Goal: Task Accomplishment & Management: Manage account settings

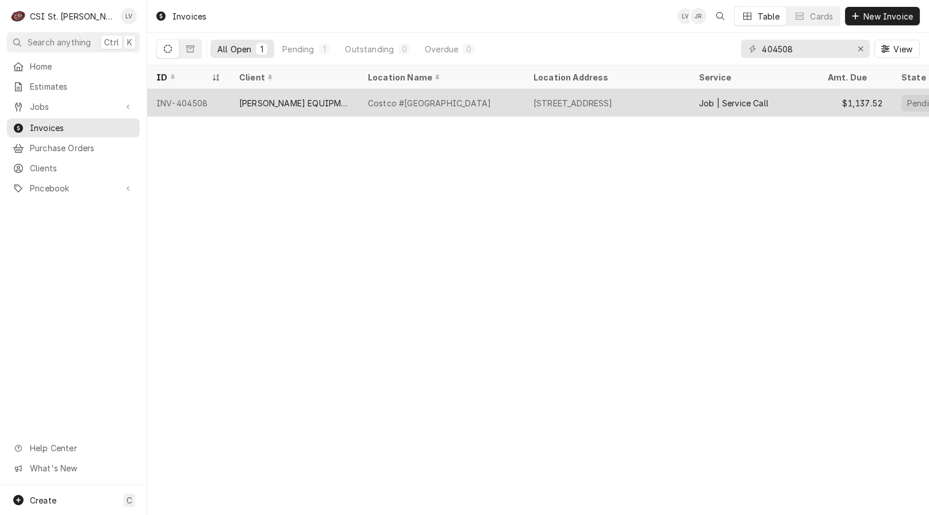
click at [209, 103] on div "INV-404508" at bounding box center [188, 103] width 83 height 28
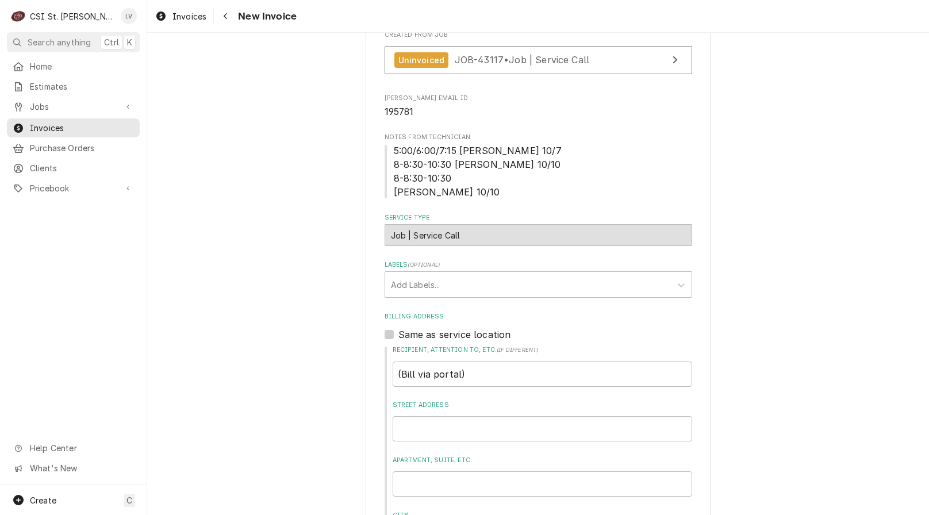
scroll to position [345, 0]
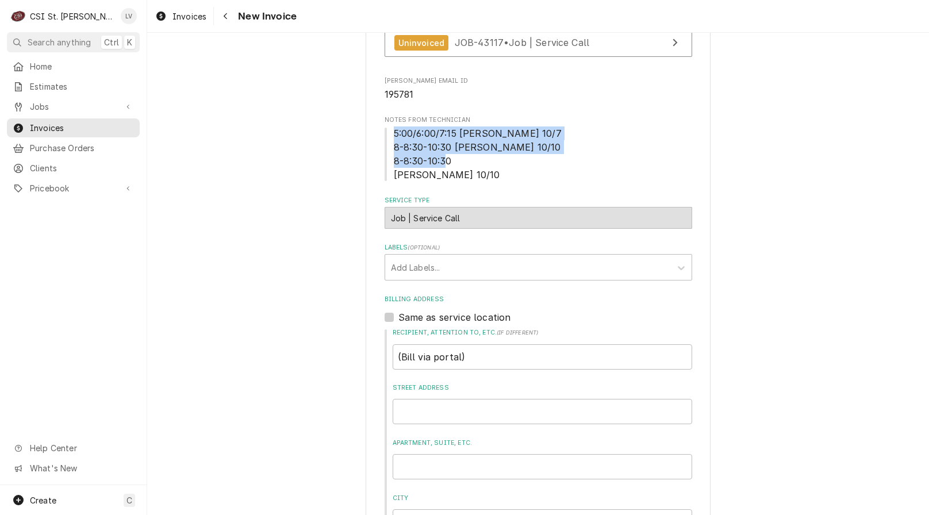
drag, startPoint x: 384, startPoint y: 129, endPoint x: 534, endPoint y: 174, distance: 156.5
click at [534, 178] on span "5:00/6:00/7:15 Kevin 10/7 8-8:30-10:30 Kevin 10/10 8-8:30-10:30 Jeffrey 10/10" at bounding box center [539, 154] width 308 height 55
copy span "5:00/6:00/7:15 Kevin 10/7 8-8:30-10:30 Kevin 10/10 8-8:30-10:30 Jeffrey 10/10"
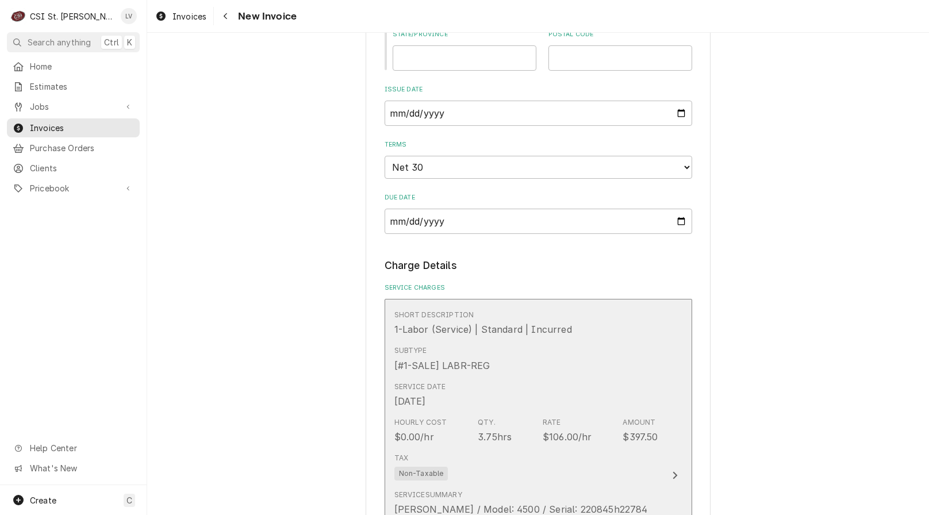
scroll to position [1035, 0]
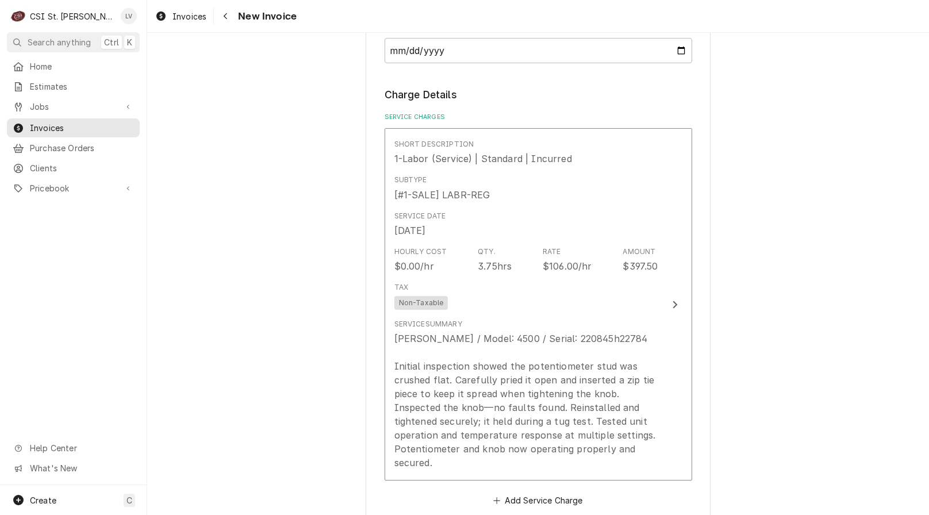
click at [323, 400] on div "Please provide the following information to create your invoice: Client Details…" at bounding box center [538, 409] width 782 height 2798
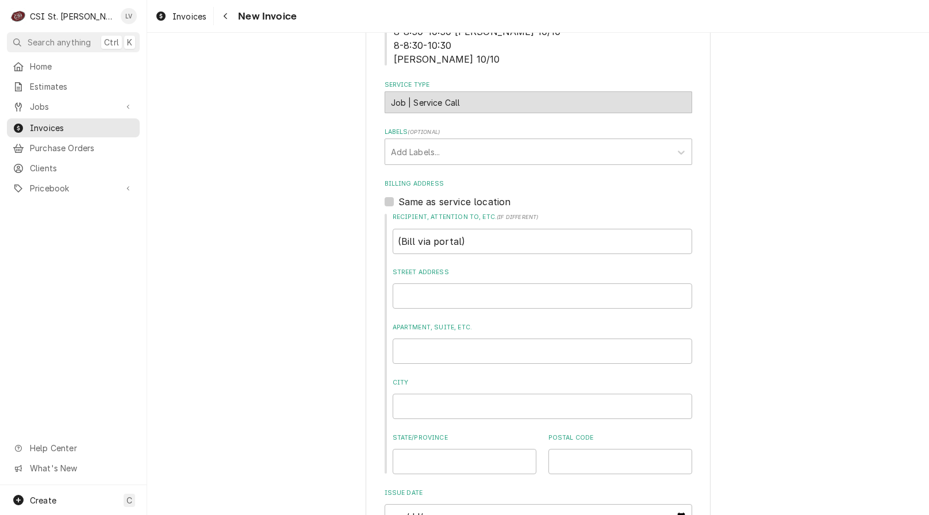
scroll to position [288, 0]
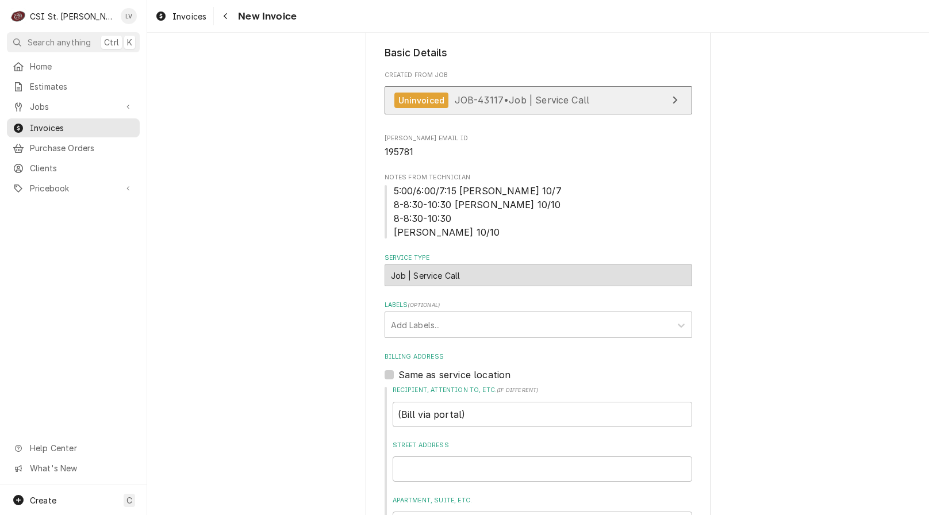
click at [480, 99] on span "JOB-43117 • Job | Service Call" at bounding box center [522, 100] width 135 height 12
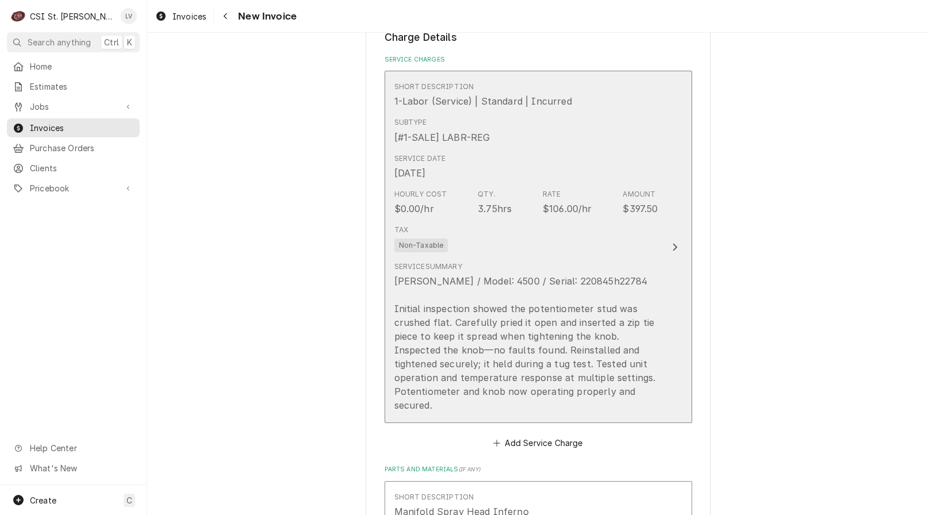
click at [545, 250] on div "Tax Non-Taxable" at bounding box center [527, 238] width 264 height 37
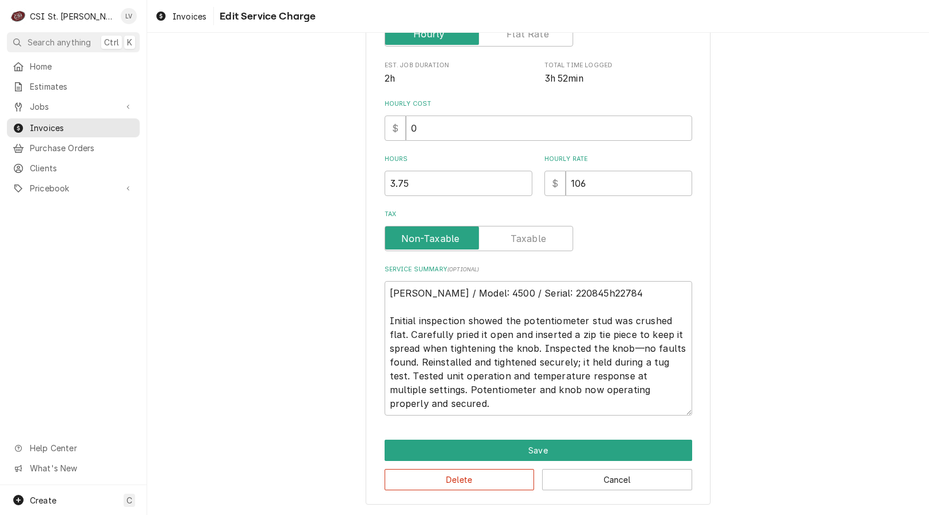
scroll to position [100, 0]
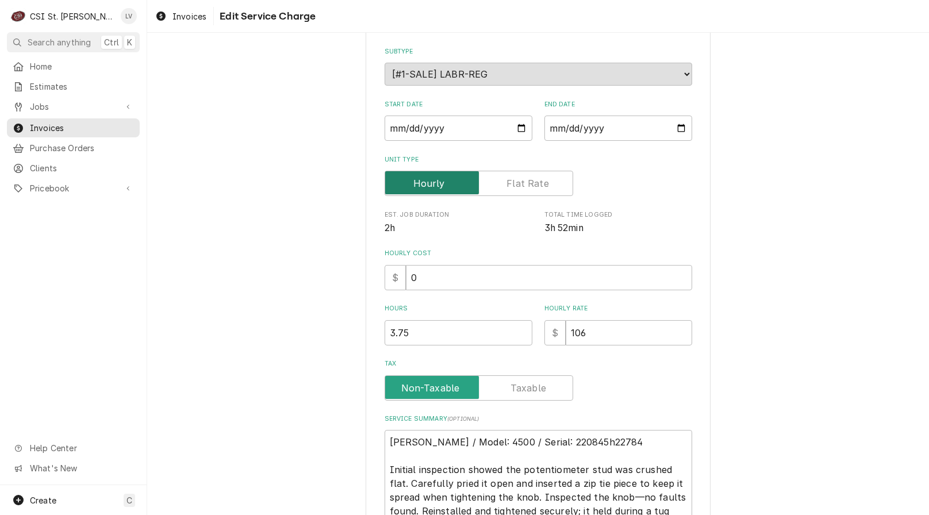
type textarea "x"
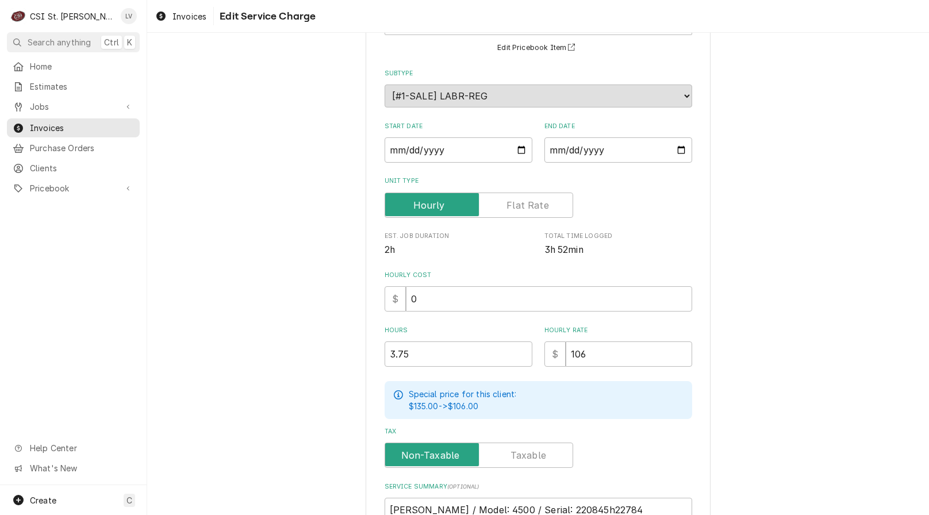
scroll to position [0, 0]
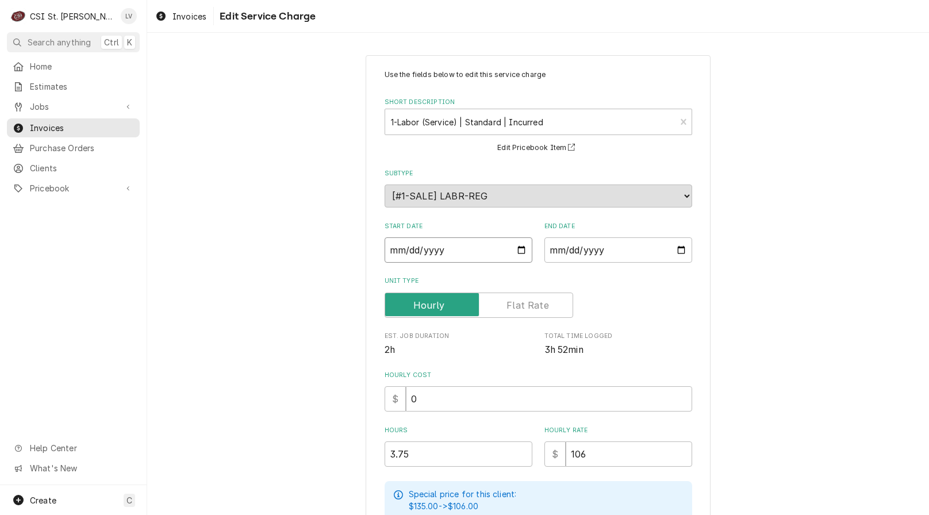
click at [403, 251] on input "[DATE]" at bounding box center [459, 250] width 148 height 25
type textarea "x"
type input "2025-10-07"
click at [310, 320] on div "Use the fields below to edit this service charge Short Description 1-Labor (Ser…" at bounding box center [538, 438] width 782 height 787
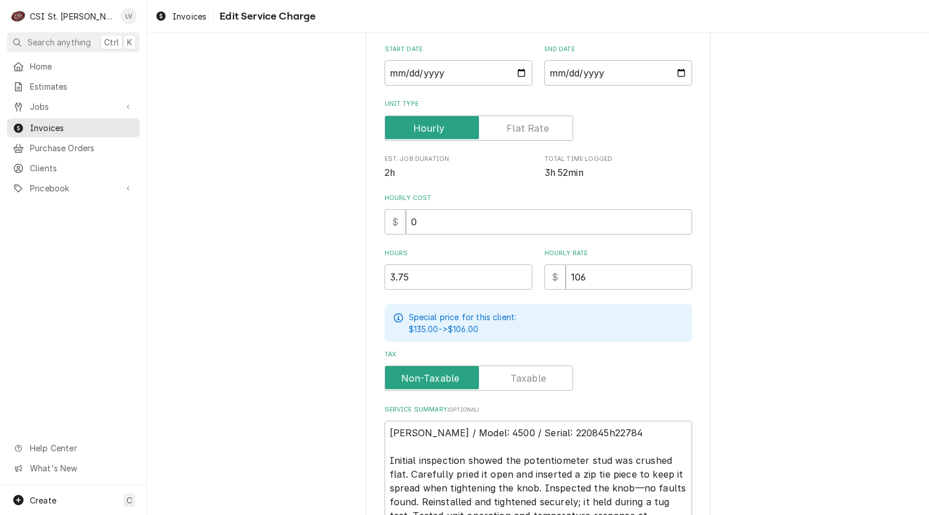
scroll to position [230, 0]
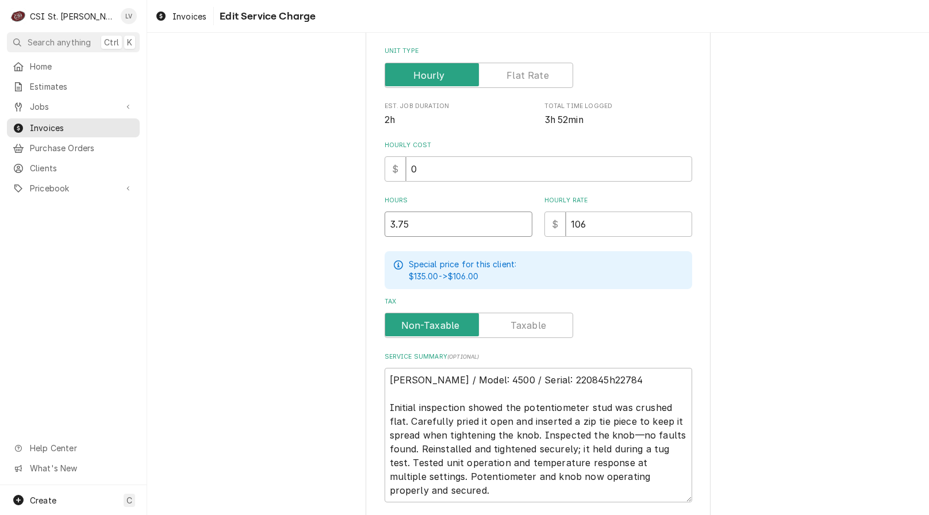
drag, startPoint x: 396, startPoint y: 224, endPoint x: 423, endPoint y: 222, distance: 27.7
click at [423, 222] on input "3.75" at bounding box center [459, 224] width 148 height 25
type textarea "x"
type input "3.2"
type textarea "x"
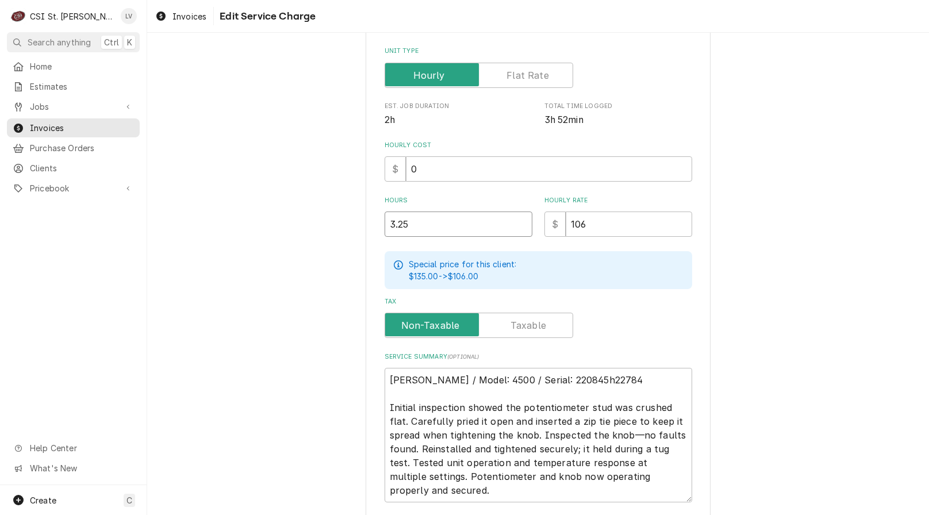
type input "3.25"
click at [284, 340] on div "Use the fields below to edit this service charge Short Description 1-Labor (Ser…" at bounding box center [538, 208] width 782 height 787
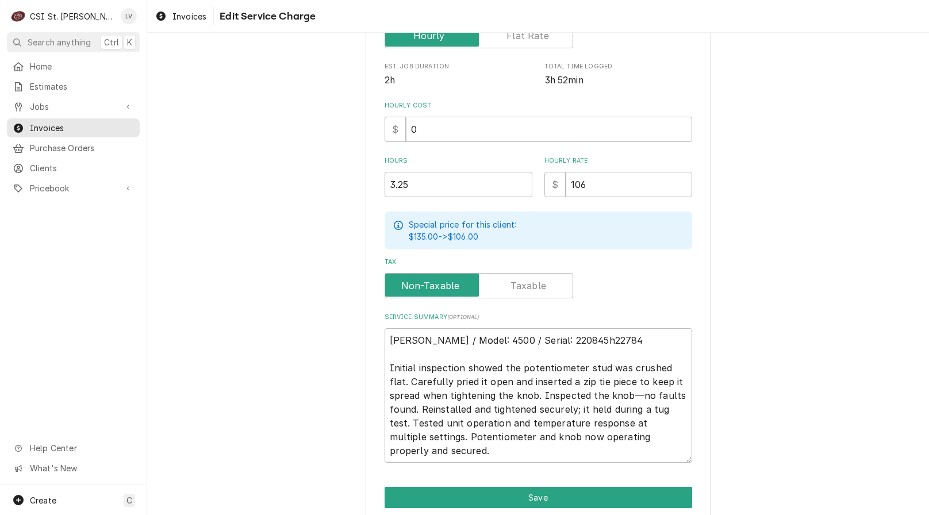
scroll to position [316, 0]
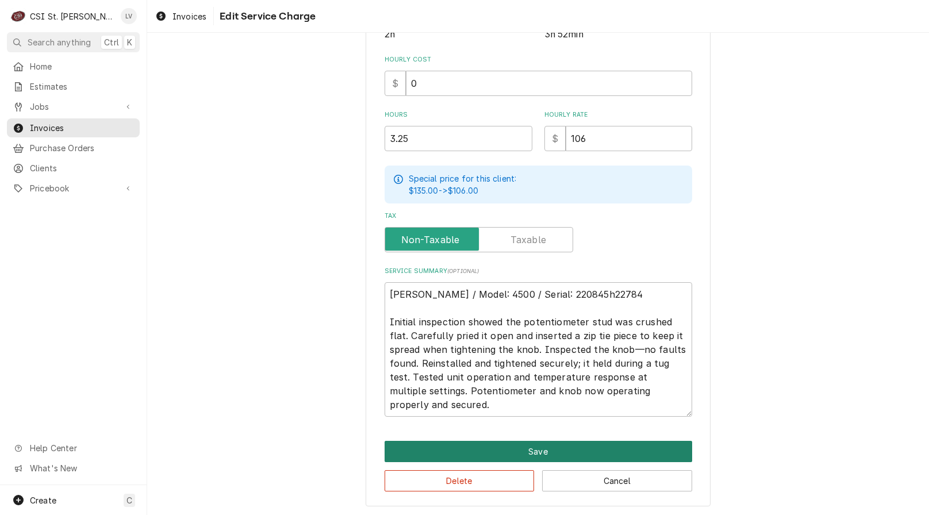
click at [510, 446] on button "Save" at bounding box center [539, 451] width 308 height 21
type textarea "x"
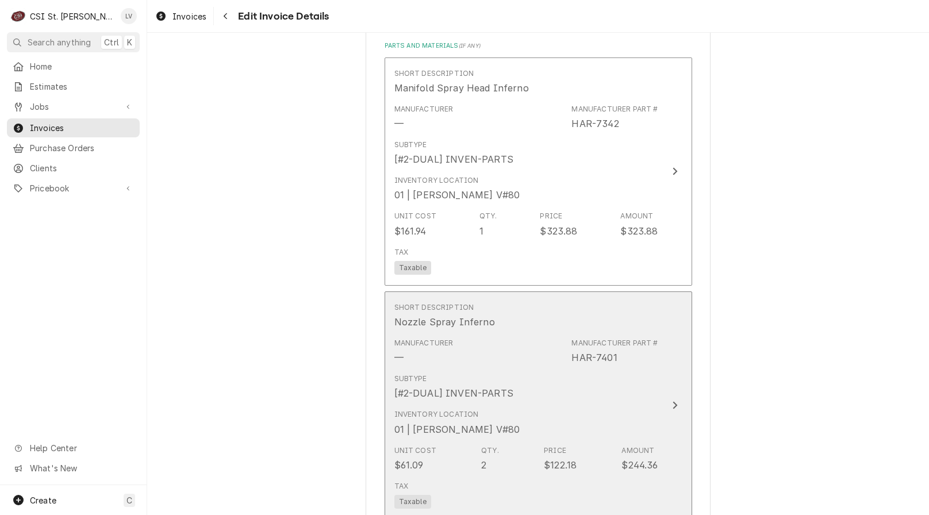
scroll to position [1539, 0]
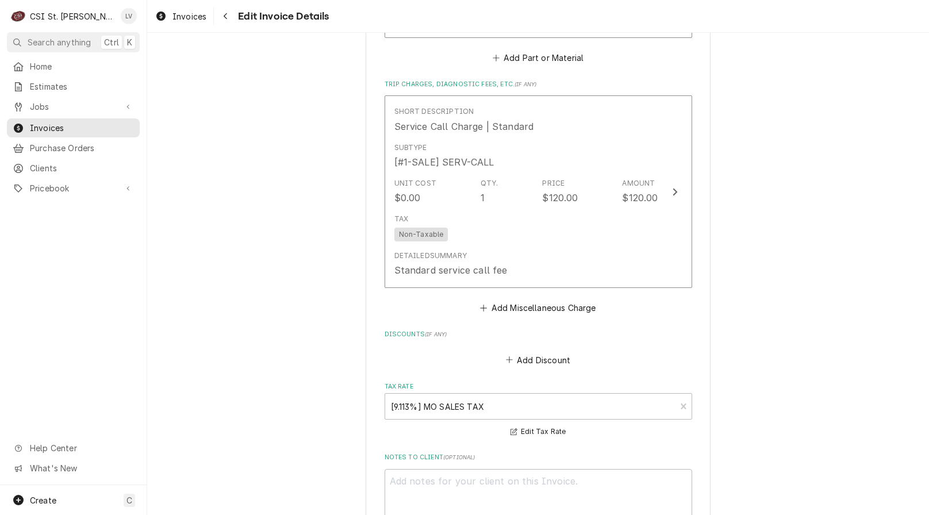
scroll to position [1999, 0]
click at [547, 307] on button "Add Miscellaneous Charge" at bounding box center [538, 308] width 120 height 16
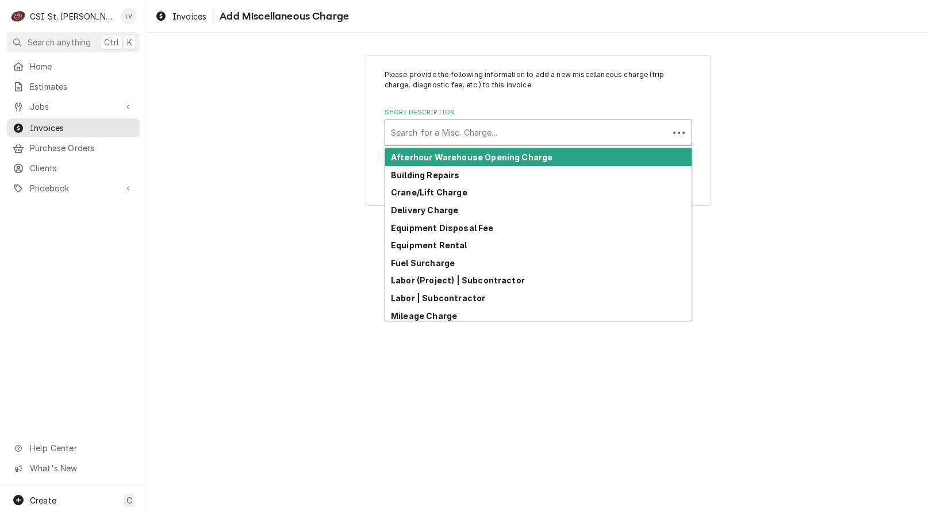
click at [474, 135] on div "Short Description" at bounding box center [527, 132] width 272 height 21
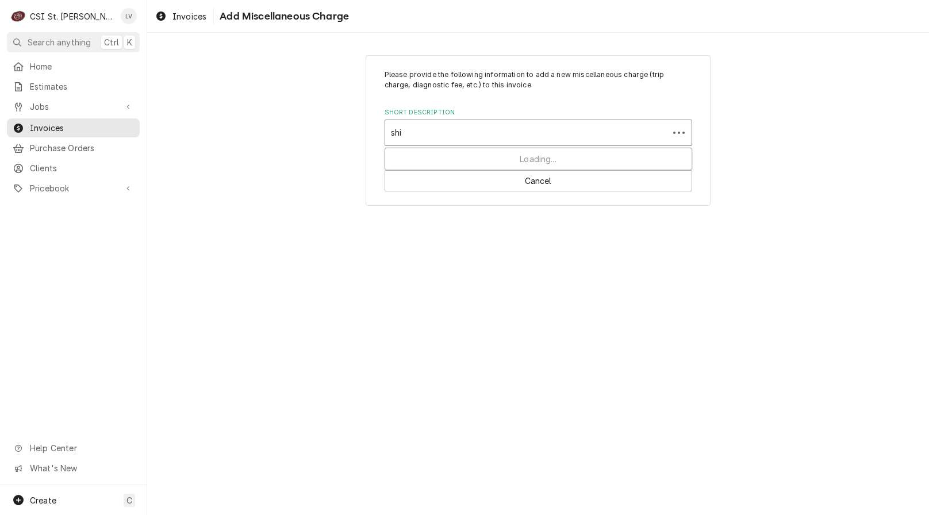
type input "ship"
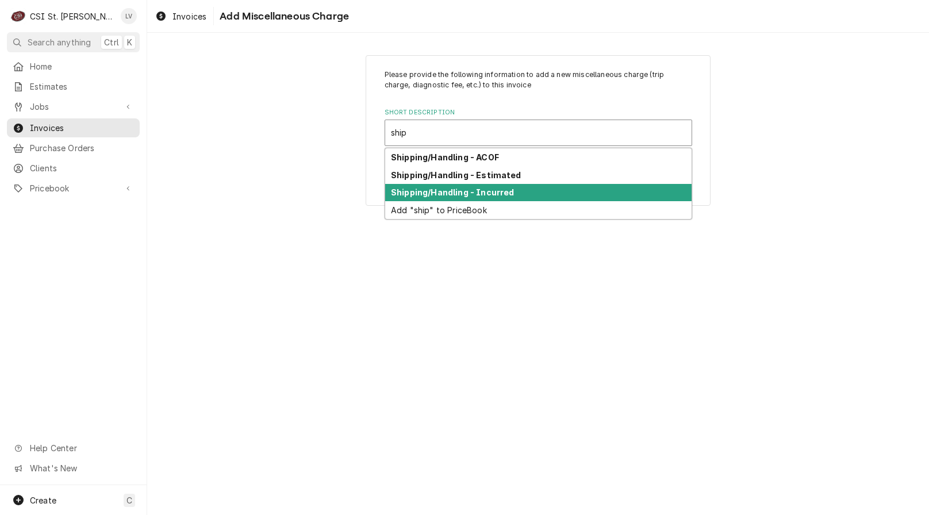
click at [450, 190] on strong "Shipping/Handling - Incurred" at bounding box center [452, 192] width 123 height 10
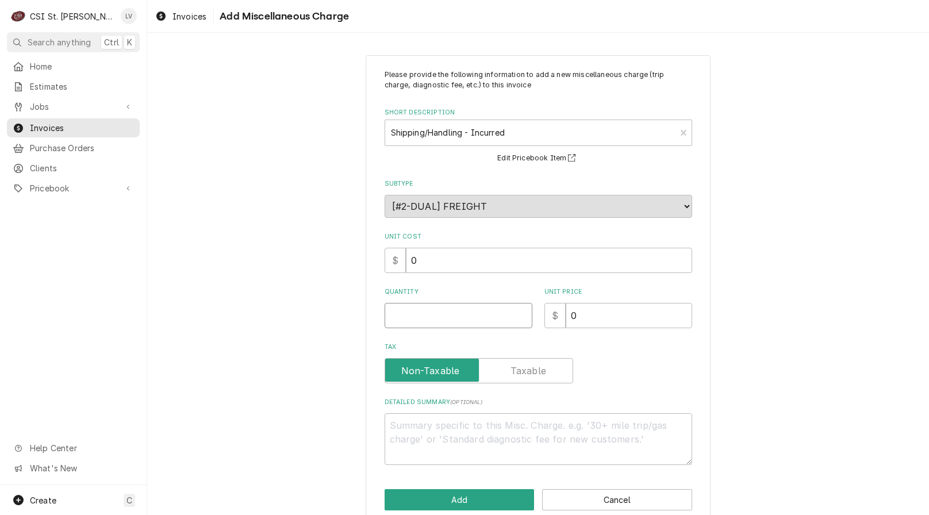
click at [416, 310] on input "Quantity" at bounding box center [459, 315] width 148 height 25
type textarea "x"
type input "1"
type textarea "x"
type input "2"
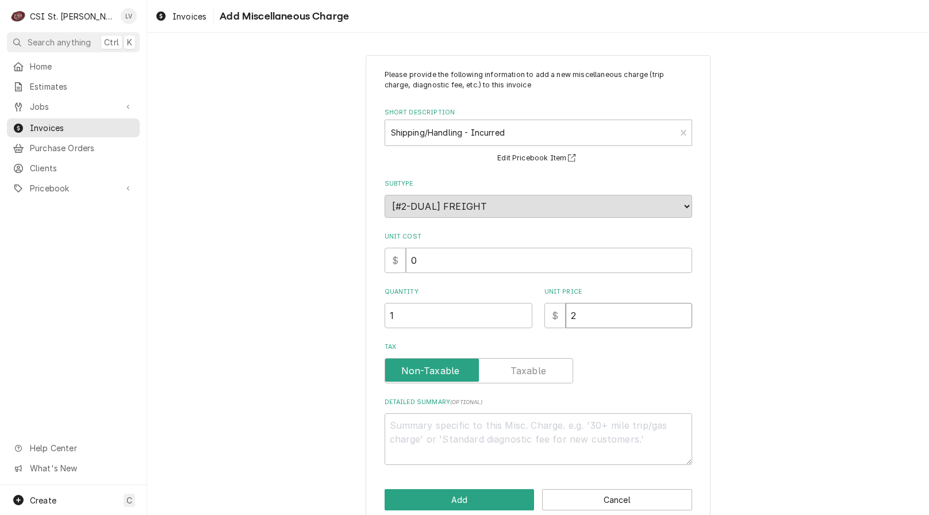
type textarea "x"
type input "20"
type textarea "x"
type input "201"
type textarea "x"
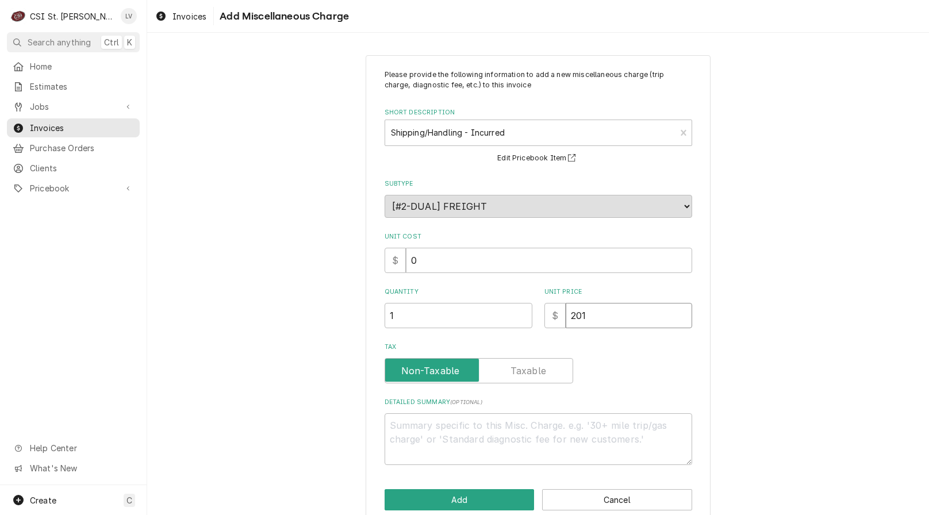
type input "201.0"
type textarea "x"
type input "201.03"
click at [447, 500] on button "Add" at bounding box center [460, 499] width 150 height 21
type textarea "x"
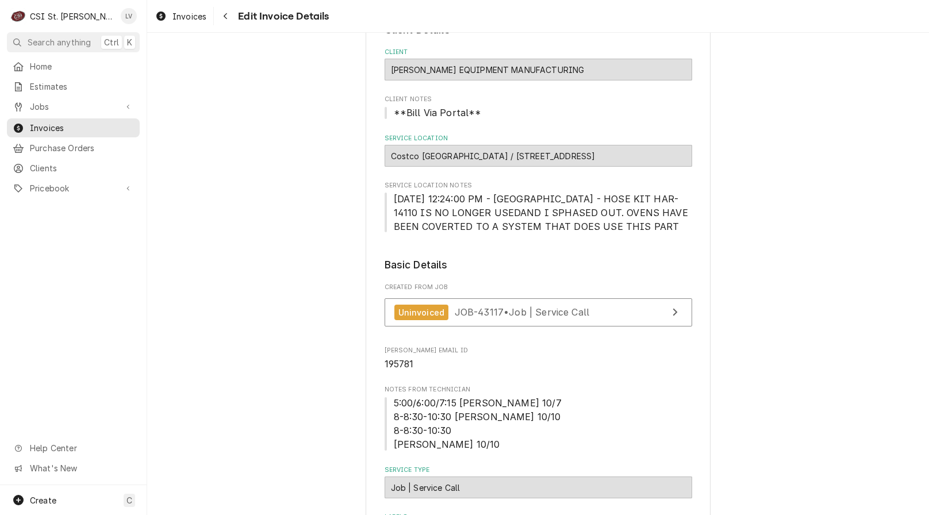
scroll to position [72, 0]
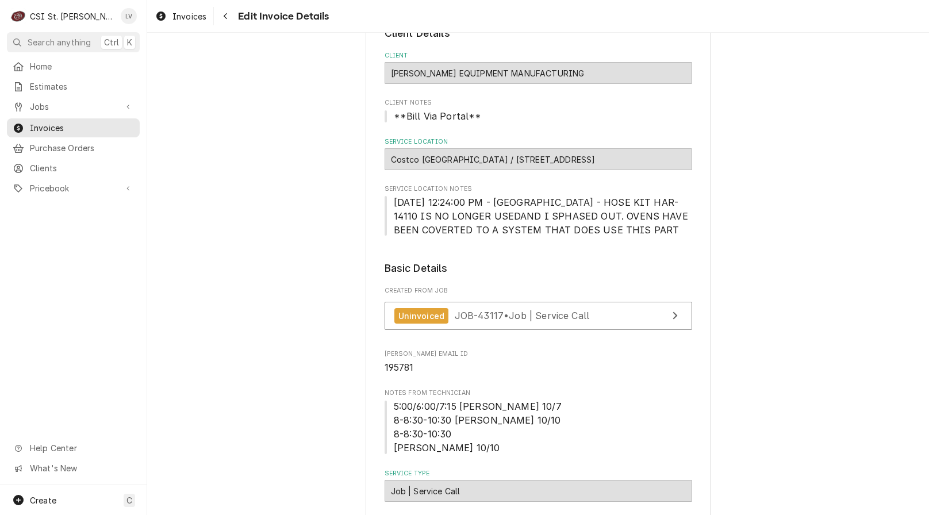
drag, startPoint x: 508, startPoint y: 160, endPoint x: 569, endPoint y: 166, distance: 61.8
click at [569, 162] on div "Costco #1488 University City / 8685 Olive Blvd, St Louis, MO 63132" at bounding box center [539, 159] width 308 height 22
copy div "8685 Olive Blvd"
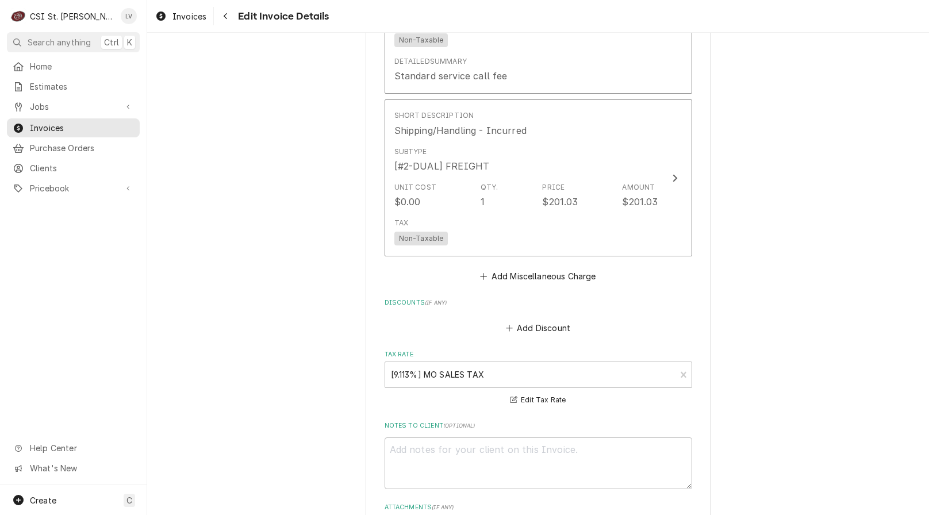
scroll to position [2200, 0]
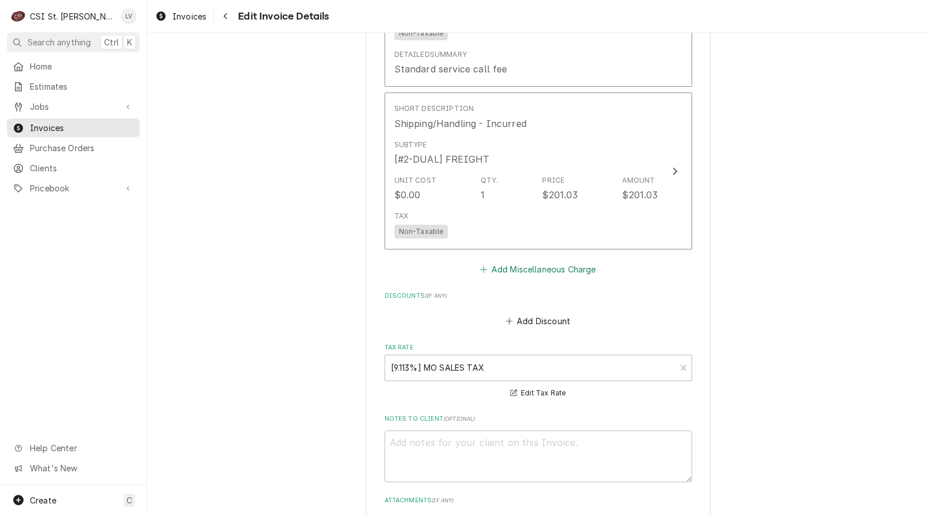
click at [541, 272] on button "Add Miscellaneous Charge" at bounding box center [538, 270] width 120 height 16
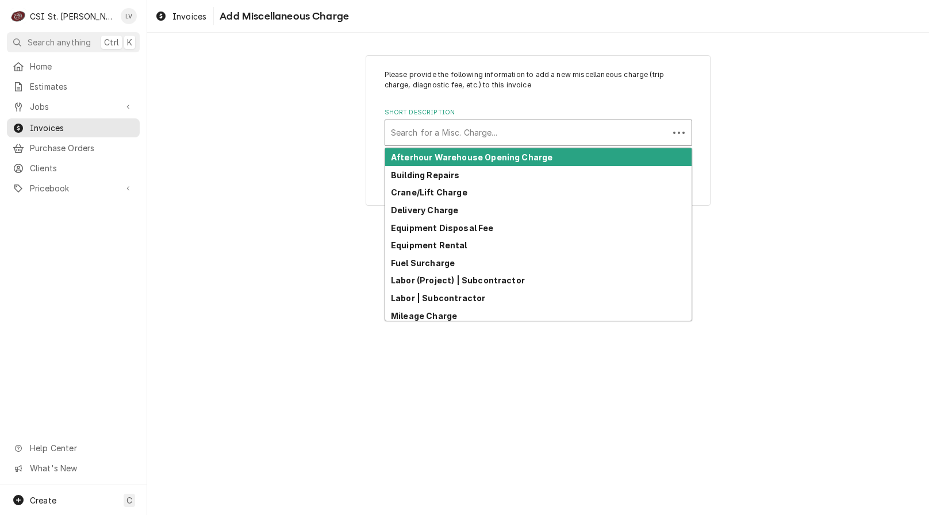
click at [461, 133] on div "Short Description" at bounding box center [527, 132] width 272 height 21
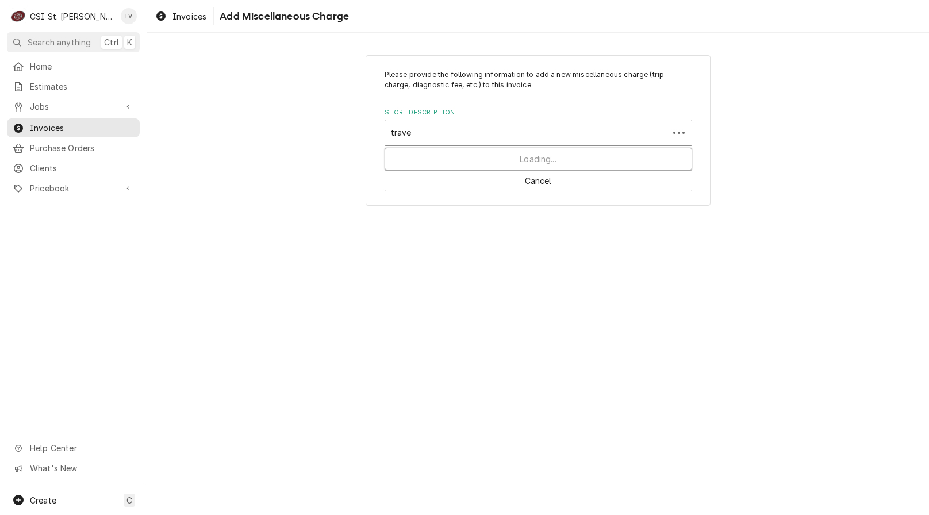
type input "travel"
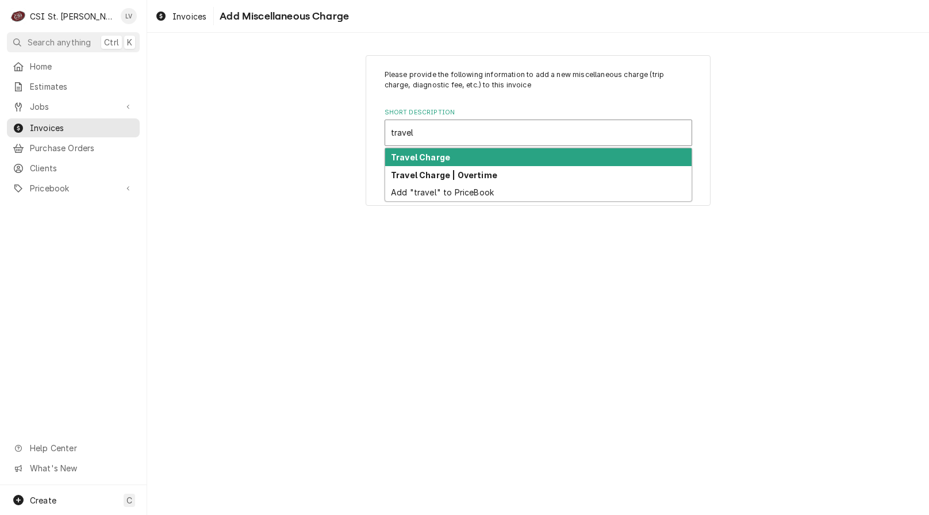
click at [465, 158] on div "Travel Charge" at bounding box center [538, 157] width 307 height 18
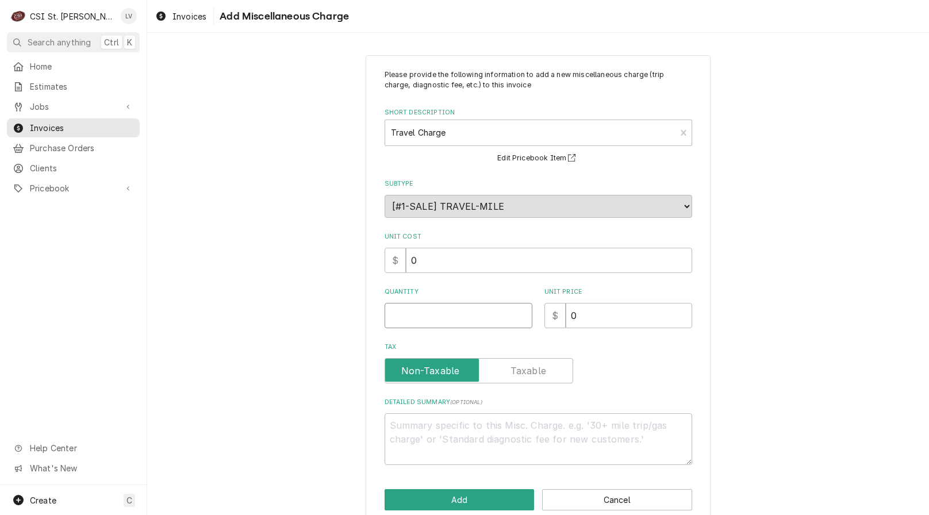
click at [438, 317] on input "Quantity" at bounding box center [459, 315] width 148 height 25
type textarea "x"
type input "1"
type textarea "x"
type input "1.5"
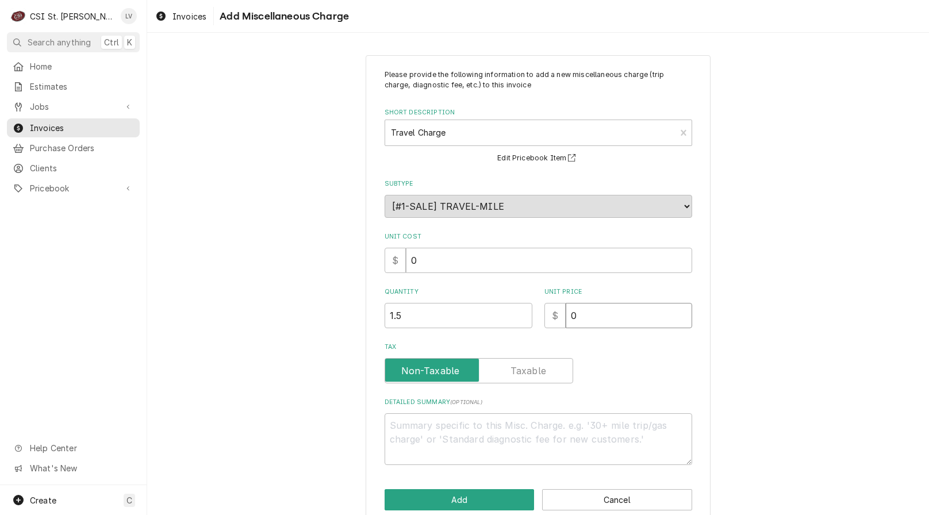
click at [593, 316] on input "0" at bounding box center [629, 315] width 127 height 25
type textarea "x"
type input "1"
type textarea "x"
type input "10"
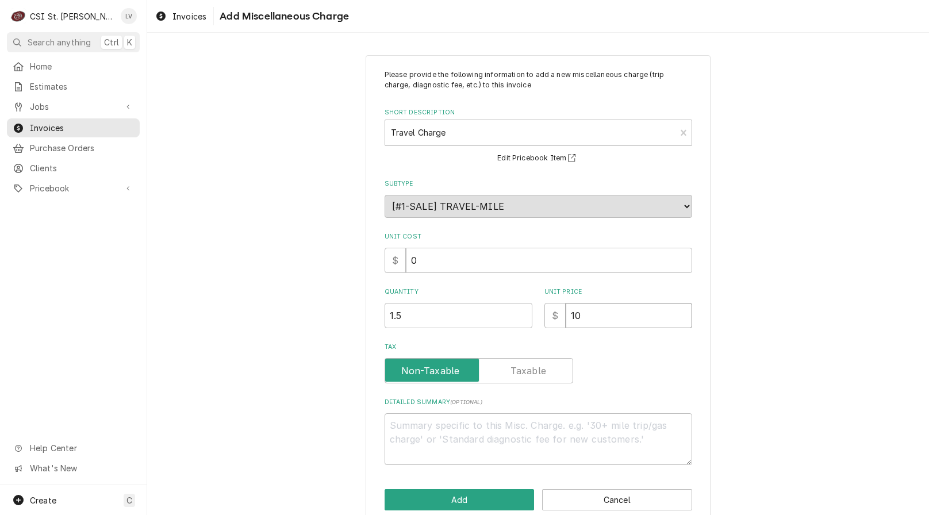
type textarea "x"
type input "106"
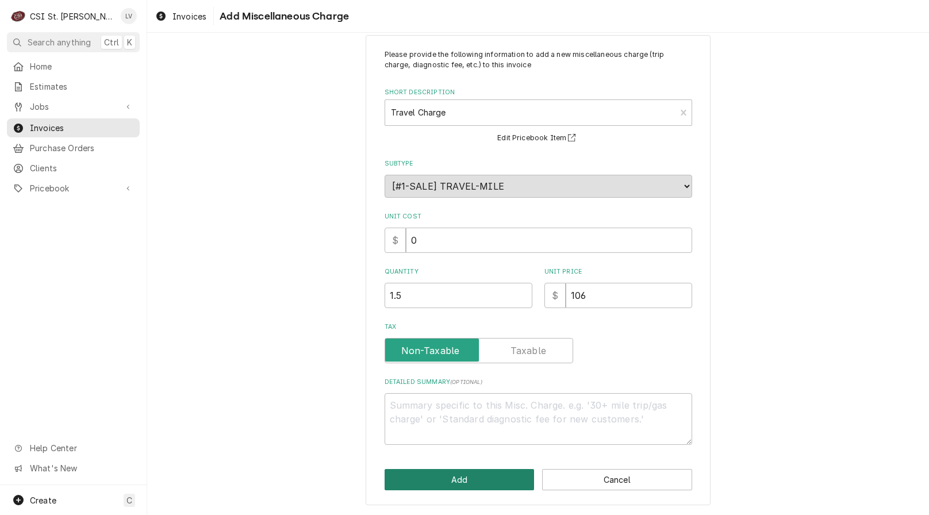
click at [480, 473] on button "Add" at bounding box center [460, 479] width 150 height 21
type textarea "x"
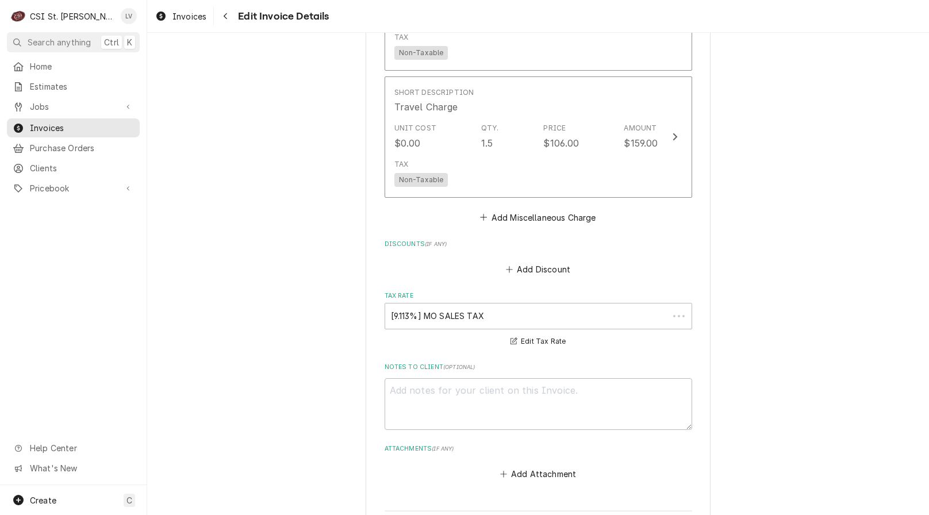
scroll to position [2379, 0]
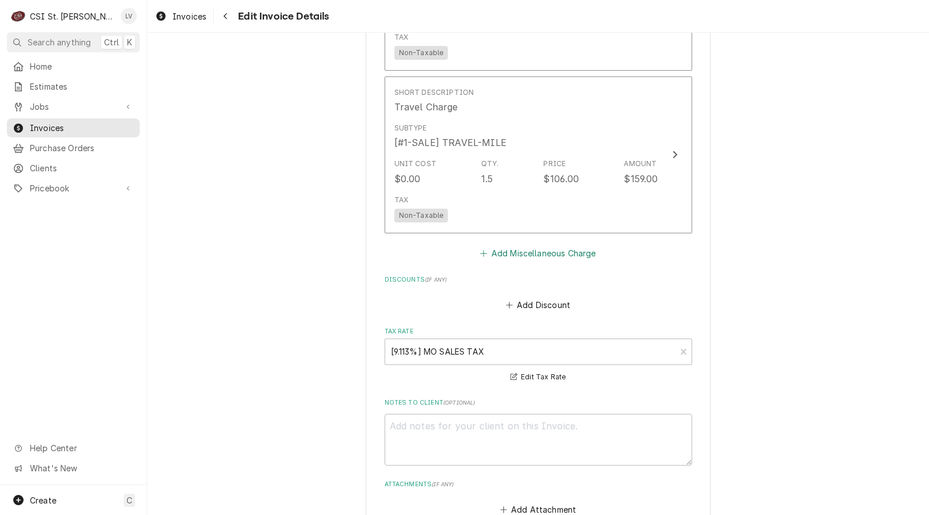
click at [526, 256] on button "Add Miscellaneous Charge" at bounding box center [538, 253] width 120 height 16
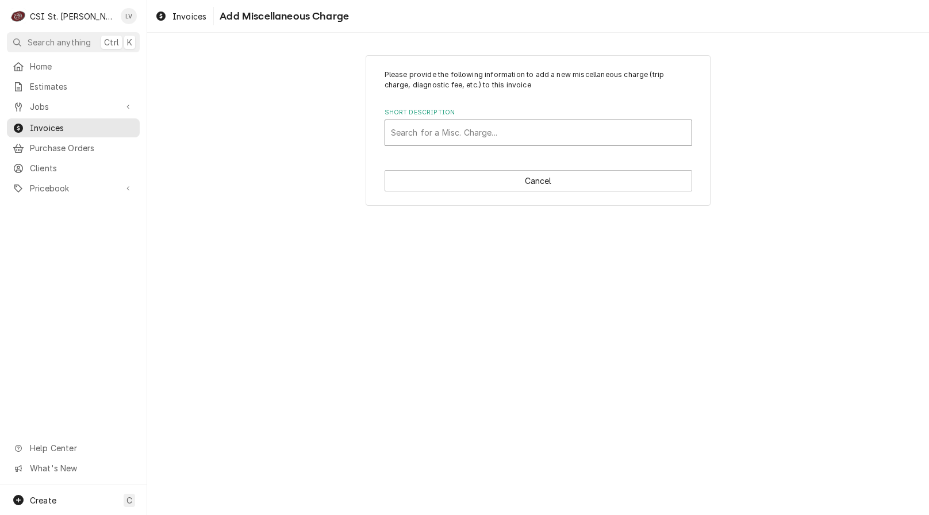
click at [465, 128] on div "Short Description" at bounding box center [538, 132] width 295 height 21
type input "mileage"
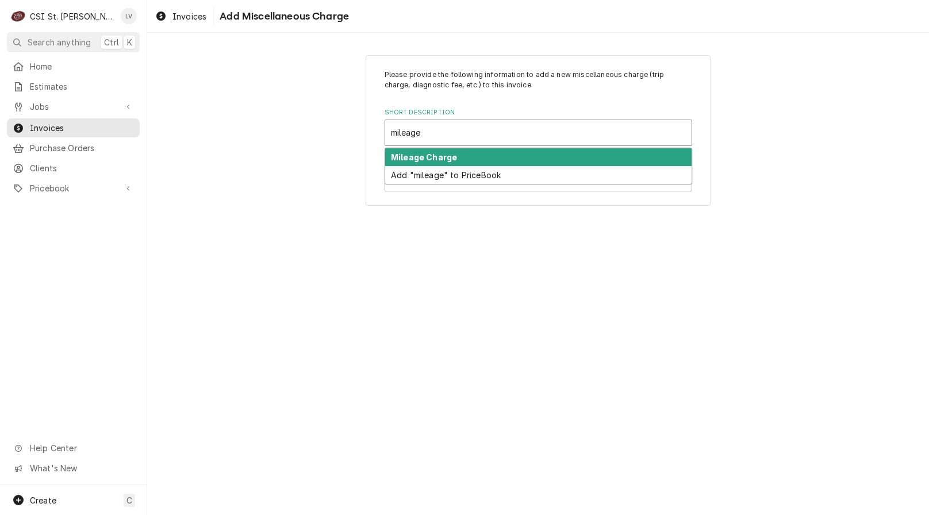
click at [461, 157] on div "Mileage Charge" at bounding box center [538, 157] width 307 height 18
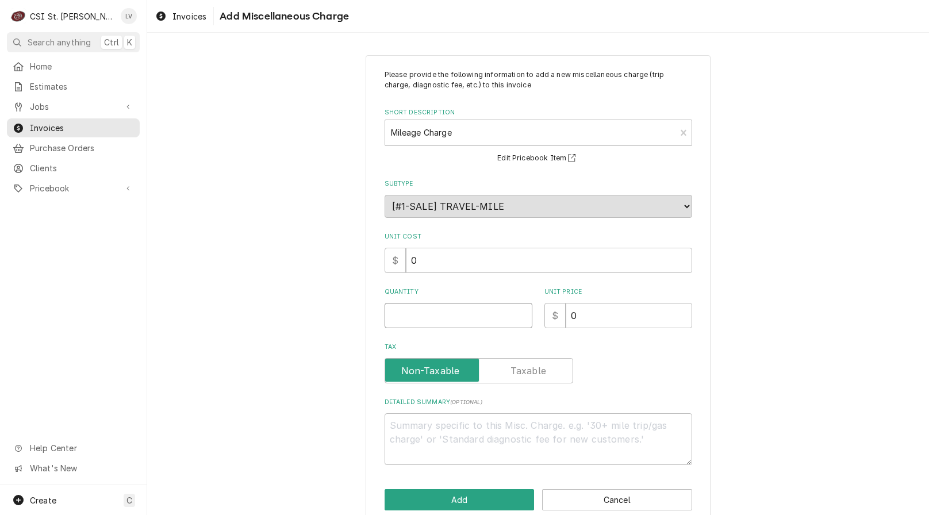
click at [433, 316] on input "Quantity" at bounding box center [459, 315] width 148 height 25
type textarea "x"
type input "2"
type textarea "x"
type input "22"
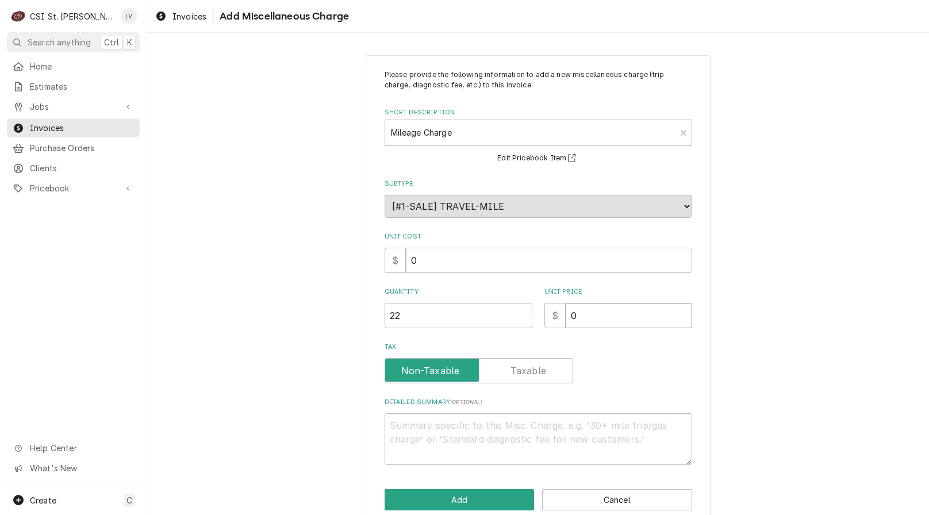
type textarea "x"
type input "1"
type textarea "x"
type input "1.0"
type textarea "x"
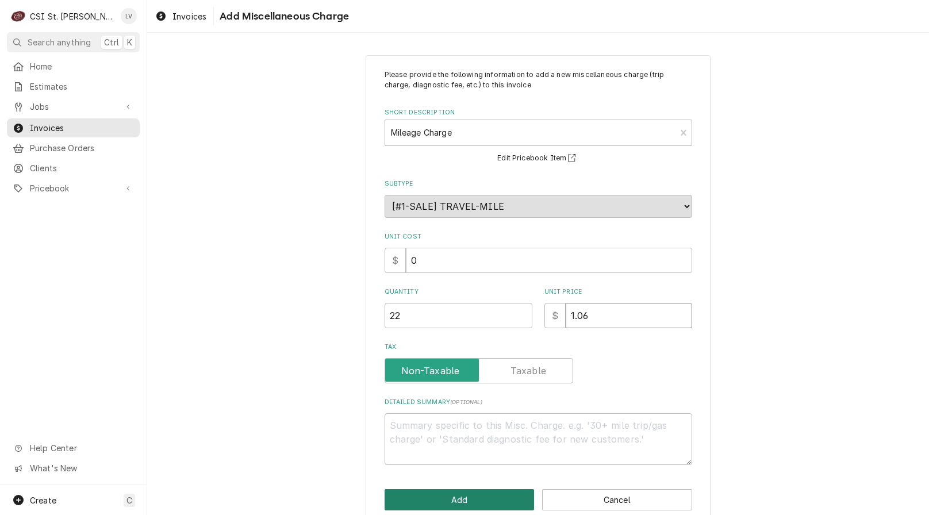
type input "1.06"
click at [430, 497] on button "Add" at bounding box center [460, 499] width 150 height 21
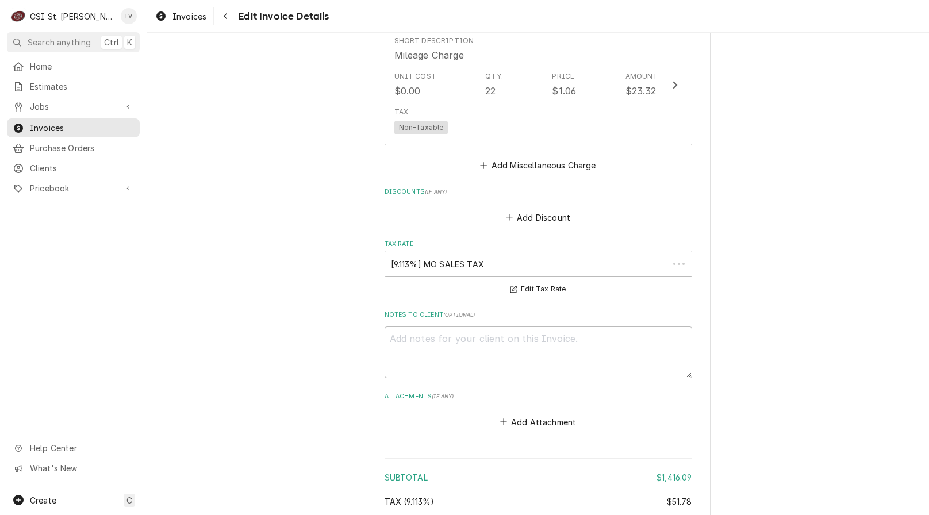
scroll to position [2593, 0]
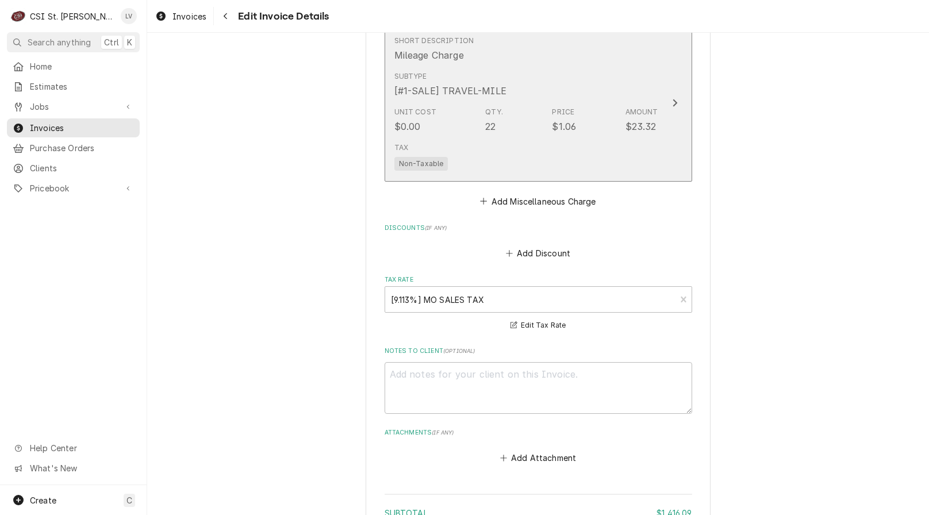
click at [512, 113] on div "Unit Cost $0.00 Qty. 22 Price $1.06 Amount $23.32" at bounding box center [527, 120] width 264 height 36
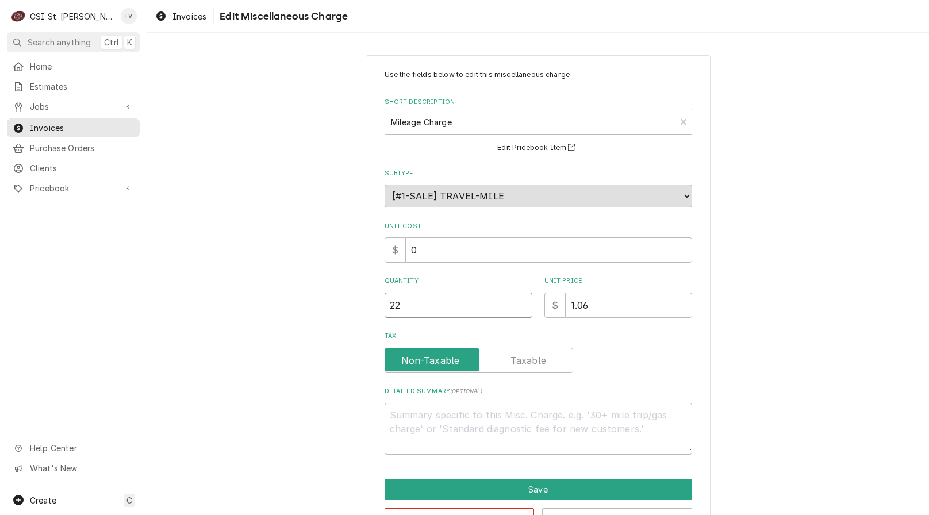
drag, startPoint x: 415, startPoint y: 305, endPoint x: 357, endPoint y: 300, distance: 58.8
click at [357, 301] on div "Use the fields below to edit this miscellaneous charge Short Description Mileag…" at bounding box center [538, 300] width 782 height 510
type textarea "x"
type input "8"
type textarea "x"
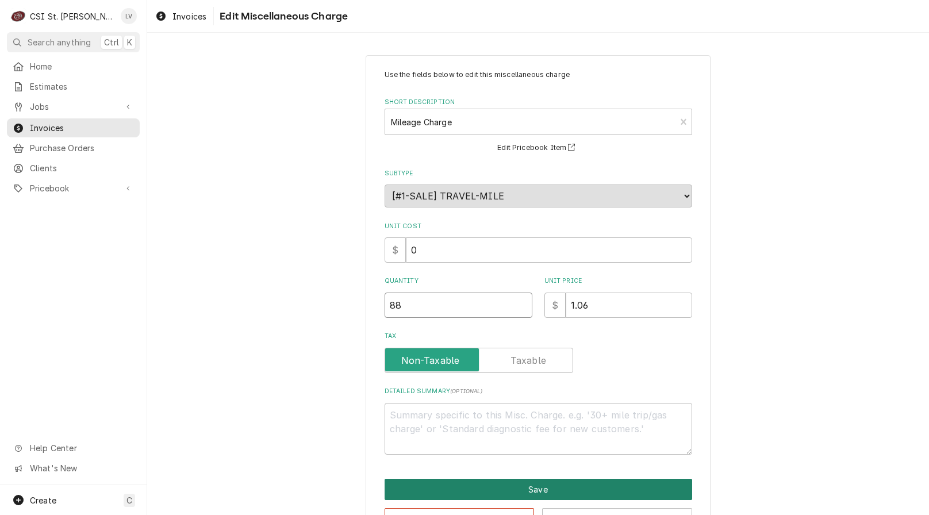
type input "88"
click at [544, 491] on button "Save" at bounding box center [539, 489] width 308 height 21
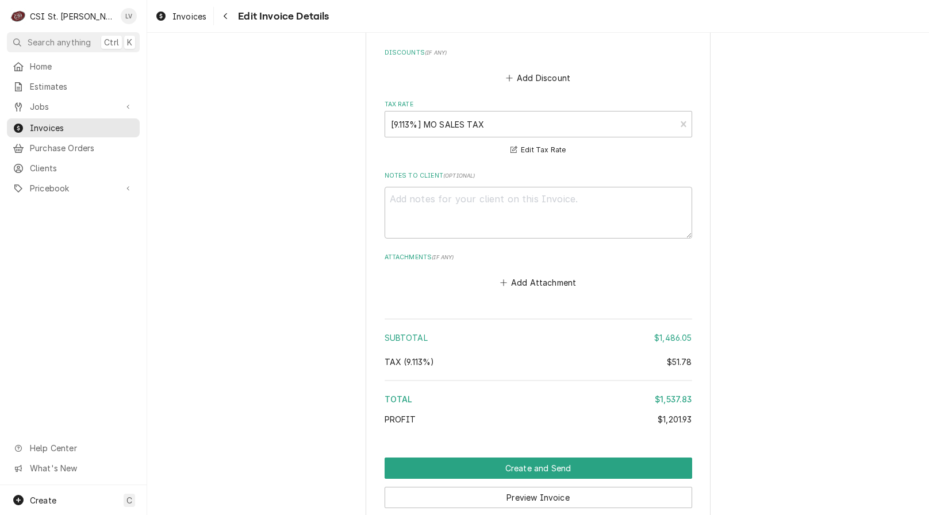
scroll to position [2870, 0]
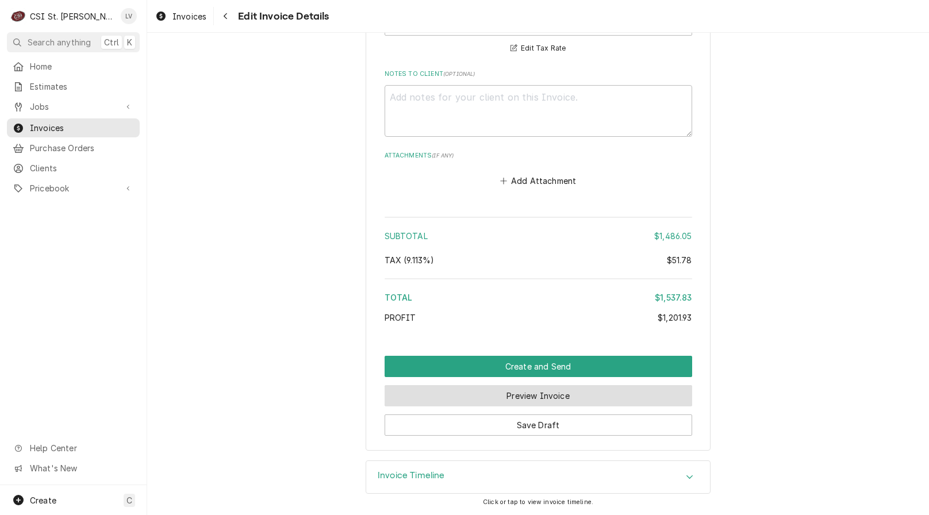
click at [524, 399] on button "Preview Invoice" at bounding box center [539, 395] width 308 height 21
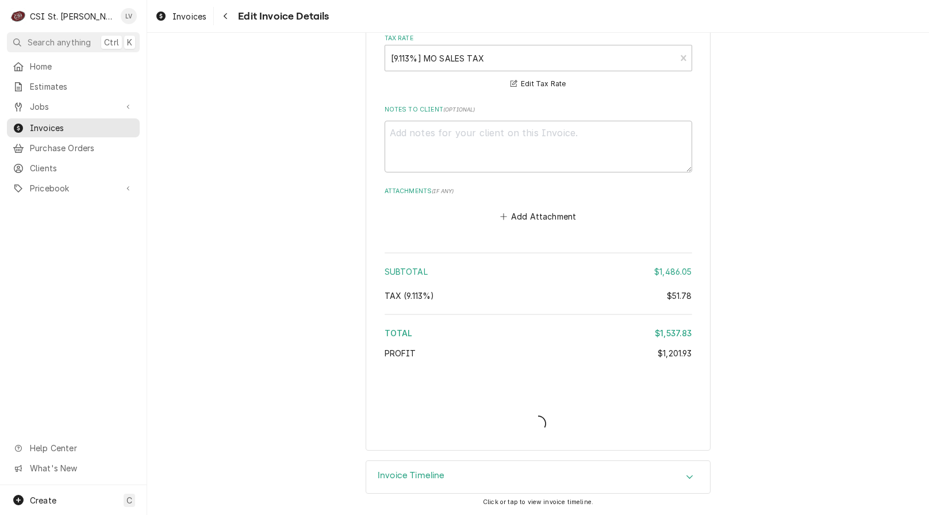
type textarea "x"
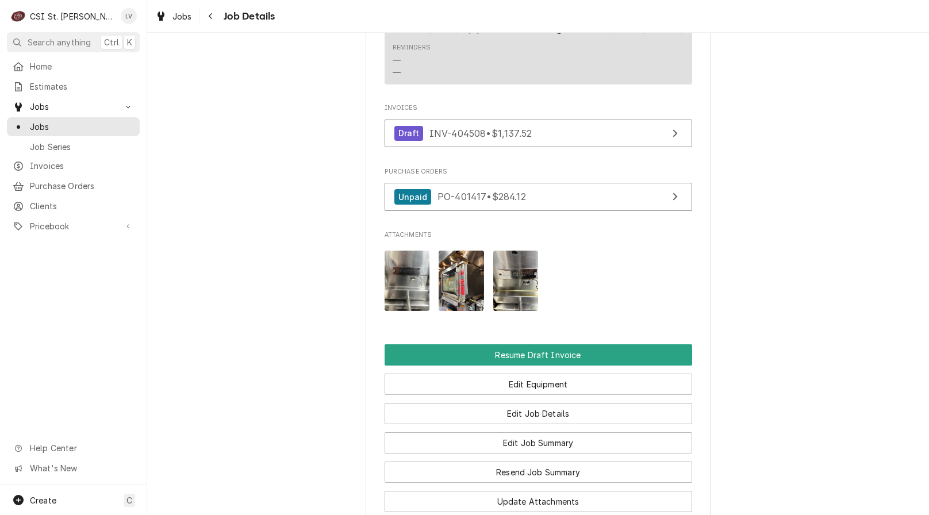
scroll to position [1621, 0]
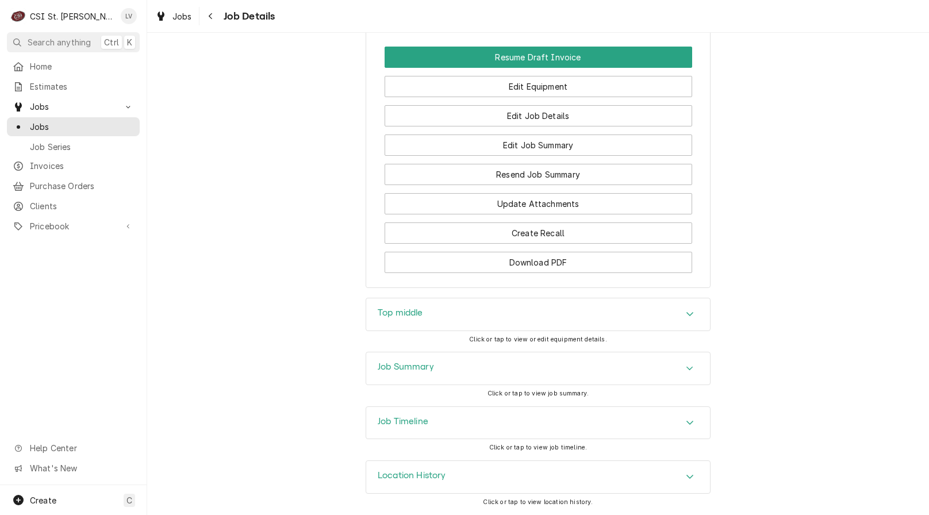
click at [414, 420] on h3 "Job Timeline" at bounding box center [403, 421] width 51 height 11
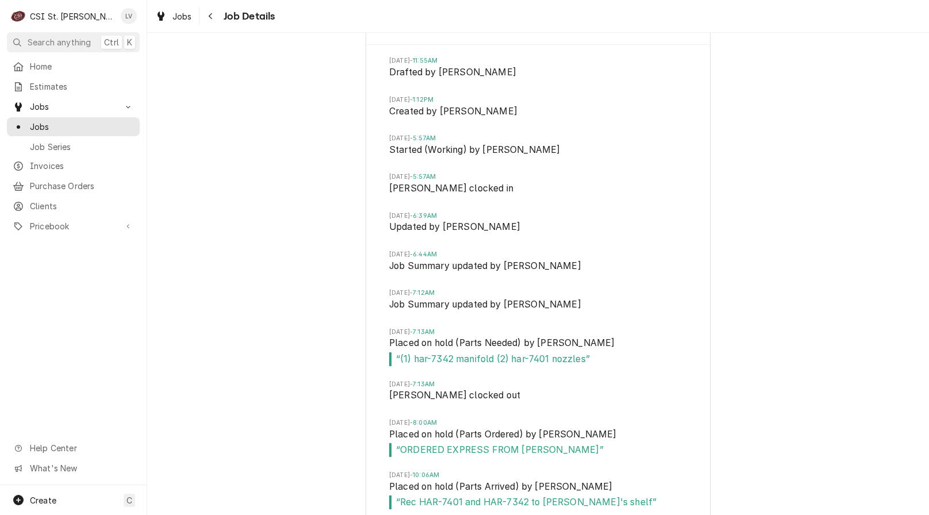
scroll to position [2023, 0]
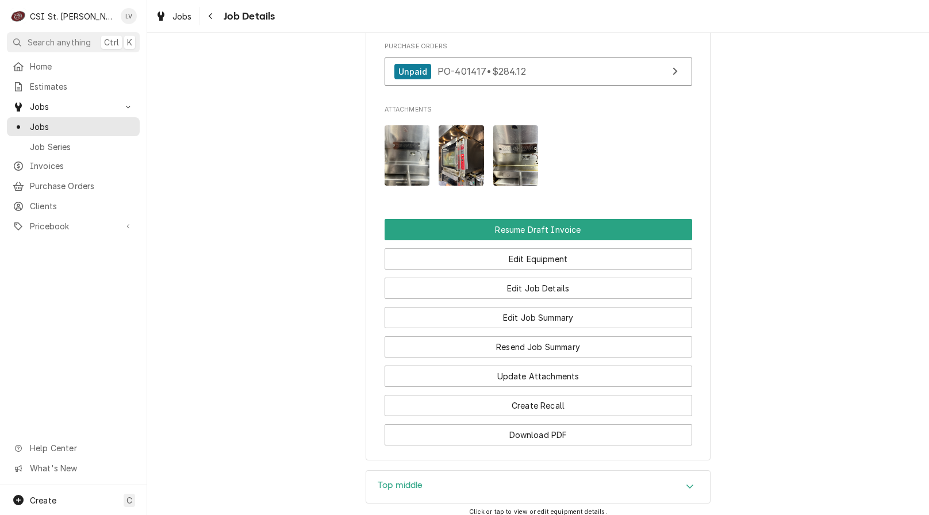
scroll to position [1391, 0]
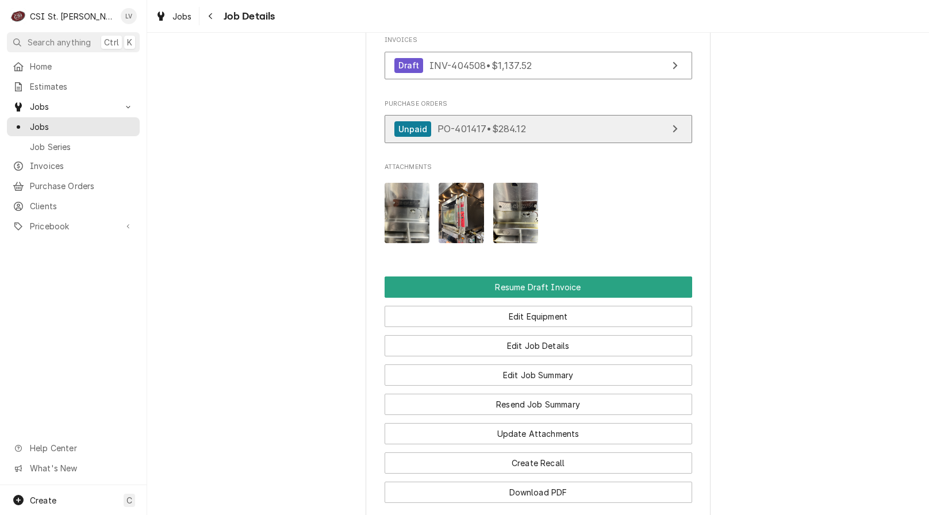
click at [519, 131] on span "PO-401417 • $284.12" at bounding box center [482, 129] width 89 height 12
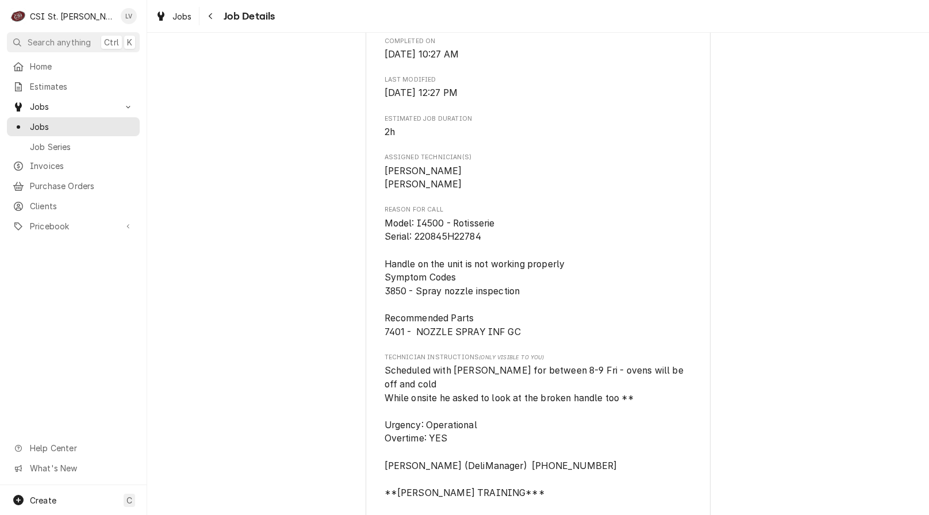
scroll to position [528, 0]
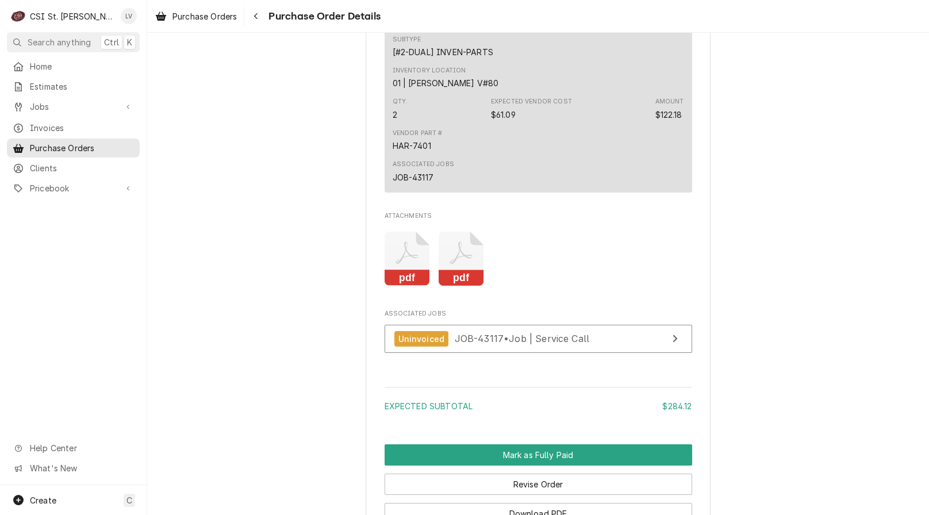
scroll to position [1093, 0]
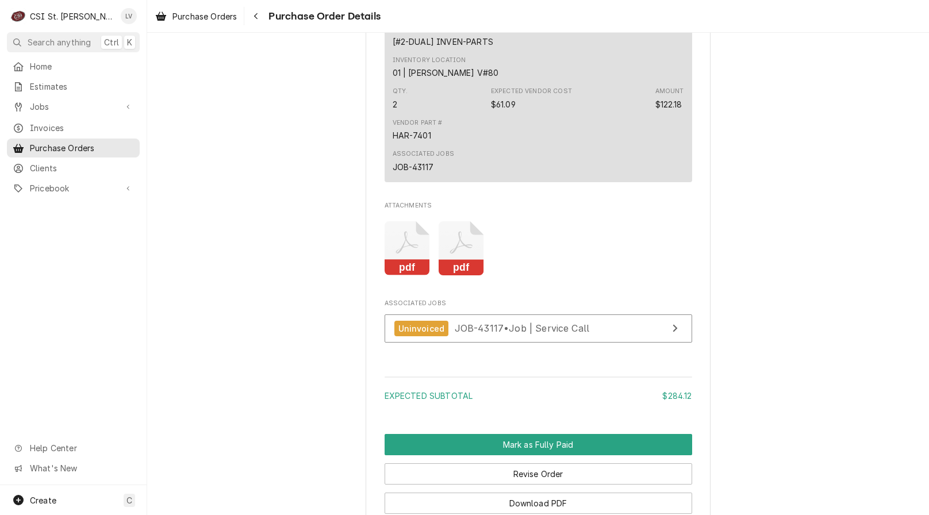
click at [457, 276] on icon "Attachments" at bounding box center [461, 248] width 45 height 55
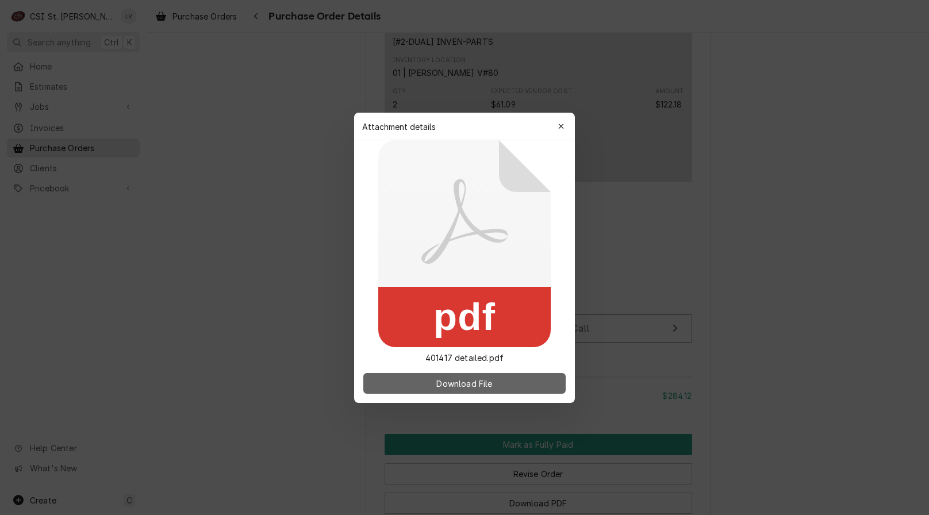
click at [470, 382] on span "Download File" at bounding box center [464, 383] width 60 height 12
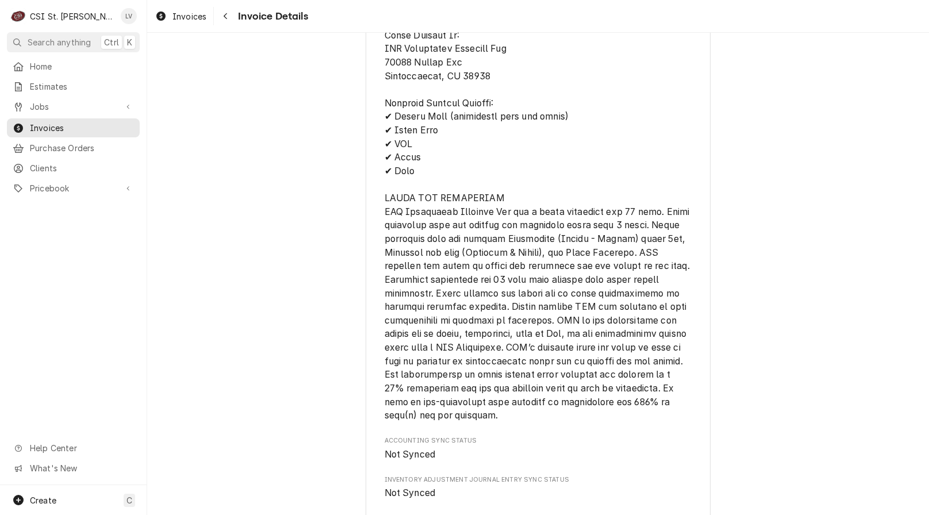
scroll to position [2613, 0]
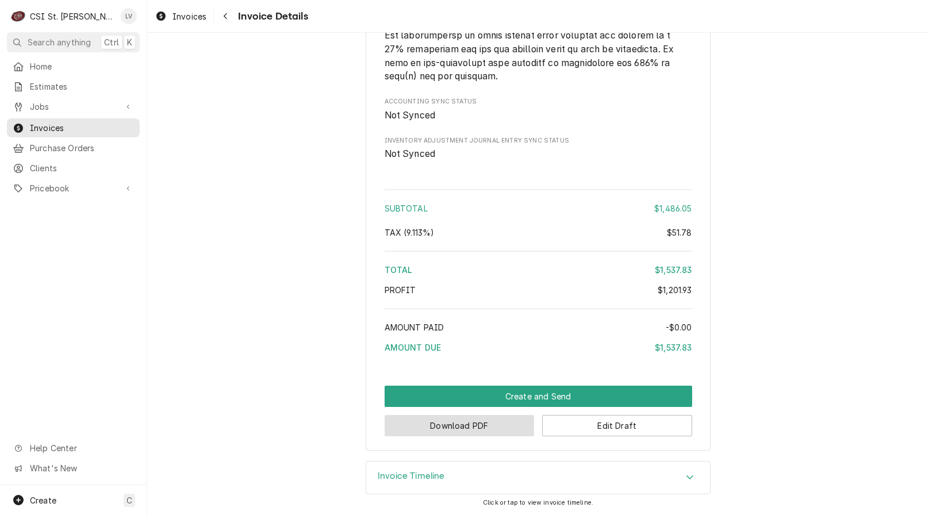
click at [412, 419] on button "Download PDF" at bounding box center [460, 425] width 150 height 21
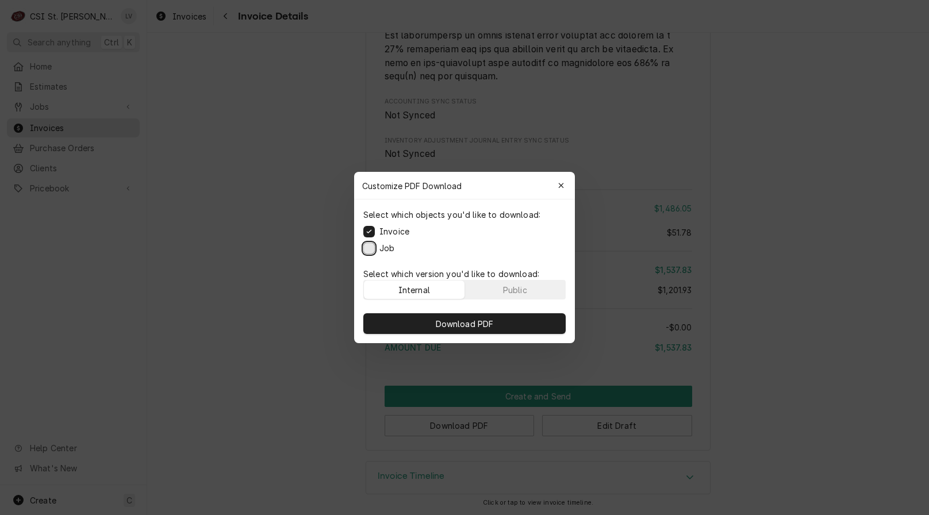
click at [370, 248] on button "Job" at bounding box center [369, 249] width 12 height 12
click at [465, 321] on span "Download PDF" at bounding box center [465, 324] width 63 height 12
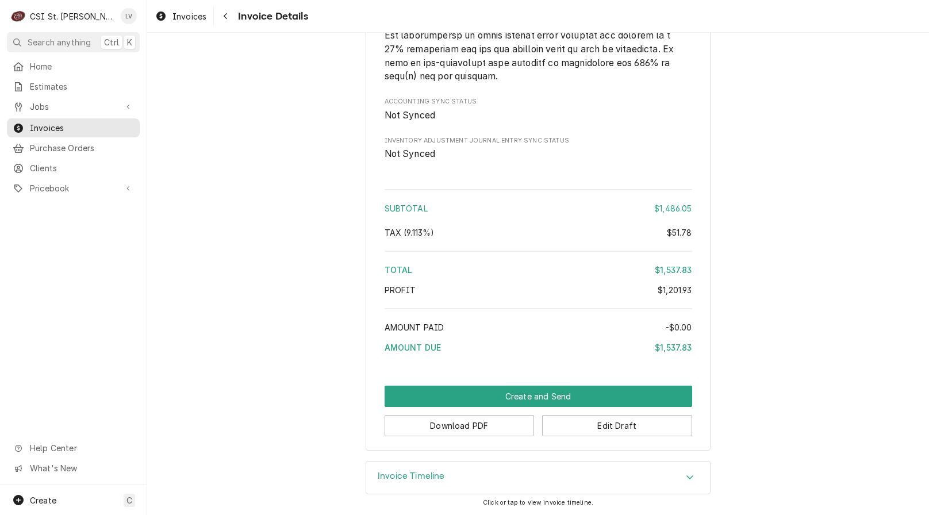
click at [48, 372] on div "Home Estimates Jobs Jobs Job Series Invoices Purchase Orders Clients Pricebook …" at bounding box center [73, 271] width 147 height 428
click at [178, 14] on span "Invoices" at bounding box center [190, 16] width 34 height 12
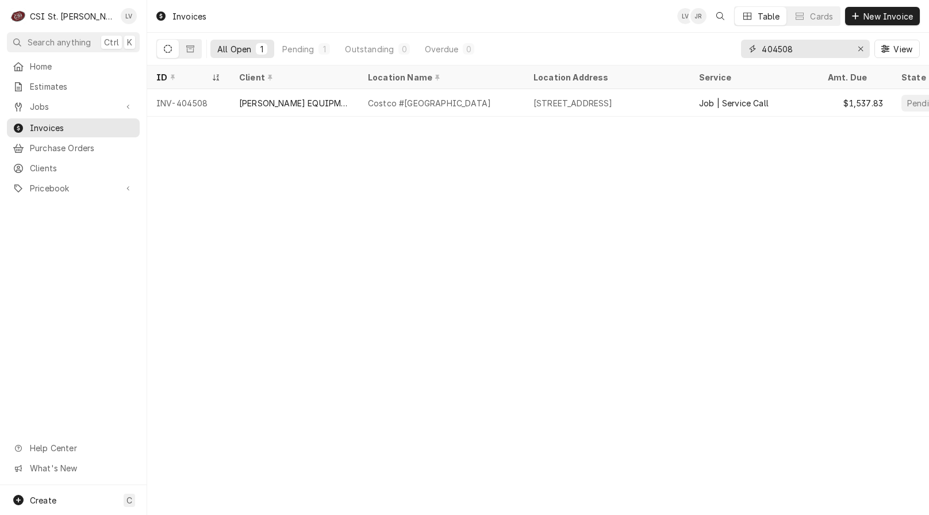
click at [804, 48] on input "404508" at bounding box center [805, 49] width 86 height 18
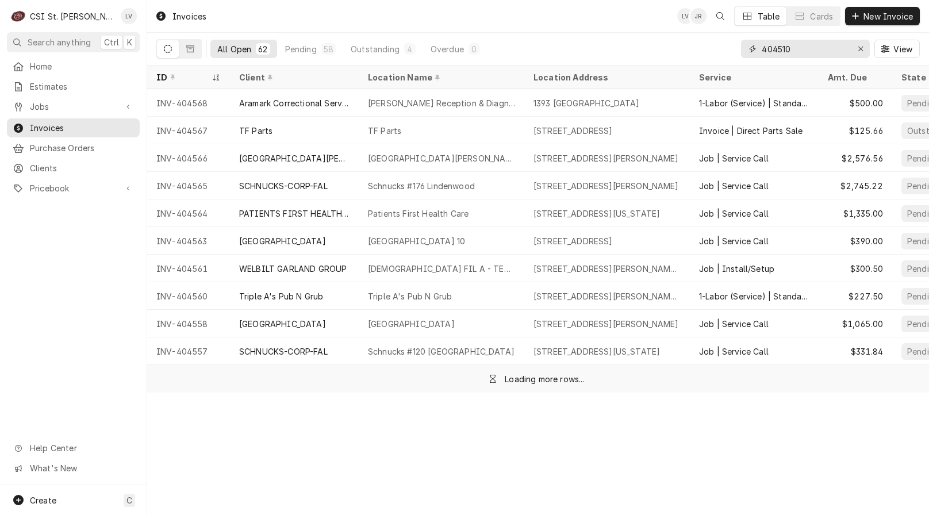
type input "404510"
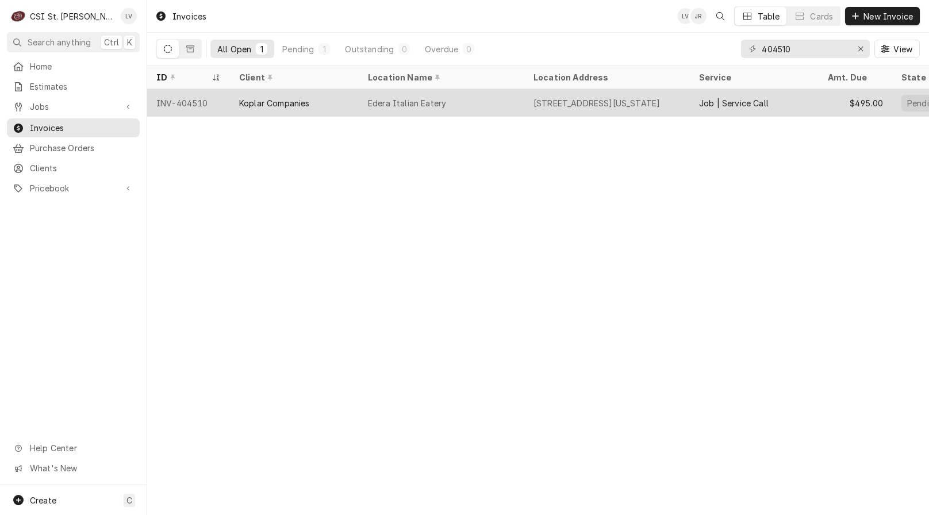
click at [233, 109] on div "Koplar Companies" at bounding box center [294, 103] width 129 height 28
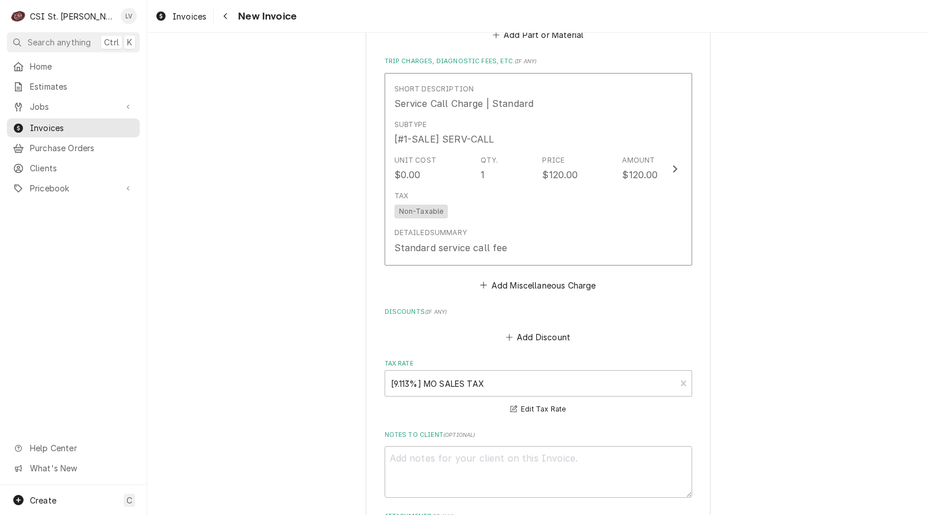
scroll to position [3106, 0]
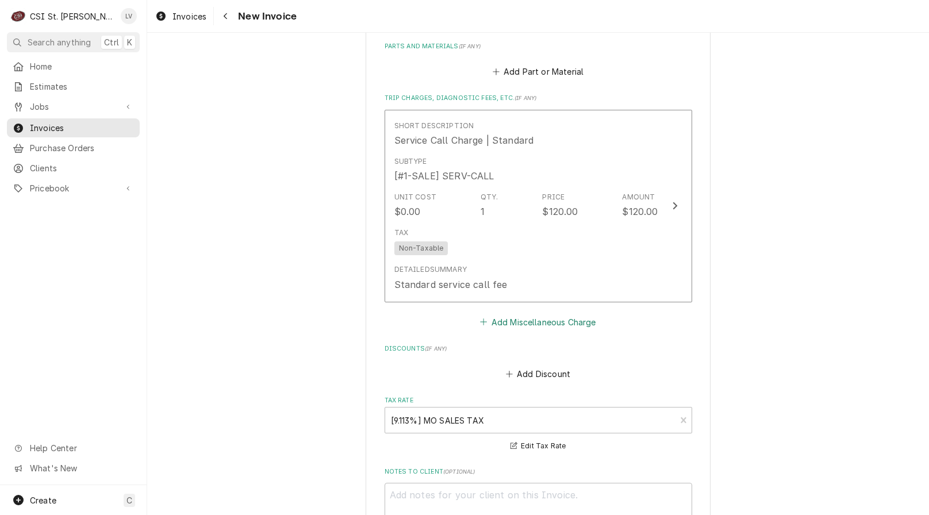
click at [550, 314] on button "Add Miscellaneous Charge" at bounding box center [538, 322] width 120 height 16
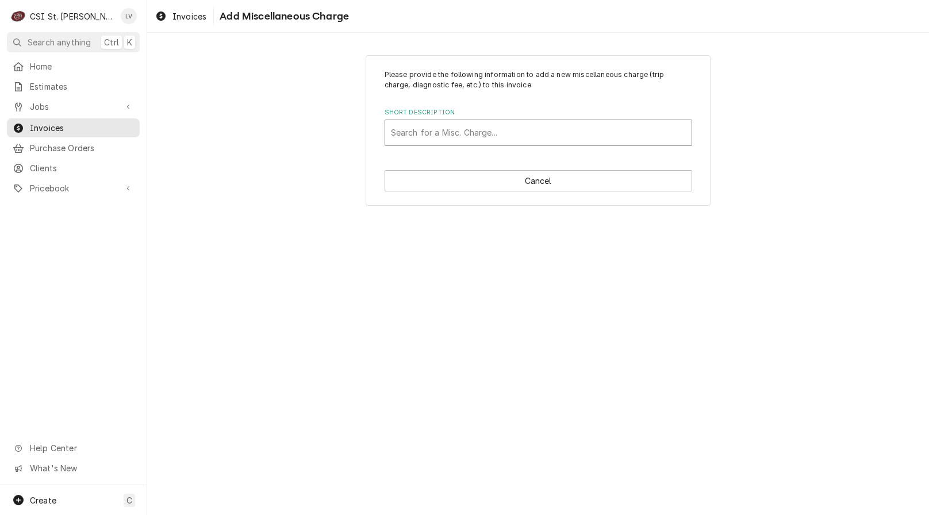
click at [447, 128] on div "Short Description" at bounding box center [538, 132] width 295 height 21
type input "park"
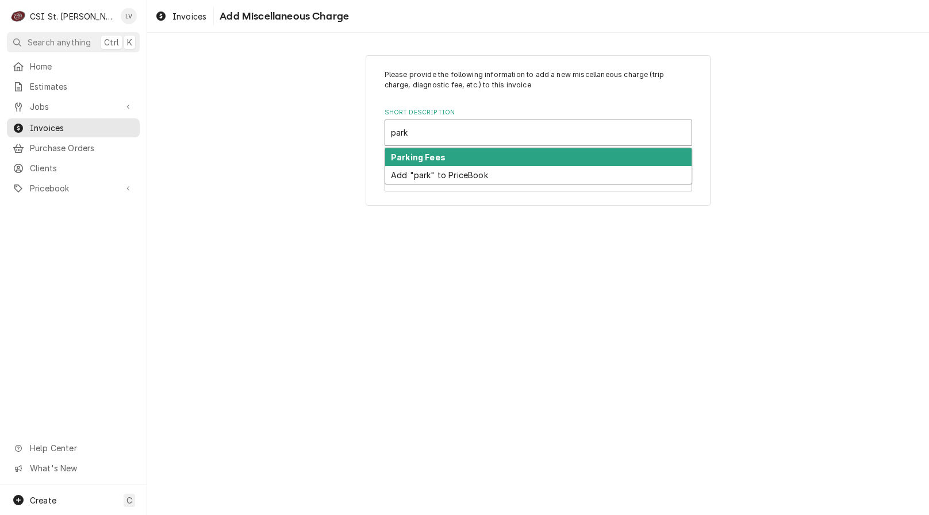
click at [438, 158] on strong "Parking Fees" at bounding box center [418, 157] width 55 height 10
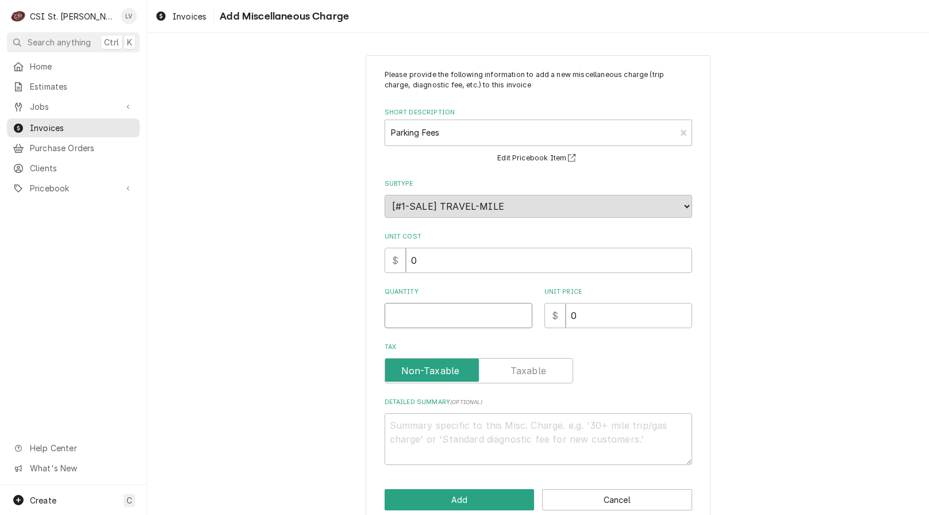
click at [400, 315] on input "Quantity" at bounding box center [459, 315] width 148 height 25
type textarea "x"
type input "1"
type textarea "x"
type input "4"
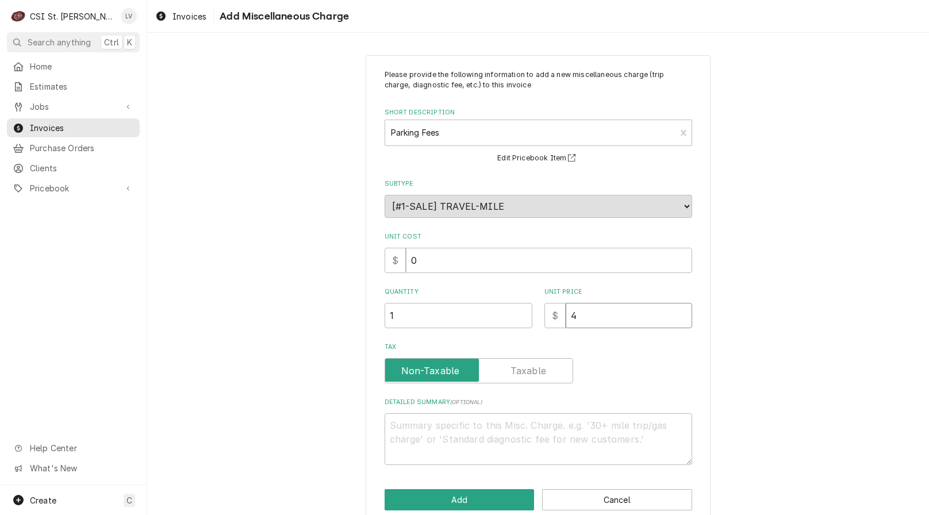
type textarea "x"
type input "4.4"
type textarea "x"
type input "4.45"
click at [448, 499] on button "Add" at bounding box center [460, 499] width 150 height 21
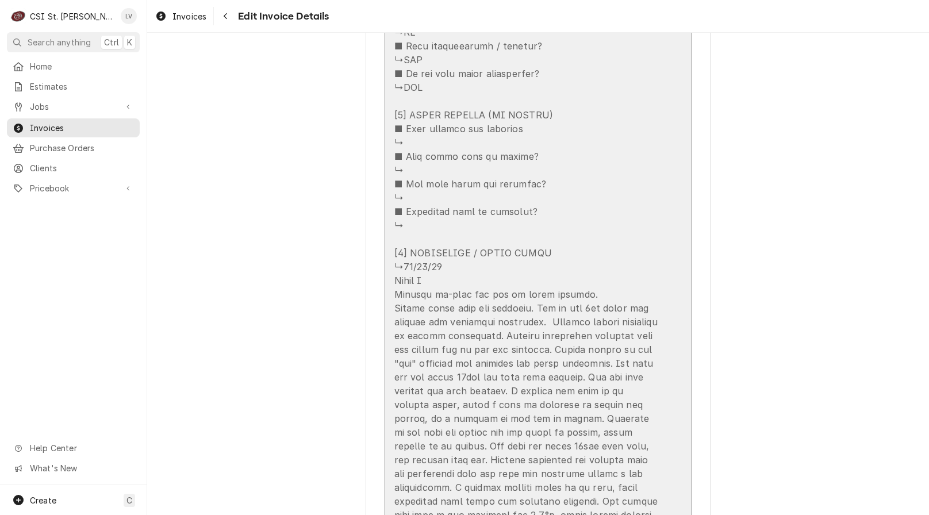
click at [483, 412] on div "Update Line Item" at bounding box center [527, 115] width 264 height 1228
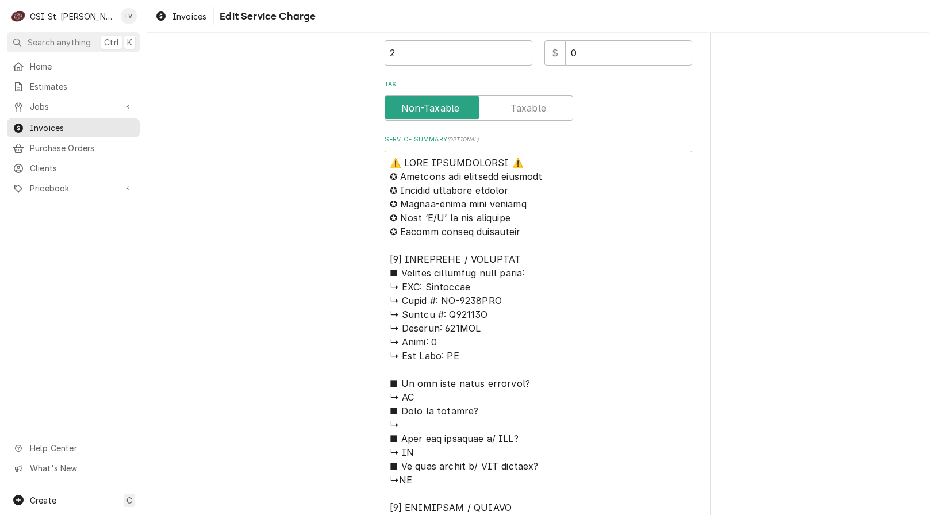
scroll to position [403, 0]
drag, startPoint x: 419, startPoint y: 288, endPoint x: 370, endPoint y: 166, distance: 130.8
type textarea "x"
type textarea "Hoshizaki ↳ 𝗠𝗼𝗱𝗲𝗹 #: KM-1340MAH ↳ 𝗦𝗲𝗿𝗶𝗮𝗹 #: S10715F ↳ 𝗩𝗼𝗹𝘁𝗮𝗴𝗲: 208VAC ↳ 𝗣𝗵𝗮𝘀𝗲: …"
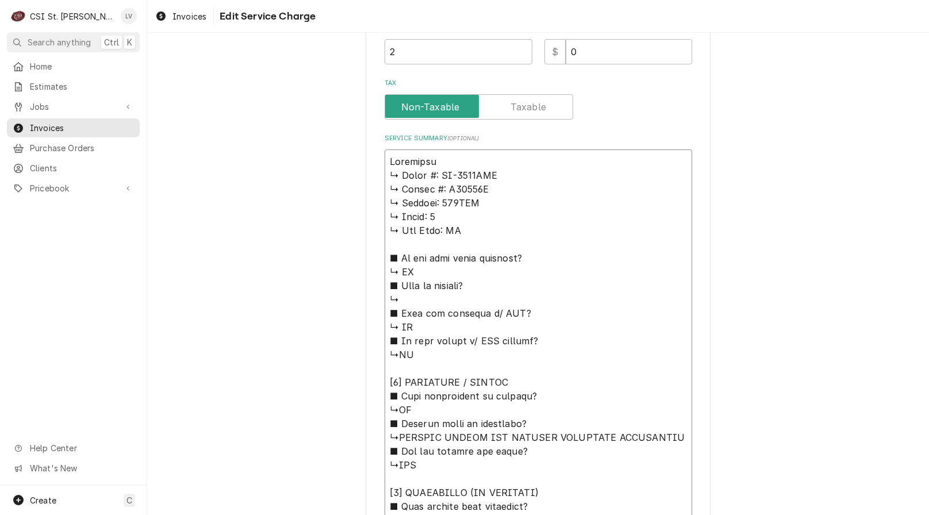
type textarea "x"
type textarea "Hoshizaki ↳ 𝗠𝗼𝗱𝗲𝗹 #: KM-1340MAH ↳ 𝗦𝗲𝗿𝗶𝗮𝗹 #: S10715F ↳ 𝗩𝗼𝗹𝘁𝗮𝗴𝗲: 208VAC ↳ 𝗣𝗵𝗮𝘀𝗲: …"
type textarea "x"
type textarea "Hoshizaki / ↳ 𝗠𝗼𝗱𝗲𝗹 #: KM-1340MAH ↳ 𝗦𝗲𝗿𝗶𝗮𝗹 #: S10715F ↳ 𝗩𝗼𝗹𝘁𝗮𝗴𝗲: 208VAC ↳ 𝗣𝗵𝗮𝘀𝗲…"
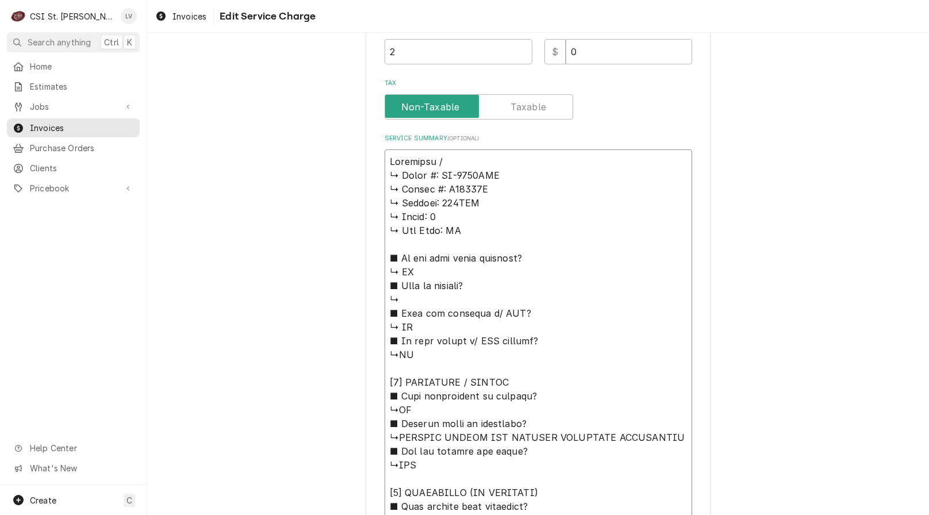
type textarea "x"
type textarea "Hoshizaki / ↳ 𝗠𝗼𝗱𝗲𝗹 #: KM-1340MAH ↳ 𝗦𝗲𝗿𝗶𝗮𝗹 #: S10715F ↳ 𝗩𝗼𝗹𝘁𝗮𝗴𝗲: 208VAC ↳ 𝗣𝗵𝗮𝘀𝗲…"
type textarea "x"
type textarea "Hoshizaki / M ↳ 𝗠𝗼𝗱𝗲𝗹 #: KM-1340MAH ↳ 𝗦𝗲𝗿𝗶𝗮𝗹 #: S10715F ↳ 𝗩𝗼𝗹𝘁𝗮𝗴𝗲: 208VAC ↳ 𝗣𝗵𝗮…"
type textarea "x"
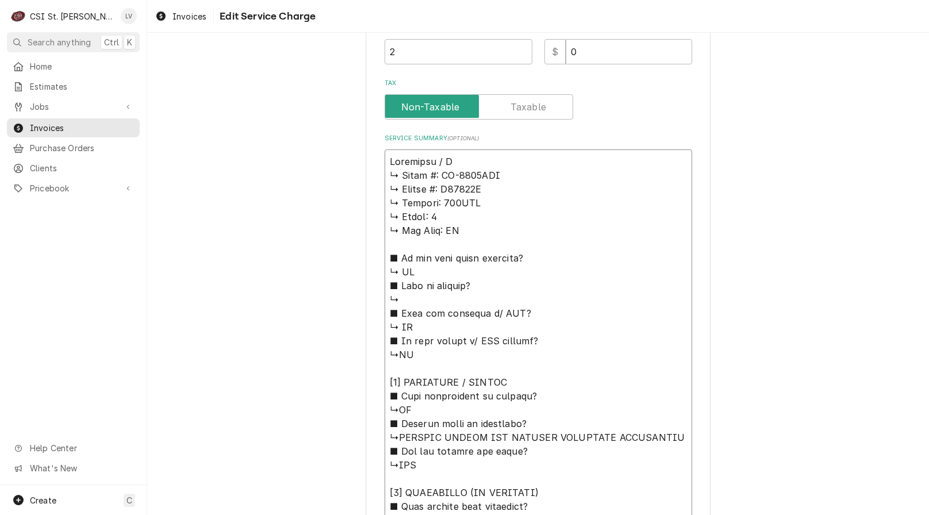
type textarea "Hoshizaki / Mo ↳ 𝗠𝗼𝗱𝗲𝗹 #: KM-1340MAH ↳ 𝗦𝗲𝗿𝗶𝗮𝗹 #: S10715F ↳ 𝗩𝗼𝗹𝘁𝗮𝗴𝗲: 208VAC ↳ 𝗣𝗵…"
type textarea "x"
type textarea "Hoshizaki / Mod ↳ 𝗠𝗼𝗱𝗲𝗹 #: KM-1340MAH ↳ 𝗦𝗲𝗿𝗶𝗮𝗹 #: S10715F ↳ 𝗩𝗼𝗹𝘁𝗮𝗴𝗲: 208VAC ↳ 𝗣…"
type textarea "x"
type textarea "Hoshizaki / Mode ↳ 𝗠𝗼𝗱𝗲𝗹 #: KM-1340MAH ↳ 𝗦𝗲𝗿𝗶𝗮𝗹 #: S10715F ↳ 𝗩𝗼𝗹𝘁𝗮𝗴𝗲: 208VAC ↳ …"
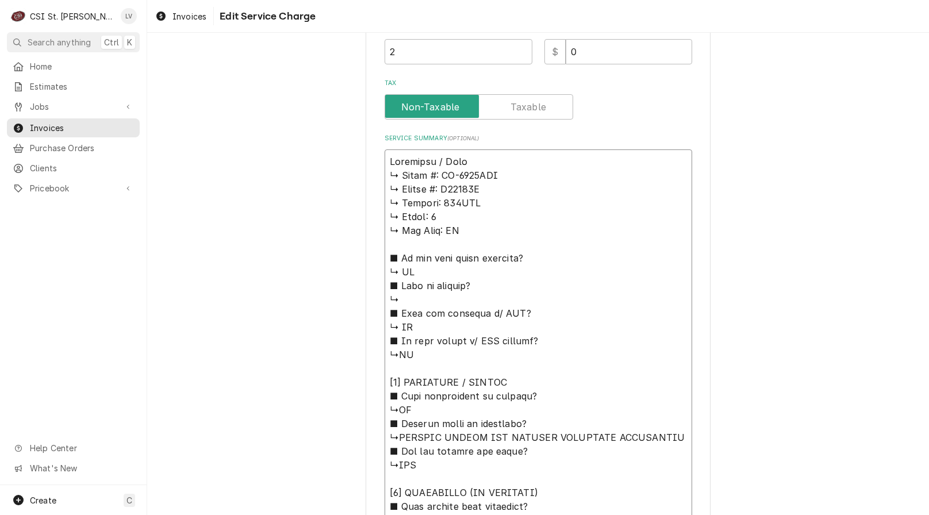
type textarea "x"
type textarea "Hoshizaki / Model ↳ 𝗠𝗼𝗱𝗲𝗹 #: KM-1340MAH ↳ 𝗦𝗲𝗿𝗶𝗮𝗹 #: S10715F ↳ 𝗩𝗼𝗹𝘁𝗮𝗴𝗲: 208VAC ↳…"
type textarea "x"
type textarea "Hoshizaki / Model: ↳ 𝗠𝗼𝗱𝗲𝗹 #: KM-1340MAH ↳ 𝗦𝗲𝗿𝗶𝗮𝗹 #: S10715F ↳ 𝗩𝗼𝗹𝘁𝗮𝗴𝗲: 208VAC …"
type textarea "x"
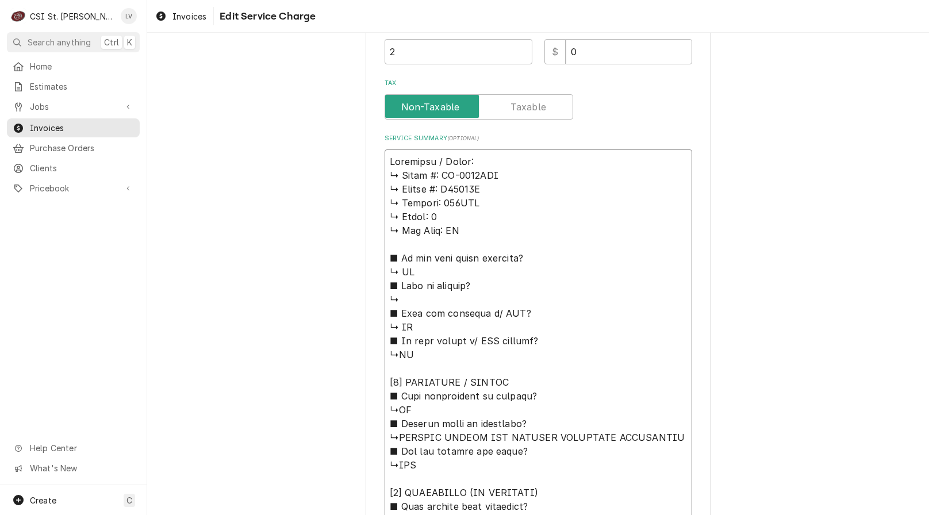
type textarea "Hoshizaki / Model: ↳ 𝗠𝗼𝗱𝗲𝗹 #: KM-1340MAH ↳ 𝗦𝗲𝗿𝗶𝗮𝗹 #: S10715F ↳ 𝗩𝗼𝗹𝘁𝗮𝗴𝗲: 208VAC …"
type textarea "x"
type textarea "Hoshizaki / Model: ↳ 𝗠𝗼𝗱𝗲𝗹 #: KM-1340MAH ↳ 𝗦𝗲𝗿𝗶𝗮𝗹 #: S10715F ↳ 𝗩𝗼𝗹𝘁𝗮𝗴𝗲: 208VAC …"
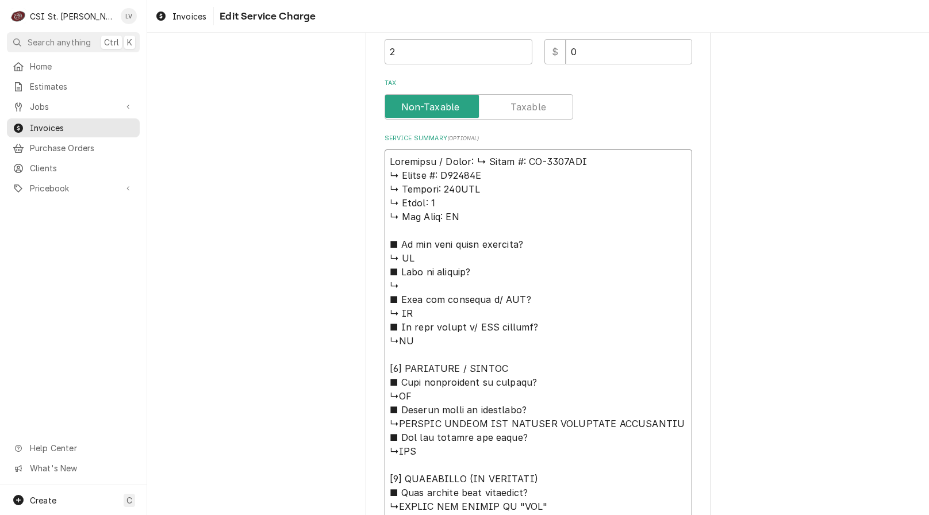
type textarea "x"
type textarea "Hoshizaki / Model: 𝗠𝗼𝗱𝗲𝗹 #: KM-1340MAH ↳ 𝗦𝗲𝗿𝗶𝗮𝗹 #: S10715F ↳ 𝗩𝗼𝗹𝘁𝗮𝗴𝗲: 208VAC ↳ …"
type textarea "x"
type textarea "Hoshizaki / Model: 𝗠𝗼𝗱𝗲𝗹 #: KM-1340MAH ↳ 𝗦𝗲𝗿𝗶𝗮𝗹 #: S10715F ↳ 𝗩𝗼𝗹𝘁𝗮𝗴𝗲: 208VAC ↳ …"
type textarea "x"
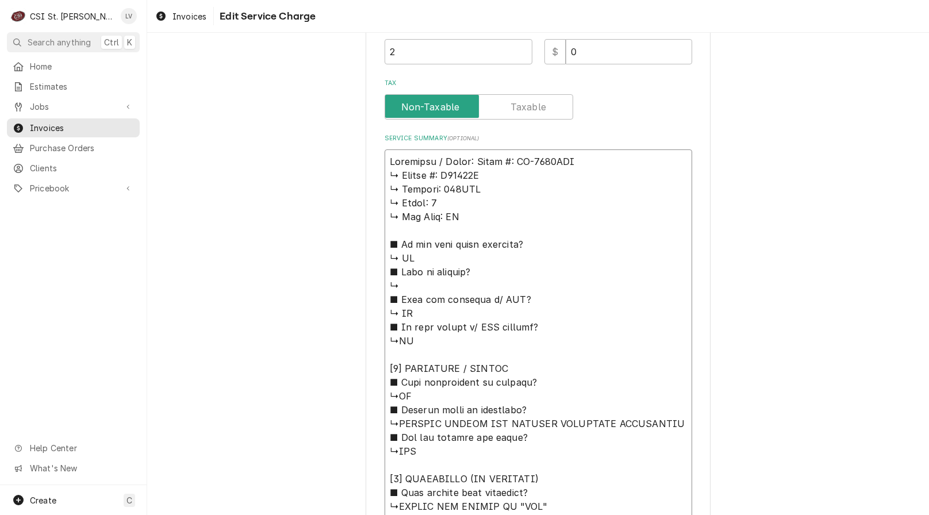
type textarea "Hoshizaki / Model: 𝗼𝗱𝗲𝗹 #: KM-1340MAH ↳ 𝗦𝗲𝗿𝗶𝗮𝗹 #: S10715F ↳ 𝗩𝗼𝗹𝘁𝗮𝗴𝗲: 208VAC ↳ 𝗣…"
type textarea "x"
type textarea "Hoshizaki / Model: 𝗱𝗲𝗹 #: KM-1340MAH ↳ 𝗦𝗲𝗿𝗶𝗮𝗹 #: S10715F ↳ 𝗩𝗼𝗹𝘁𝗮𝗴𝗲: 208VAC ↳ 𝗣𝗵…"
type textarea "x"
type textarea "Hoshizaki / Model: 𝗲𝗹 #: KM-1340MAH ↳ 𝗦𝗲𝗿𝗶𝗮𝗹 #: S10715F ↳ 𝗩𝗼𝗹𝘁𝗮𝗴𝗲: 208VAC ↳ 𝗣𝗵𝗮…"
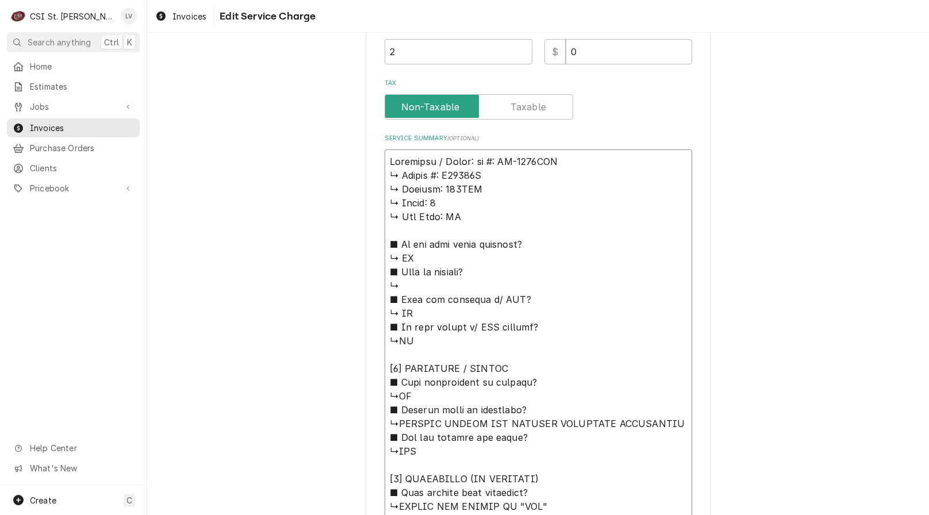
type textarea "x"
type textarea "Hoshizaki / Model: 𝗹 #: KM-1340MAH ↳ 𝗦𝗲𝗿𝗶𝗮𝗹 #: S10715F ↳ 𝗩𝗼𝗹𝘁𝗮𝗴𝗲: 208VAC ↳ 𝗣𝗵𝗮𝘀…"
type textarea "x"
type textarea "Hoshizaki / Model: #: KM-1340MAH ↳ 𝗦𝗲𝗿𝗶𝗮𝗹 #: S10715F ↳ 𝗩𝗼𝗹𝘁𝗮𝗴𝗲: 208VAC ↳ 𝗣𝗵𝗮𝘀𝗲:…"
type textarea "x"
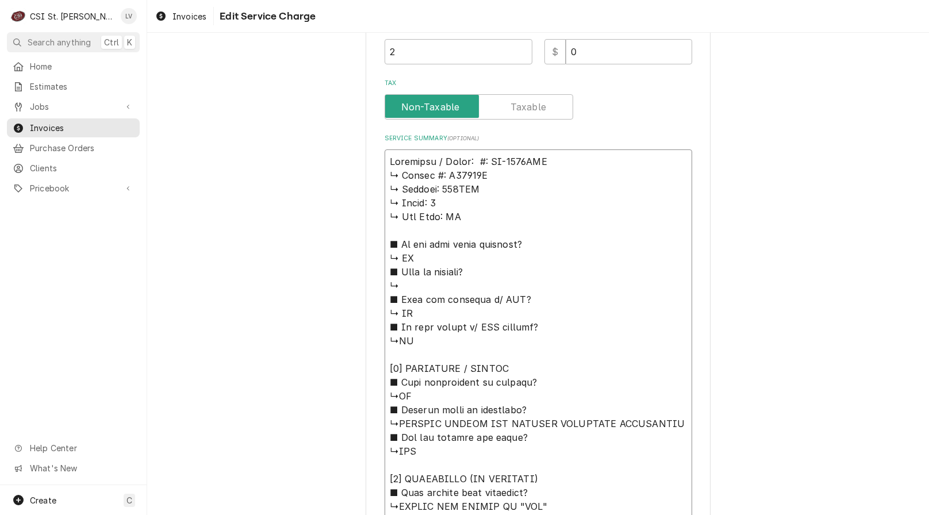
type textarea "Hoshizaki / Model: #: KM-1340MAH ↳ 𝗦𝗲𝗿𝗶𝗮𝗹 #: S10715F ↳ 𝗩𝗼𝗹𝘁𝗮𝗴𝗲: 208VAC ↳ 𝗣𝗵𝗮𝘀𝗲:…"
type textarea "x"
type textarea "Hoshizaki / Model: : KM-1340MAH ↳ 𝗦𝗲𝗿𝗶𝗮𝗹 #: S10715F ↳ 𝗩𝗼𝗹𝘁𝗮𝗴𝗲: 208VAC ↳ 𝗣𝗵𝗮𝘀𝗲: …"
type textarea "x"
type textarea "Hoshizaki / Model: KM-1340MAH ↳ 𝗦𝗲𝗿𝗶𝗮𝗹 #: S10715F ↳ 𝗩𝗼𝗹𝘁𝗮𝗴𝗲: 208VAC ↳ 𝗣𝗵𝗮𝘀𝗲: 1 …"
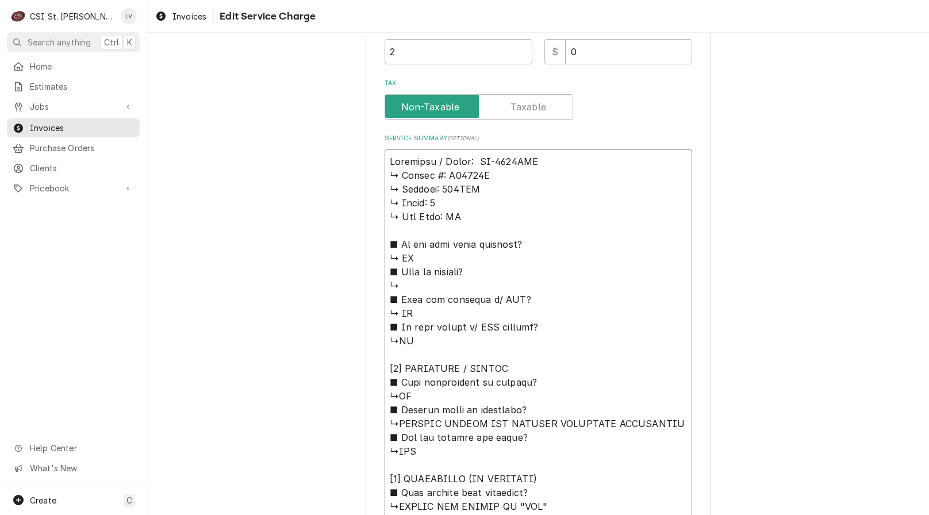
type textarea "x"
type textarea "Hoshizaki / Model: KM-1340MAH ↳ 𝗦𝗲𝗿𝗶𝗮𝗹 #: S10715F ↳ 𝗩𝗼𝗹𝘁𝗮𝗴𝗲: 208VAC ↳ 𝗣𝗵𝗮𝘀𝗲: 1 …"
type textarea "x"
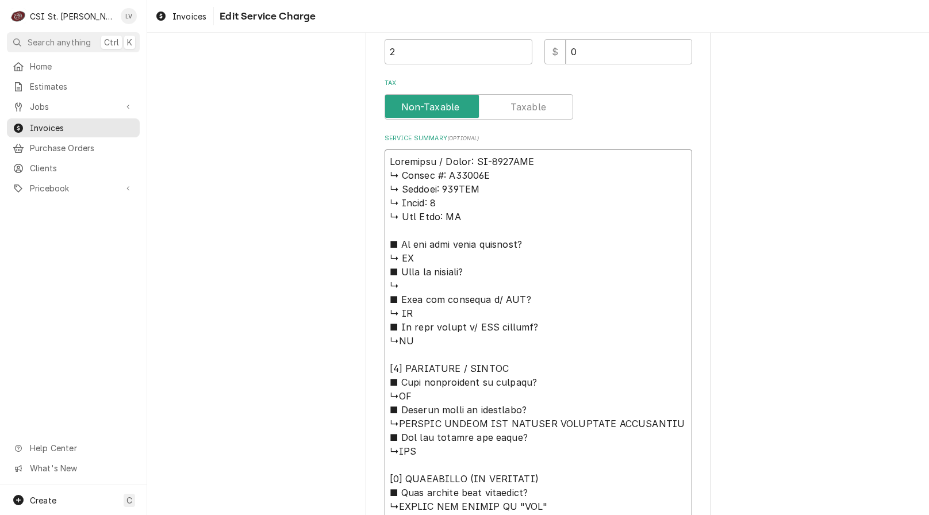
type textarea "Hoshizaki / Model: KM-1340MAH ↳ 𝗦𝗲𝗿𝗶𝗮𝗹 #: S10715F ↳ 𝗩𝗼𝗹𝘁𝗮𝗴𝗲: 208VAC ↳ 𝗣𝗵𝗮𝘀𝗲: 1 …"
type textarea "x"
type textarea "Hoshizaki / Model: KM-1340MAH / ↳ 𝗦𝗲𝗿𝗶𝗮𝗹 #: S10715F ↳ 𝗩𝗼𝗹𝘁𝗮𝗴𝗲: 208VAC ↳ 𝗣𝗵𝗮𝘀𝗲: …"
type textarea "x"
type textarea "Hoshizaki / Model: KM-1340MAH / ↳ 𝗦𝗲𝗿𝗶𝗮𝗹 #: S10715F ↳ 𝗩𝗼𝗹𝘁𝗮𝗴𝗲: 208VAC ↳ 𝗣𝗵𝗮𝘀𝗲: …"
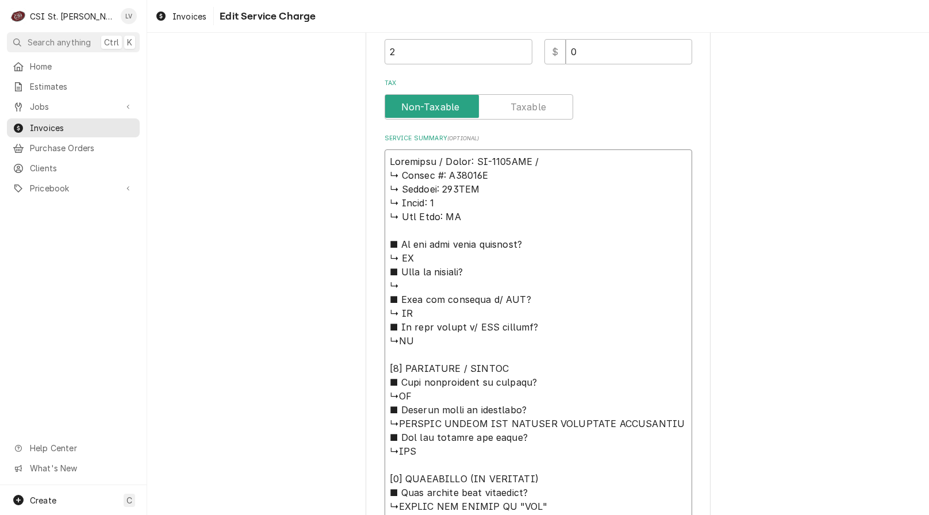
type textarea "x"
type textarea "Hoshizaki / Model: KM-1340MAH / S ↳ 𝗦𝗲𝗿𝗶𝗮𝗹 #: S10715F ↳ 𝗩𝗼𝗹𝘁𝗮𝗴𝗲: 208VAC ↳ 𝗣𝗵𝗮𝘀𝗲…"
type textarea "x"
type textarea "Hoshizaki / Model: KM-1340MAH / Se ↳ 𝗦𝗲𝗿𝗶𝗮𝗹 #: S10715F ↳ 𝗩𝗼𝗹𝘁𝗮𝗴𝗲: 208VAC ↳ 𝗣𝗵𝗮𝘀…"
type textarea "x"
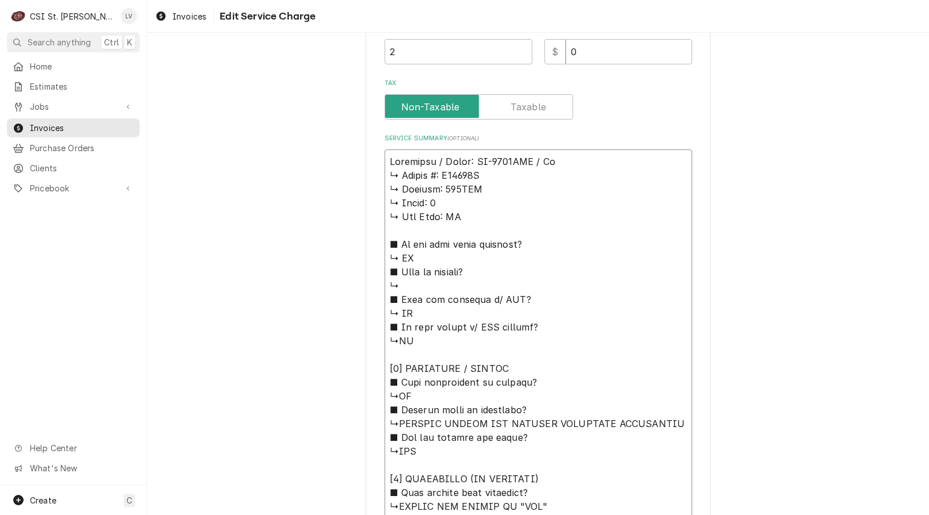
type textarea "Hoshizaki / Model: KM-1340MAH / Ser ↳ 𝗦𝗲𝗿𝗶𝗮𝗹 #: S10715F ↳ 𝗩𝗼𝗹𝘁𝗮𝗴𝗲: 208VAC ↳ 𝗣𝗵𝗮…"
type textarea "x"
type textarea "Hoshizaki / Model: KM-1340MAH / Seri ↳ 𝗦𝗲𝗿𝗶𝗮𝗹 #: S10715F ↳ 𝗩𝗼𝗹𝘁𝗮𝗴𝗲: 208VAC ↳ 𝗣𝗵…"
type textarea "x"
type textarea "Hoshizaki / Model: KM-1340MAH / Seria ↳ 𝗦𝗲𝗿𝗶𝗮𝗹 #: S10715F ↳ 𝗩𝗼𝗹𝘁𝗮𝗴𝗲: 208VAC ↳ 𝗣…"
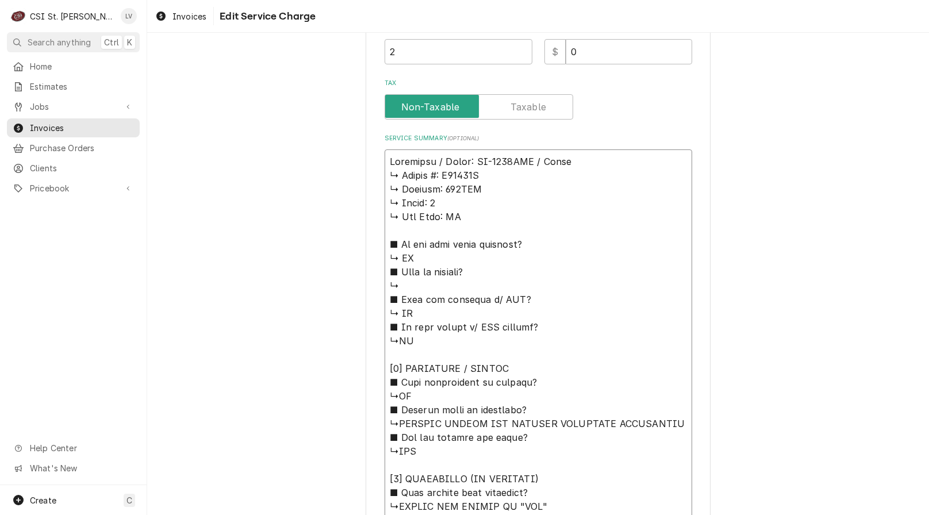
type textarea "x"
type textarea "Hoshizaki / Model: KM-1340MAH / Serial ↳ 𝗦𝗲𝗿𝗶𝗮𝗹 #: S10715F ↳ 𝗩𝗼𝗹𝘁𝗮𝗴𝗲: 208VAC ↳ …"
type textarea "x"
type textarea "Hoshizaki / Model: KM-1340MAH / Serial: ↳ 𝗦𝗲𝗿𝗶𝗮𝗹 #: S10715F ↳ 𝗩𝗼𝗹𝘁𝗮𝗴𝗲: 208VAC ↳…"
type textarea "x"
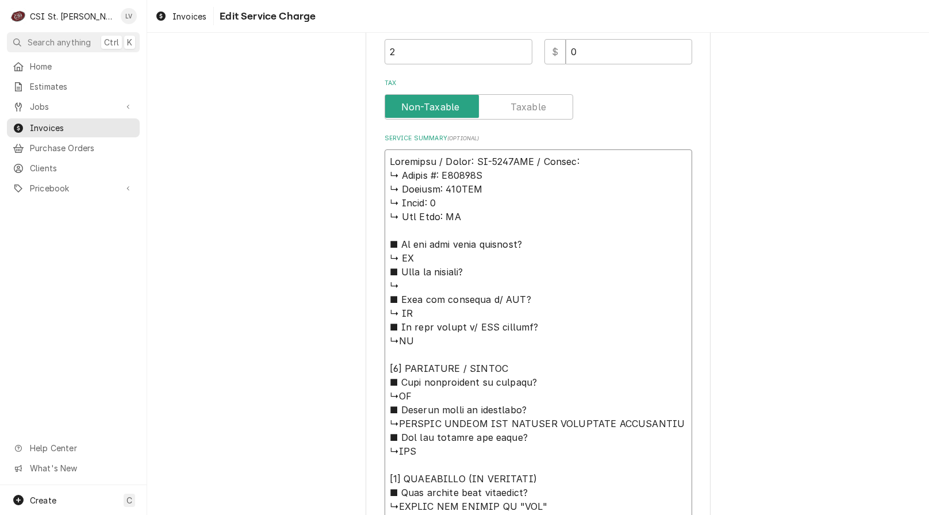
type textarea "Hoshizaki / Model: KM-1340MAH / Serial: ↳ 𝗦𝗲𝗿𝗶𝗮𝗹 #: S10715F ↳ 𝗩𝗼𝗹𝘁𝗮𝗴𝗲: 208VAC ↳…"
type textarea "x"
type textarea "Hoshizaki / Model: KM-1340MAH / Serial: ↳ 𝗦𝗲𝗿𝗶𝗮𝗹 #: S10715F ↳ 𝗩𝗼𝗹𝘁𝗮𝗴𝗲: 208VAC ↳…"
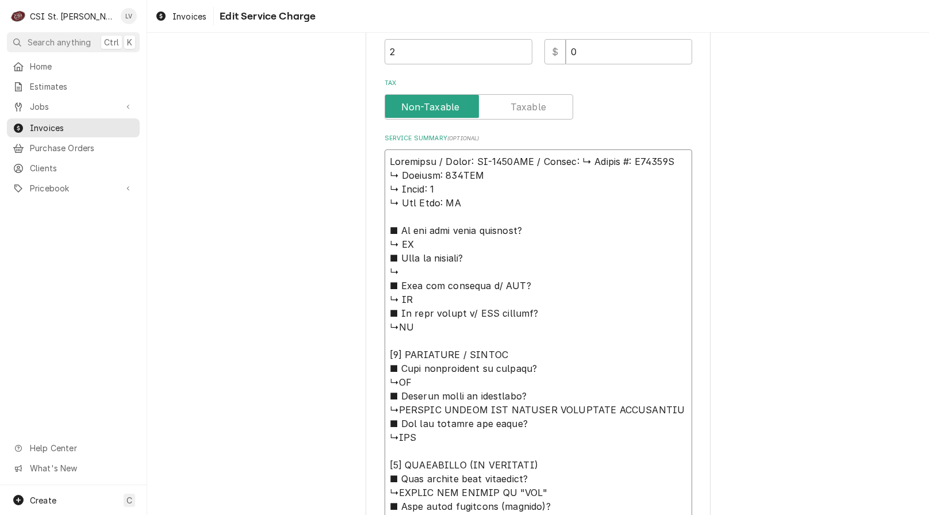
type textarea "x"
type textarea "Hoshizaki / Model: KM-1340MAH / Serial: 𝗦𝗲𝗿𝗶𝗮𝗹 #: S10715F ↳ 𝗩𝗼𝗹𝘁𝗮𝗴𝗲: 208VAC ↳ 𝗣…"
type textarea "x"
type textarea "Hoshizaki / Model: KM-1340MAH / Serial: 𝗦𝗲𝗿𝗶𝗮𝗹 #: S10715F ↳ 𝗩𝗼𝗹𝘁𝗮𝗴𝗲: 208VAC ↳ 𝗣…"
type textarea "x"
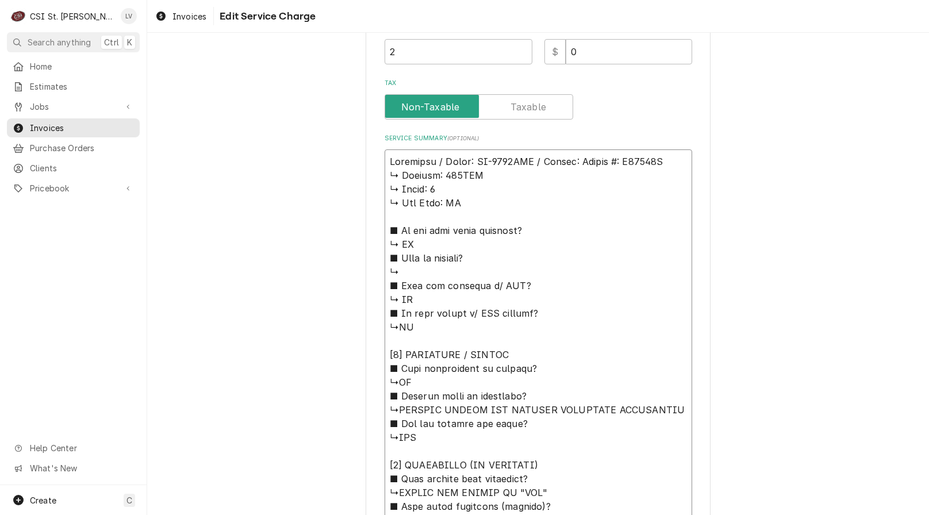
type textarea "Hoshizaki / Model: KM-1340MAH / Serial: 𝗲𝗿𝗶𝗮𝗹 #: S10715F ↳ 𝗩𝗼𝗹𝘁𝗮𝗴𝗲: 208VAC ↳ 𝗣𝗵…"
type textarea "x"
type textarea "Hoshizaki / Model: KM-1340MAH / Serial: 𝗿𝗶𝗮𝗹 #: S10715F ↳ 𝗩𝗼𝗹𝘁𝗮𝗴𝗲: 208VAC ↳ 𝗣𝗵𝗮…"
type textarea "x"
type textarea "Hoshizaki / Model: KM-1340MAH / Serial: 𝗶𝗮𝗹 #: S10715F ↳ 𝗩𝗼𝗹𝘁𝗮𝗴𝗲: 208VAC ↳ 𝗣𝗵𝗮𝘀…"
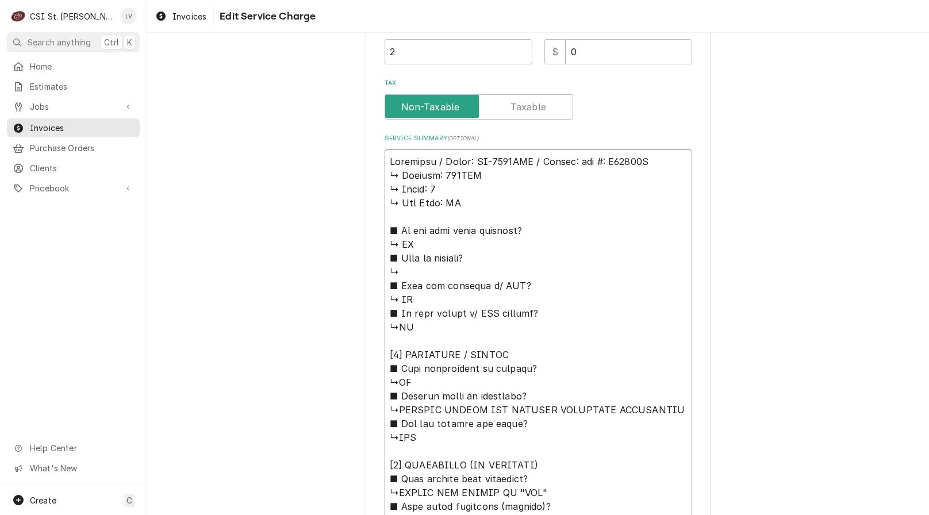
type textarea "x"
type textarea "Hoshizaki / Model: KM-1340MAH / Serial: 𝗮𝗹 #: S10715F ↳ 𝗩𝗼𝗹𝘁𝗮𝗴𝗲: 208VAC ↳ 𝗣𝗵𝗮𝘀𝗲…"
type textarea "x"
type textarea "Hoshizaki / Model: KM-1340MAH / Serial: 𝗹 #: S10715F ↳ 𝗩𝗼𝗹𝘁𝗮𝗴𝗲: 208VAC ↳ 𝗣𝗵𝗮𝘀𝗲:…"
type textarea "x"
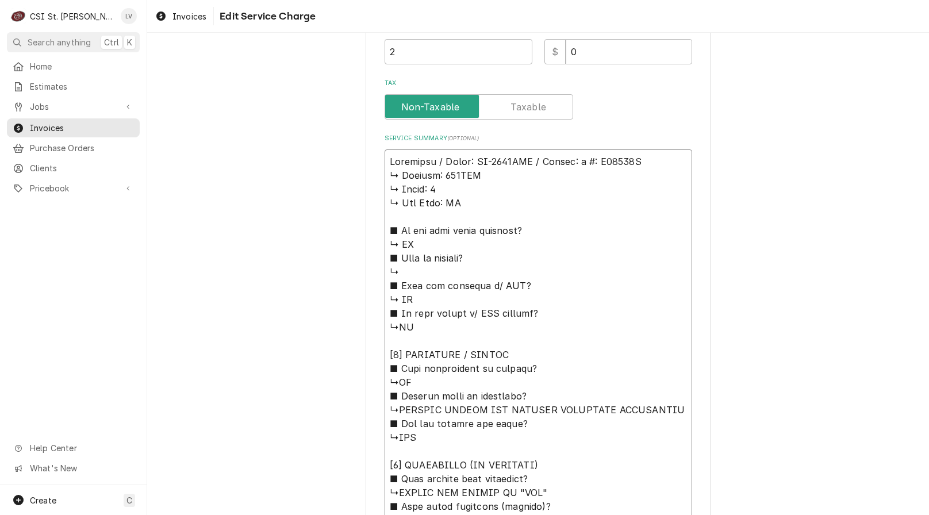
type textarea "Hoshizaki / Model: KM-1340MAH / Serial: #: S10715F ↳ 𝗩𝗼𝗹𝘁𝗮𝗴𝗲: 208VAC ↳ 𝗣𝗵𝗮𝘀𝗲: 1…"
type textarea "x"
type textarea "Hoshizaki / Model: KM-1340MAH / Serial: #: S10715F ↳ 𝗩𝗼𝗹𝘁𝗮𝗴𝗲: 208VAC ↳ 𝗣𝗵𝗮𝘀𝗲: 1…"
type textarea "x"
type textarea "Hoshizaki / Model: KM-1340MAH / Serial: : S10715F ↳ 𝗩𝗼𝗹𝘁𝗮𝗴𝗲: 208VAC ↳ 𝗣𝗵𝗮𝘀𝗲: 1 …"
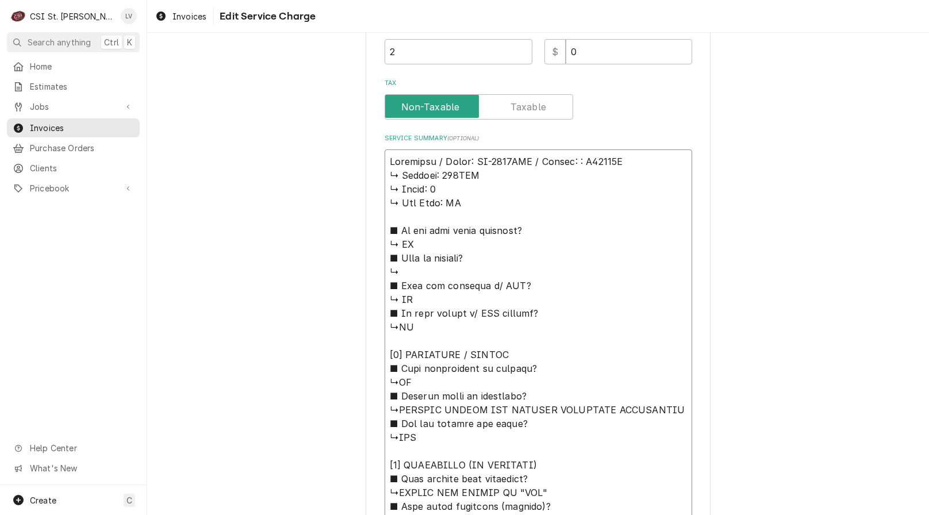
type textarea "x"
type textarea "Hoshizaki / Model: KM-1340MAH / Serial: S10715F ↳ 𝗩𝗼𝗹𝘁𝗮𝗴𝗲: 208VAC ↳ 𝗣𝗵𝗮𝘀𝗲: 1 ↳ …"
type textarea "x"
type textarea "Hoshizaki / Model: KM-1340MAH / Serial: S10715F ↳ 𝗩𝗼𝗹𝘁𝗮𝗴𝗲: 208VAC ↳ 𝗣𝗵𝗮𝘀𝗲: 1 ↳ …"
drag, startPoint x: 381, startPoint y: 175, endPoint x: 523, endPoint y: 390, distance: 257.4
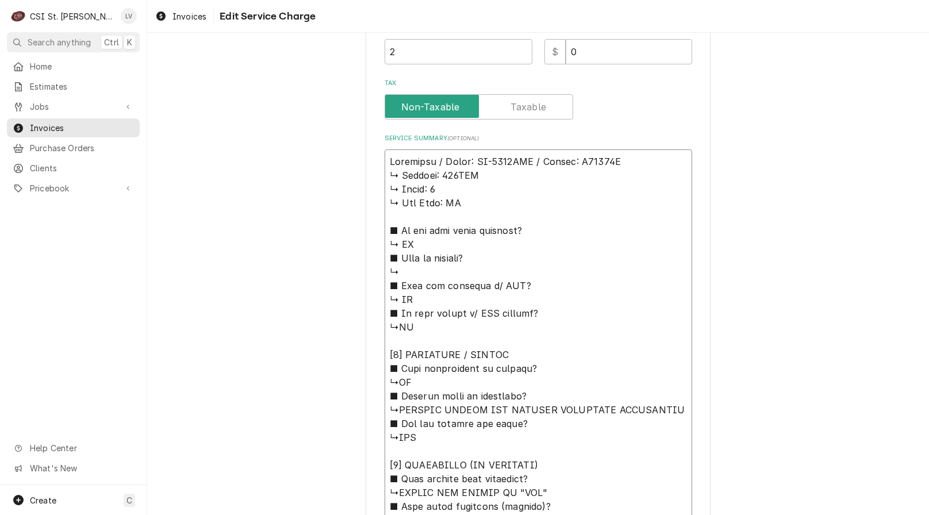
type textarea "x"
type textarea "Hoshizaki / Model: KM-1340MAH / Serial: S10715F ↳REMOVED PANELS AND CHECKED COM…"
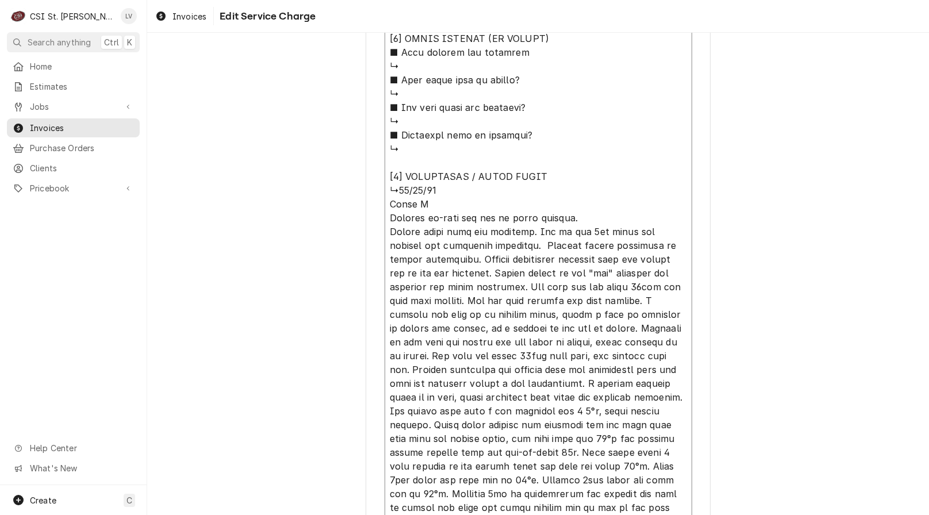
scroll to position [748, 0]
drag, startPoint x: 446, startPoint y: 257, endPoint x: 458, endPoint y: 288, distance: 33.5
click at [458, 288] on textarea "Service Summary ( optional )" at bounding box center [539, 202] width 308 height 797
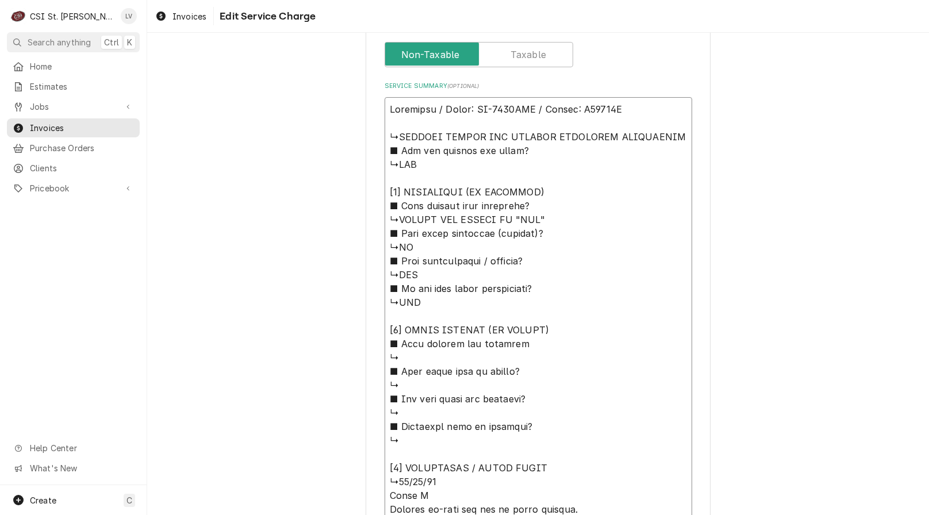
scroll to position [345, 0]
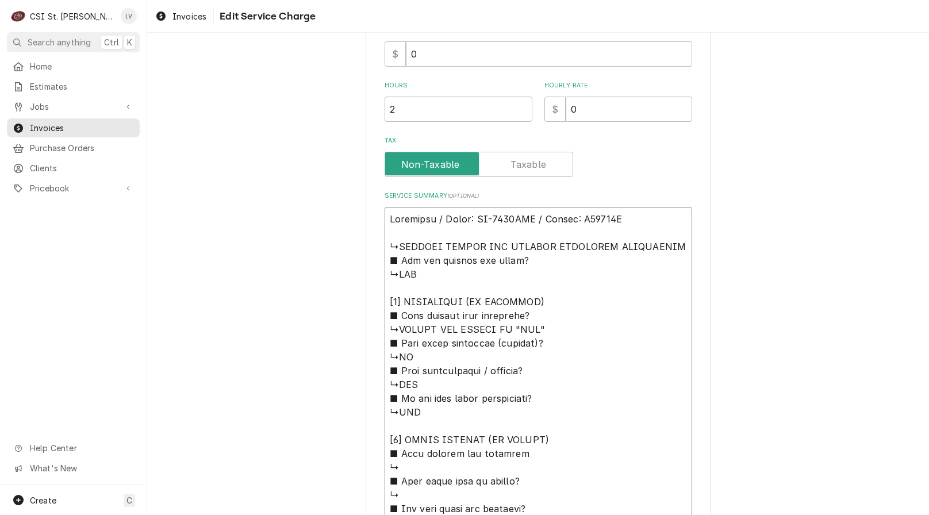
type textarea "x"
type textarea "Hoshizaki / Model: KM-1340MAH / Serial: S10715F ↳REMOVED PANELS AND CHECKED COM…"
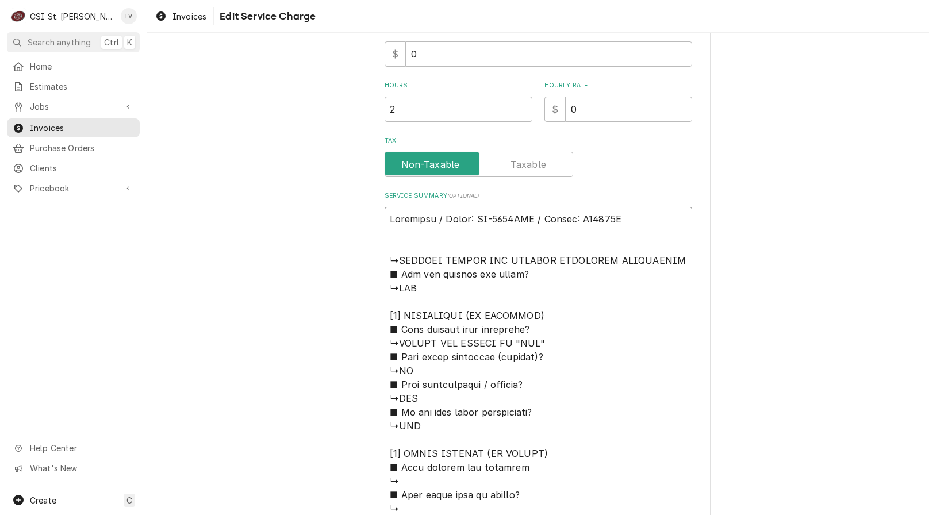
type textarea "x"
type textarea "Hoshizaki / Model: KM-1340MAH / Serial: S10715F ↳REMOVED PANELS AND CHECKED COM…"
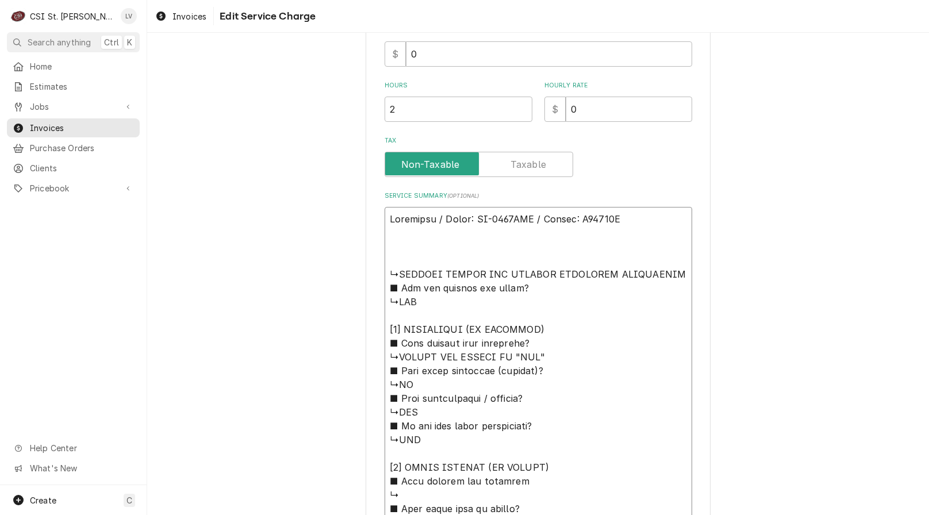
paste textarea "Initial inspection revealed that the switch was in the off position. Turned swi…"
type textarea "x"
type textarea "Hoshizaki / Model: KM-1340MAH / Serial: S10715F Initial inspection revealed tha…"
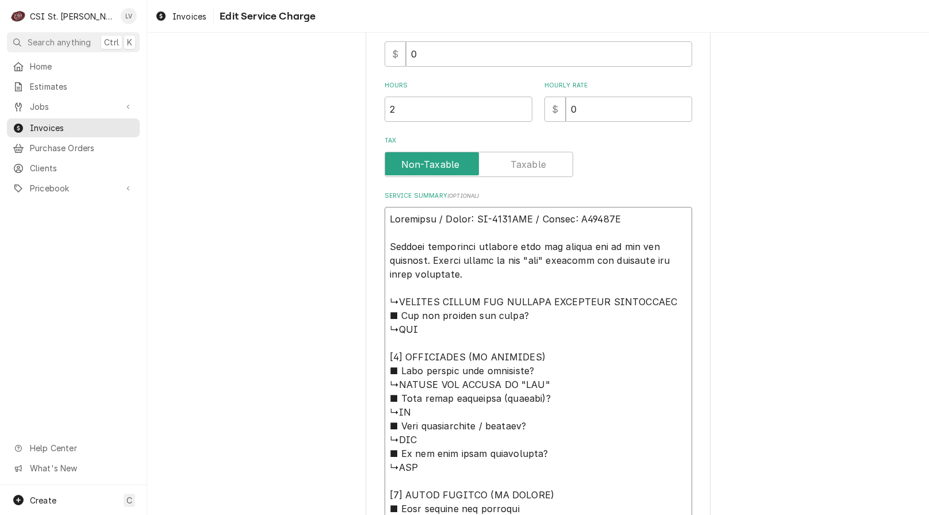
type textarea "x"
type textarea "Hoshizaki / Model: KM-1340MAH / Serial: S10715F Initial inspection revealed tha…"
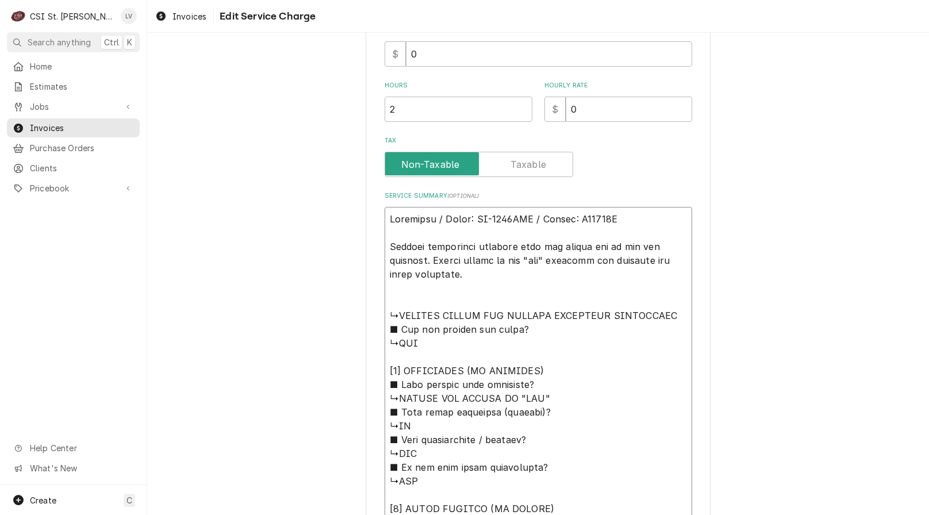
type textarea "x"
type textarea "Hoshizaki / Model: KM-1340MAH / Serial: S10715F Initial inspection revealed tha…"
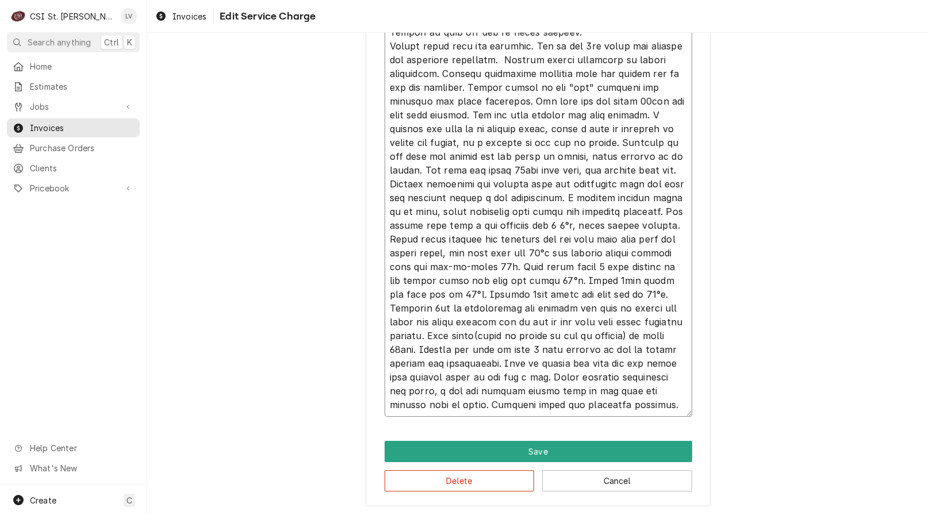
scroll to position [28, 0]
drag, startPoint x: 385, startPoint y: 304, endPoint x: 404, endPoint y: 164, distance: 141.7
type textarea "x"
type textarea "Hoshizaki / Model: KM-1340MAH / Serial: S10715F Initial inspection revealed tha…"
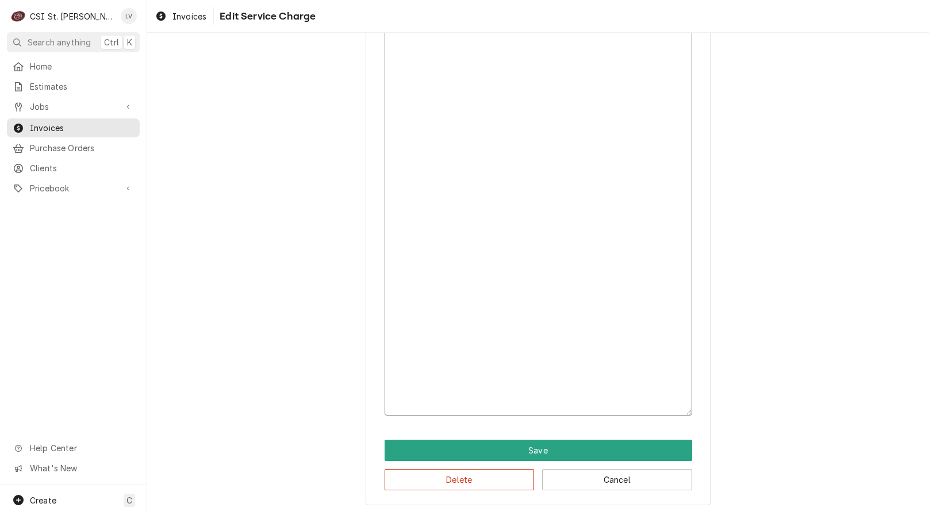
scroll to position [464, 0]
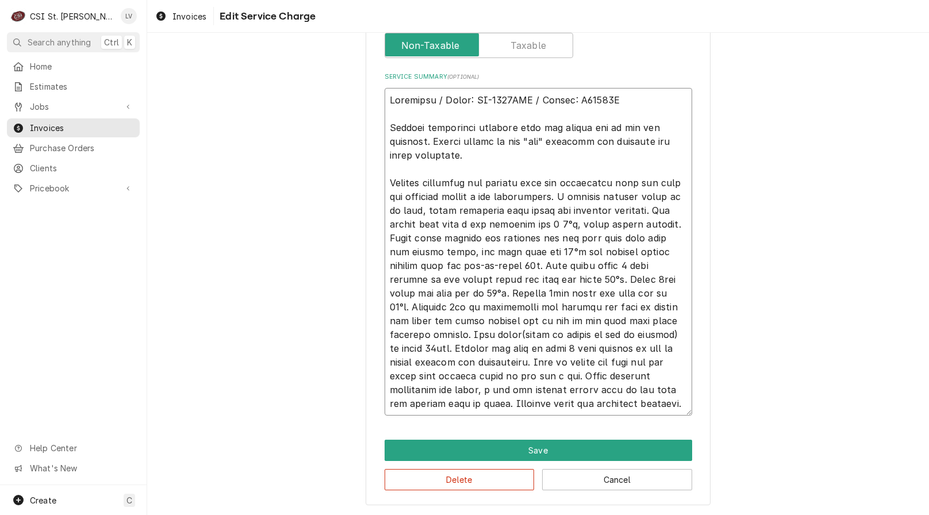
drag, startPoint x: 556, startPoint y: 197, endPoint x: 613, endPoint y: 288, distance: 106.7
click at [615, 290] on textarea "Service Summary ( optional )" at bounding box center [539, 252] width 308 height 328
type textarea "x"
type textarea "Hoshizaki / Model: KM-1340MAH / Serial: S10715F Initial inspection revealed tha…"
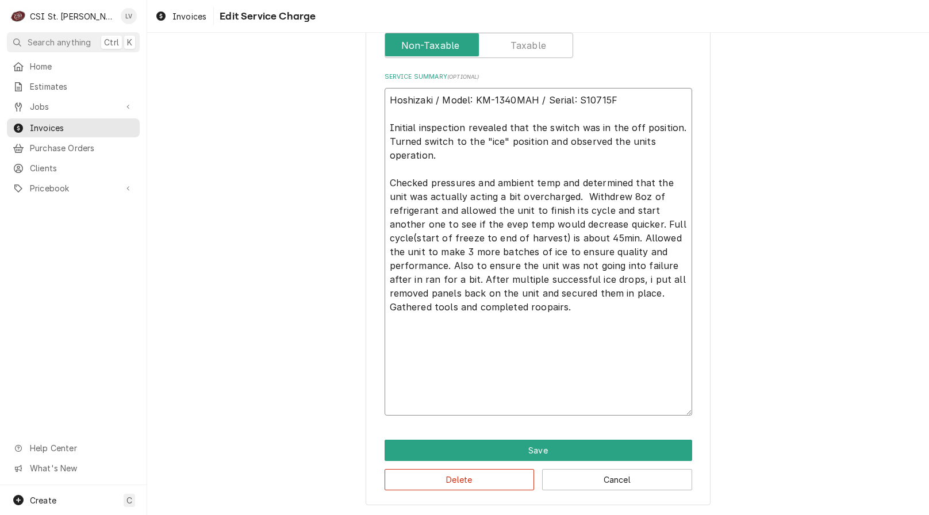
scroll to position [367, 0]
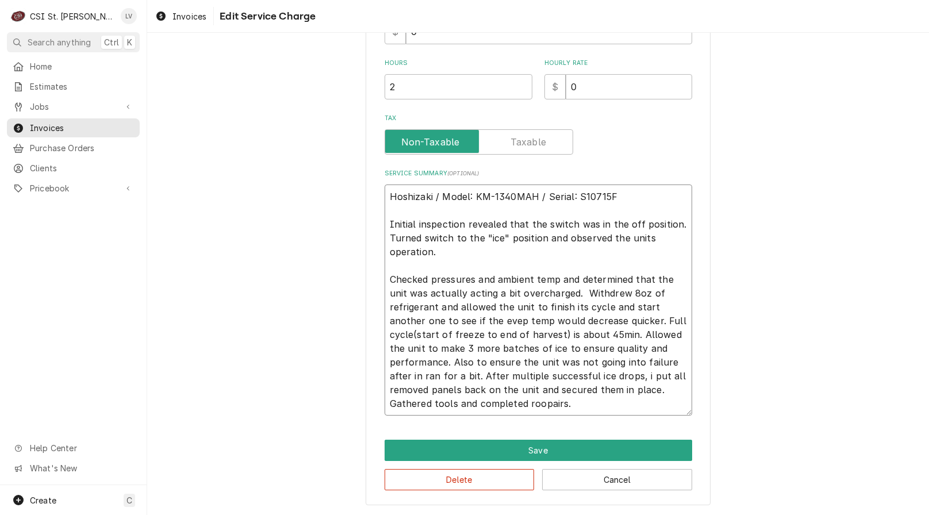
type textarea "x"
type textarea "Hoshizaki / Model: KM-1340MAH / Serial: S10715F Initial inspection revealed tha…"
click at [442, 305] on textarea "Hoshizaki / Model: KM-1340MAH / Serial: S10715F Initial inspection revealed tha…" at bounding box center [539, 300] width 308 height 231
type textarea "x"
type textarea "Hoshizaki / Model: KM-1340MAH / Serial: S10715F Initial inspection revealed tha…"
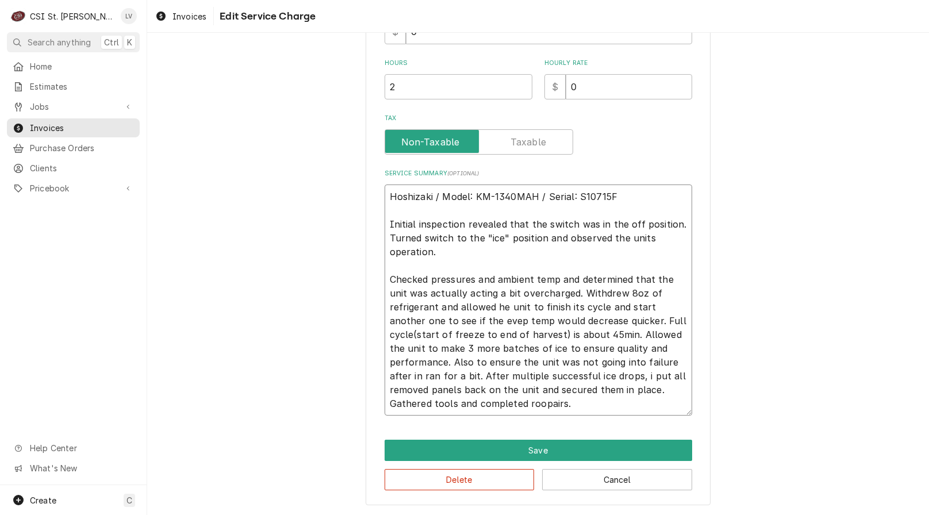
type textarea "x"
type textarea "Hoshizaki / Model: KM-1340MAH / Serial: S10715F Initial inspection revealed tha…"
type textarea "x"
type textarea "Hoshizaki / Model: KM-1340MAH / Serial: S10715F Initial inspection revealed tha…"
type textarea "x"
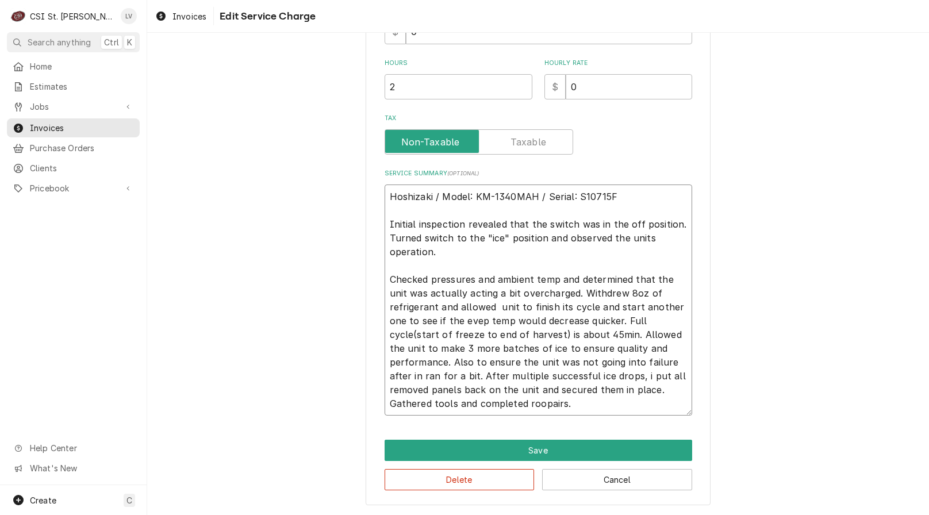
type textarea "Hoshizaki / Model: KM-1340MAH / Serial: S10715F Initial inspection revealed tha…"
click at [535, 308] on textarea "Hoshizaki / Model: KM-1340MAH / Serial: S10715F Initial inspection revealed tha…" at bounding box center [539, 300] width 308 height 231
type textarea "x"
type textarea "Hoshizaki / Model: KM-1340MAH / Serial: S10715F Initial inspection revealed tha…"
type textarea "x"
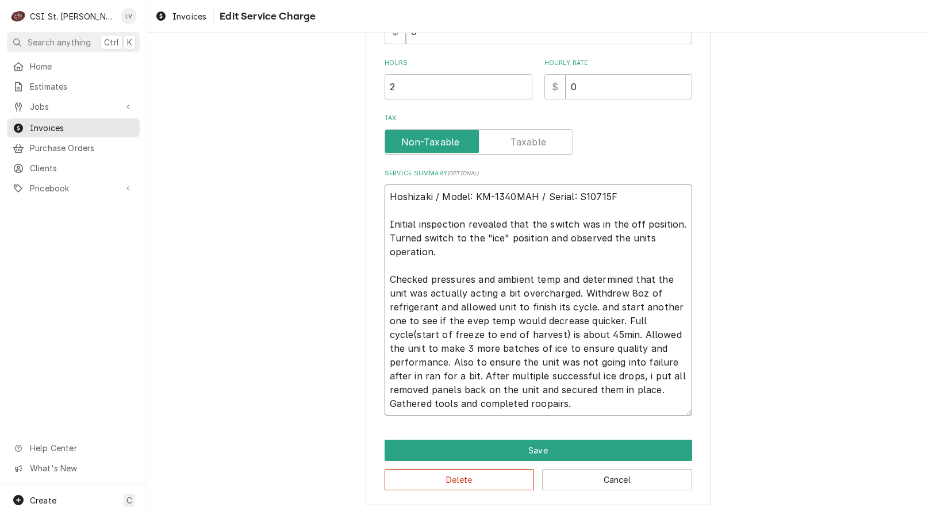
type textarea "Hoshizaki / Model: KM-1340MAH / Serial: S10715F Initial inspection revealed tha…"
type textarea "x"
type textarea "Hoshizaki / Model: KM-1340MAH / Serial: S10715F Initial inspection revealed tha…"
type textarea "x"
type textarea "Hoshizaki / Model: KM-1340MAH / Serial: S10715F Initial inspection revealed tha…"
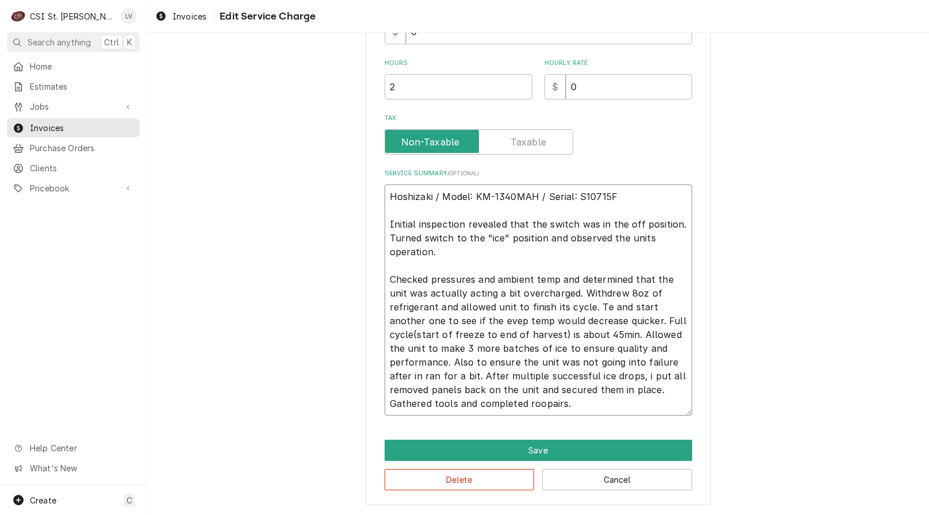
type textarea "x"
type textarea "Hoshizaki / Model: KM-1340MAH / Serial: S10715F Initial inspection revealed tha…"
type textarea "x"
type textarea "Hoshizaki / Model: KM-1340MAH / Serial: S10715F Initial inspection revealed tha…"
type textarea "x"
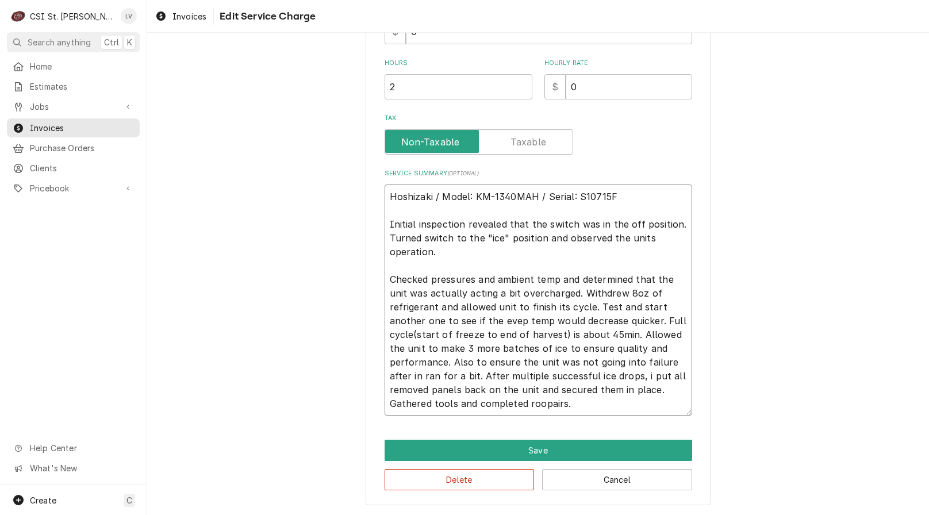
type textarea "Hoshizaki / Model: KM-1340MAH / Serial: S10715F Initial inspection revealed tha…"
type textarea "x"
type textarea "Hoshizaki / Model: KM-1340MAH / Serial: S10715F Initial inspection revealed tha…"
type textarea "x"
type textarea "Hoshizaki / Model: KM-1340MAH / Serial: S10715F Initial inspection revealed tha…"
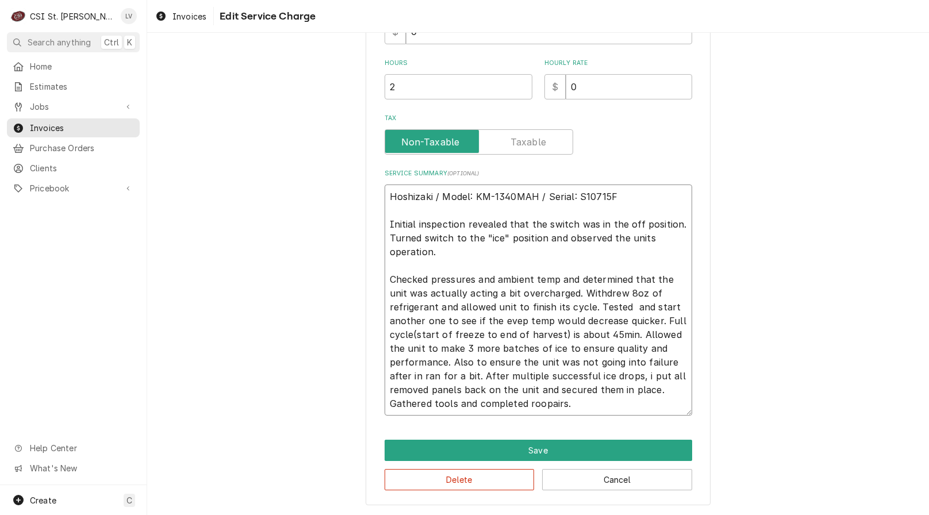
type textarea "x"
type textarea "Hoshizaki / Model: KM-1340MAH / Serial: S10715F Initial inspection revealed tha…"
type textarea "x"
type textarea "Hoshizaki / Model: KM-1340MAH / Serial: S10715F Initial inspection revealed tha…"
type textarea "x"
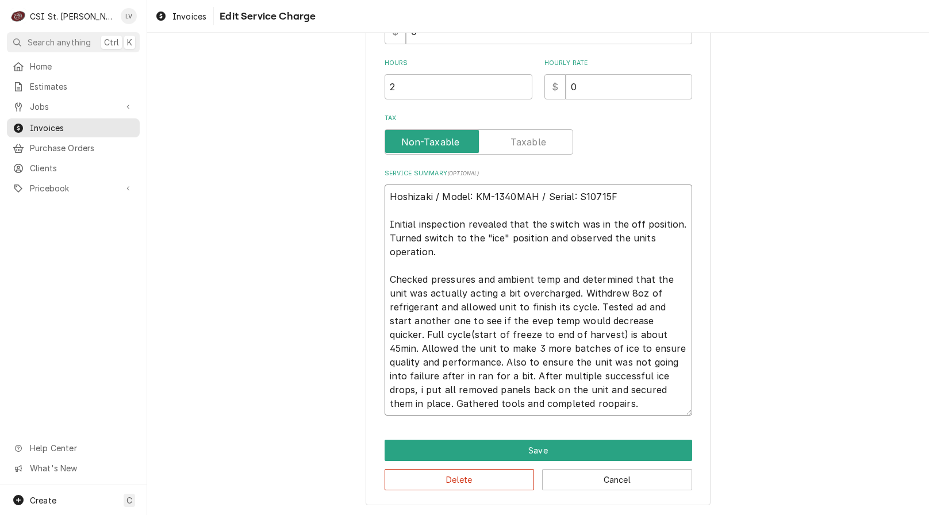
type textarea "Hoshizaki / Model: KM-1340MAH / Serial: S10715F Initial inspection revealed tha…"
type textarea "x"
type textarea "Hoshizaki / Model: KM-1340MAH / Serial: S10715F Initial inspection revealed tha…"
type textarea "x"
type textarea "Hoshizaki / Model: KM-1340MAH / Serial: S10715F Initial inspection revealed tha…"
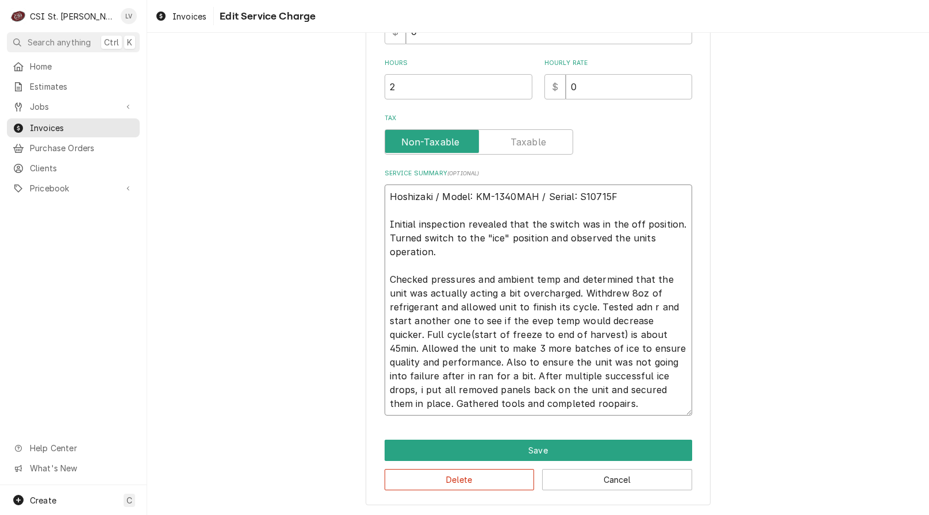
type textarea "x"
type textarea "Hoshizaki / Model: KM-1340MAH / Serial: S10715F Initial inspection revealed tha…"
type textarea "x"
type textarea "Hoshizaki / Model: KM-1340MAH / Serial: S10715F Initial inspection revealed tha…"
type textarea "x"
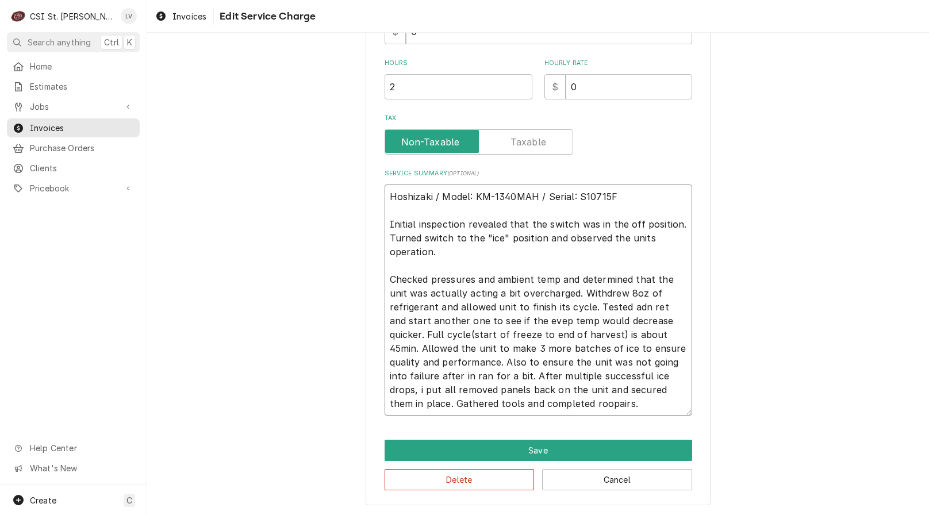
type textarea "Hoshizaki / Model: KM-1340MAH / Serial: S10715F Initial inspection revealed tha…"
type textarea "x"
type textarea "Hoshizaki / Model: KM-1340MAH / Serial: S10715F Initial inspection revealed tha…"
type textarea "x"
type textarea "Hoshizaki / Model: KM-1340MAH / Serial: S10715F Initial inspection revealed tha…"
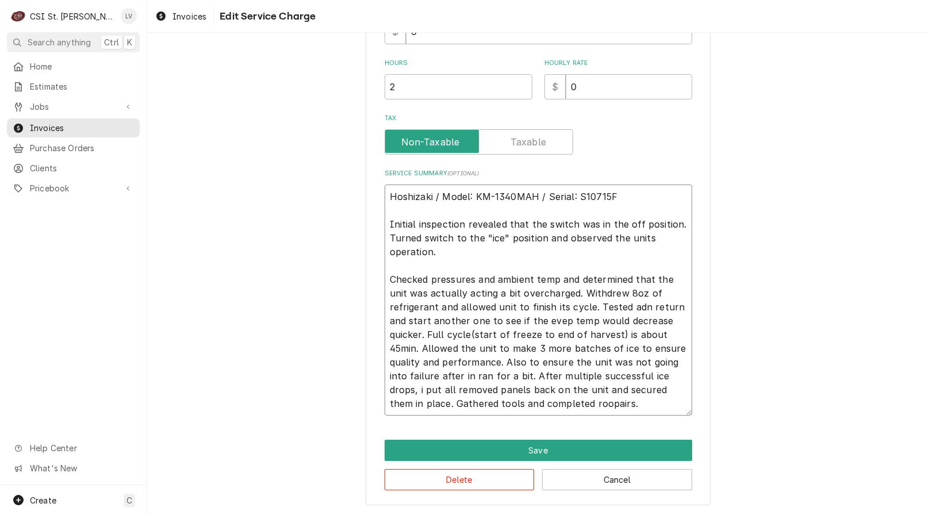
type textarea "x"
type textarea "Hoshizaki / Model: KM-1340MAH / Serial: S10715F Initial inspection revealed tha…"
type textarea "x"
type textarea "Hoshizaki / Model: KM-1340MAH / Serial: S10715F Initial inspection revealed tha…"
type textarea "x"
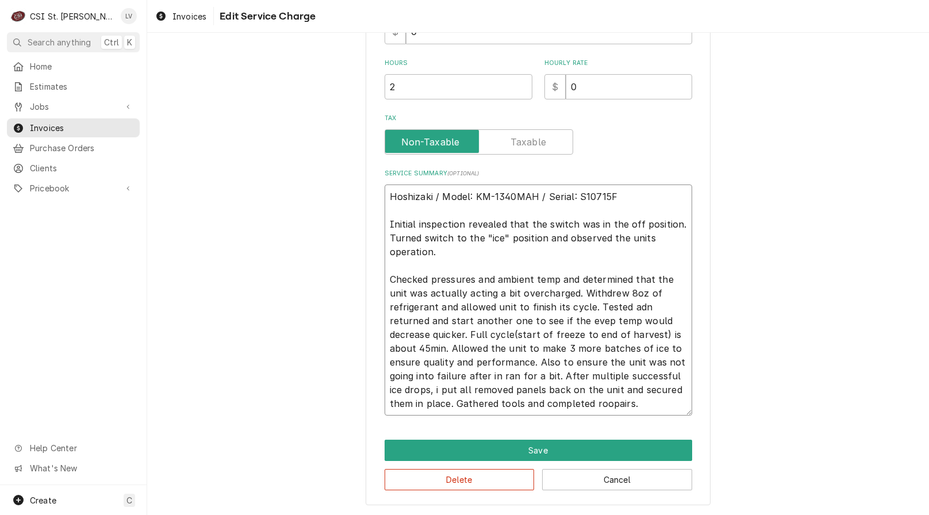
type textarea "Hoshizaki / Model: KM-1340MAH / Serial: S10715F Initial inspection revealed tha…"
type textarea "x"
type textarea "Hoshizaki / Model: KM-1340MAH / Serial: S10715F Initial inspection revealed tha…"
type textarea "x"
type textarea "Hoshizaki / Model: KM-1340MAH / Serial: S10715F Initial inspection revealed tha…"
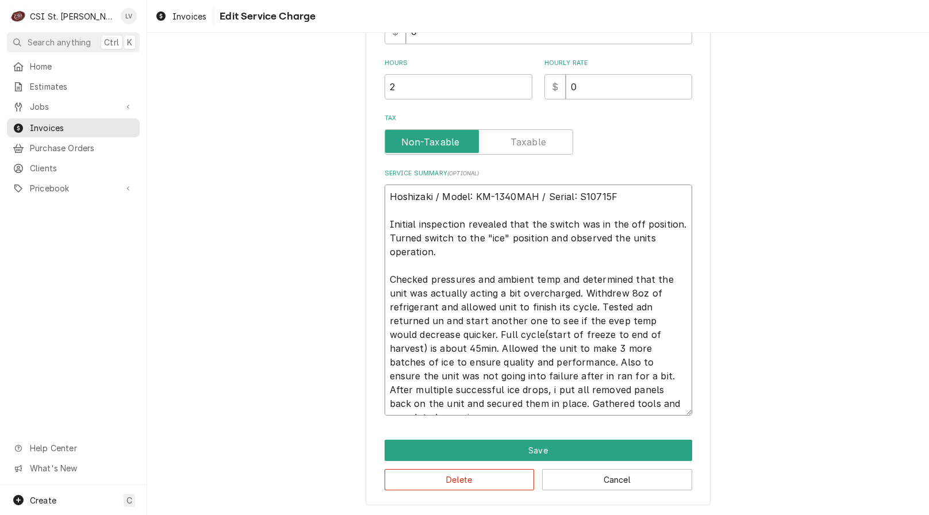
type textarea "x"
type textarea "Hoshizaki / Model: KM-1340MAH / Serial: S10715F Initial inspection revealed tha…"
type textarea "x"
type textarea "Hoshizaki / Model: KM-1340MAH / Serial: S10715F Initial inspection revealed tha…"
type textarea "x"
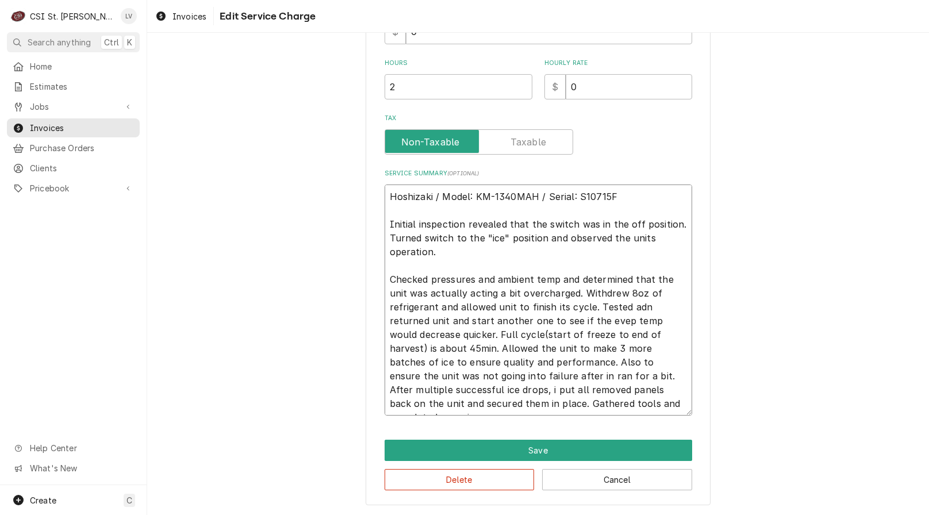
type textarea "Hoshizaki / Model: KM-1340MAH / Serial: S10715F Initial inspection revealed tha…"
type textarea "x"
type textarea "Hoshizaki / Model: KM-1340MAH / Serial: S10715F Initial inspection revealed tha…"
type textarea "x"
type textarea "Hoshizaki / Model: KM-1340MAH / Serial: S10715F Initial inspection revealed tha…"
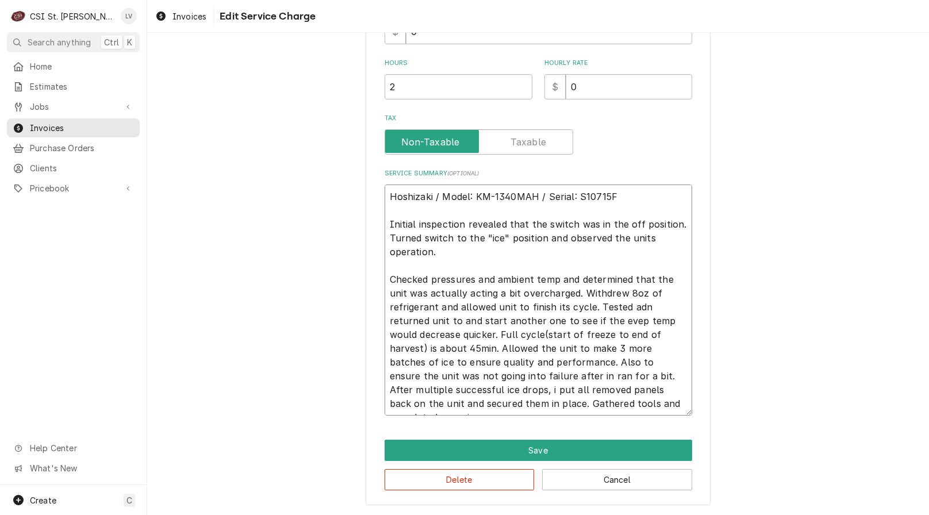
type textarea "x"
type textarea "Hoshizaki / Model: KM-1340MAH / Serial: S10715F Initial inspection revealed tha…"
type textarea "x"
type textarea "Hoshizaki / Model: KM-1340MAH / Serial: S10715F Initial inspection revealed tha…"
type textarea "x"
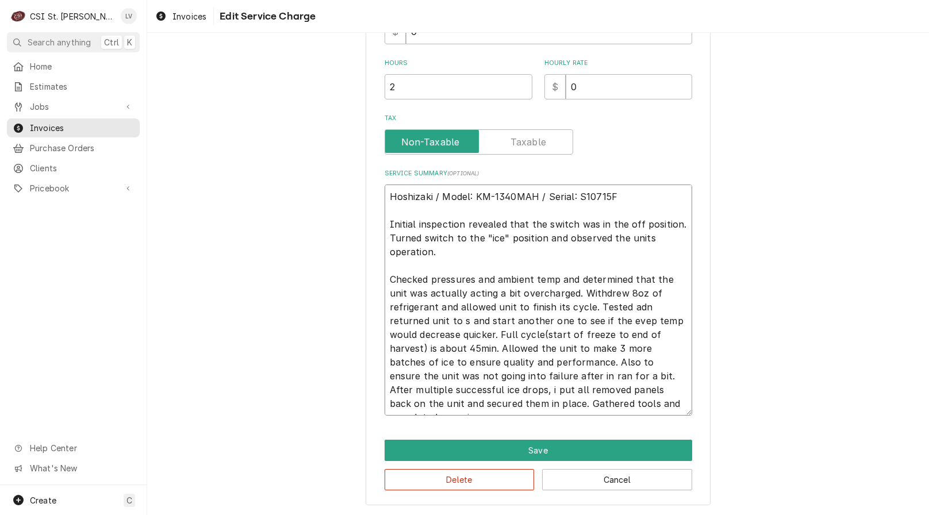
type textarea "Hoshizaki / Model: KM-1340MAH / Serial: S10715F Initial inspection revealed tha…"
type textarea "x"
type textarea "Hoshizaki / Model: KM-1340MAH / Serial: S10715F Initial inspection revealed tha…"
type textarea "x"
type textarea "Hoshizaki / Model: KM-1340MAH / Serial: S10715F Initial inspection revealed tha…"
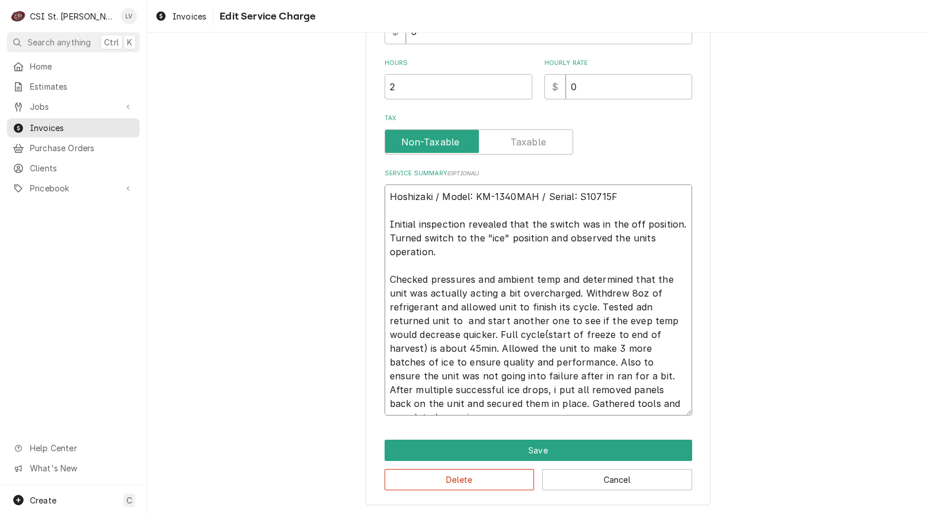
type textarea "x"
type textarea "Hoshizaki / Model: KM-1340MAH / Serial: S10715F Initial inspection revealed tha…"
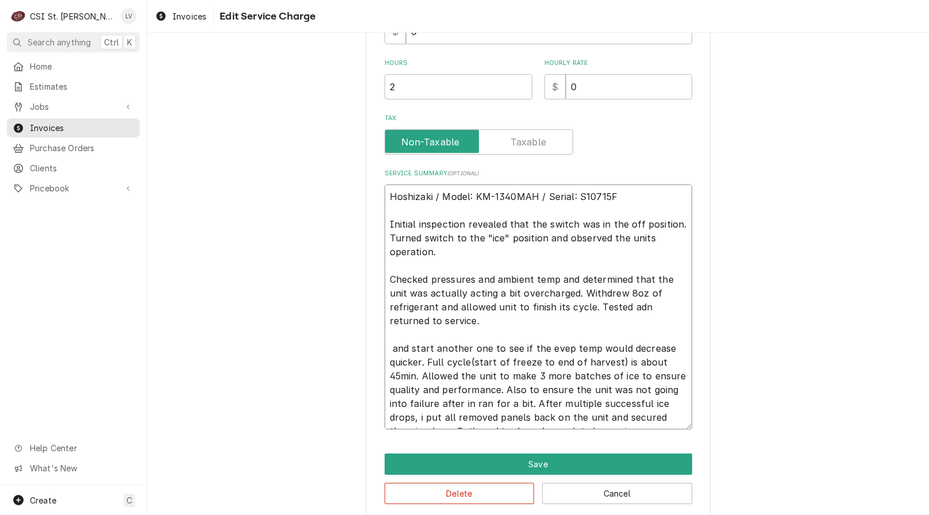
scroll to position [381, 0]
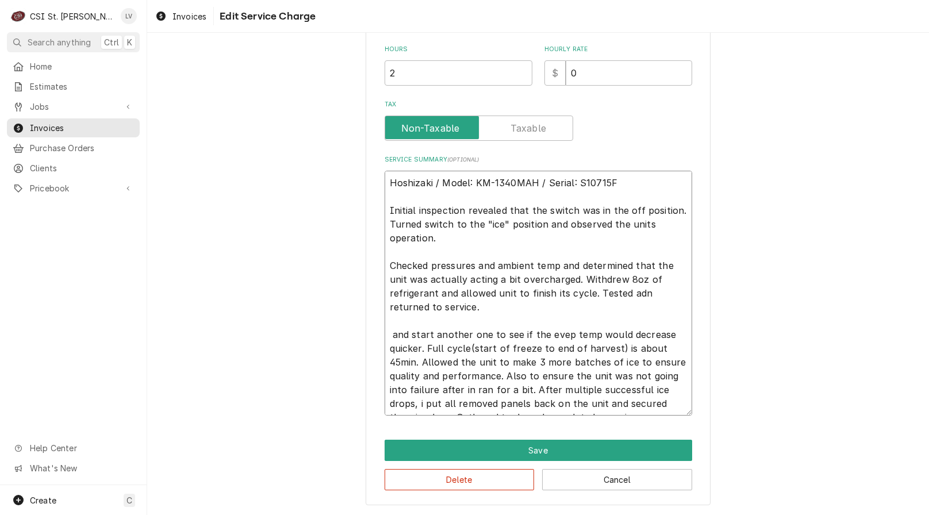
click at [630, 297] on textarea "Hoshizaki / Model: KM-1340MAH / Serial: S10715F Initial inspection revealed tha…" at bounding box center [539, 293] width 308 height 245
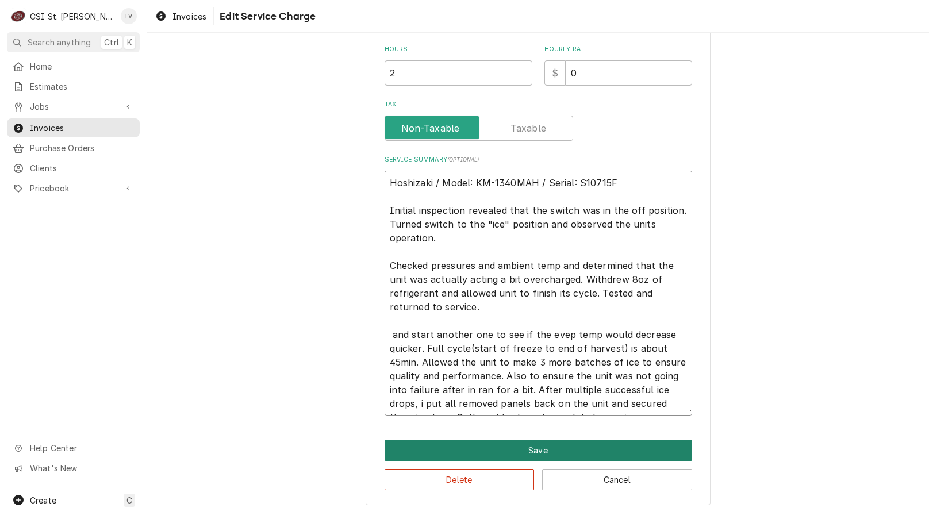
drag, startPoint x: 382, startPoint y: 323, endPoint x: 622, endPoint y: 448, distance: 270.1
click at [622, 447] on div "Use the fields below to edit this service charge Short Description Job | Servic…" at bounding box center [538, 90] width 345 height 832
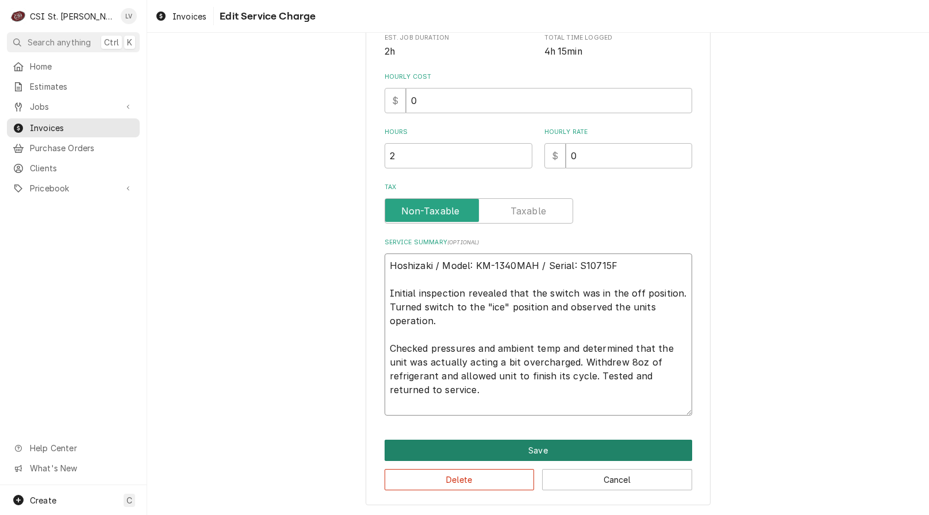
scroll to position [298, 0]
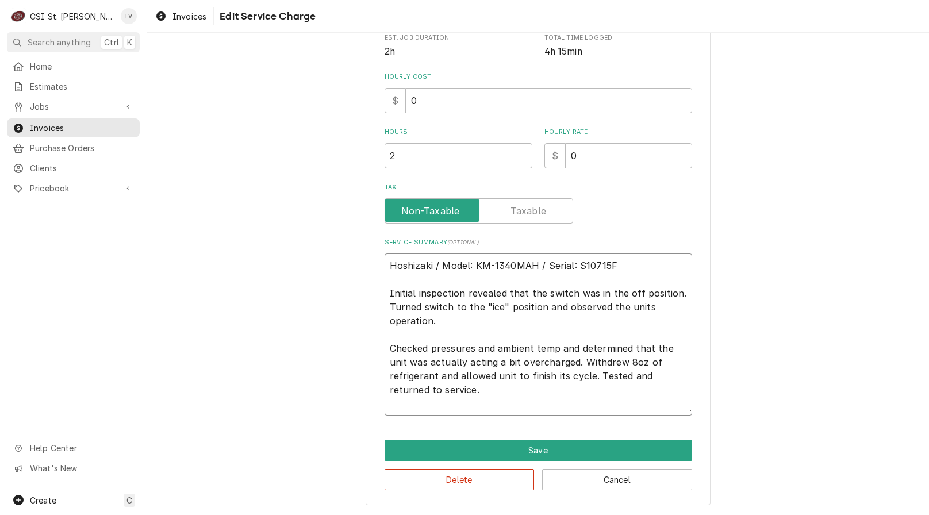
click at [450, 316] on textarea "Hoshizaki / Model: KM-1340MAH / Serial: S10715F Initial inspection revealed tha…" at bounding box center [539, 335] width 308 height 162
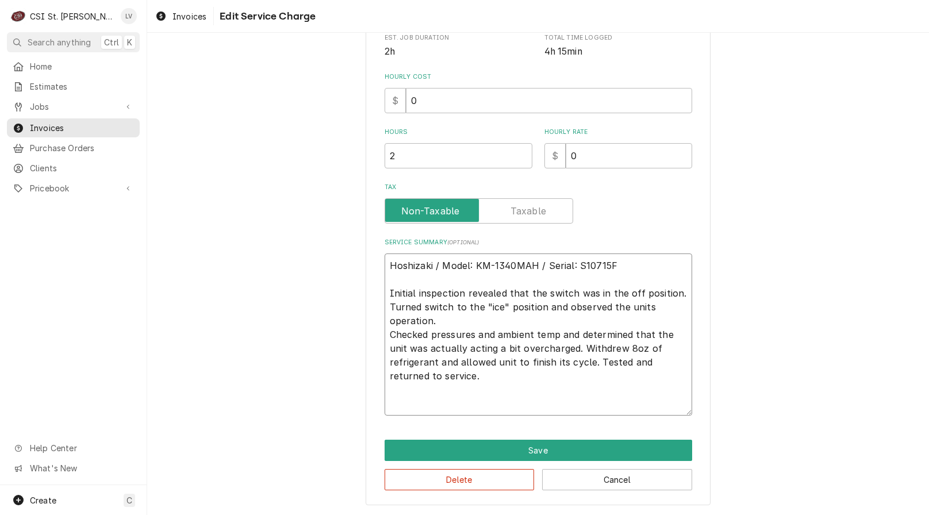
scroll to position [285, 0]
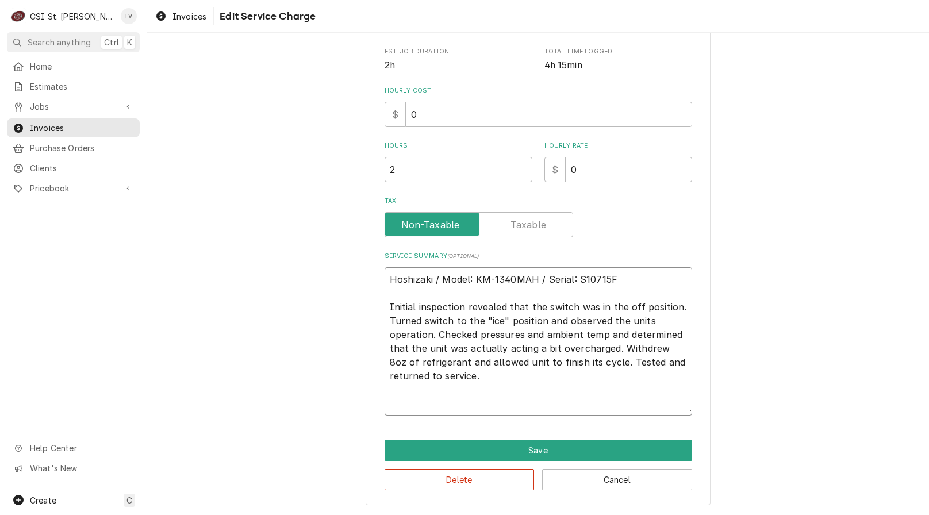
drag, startPoint x: 483, startPoint y: 383, endPoint x: 343, endPoint y: 246, distance: 196.0
click at [343, 246] on div "Use the fields below to edit this service charge Short Description Job | Servic…" at bounding box center [538, 137] width 782 height 755
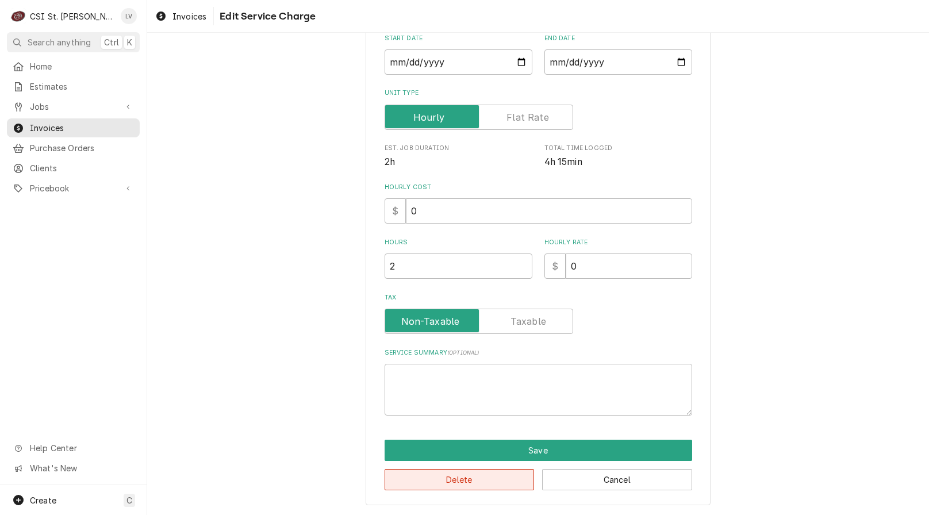
click at [439, 483] on button "Delete" at bounding box center [460, 479] width 150 height 21
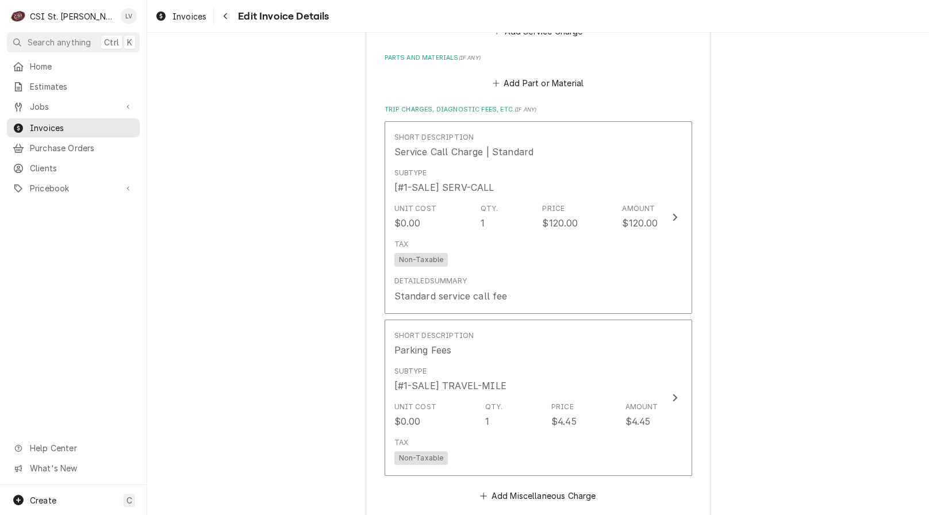
scroll to position [1595, 0]
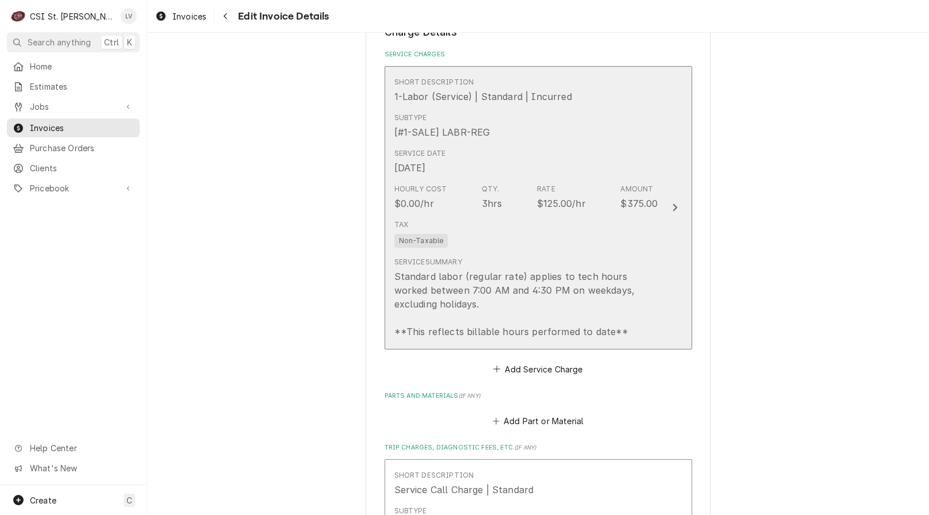
click at [517, 144] on div "Service Date Oct 10, 2025" at bounding box center [527, 162] width 264 height 36
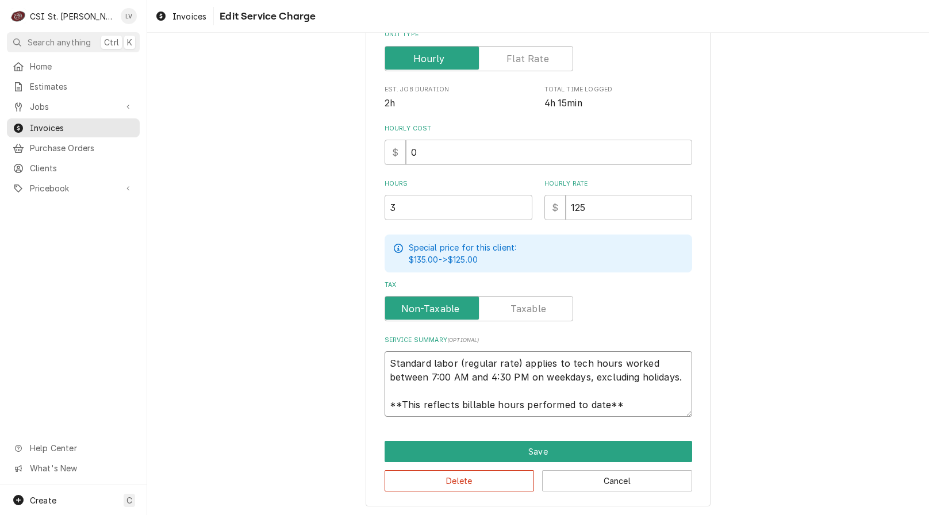
scroll to position [14, 0]
drag, startPoint x: 381, startPoint y: 361, endPoint x: 684, endPoint y: 411, distance: 307.1
click at [684, 411] on textarea "Standard labor (regular rate) applies to tech hours worked between 7:00 AM and …" at bounding box center [539, 384] width 308 height 66
paste textarea "Hoshizaki / Model: KM-1340MAH / Serial: S10715F Initial inspection revealed tha…"
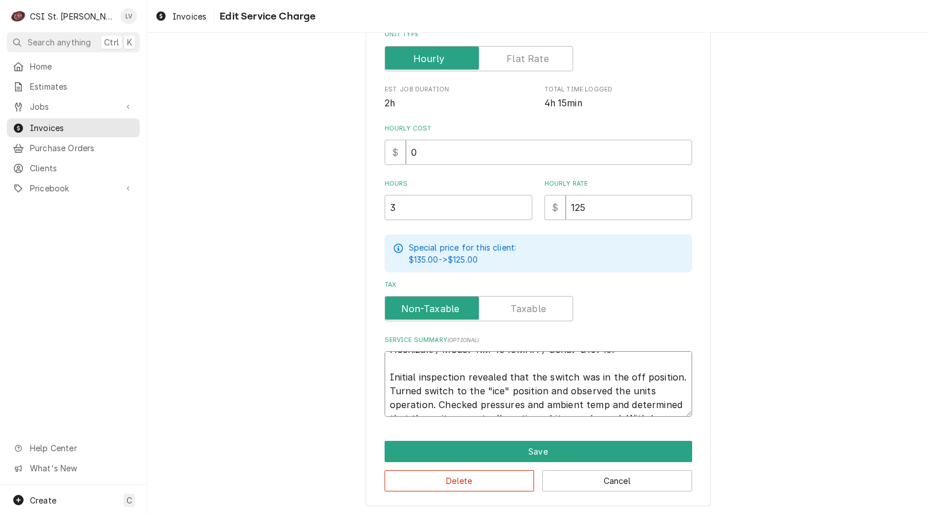
scroll to position [0, 0]
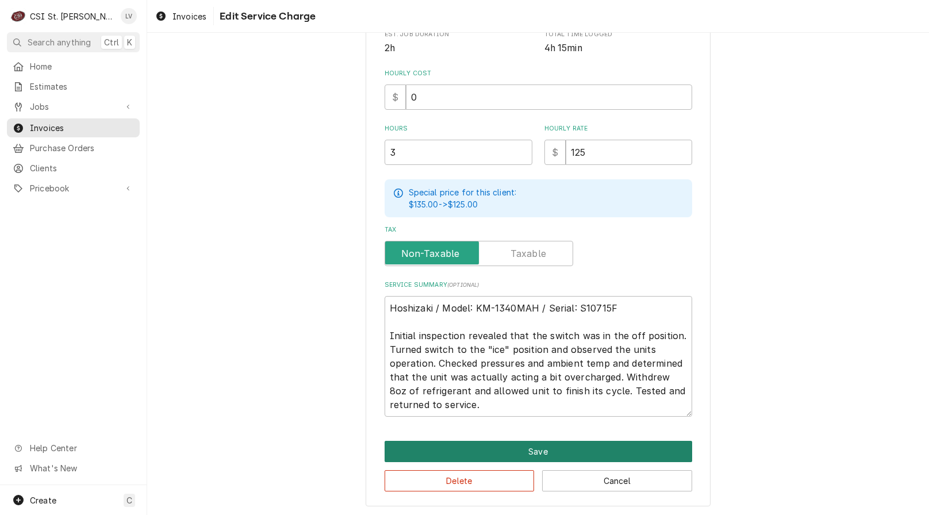
click at [572, 446] on button "Save" at bounding box center [539, 451] width 308 height 21
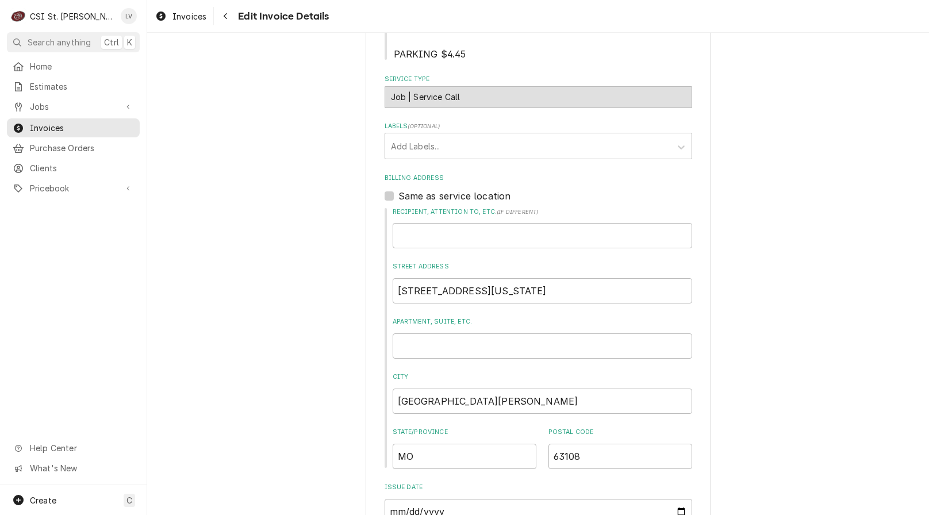
scroll to position [546, 0]
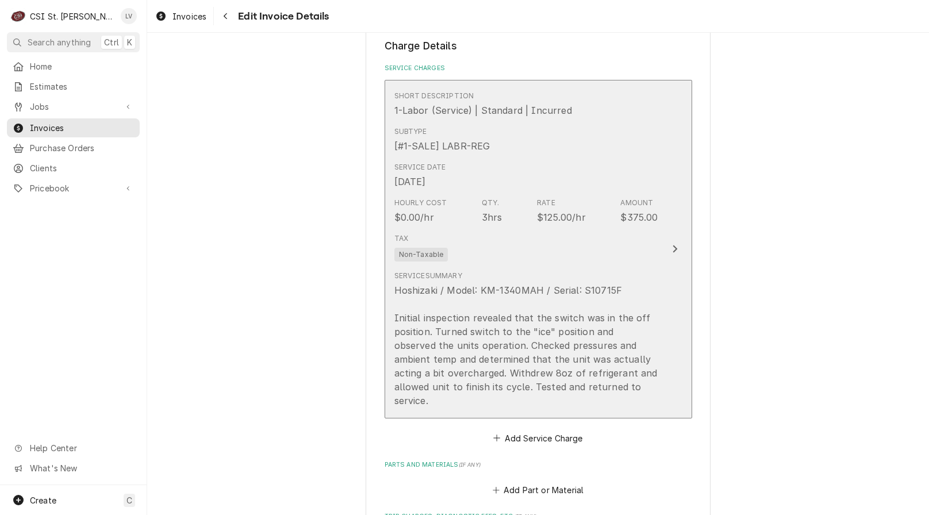
click at [528, 313] on div "Hoshizaki / Model: KM-1340MAH / Serial: S10715F Initial inspection revealed tha…" at bounding box center [527, 346] width 264 height 124
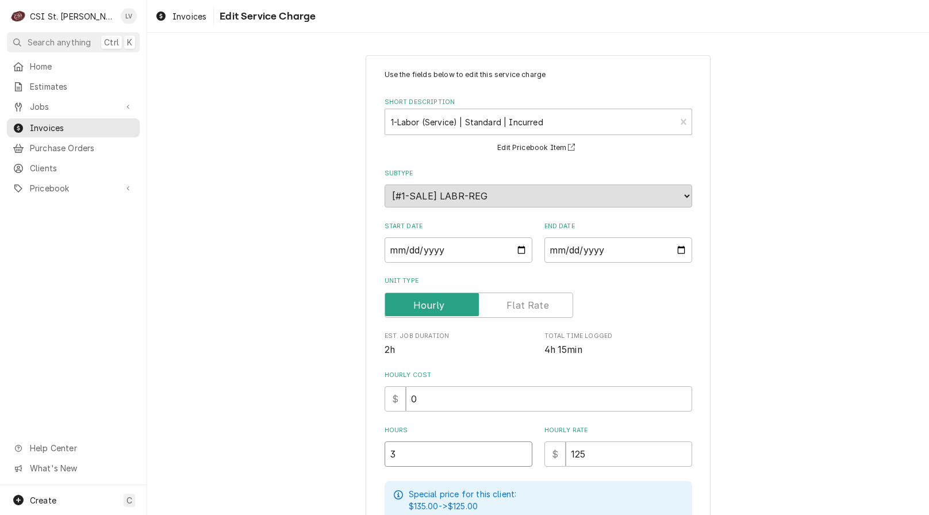
drag, startPoint x: 409, startPoint y: 449, endPoint x: 342, endPoint y: 473, distance: 71.7
click at [342, 473] on div "Use the fields below to edit this service charge Short Description 1-Labor (Ser…" at bounding box center [538, 432] width 782 height 774
click at [304, 414] on div "Use the fields below to edit this service charge Short Description 1-Labor (Ser…" at bounding box center [538, 432] width 782 height 774
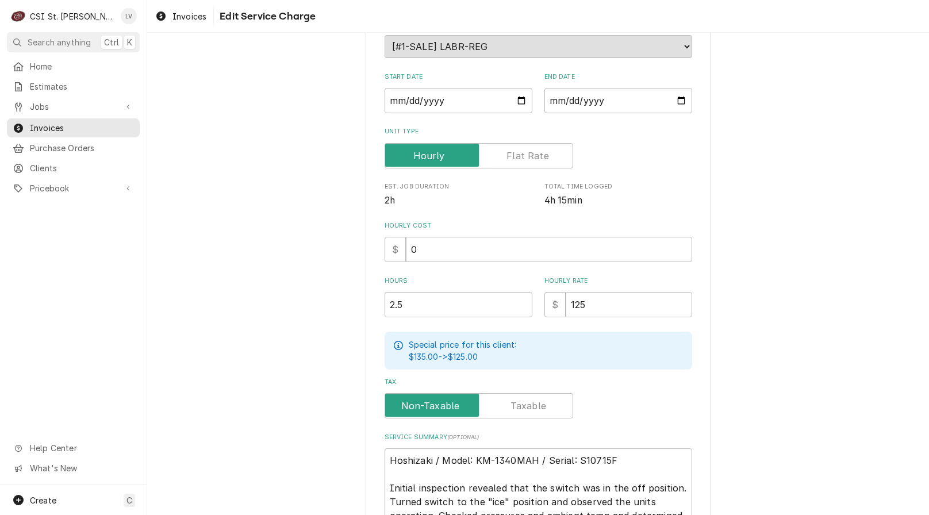
scroll to position [302, 0]
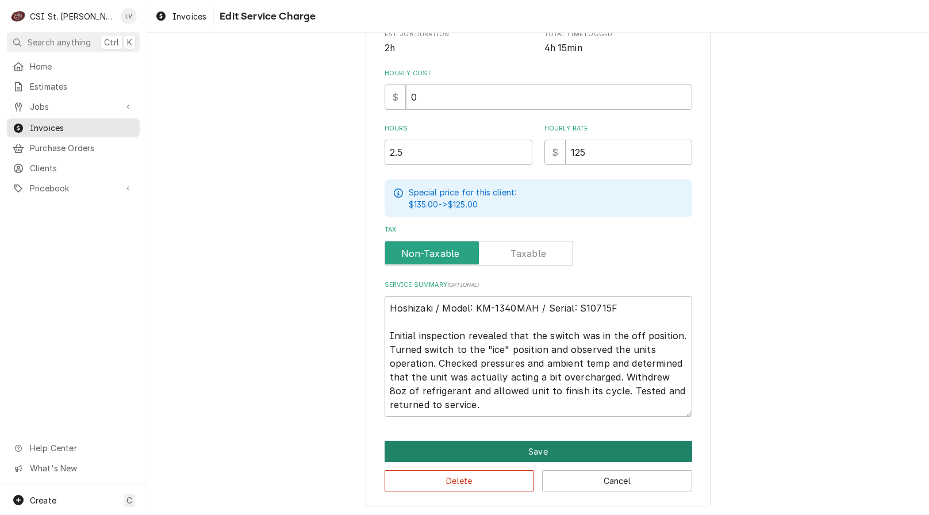
click at [495, 447] on button "Save" at bounding box center [539, 451] width 308 height 21
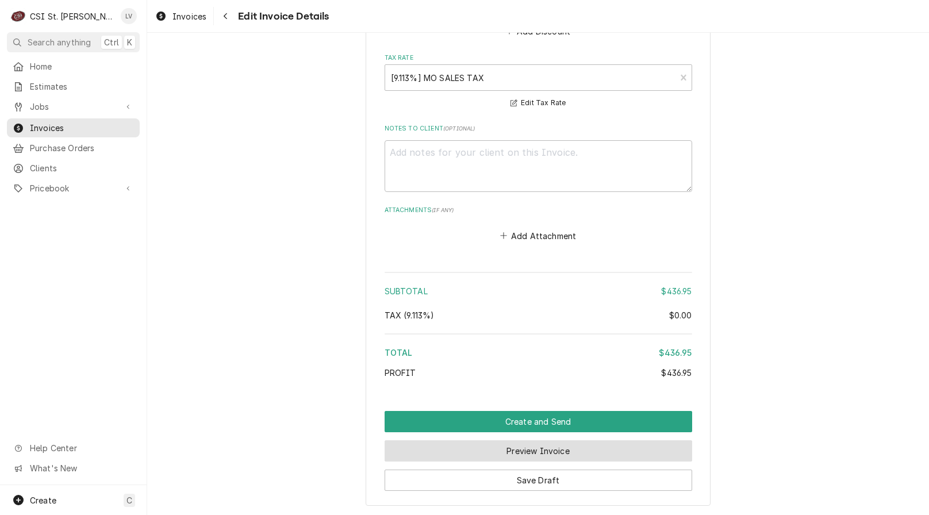
click at [545, 441] on button "Preview Invoice" at bounding box center [539, 451] width 308 height 21
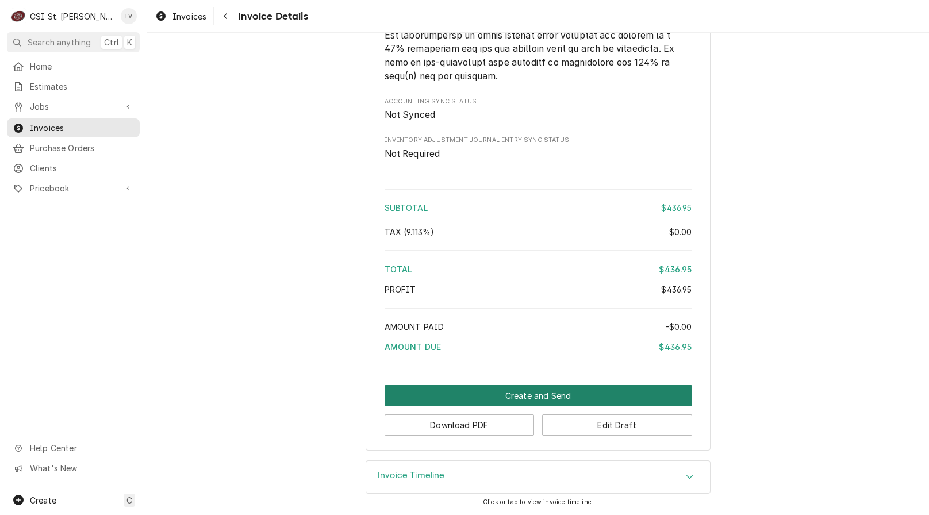
scroll to position [1892, 0]
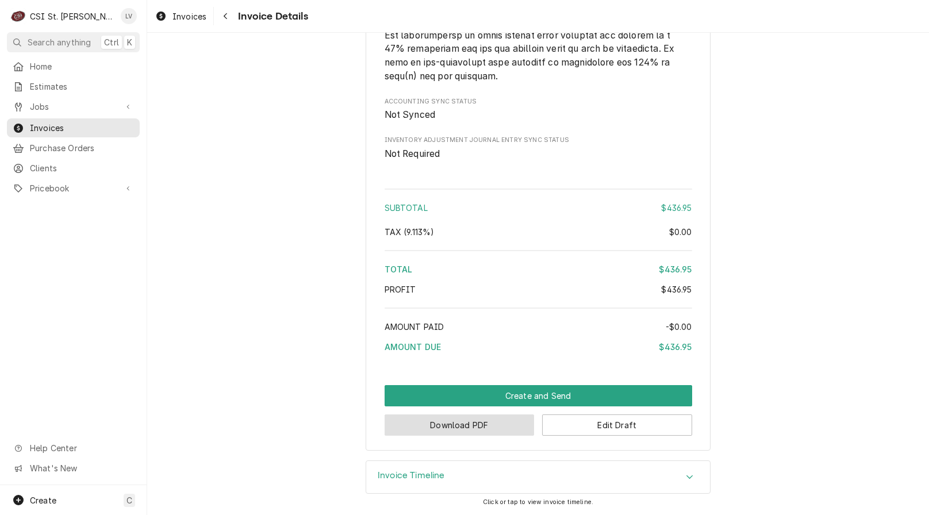
click at [480, 427] on button "Download PDF" at bounding box center [460, 425] width 150 height 21
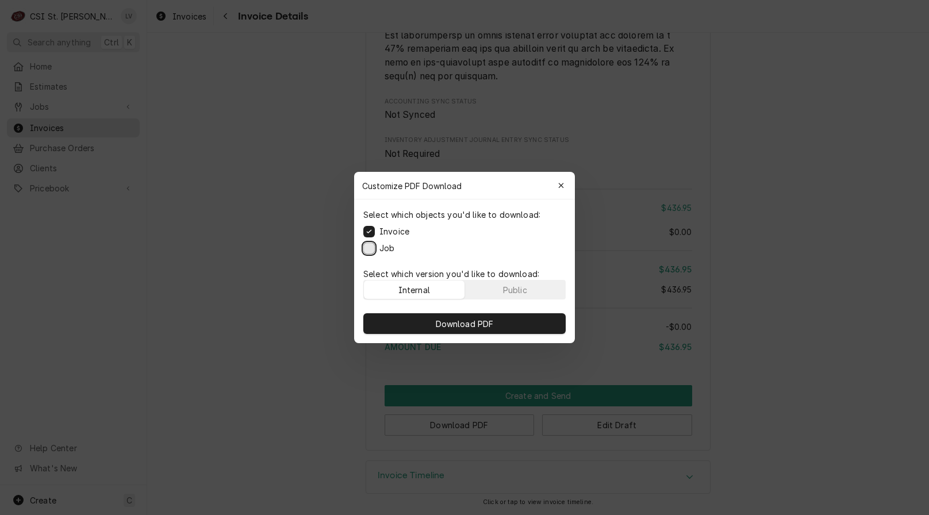
drag, startPoint x: 366, startPoint y: 248, endPoint x: 372, endPoint y: 264, distance: 16.9
click at [366, 247] on button "Job" at bounding box center [369, 249] width 12 height 12
click at [440, 324] on span "Download PDF" at bounding box center [465, 324] width 63 height 12
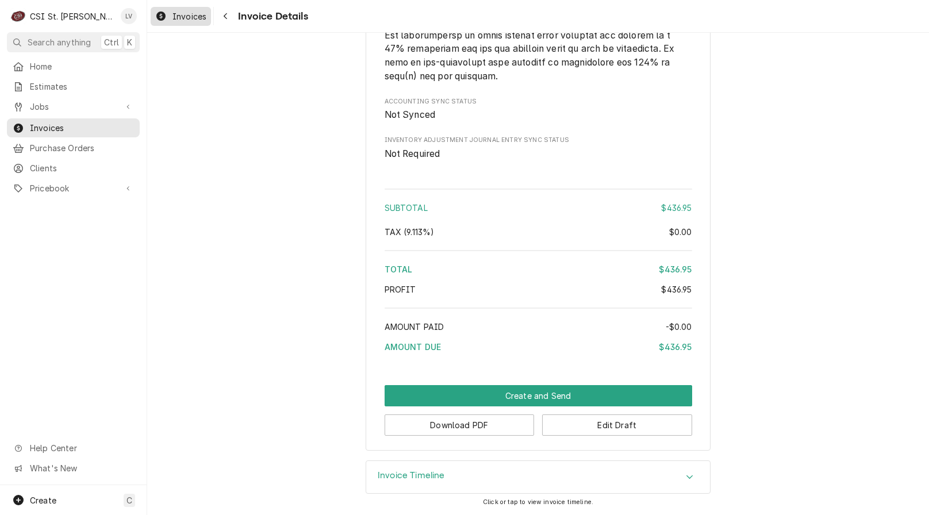
click at [169, 15] on div "Invoices" at bounding box center [181, 16] width 56 height 14
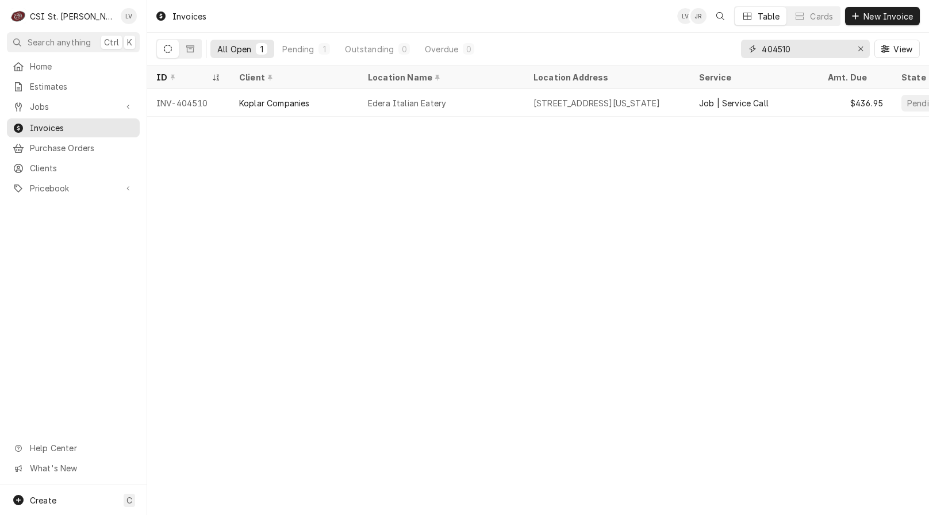
click at [818, 51] on input "404510" at bounding box center [805, 49] width 86 height 18
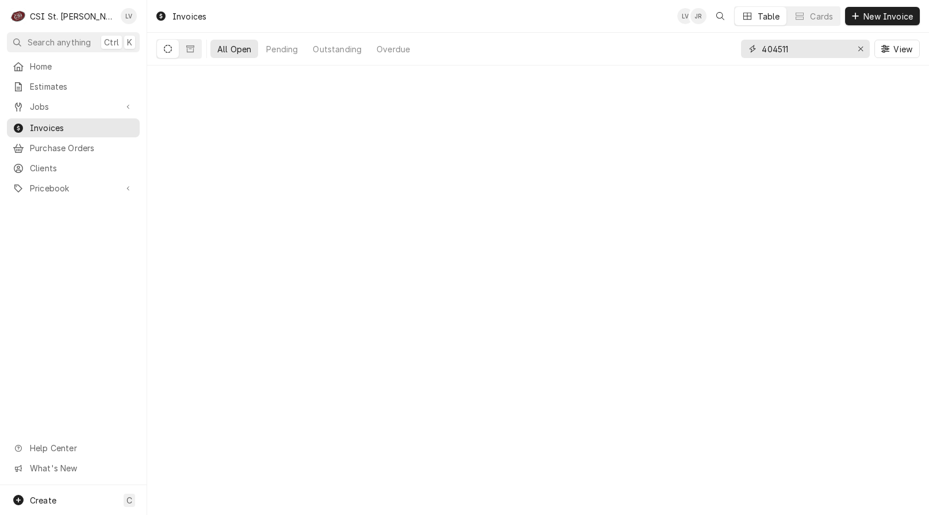
type input "404511"
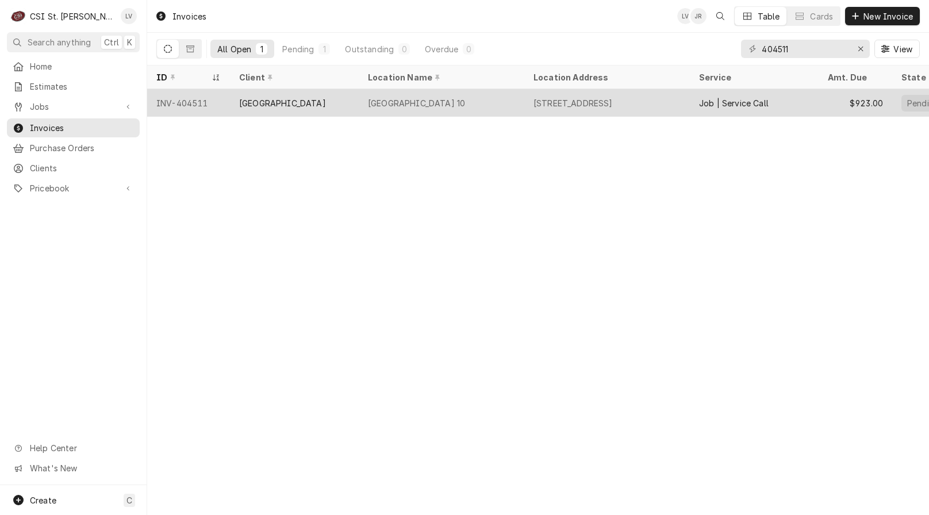
click at [253, 105] on div "[GEOGRAPHIC_DATA]" at bounding box center [282, 103] width 87 height 12
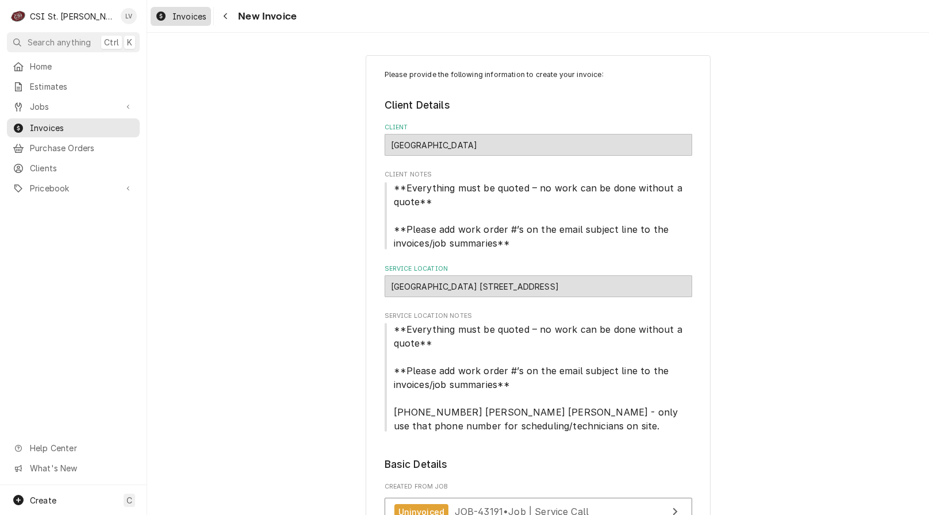
click at [175, 21] on div "Invoices" at bounding box center [181, 16] width 56 height 14
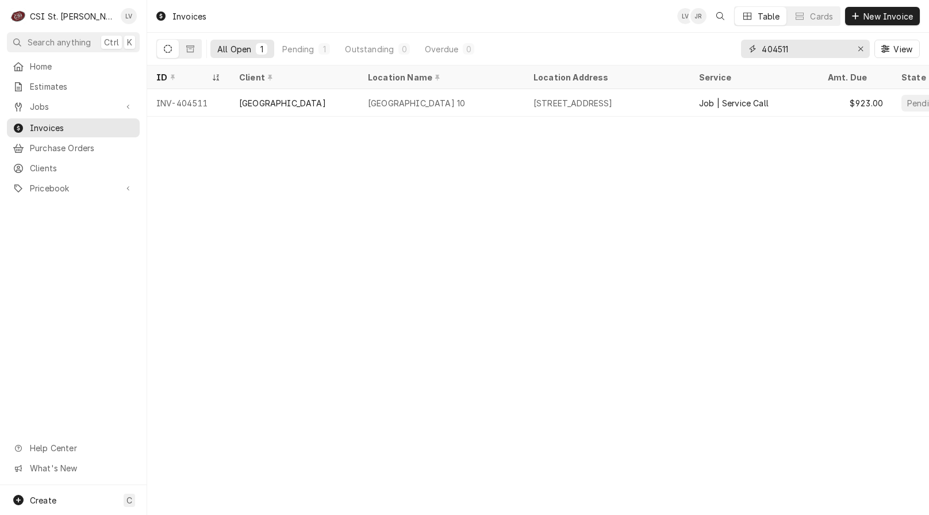
click at [806, 52] on input "404511" at bounding box center [805, 49] width 86 height 18
type input "404512"
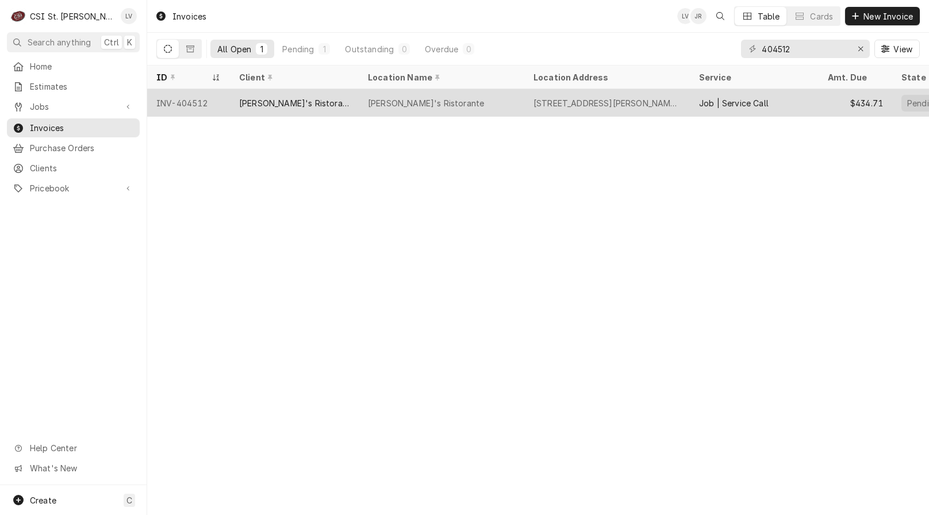
click at [318, 104] on div "[PERSON_NAME]'s Ristorante" at bounding box center [294, 103] width 129 height 28
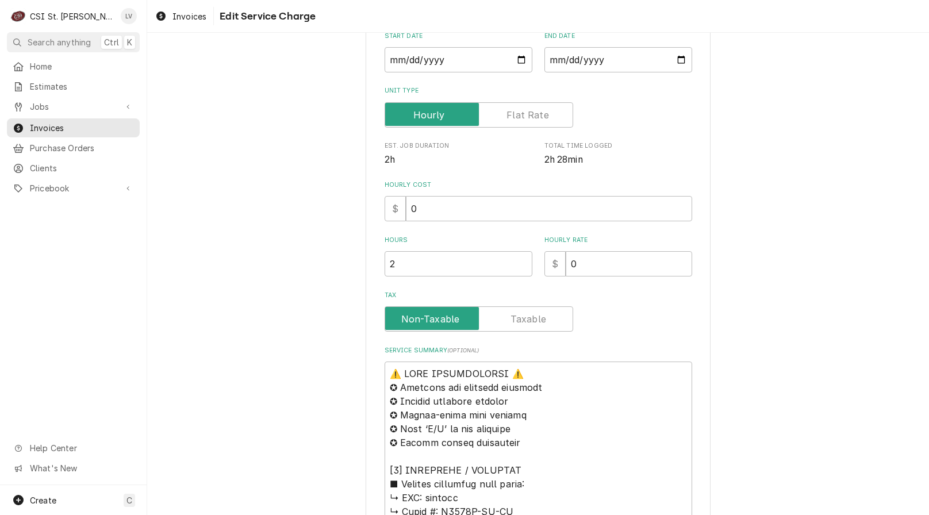
scroll to position [230, 0]
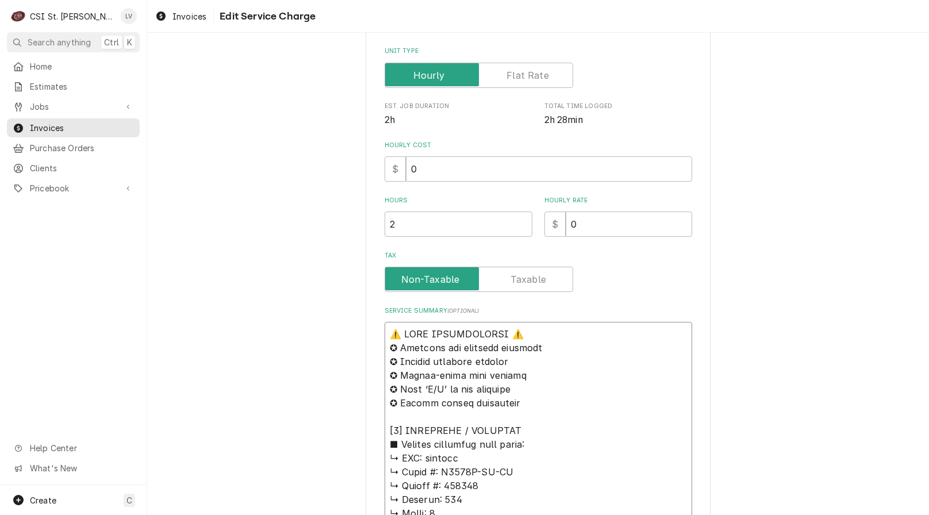
drag, startPoint x: 422, startPoint y: 459, endPoint x: 388, endPoint y: 300, distance: 162.3
type textarea "x"
type textarea "perlick ↳ 𝗠𝗼𝗱𝗲𝗹 #: C5063E-SC-UL ↳ 𝗦𝗲𝗿𝗶𝗮𝗹 #: 328146 ↳ 𝗩𝗼𝗹𝘁𝗮𝗴𝗲: 115 ↳ 𝗣𝗵𝗮𝘀𝗲: 1 ↳ …"
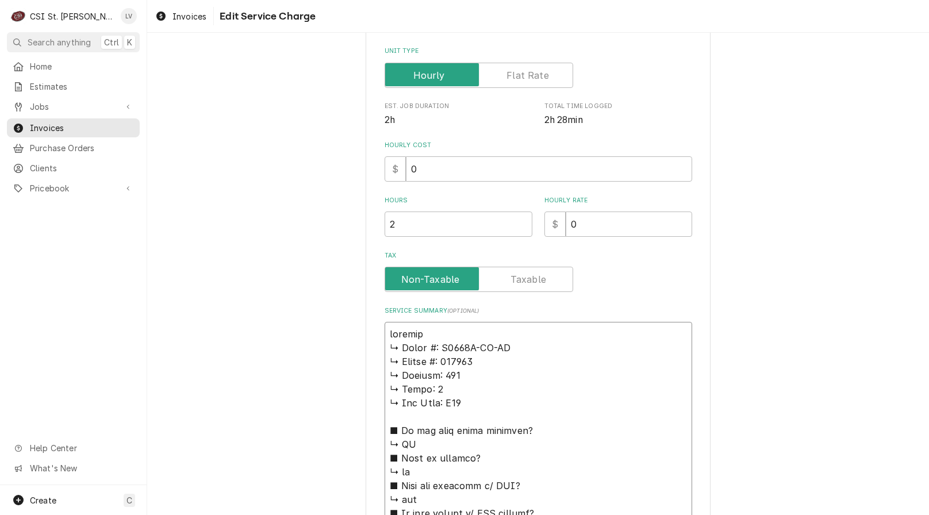
type textarea "x"
type textarea "erlick ↳ 𝗠𝗼𝗱𝗲𝗹 #: C5063E-SC-UL ↳ 𝗦𝗲𝗿𝗶𝗮𝗹 #: 328146 ↳ 𝗩𝗼𝗹𝘁𝗮𝗴𝗲: 115 ↳ 𝗣𝗵𝗮𝘀𝗲: 1 ↳ 𝗚…"
type textarea "x"
type textarea "Perlick ↳ 𝗠𝗼𝗱𝗲𝗹 #: C5063E-SC-UL ↳ 𝗦𝗲𝗿𝗶𝗮𝗹 #: 328146 ↳ 𝗩𝗼𝗹𝘁𝗮𝗴𝗲: 115 ↳ 𝗣𝗵𝗮𝘀𝗲: 1 ↳ …"
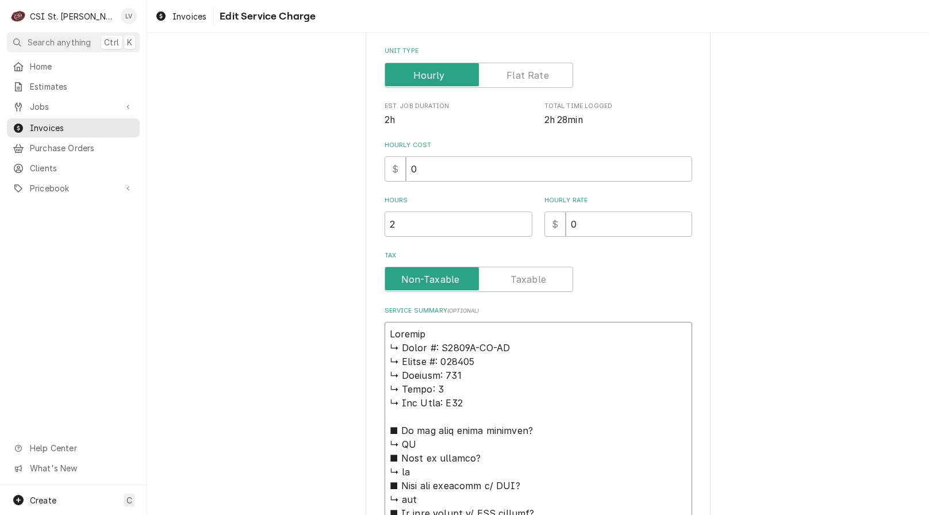
type textarea "x"
type textarea "Perlick ↳ 𝗠𝗼𝗱𝗲𝗹 #: C5063E-SC-UL ↳ 𝗦𝗲𝗿𝗶𝗮𝗹 #: 328146 ↳ 𝗩𝗼𝗹𝘁𝗮𝗴𝗲: 115 ↳ 𝗣𝗵𝗮𝘀𝗲: 1 ↳ …"
type textarea "x"
type textarea "Perlick / ↳ 𝗠𝗼𝗱𝗲𝗹 #: C5063E-SC-UL ↳ 𝗦𝗲𝗿𝗶𝗮𝗹 #: 328146 ↳ 𝗩𝗼𝗹𝘁𝗮𝗴𝗲: 115 ↳ 𝗣𝗵𝗮𝘀𝗲: 1 …"
type textarea "x"
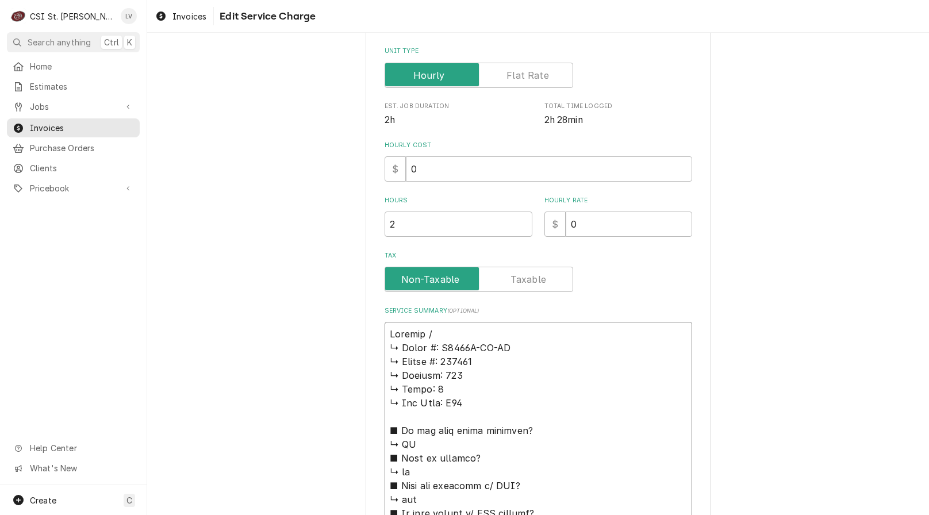
type textarea "Perlick / ↳ 𝗠𝗼𝗱𝗲𝗹 #: C5063E-SC-UL ↳ 𝗦𝗲𝗿𝗶𝗮𝗹 #: 328146 ↳ 𝗩𝗼𝗹𝘁𝗮𝗴𝗲: 115 ↳ 𝗣𝗵𝗮𝘀𝗲: 1 …"
type textarea "x"
type textarea "Perlick / M ↳ 𝗠𝗼𝗱𝗲𝗹 #: C5063E-SC-UL ↳ 𝗦𝗲𝗿𝗶𝗮𝗹 #: 328146 ↳ 𝗩𝗼𝗹𝘁𝗮𝗴𝗲: 115 ↳ 𝗣𝗵𝗮𝘀𝗲: …"
type textarea "x"
type textarea "Perlick / Mo ↳ 𝗠𝗼𝗱𝗲𝗹 #: C5063E-SC-UL ↳ 𝗦𝗲𝗿𝗶𝗮𝗹 #: 328146 ↳ 𝗩𝗼𝗹𝘁𝗮𝗴𝗲: 115 ↳ 𝗣𝗵𝗮𝘀𝗲:…"
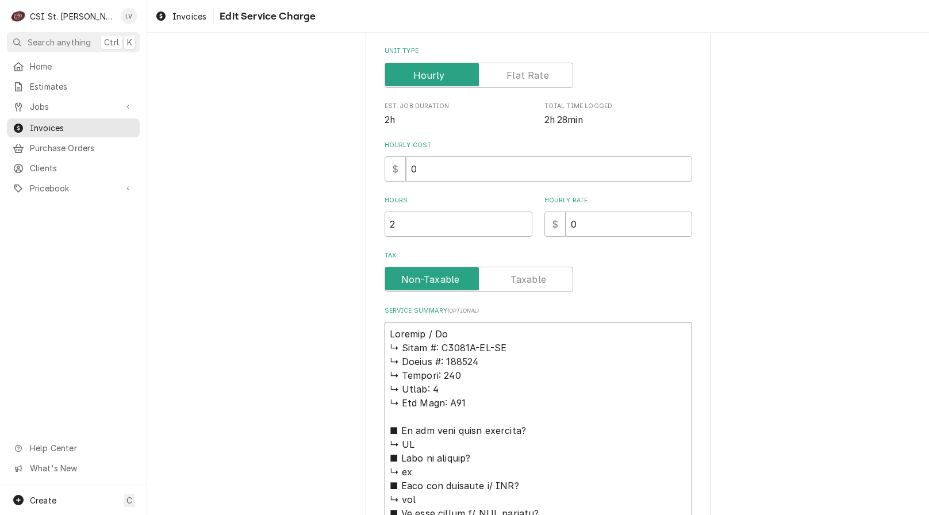
type textarea "x"
type textarea "Perlick / Mod ↳ 𝗠𝗼𝗱𝗲𝗹 #: C5063E-SC-UL ↳ 𝗦𝗲𝗿𝗶𝗮𝗹 #: 328146 ↳ 𝗩𝗼𝗹𝘁𝗮𝗴𝗲: 115 ↳ 𝗣𝗵𝗮𝘀𝗲…"
type textarea "x"
type textarea "Perlick / Mode ↳ 𝗠𝗼𝗱𝗲𝗹 #: C5063E-SC-UL ↳ 𝗦𝗲𝗿𝗶𝗮𝗹 #: 328146 ↳ 𝗩𝗼𝗹𝘁𝗮𝗴𝗲: 115 ↳ 𝗣𝗵𝗮𝘀…"
type textarea "x"
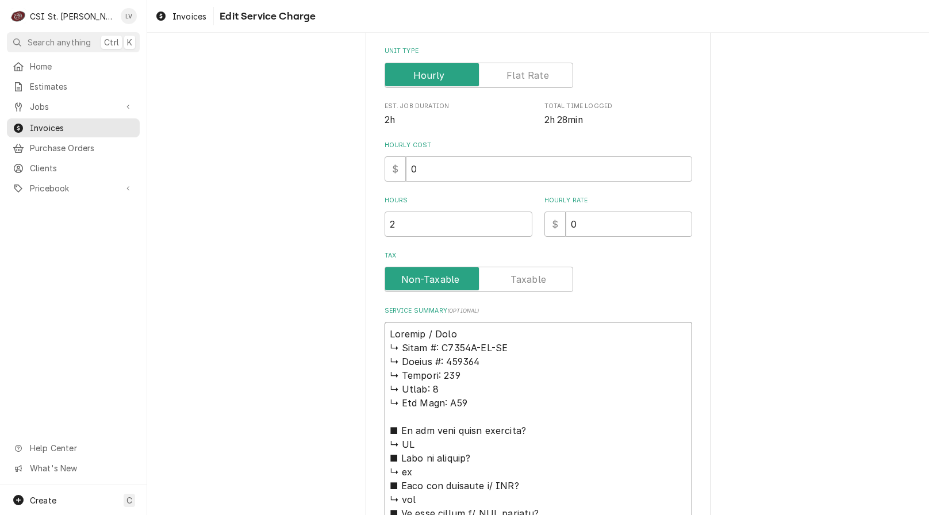
type textarea "Perlick / Model ↳ 𝗠𝗼𝗱𝗲𝗹 #: C5063E-SC-UL ↳ 𝗦𝗲𝗿𝗶𝗮𝗹 #: 328146 ↳ 𝗩𝗼𝗹𝘁𝗮𝗴𝗲: 115 ↳ 𝗣𝗵𝗮…"
type textarea "x"
type textarea "Perlick / Model: ↳ 𝗠𝗼𝗱𝗲𝗹 #: C5063E-SC-UL ↳ 𝗦𝗲𝗿𝗶𝗮𝗹 #: 328146 ↳ 𝗩𝗼𝗹𝘁𝗮𝗴𝗲: 115 ↳ 𝗣𝗵…"
type textarea "x"
type textarea "Perlick / Model: ↳ 𝗠𝗼𝗱𝗲𝗹 #: C5063E-SC-UL ↳ 𝗦𝗲𝗿𝗶𝗮𝗹 #: 328146 ↳ 𝗩𝗼𝗹𝘁𝗮𝗴𝗲: 115 ↳ 𝗣𝗵…"
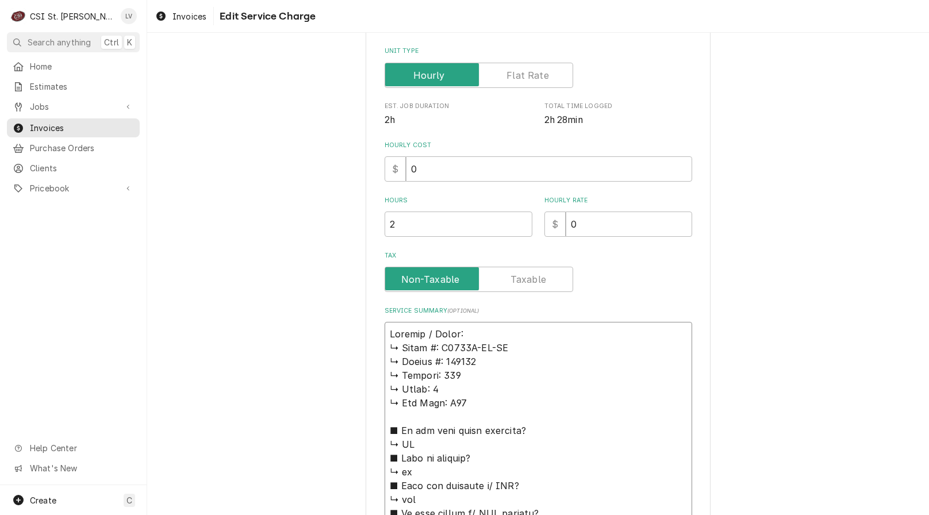
type textarea "x"
type textarea "Perlick / Model: ↳ 𝗠𝗼𝗱𝗲𝗹 #: C5063E-SC-UL ↳ 𝗦𝗲𝗿𝗶𝗮𝗹 #: 328146 ↳ 𝗩𝗼𝗹𝘁𝗮𝗴𝗲: 115 ↳ 𝗣𝗵…"
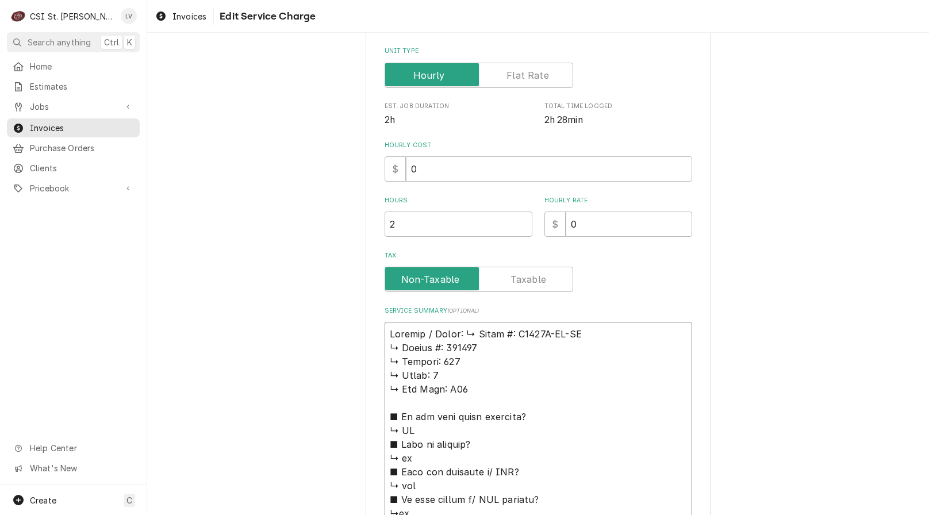
type textarea "x"
type textarea "Perlick / Model: 𝗠𝗼𝗱𝗲𝗹 #: C5063E-SC-UL ↳ 𝗦𝗲𝗿𝗶𝗮𝗹 #: 328146 ↳ 𝗩𝗼𝗹𝘁𝗮𝗴𝗲: 115 ↳ 𝗣𝗵𝗮𝘀…"
type textarea "x"
type textarea "Perlick / Model: 𝗠𝗼𝗱𝗲𝗹 #: C5063E-SC-UL ↳ 𝗦𝗲𝗿𝗶𝗮𝗹 #: 328146 ↳ 𝗩𝗼𝗹𝘁𝗮𝗴𝗲: 115 ↳ 𝗣𝗵𝗮𝘀…"
type textarea "x"
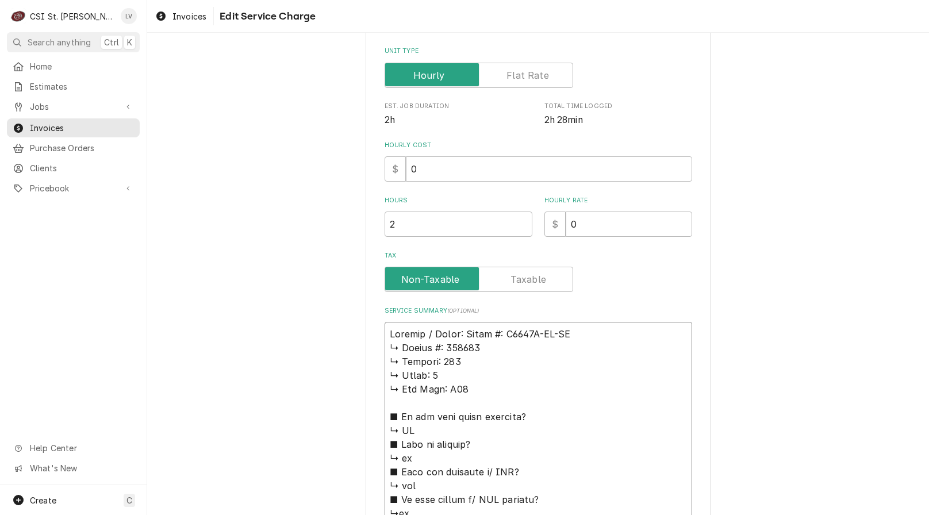
type textarea "Perlick / Model: 𝗼𝗱𝗲𝗹 #: C5063E-SC-UL ↳ 𝗦𝗲𝗿𝗶𝗮𝗹 #: 328146 ↳ 𝗩𝗼𝗹𝘁𝗮𝗴𝗲: 115 ↳ 𝗣𝗵𝗮𝘀𝗲…"
type textarea "x"
type textarea "Perlick / Model: 𝗱𝗲𝗹 #: C5063E-SC-UL ↳ 𝗦𝗲𝗿𝗶𝗮𝗹 #: 328146 ↳ 𝗩𝗼𝗹𝘁𝗮𝗴𝗲: 115 ↳ 𝗣𝗵𝗮𝘀𝗲:…"
type textarea "x"
type textarea "Perlick / Model: 𝗲𝗹 #: C5063E-SC-UL ↳ 𝗦𝗲𝗿𝗶𝗮𝗹 #: 328146 ↳ 𝗩𝗼𝗹𝘁𝗮𝗴𝗲: 115 ↳ 𝗣𝗵𝗮𝘀𝗲: …"
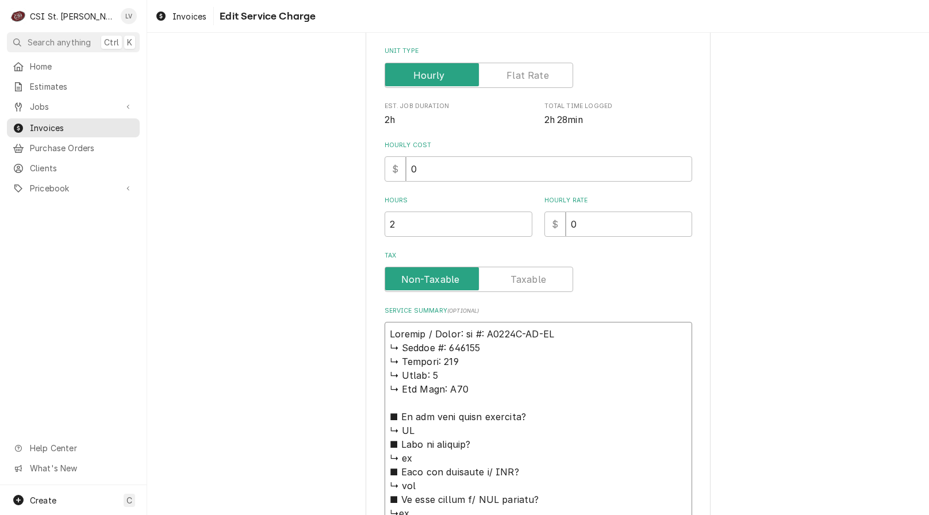
type textarea "x"
type textarea "Perlick / Model: 𝗹 #: C5063E-SC-UL ↳ 𝗦𝗲𝗿𝗶𝗮𝗹 #: 328146 ↳ 𝗩𝗼𝗹𝘁𝗮𝗴𝗲: 115 ↳ 𝗣𝗵𝗮𝘀𝗲: 1…"
type textarea "x"
type textarea "Perlick / Model: #: C5063E-SC-UL ↳ 𝗦𝗲𝗿𝗶𝗮𝗹 #: 328146 ↳ 𝗩𝗼𝗹𝘁𝗮𝗴𝗲: 115 ↳ 𝗣𝗵𝗮𝘀𝗲: 1 ↳…"
type textarea "x"
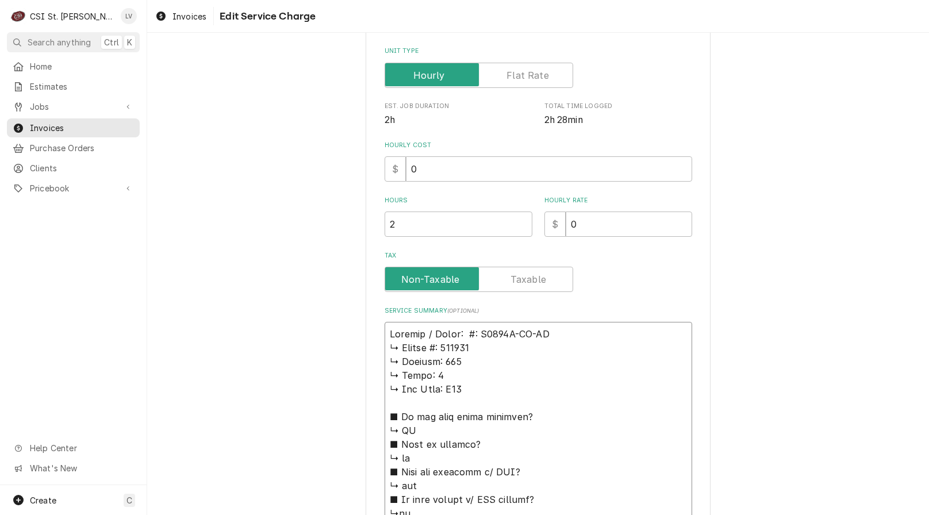
type textarea "Perlick / Model: #: C5063E-SC-UL ↳ 𝗦𝗲𝗿𝗶𝗮𝗹 #: 328146 ↳ 𝗩𝗼𝗹𝘁𝗮𝗴𝗲: 115 ↳ 𝗣𝗵𝗮𝘀𝗲: 1 ↳…"
type textarea "x"
type textarea "Perlick / Model: : C5063E-SC-UL ↳ 𝗦𝗲𝗿𝗶𝗮𝗹 #: 328146 ↳ 𝗩𝗼𝗹𝘁𝗮𝗴𝗲: 115 ↳ 𝗣𝗵𝗮𝘀𝗲: 1 ↳ …"
type textarea "x"
type textarea "Perlick / Model: C5063E-SC-UL ↳ 𝗦𝗲𝗿𝗶𝗮𝗹 #: 328146 ↳ 𝗩𝗼𝗹𝘁𝗮𝗴𝗲: 115 ↳ 𝗣𝗵𝗮𝘀𝗲: 1 ↳ 𝗚𝗮…"
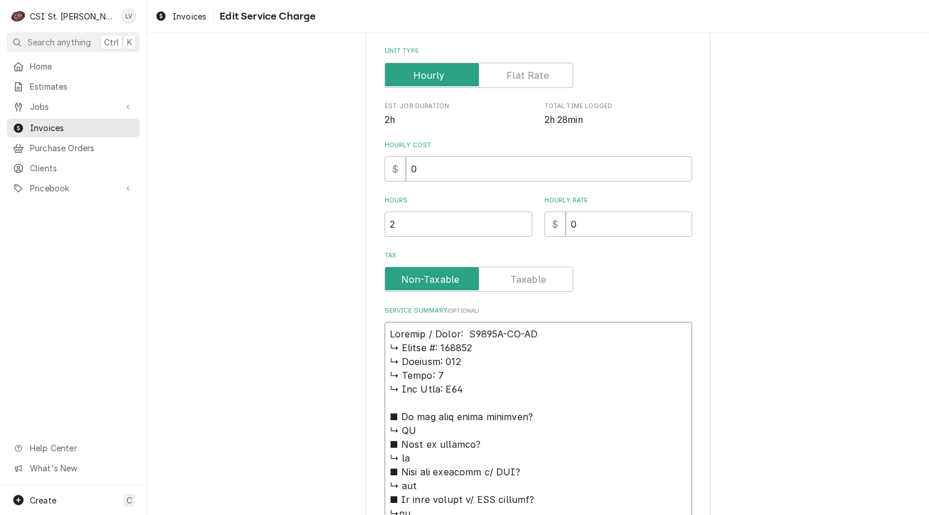
type textarea "x"
type textarea "Perlick / Model: C5063E-SC-UL ↳ 𝗦𝗲𝗿𝗶𝗮𝗹 #: 328146 ↳ 𝗩𝗼𝗹𝘁𝗮𝗴𝗲: 115 ↳ 𝗣𝗵𝗮𝘀𝗲: 1 ↳ 𝗚𝗮…"
type textarea "x"
type textarea "Perlick / Model: C5063E-SC-UL ↳ 𝗦𝗲𝗿𝗶𝗮𝗹 #: 328146 ↳ 𝗩𝗼𝗹𝘁𝗮𝗴𝗲: 115 ↳ 𝗣𝗵𝗮𝘀𝗲: 1 ↳ 𝗚𝗮…"
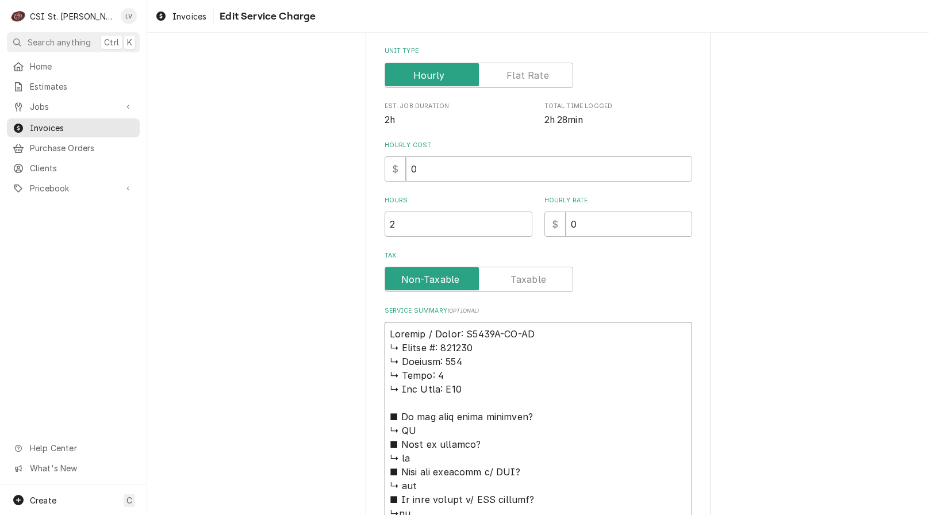
type textarea "x"
type textarea "Perlick / Model: C5063E-SC-UL / ↳ 𝗦𝗲𝗿𝗶𝗮𝗹 #: 328146 ↳ 𝗩𝗼𝗹𝘁𝗮𝗴𝗲: 115 ↳ 𝗣𝗵𝗮𝘀𝗲: 1 ↳ …"
type textarea "x"
type textarea "Perlick / Model: C5063E-SC-UL / ↳ 𝗦𝗲𝗿𝗶𝗮𝗹 #: 328146 ↳ 𝗩𝗼𝗹𝘁𝗮𝗴𝗲: 115 ↳ 𝗣𝗵𝗮𝘀𝗲: 1 ↳ …"
type textarea "x"
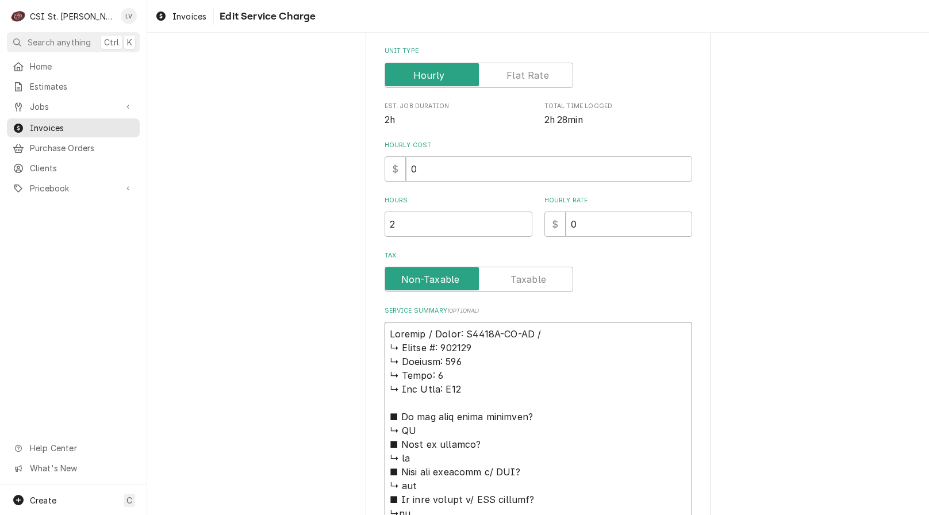
type textarea "Perlick / Model: C5063E-SC-UL / S ↳ 𝗦𝗲𝗿𝗶𝗮𝗹 #: 328146 ↳ 𝗩𝗼𝗹𝘁𝗮𝗴𝗲: 115 ↳ 𝗣𝗵𝗮𝘀𝗲: 1 …"
type textarea "x"
type textarea "Perlick / Model: C5063E-SC-UL / Se ↳ 𝗦𝗲𝗿𝗶𝗮𝗹 #: 328146 ↳ 𝗩𝗼𝗹𝘁𝗮𝗴𝗲: 115 ↳ 𝗣𝗵𝗮𝘀𝗲: 1…"
type textarea "x"
type textarea "Perlick / Model: C5063E-SC-UL / Ser ↳ 𝗦𝗲𝗿𝗶𝗮𝗹 #: 328146 ↳ 𝗩𝗼𝗹𝘁𝗮𝗴𝗲: 115 ↳ 𝗣𝗵𝗮𝘀𝗲: …"
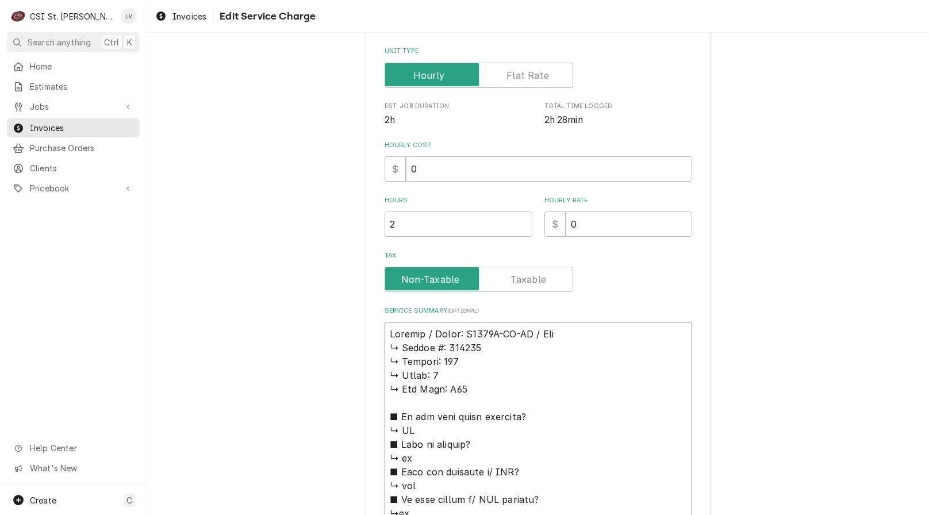
type textarea "x"
type textarea "Perlick / Model: C5063E-SC-UL / Seri ↳ 𝗦𝗲𝗿𝗶𝗮𝗹 #: 328146 ↳ 𝗩𝗼𝗹𝘁𝗮𝗴𝗲: 115 ↳ 𝗣𝗵𝗮𝘀𝗲:…"
type textarea "x"
type textarea "Perlick / Model: C5063E-SC-UL / Seria ↳ 𝗦𝗲𝗿𝗶𝗮𝗹 #: 328146 ↳ 𝗩𝗼𝗹𝘁𝗮𝗴𝗲: 115 ↳ 𝗣𝗵𝗮𝘀𝗲…"
type textarea "x"
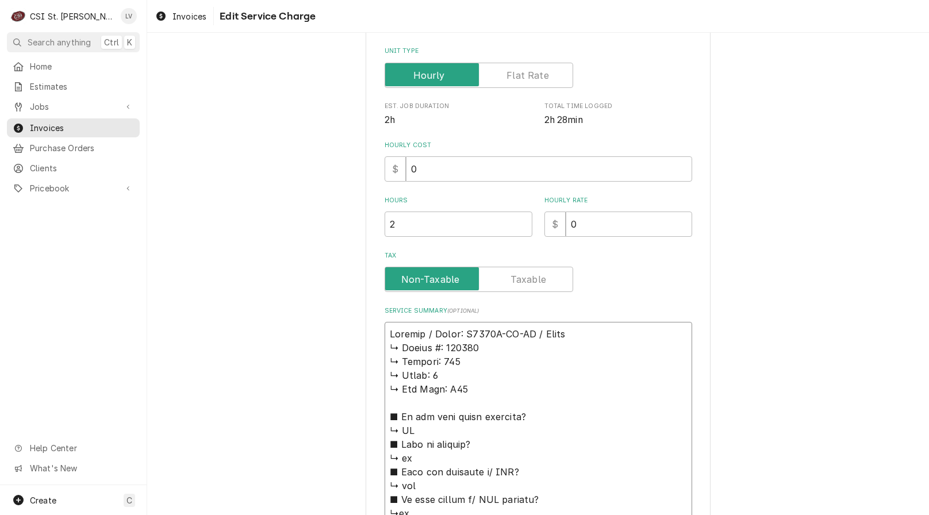
type textarea "Perlick / Model: C5063E-SC-UL / Serial ↳ 𝗦𝗲𝗿𝗶𝗮𝗹 #: 328146 ↳ 𝗩𝗼𝗹𝘁𝗮𝗴𝗲: 115 ↳ 𝗣𝗵𝗮𝘀…"
type textarea "x"
type textarea "Perlick / Model: C5063E-SC-UL / Serial: ↳ 𝗦𝗲𝗿𝗶𝗮𝗹 #: 328146 ↳ 𝗩𝗼𝗹𝘁𝗮𝗴𝗲: 115 ↳ 𝗣𝗵𝗮…"
type textarea "x"
type textarea "Perlick / Model: C5063E-SC-UL / Serial: ↳ 𝗦𝗲𝗿𝗶𝗮𝗹 #: 328146 ↳ 𝗩𝗼𝗹𝘁𝗮𝗴𝗲: 115 ↳ 𝗣𝗵𝗮…"
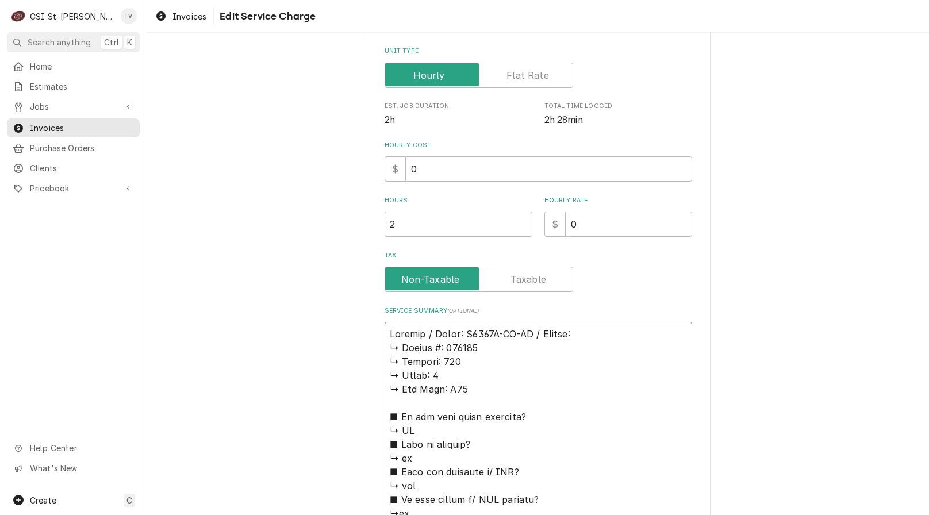
type textarea "x"
type textarea "Perlick / Model: C5063E-SC-UL / Serial: ↳ 𝗦𝗲𝗿𝗶𝗮𝗹 #: 328146 ↳ 𝗩𝗼𝗹𝘁𝗮𝗴𝗲: 115 ↳ 𝗣𝗵𝗮…"
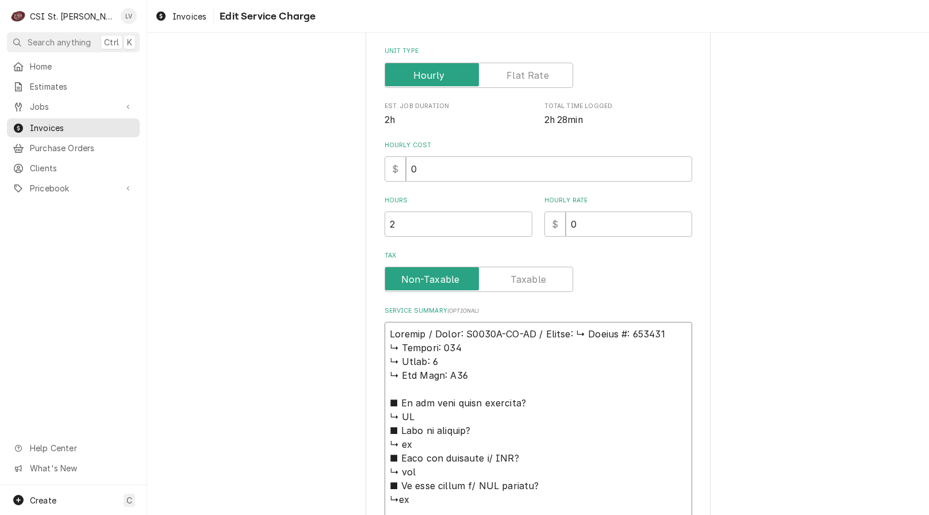
type textarea "x"
type textarea "Perlick / Model: C5063E-SC-UL / Serial: 𝗦𝗲𝗿𝗶𝗮𝗹 #: 328146 ↳ 𝗩𝗼𝗹𝘁𝗮𝗴𝗲: 115 ↳ 𝗣𝗵𝗮𝘀𝗲…"
type textarea "x"
type textarea "Perlick / Model: C5063E-SC-UL / Serial: 𝗦𝗲𝗿𝗶𝗮𝗹 #: 328146 ↳ 𝗩𝗼𝗹𝘁𝗮𝗴𝗲: 115 ↳ 𝗣𝗵𝗮𝘀𝗲…"
type textarea "x"
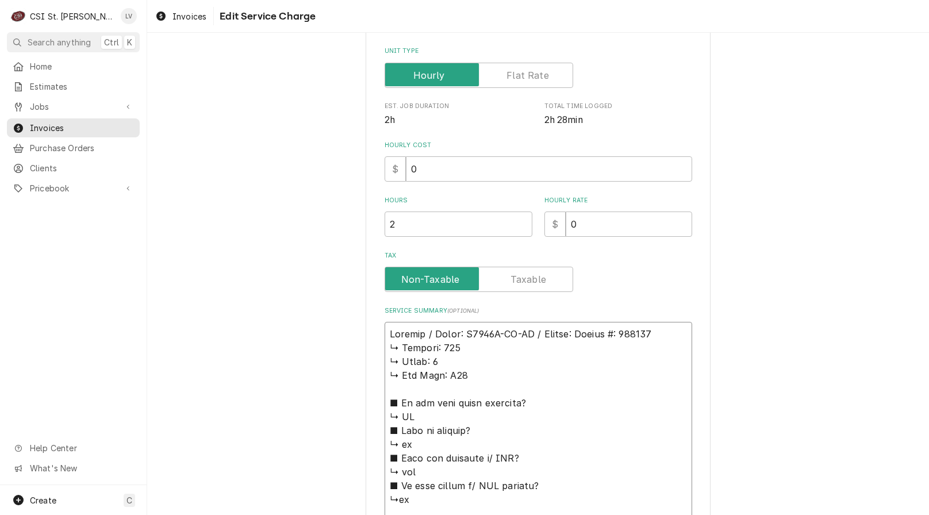
type textarea "Perlick / Model: C5063E-SC-UL / Serial: 𝗲𝗿𝗶𝗮𝗹 #: 328146 ↳ 𝗩𝗼𝗹𝘁𝗮𝗴𝗲: 115 ↳ 𝗣𝗵𝗮𝘀𝗲:…"
type textarea "x"
type textarea "Perlick / Model: C5063E-SC-UL / Serial: 𝗿𝗶𝗮𝗹 #: 328146 ↳ 𝗩𝗼𝗹𝘁𝗮𝗴𝗲: 115 ↳ 𝗣𝗵𝗮𝘀𝗲: …"
type textarea "x"
type textarea "Perlick / Model: C5063E-SC-UL / Serial: 𝗶𝗮𝗹 #: 328146 ↳ 𝗩𝗼𝗹𝘁𝗮𝗴𝗲: 115 ↳ 𝗣𝗵𝗮𝘀𝗲: 1…"
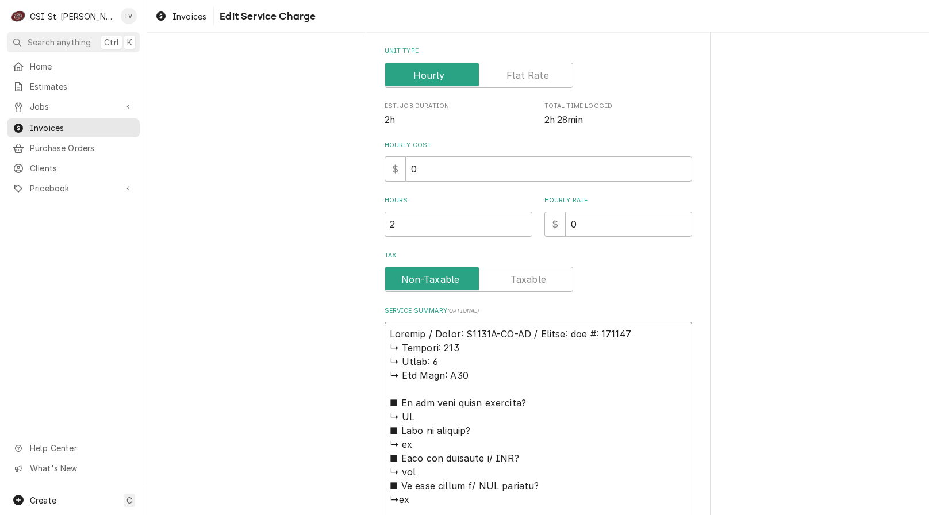
type textarea "x"
type textarea "Perlick / Model: C5063E-SC-UL / Serial: 𝗮𝗹 #: 328146 ↳ 𝗩𝗼𝗹𝘁𝗮𝗴𝗲: 115 ↳ 𝗣𝗵𝗮𝘀𝗲: 1 …"
type textarea "x"
type textarea "Perlick / Model: C5063E-SC-UL / Serial: 𝗹 #: 328146 ↳ 𝗩𝗼𝗹𝘁𝗮𝗴𝗲: 115 ↳ 𝗣𝗵𝗮𝘀𝗲: 1 ↳…"
type textarea "x"
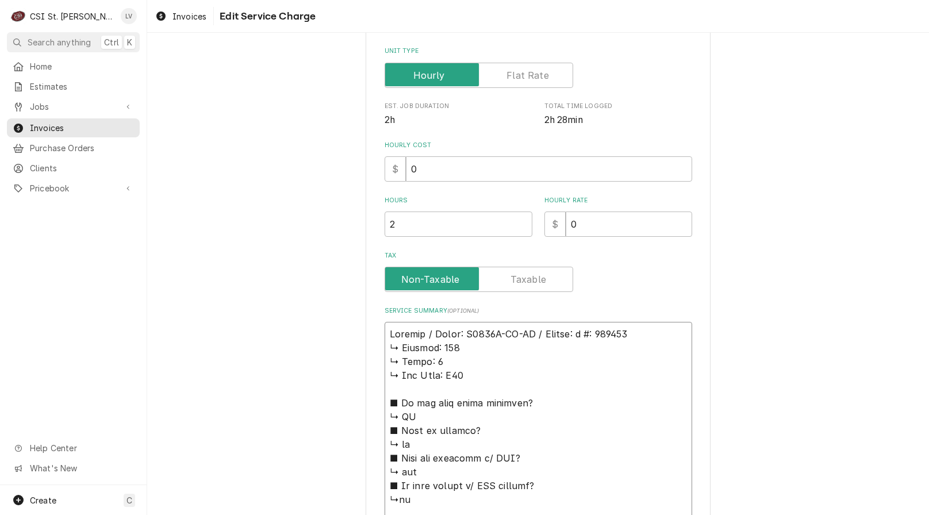
type textarea "Perlick / Model: C5063E-SC-UL / Serial: #: 328146 ↳ 𝗩𝗼𝗹𝘁𝗮𝗴𝗲: 115 ↳ 𝗣𝗵𝗮𝘀𝗲: 1 ↳ 𝗚…"
type textarea "x"
type textarea "Perlick / Model: C5063E-SC-UL / Serial: #: 328146 ↳ 𝗩𝗼𝗹𝘁𝗮𝗴𝗲: 115 ↳ 𝗣𝗵𝗮𝘀𝗲: 1 ↳ 𝗚…"
type textarea "x"
type textarea "Perlick / Model: C5063E-SC-UL / Serial: : 328146 ↳ 𝗩𝗼𝗹𝘁𝗮𝗴𝗲: 115 ↳ 𝗣𝗵𝗮𝘀𝗲: 1 ↳ 𝗚𝗮…"
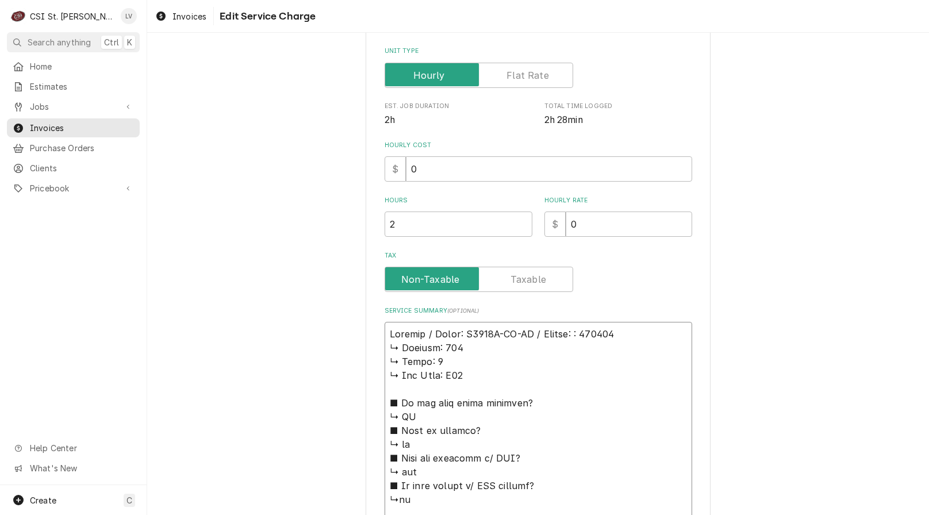
type textarea "x"
type textarea "Perlick / Model: C5063E-SC-UL / Serial: 328146 ↳ 𝗩𝗼𝗹𝘁𝗮𝗴𝗲: 115 ↳ 𝗣𝗵𝗮𝘀𝗲: 1 ↳ 𝗚𝗮𝘀 …"
type textarea "x"
type textarea "Perlick / Model: C5063E-SC-UL / Serial: 328146 ↳ 𝗩𝗼𝗹𝘁𝗮𝗴𝗲: 115 ↳ 𝗣𝗵𝗮𝘀𝗲: 1 ↳ 𝗚𝗮𝘀 …"
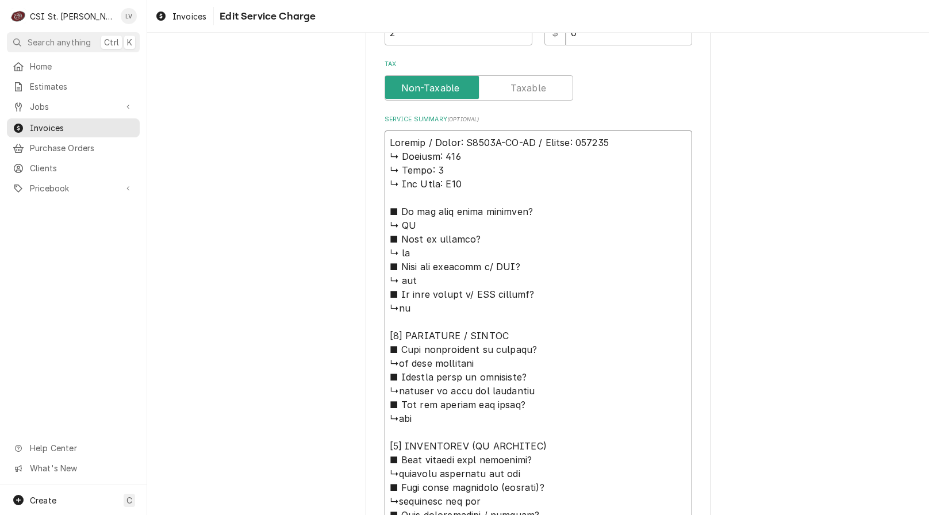
scroll to position [460, 0]
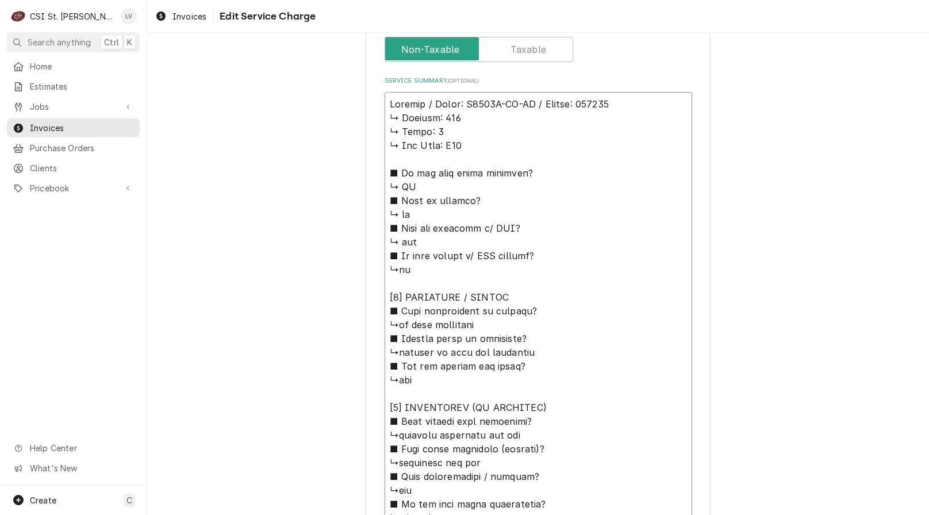
drag, startPoint x: 381, startPoint y: 116, endPoint x: 544, endPoint y: 412, distance: 338.5
click at [543, 413] on textarea "Service Summary ( optional )" at bounding box center [539, 497] width 308 height 811
type textarea "x"
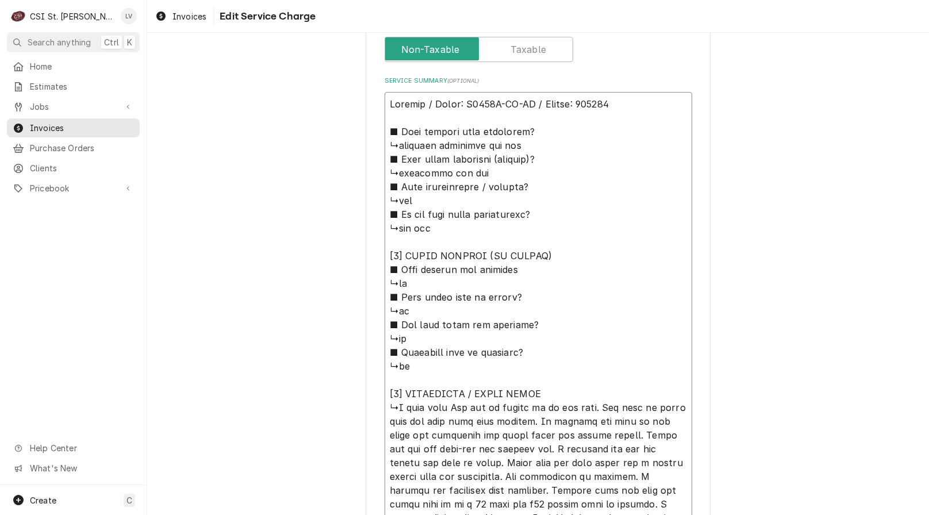
type textarea "Perlick / Model: C5063E-SC-UL / Serial: 328146 ■ 𝗪𝗵𝗮𝘁 𝗿𝗲𝗽𝗮𝗶𝗿𝘀 𝘄𝗲𝗿𝗲 𝗰𝗼𝗺𝗽𝗹𝗲𝘁𝗲𝗱? ↳…"
click at [191, 338] on div "Use the fields below to edit this service charge Short Description Job | Servic…" at bounding box center [538, 149] width 782 height 1128
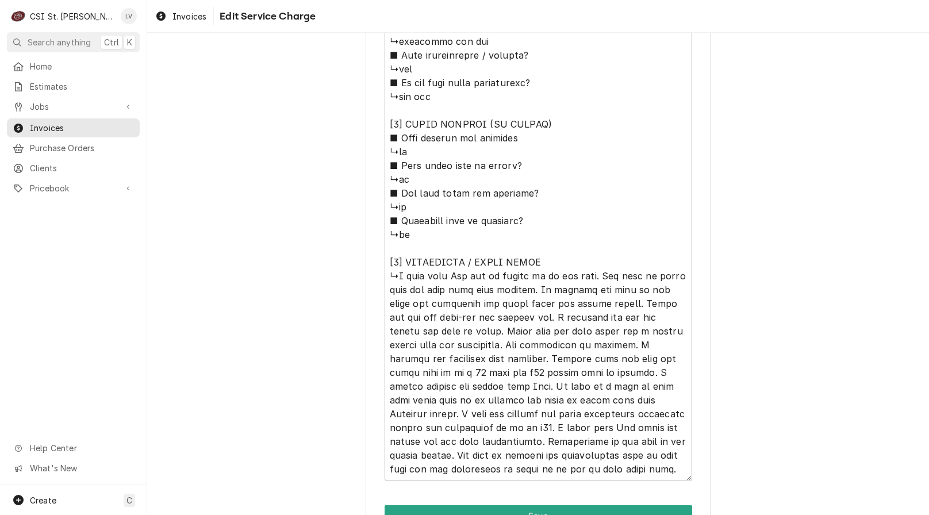
scroll to position [633, 0]
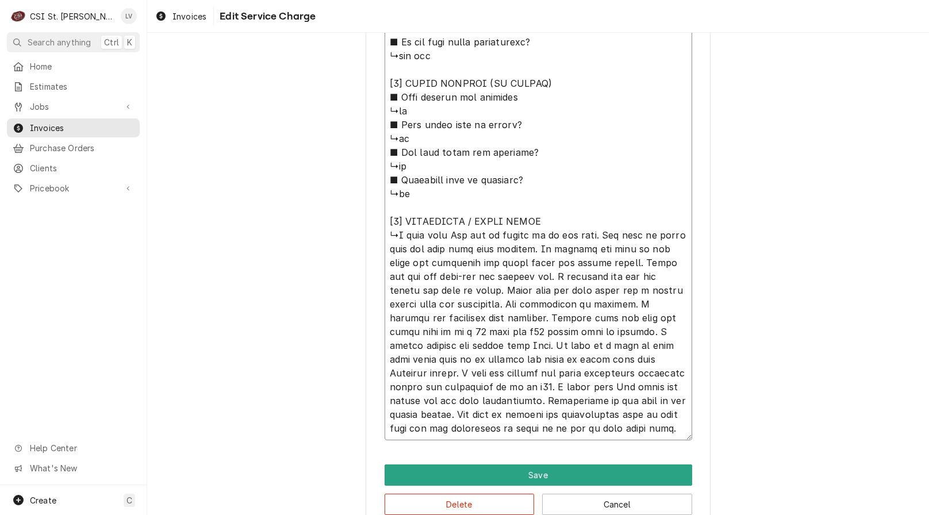
drag, startPoint x: 381, startPoint y: 80, endPoint x: 531, endPoint y: 220, distance: 205.1
click at [531, 220] on textarea "Service Summary ( optional )" at bounding box center [539, 179] width 308 height 521
type textarea "x"
type textarea "Perlick / Model: C5063E-SC-UL / Serial: 328146 ■ 𝗪𝗵𝗮𝘁 𝗿𝗲𝗽𝗮𝗶𝗿𝘀 𝘄𝗲𝗿𝗲 𝗰𝗼𝗺𝗽𝗹𝗲𝘁𝗲𝗱? ↳…"
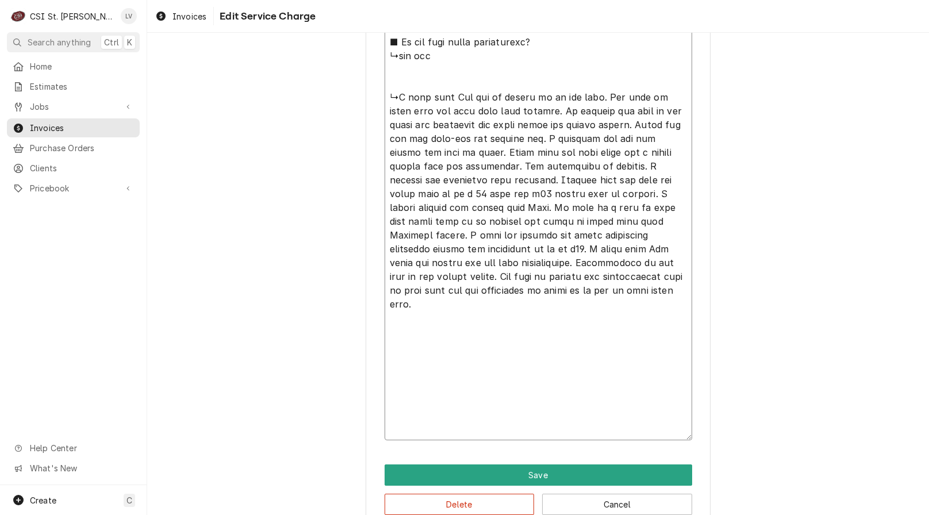
scroll to position [519, 0]
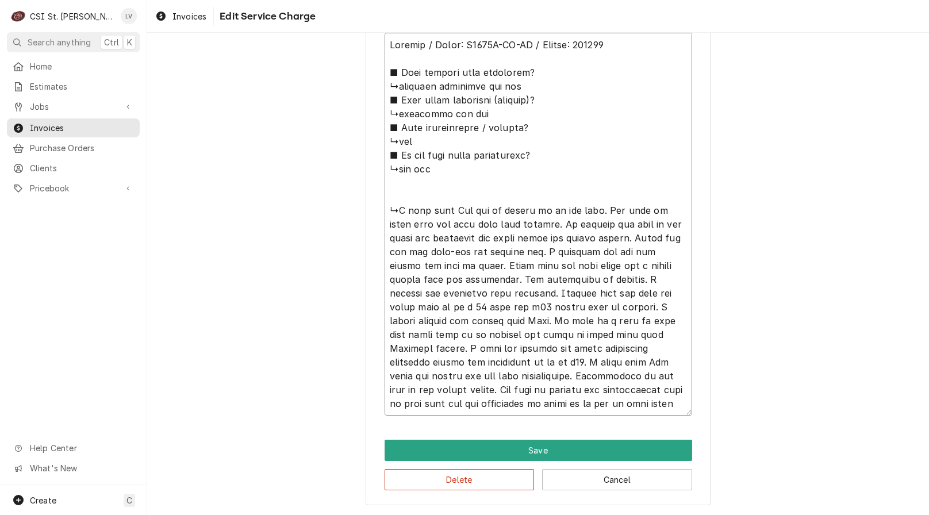
click at [648, 224] on textarea "Service Summary ( optional )" at bounding box center [539, 224] width 308 height 383
type textarea "x"
type textarea "Perlick / Model: C5063E-SC-UL / Serial: 328146 ■ 𝗪𝗵𝗮𝘁 𝗿𝗲𝗽𝗮𝗶𝗿𝘀 𝘄𝗲𝗿𝗲 𝗰𝗼𝗺𝗽𝗹𝗲𝘁𝗲𝗱? ↳…"
type textarea "x"
type textarea "Perlick / Model: C5063E-SC-UL / Serial: 328146 ■ 𝗪𝗵𝗮𝘁 𝗿𝗲𝗽𝗮𝗶𝗿𝘀 𝘄𝗲𝗿𝗲 𝗰𝗼𝗺𝗽𝗹𝗲𝘁𝗲𝗱? ↳…"
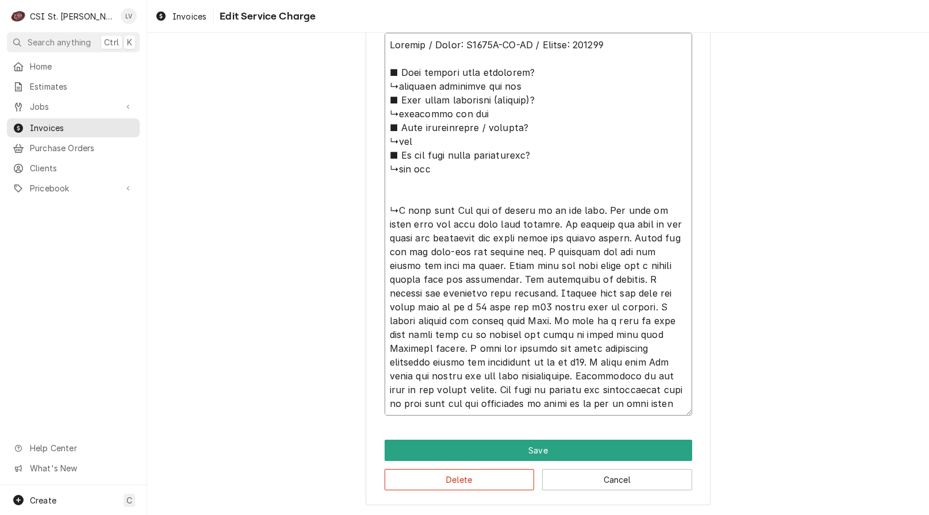
type textarea "x"
type textarea "Perlick / Model: C5063E-SC-UL / Serial: 328146 ■ 𝗪𝗵𝗮𝘁 𝗿𝗲𝗽𝗮𝗶𝗿𝘀 𝘄𝗲𝗿𝗲 𝗰𝗼𝗺𝗽𝗹𝗲𝘁𝗲𝗱? ↳…"
type textarea "x"
type textarea "Perlick / Model: C5063E-SC-UL / Serial: 328146 ■ 𝗪𝗵𝗮𝘁 𝗿𝗲𝗽𝗮𝗶𝗿𝘀 𝘄𝗲𝗿𝗲 𝗰𝗼𝗺𝗽𝗹𝗲𝘁𝗲𝗱? ↳…"
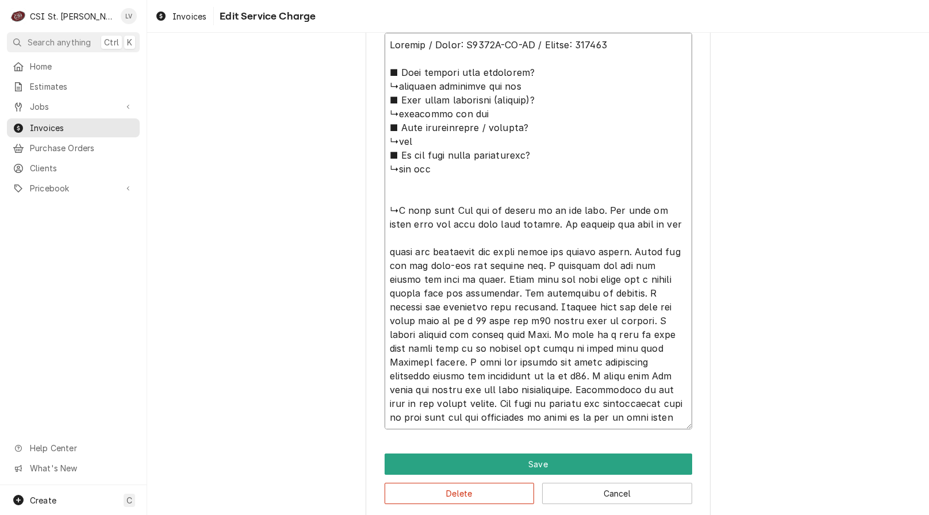
type textarea "x"
type textarea "Perlick / Model: C5063E-SC-UL / Serial: 328146 ■ 𝗪𝗵𝗮𝘁 𝗿𝗲𝗽𝗮𝗶𝗿𝘀 𝘄𝗲𝗿𝗲 𝗰𝗼𝗺𝗽𝗹𝗲𝘁𝗲𝗱? ↳…"
type textarea "x"
type textarea "Perlick / Model: C5063E-SC-UL / Serial: 328146 ■ 𝗪𝗵𝗮𝘁 𝗿𝗲𝗽𝗮𝗶𝗿𝘀 𝘄𝗲𝗿𝗲 𝗰𝗼𝗺𝗽𝗹𝗲𝘁𝗲𝗱? ↳…"
drag, startPoint x: 416, startPoint y: 251, endPoint x: 460, endPoint y: 252, distance: 43.7
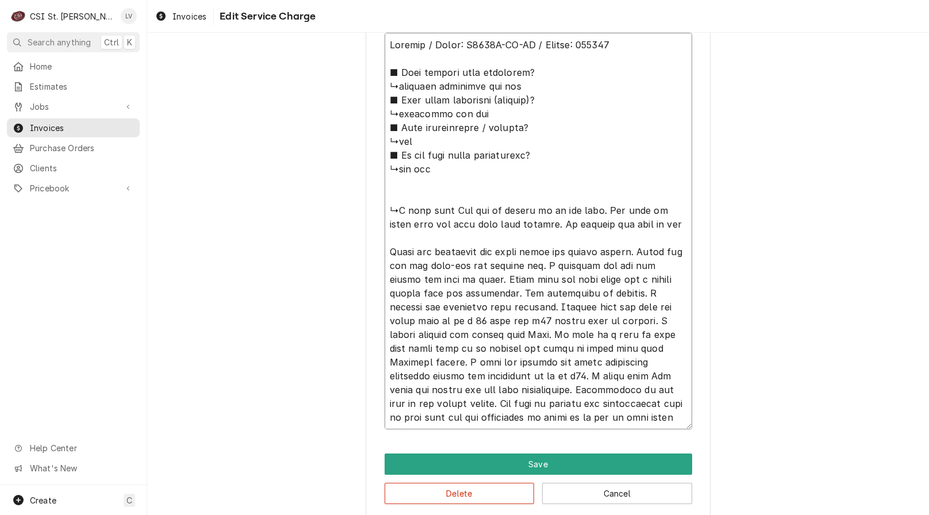
click at [418, 251] on textarea "Service Summary ( optional )" at bounding box center [539, 231] width 308 height 397
type textarea "x"
type textarea "Perlick / Model: C5063E-SC-UL / Serial: 328146 ■ 𝗪𝗵𝗮𝘁 𝗿𝗲𝗽𝗮𝗶𝗿𝘀 𝘄𝗲𝗿𝗲 𝗰𝗼𝗺𝗽𝗹𝗲𝘁𝗲𝗱? ↳…"
type textarea "x"
type textarea "Perlick / Model: C5063E-SC-UL / Serial: 328146 ■ 𝗪𝗵𝗮𝘁 𝗿𝗲𝗽𝗮𝗶𝗿𝘀 𝘄𝗲𝗿𝗲 𝗰𝗼𝗺𝗽𝗹𝗲𝘁𝗲𝗱? ↳…"
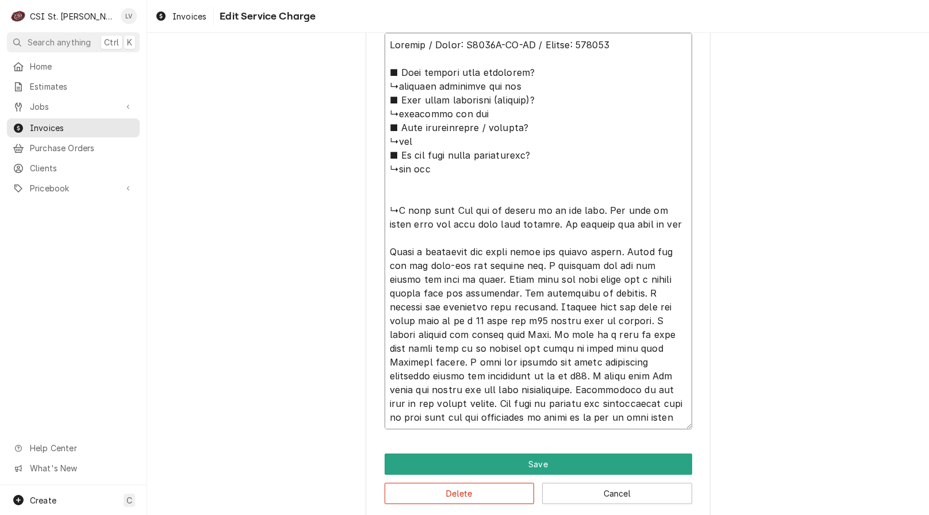
type textarea "x"
type textarea "Perlick / Model: C5063E-SC-UL / Serial: 328146 ■ 𝗪𝗵𝗮𝘁 𝗿𝗲𝗽𝗮𝗶𝗿𝘀 𝘄𝗲𝗿𝗲 𝗰𝗼𝗺𝗽𝗹𝗲𝘁𝗲𝗱? ↳…"
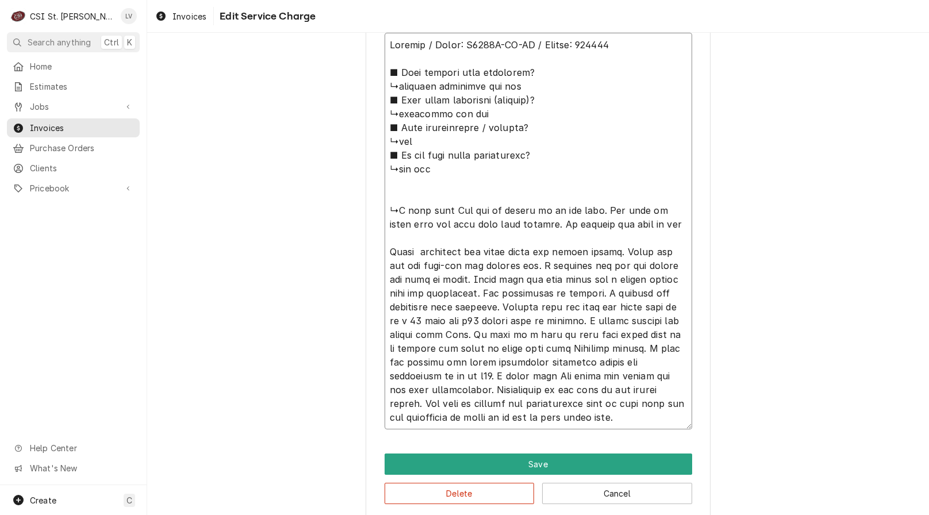
type textarea "x"
type textarea "Perlick / Model: C5063E-SC-UL / Serial: 328146 ■ 𝗪𝗵𝗮𝘁 𝗿𝗲𝗽𝗮𝗶𝗿𝘀 𝘄𝗲𝗿𝗲 𝗰𝗼𝗺𝗽𝗹𝗲𝘁𝗲𝗱? ↳…"
click at [627, 251] on textarea "Service Summary ( optional )" at bounding box center [539, 231] width 308 height 397
type textarea "x"
type textarea "Perlick / Model: C5063E-SC-UL / Serial: 328146 ■ 𝗪𝗵𝗮𝘁 𝗿𝗲𝗽𝗮𝗶𝗿𝘀 𝘄𝗲𝗿𝗲 𝗰𝗼𝗺𝗽𝗹𝗲𝘁𝗲𝗱? ↳…"
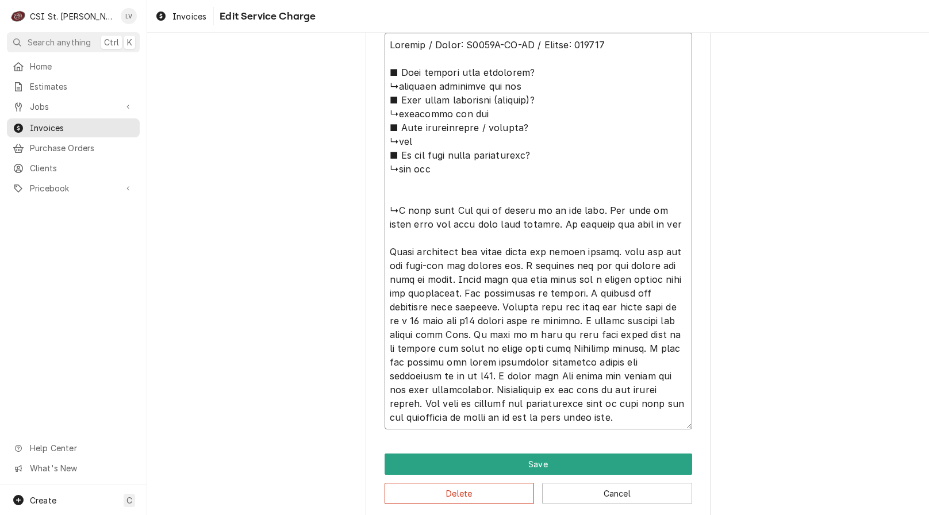
type textarea "x"
type textarea "Perlick / Model: C5063E-SC-UL / Serial: 328146 ■ 𝗪𝗵𝗮𝘁 𝗿𝗲𝗽𝗮𝗶𝗿𝘀 𝘄𝗲𝗿𝗲 𝗰𝗼𝗺𝗽𝗹𝗲𝘁𝗲𝗱? ↳…"
type textarea "x"
type textarea "Perlick / Model: C5063E-SC-UL / Serial: 328146 ■ 𝗪𝗵𝗮𝘁 𝗿𝗲𝗽𝗮𝗶𝗿𝘀 𝘄𝗲𝗿𝗲 𝗰𝗼𝗺𝗽𝗹𝗲𝘁𝗲𝗱? ↳…"
type textarea "x"
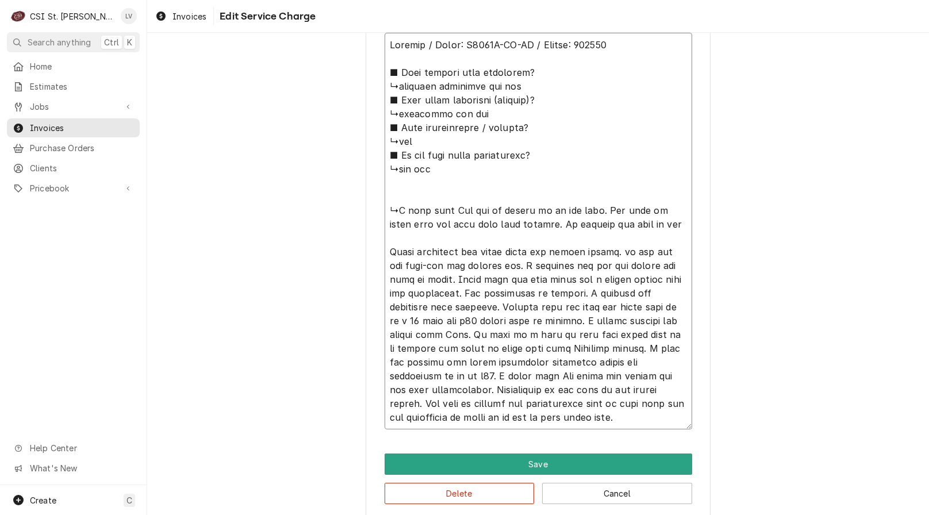
type textarea "Perlick / Model: C5063E-SC-UL / Serial: 328146 ■ 𝗪𝗵𝗮𝘁 𝗿𝗲𝗽𝗮𝗶𝗿𝘀 𝘄𝗲𝗿𝗲 𝗰𝗼𝗺𝗽𝗹𝗲𝘁𝗲𝗱? ↳…"
type textarea "x"
type textarea "Perlick / Model: C5063E-SC-UL / Serial: 328146 ■ 𝗪𝗵𝗮𝘁 𝗿𝗲𝗽𝗮𝗶𝗿𝘀 𝘄𝗲𝗿𝗲 𝗰𝗼𝗺𝗽𝗹𝗲𝘁𝗲𝗱? ↳…"
type textarea "x"
type textarea "Perlick / Model: C5063E-SC-UL / Serial: 328146 ■ 𝗪𝗵𝗮𝘁 𝗿𝗲𝗽𝗮𝗶𝗿𝘀 𝘄𝗲𝗿𝗲 𝗰𝗼𝗺𝗽𝗹𝗲𝘁𝗲𝗱? ↳…"
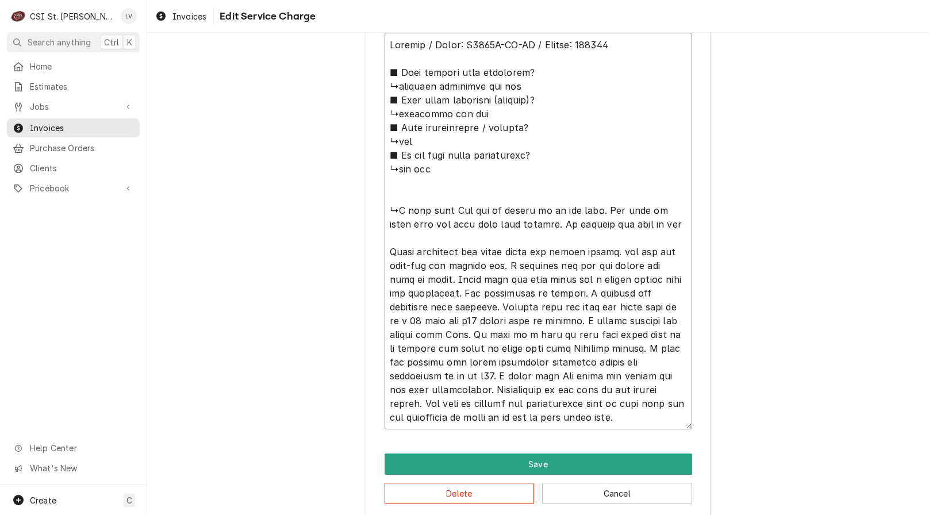
type textarea "x"
type textarea "Perlick / Model: C5063E-SC-UL / Serial: 328146 ■ 𝗪𝗵𝗮𝘁 𝗿𝗲𝗽𝗮𝗶𝗿𝘀 𝘄𝗲𝗿𝗲 𝗰𝗼𝗺𝗽𝗹𝗲𝘁𝗲𝗱? ↳…"
type textarea "x"
type textarea "Perlick / Model: C5063E-SC-UL / Serial: 328146 ■ 𝗪𝗵𝗮𝘁 𝗿𝗲𝗽𝗮𝗶𝗿𝘀 𝘄𝗲𝗿𝗲 𝗰𝗼𝗺𝗽𝗹𝗲𝘁𝗲𝗱? ↳…"
type textarea "x"
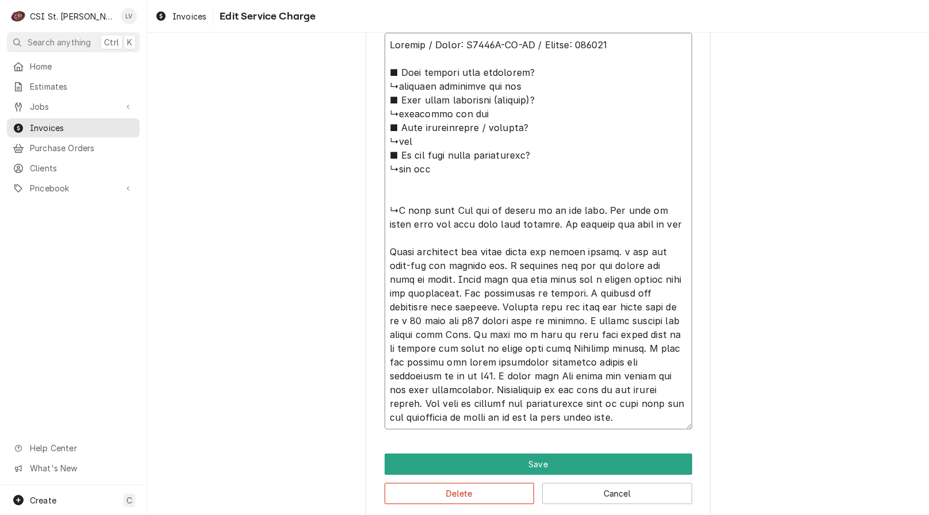
type textarea "Perlick / Model: C5063E-SC-UL / Serial: 328146 ■ 𝗪𝗵𝗮𝘁 𝗿𝗲𝗽𝗮𝗶𝗿𝘀 𝘄𝗲𝗿𝗲 𝗰𝗼𝗺𝗽𝗹𝗲𝘁𝗲𝗱? ↳…"
type textarea "x"
type textarea "Perlick / Model: C5063E-SC-UL / Serial: 328146 ■ 𝗪𝗵𝗮𝘁 𝗿𝗲𝗽𝗮𝗶𝗿𝘀 𝘄𝗲𝗿𝗲 𝗰𝗼𝗺𝗽𝗹𝗲𝘁𝗲𝗱? ↳…"
type textarea "x"
type textarea "Perlick / Model: C5063E-SC-UL / Serial: 328146 ■ 𝗪𝗵𝗮𝘁 𝗿𝗲𝗽𝗮𝗶𝗿𝘀 𝘄𝗲𝗿𝗲 𝗰𝗼𝗺𝗽𝗹𝗲𝘁𝗲𝗱? ↳…"
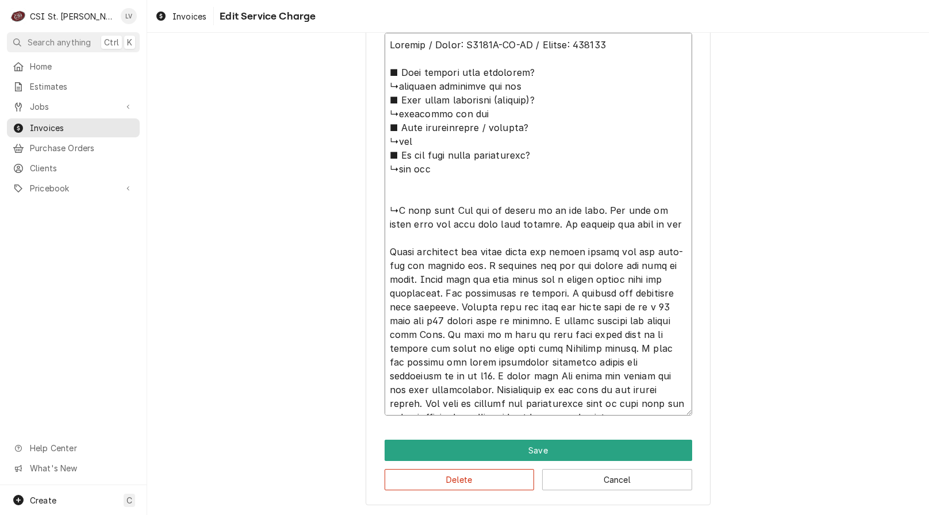
type textarea "x"
type textarea "Perlick / Model: C5063E-SC-UL / Serial: 328146 ■ 𝗪𝗵𝗮𝘁 𝗿𝗲𝗽𝗮𝗶𝗿𝘀 𝘄𝗲𝗿𝗲 𝗰𝗼𝗺𝗽𝗹𝗲𝘁𝗲𝗱? ↳…"
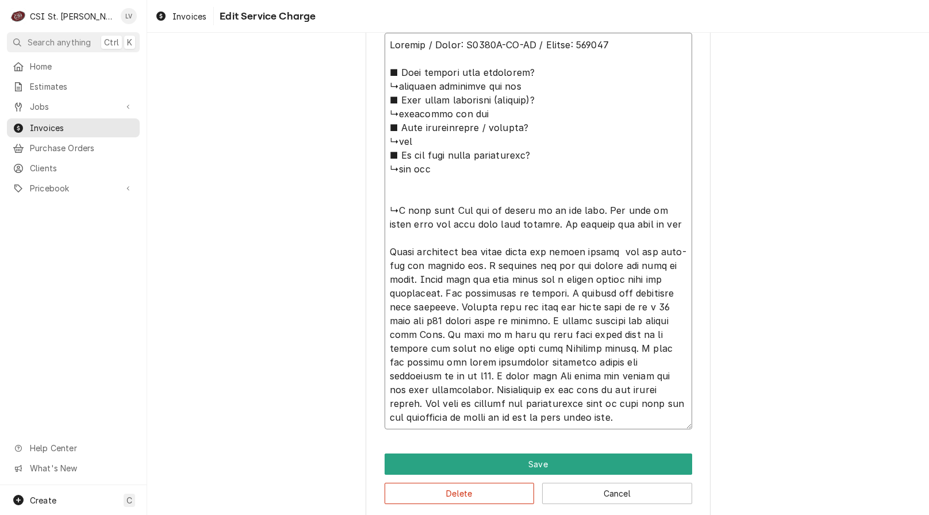
type textarea "x"
type textarea "Perlick / Model: C5063E-SC-UL / Serial: 328146 ■ 𝗪𝗵𝗮𝘁 𝗿𝗲𝗽𝗮𝗶𝗿𝘀 𝘄𝗲𝗿𝗲 𝗰𝗼𝗺𝗽𝗹𝗲𝘁𝗲𝗱? ↳…"
type textarea "x"
type textarea "Perlick / Model: C5063E-SC-UL / Serial: 328146 ■ 𝗪𝗵𝗮𝘁 𝗿𝗲𝗽𝗮𝗶𝗿𝘀 𝘄𝗲𝗿𝗲 𝗰𝗼𝗺𝗽𝗹𝗲𝘁𝗲𝗱? ↳…"
type textarea "x"
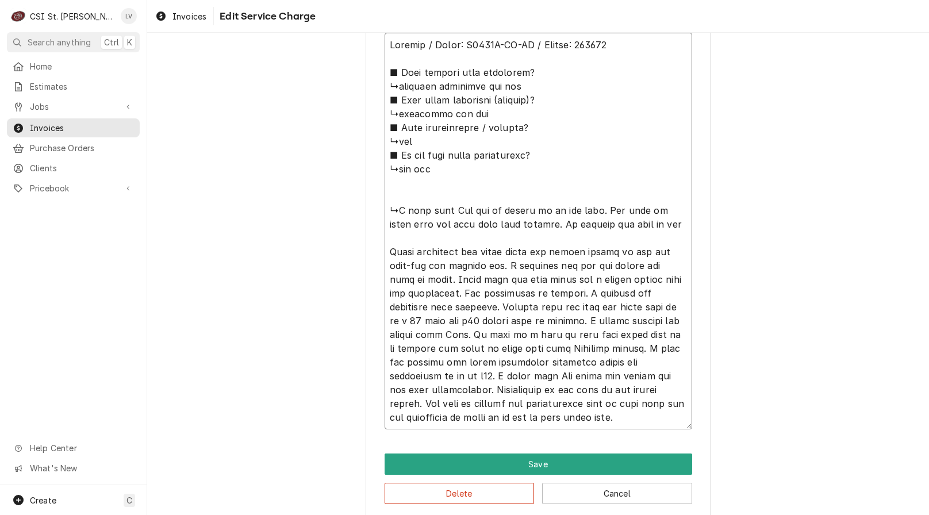
type textarea "Perlick / Model: C5063E-SC-UL / Serial: 328146 ■ 𝗪𝗵𝗮𝘁 𝗿𝗲𝗽𝗮𝗶𝗿𝘀 𝘄𝗲𝗿𝗲 𝗰𝗼𝗺𝗽𝗹𝗲𝘁𝗲𝗱? ↳…"
type textarea "x"
type textarea "Perlick / Model: C5063E-SC-UL / Serial: 328146 ■ 𝗪𝗵𝗮𝘁 𝗿𝗲𝗽𝗮𝗶𝗿𝘀 𝘄𝗲𝗿𝗲 𝗰𝗼𝗺𝗽𝗹𝗲𝘁𝗲𝗱? ↳…"
type textarea "x"
type textarea "Perlick / Model: C5063E-SC-UL / Serial: 328146 ■ 𝗪𝗵𝗮𝘁 𝗿𝗲𝗽𝗮𝗶𝗿𝘀 𝘄𝗲𝗿𝗲 𝗰𝗼𝗺𝗽𝗹𝗲𝘁𝗲𝗱? ↳…"
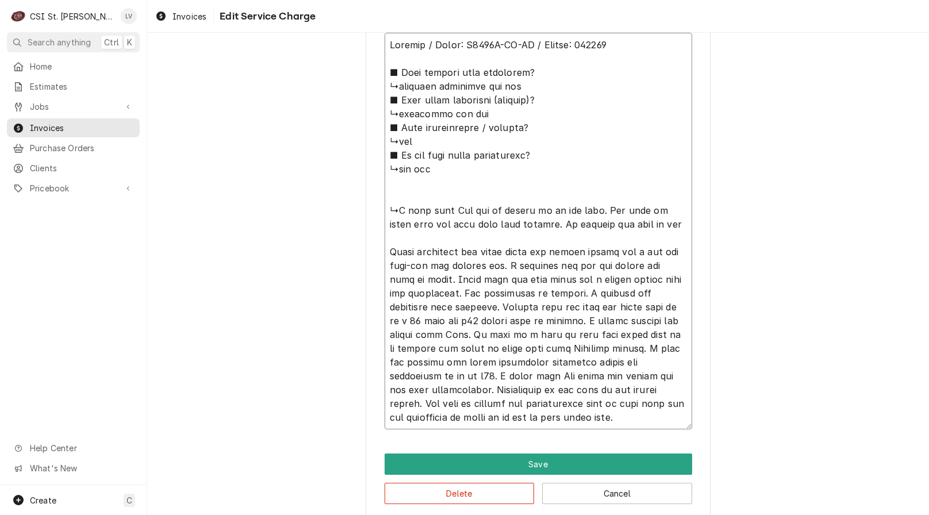
type textarea "x"
type textarea "Perlick / Model: C5063E-SC-UL / Serial: 328146 ■ 𝗪𝗵𝗮𝘁 𝗿𝗲𝗽𝗮𝗶𝗿𝘀 𝘄𝗲𝗿𝗲 𝗰𝗼𝗺𝗽𝗹𝗲𝘁𝗲𝗱? ↳…"
click at [425, 266] on textarea "Service Summary ( optional )" at bounding box center [539, 231] width 308 height 397
type textarea "x"
type textarea "Perlick / Model: C5063E-SC-UL / Serial: 328146 ■ 𝗪𝗵𝗮𝘁 𝗿𝗲𝗽𝗮𝗶𝗿𝘀 𝘄𝗲𝗿𝗲 𝗰𝗼𝗺𝗽𝗹𝗲𝘁𝗲𝗱? ↳…"
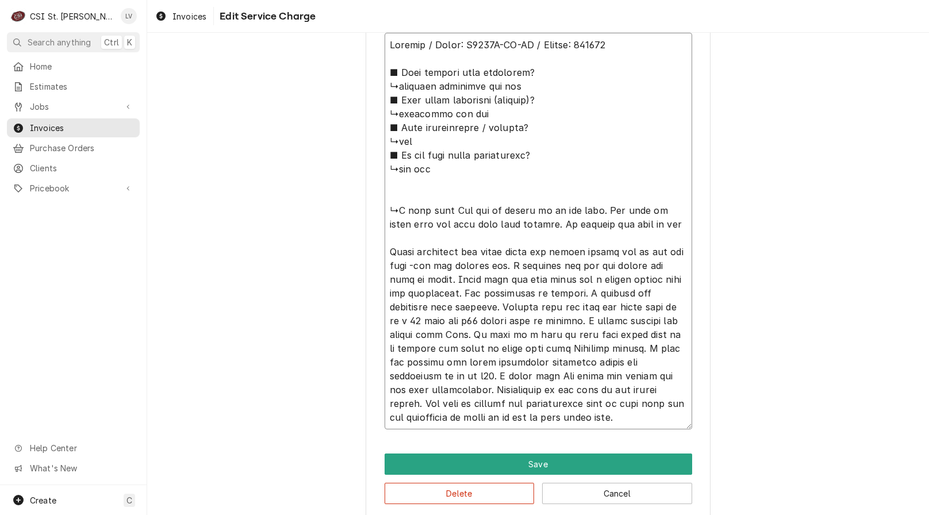
type textarea "x"
type textarea "Perlick / Model: C5063E-SC-UL / Serial: 328146 ■ 𝗪𝗵𝗮𝘁 𝗿𝗲𝗽𝗮𝗶𝗿𝘀 𝘄𝗲𝗿𝗲 𝗰𝗼𝗺𝗽𝗹𝗲𝘁𝗲𝗱? ↳…"
type textarea "x"
type textarea "Perlick / Model: C5063E-SC-UL / Serial: 328146 ■ 𝗪𝗵𝗮𝘁 𝗿𝗲𝗽𝗮𝗶𝗿𝘀 𝘄𝗲𝗿𝗲 𝗰𝗼𝗺𝗽𝗹𝗲𝘁𝗲𝗱? ↳…"
type textarea "x"
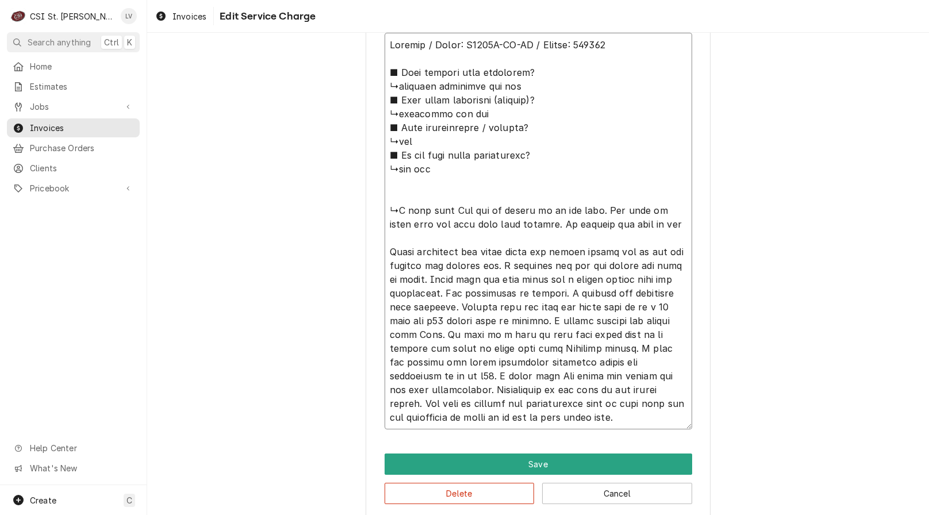
type textarea "Perlick / Model: C5063E-SC-UL / Serial: 328146 ■ 𝗪𝗵𝗮𝘁 𝗿𝗲𝗽𝗮𝗶𝗿𝘀 𝘄𝗲𝗿𝗲 𝗰𝗼𝗺𝗽𝗹𝗲𝘁𝗲𝗱? ↳…"
type textarea "x"
type textarea "Perlick / Model: C5063E-SC-UL / Serial: 328146 ■ 𝗪𝗵𝗮𝘁 𝗿𝗲𝗽𝗮𝗶𝗿𝘀 𝘄𝗲𝗿𝗲 𝗰𝗼𝗺𝗽𝗹𝗲𝘁𝗲𝗱? ↳…"
type textarea "x"
type textarea "Perlick / Model: C5063E-SC-UL / Serial: 328146 ■ 𝗪𝗵𝗮𝘁 𝗿𝗲𝗽𝗮𝗶𝗿𝘀 𝘄𝗲𝗿𝗲 𝗰𝗼𝗺𝗽𝗹𝗲𝘁𝗲𝗱? ↳…"
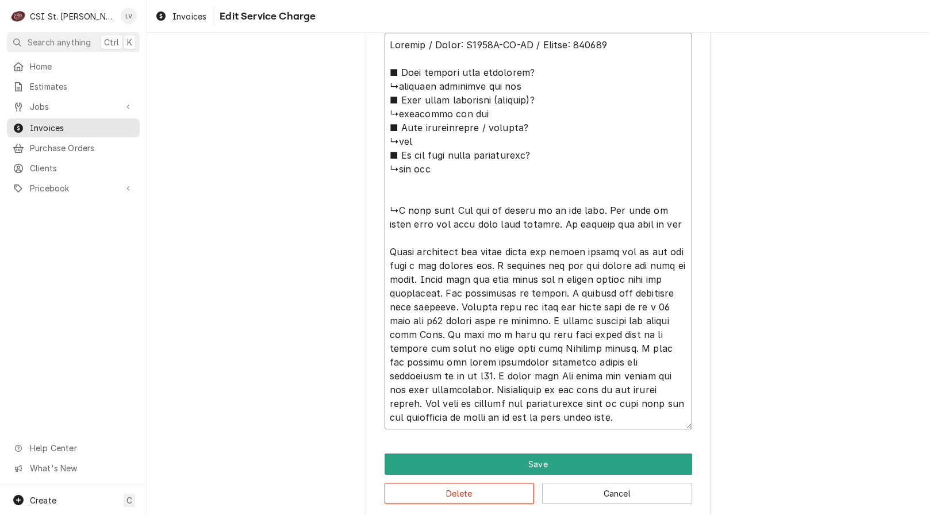
type textarea "x"
type textarea "Perlick / Model: C5063E-SC-UL / Serial: 328146 ■ 𝗪𝗵𝗮𝘁 𝗿𝗲𝗽𝗮𝗶𝗿𝘀 𝘄𝗲𝗿𝗲 𝗰𝗼𝗺𝗽𝗹𝗲𝘁𝗲𝗱? ↳…"
type textarea "x"
type textarea "Perlick / Model: C5063E-SC-UL / Serial: 328146 ■ 𝗪𝗵𝗮𝘁 𝗿𝗲𝗽𝗮𝗶𝗿𝘀 𝘄𝗲𝗿𝗲 𝗰𝗼𝗺𝗽𝗹𝗲𝘁𝗲𝗱? ↳…"
drag, startPoint x: 495, startPoint y: 266, endPoint x: 559, endPoint y: 282, distance: 66.4
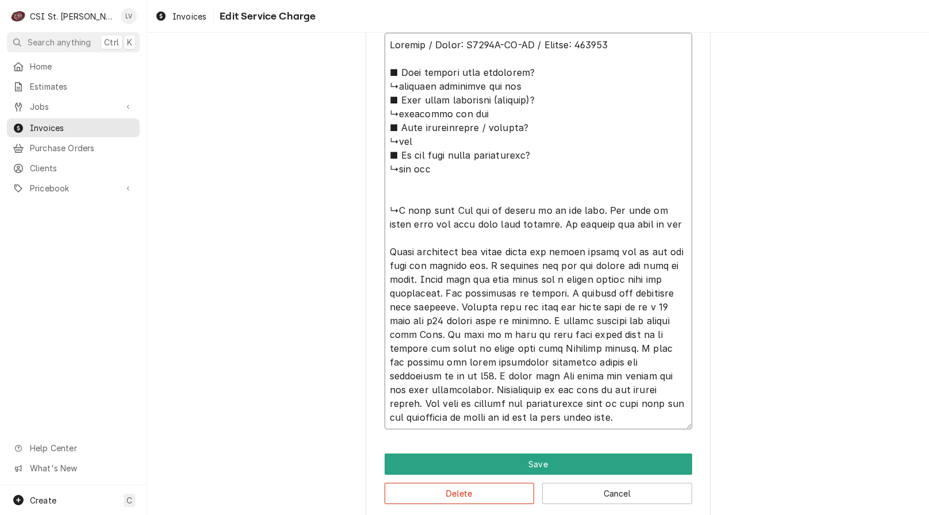
click at [497, 266] on textarea "Service Summary ( optional )" at bounding box center [539, 231] width 308 height 397
type textarea "x"
type textarea "Perlick / Model: C5063E-SC-UL / Serial: 328146 ■ 𝗪𝗵𝗮𝘁 𝗿𝗲𝗽𝗮𝗶𝗿𝘀 𝘄𝗲𝗿𝗲 𝗰𝗼𝗺𝗽𝗹𝗲𝘁𝗲𝗱? ↳…"
type textarea "x"
type textarea "Perlick / Model: C5063E-SC-UL / Serial: 328146 ■ 𝗪𝗵𝗮𝘁 𝗿𝗲𝗽𝗮𝗶𝗿𝘀 𝘄𝗲𝗿𝗲 𝗰𝗼𝗺𝗽𝗹𝗲𝘁𝗲𝗱? ↳…"
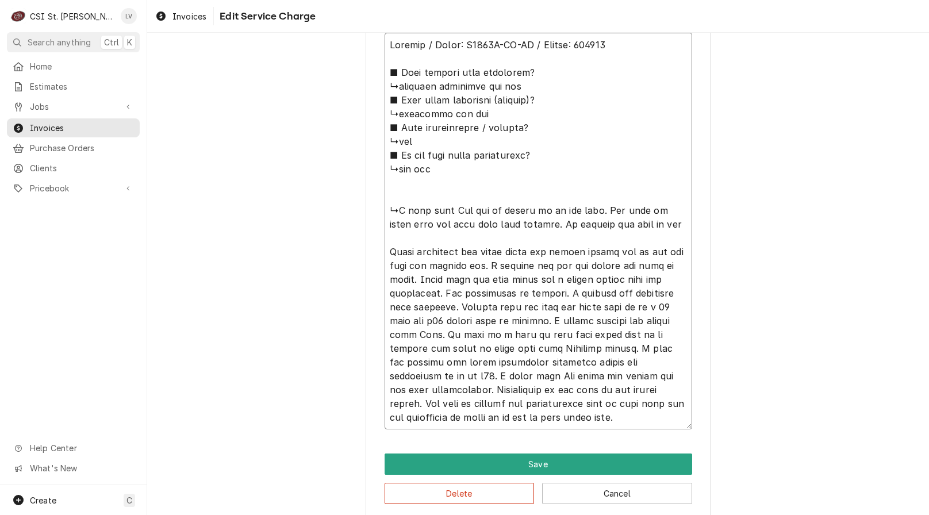
type textarea "x"
type textarea "Perlick / Model: C5063E-SC-UL / Serial: 328146 ■ 𝗪𝗵𝗮𝘁 𝗿𝗲𝗽𝗮𝗶𝗿𝘀 𝘄𝗲𝗿𝗲 𝗰𝗼𝗺𝗽𝗹𝗲𝘁𝗲𝗱? ↳…"
type textarea "x"
type textarea "Perlick / Model: C5063E-SC-UL / Serial: 328146 ■ 𝗪𝗵𝗮𝘁 𝗿𝗲𝗽𝗮𝗶𝗿𝘀 𝘄𝗲𝗿𝗲 𝗰𝗼𝗺𝗽𝗹𝗲𝘁𝗲𝗱? ↳…"
type textarea "x"
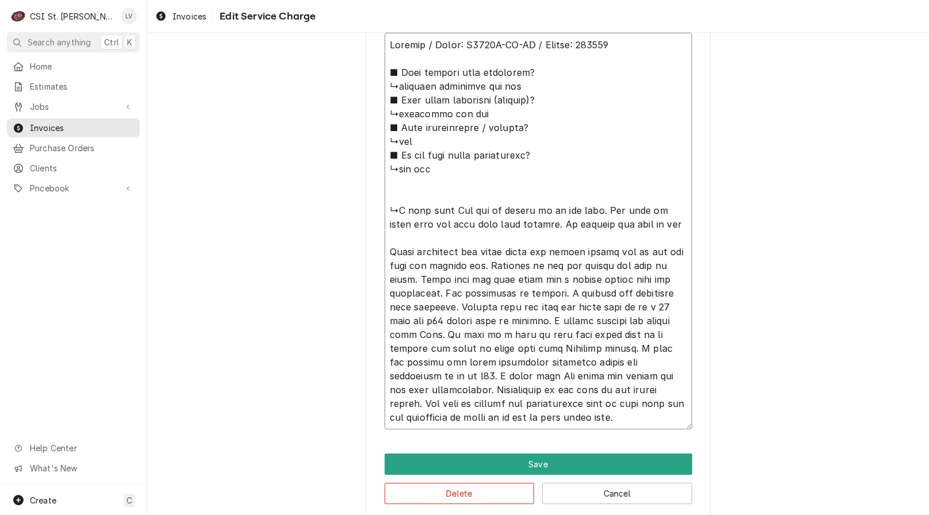
type textarea "Perlick / Model: C5063E-SC-UL / Serial: 328146 ■ 𝗪𝗵𝗮𝘁 𝗿𝗲𝗽𝗮𝗶𝗿𝘀 𝘄𝗲𝗿𝗲 𝗰𝗼𝗺𝗽𝗹𝗲𝘁𝗲𝗱? ↳…"
type textarea "x"
type textarea "Perlick / Model: C5063E-SC-UL / Serial: 328146 ■ 𝗪𝗵𝗮𝘁 𝗿𝗲𝗽𝗮𝗶𝗿𝘀 𝘄𝗲𝗿𝗲 𝗰𝗼𝗺𝗽𝗹𝗲𝘁𝗲𝗱? ↳…"
type textarea "x"
type textarea "Perlick / Model: C5063E-SC-UL / Serial: 328146 ■ 𝗪𝗵𝗮𝘁 𝗿𝗲𝗽𝗮𝗶𝗿𝘀 𝘄𝗲𝗿𝗲 𝗰𝗼𝗺𝗽𝗹𝗲𝘁𝗲𝗱? ↳…"
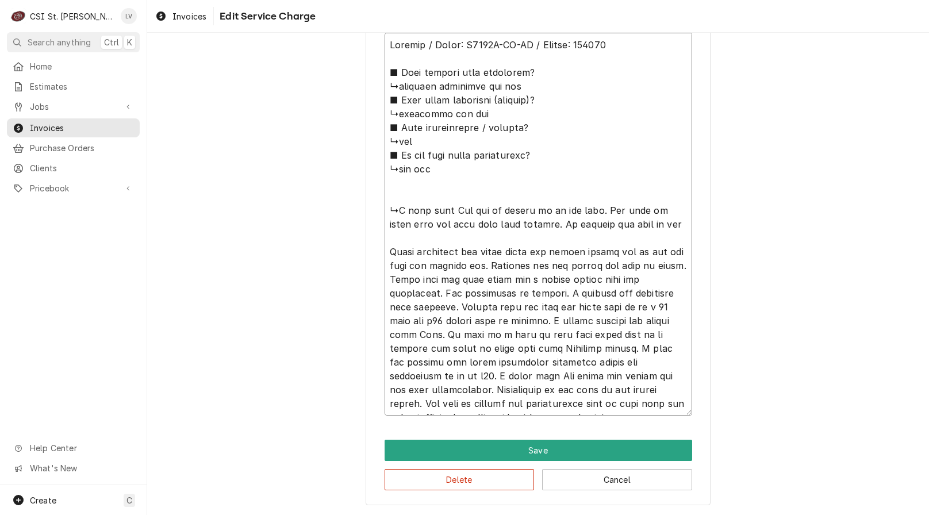
type textarea "x"
type textarea "Perlick / Model: C5063E-SC-UL / Serial: 328146 ■ 𝗪𝗵𝗮𝘁 𝗿𝗲𝗽𝗮𝗶𝗿𝘀 𝘄𝗲𝗿𝗲 𝗰𝗼𝗺𝗽𝗹𝗲𝘁𝗲𝗱? ↳…"
type textarea "x"
type textarea "Perlick / Model: C5063E-SC-UL / Serial: 328146 ■ 𝗪𝗵𝗮𝘁 𝗿𝗲𝗽𝗮𝗶𝗿𝘀 𝘄𝗲𝗿𝗲 𝗰𝗼𝗺𝗽𝗹𝗲𝘁𝗲𝗱? ↳…"
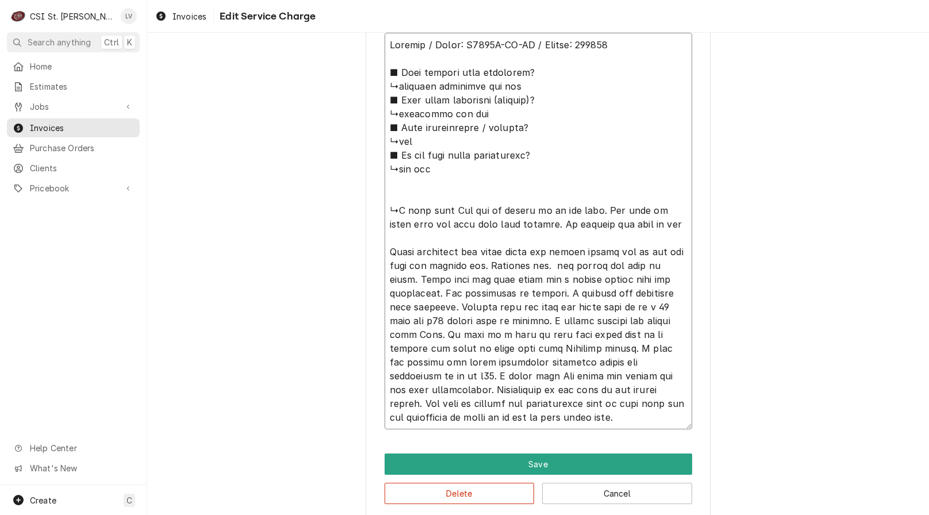
type textarea "x"
type textarea "Perlick / Model: C5063E-SC-UL / Serial: 328146 ■ 𝗪𝗵𝗮𝘁 𝗿𝗲𝗽𝗮𝗶𝗿𝘀 𝘄𝗲𝗿𝗲 𝗰𝗼𝗺𝗽𝗹𝗲𝘁𝗲𝗱? ↳…"
type textarea "x"
type textarea "Perlick / Model: C5063E-SC-UL / Serial: 328146 ■ 𝗪𝗵𝗮𝘁 𝗿𝗲𝗽𝗮𝗶𝗿𝘀 𝘄𝗲𝗿𝗲 𝗰𝗼𝗺𝗽𝗹𝗲𝘁𝗲𝗱? ↳…"
type textarea "x"
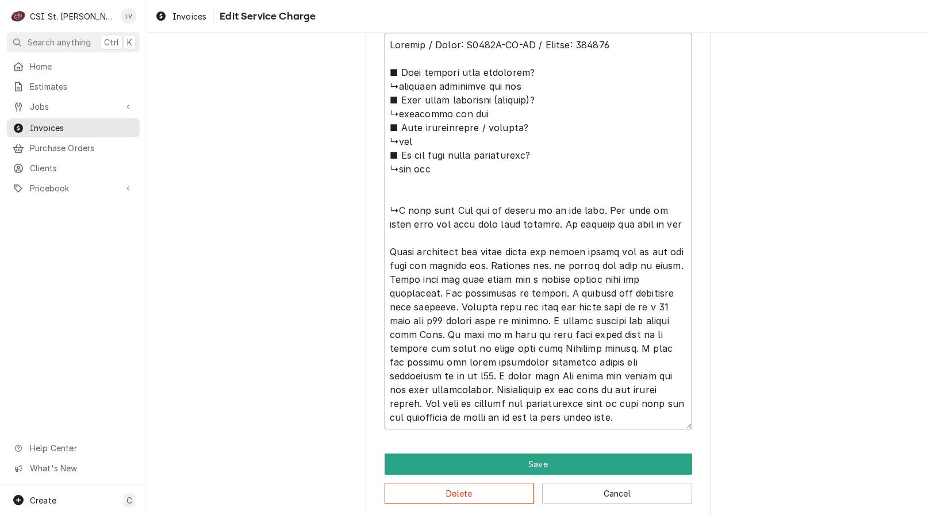
type textarea "Perlick / Model: C5063E-SC-UL / Serial: 328146 ■ 𝗪𝗵𝗮𝘁 𝗿𝗲𝗽𝗮𝗶𝗿𝘀 𝘄𝗲𝗿𝗲 𝗰𝗼𝗺𝗽𝗹𝗲𝘁𝗲𝗱? ↳…"
type textarea "x"
type textarea "Perlick / Model: C5063E-SC-UL / Serial: 328146 ■ 𝗪𝗵𝗮𝘁 𝗿𝗲𝗽𝗮𝗶𝗿𝘀 𝘄𝗲𝗿𝗲 𝗰𝗼𝗺𝗽𝗹𝗲𝘁𝗲𝗱? ↳…"
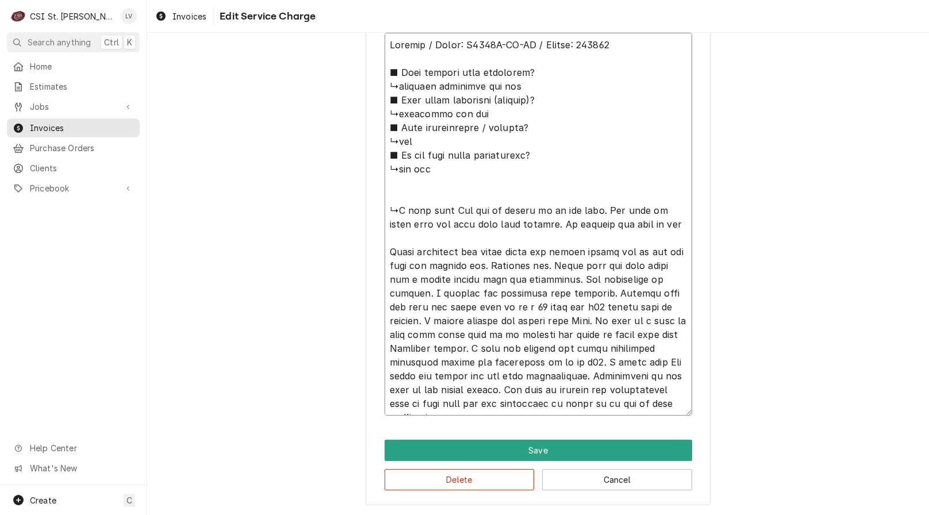
drag, startPoint x: 553, startPoint y: 278, endPoint x: 571, endPoint y: 280, distance: 17.9
click at [557, 278] on textarea "Service Summary ( optional )" at bounding box center [539, 224] width 308 height 383
drag, startPoint x: 652, startPoint y: 278, endPoint x: 688, endPoint y: 289, distance: 37.7
click at [660, 276] on textarea "Service Summary ( optional )" at bounding box center [539, 224] width 308 height 383
click at [516, 297] on textarea "Service Summary ( optional )" at bounding box center [539, 224] width 308 height 383
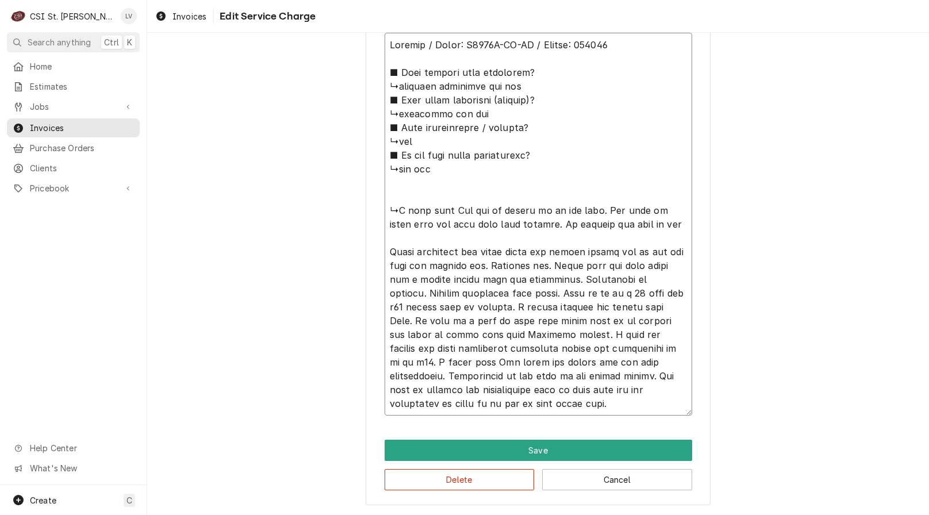
scroll to position [506, 0]
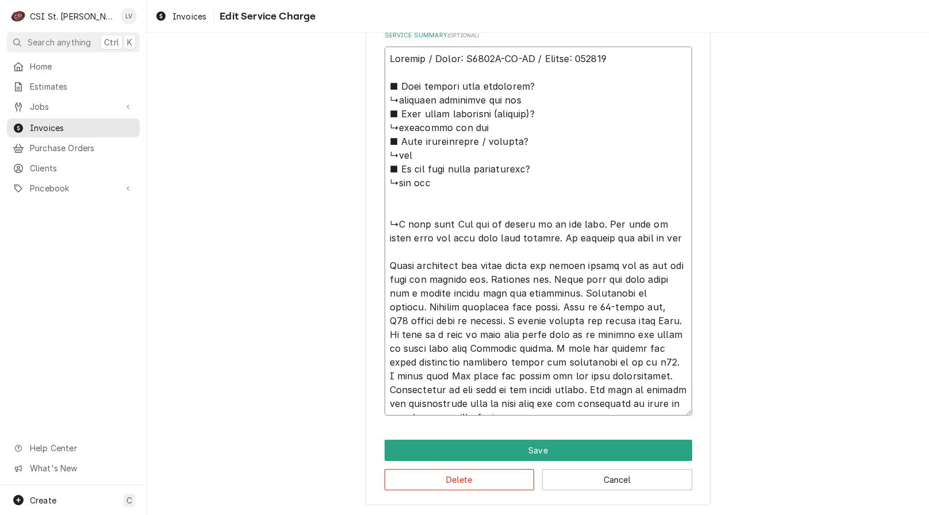
click at [664, 307] on textarea "Service Summary ( optional )" at bounding box center [539, 231] width 308 height 369
click at [431, 321] on textarea "Service Summary ( optional )" at bounding box center [539, 231] width 308 height 369
drag, startPoint x: 571, startPoint y: 376, endPoint x: 478, endPoint y: 330, distance: 103.1
click at [463, 318] on textarea "Service Summary ( optional )" at bounding box center [539, 231] width 308 height 369
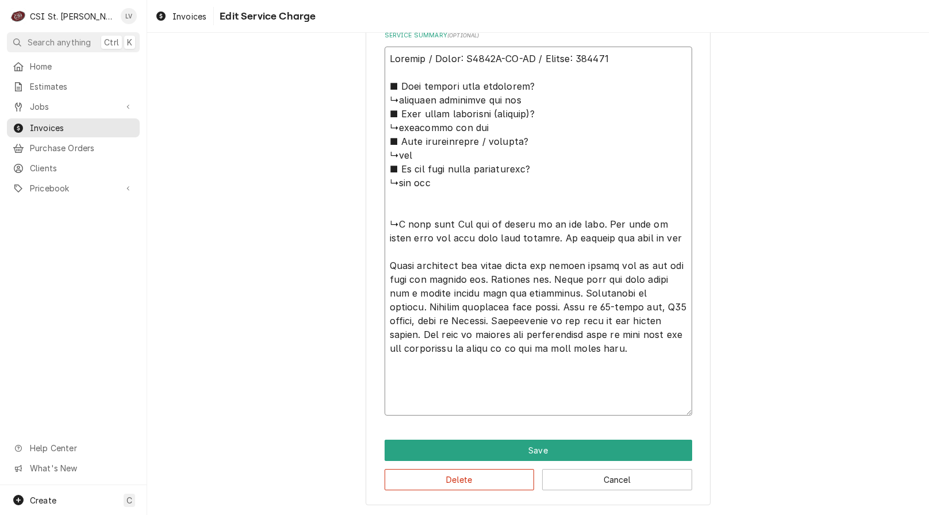
scroll to position [450, 0]
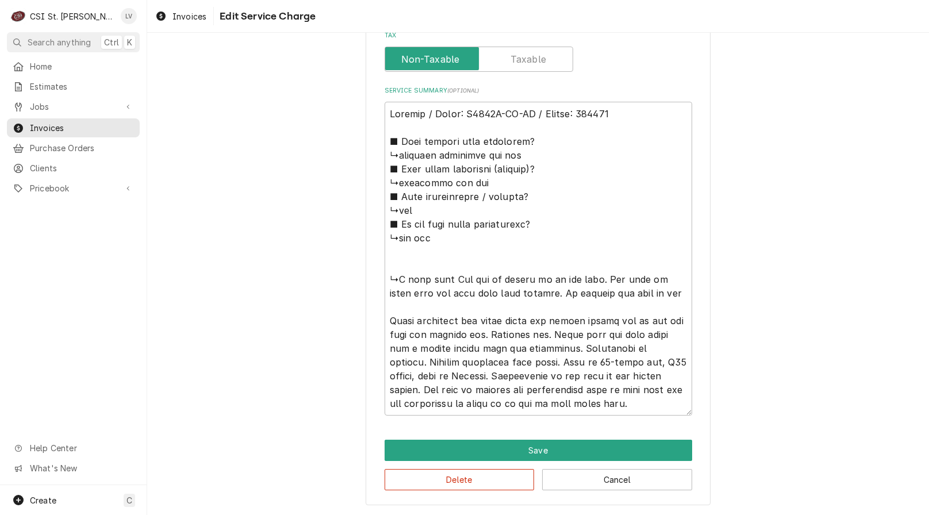
drag, startPoint x: 380, startPoint y: 138, endPoint x: 428, endPoint y: 146, distance: 49.0
click at [484, 173] on div "Use the fields below to edit this service charge Short Description Job | Servic…" at bounding box center [538, 55] width 345 height 901
drag, startPoint x: 382, startPoint y: 128, endPoint x: 642, endPoint y: 303, distance: 313.0
click at [638, 305] on textarea "Service Summary ( optional )" at bounding box center [539, 259] width 308 height 314
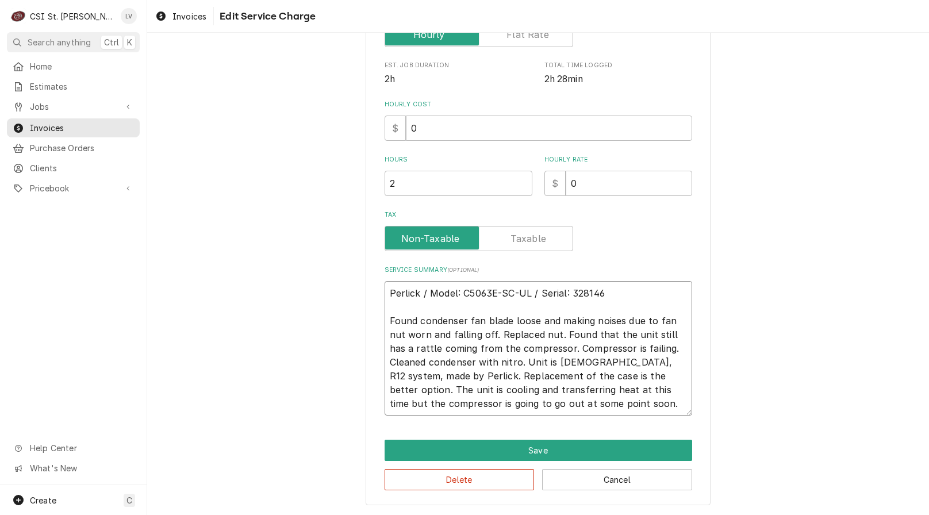
scroll to position [271, 0]
click at [664, 363] on textarea "Perlick / Model: C5063E-SC-UL / Serial: 328146 Found condenser fan blade loose …" at bounding box center [539, 348] width 308 height 135
drag, startPoint x: 503, startPoint y: 407, endPoint x: 376, endPoint y: 253, distance: 199.4
click at [377, 253] on div "Use the fields below to edit this service charge Short Description Job | Servic…" at bounding box center [538, 144] width 345 height 721
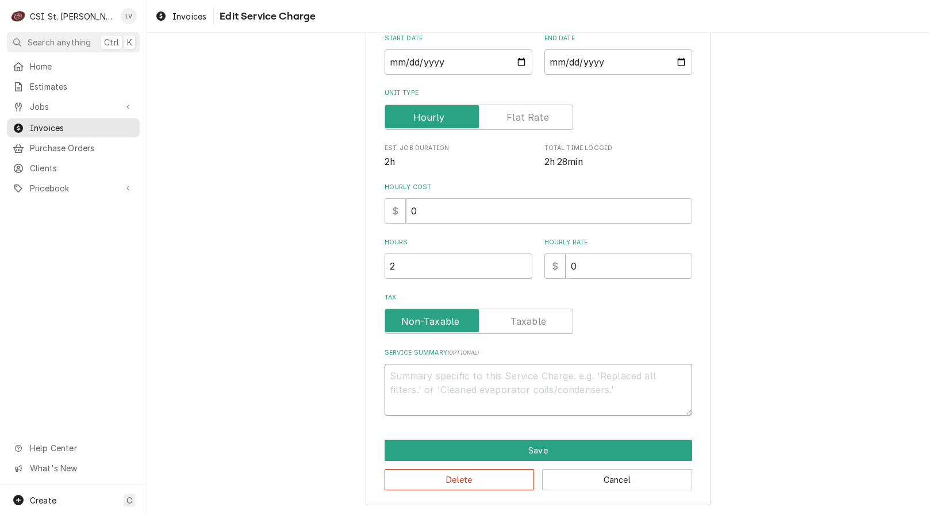
scroll to position [188, 0]
click at [432, 477] on button "Delete" at bounding box center [460, 479] width 150 height 21
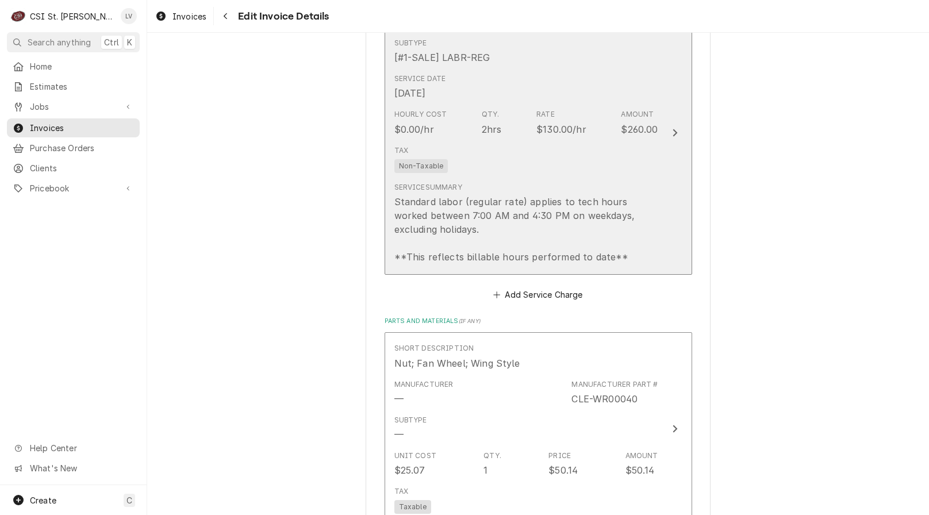
click at [528, 193] on div "Service Summary Standard labor (regular rate) applies to tech hours worked betw…" at bounding box center [527, 223] width 264 height 82
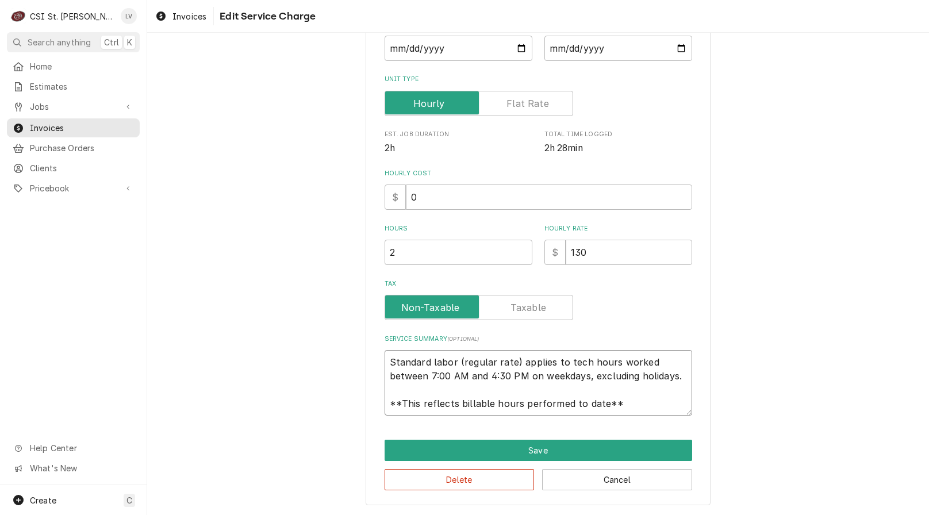
scroll to position [14, 0]
drag, startPoint x: 392, startPoint y: 363, endPoint x: 645, endPoint y: 414, distance: 258.6
click at [645, 413] on textarea "Standard labor (regular rate) applies to tech hours worked between 7:00 AM and …" at bounding box center [539, 383] width 308 height 66
paste textarea "Perlick / Model: C5063E-SC-UL / Serial: 328146 Found condenser fan blade loose …"
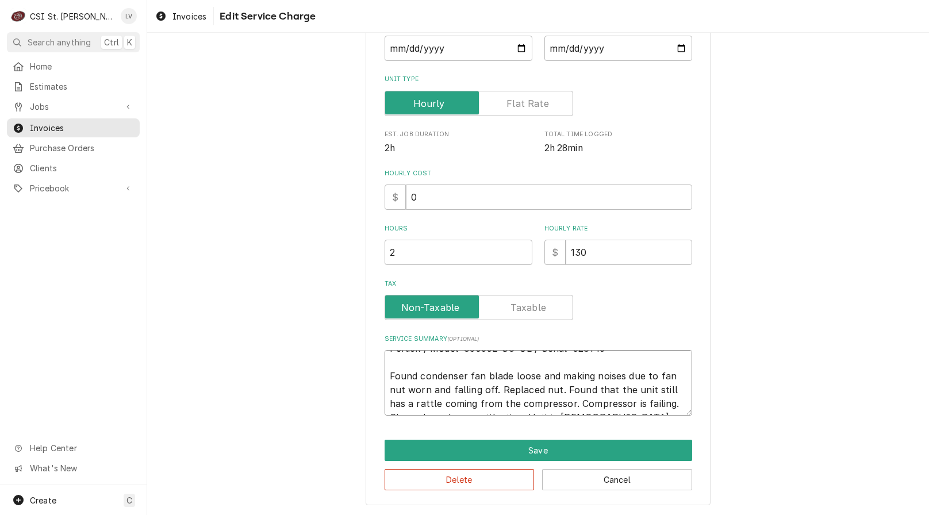
scroll to position [0, 0]
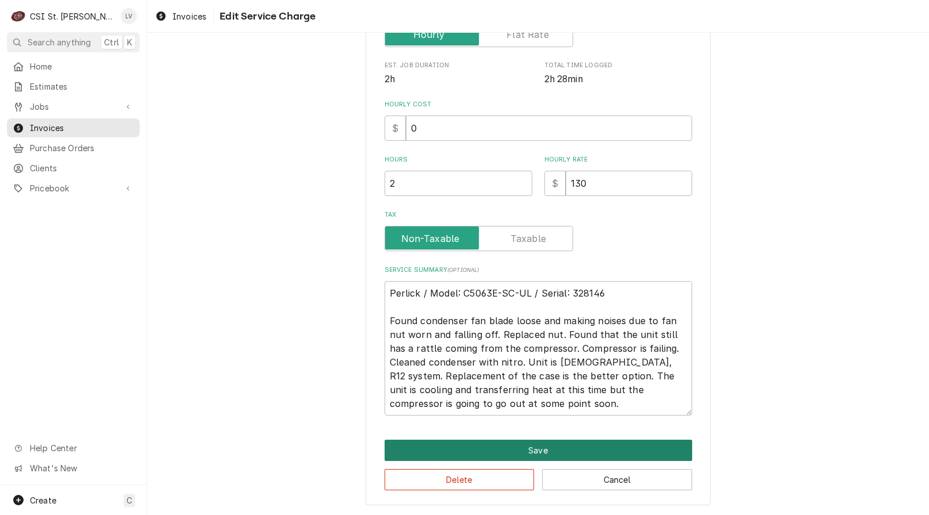
click at [540, 448] on button "Save" at bounding box center [539, 450] width 308 height 21
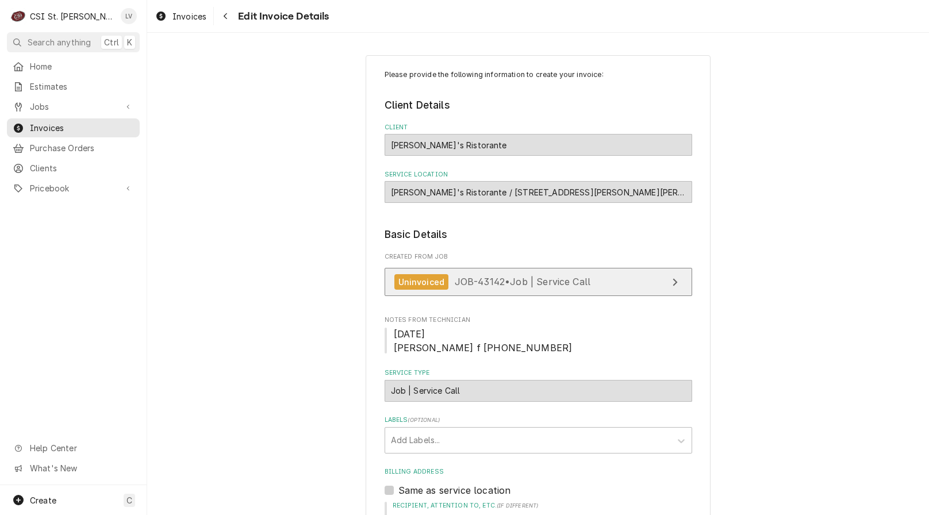
click at [501, 290] on link "Uninvoiced JOB-43142 • Job | Service Call" at bounding box center [539, 282] width 308 height 28
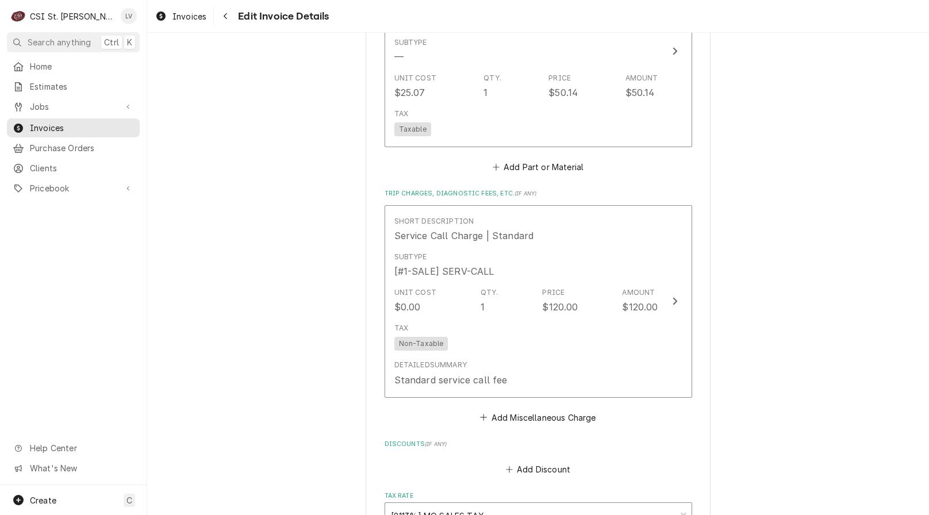
scroll to position [1725, 0]
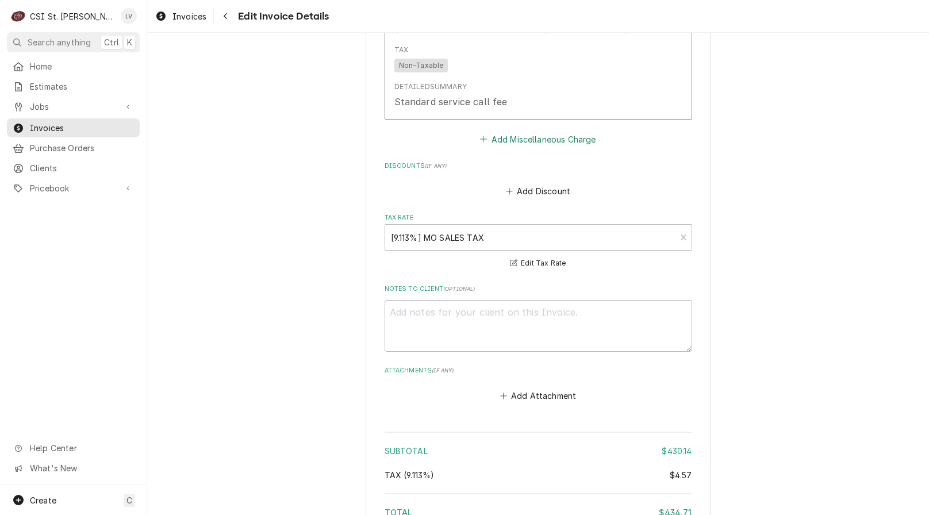
click at [546, 136] on button "Add Miscellaneous Charge" at bounding box center [538, 139] width 120 height 16
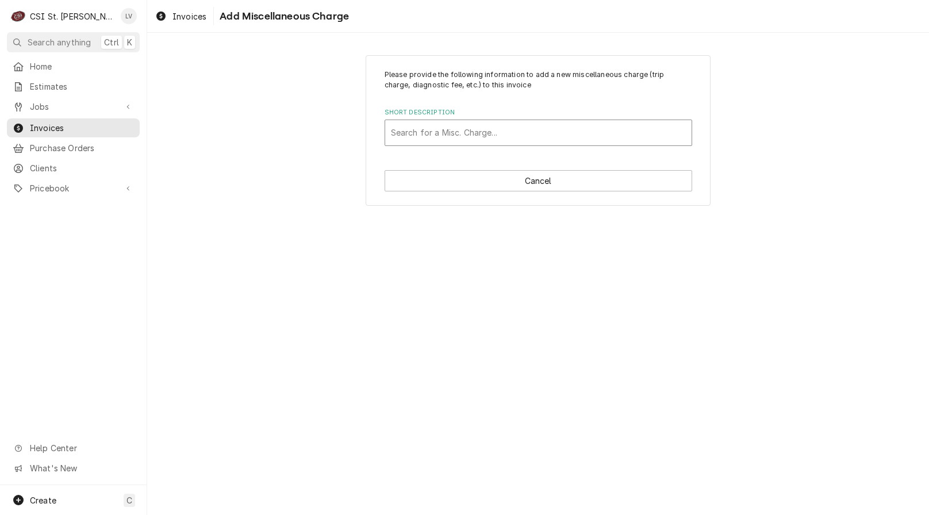
click at [448, 128] on div "Short Description" at bounding box center [538, 132] width 295 height 21
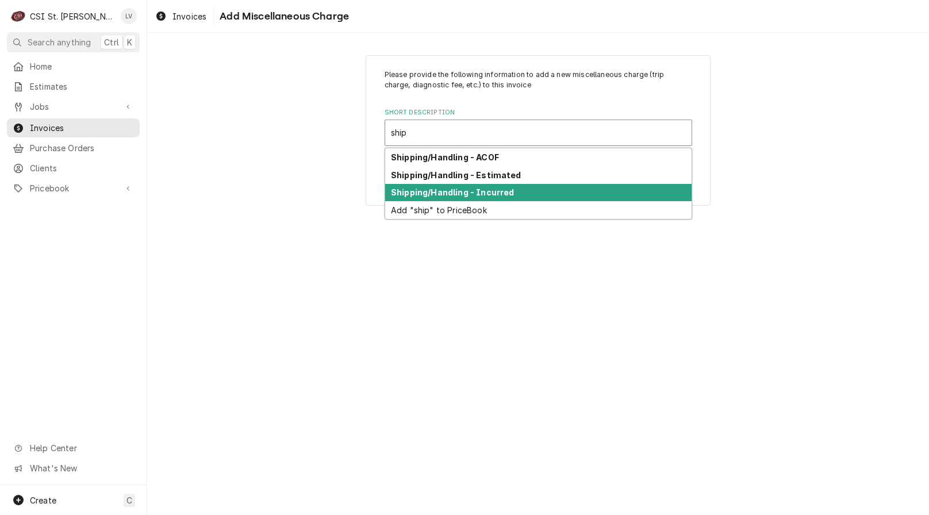
click at [426, 191] on strong "Shipping/Handling - Incurred" at bounding box center [452, 192] width 123 height 10
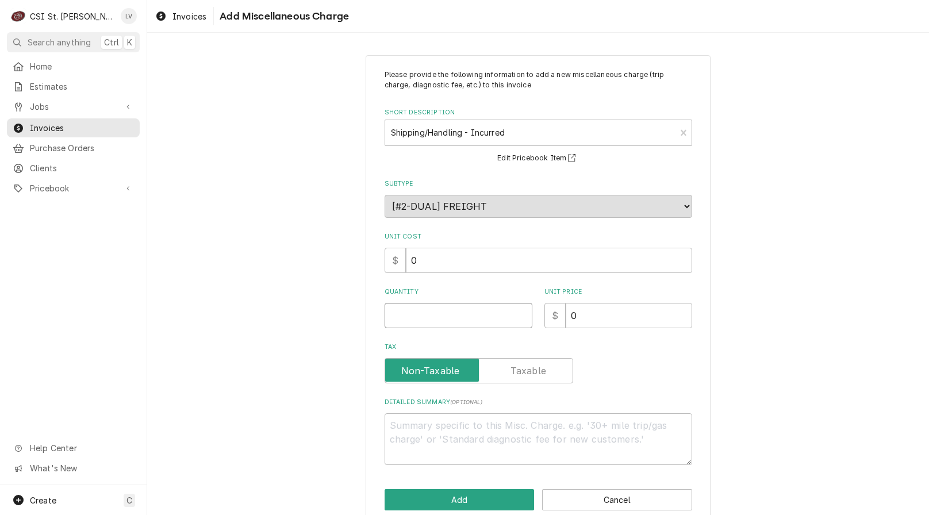
click at [396, 313] on input "Quantity" at bounding box center [459, 315] width 148 height 25
click at [441, 498] on button "Add" at bounding box center [460, 499] width 150 height 21
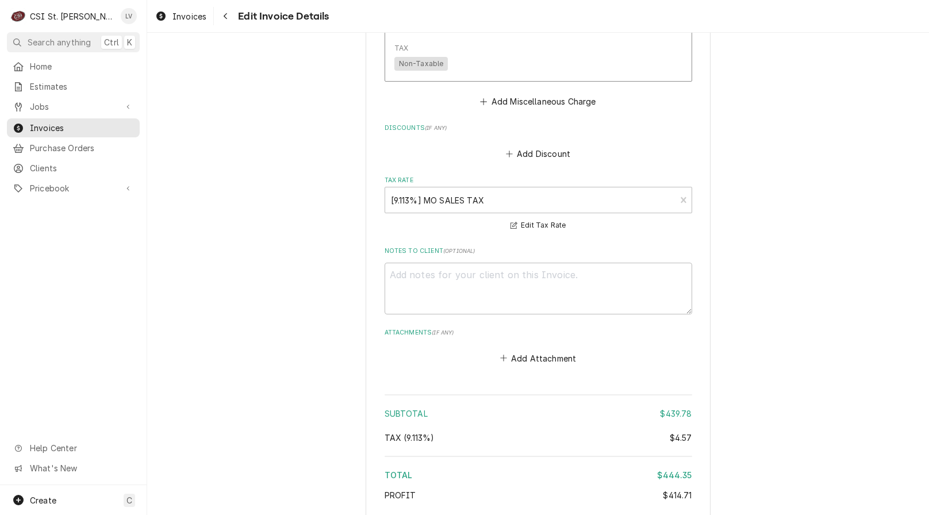
scroll to position [2103, 0]
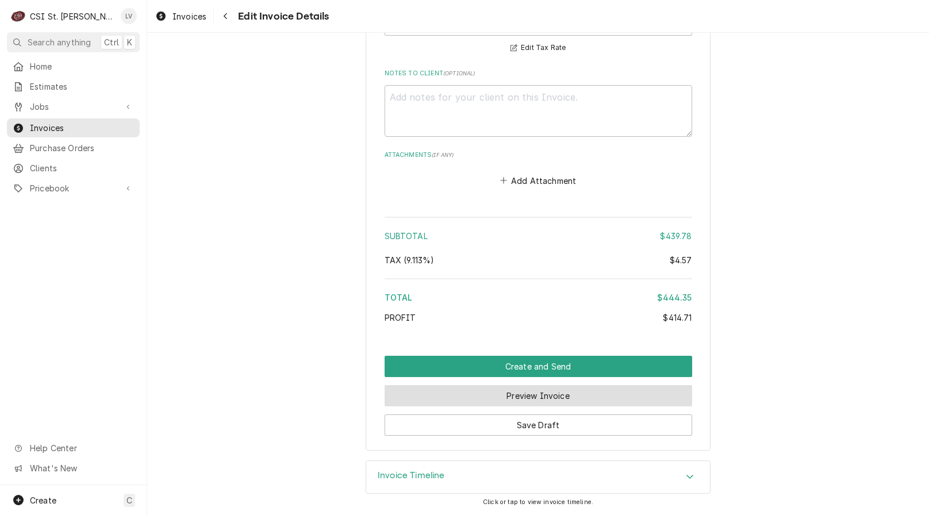
click at [472, 399] on button "Preview Invoice" at bounding box center [539, 395] width 308 height 21
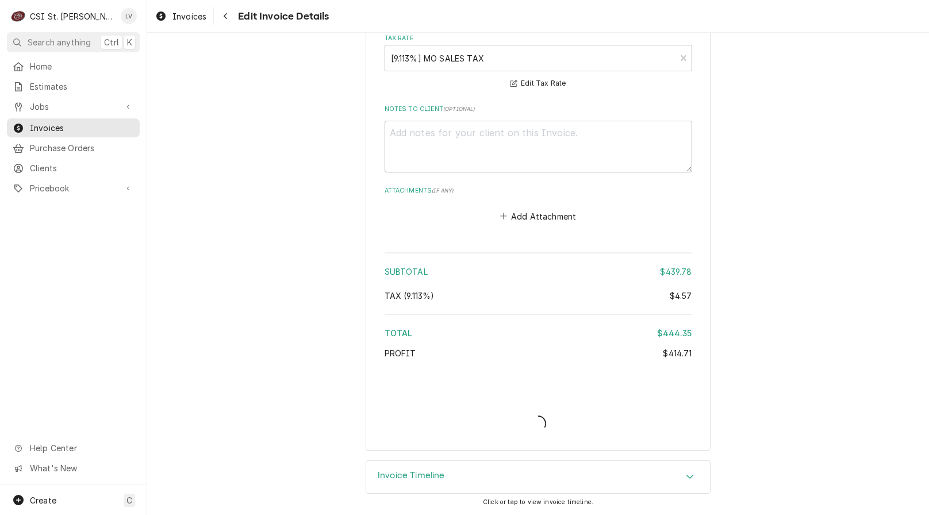
scroll to position [2068, 0]
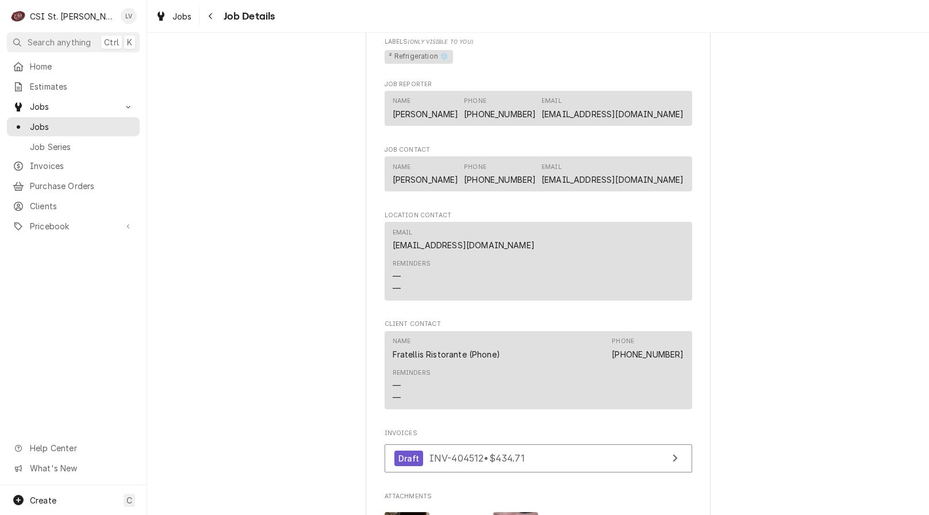
scroll to position [863, 0]
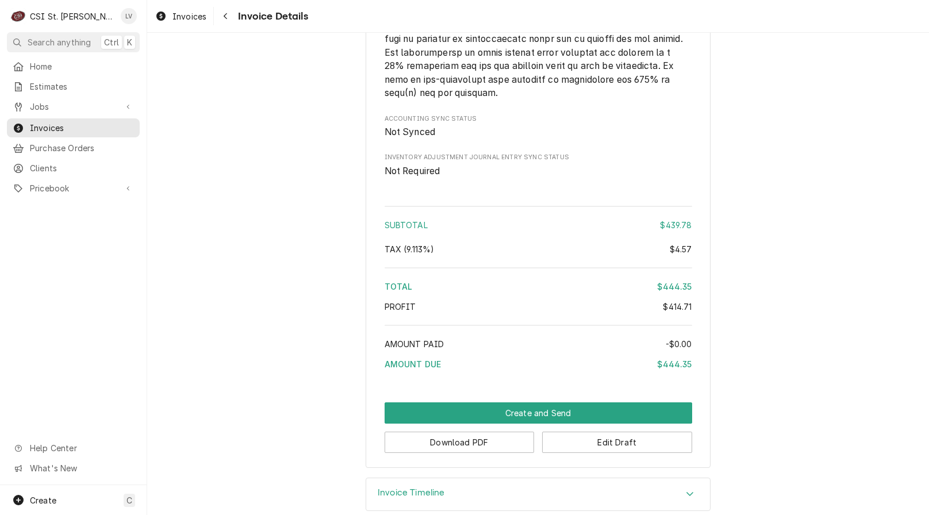
scroll to position [2066, 0]
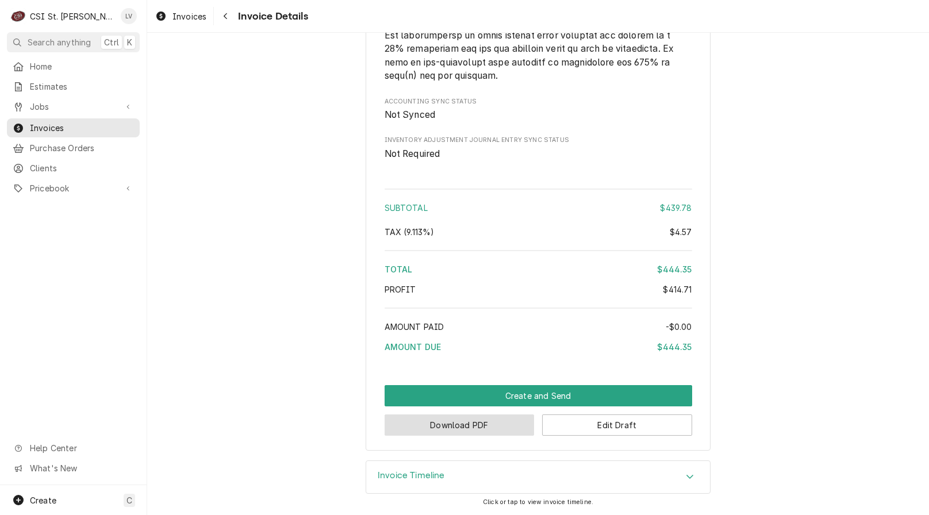
click at [498, 431] on button "Download PDF" at bounding box center [460, 425] width 150 height 21
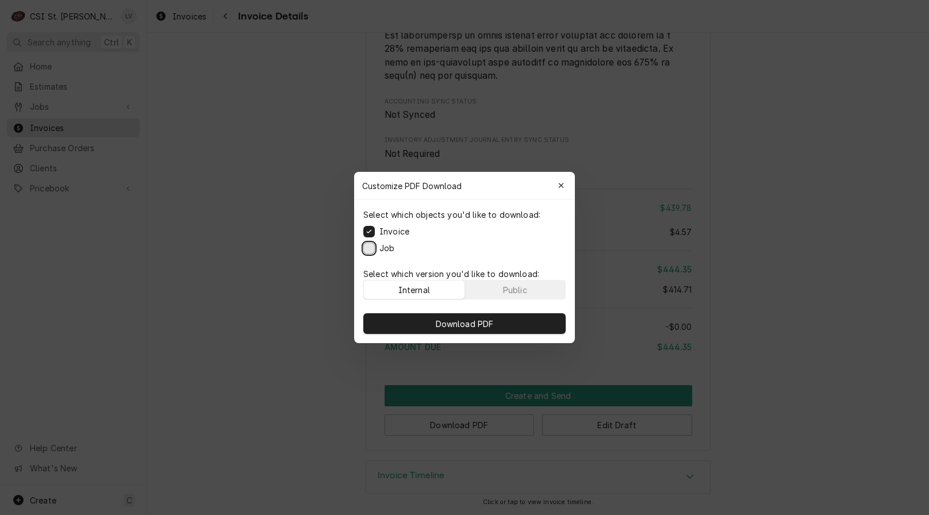
click at [372, 250] on button "Job" at bounding box center [369, 249] width 12 height 12
click at [455, 316] on button "Download PDF" at bounding box center [464, 323] width 202 height 21
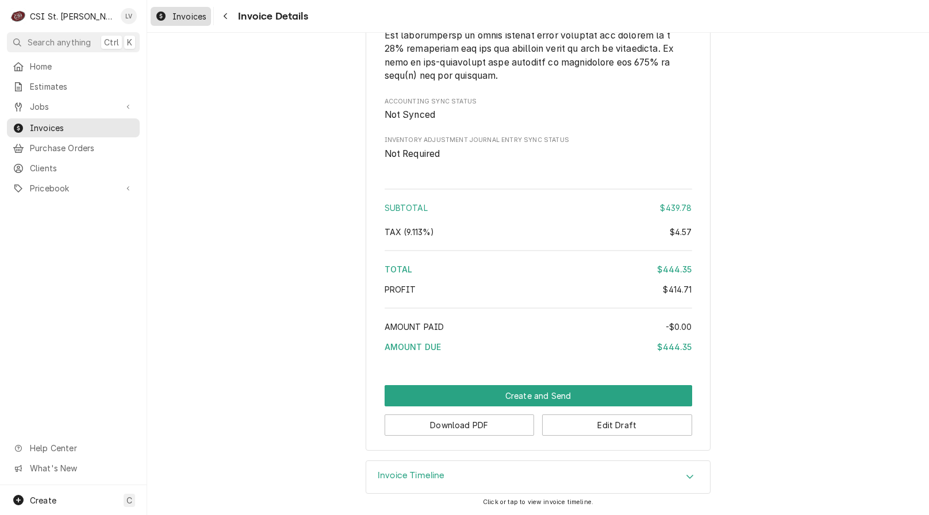
drag, startPoint x: 182, startPoint y: 20, endPoint x: 178, endPoint y: 187, distance: 167.4
click at [182, 20] on span "Invoices" at bounding box center [190, 16] width 34 height 12
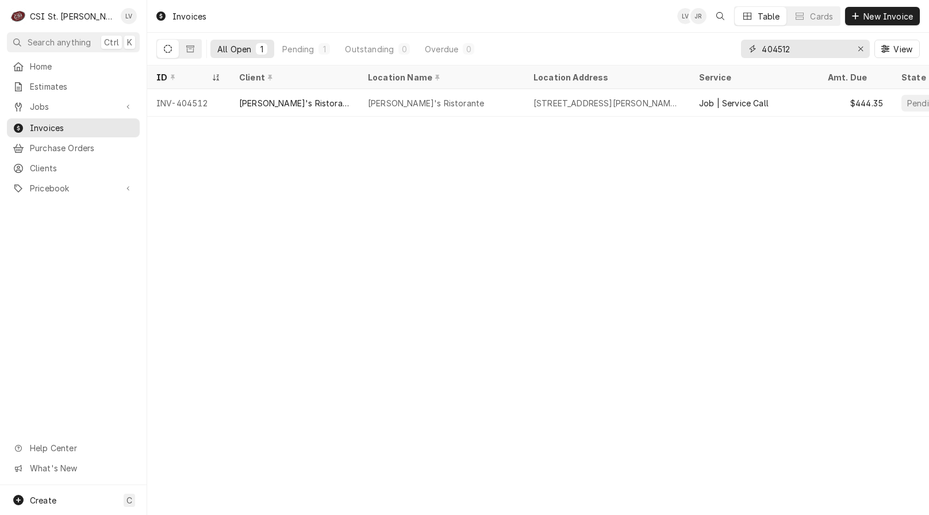
click at [814, 45] on input "404512" at bounding box center [805, 49] width 86 height 18
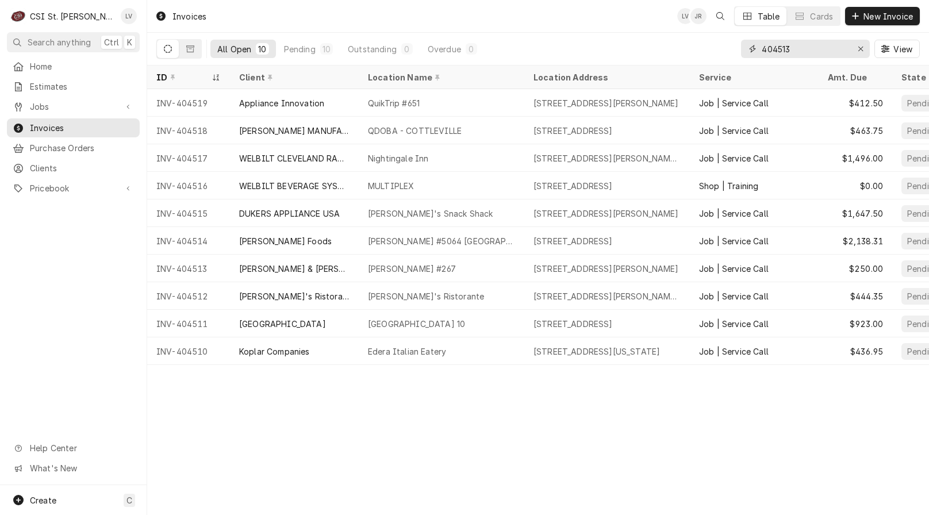
type input "404513"
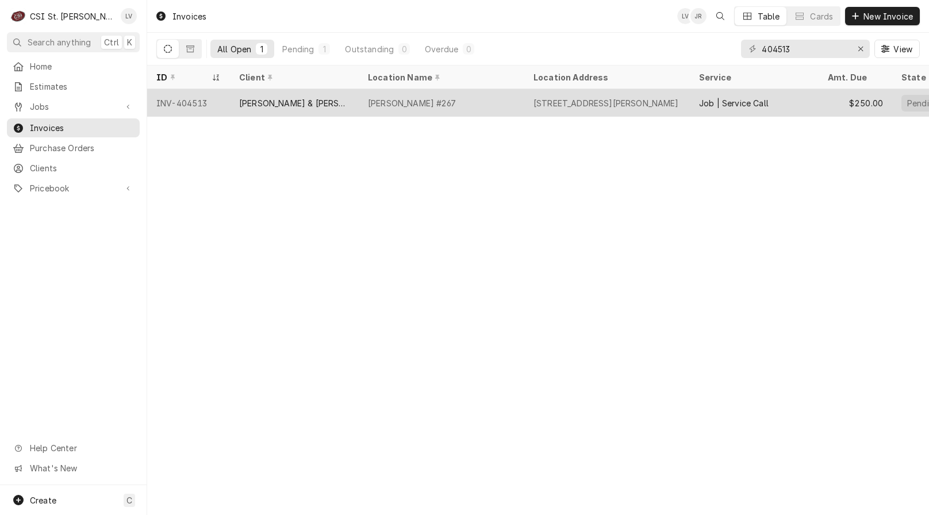
click at [328, 97] on div "[PERSON_NAME] & [PERSON_NAME], Inc. / [PERSON_NAME]" at bounding box center [294, 103] width 110 height 12
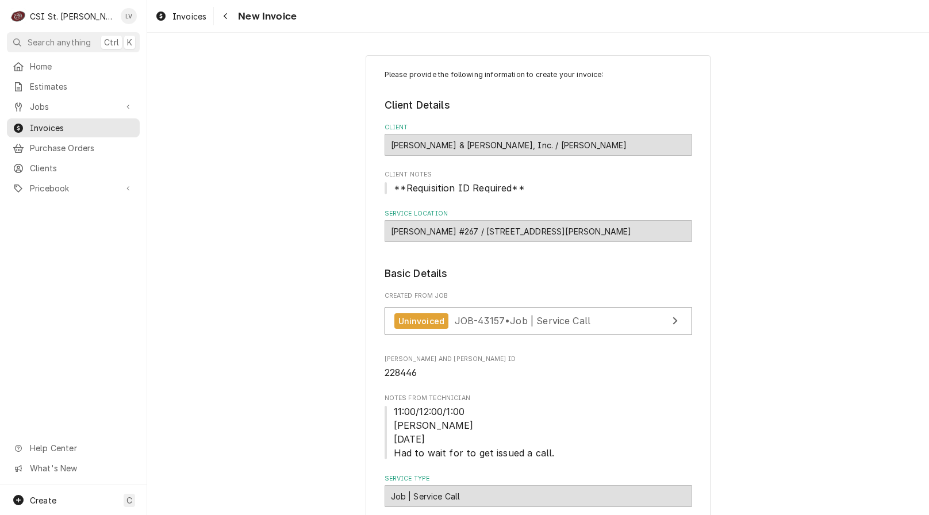
type textarea "x"
click at [566, 322] on span "JOB-43157 • Job | Service Call" at bounding box center [523, 321] width 136 height 12
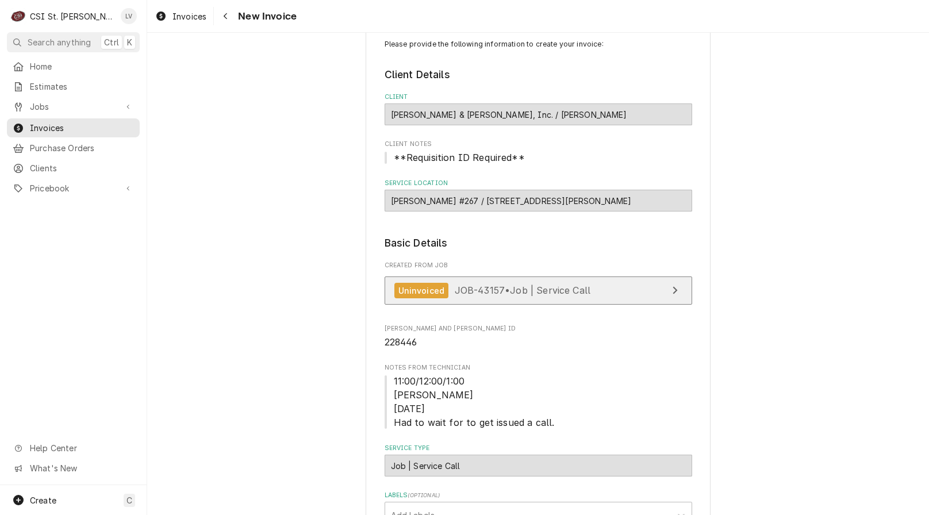
scroll to position [115, 0]
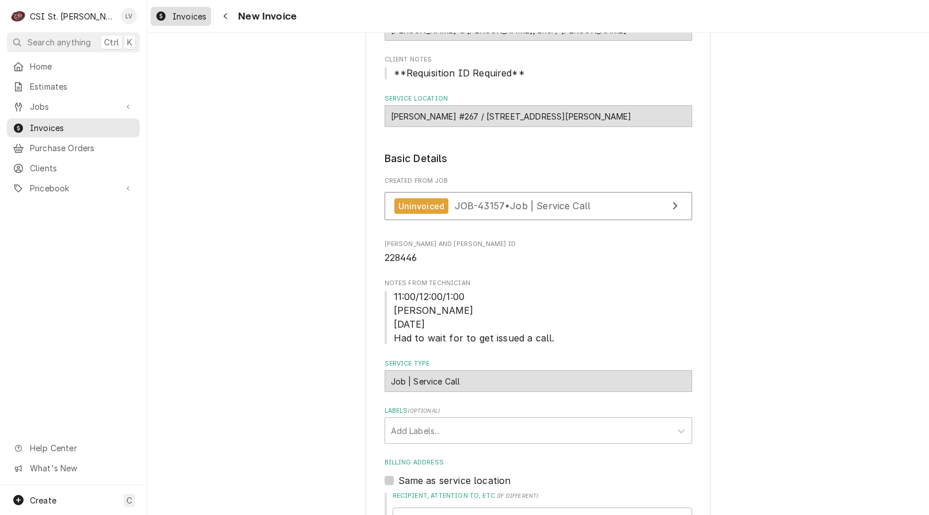
click at [164, 14] on icon "Dynamic Content Wrapper" at bounding box center [160, 16] width 9 height 9
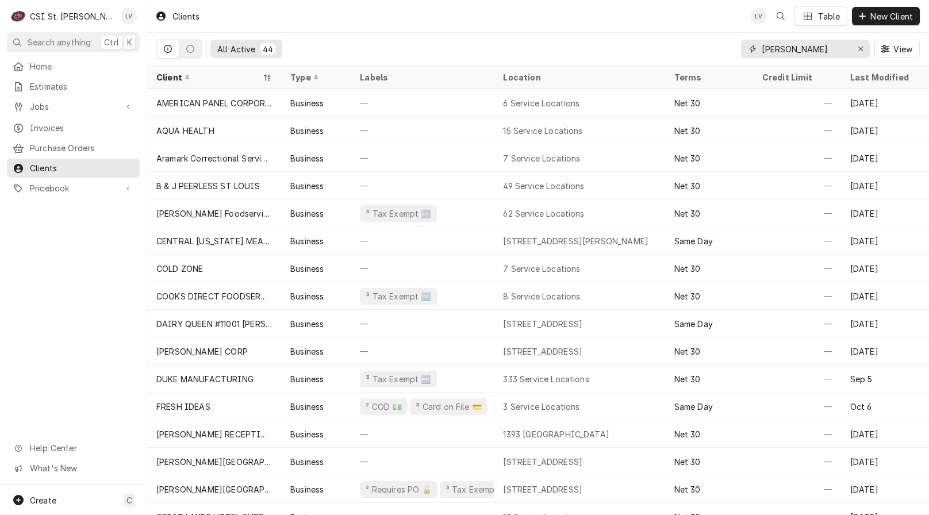
drag, startPoint x: 817, startPoint y: 48, endPoint x: 703, endPoint y: 52, distance: 113.9
click at [703, 52] on div "All Active 44 [PERSON_NAME] View" at bounding box center [538, 49] width 764 height 32
type input "[PERSON_NAME]"
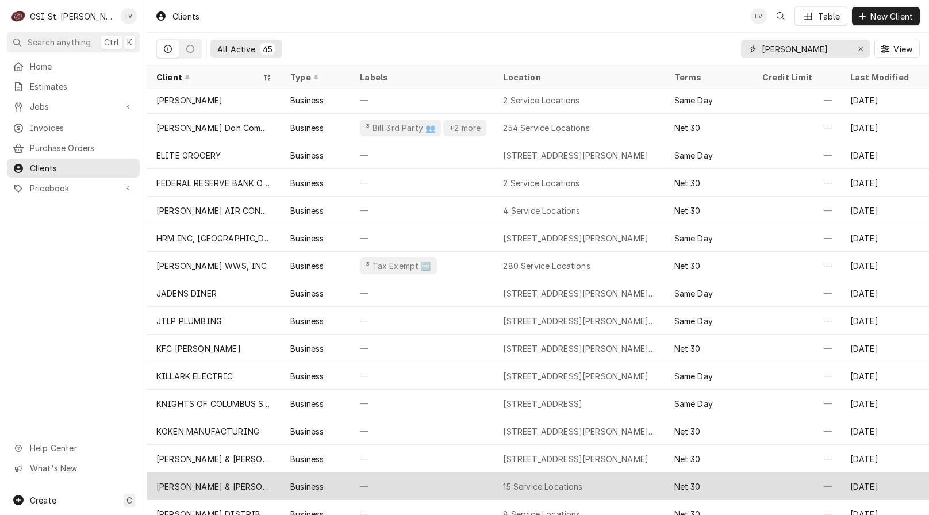
scroll to position [400, 0]
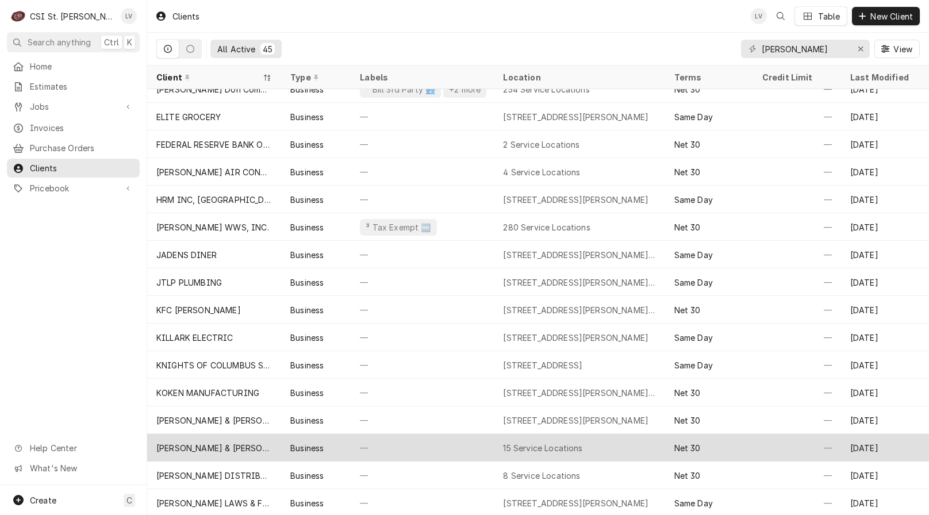
click at [219, 443] on div "[PERSON_NAME] & [PERSON_NAME], Inc. / [PERSON_NAME]" at bounding box center [214, 448] width 116 height 12
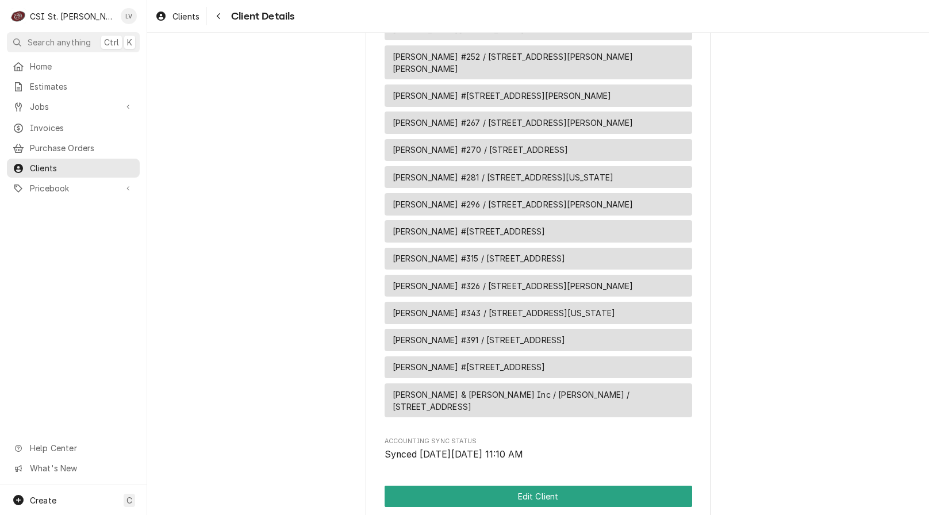
scroll to position [928, 0]
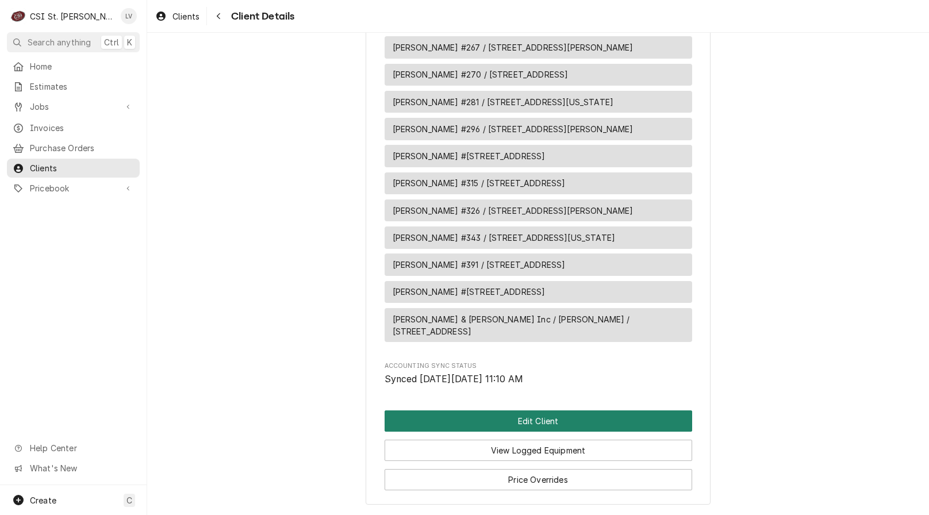
click at [557, 411] on button "Edit Client" at bounding box center [539, 421] width 308 height 21
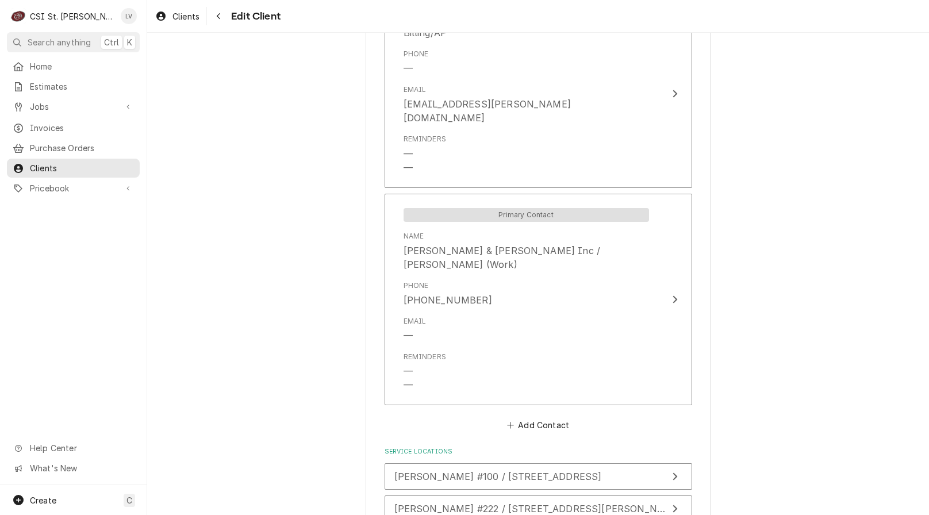
scroll to position [1668, 0]
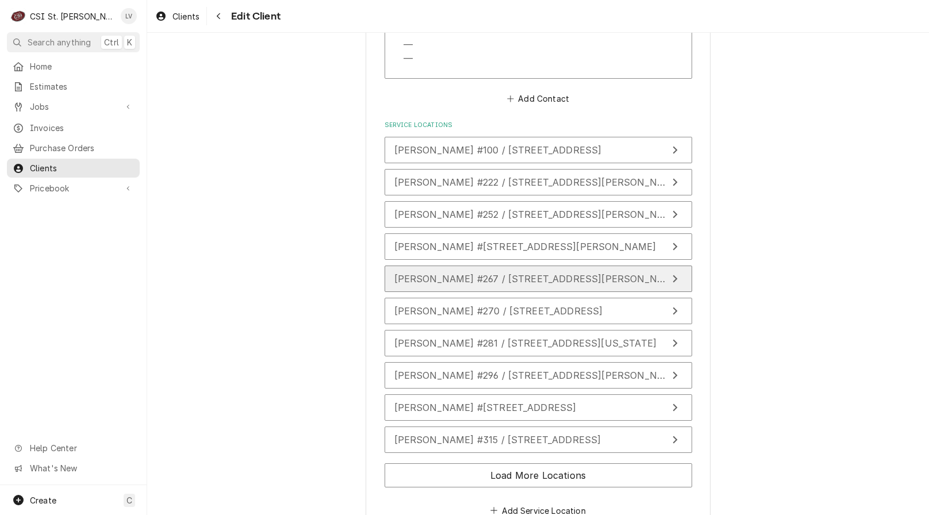
click at [538, 273] on span "[PERSON_NAME] #267 / [STREET_ADDRESS][PERSON_NAME]" at bounding box center [539, 279] width 288 height 12
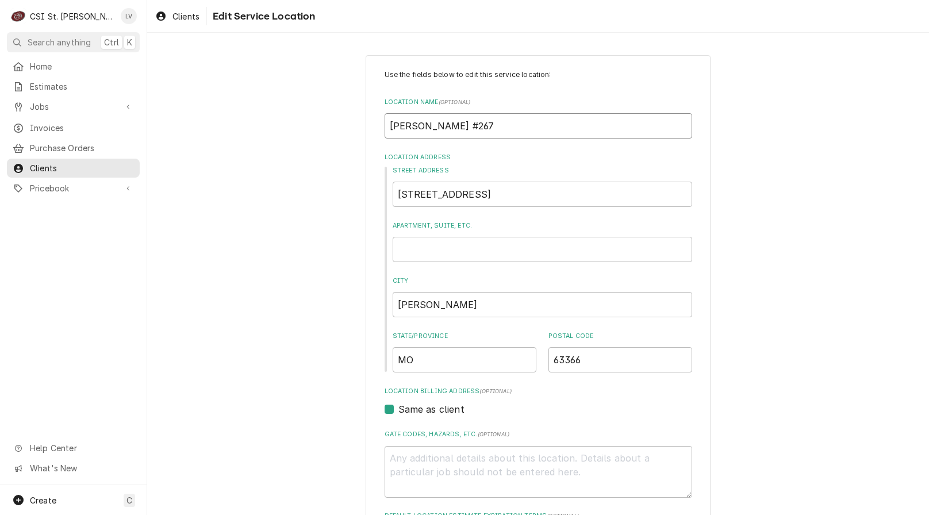
drag, startPoint x: 419, startPoint y: 125, endPoint x: 363, endPoint y: 129, distance: 55.9
click at [366, 133] on div "Use the fields below to edit this service location: Location Name ( optional ) …" at bounding box center [538, 500] width 345 height 890
type textarea "x"
type input "H #267"
type textarea "x"
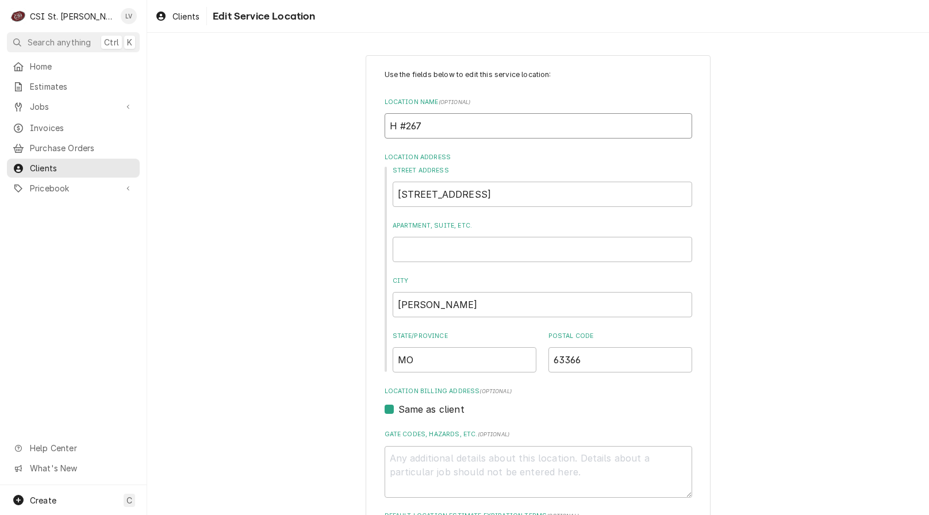
type input "Hu #267"
type textarea "x"
type input "Huc #267"
type textarea "x"
type input "[PERSON_NAME] #267"
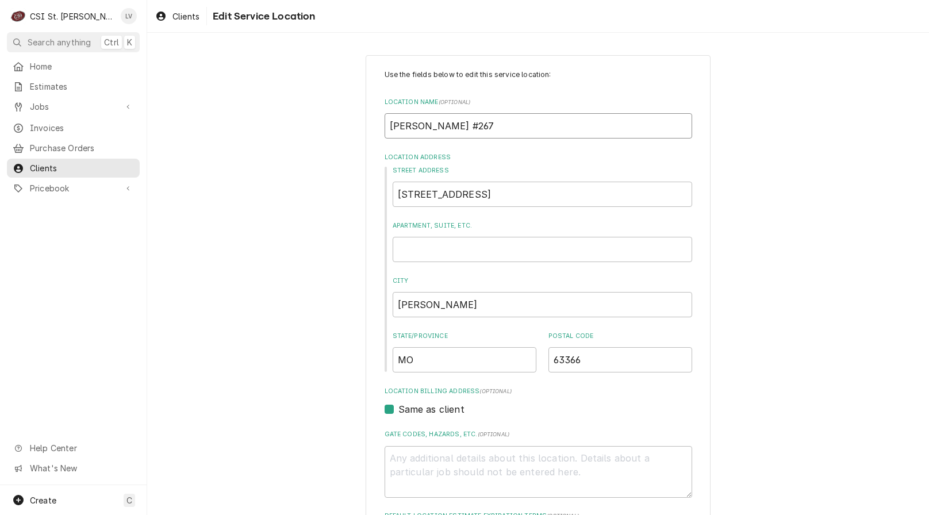
type textarea "x"
type input "Huck #267"
type textarea "x"
type input "Huck' #267"
type textarea "x"
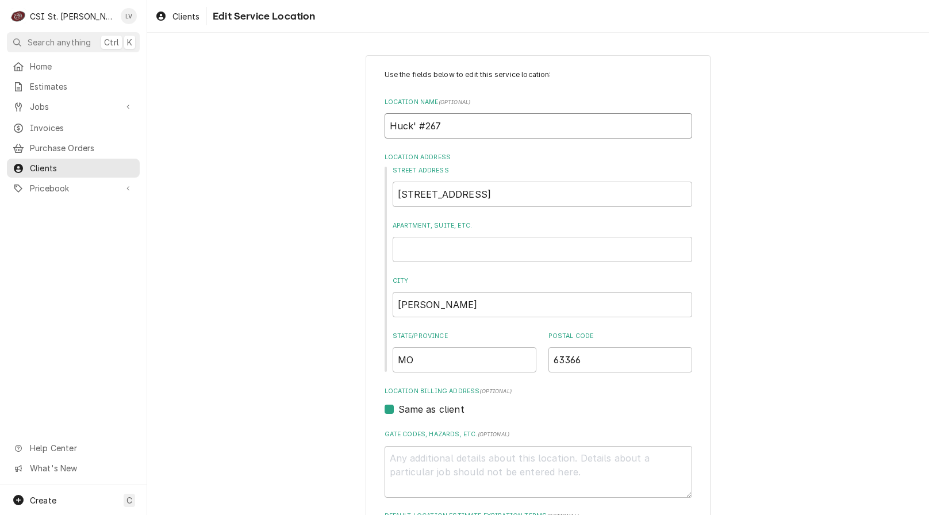
type input "Huck's #267"
click at [473, 128] on input "Huck's #267" at bounding box center [539, 125] width 308 height 25
type textarea "x"
type input "Huck's #267"
type textarea "x"
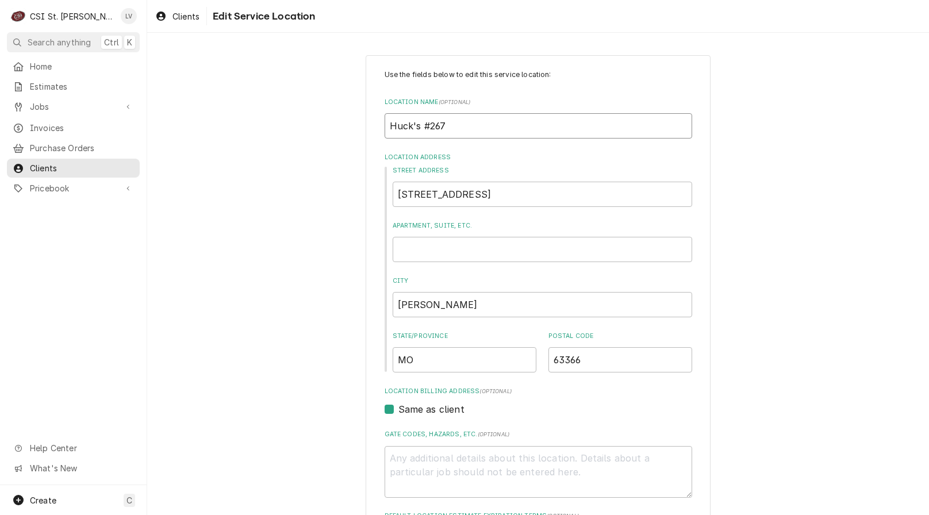
type input "Huck's #267 O"
type textarea "x"
type input "Huck's #267 O'"
type textarea "x"
type input "Huck's #267 O'F"
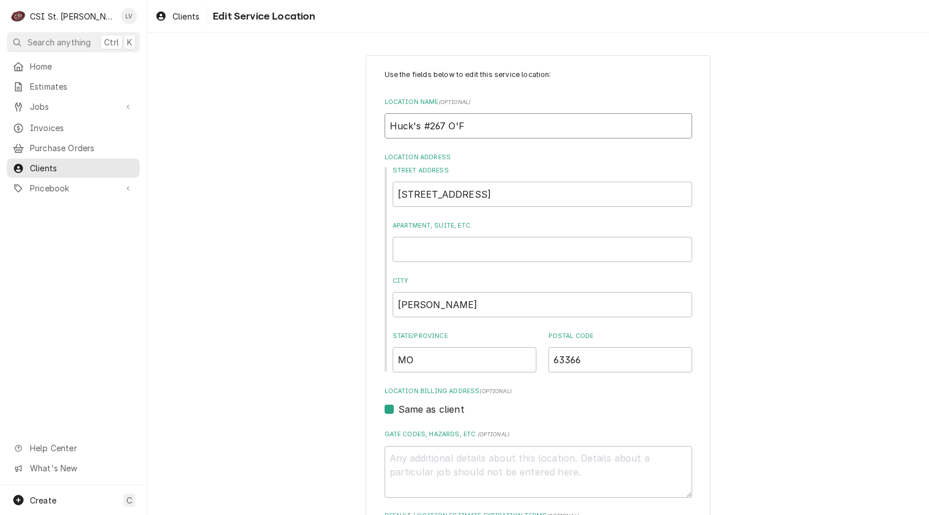
type textarea "x"
type input "Huck's #267 O'Fa"
type textarea "x"
type input "Huck's #267 O'Fal"
type textarea "x"
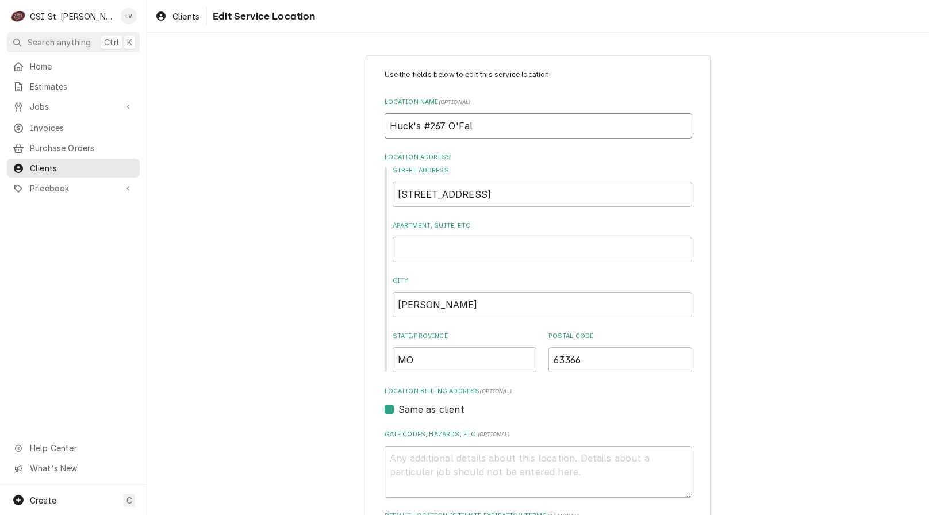
type input "Huck's #267 O'Fall"
type textarea "x"
type input "Huck's #267 O'Fallo"
type textarea "x"
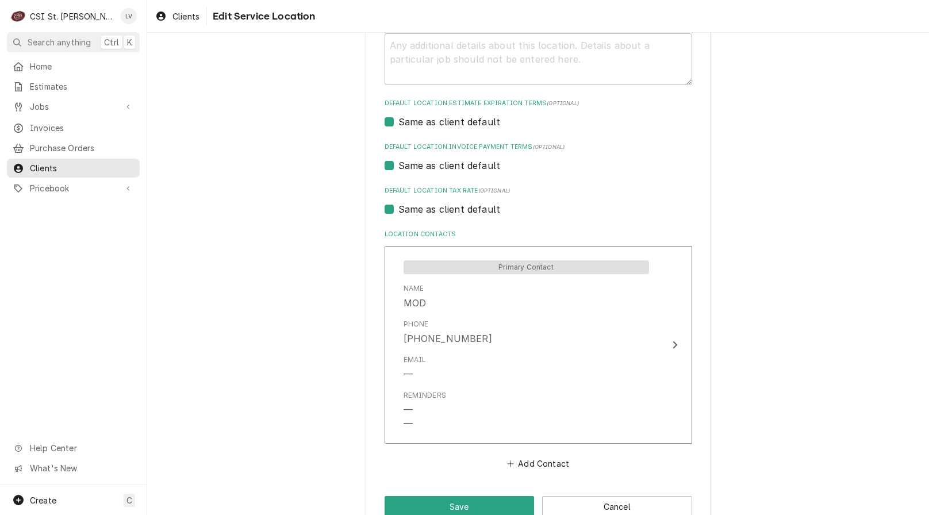
scroll to position [440, 0]
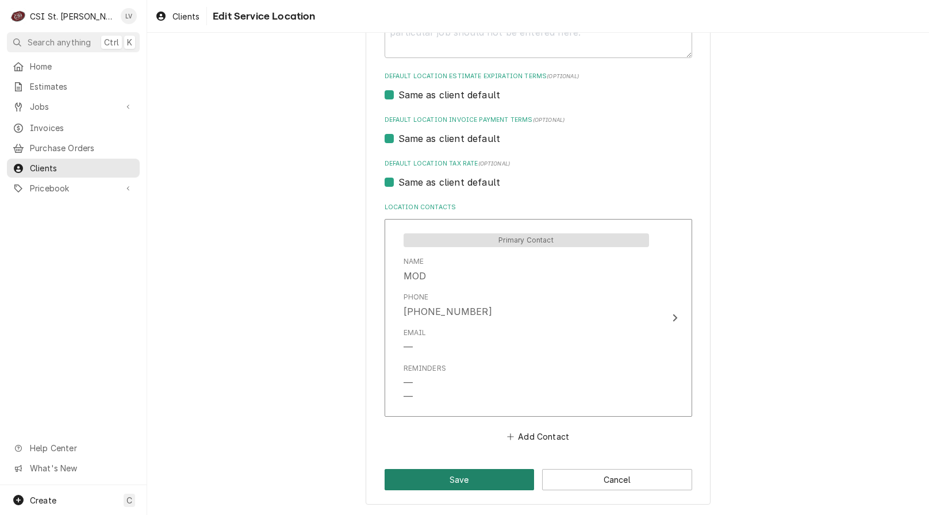
type input "Huck's #267 O'Fallon"
drag, startPoint x: 422, startPoint y: 472, endPoint x: 414, endPoint y: 466, distance: 9.4
click at [422, 470] on button "Save" at bounding box center [460, 479] width 150 height 21
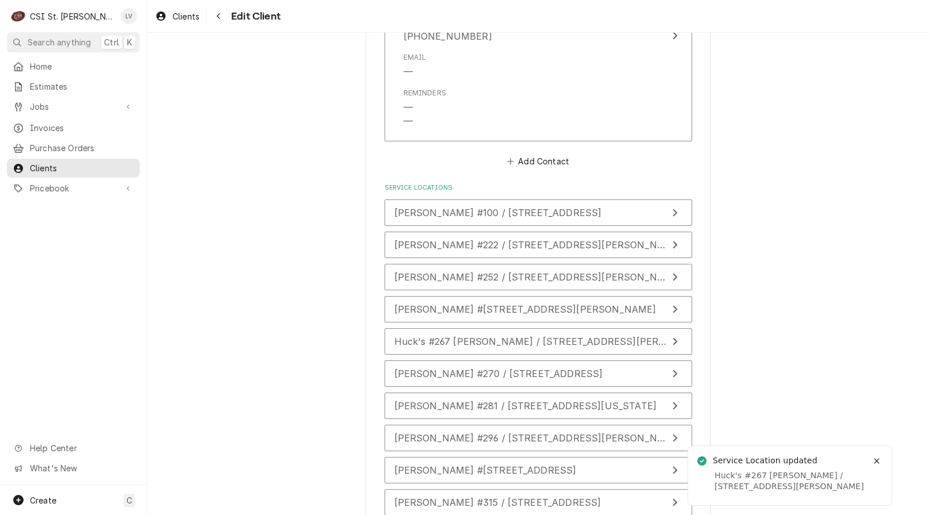
scroll to position [1686, 0]
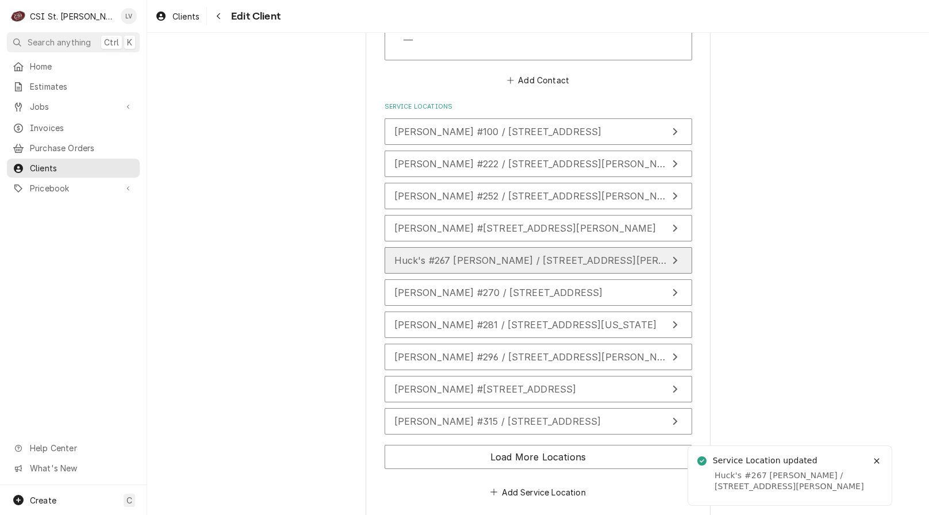
click at [454, 254] on div "Huck's #267 O'Fallon / 328 S Main St, O'Fallon, MO 63366" at bounding box center [531, 261] width 273 height 14
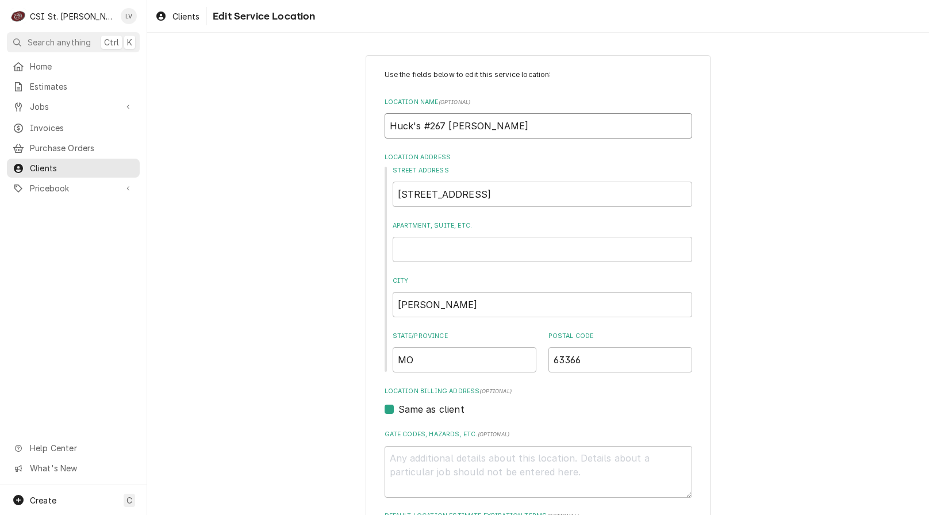
drag, startPoint x: 440, startPoint y: 125, endPoint x: 576, endPoint y: 152, distance: 138.5
click at [576, 153] on div "Use the fields below to edit this service location: Location Name ( optional ) …" at bounding box center [539, 478] width 308 height 816
type textarea "x"
type input "Huck's #267"
click at [250, 246] on div "Use the fields below to edit this service location: Location Name ( optional ) …" at bounding box center [538, 500] width 782 height 910
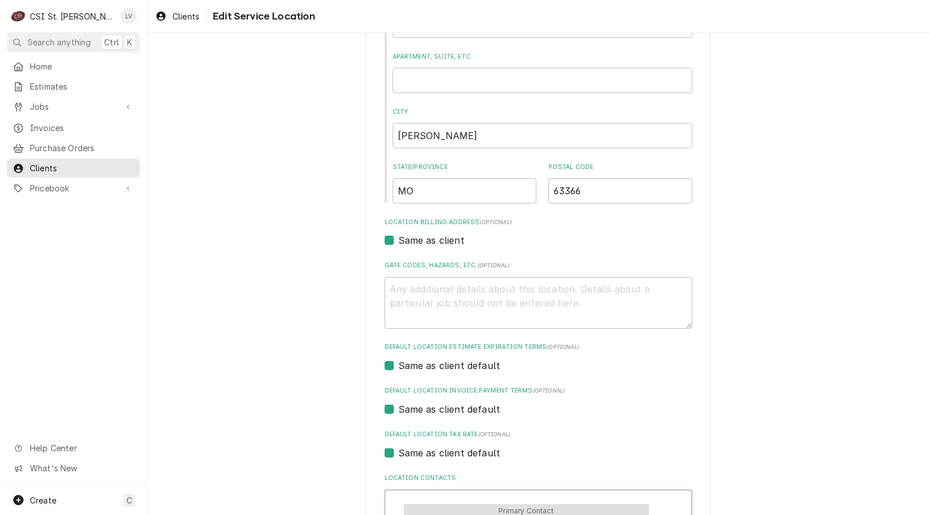
scroll to position [403, 0]
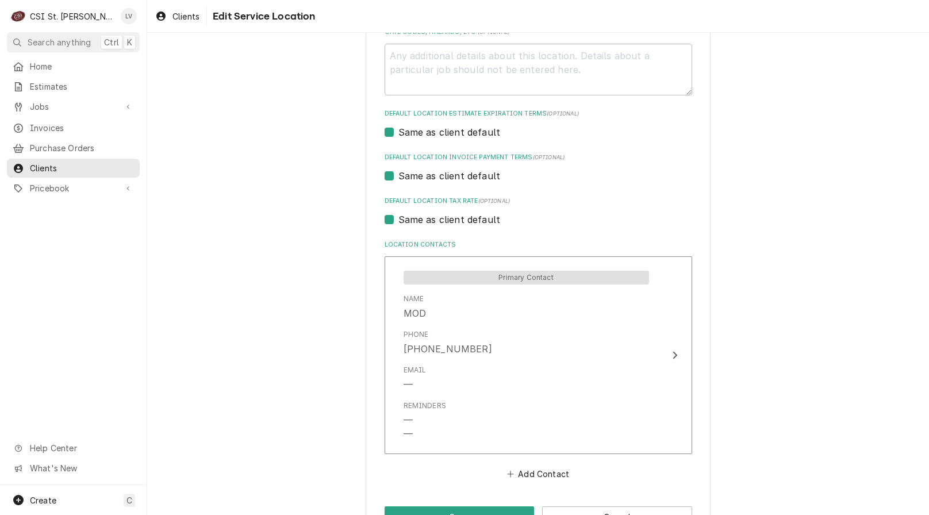
click at [408, 223] on label "Same as client default" at bounding box center [450, 220] width 102 height 14
click at [408, 223] on input "Same as client default" at bounding box center [553, 225] width 308 height 25
checkbox input "false"
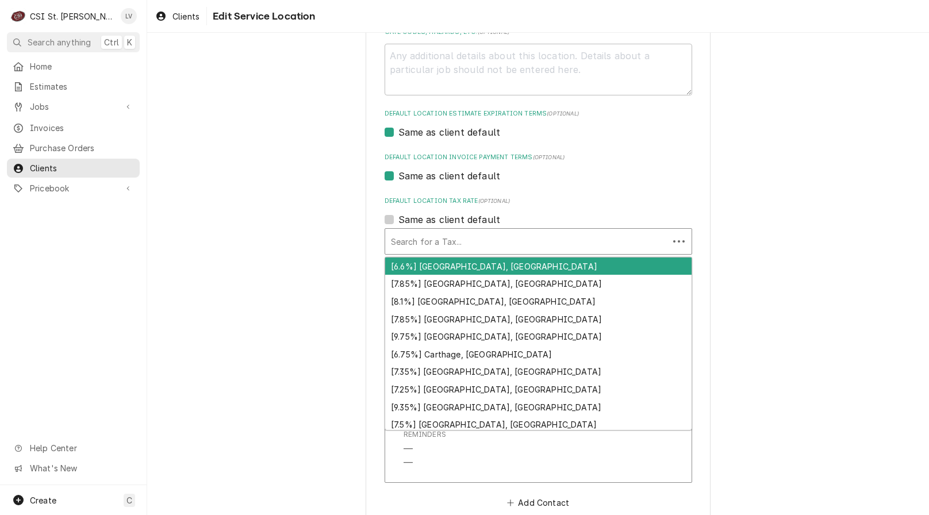
click at [411, 240] on div "Default Location Tax Rate" at bounding box center [527, 241] width 272 height 21
type textarea "x"
type input "m"
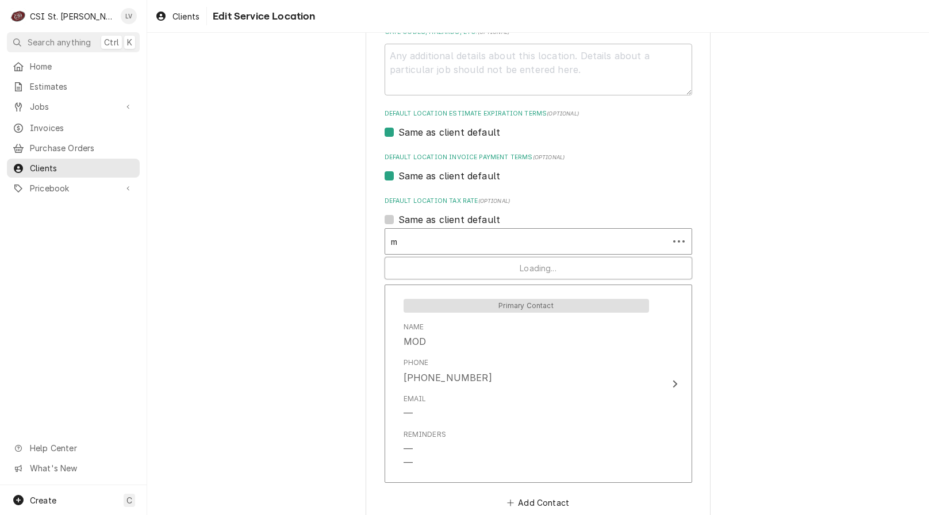
type textarea "x"
type input "mo"
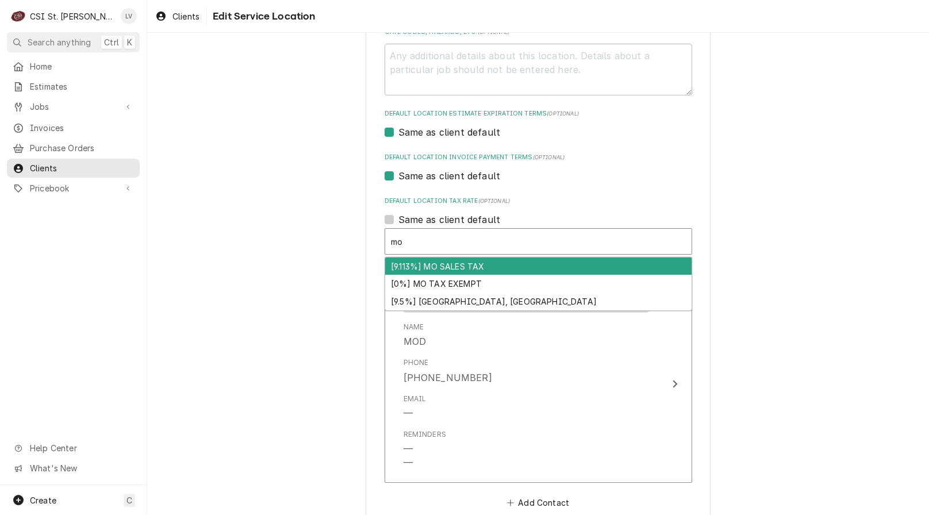
click at [428, 264] on div "[9.113%] MO SALES TAX" at bounding box center [538, 267] width 307 height 18
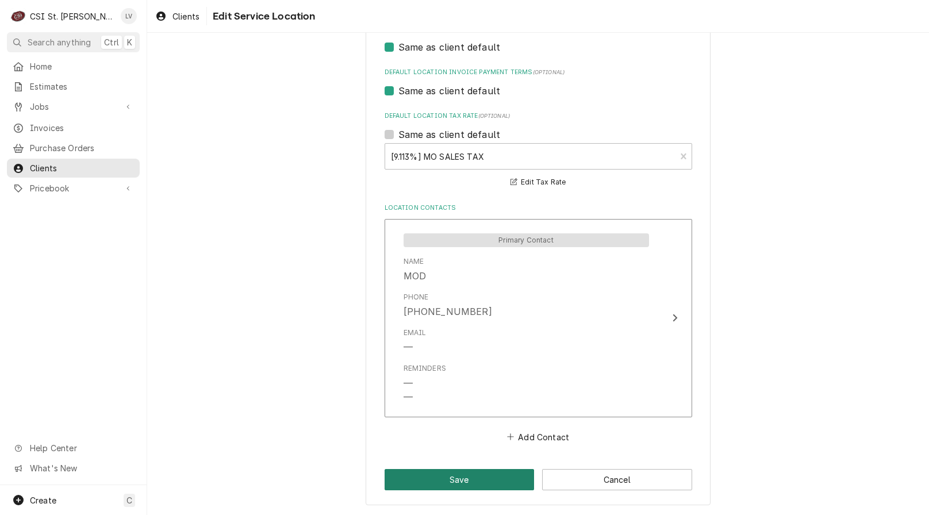
drag, startPoint x: 444, startPoint y: 476, endPoint x: 388, endPoint y: 434, distance: 69.9
click at [445, 475] on button "Save" at bounding box center [460, 479] width 150 height 21
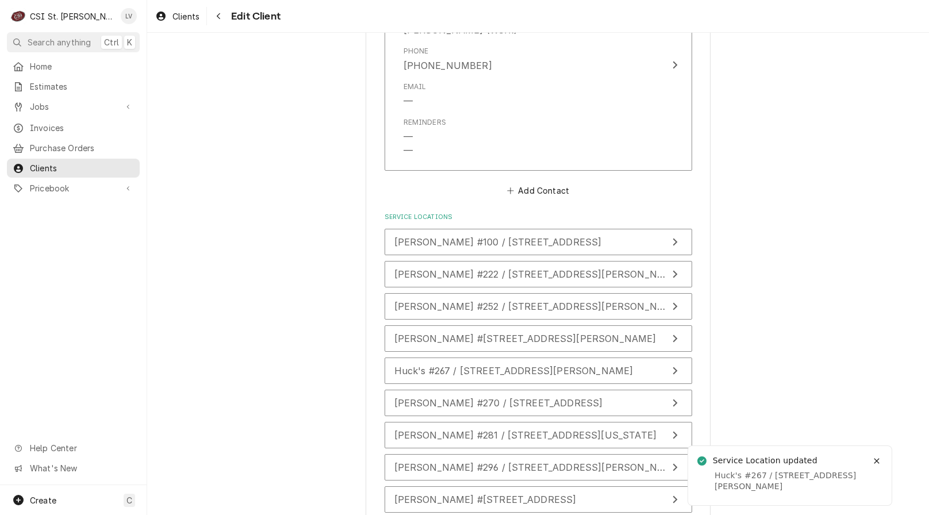
scroll to position [1686, 0]
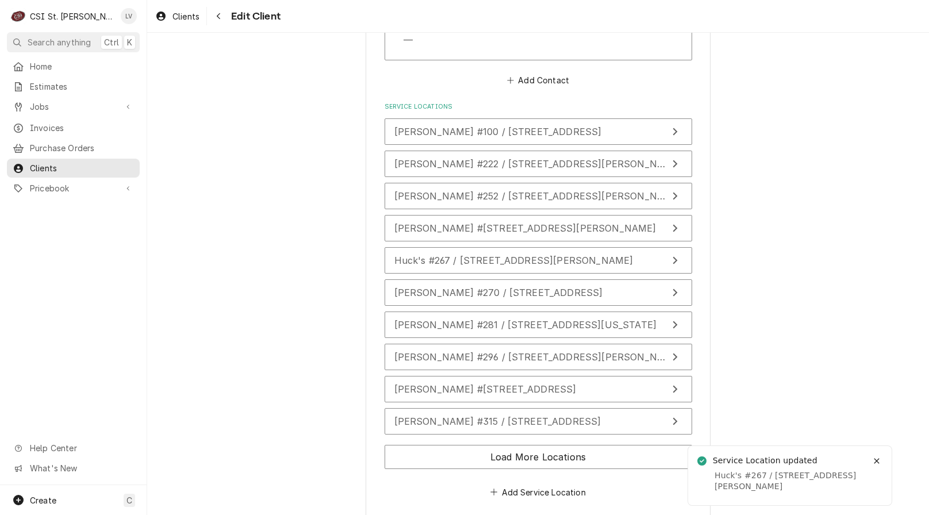
type textarea "x"
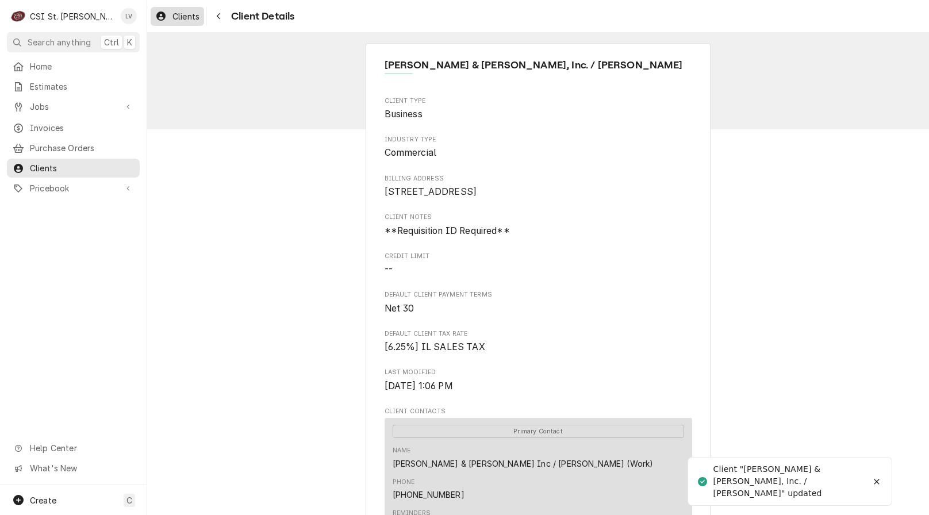
click at [185, 9] on div "Clients" at bounding box center [177, 16] width 49 height 14
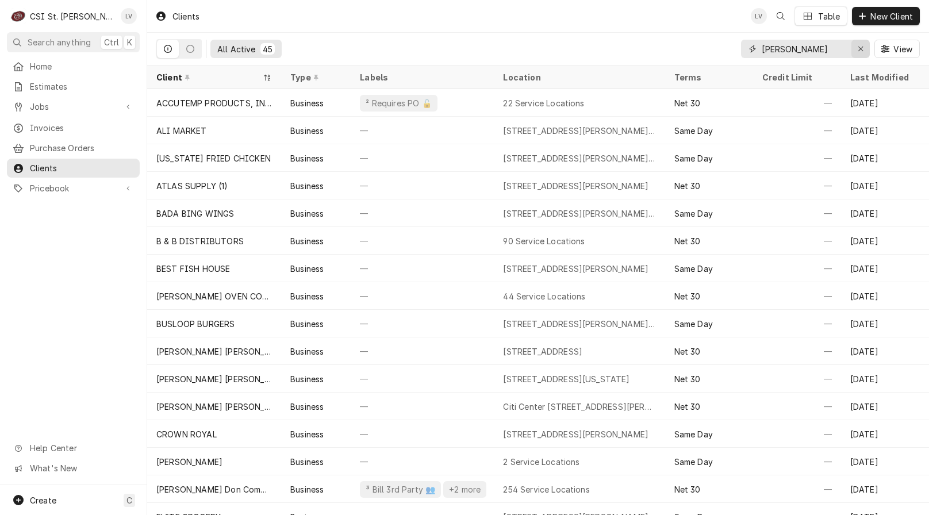
click at [859, 49] on icon "Erase input" at bounding box center [861, 49] width 6 height 8
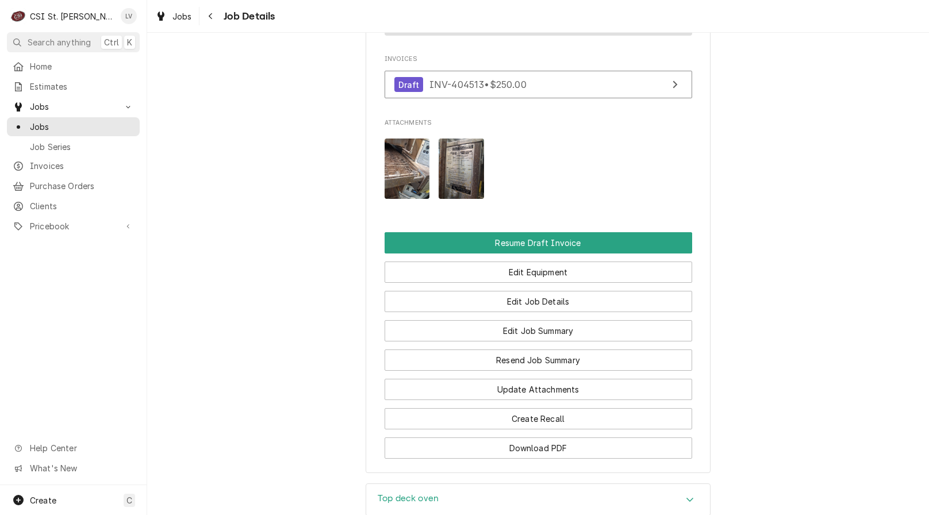
scroll to position [1353, 0]
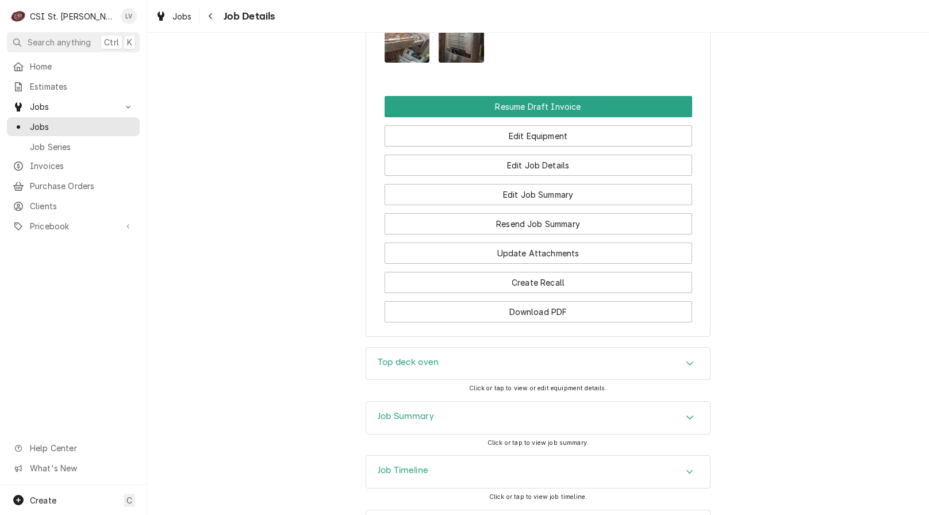
click at [488, 456] on div "Job Timeline" at bounding box center [538, 472] width 344 height 32
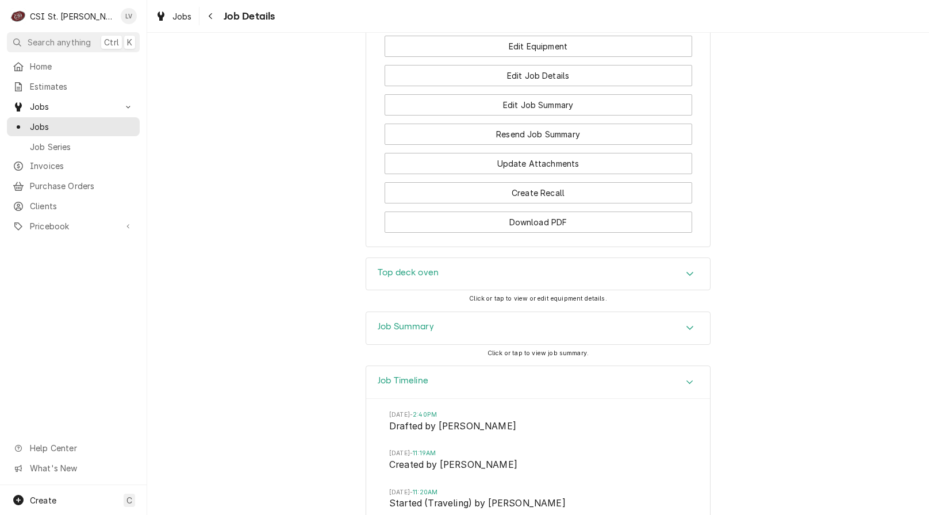
scroll to position [1755, 0]
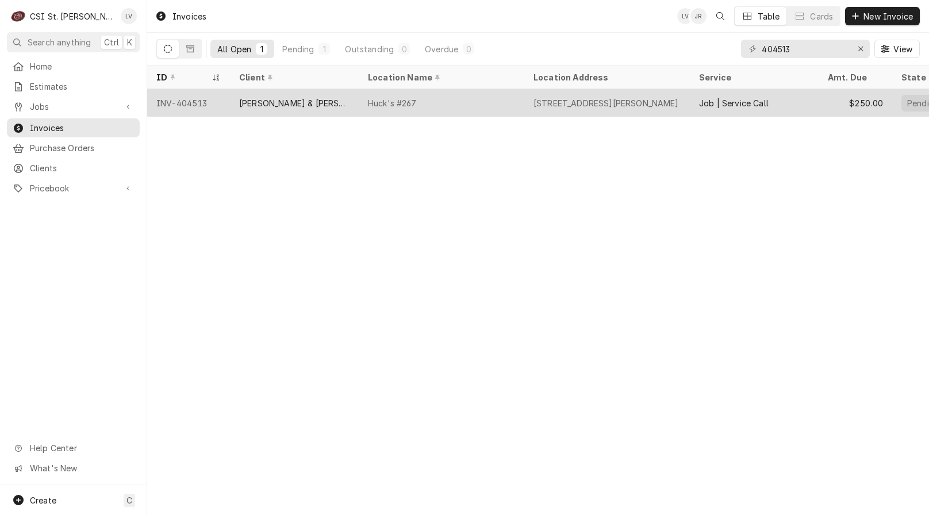
drag, startPoint x: 254, startPoint y: 102, endPoint x: 251, endPoint y: 114, distance: 13.1
click at [254, 101] on div "[PERSON_NAME] & [PERSON_NAME], Inc. / [PERSON_NAME]" at bounding box center [294, 103] width 110 height 12
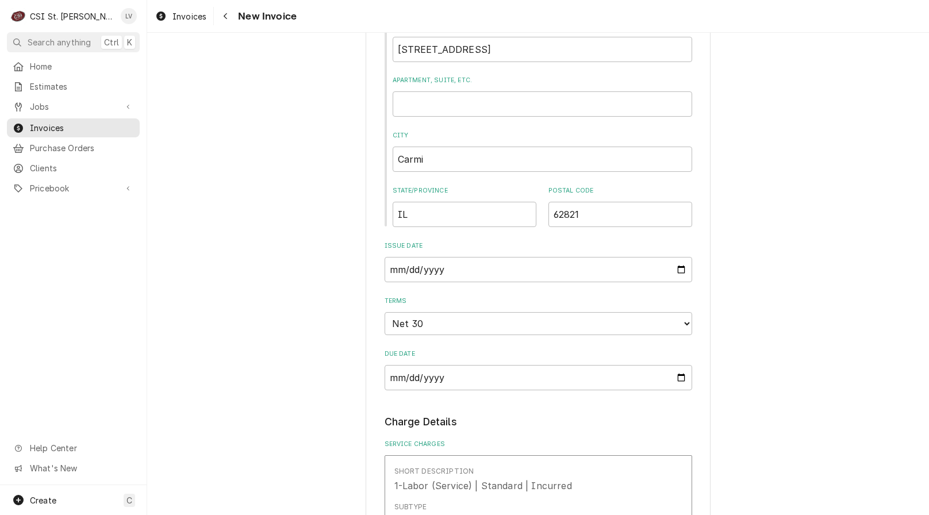
scroll to position [978, 0]
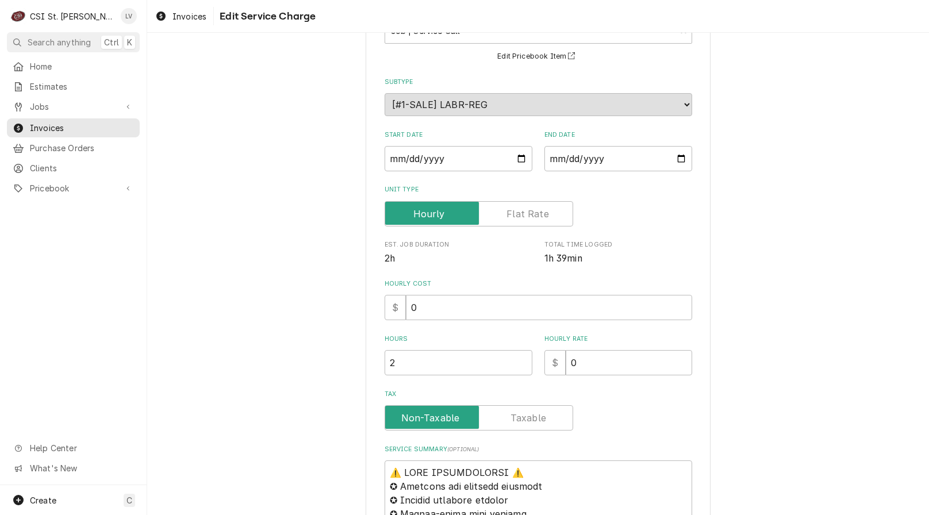
scroll to position [403, 0]
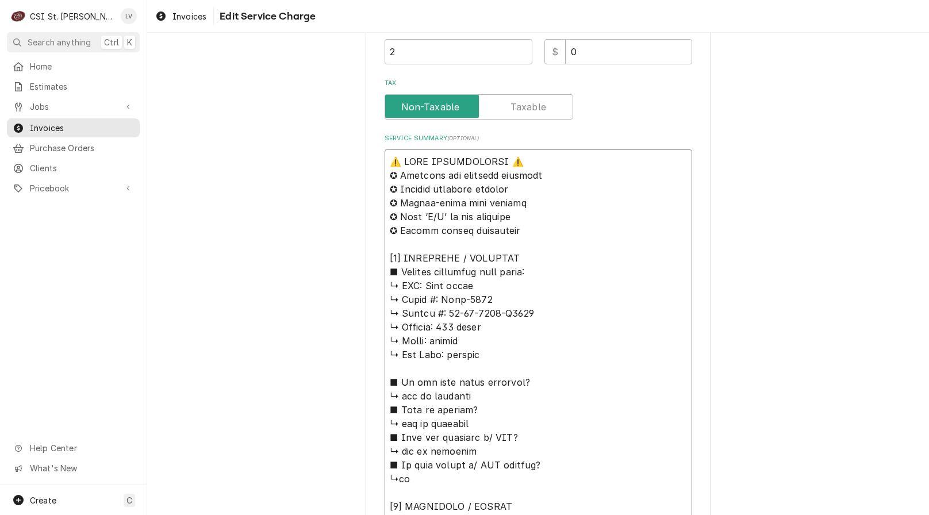
drag, startPoint x: 420, startPoint y: 289, endPoint x: 359, endPoint y: 152, distance: 150.1
click at [360, 157] on div "Use the fields below to edit this service charge Short Description Job | Servic…" at bounding box center [538, 344] width 782 height 1404
type textarea "x"
type textarea "Edge ovens ↳ 𝗠𝗼𝗱𝗲𝗹 #: Edge-1830 ↳ 𝗦𝗲𝗿𝗶𝗮𝗹 #: 24-41-0928-A0201 ↳ 𝗩𝗼𝗹𝘁𝗮𝗴𝗲: 120 vol…"
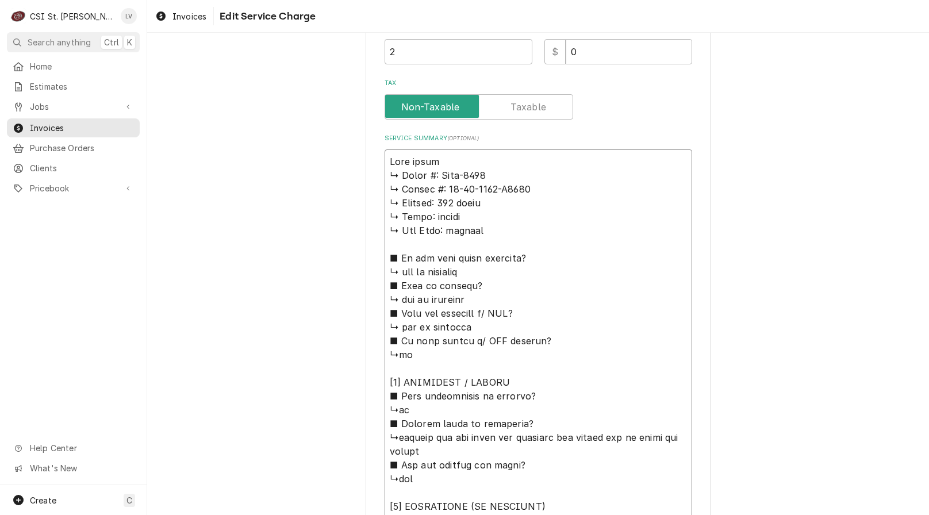
click at [418, 163] on textarea "Service Summary ( optional )" at bounding box center [539, 486] width 308 height 673
type textarea "x"
type textarea "Edge vens ↳ 𝗠𝗼𝗱𝗲𝗹 #: Edge-1830 ↳ 𝗦𝗲𝗿𝗶𝗮𝗹 #: 24-41-0928-A0201 ↳ 𝗩𝗼𝗹𝘁𝗮𝗴𝗲: 120 volt…"
type textarea "x"
type textarea "Edge Ovens ↳ 𝗠𝗼𝗱𝗲𝗹 #: Edge-1830 ↳ 𝗦𝗲𝗿𝗶𝗮𝗹 #: 24-41-0928-A0201 ↳ 𝗩𝗼𝗹𝘁𝗮𝗴𝗲: 120 vol…"
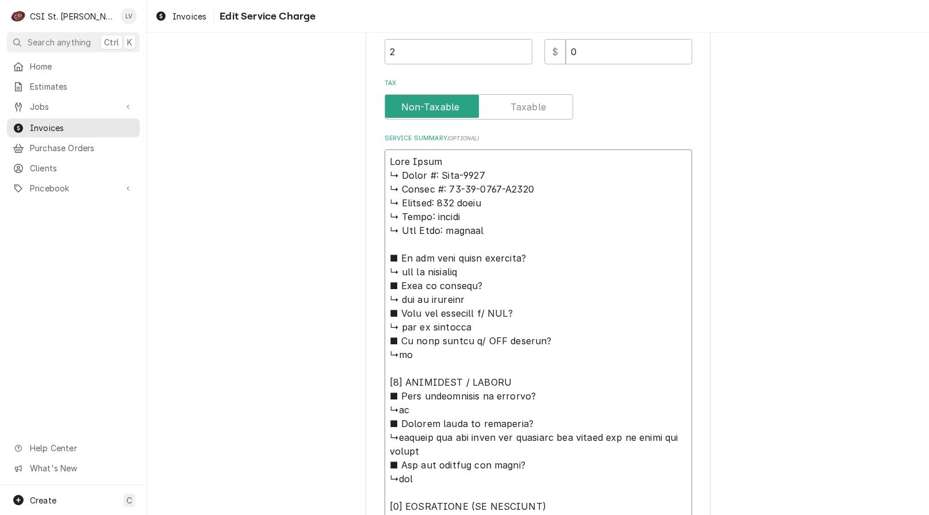
click at [445, 160] on textarea "Service Summary ( optional )" at bounding box center [539, 486] width 308 height 673
type textarea "x"
type textarea "Edge Ovens ↳ 𝗠𝗼𝗱𝗲𝗹 #: Edge-1830 ↳ 𝗦𝗲𝗿𝗶𝗮𝗹 #: 24-41-0928-A0201 ↳ 𝗩𝗼𝗹𝘁𝗮𝗴𝗲: 120 vol…"
type textarea "x"
type textarea "Edge Ovens / ↳ 𝗠𝗼𝗱𝗲𝗹 #: Edge-1830 ↳ 𝗦𝗲𝗿𝗶𝗮𝗹 #: 24-41-0928-A0201 ↳ 𝗩𝗼𝗹𝘁𝗮𝗴𝗲: 120 v…"
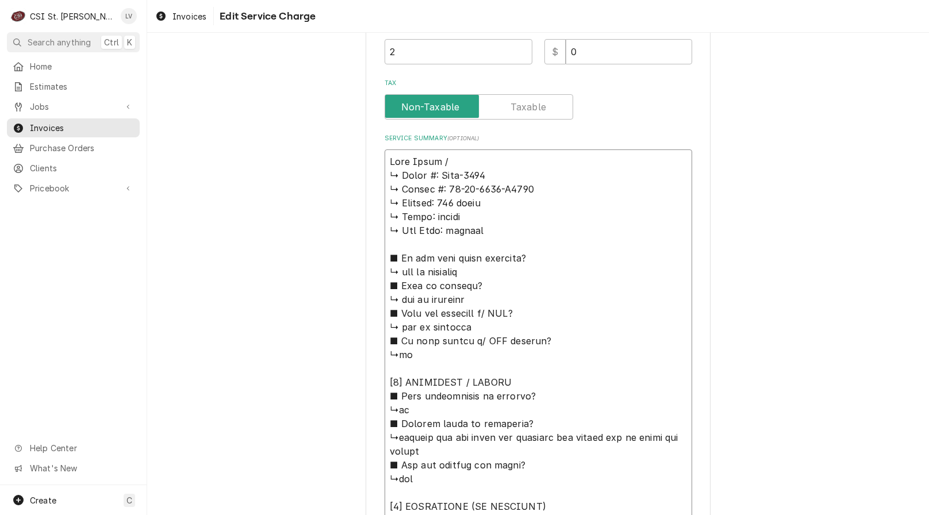
type textarea "x"
type textarea "Edge Ovens / ↳ 𝗠𝗼𝗱𝗲𝗹 #: Edge-1830 ↳ 𝗦𝗲𝗿𝗶𝗮𝗹 #: 24-41-0928-A0201 ↳ 𝗩𝗼𝗹𝘁𝗮𝗴𝗲: 120 v…"
type textarea "x"
type textarea "Edge Ovens / M ↳ 𝗠𝗼𝗱𝗲𝗹 #: Edge-1830 ↳ 𝗦𝗲𝗿𝗶𝗮𝗹 #: 24-41-0928-A0201 ↳ 𝗩𝗼𝗹𝘁𝗮𝗴𝗲: 120…"
type textarea "x"
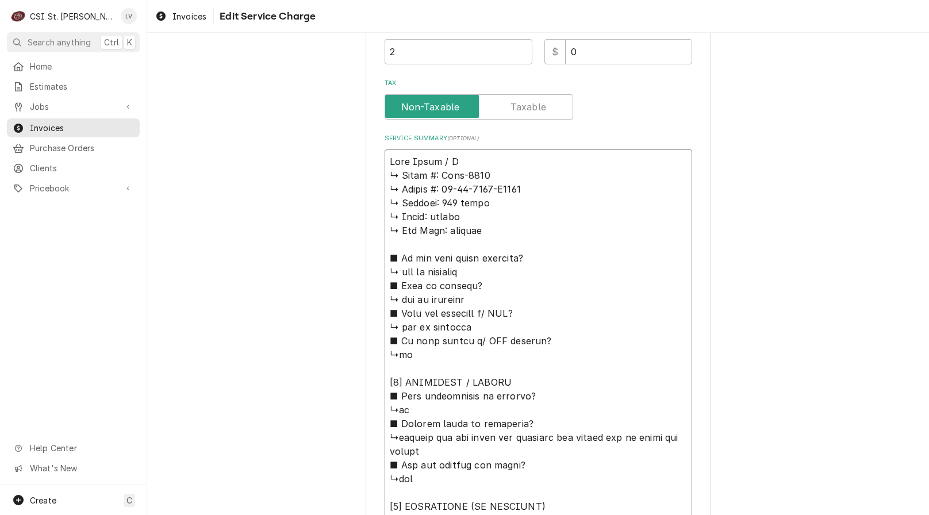
type textarea "Edge Ovens / Mo ↳ 𝗠𝗼𝗱𝗲𝗹 #: Edge-1830 ↳ 𝗦𝗲𝗿𝗶𝗮𝗹 #: 24-41-0928-A0201 ↳ 𝗩𝗼𝗹𝘁𝗮𝗴𝗲: 12…"
type textarea "x"
type textarea "Edge Ovens / Mod ↳ 𝗠𝗼𝗱𝗲𝗹 #: Edge-1830 ↳ 𝗦𝗲𝗿𝗶𝗮𝗹 #: 24-41-0928-A0201 ↳ 𝗩𝗼𝗹𝘁𝗮𝗴𝗲: 1…"
type textarea "x"
type textarea "Edge Ovens / Mode ↳ 𝗠𝗼𝗱𝗲𝗹 #: Edge-1830 ↳ 𝗦𝗲𝗿𝗶𝗮𝗹 #: 24-41-0928-A0201 ↳ 𝗩𝗼𝗹𝘁𝗮𝗴𝗲: …"
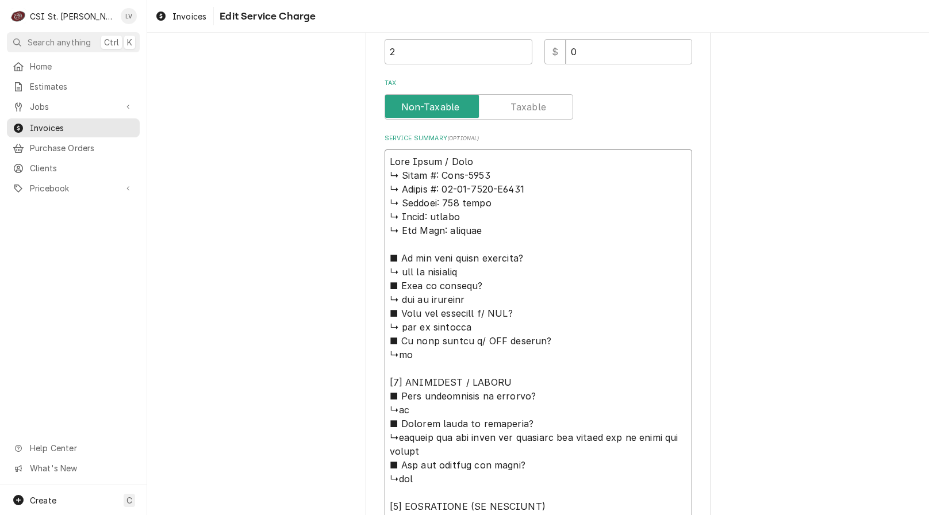
type textarea "x"
type textarea "Edge Ovens / Model ↳ 𝗠𝗼𝗱𝗲𝗹 #: Edge-1830 ↳ 𝗦𝗲𝗿𝗶𝗮𝗹 #: 24-41-0928-A0201 ↳ 𝗩𝗼𝗹𝘁𝗮𝗴𝗲:…"
type textarea "x"
type textarea "Edge Ovens / Model: ↳ 𝗠𝗼𝗱𝗲𝗹 #: Edge-1830 ↳ 𝗦𝗲𝗿𝗶𝗮𝗹 #: 24-41-0928-A0201 ↳ 𝗩𝗼𝗹𝘁𝗮𝗴𝗲…"
type textarea "x"
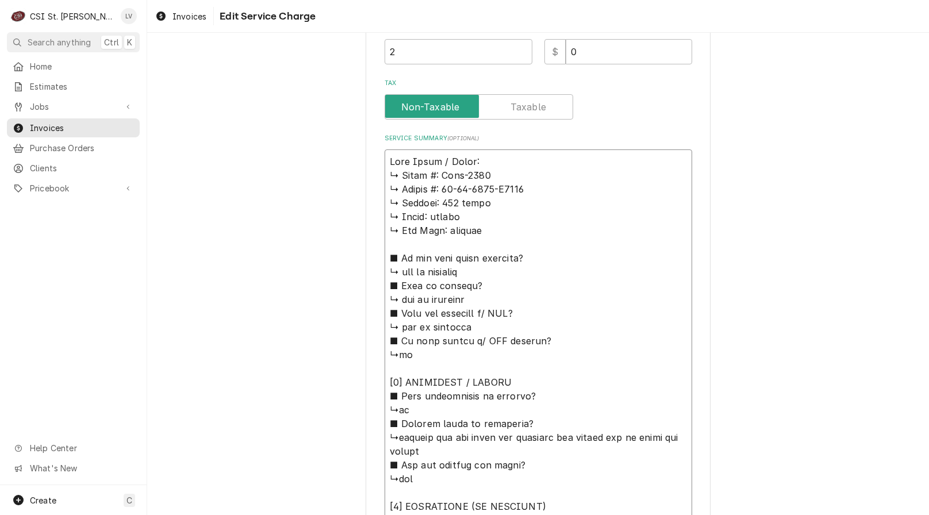
type textarea "Edge Ovens / Model: ↳ 𝗠𝗼𝗱𝗲𝗹 #: Edge-1830 ↳ 𝗦𝗲𝗿𝗶𝗮𝗹 #: 24-41-0928-A0201 ↳ 𝗩𝗼𝗹𝘁𝗮𝗴𝗲…"
type textarea "x"
type textarea "Edge Ovens / Model: ↳ 𝗠𝗼𝗱𝗲𝗹 #: Edge-1830 ↳ 𝗦𝗲𝗿𝗶𝗮𝗹 #: 24-41-0928-A0201 ↳ 𝗩𝗼𝗹𝘁𝗮𝗴𝗲…"
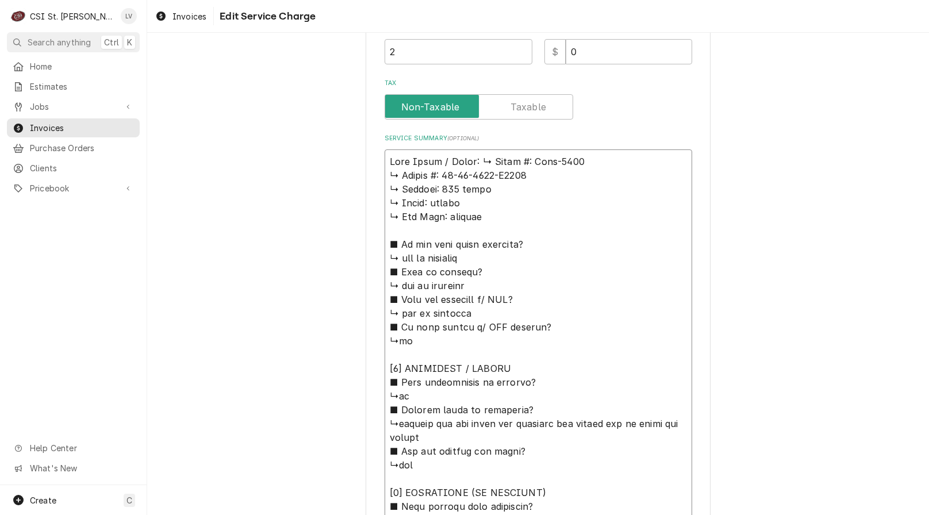
type textarea "x"
type textarea "Edge Ovens / Model: 𝗠𝗼𝗱𝗲𝗹 #: Edge-1830 ↳ 𝗦𝗲𝗿𝗶𝗮𝗹 #: 24-41-0928-A0201 ↳ 𝗩𝗼𝗹𝘁𝗮𝗴𝗲: …"
type textarea "x"
type textarea "Edge Ovens / Model: 𝗠𝗼𝗱𝗲𝗹 #: Edge-1830 ↳ 𝗦𝗲𝗿𝗶𝗮𝗹 #: 24-41-0928-A0201 ↳ 𝗩𝗼𝗹𝘁𝗮𝗴𝗲: …"
type textarea "x"
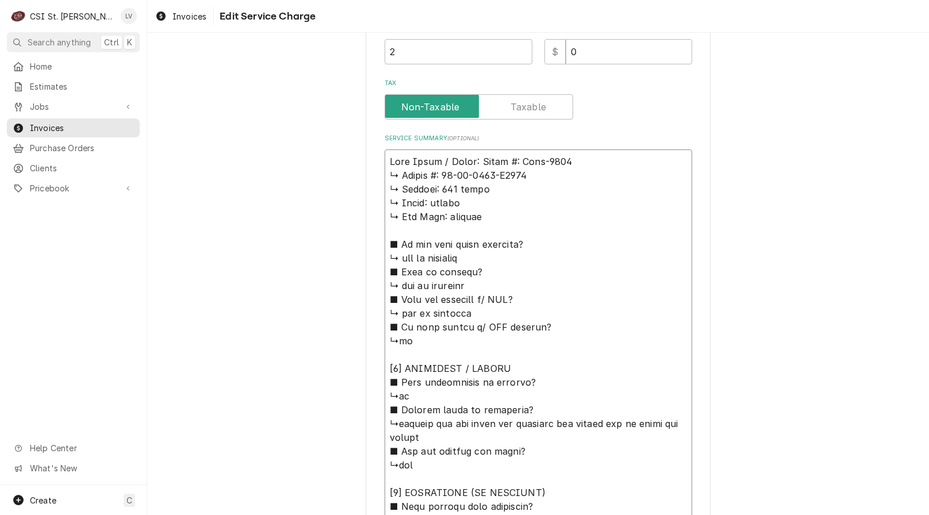
type textarea "Edge Ovens / Model: 𝗼𝗱𝗲𝗹 #: Edge-1830 ↳ 𝗦𝗲𝗿𝗶𝗮𝗹 #: 24-41-0928-A0201 ↳ 𝗩𝗼𝗹𝘁𝗮𝗴𝗲: 1…"
type textarea "x"
type textarea "Edge Ovens / Model: 𝗱𝗲𝗹 #: Edge-1830 ↳ 𝗦𝗲𝗿𝗶𝗮𝗹 #: 24-41-0928-A0201 ↳ 𝗩𝗼𝗹𝘁𝗮𝗴𝗲: 12…"
type textarea "x"
type textarea "Edge Ovens / Model: 𝗲𝗹 #: Edge-1830 ↳ 𝗦𝗲𝗿𝗶𝗮𝗹 #: 24-41-0928-A0201 ↳ 𝗩𝗼𝗹𝘁𝗮𝗴𝗲: 120…"
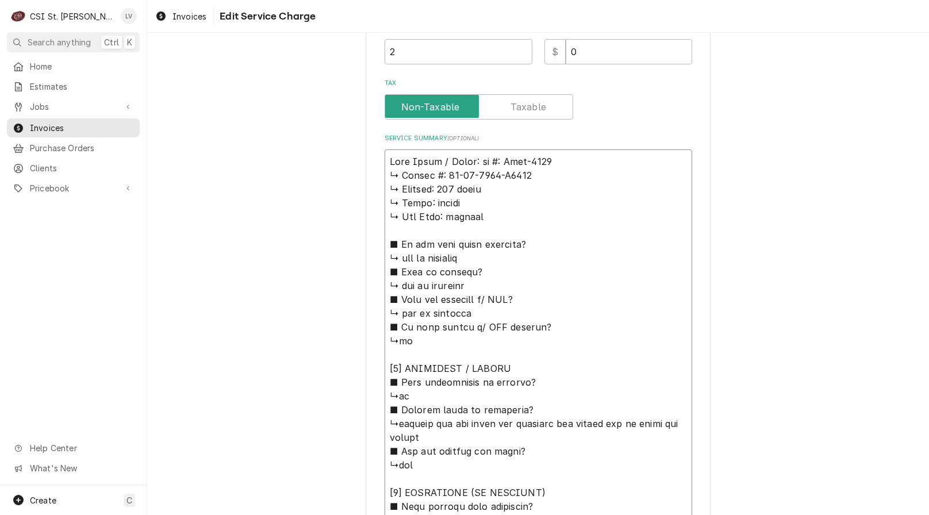
type textarea "x"
type textarea "Edge Ovens / Model: 𝗹 #: Edge-1830 ↳ 𝗦𝗲𝗿𝗶𝗮𝗹 #: 24-41-0928-A0201 ↳ 𝗩𝗼𝗹𝘁𝗮𝗴𝗲: 120 …"
type textarea "x"
type textarea "Edge Ovens / Model: #: Edge-1830 ↳ 𝗦𝗲𝗿𝗶𝗮𝗹 #: 24-41-0928-A0201 ↳ 𝗩𝗼𝗹𝘁𝗮𝗴𝗲: 120 vo…"
type textarea "x"
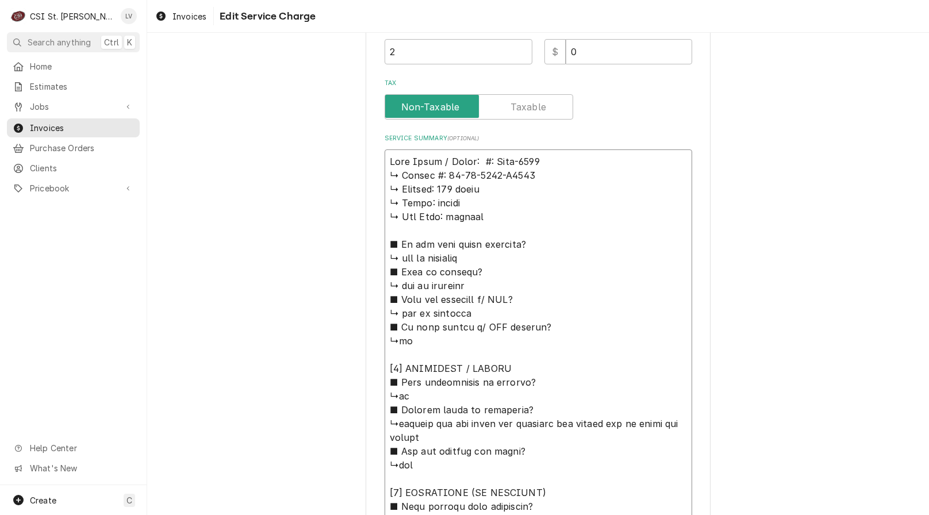
type textarea "Edge Ovens / Model: #: Edge-1830 ↳ 𝗦𝗲𝗿𝗶𝗮𝗹 #: 24-41-0928-A0201 ↳ 𝗩𝗼𝗹𝘁𝗮𝗴𝗲: 120 vo…"
type textarea "x"
type textarea "Edge Ovens / Model: : Edge-1830 ↳ 𝗦𝗲𝗿𝗶𝗮𝗹 #: 24-41-0928-A0201 ↳ 𝗩𝗼𝗹𝘁𝗮𝗴𝗲: 120 vol…"
type textarea "x"
type textarea "Edge Ovens / Model: Edge-1830 ↳ 𝗦𝗲𝗿𝗶𝗮𝗹 #: 24-41-0928-A0201 ↳ 𝗩𝗼𝗹𝘁𝗮𝗴𝗲: 120 volts…"
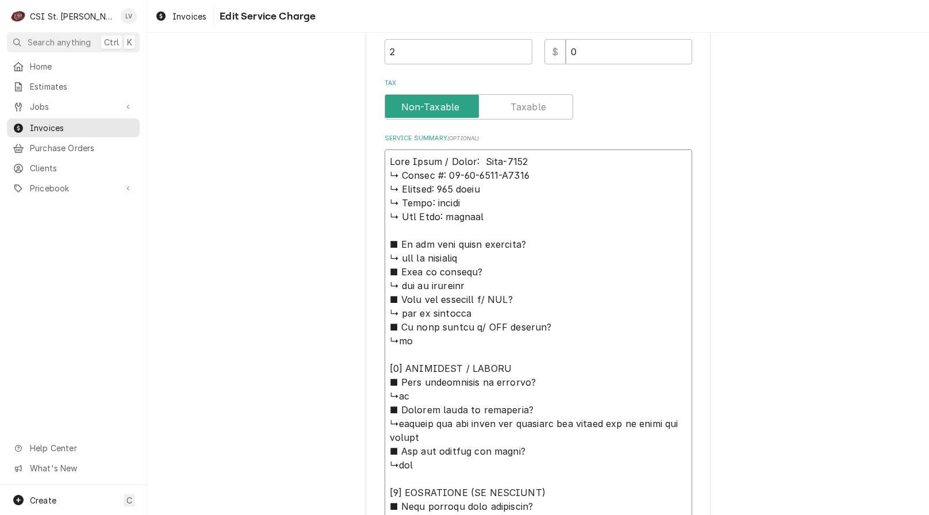
type textarea "x"
type textarea "Edge Ovens / Model: Edge-1830 ↳ 𝗦𝗲𝗿𝗶𝗮𝗹 #: 24-41-0928-A0201 ↳ 𝗩𝗼𝗹𝘁𝗮𝗴𝗲: 120 volts…"
click at [552, 156] on textarea "Service Summary ( optional )" at bounding box center [539, 479] width 308 height 659
type textarea "x"
type textarea "Edge Ovens / Model: Edge-1830 ↳ 𝗦𝗲𝗿𝗶𝗮𝗹 #: 24-41-0928-A0201 ↳ 𝗩𝗼𝗹𝘁𝗮𝗴𝗲: 120 volts…"
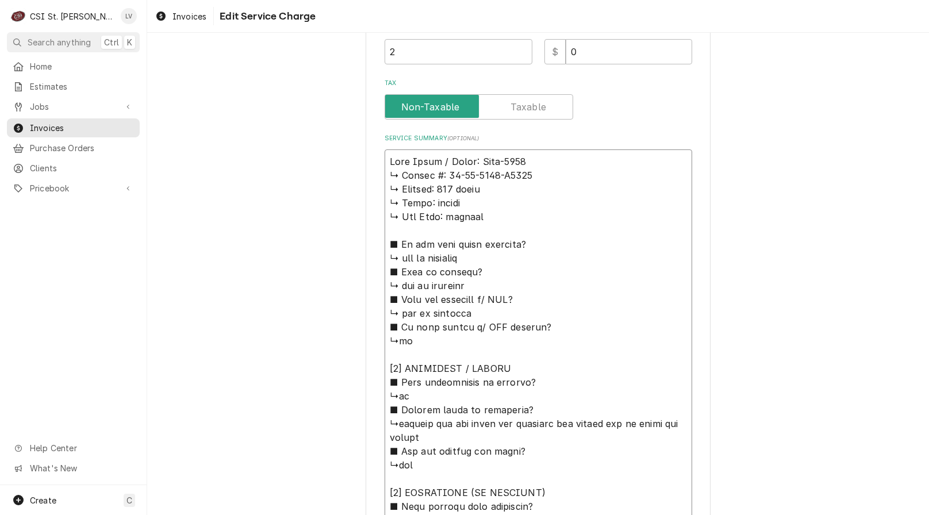
type textarea "x"
type textarea "Edge Ovens / Model: Edge-1830 / ↳ 𝗦𝗲𝗿𝗶𝗮𝗹 #: 24-41-0928-A0201 ↳ 𝗩𝗼𝗹𝘁𝗮𝗴𝗲: 120 vol…"
type textarea "x"
type textarea "Edge Ovens / Model: Edge-1830 / ↳ 𝗦𝗲𝗿𝗶𝗮𝗹 #: 24-41-0928-A0201 ↳ 𝗩𝗼𝗹𝘁𝗮𝗴𝗲: 120 vol…"
type textarea "x"
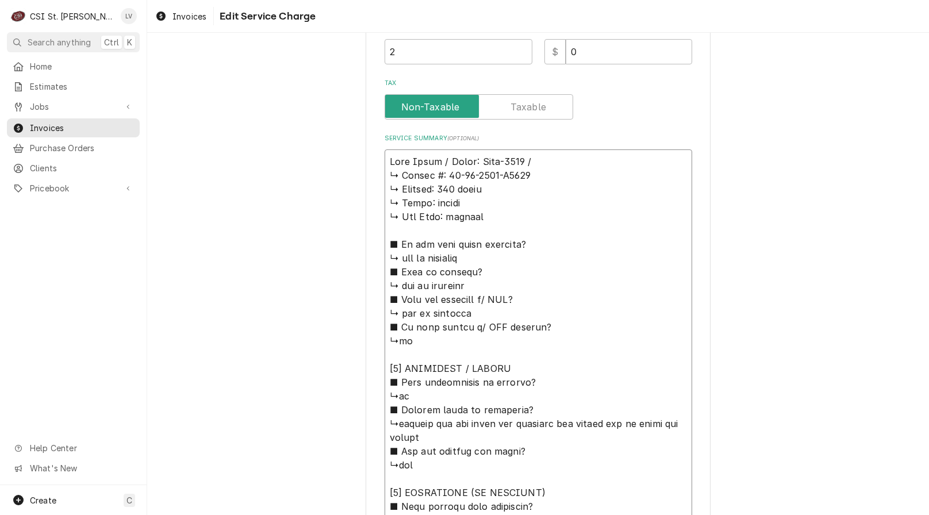
type textarea "Edge Ovens / Model: Edge-1830 / S ↳ 𝗦𝗲𝗿𝗶𝗮𝗹 #: 24-41-0928-A0201 ↳ 𝗩𝗼𝗹𝘁𝗮𝗴𝗲: 120 v…"
type textarea "x"
type textarea "Edge Ovens / Model: Edge-1830 / Se ↳ 𝗦𝗲𝗿𝗶𝗮𝗹 #: 24-41-0928-A0201 ↳ 𝗩𝗼𝗹𝘁𝗮𝗴𝗲: 120 …"
type textarea "x"
type textarea "Edge Ovens / Model: Edge-1830 / Ser ↳ 𝗦𝗲𝗿𝗶𝗮𝗹 #: 24-41-0928-A0201 ↳ 𝗩𝗼𝗹𝘁𝗮𝗴𝗲: 120…"
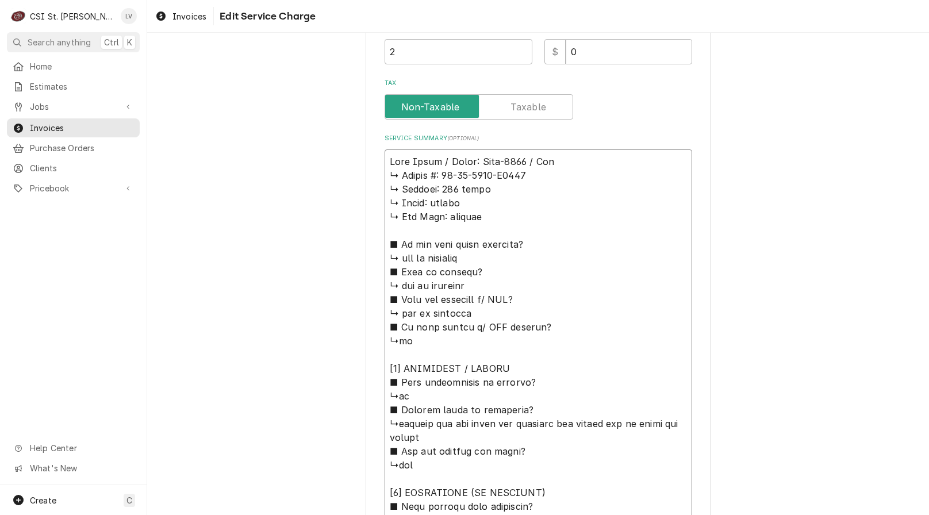
type textarea "x"
type textarea "Edge Ovens / Model: Edge-1830 / Seri ↳ 𝗦𝗲𝗿𝗶𝗮𝗹 #: 24-41-0928-A0201 ↳ 𝗩𝗼𝗹𝘁𝗮𝗴𝗲: 12…"
type textarea "x"
type textarea "Edge Ovens / Model: Edge-1830 / Seria ↳ 𝗦𝗲𝗿𝗶𝗮𝗹 #: 24-41-0928-A0201 ↳ 𝗩𝗼𝗹𝘁𝗮𝗴𝗲: 1…"
type textarea "x"
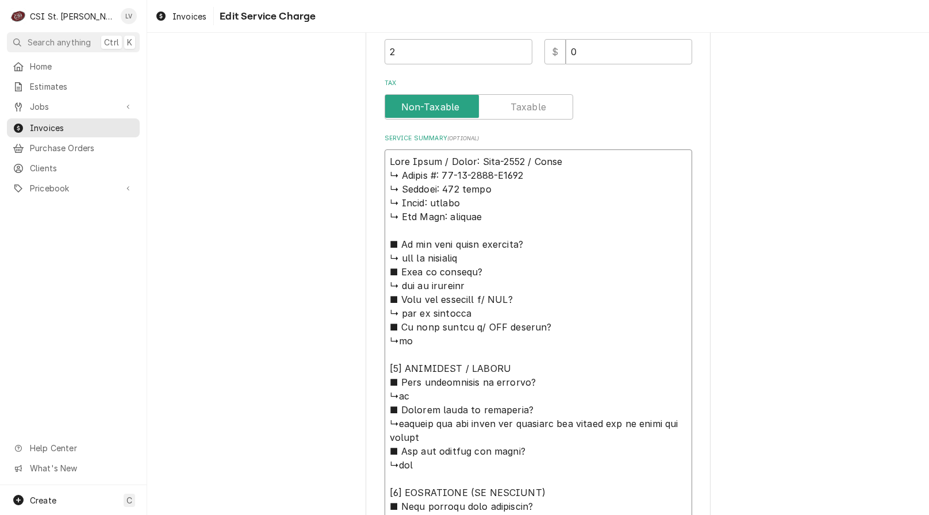
type textarea "Edge Ovens / Model: Edge-1830 / Serial ↳ 𝗦𝗲𝗿𝗶𝗮𝗹 #: 24-41-0928-A0201 ↳ 𝗩𝗼𝗹𝘁𝗮𝗴𝗲: …"
type textarea "x"
type textarea "Edge Ovens / Model: Edge-1830 / Serial: ↳ 𝗦𝗲𝗿𝗶𝗮𝗹 #: 24-41-0928-A0201 ↳ 𝗩𝗼𝗹𝘁𝗮𝗴𝗲:…"
type textarea "x"
type textarea "Edge Ovens / Model: Edge-1830 / Serial: ↳ 𝗦𝗲𝗿𝗶𝗮𝗹 #: 24-41-0928-A0201 ↳ 𝗩𝗼𝗹𝘁𝗮𝗴𝗲:…"
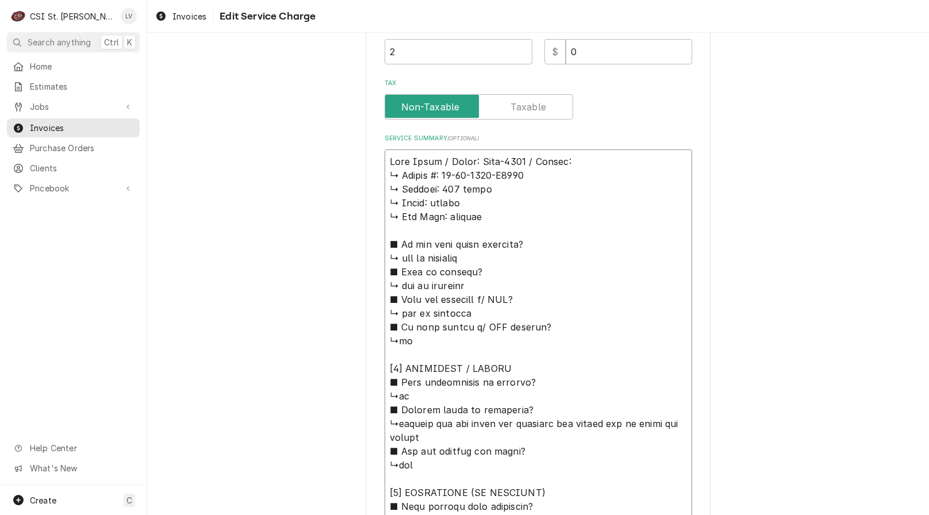
type textarea "x"
type textarea "Edge Ovens / Model: Edge-1830 / Serial: ↳ 𝗦𝗲𝗿𝗶𝗮𝗹 #: 24-41-0928-A0201 ↳ 𝗩𝗼𝗹𝘁𝗮𝗴𝗲:…"
type textarea "x"
type textarea "Edge Ovens / Model: Edge-1830 / Serial: 𝗦𝗲𝗿𝗶𝗮𝗹 #: 24-41-0928-A0201 ↳ 𝗩𝗼𝗹𝘁𝗮𝗴𝗲: 1…"
type textarea "x"
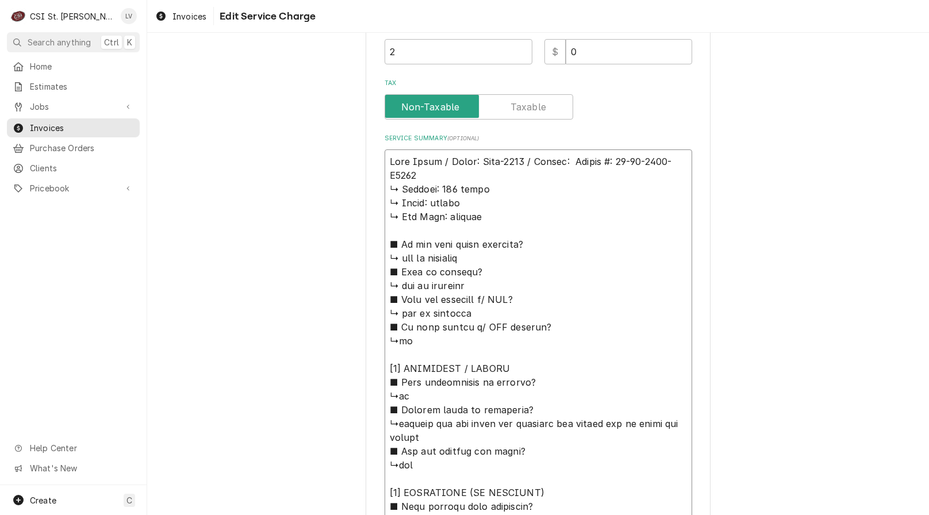
type textarea "Edge Ovens / Model: Edge-1830 / Serial: 𝗦𝗲𝗿𝗶𝗮𝗹 #: 24-41-0928-A0201 ↳ 𝗩𝗼𝗹𝘁𝗮𝗴𝗲: 1…"
type textarea "x"
type textarea "Edge Ovens / Model: Edge-1830 / Serial: 𝗲𝗿𝗶𝗮𝗹 #: 24-41-0928-A0201 ↳ 𝗩𝗼𝗹𝘁𝗮𝗴𝗲: 12…"
type textarea "x"
type textarea "Edge Ovens / Model: Edge-1830 / Serial: 𝗿𝗶𝗮𝗹 #: 24-41-0928-A0201 ↳ 𝗩𝗼𝗹𝘁𝗮𝗴𝗲: 120…"
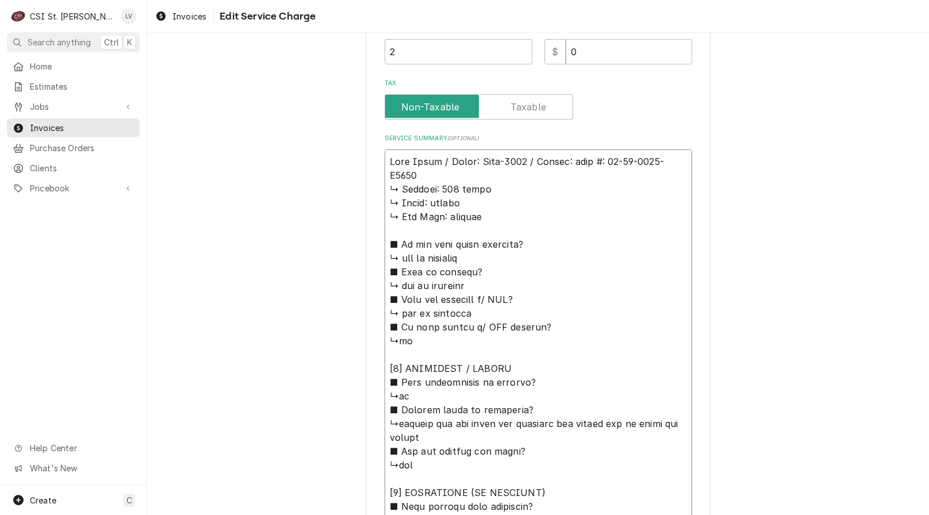
type textarea "x"
type textarea "Edge Ovens / Model: Edge-1830 / Serial: 𝗶𝗮𝗹 #: 24-41-0928-A0201 ↳ 𝗩𝗼𝗹𝘁𝗮𝗴𝗲: 120 …"
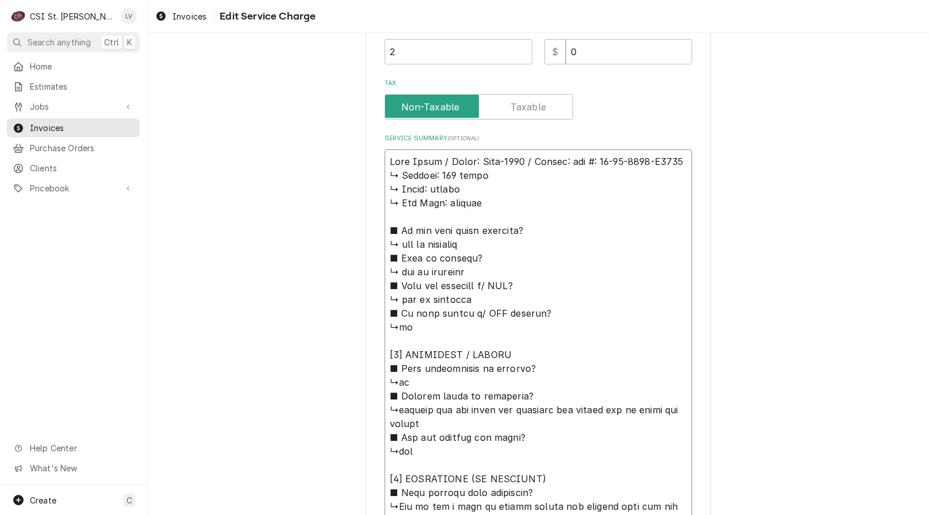
type textarea "x"
type textarea "Edge Ovens / Model: Edge-1830 / Serial: 𝗮𝗹 #: 24-41-0928-A0201 ↳ 𝗩𝗼𝗹𝘁𝗮𝗴𝗲: 120 v…"
type textarea "x"
type textarea "Edge Ovens / Model: Edge-1830 / Serial: 𝗹 #: 24-41-0928-A0201 ↳ 𝗩𝗼𝗹𝘁𝗮𝗴𝗲: 120 vo…"
type textarea "x"
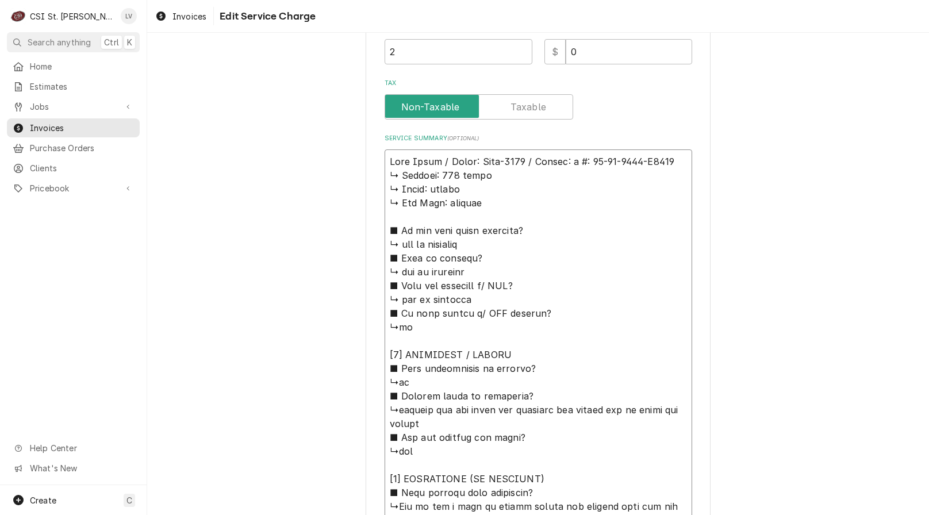
type textarea "Edge Ovens / Model: Edge-1830 / Serial: #: 24-41-0928-A0201 ↳ 𝗩𝗼𝗹𝘁𝗮𝗴𝗲: 120 volt…"
type textarea "x"
type textarea "Edge Ovens / Model: Edge-1830 / Serial: #: 24-41-0928-A0201 ↳ 𝗩𝗼𝗹𝘁𝗮𝗴𝗲: 120 volt…"
type textarea "x"
type textarea "Edge Ovens / Model: Edge-1830 / Serial: : 24-41-0928-A0201 ↳ 𝗩𝗼𝗹𝘁𝗮𝗴𝗲: 120 volts…"
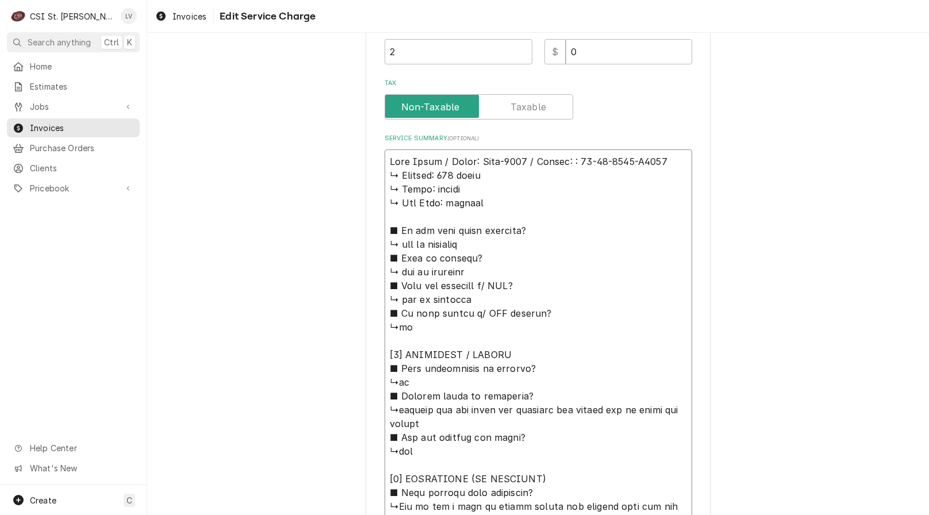
type textarea "x"
type textarea "Edge Ovens / Model: Edge-1830 / Serial: 24-41-0928-A0201 ↳ 𝗩𝗼𝗹𝘁𝗮𝗴𝗲: 120 volts ↳…"
type textarea "x"
type textarea "Edge Ovens / Model: Edge-1830 / Serial: 24-41-0928-A0201 ↳ 𝗩𝗼𝗹𝘁𝗮𝗴𝗲: 120 volts ↳…"
drag, startPoint x: 384, startPoint y: 177, endPoint x: 549, endPoint y: 391, distance: 270.6
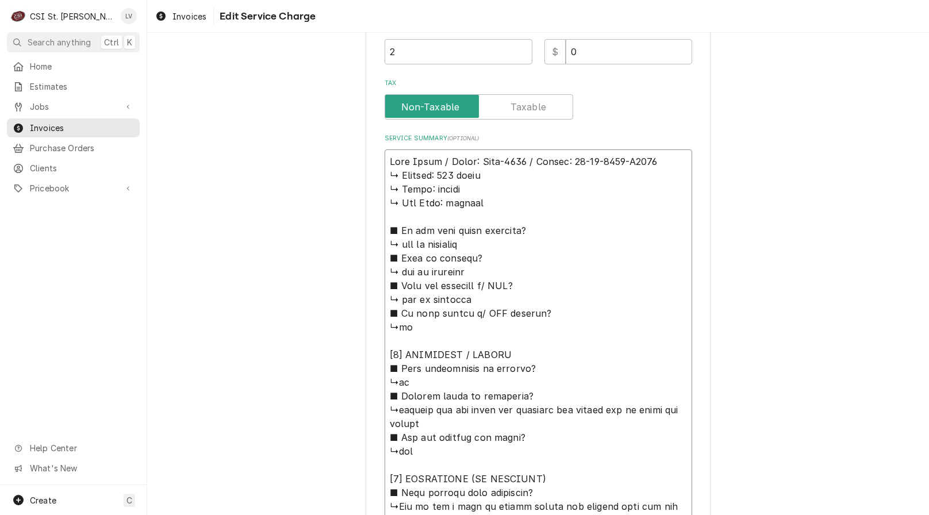
click at [549, 391] on textarea "Service Summary ( optional )" at bounding box center [539, 472] width 308 height 645
type textarea "x"
type textarea "Edge Ovens / Model: Edge-1830 / Serial: 24-41-0928-A0201 ↳checked out and found…"
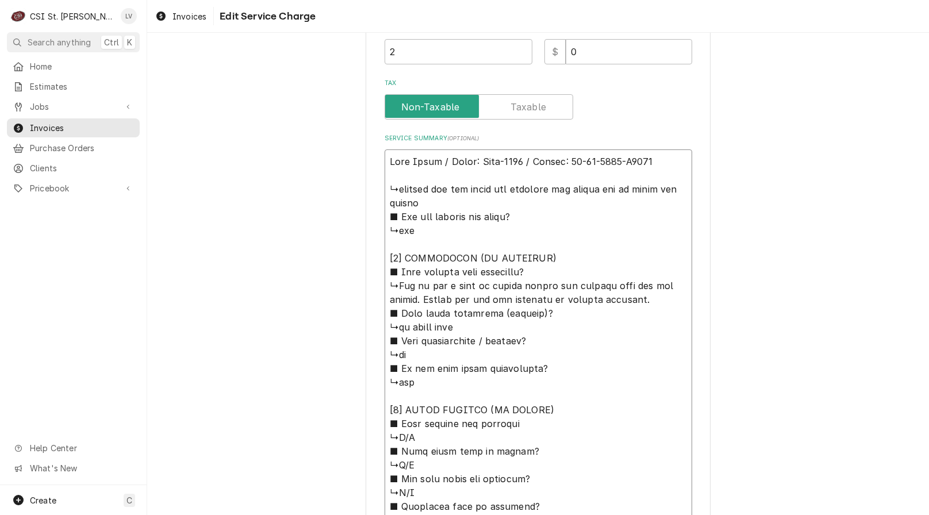
drag, startPoint x: 513, startPoint y: 191, endPoint x: 384, endPoint y: 191, distance: 128.8
click at [385, 191] on textarea "Service Summary ( optional )" at bounding box center [539, 362] width 308 height 424
type textarea "x"
type textarea "Edge Ovens / Model: Edge-1830 / Serial: 24-41-0928-A0201 F conveyor not moving …"
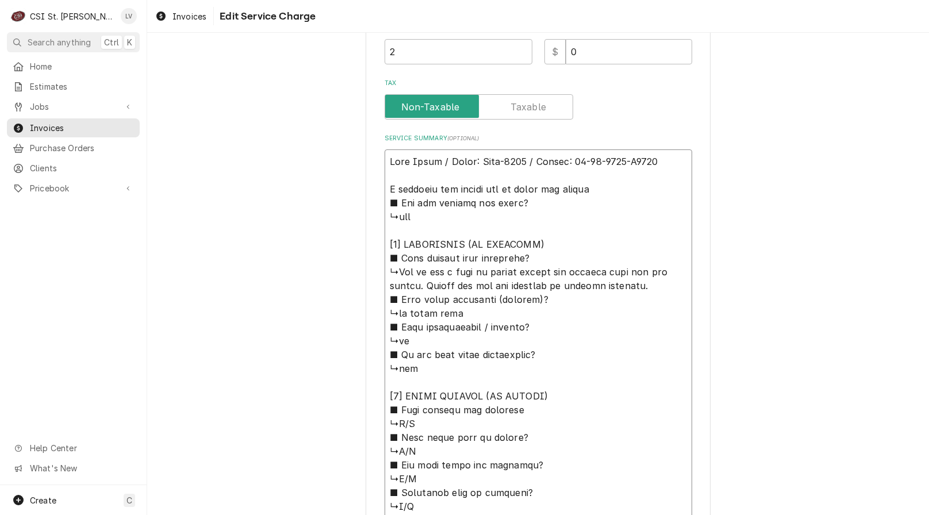
type textarea "x"
type textarea "Edge Ovens / Model: Edge-1830 / Serial: 24-41-0928-A0201 Fo conveyor not moving…"
type textarea "x"
type textarea "Edge Ovens / Model: Edge-1830 / Serial: 24-41-0928-A0201 Fou conveyor not movin…"
type textarea "x"
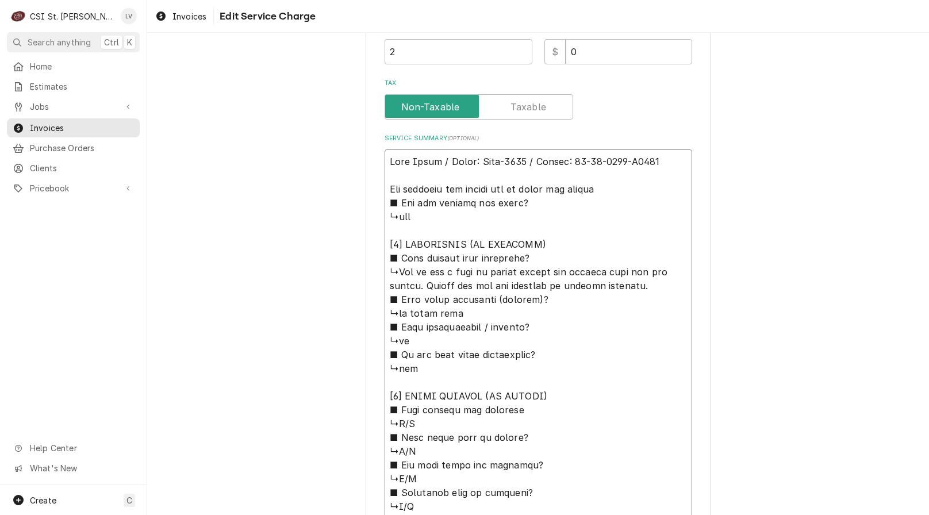
type textarea "Edge Ovens / Model: Edge-1830 / Serial: 24-41-0928-A0201 Foun conveyor not movi…"
type textarea "x"
type textarea "Edge Ovens / Model: Edge-1830 / Serial: 24-41-0928-A0201 Found conveyor not mov…"
click at [620, 188] on textarea "Service Summary ( optional )" at bounding box center [539, 355] width 308 height 411
type textarea "x"
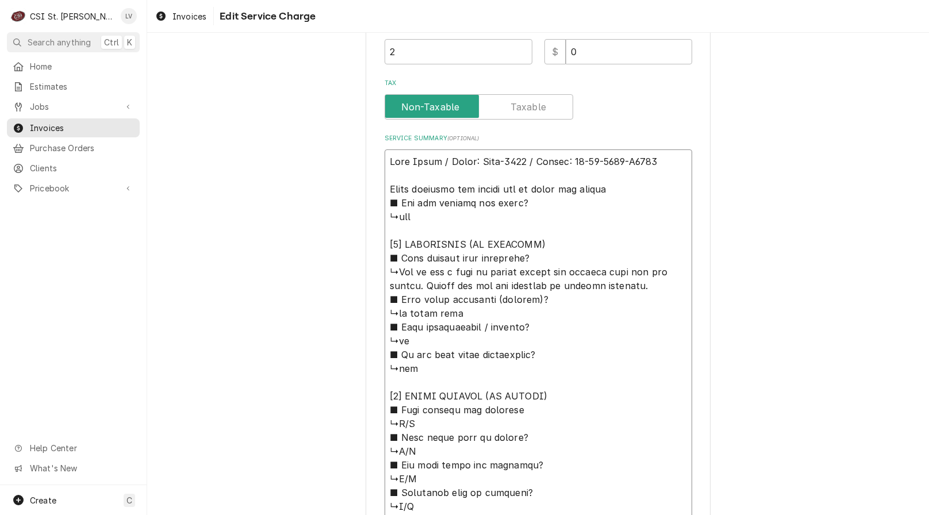
type textarea "Edge Ovens / Model: Edge-1830 / Serial: 24-41-0928-A0201 Found conveyor not mov…"
type textarea "x"
type textarea "Edge Ovens / Model: Edge-1830 / Serial: 24-41-0928-A0201 Found conveyor not mov…"
type textarea "x"
type textarea "Edge Ovens / Model: Edge-1830 / Serial: 24-41-0928-A0201 Found conveyor not mov…"
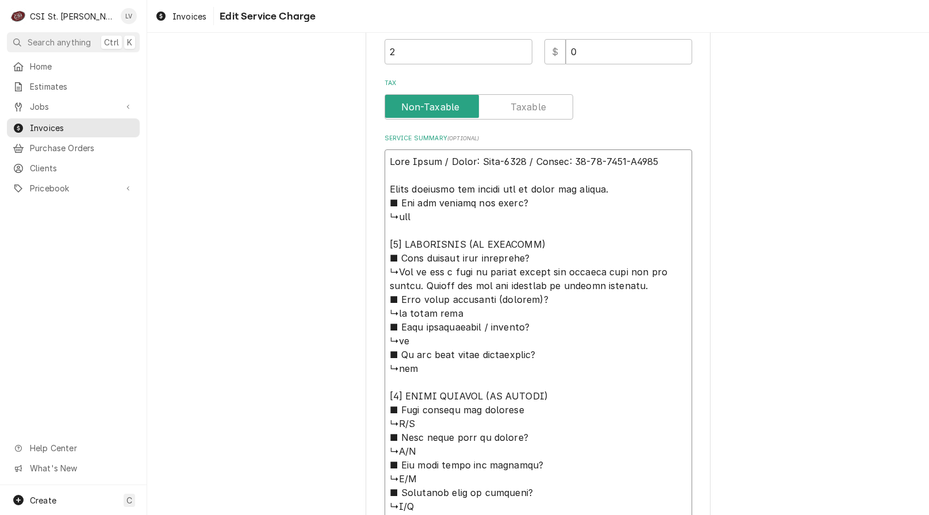
drag, startPoint x: 427, startPoint y: 271, endPoint x: 643, endPoint y: 283, distance: 216.6
click at [644, 284] on textarea "Service Summary ( optional )" at bounding box center [539, 355] width 308 height 411
click at [634, 194] on textarea "Service Summary ( optional )" at bounding box center [539, 355] width 308 height 411
paste textarea "use a drop of thread locker and tighten down the set screws. Tested and now the…"
type textarea "x"
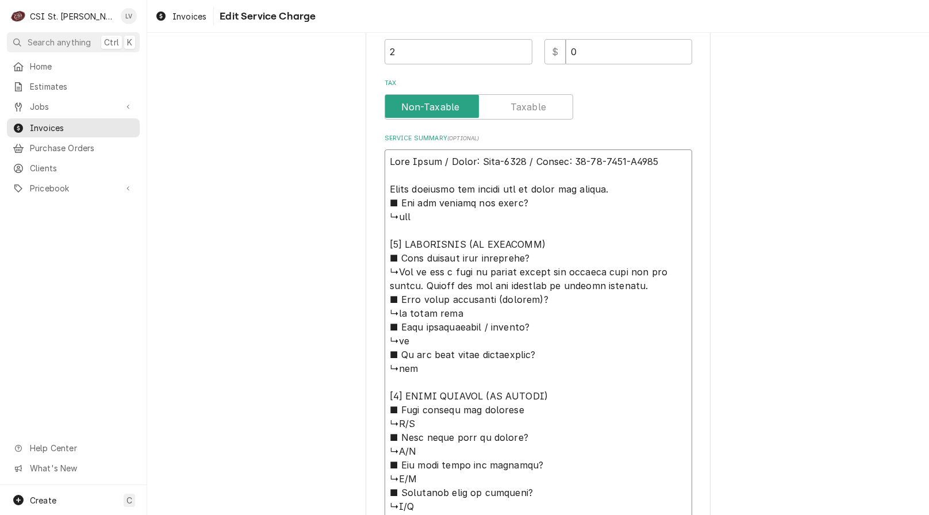
type textarea "Edge Ovens / Model: Edge-1830 / Serial: 24-41-0928-A0201 Found conveyor not mov…"
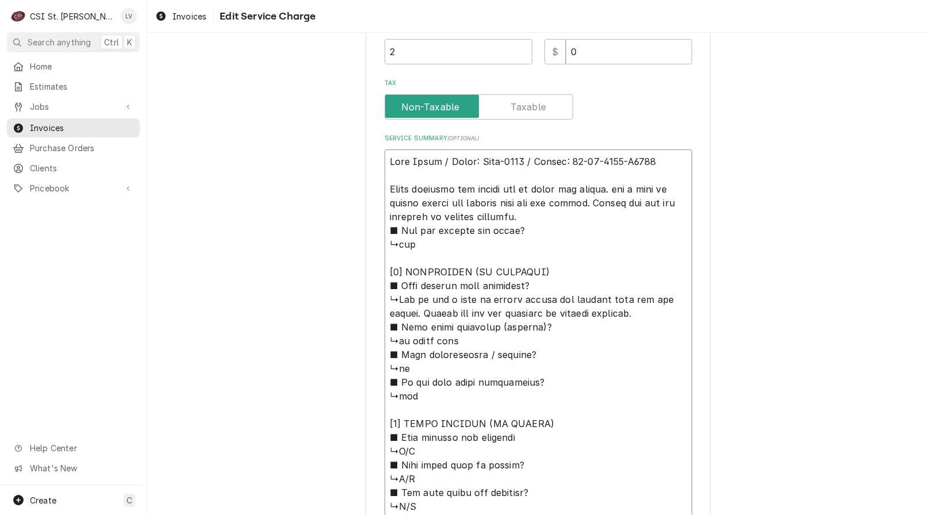
click at [627, 191] on textarea "Service Summary ( optional )" at bounding box center [539, 369] width 308 height 438
type textarea "x"
type textarea "Edge Ovens / Model: Edge-1830 / Serial: 24-41-0928-A0201 Found conveyor not mov…"
type textarea "x"
type textarea "Edge Ovens / Model: Edge-1830 / Serial: 24-41-0928-A0201 Found conveyor not mov…"
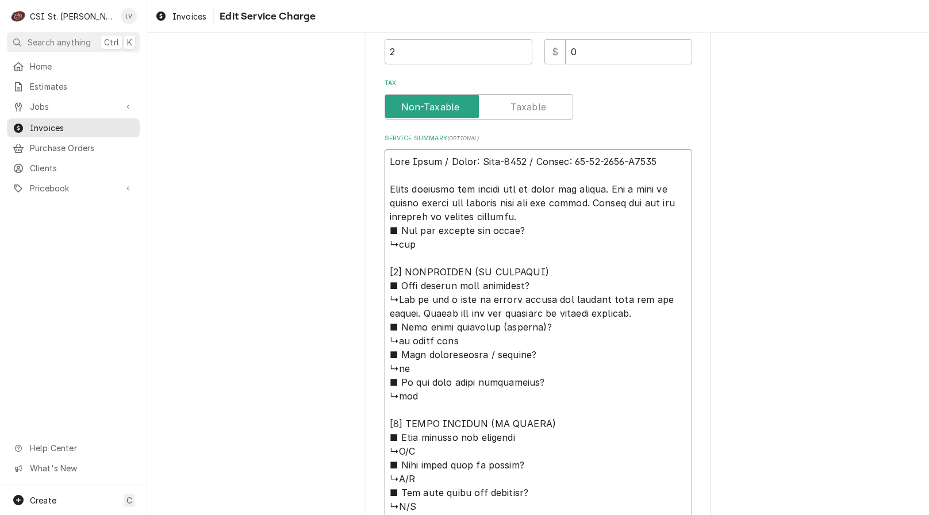
type textarea "x"
type textarea "Edge Ovens / Model: Edge-1830 / Serial: 24-41-0928-A0201 Found conveyor not mov…"
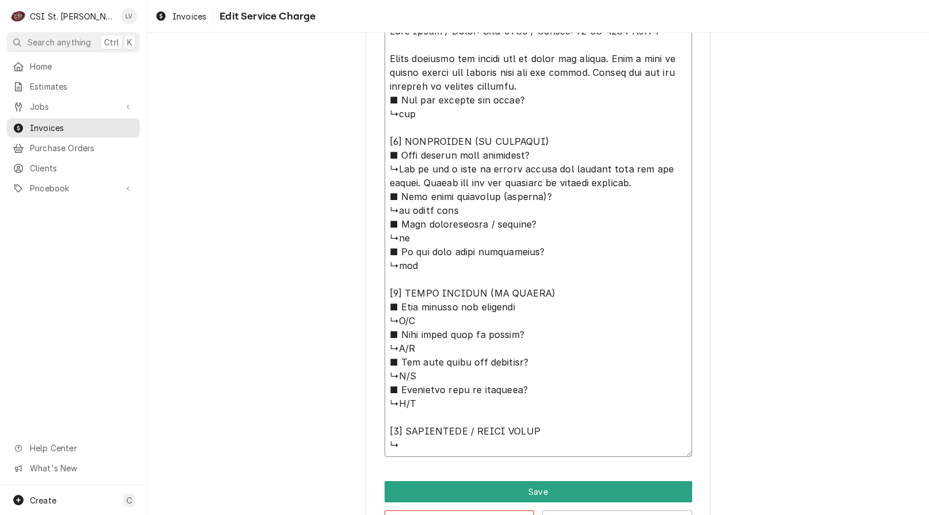
scroll to position [575, 0]
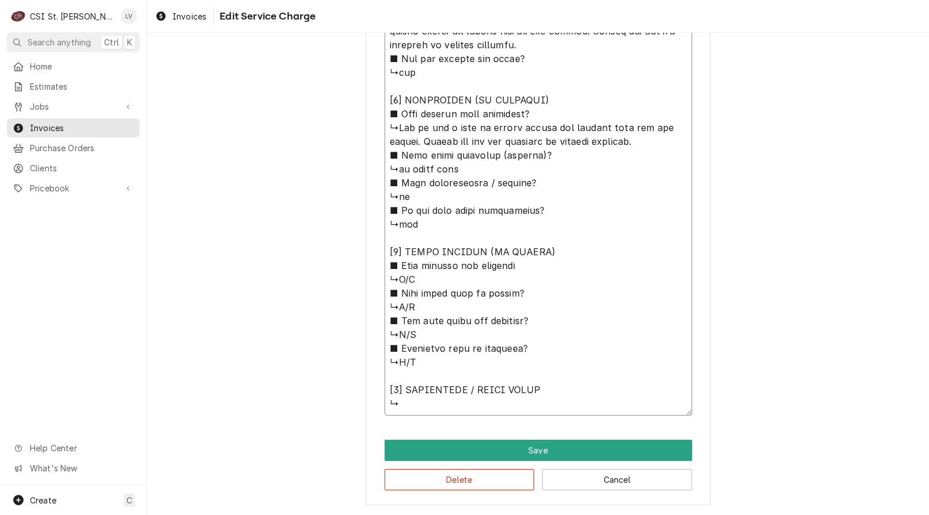
drag, startPoint x: 386, startPoint y: 231, endPoint x: 497, endPoint y: 540, distance: 328.7
click at [497, 515] on html "C CSI St. Louis LV Search anything Ctrl K Home Estimates Jobs Jobs Job Series I…" at bounding box center [464, 257] width 929 height 515
type textarea "x"
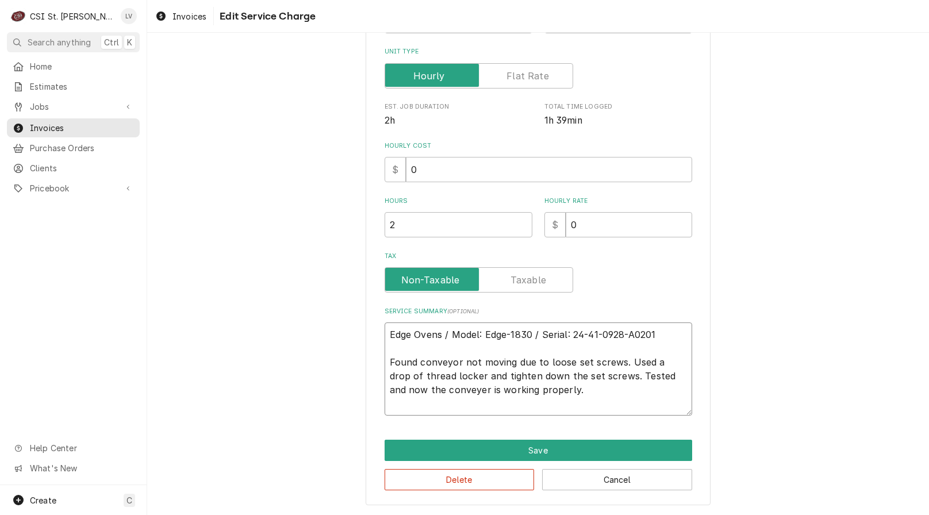
scroll to position [229, 0]
drag, startPoint x: 530, startPoint y: 384, endPoint x: 346, endPoint y: 326, distance: 193.5
click at [346, 326] on div "Use the fields below to edit this service charge Short Description Job | Servic…" at bounding box center [538, 165] width 782 height 700
type textarea "Edge Ovens / Model: Edge-1830 / Serial: 24-41-0928-A0201 Found conveyor not mov…"
click at [459, 477] on button "Delete" at bounding box center [460, 479] width 150 height 21
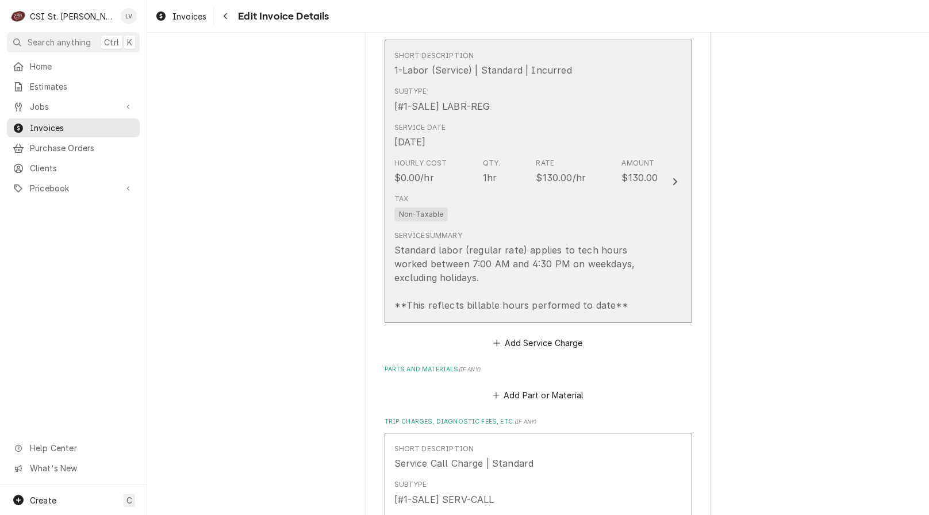
click at [469, 274] on div "Standard labor (regular rate) applies to tech hours worked between 7:00 AM and …" at bounding box center [527, 277] width 264 height 69
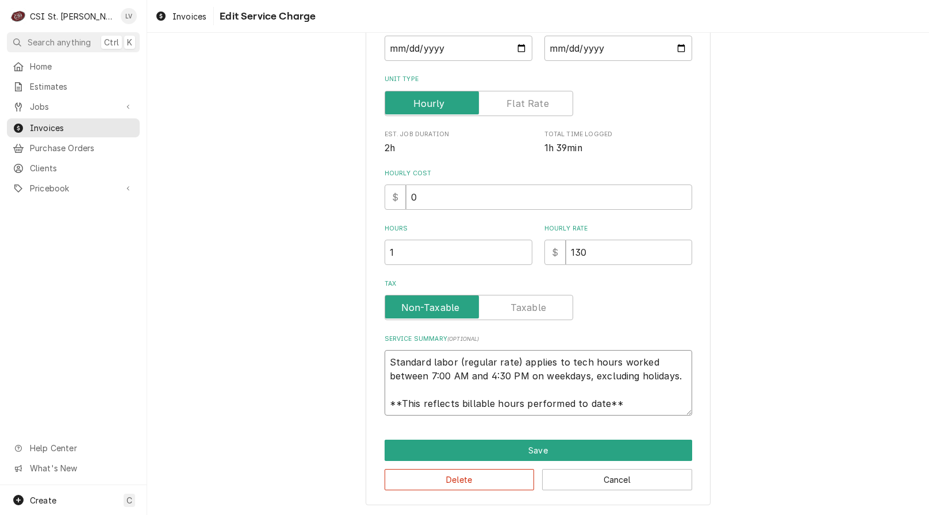
scroll to position [14, 0]
drag, startPoint x: 384, startPoint y: 360, endPoint x: 673, endPoint y: 432, distance: 298.8
click at [673, 432] on div "Use the fields below to edit this service charge Short Description 1-Labor (Ser…" at bounding box center [538, 179] width 345 height 652
paste textarea "Edge Ovens / Model: Edge-1830 / Serial: 24-41-0928-A0201 Found conveyor not mov…"
type textarea "x"
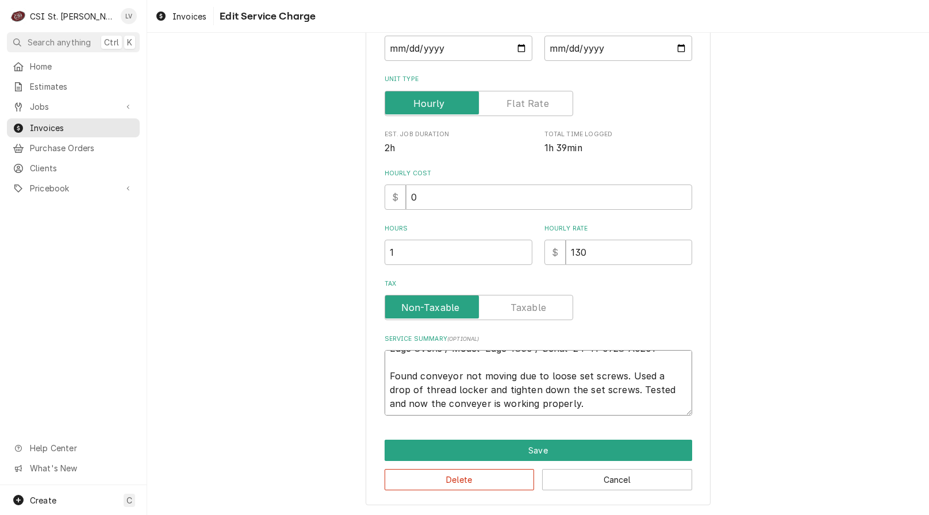
scroll to position [0, 0]
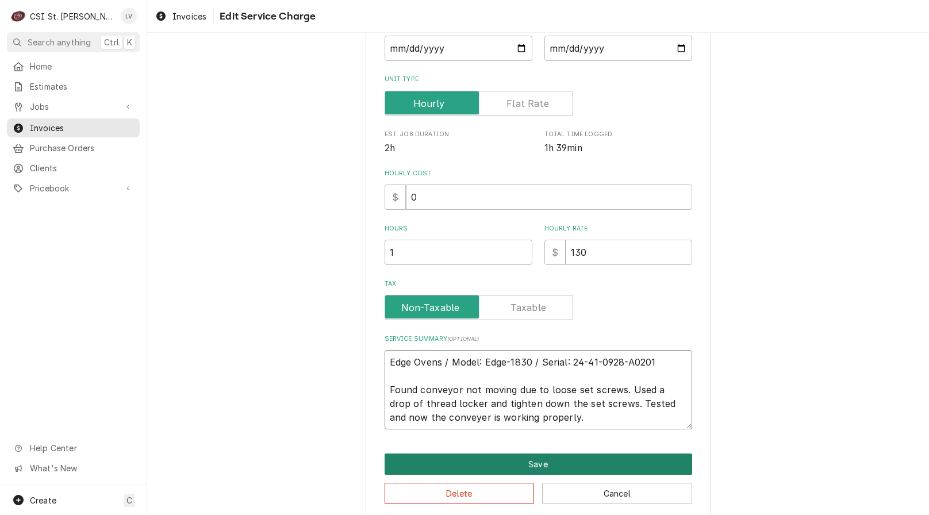
type textarea "Edge Ovens / Model: Edge-1830 / Serial: 24-41-0928-A0201 Found conveyor not mov…"
click at [573, 465] on button "Save" at bounding box center [539, 464] width 308 height 21
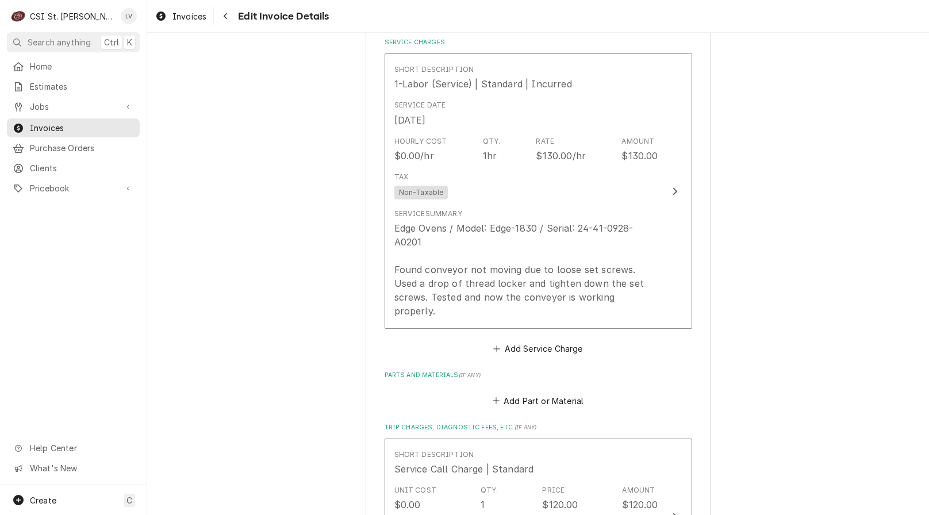
scroll to position [1043, 0]
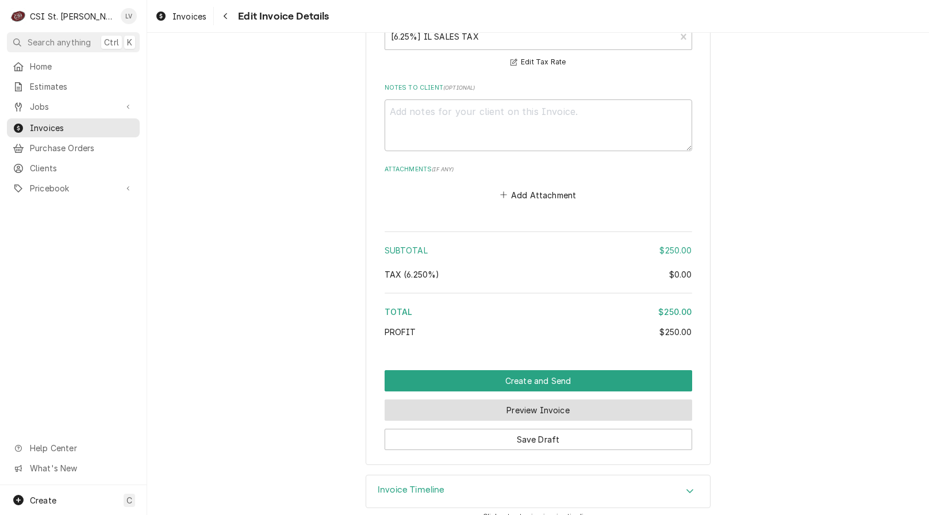
click at [508, 400] on button "Preview Invoice" at bounding box center [539, 410] width 308 height 21
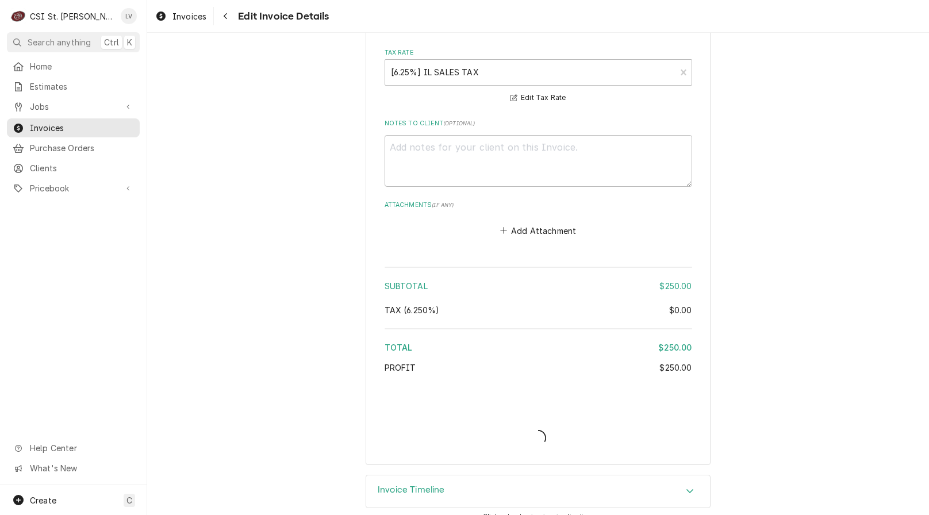
type textarea "x"
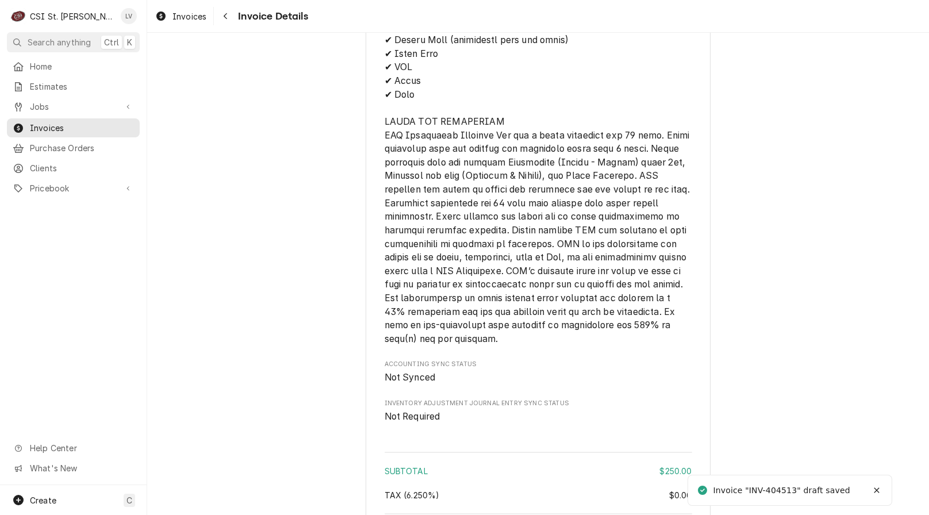
scroll to position [1765, 0]
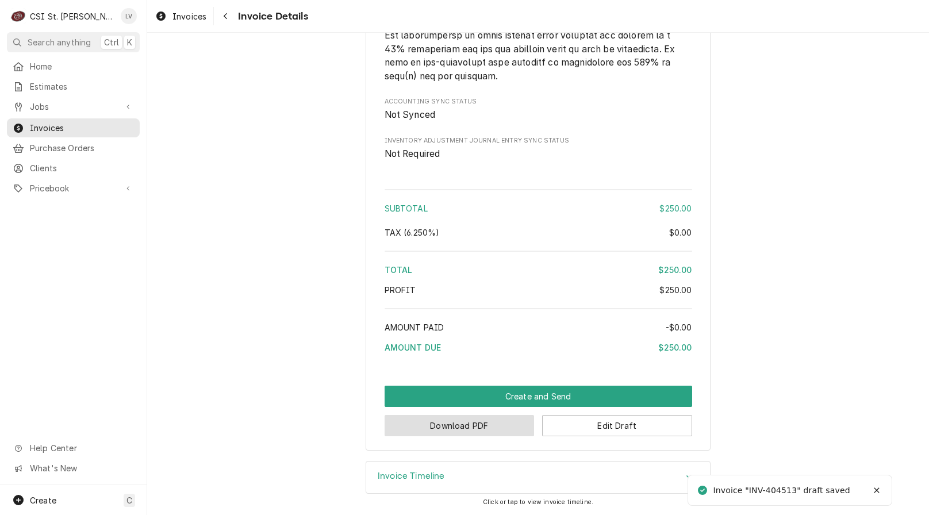
click at [465, 423] on button "Download PDF" at bounding box center [460, 425] width 150 height 21
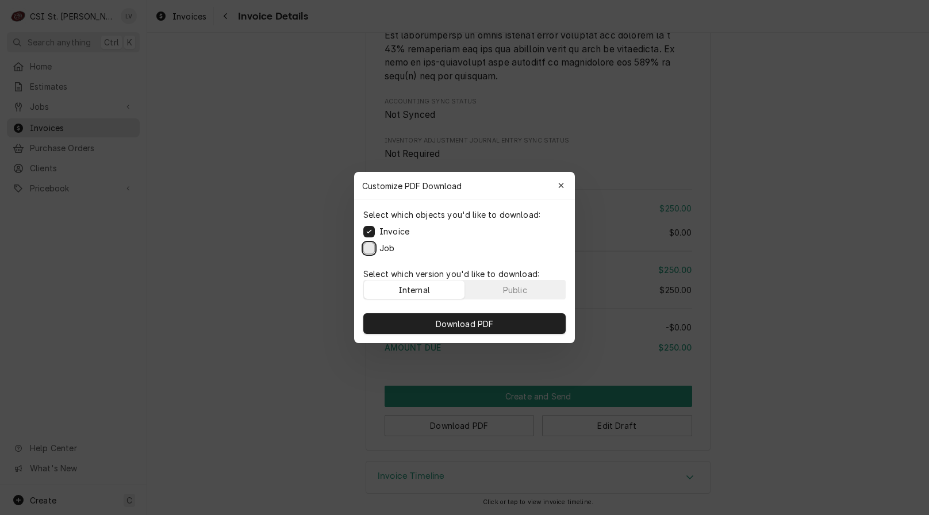
click at [367, 247] on button "Job" at bounding box center [369, 249] width 12 height 12
click at [436, 324] on span "Download PDF" at bounding box center [465, 324] width 63 height 12
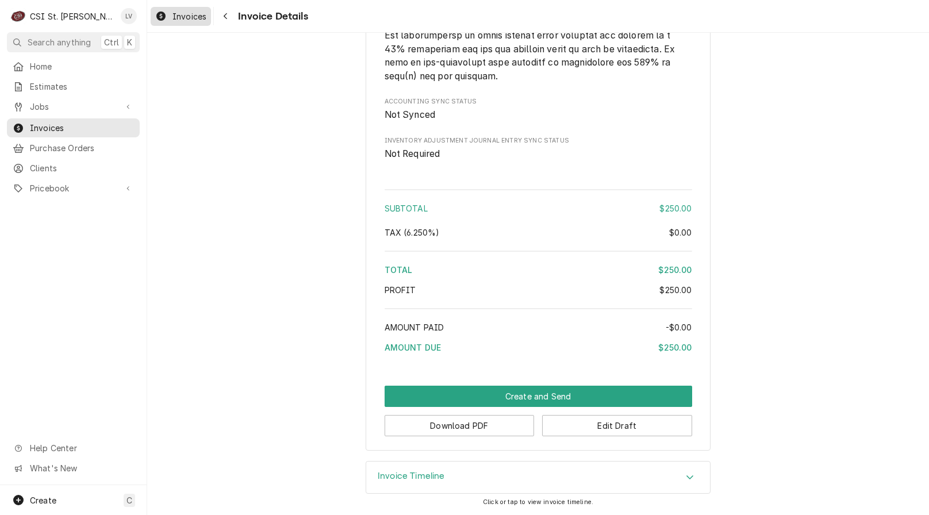
click at [179, 15] on span "Invoices" at bounding box center [190, 16] width 34 height 12
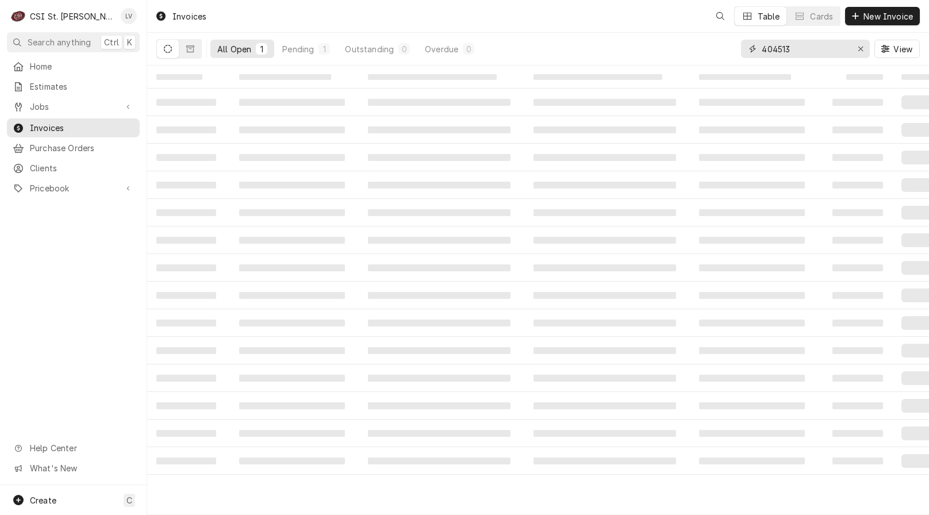
click at [814, 48] on input "404513" at bounding box center [805, 49] width 86 height 18
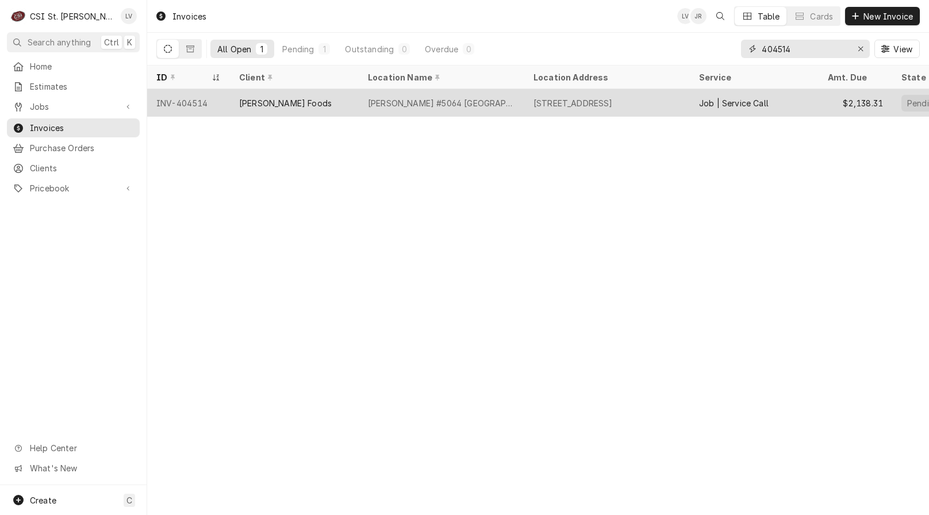
type input "404514"
click at [273, 98] on div "[PERSON_NAME] Foods" at bounding box center [285, 103] width 93 height 12
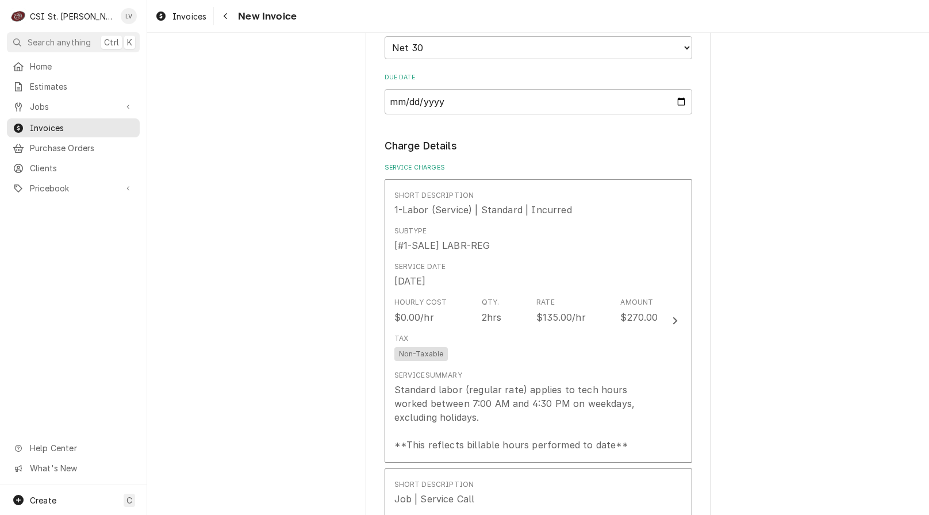
scroll to position [805, 0]
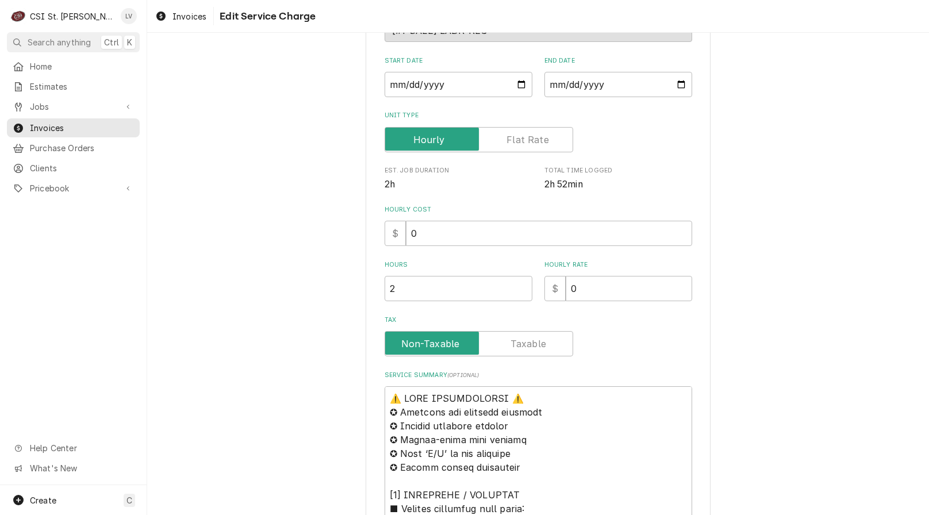
scroll to position [403, 0]
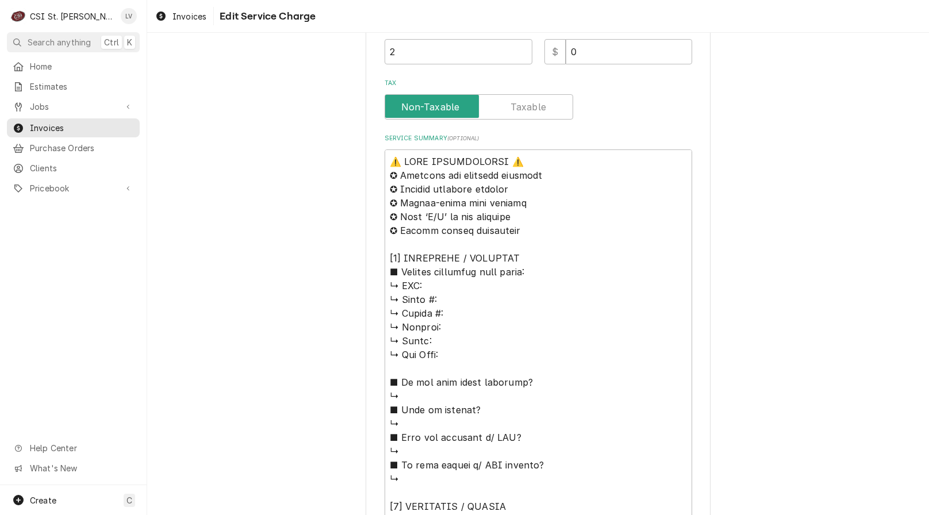
drag, startPoint x: 385, startPoint y: 160, endPoint x: 409, endPoint y: 188, distance: 36.3
click at [462, 223] on div "Use the fields below to edit this service charge Short Description Job | Servic…" at bounding box center [538, 441] width 345 height 1577
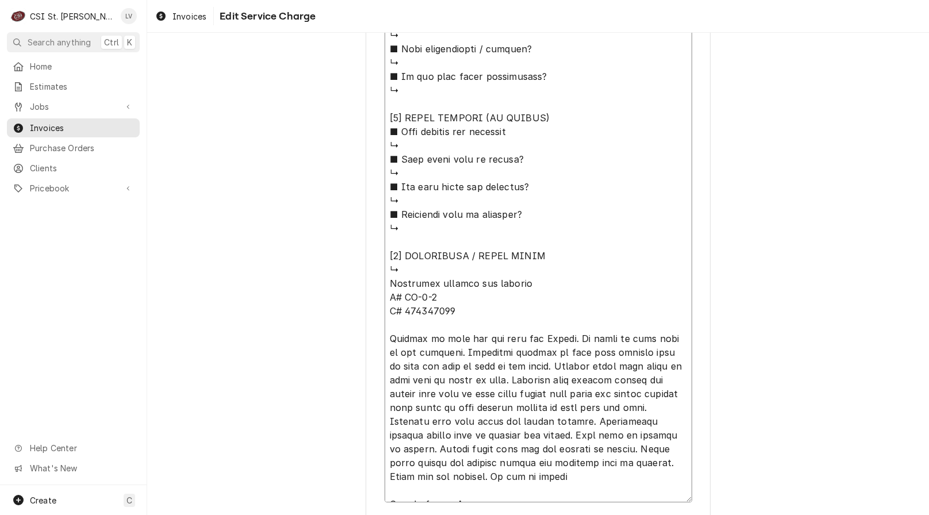
scroll to position [1127, 0]
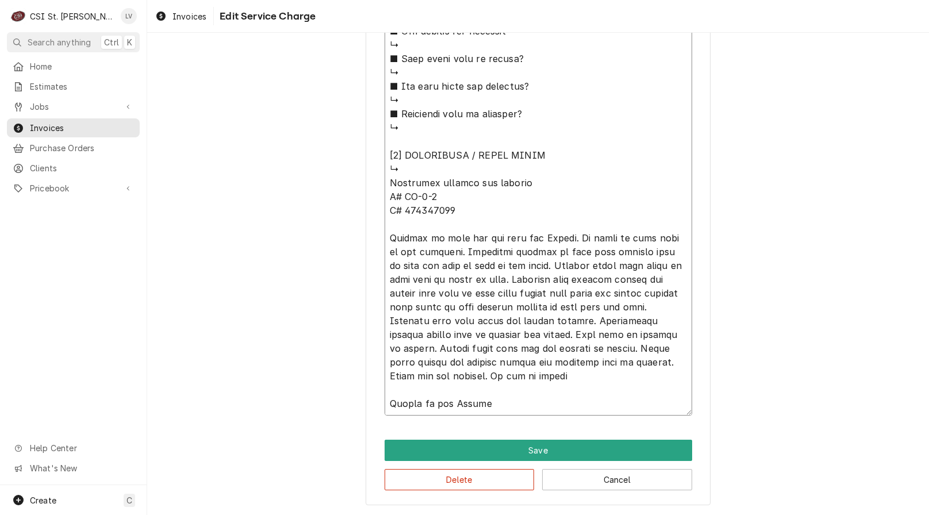
drag, startPoint x: 386, startPoint y: 161, endPoint x: 532, endPoint y: 167, distance: 145.6
type textarea "x"
type textarea "Multiplex blended ice machine M# MA-8-2 S# 650178791 Arrived on site and met wi…"
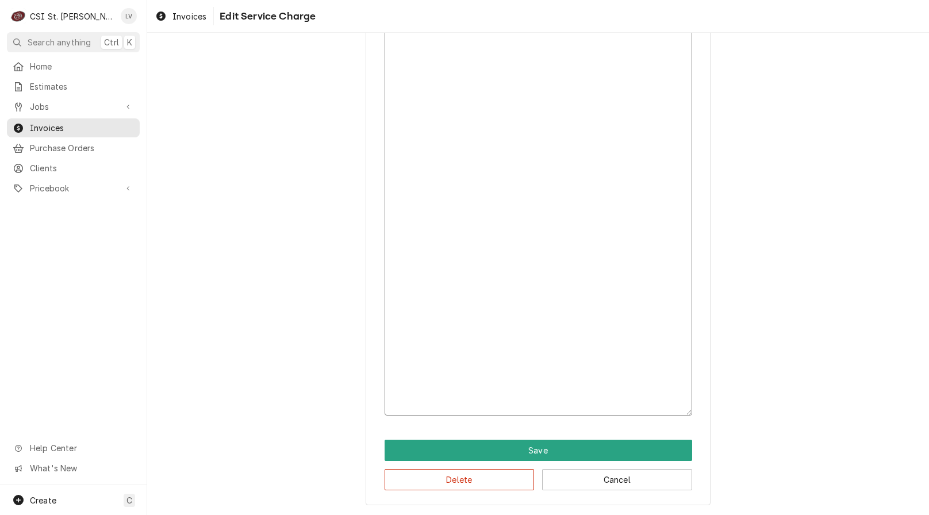
scroll to position [381, 0]
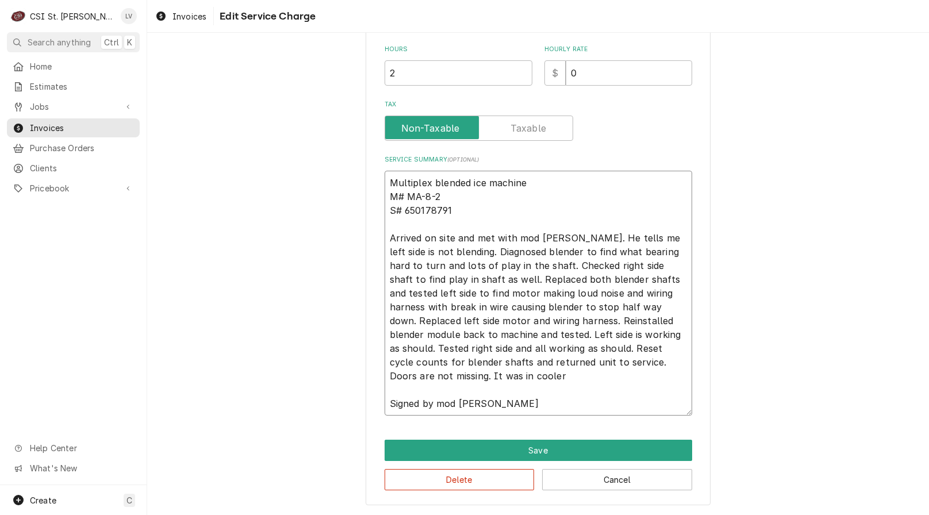
click at [495, 217] on textarea "Multiplex blended ice machine M# MA-8-2 S# 650178791 Arrived on site and met wi…" at bounding box center [539, 293] width 308 height 245
type textarea "x"
type textarea "Multiplex blended ice machine M# MA-8-2 S# 650178791 Arrived on site and met wi…"
type textarea "x"
type textarea "Multiplex blended ice machine M# MA-8-2 S# 650178791 ( Arrived on site and met …"
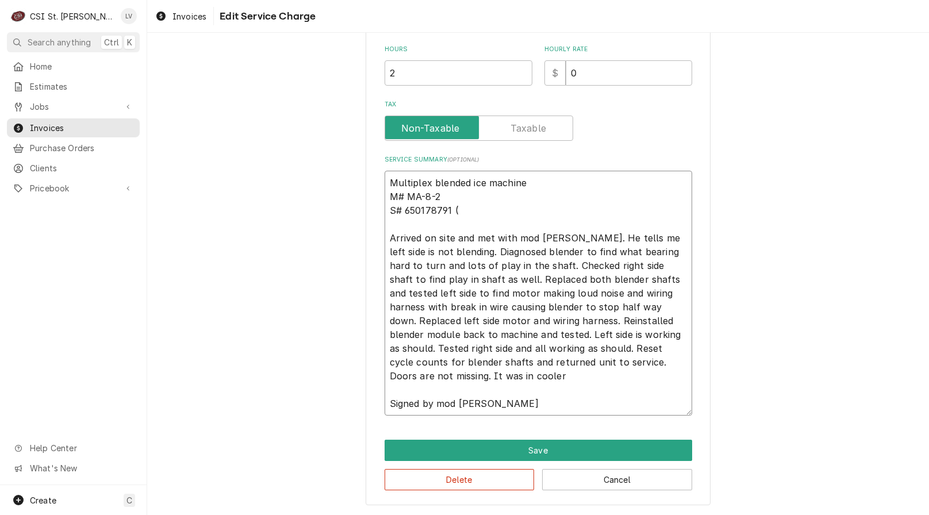
type textarea "x"
type textarea "Multiplex blended ice machine M# MA-8-2 S# 650178791 (b Arrived on site and met…"
type textarea "x"
type textarea "Multiplex blended ice machine M# MA-8-2 S# 650178791 (bl Arrived on site and me…"
type textarea "x"
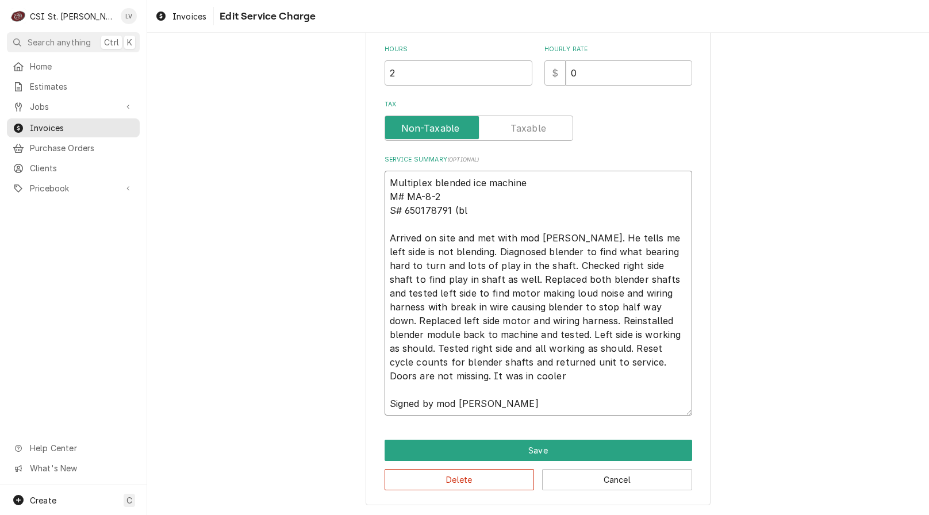
type textarea "Multiplex blended ice machine M# MA-8-2 S# 650178791 (ble Arrived on site and m…"
type textarea "x"
type textarea "Multiplex blended ice machine M# MA-8-2 S# 650178791 (blen Arrived on site and …"
type textarea "x"
type textarea "Multiplex blended ice machine M# MA-8-2 S# 650178791 (blend Arrived on site and…"
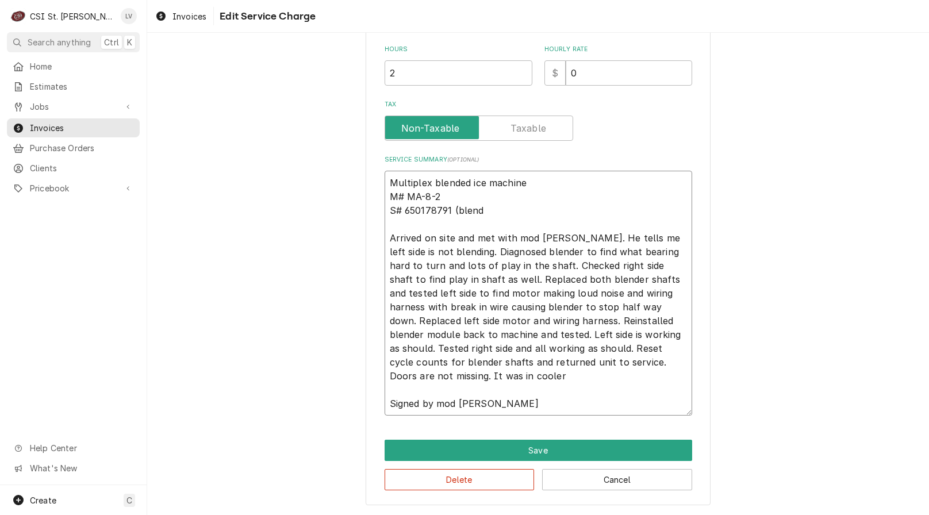
type textarea "x"
type textarea "Multiplex blended ice machine M# MA-8-2 S# 650178791 (blende Arrived on site an…"
type textarea "x"
type textarea "Multiplex blended ice machine M# MA-8-2 S# 650178791 (blended Arrived on site a…"
type textarea "x"
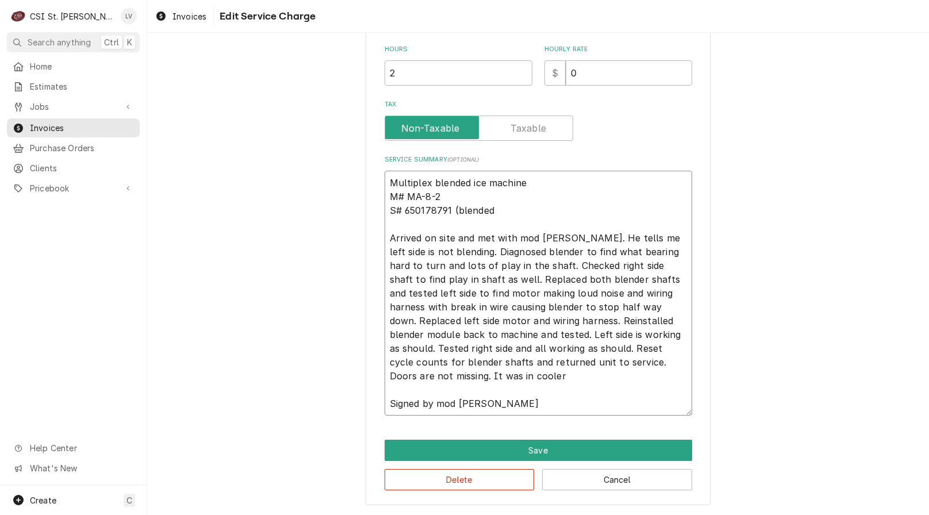
type textarea "Multiplex blended ice machine M# MA-8-2 S# 650178791 (blended Arrived on site a…"
type textarea "x"
type textarea "Multiplex blended ice machine M# MA-8-2 S# 650178791 (blended i Arrived on site…"
type textarea "x"
type textarea "Multiplex blended ice machine M# MA-8-2 S# 650178791 (blended ic Arrived on sit…"
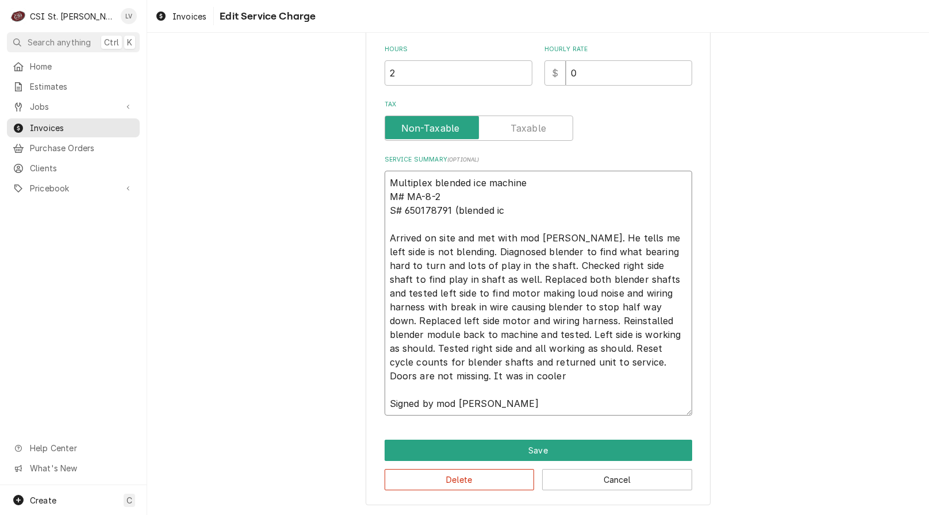
type textarea "x"
type textarea "Multiplex blended ice machine M# MA-8-2 S# 650178791 (blended ice Arrived on si…"
type textarea "x"
type textarea "Multiplex blended ice machine M# MA-8-2 S# 650178791 (blended ice Arrived on si…"
type textarea "x"
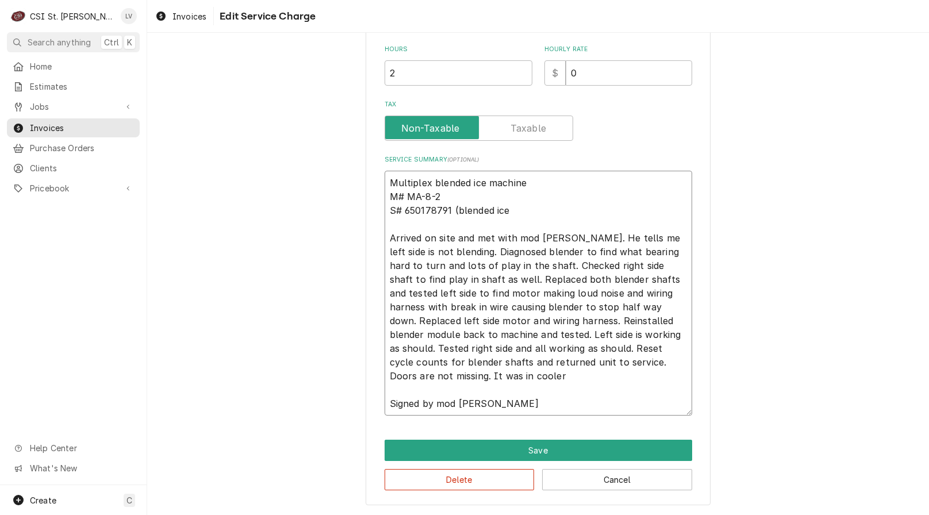
type textarea "Multiplex blended ice machine M# MA-8-2 S# 650178791 (blended ice m Arrived on …"
type textarea "x"
type textarea "Multiplex blended ice machine M# MA-8-2 S# 650178791 (blended ice ma Arrived on…"
type textarea "x"
type textarea "Multiplex blended ice machine M# MA-8-2 S# 650178791 (blended ice mac Arrived o…"
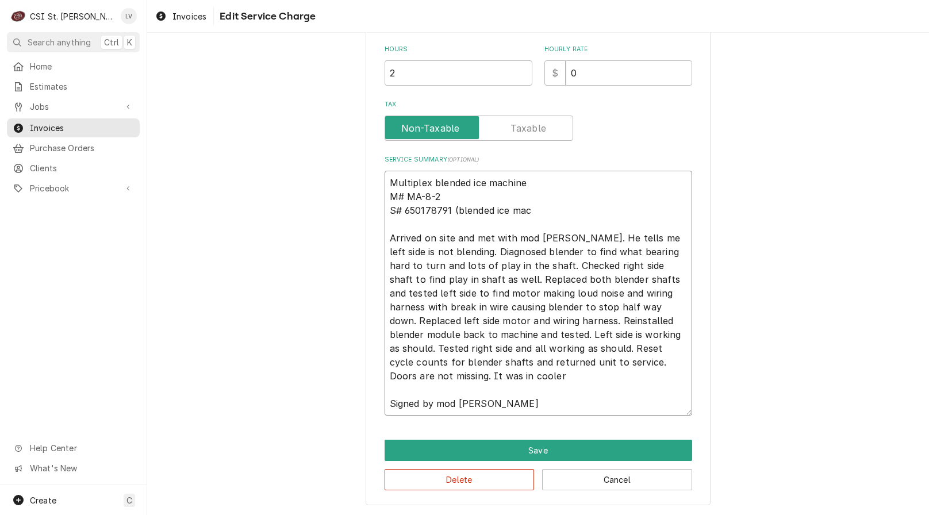
type textarea "x"
type textarea "Multiplex blended ice machine M# MA-8-2 S# 650178791 (blended ice mach Arrived …"
type textarea "x"
type textarea "Multiplex blended ice machine M# MA-8-2 S# 650178791 (blended ice machi Arrived…"
type textarea "x"
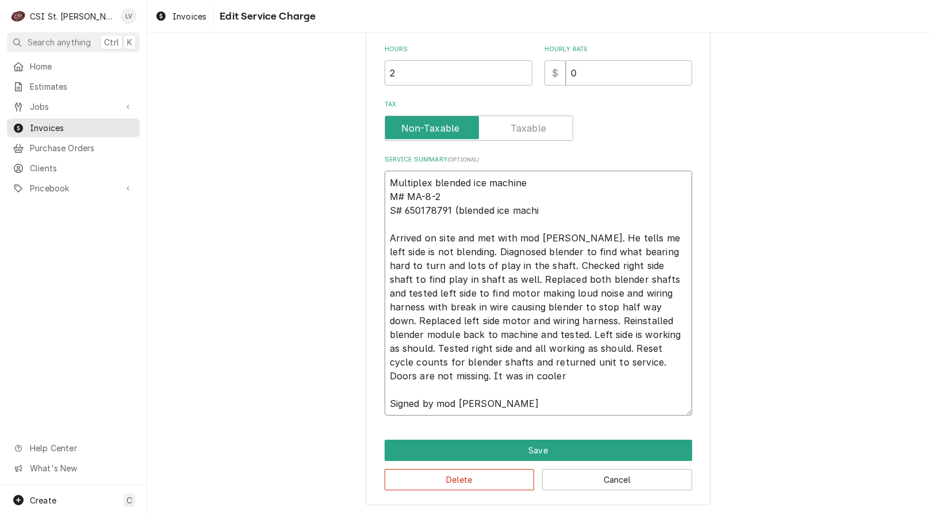
type textarea "Multiplex blended ice machine M# MA-8-2 S# 650178791 (blended ice machin Arrive…"
type textarea "x"
type textarea "Multiplex blended ice machine M# MA-8-2 S# 650178791 (blended ice machine Arriv…"
type textarea "x"
type textarea "Multiplex blended ice machine M# MA-8-2 S# 650178791 (blended ice machine) Arri…"
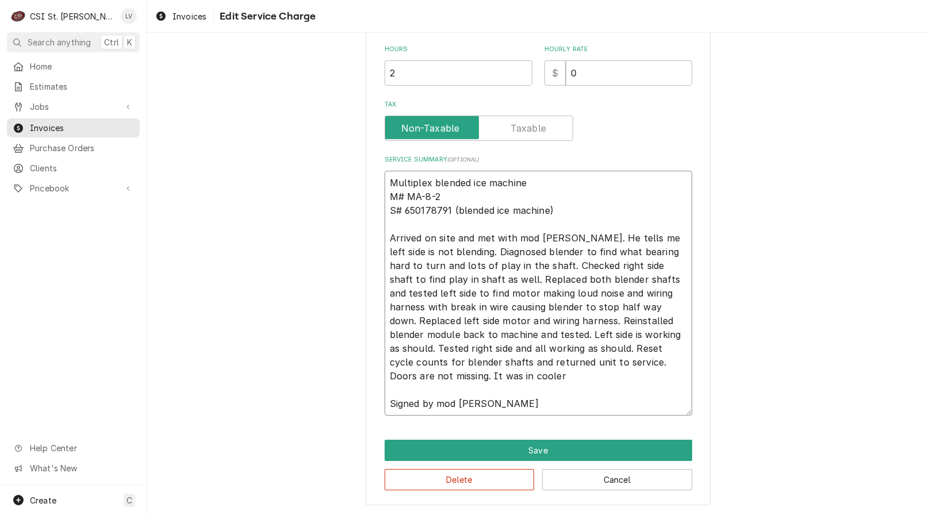
click at [399, 224] on textarea "Multiplex blended ice machine M# MA-8-2 S# 650178791 (blended ice machine) Arri…" at bounding box center [539, 293] width 308 height 245
type textarea "x"
type textarea "Multiplex blended ice machine M# MA-8-2 S 650178791 (blended ice machine) Arriv…"
type textarea "x"
type textarea "Multiplex blended ice machine M# MA-8-2 Se 650178791 (blended ice machine) Arri…"
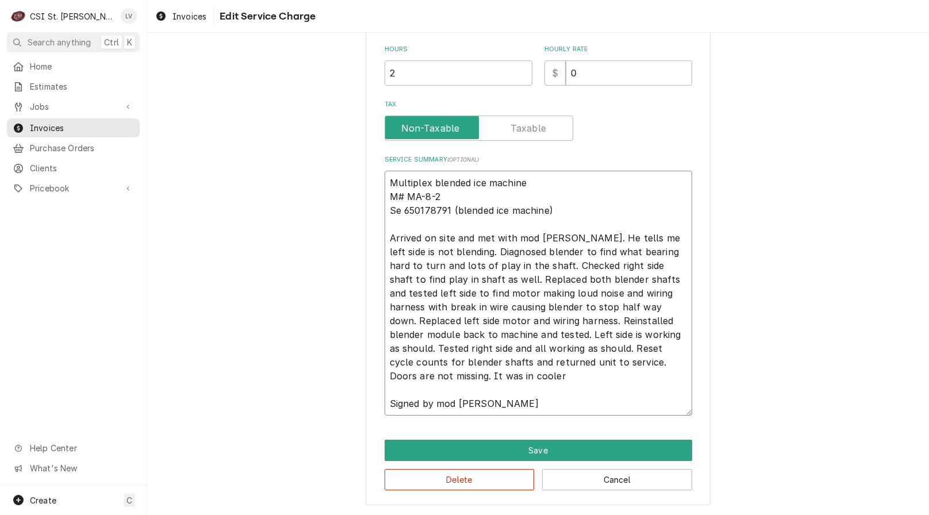
type textarea "x"
type textarea "Multiplex blended ice machine M# MA-8-2 Ser 650178791 (blended ice machine) Arr…"
type textarea "x"
type textarea "Multiplex blended ice machine M# MA-8-2 Seri 650178791 (blended ice machine) Ar…"
type textarea "x"
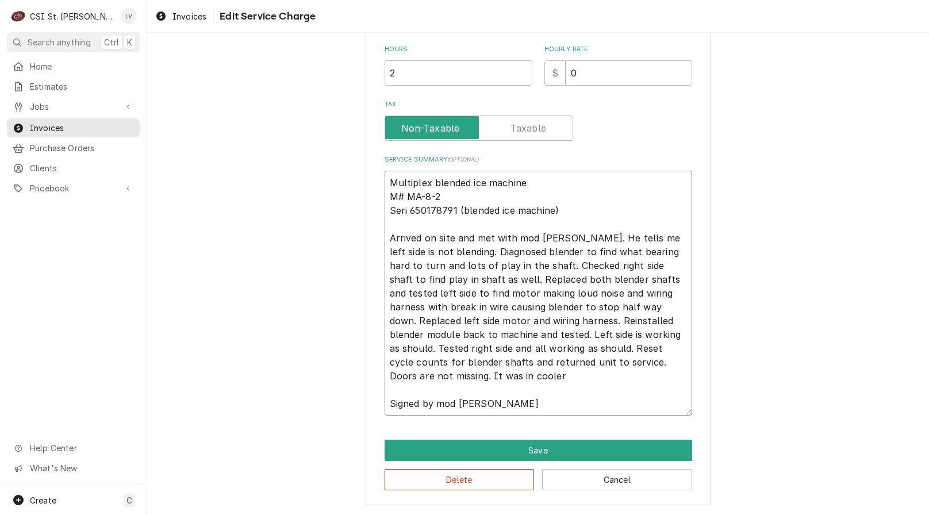
type textarea "Multiplex blended ice machine M# MA-8-2 Seria 650178791 (blended ice machine) A…"
type textarea "x"
type textarea "Multiplex blended ice machine M# MA-8-2 Serial 650178791 (blended ice machine) …"
type textarea "x"
type textarea "Multiplex blended ice machine M# MA-8-2 Serial: 650178791 (blended ice machine)…"
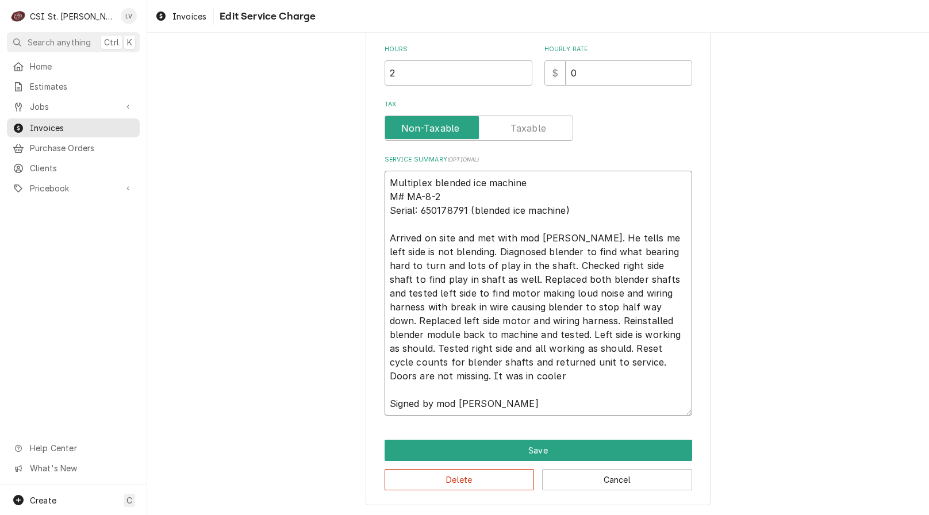
click at [450, 208] on textarea "Multiplex blended ice machine M# MA-8-2 Serial: 650178791 (blended ice machine)…" at bounding box center [539, 293] width 308 height 245
type textarea "x"
type textarea "Multiplex blended ice machine M# MA-8-2 Serial: 650178791 (blended ice machine)…"
type textarea "x"
type textarea "Multiplex blended ice machine M# MA-8-2 / Serial: 650178791 (blended ice machin…"
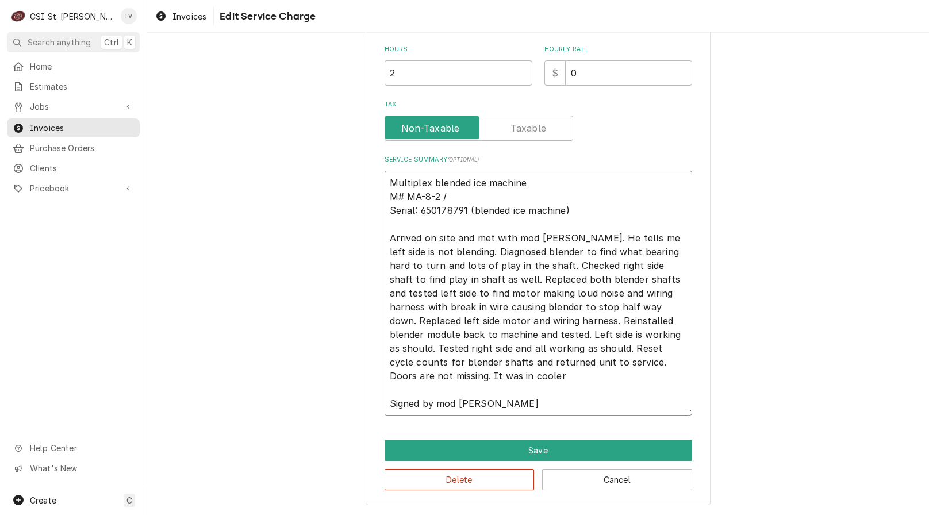
type textarea "x"
type textarea "Multiplex blended ice machine M# MA-8-2 / Serial: 650178791 (blended ice machin…"
type textarea "x"
type textarea "Multiplex blended ice machine M# MA-8-2 / Serial: 650178791 (blended ice machin…"
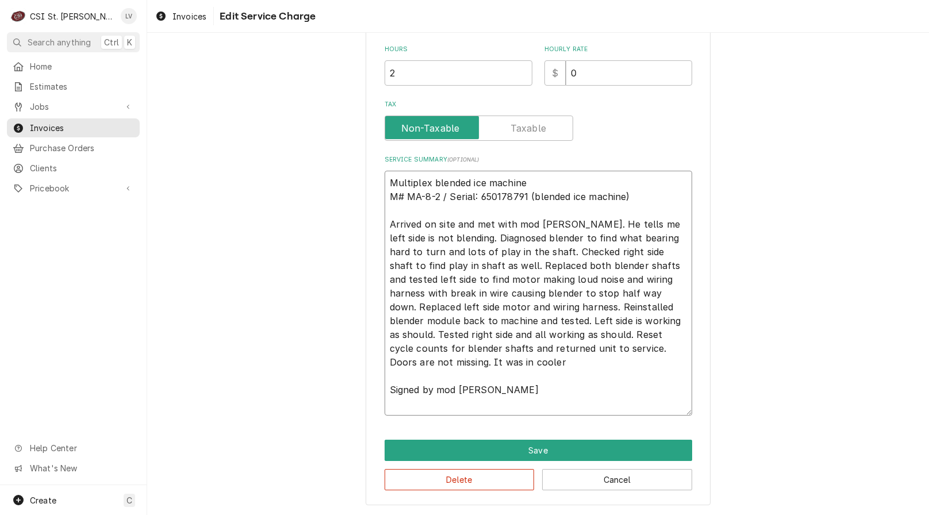
scroll to position [367, 0]
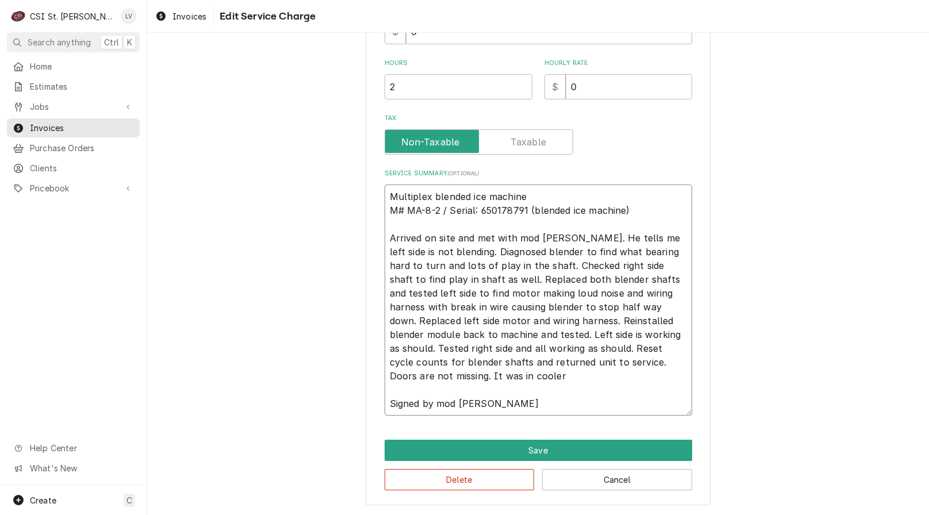
click at [400, 226] on textarea "Multiplex blended ice machine M# MA-8-2 / Serial: 650178791 (blended ice machin…" at bounding box center [539, 300] width 308 height 231
type textarea "x"
type textarea "Multiplex blended ice machine M MA-8-2 / Serial: 650178791 (blended ice machine…"
type textarea "x"
type textarea "Multiplex blended ice machine Mo MA-8-2 / Serial: 650178791 (blended ice machin…"
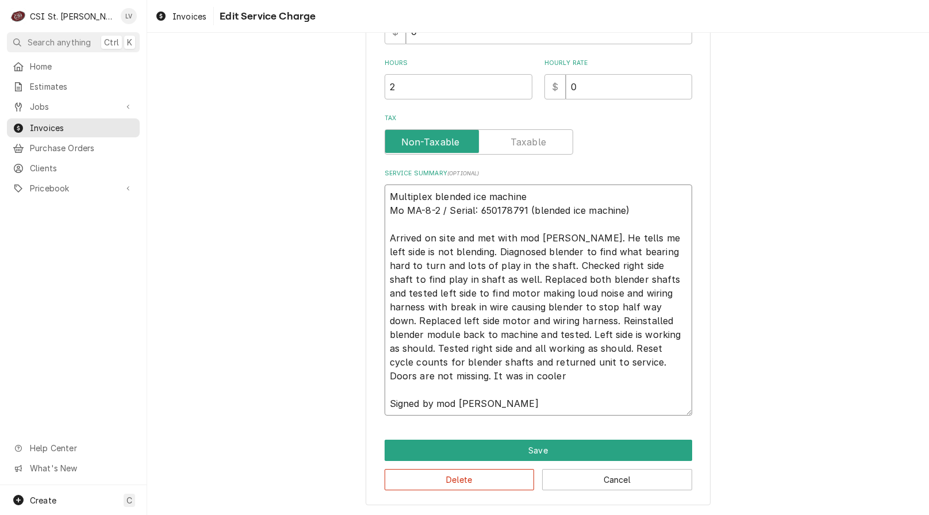
type textarea "x"
type textarea "Multiplex blended ice machine Mod MA-8-2 / Serial: 650178791 (blended ice machi…"
type textarea "x"
type textarea "Multiplex blended ice machine Mode MA-8-2 / Serial: 650178791 (blended ice mach…"
type textarea "x"
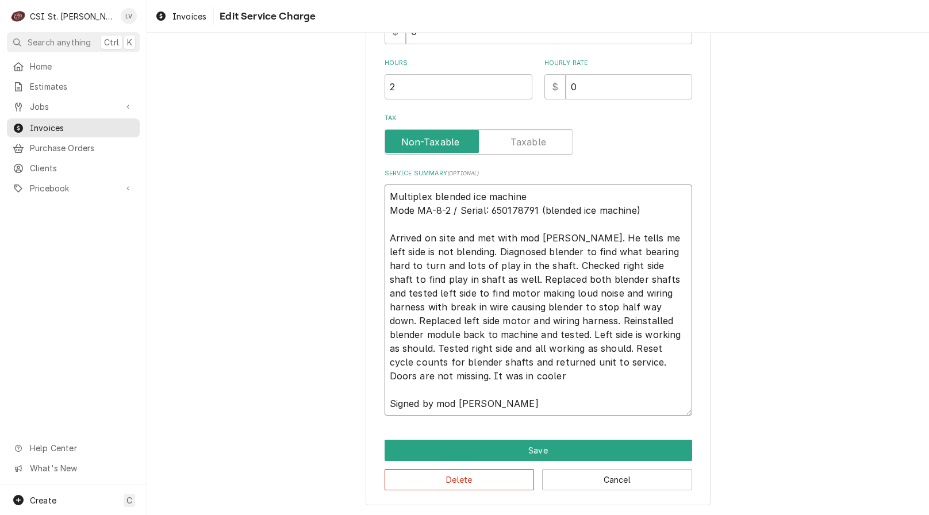
type textarea "Multiplex blended ice machine Model MA-8-2 / Serial: 650178791 (blended ice mac…"
type textarea "x"
type textarea "Multiplex blended ice machine Model: MA-8-2 / Serial: 650178791 (blended ice ma…"
click at [424, 215] on textarea "Multiplex blended ice machine Model: MA-8-2 / Serial: 650178791 (blended ice ma…" at bounding box center [539, 300] width 308 height 231
type textarea "x"
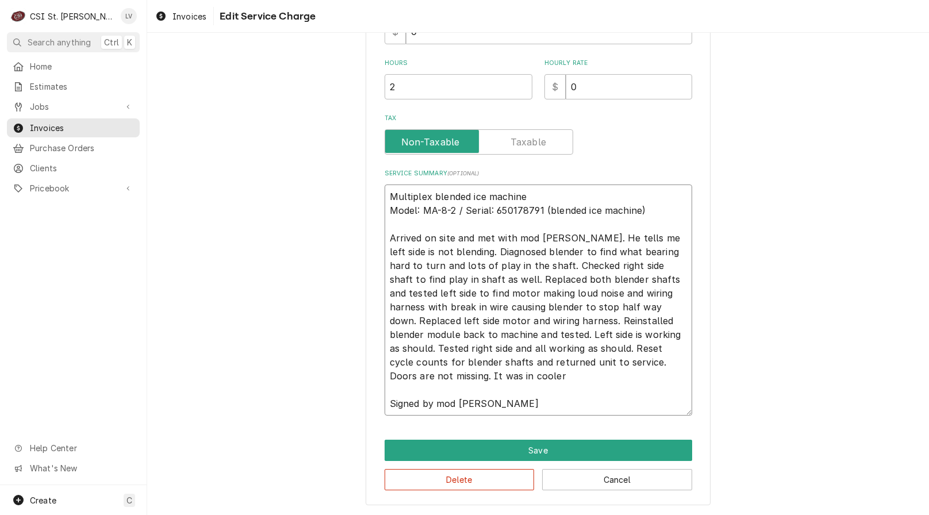
type textarea "Multiplex blended ice machine Model: MA-8-2 / Serial: 650178791 (blended ice ma…"
type textarea "x"
type textarea "Multiplex / blended ice machine Model: MA-8-2 / Serial: 650178791 (blended ice …"
type textarea "x"
type textarea "Multiplex / blended ice machine Model: MA-8-2 / Serial: 650178791 (blended ice …"
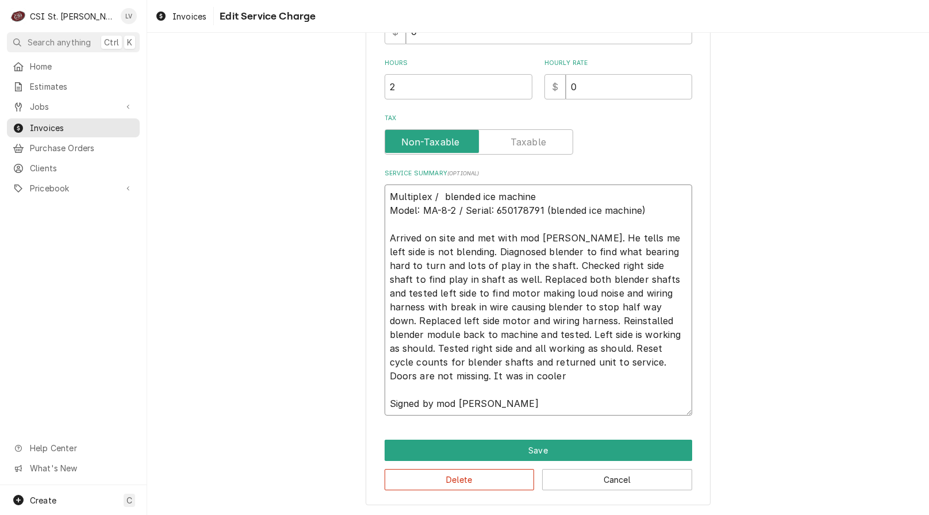
type textarea "x"
type textarea "Multiplex / blended ice machine Model: MA-8-2 / Serial: 650178791 (blended ice …"
type textarea "x"
type textarea "Multiplex / lended ice machine Model: MA-8-2 / Serial: 650178791 (blended ice m…"
type textarea "x"
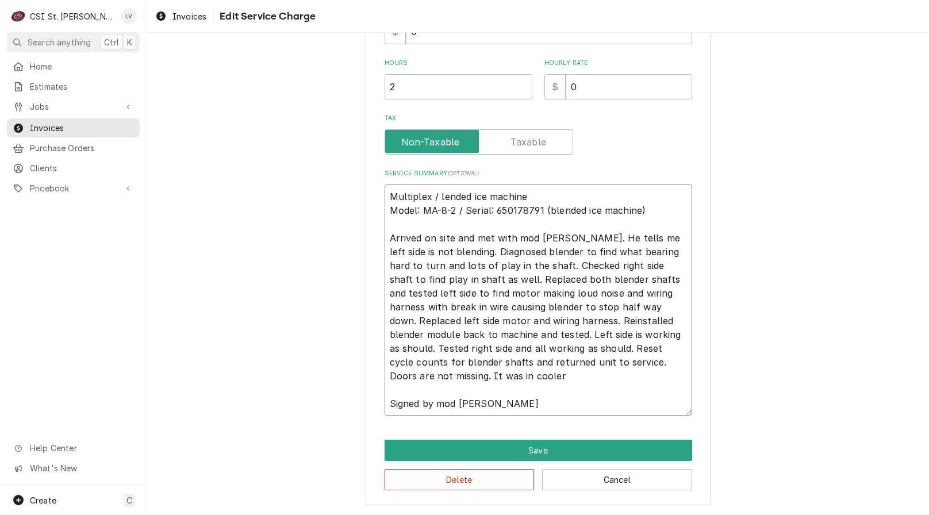
type textarea "Multiplex / ended ice machine Model: MA-8-2 / Serial: 650178791 (blended ice ma…"
type textarea "x"
type textarea "Multiplex / nded ice machine Model: MA-8-2 / Serial: 650178791 (blended ice mac…"
type textarea "x"
type textarea "Multiplex / ded ice machine Model: MA-8-2 / Serial: 650178791 (blended ice mach…"
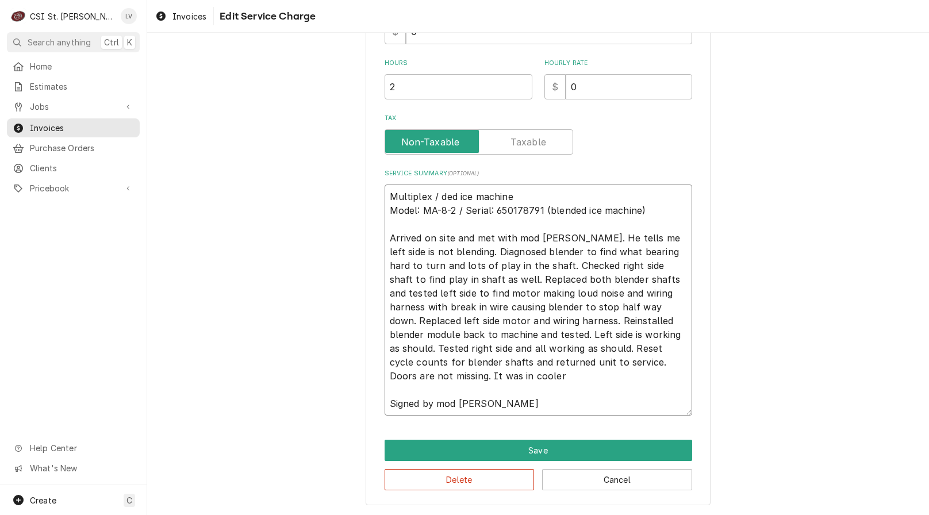
type textarea "x"
type textarea "Multiplex / ed ice machine Model: MA-8-2 / Serial: 650178791 (blended ice machi…"
type textarea "x"
type textarea "Multiplex / d ice machine Model: MA-8-2 / Serial: 650178791 (blended ice machin…"
type textarea "x"
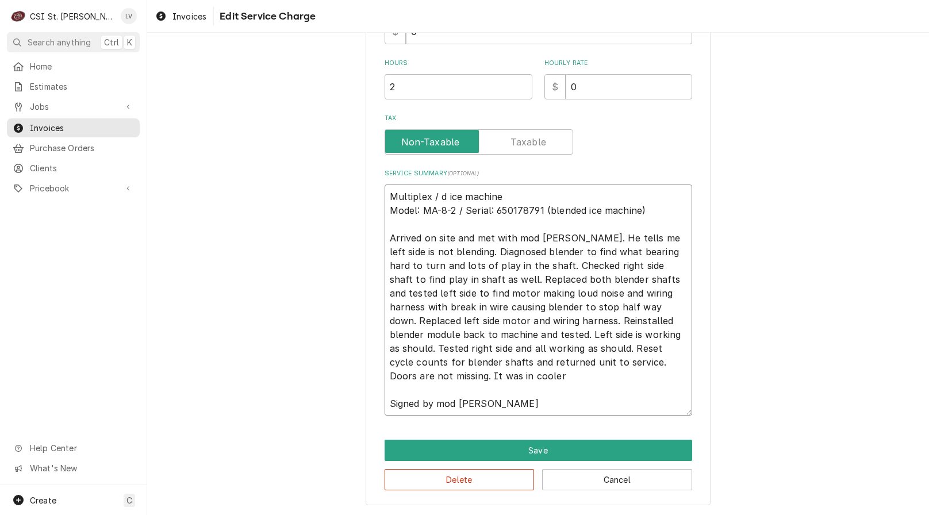
type textarea "Multiplex / ice machine Model: MA-8-2 / Serial: 650178791 (blended ice machine)…"
type textarea "x"
type textarea "Multiplex / ice machine Model: MA-8-2 / Serial: 650178791 (blended ice machine)…"
type textarea "x"
type textarea "Multiplex / ce machine Model: MA-8-2 / Serial: 650178791 (blended ice machine) …"
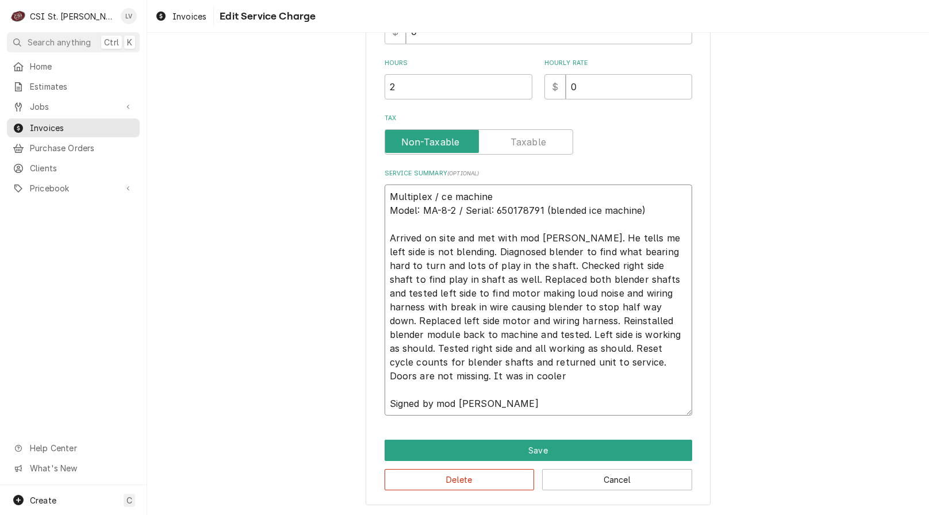
type textarea "x"
type textarea "Multiplex / e machine Model: MA-8-2 / Serial: 650178791 (blended ice machine) A…"
type textarea "x"
type textarea "Multiplex / machine Model: MA-8-2 / Serial: 650178791 (blended ice machine) Arr…"
type textarea "x"
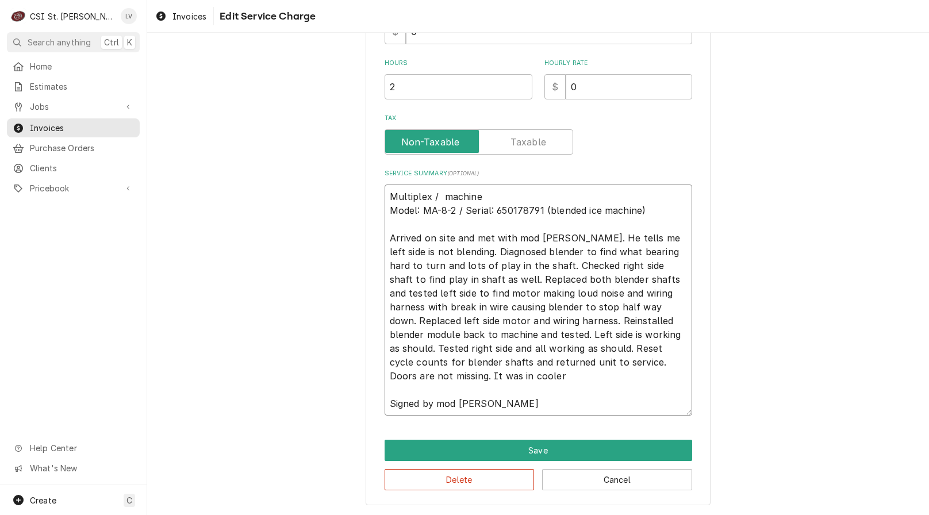
type textarea "Multiplex / machine Model: MA-8-2 / Serial: 650178791 (blended ice machine) Arr…"
type textarea "x"
type textarea "Multiplex / achine Model: MA-8-2 / Serial: 650178791 (blended ice machine) Arri…"
type textarea "x"
type textarea "Multiplex / chine Model: MA-8-2 / Serial: 650178791 (blended ice machine) Arriv…"
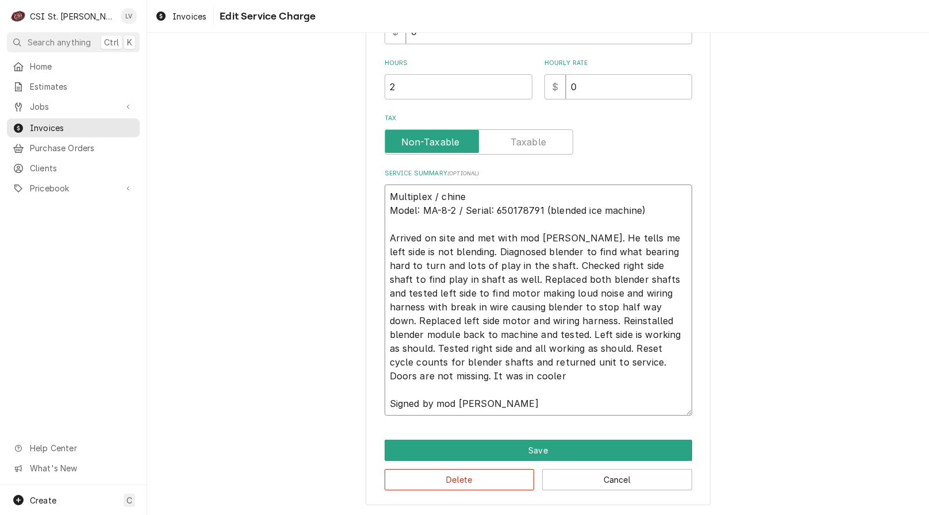
type textarea "x"
type textarea "Multiplex / [PERSON_NAME] Model: MA-8-2 / Serial: 650178791 (blended ice machin…"
type textarea "x"
type textarea "Multiplex / ine Model: MA-8-2 / Serial: 650178791 (blended ice machine) Arrived…"
type textarea "x"
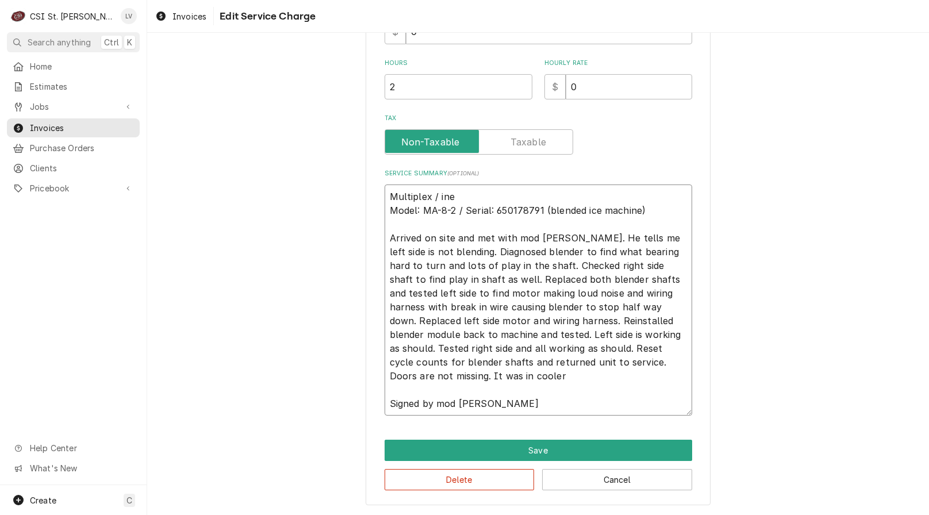
type textarea "Multiplex / ne Model: MA-8-2 / Serial: 650178791 (blended ice machine) Arrived …"
type textarea "x"
type textarea "Multiplex / e Model: MA-8-2 / Serial: 650178791 (blended ice machine) Arrived o…"
type textarea "x"
type textarea "Multiplex / Model: MA-8-2 / Serial: 650178791 (blended ice machine) Arrived on …"
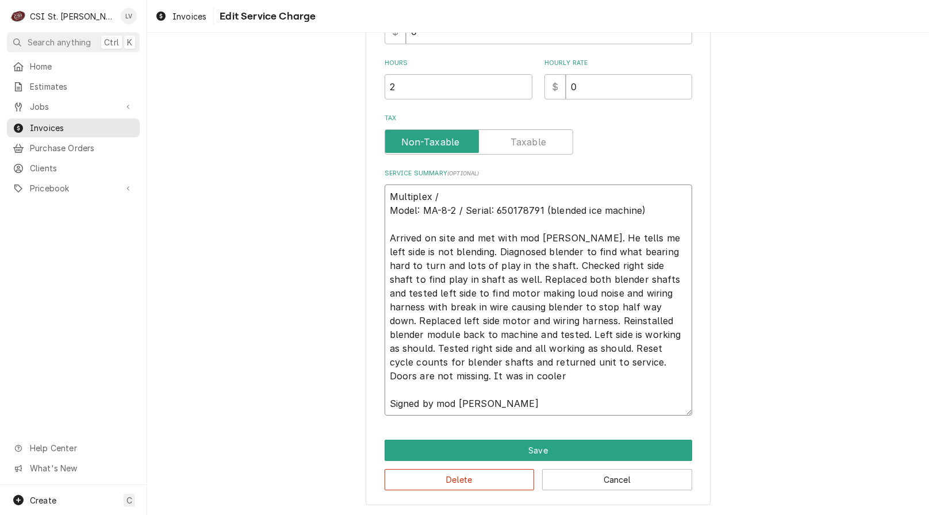
type textarea "x"
type textarea "Multiplex / Model: MA-8-2 / Serial: 650178791 (blended ice machine) Arrived on …"
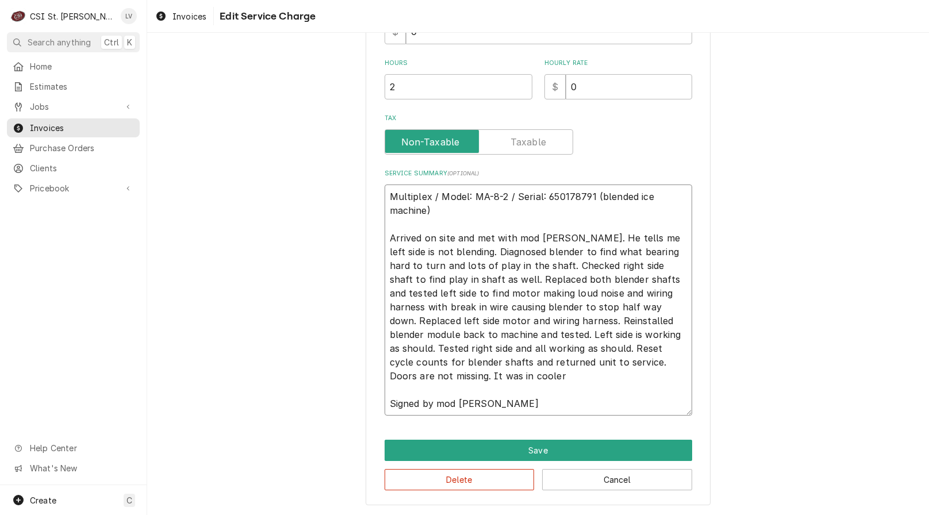
click at [386, 212] on textarea "Multiplex / Model: MA-8-2 / Serial: 650178791 (blended ice machine) Arrived on …" at bounding box center [539, 300] width 308 height 231
type textarea "x"
type textarea "Multiplex / Model: MA-8-2 / Serial: 650178791 (blended ice machine) Arrived on …"
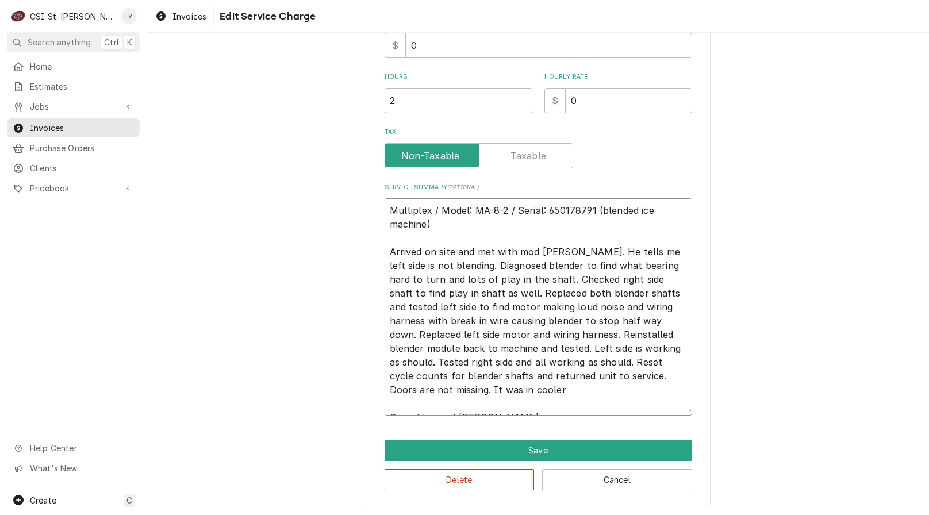
drag, startPoint x: 616, startPoint y: 250, endPoint x: 385, endPoint y: 250, distance: 231.2
click at [386, 250] on textarea "Multiplex / Model: MA-8-2 / Serial: 650178791 (blended ice machine) Arrived on …" at bounding box center [539, 306] width 308 height 217
type textarea "x"
type textarea "Multiplex / Model: MA-8-2 / Serial: 650178791 (blended ice machine) C left side…"
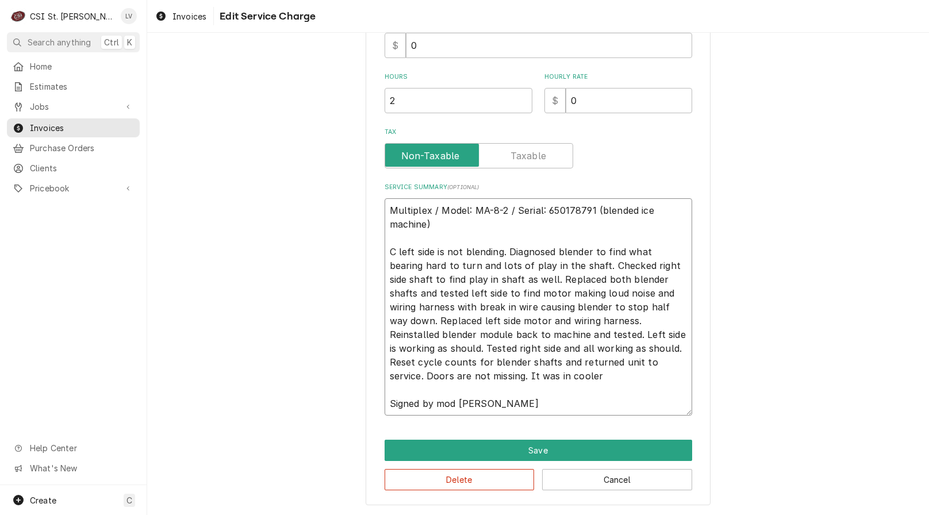
type textarea "x"
type textarea "Multiplex / Model: MA-8-2 / Serial: 650178791 (blended ice machine) Cu left sid…"
type textarea "x"
type textarea "Multiplex / Model: MA-8-2 / Serial: 650178791 (blended ice machine) Cus left si…"
type textarea "x"
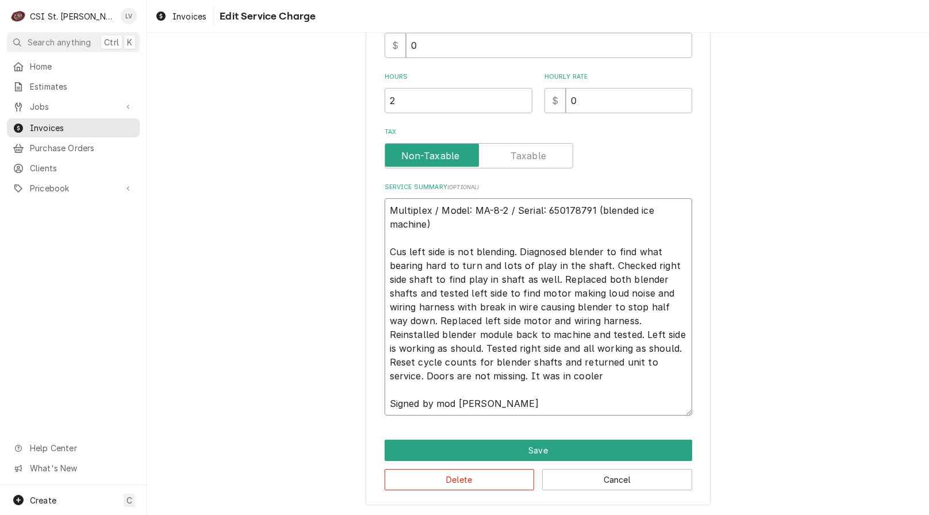
type textarea "Multiplex / Model: MA-8-2 / Serial: 650178791 (blended ice machine) Cust left s…"
type textarea "x"
type textarea "Multiplex / Model: MA-8-2 / Serial: 650178791 (blended ice machine) Custo left …"
type textarea "x"
type textarea "Multiplex / Model: MA-8-2 / Serial: 650178791 (blended ice machine) Custom left…"
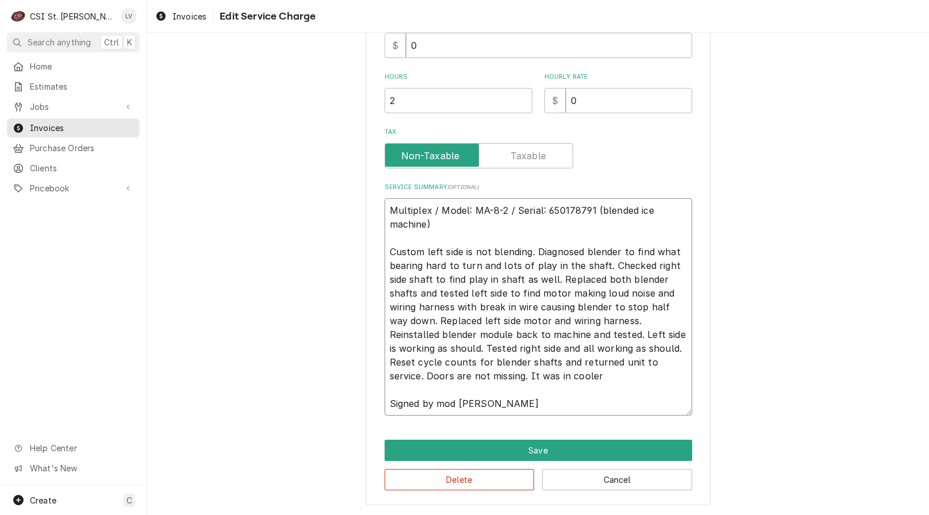
type textarea "x"
type textarea "Multiplex / Model: MA-8-2 / Serial: 650178791 (blended ice machine) Custome lef…"
type textarea "x"
type textarea "Multiplex / Model: MA-8-2 / Serial: 650178791 (blended ice machine) Customer le…"
type textarea "x"
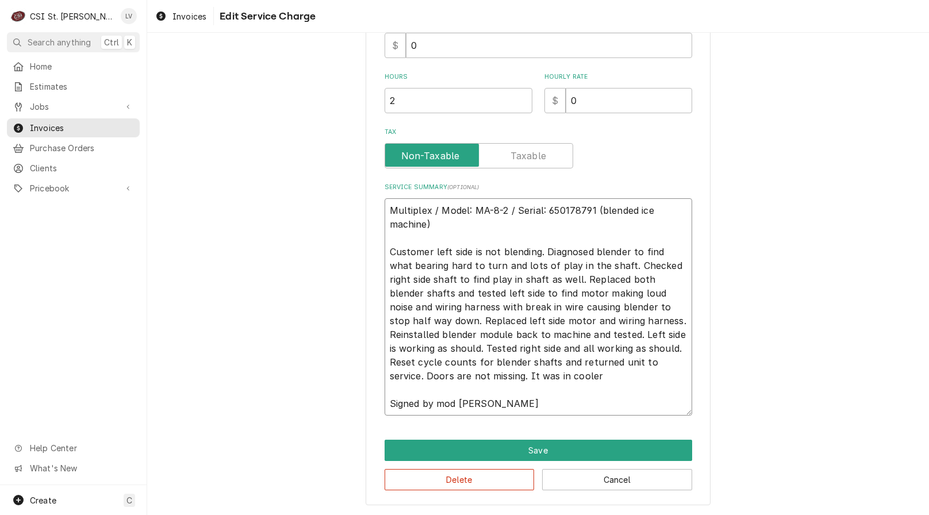
type textarea "Multiplex / Model: MA-8-2 / Serial: 650178791 (blended ice machine) Customer le…"
type textarea "x"
type textarea "Multiplex / Model: MA-8-2 / Serial: 650178791 (blended ice machine) Customer s …"
type textarea "x"
type textarea "Multiplex / Model: MA-8-2 / Serial: 650178791 (blended ice machine) Customer st…"
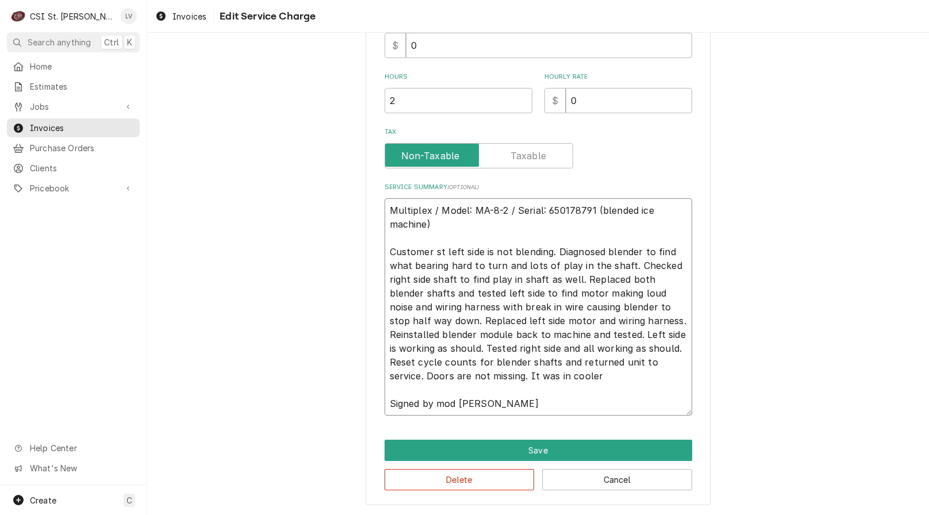
type textarea "x"
type textarea "Multiplex / Model: MA-8-2 / Serial: 650178791 (blended ice machine) Customer st…"
type textarea "x"
type textarea "Multiplex / Model: MA-8-2 / Serial: 650178791 (blended ice machine) Customer st…"
type textarea "x"
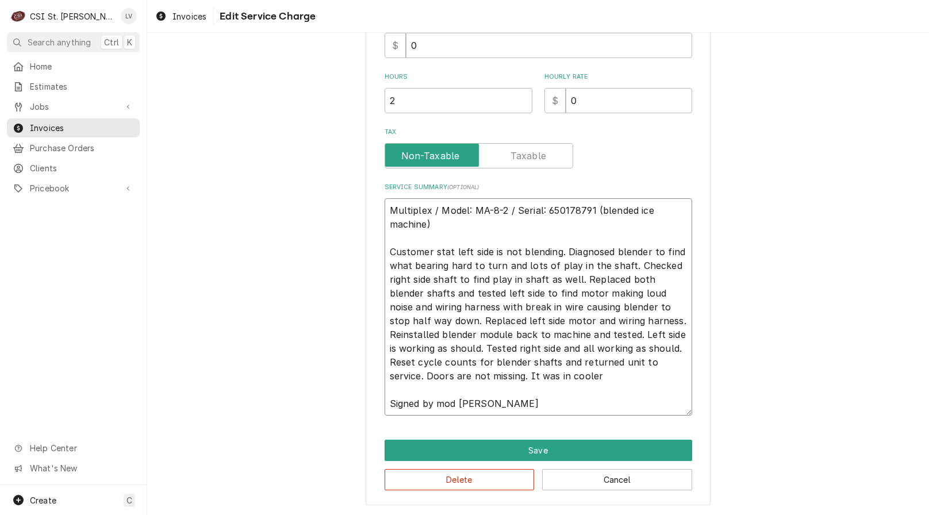
type textarea "Multiplex / Model: MA-8-2 / Serial: 650178791 (blended ice machine) Customer st…"
type textarea "x"
drag, startPoint x: 561, startPoint y: 375, endPoint x: 381, endPoint y: 251, distance: 218.2
click at [385, 252] on textarea "Multiplex / Model: MA-8-2 / Serial: 650178791 (blended ice machine) Customer st…" at bounding box center [539, 306] width 308 height 217
type textarea "Multiplex / Model: MA-8-2 / Serial: 650178791 (blended ice machine) Customer st…"
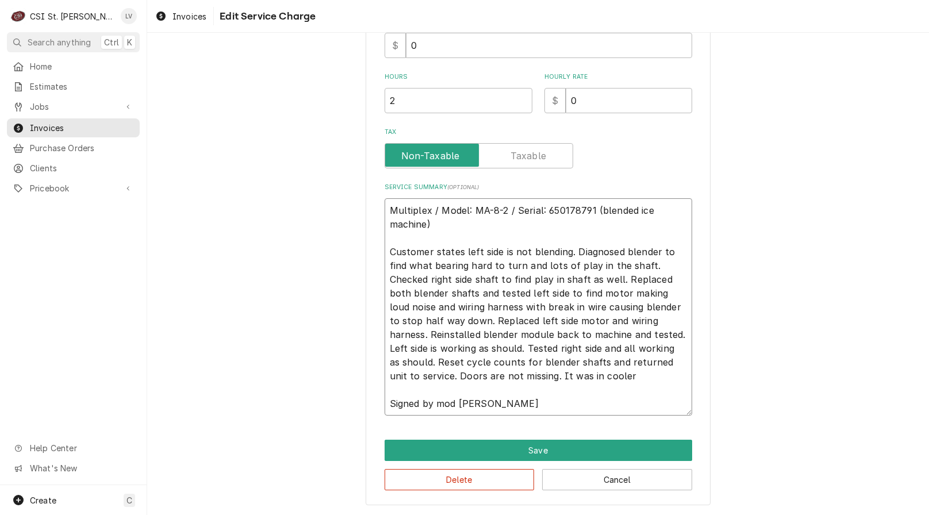
click at [414, 276] on textarea "Multiplex / Model: MA-8-2 / Serial: 650178791 (blended ice machine) Customer st…" at bounding box center [539, 306] width 308 height 217
click at [392, 231] on textarea "Multiplex / Model: MA-8-2 / Serial: 650178791 (blended ice machine) Customer st…" at bounding box center [539, 306] width 308 height 217
drag, startPoint x: 385, startPoint y: 251, endPoint x: 534, endPoint y: 407, distance: 216.0
click at [534, 407] on textarea "Multiplex / Model: MA-8-2 / Serial: 650178791 (blended ice machine) Customer st…" at bounding box center [539, 306] width 308 height 217
paste textarea "reported left side not blending. Found left bearing hard to turn with excessive…"
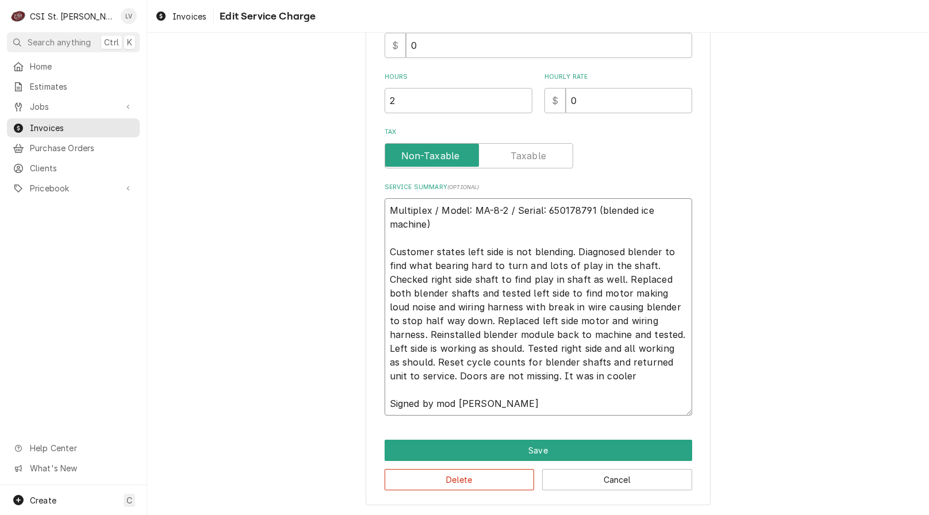
type textarea "x"
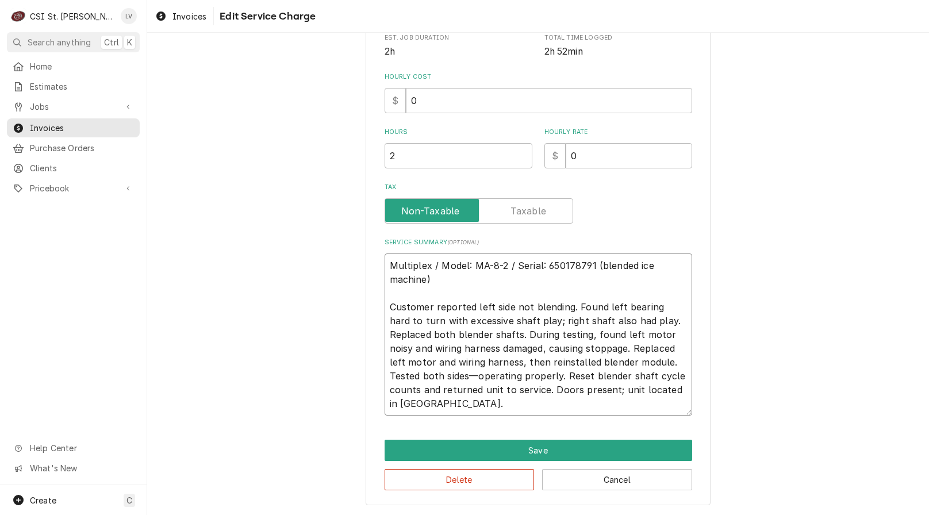
scroll to position [298, 0]
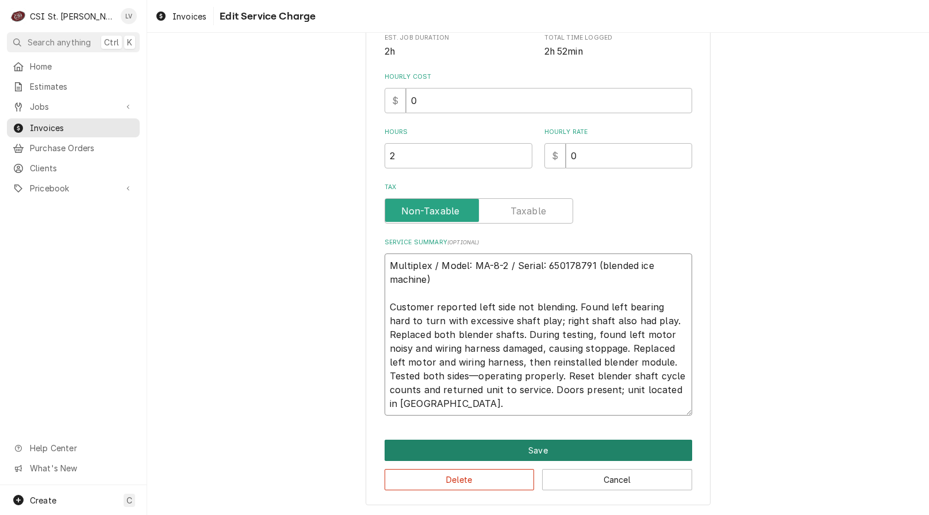
type textarea "Multiplex / Model: MA-8-2 / Serial: 650178791 (blended ice machine) Customer re…"
click at [525, 449] on button "Save" at bounding box center [539, 450] width 308 height 21
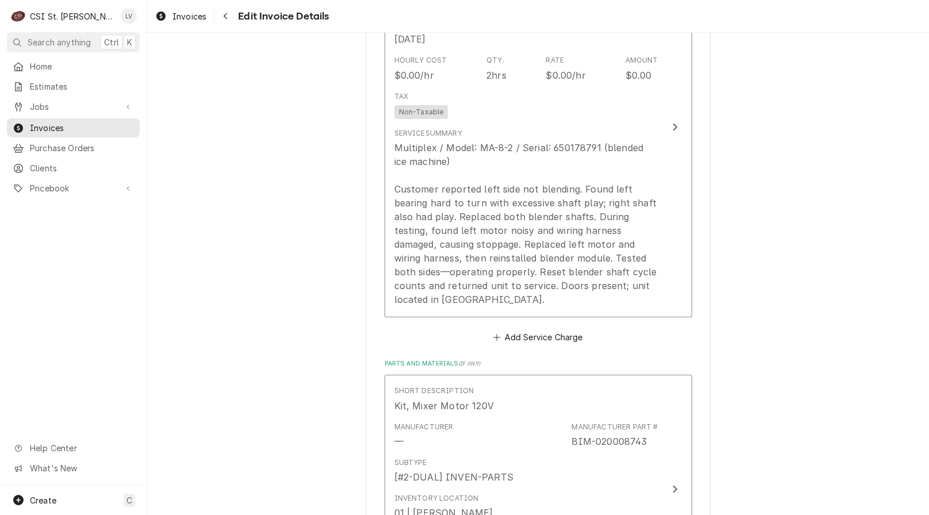
scroll to position [1329, 0]
click at [285, 265] on div "Please provide the following information to create your invoice: Client Details…" at bounding box center [538, 298] width 782 height 3164
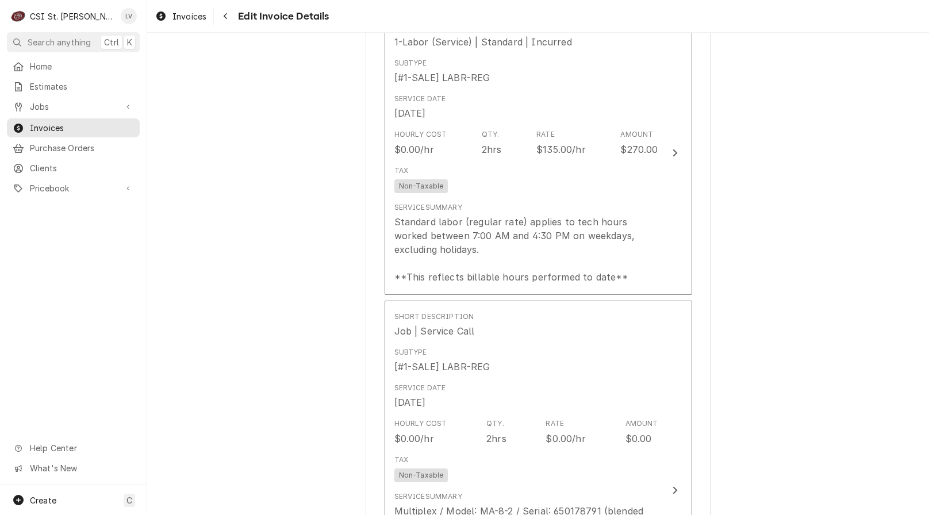
scroll to position [1042, 0]
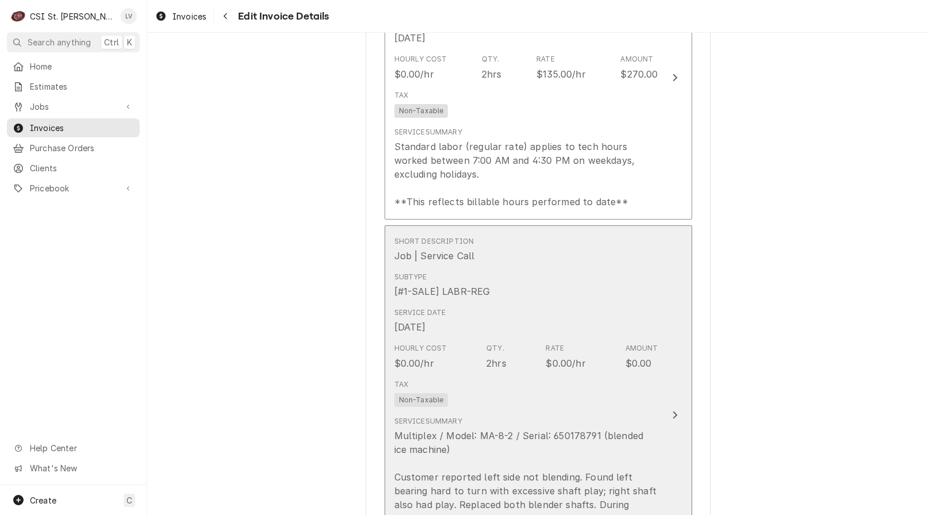
click at [487, 309] on div "Service Date Oct 10, 2025" at bounding box center [527, 321] width 264 height 36
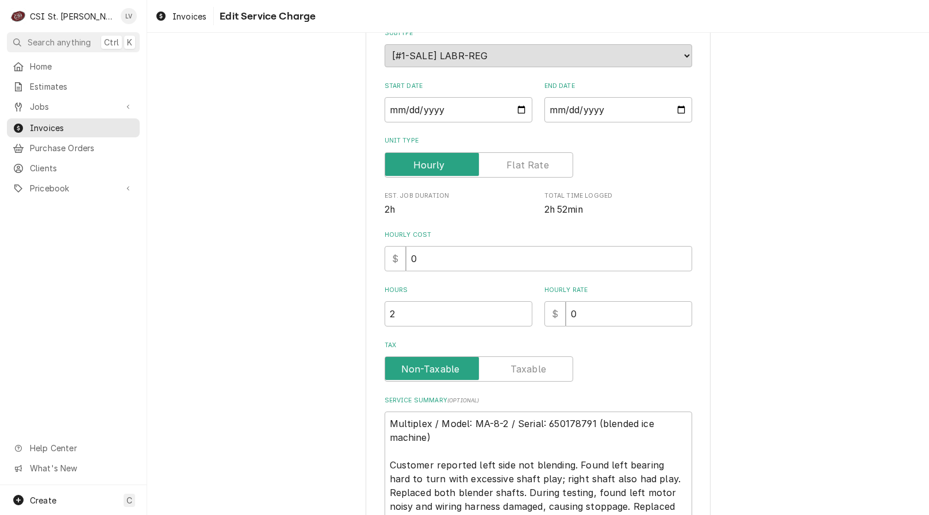
scroll to position [298, 0]
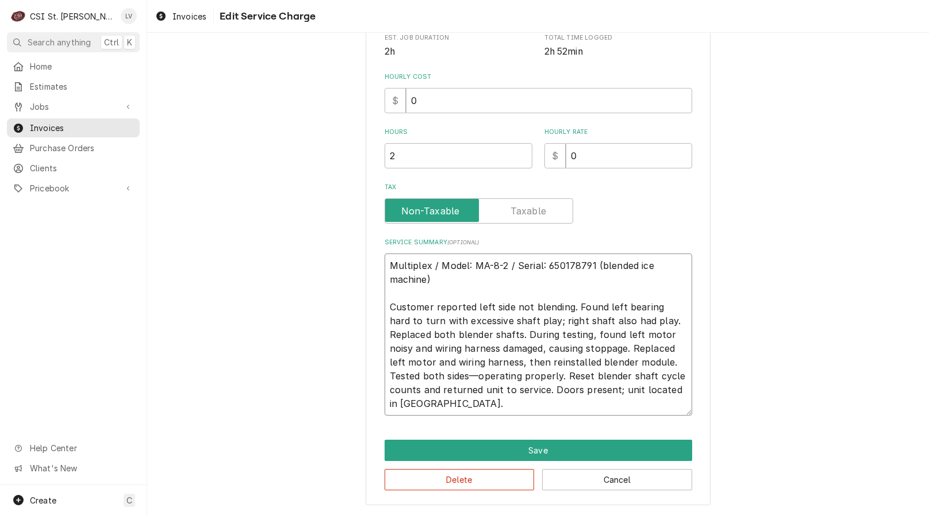
drag, startPoint x: 385, startPoint y: 265, endPoint x: 493, endPoint y: 411, distance: 181.7
click at [493, 411] on textarea "Multiplex / Model: MA-8-2 / Serial: 650178791 (blended ice machine) Customer re…" at bounding box center [539, 335] width 308 height 162
type textarea "x"
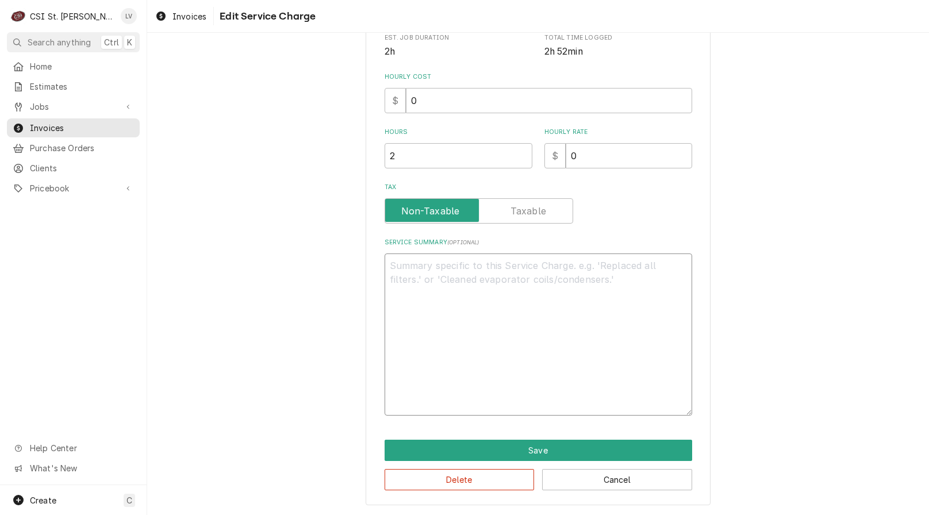
scroll to position [188, 0]
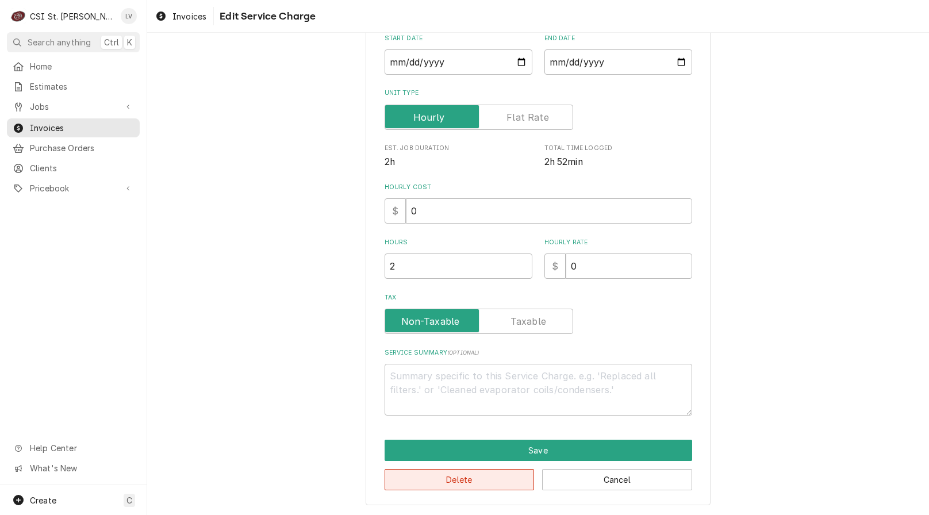
click at [489, 483] on button "Delete" at bounding box center [460, 479] width 150 height 21
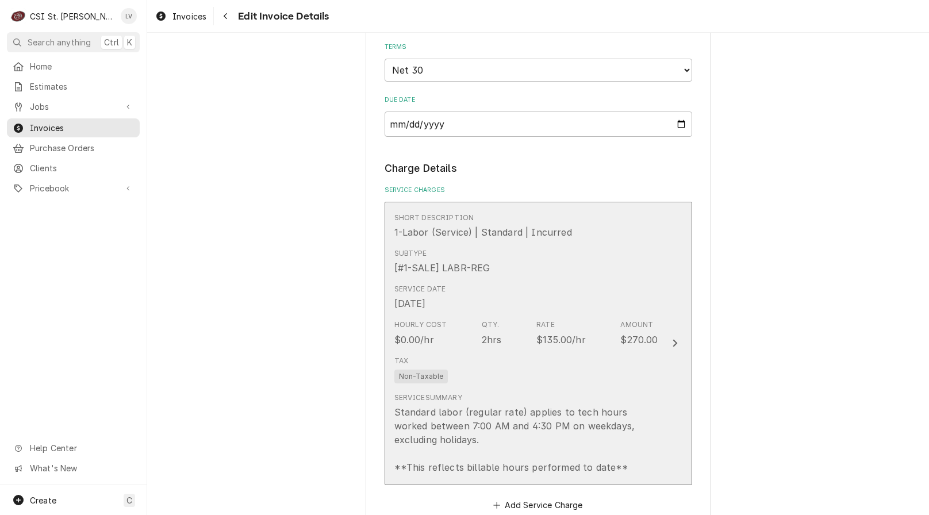
click at [485, 250] on div "Subtype [#1-SALE] LABR-REG" at bounding box center [527, 262] width 264 height 36
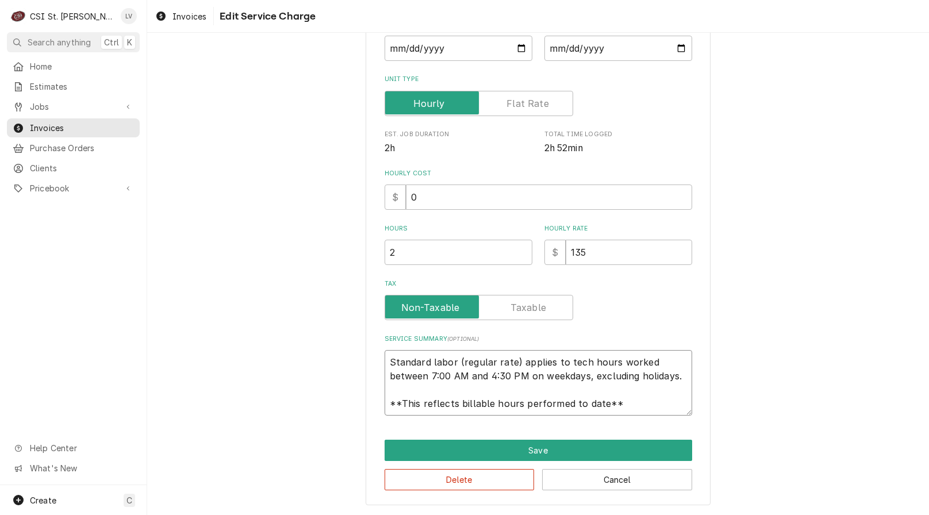
scroll to position [14, 0]
drag, startPoint x: 384, startPoint y: 367, endPoint x: 661, endPoint y: 413, distance: 280.9
click at [661, 413] on textarea "Standard labor (regular rate) applies to tech hours worked between 7:00 AM and …" at bounding box center [539, 383] width 308 height 66
paste textarea "Multiplex / Model: MA-8-2 / Serial: 650178791 (blended ice machine) Customer re…"
type textarea "x"
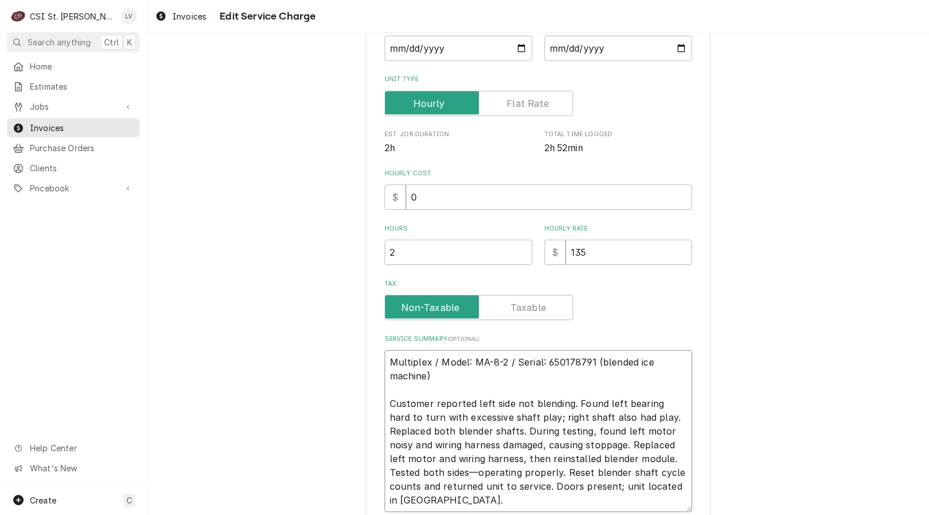
scroll to position [0, 0]
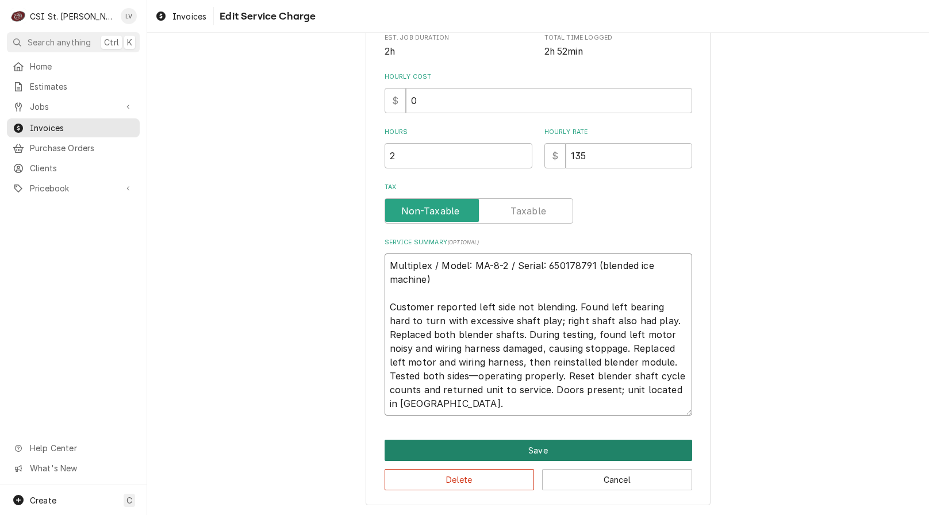
type textarea "Multiplex / Model: MA-8-2 / Serial: 650178791 (blended ice machine) Customer re…"
click at [550, 446] on button "Save" at bounding box center [539, 450] width 308 height 21
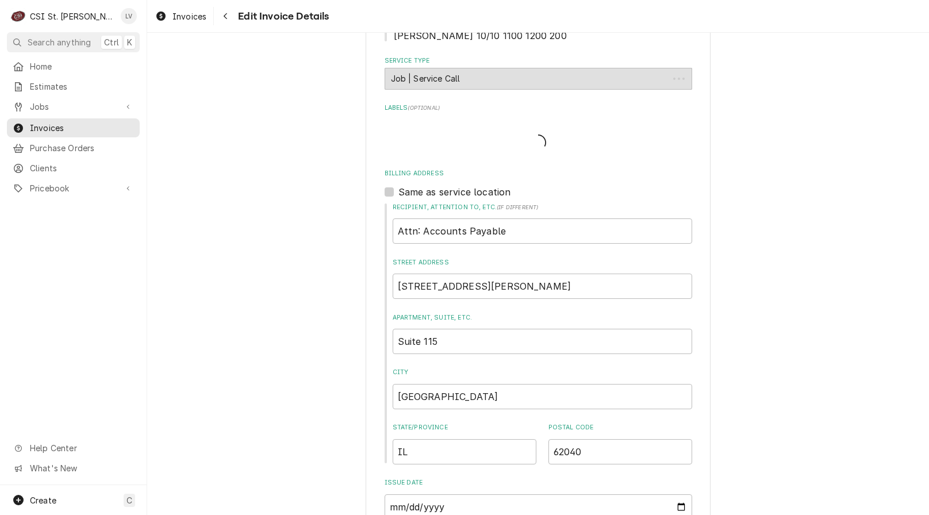
scroll to position [762, 0]
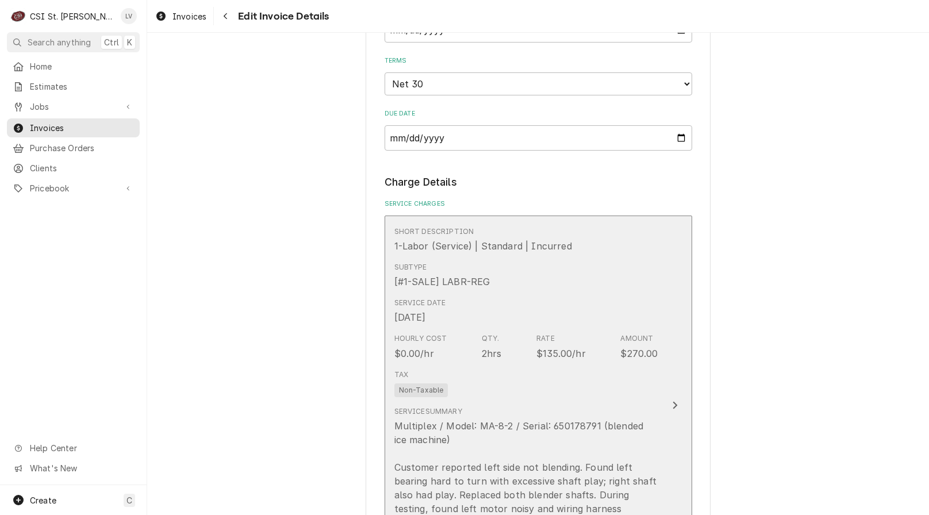
click at [519, 350] on div "Hourly Cost $0.00/hr Qty. 2hrs Rate $135.00/hr Amount $270.00" at bounding box center [527, 347] width 264 height 36
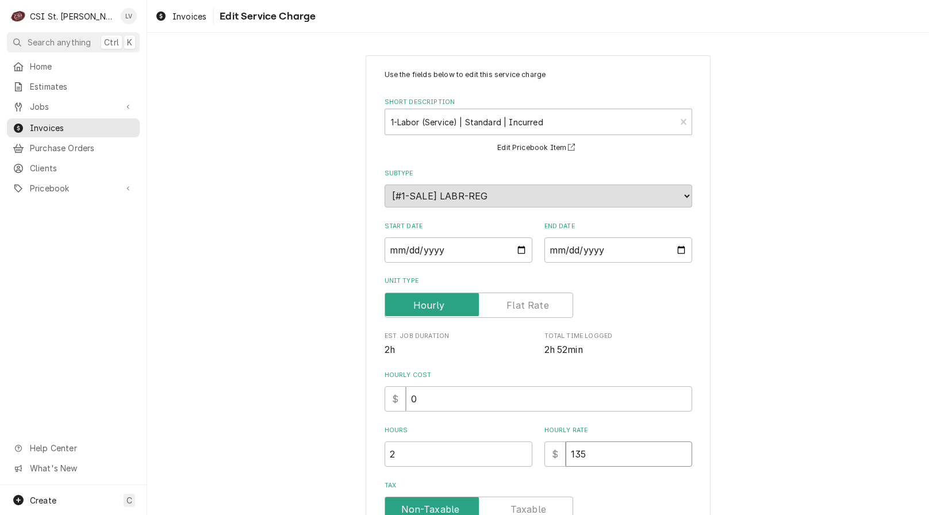
drag, startPoint x: 591, startPoint y: 462, endPoint x: 568, endPoint y: 458, distance: 22.7
click at [568, 458] on input "135" at bounding box center [629, 454] width 127 height 25
type textarea "x"
type input "11"
type textarea "x"
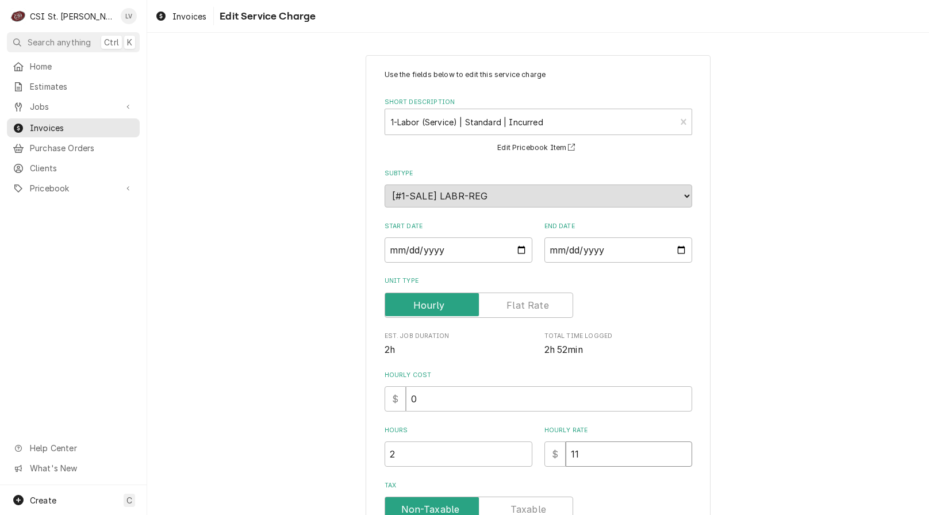
type input "113"
type textarea "x"
type input "1130"
drag, startPoint x: 583, startPoint y: 455, endPoint x: 552, endPoint y: 457, distance: 30.5
click at [552, 457] on div "$ 1130" at bounding box center [619, 454] width 148 height 25
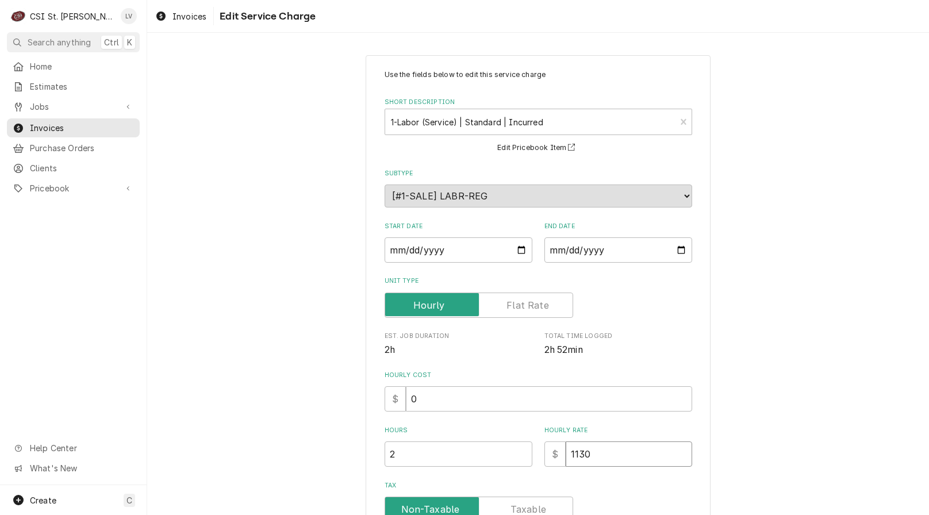
type textarea "x"
type input "1"
type textarea "x"
type input "13"
type textarea "x"
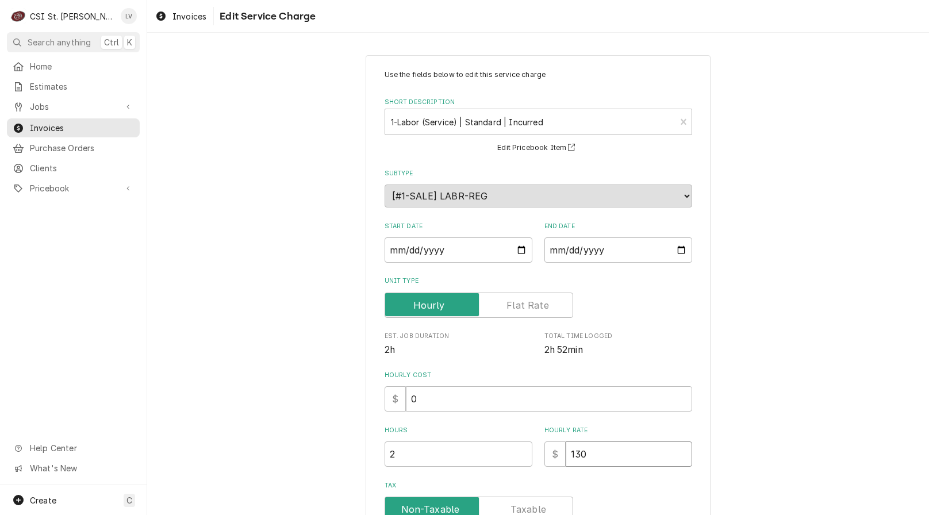
type input "130"
click at [832, 373] on div "Use the fields below to edit this service charge Short Description 1-Labor (Ser…" at bounding box center [538, 429] width 782 height 769
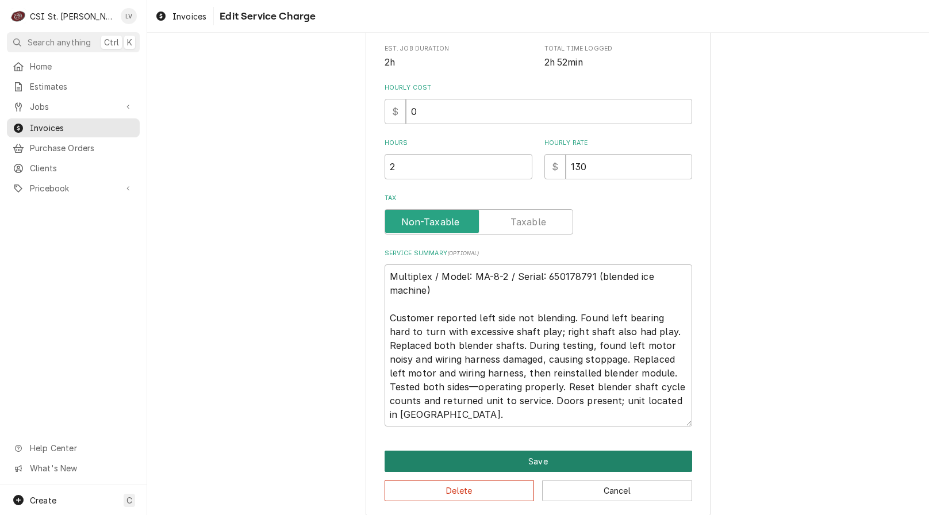
click at [462, 464] on button "Save" at bounding box center [539, 461] width 308 height 21
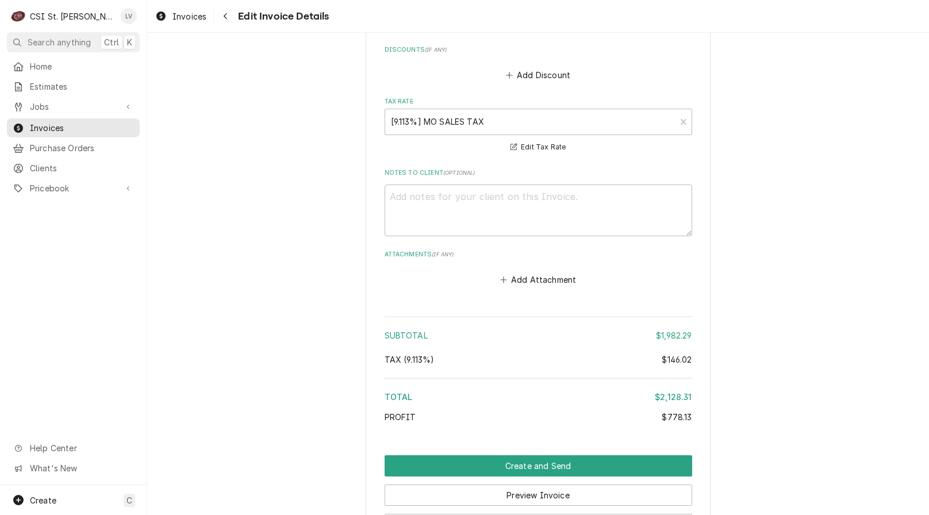
scroll to position [2458, 0]
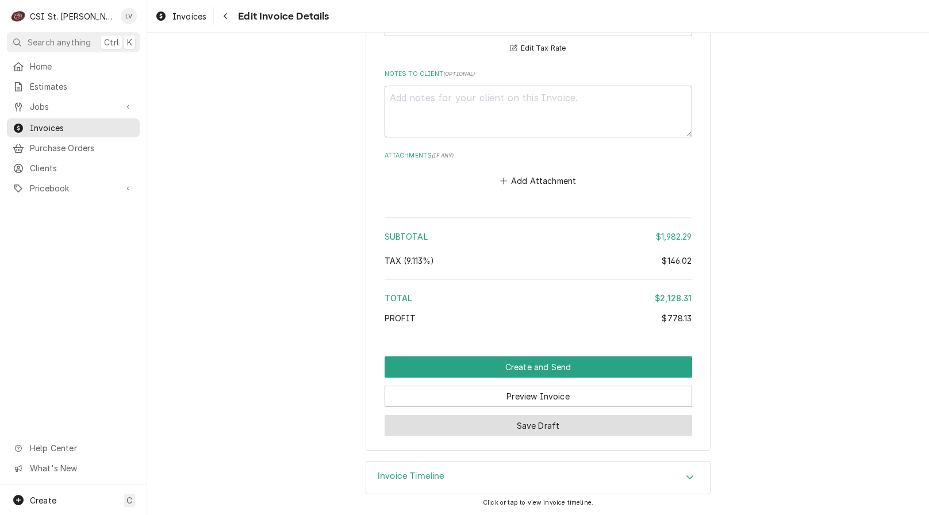
click at [495, 422] on button "Save Draft" at bounding box center [539, 425] width 308 height 21
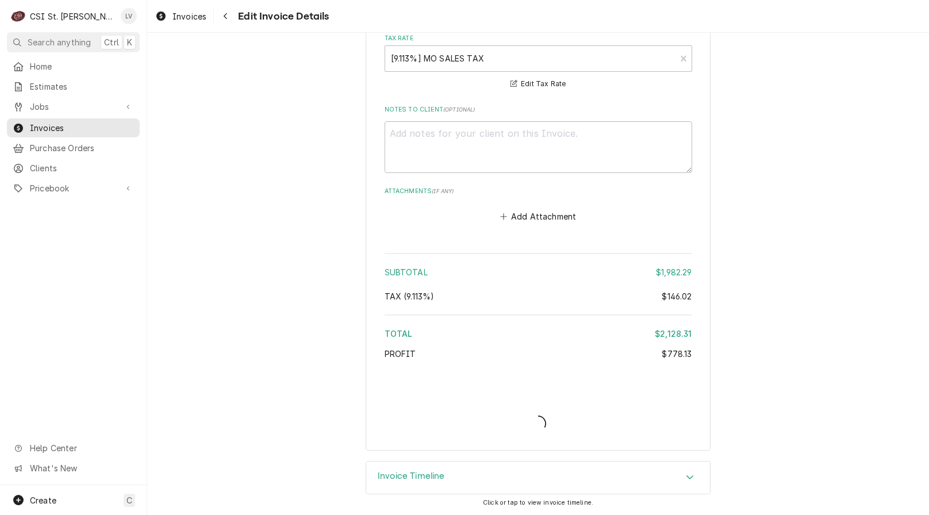
type textarea "x"
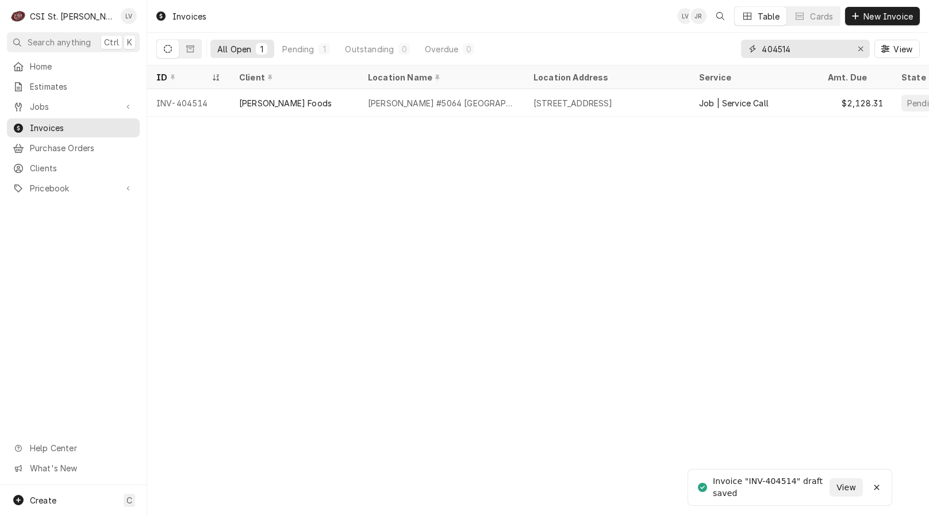
click at [802, 50] on input "404514" at bounding box center [805, 49] width 86 height 18
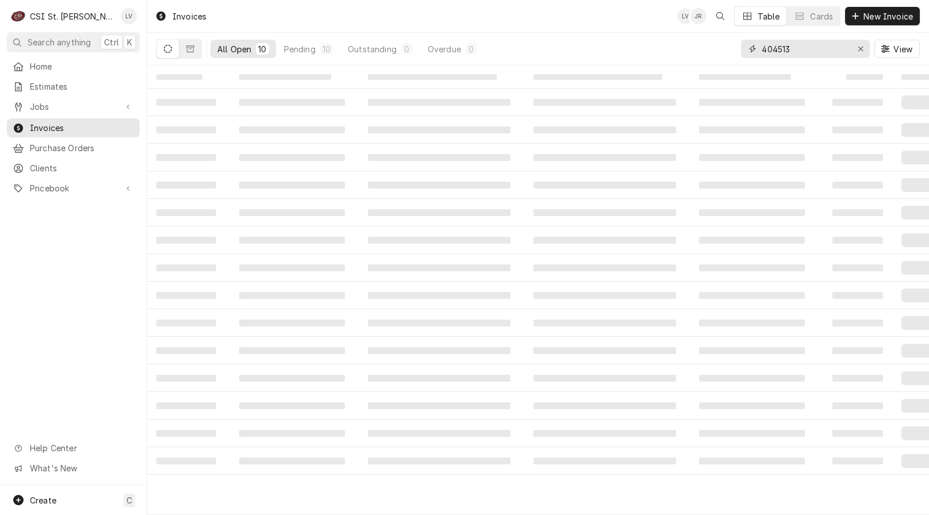
type input "404513"
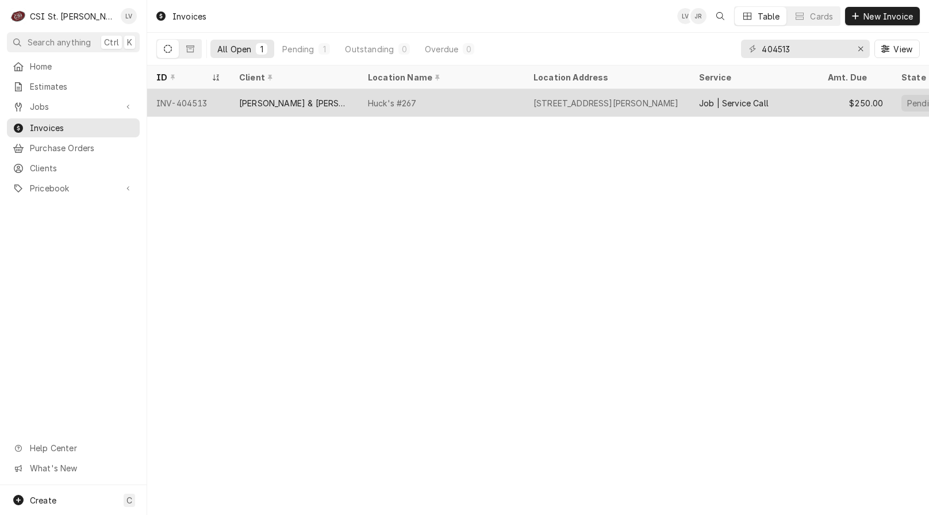
click at [525, 100] on div "[STREET_ADDRESS][PERSON_NAME]" at bounding box center [607, 103] width 166 height 28
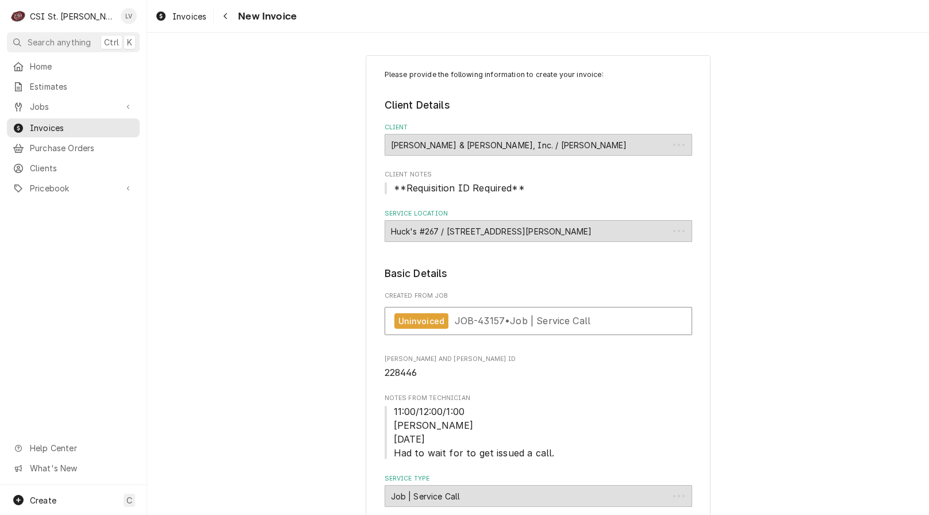
type textarea "x"
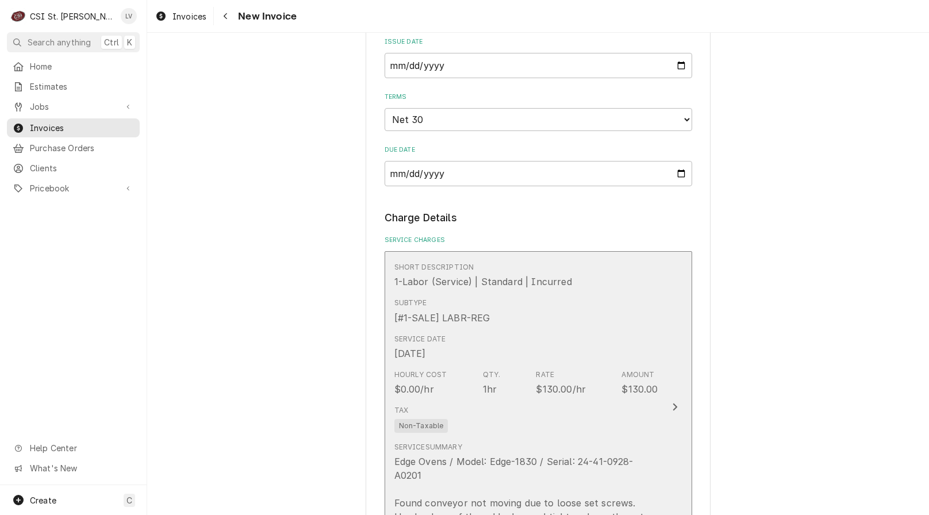
scroll to position [978, 0]
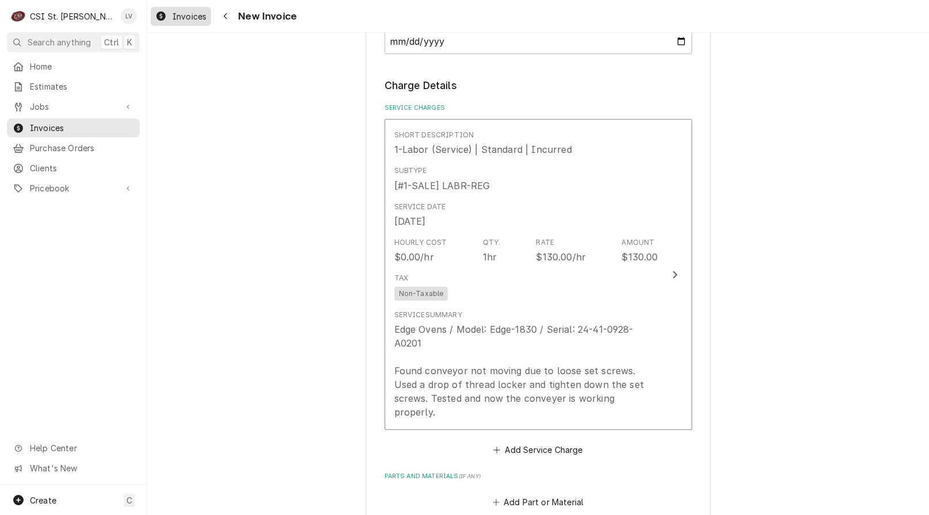
click at [162, 17] on icon "Dynamic Content Wrapper" at bounding box center [160, 16] width 9 height 9
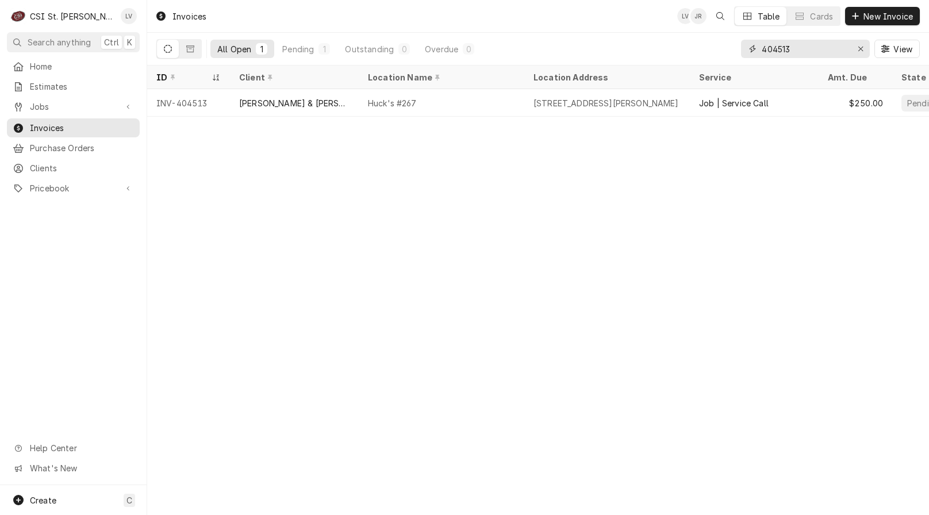
click at [804, 49] on input "404513" at bounding box center [805, 49] width 86 height 18
type input "404512"
click at [398, 99] on div "[PERSON_NAME]'s Ristorante" at bounding box center [426, 103] width 116 height 12
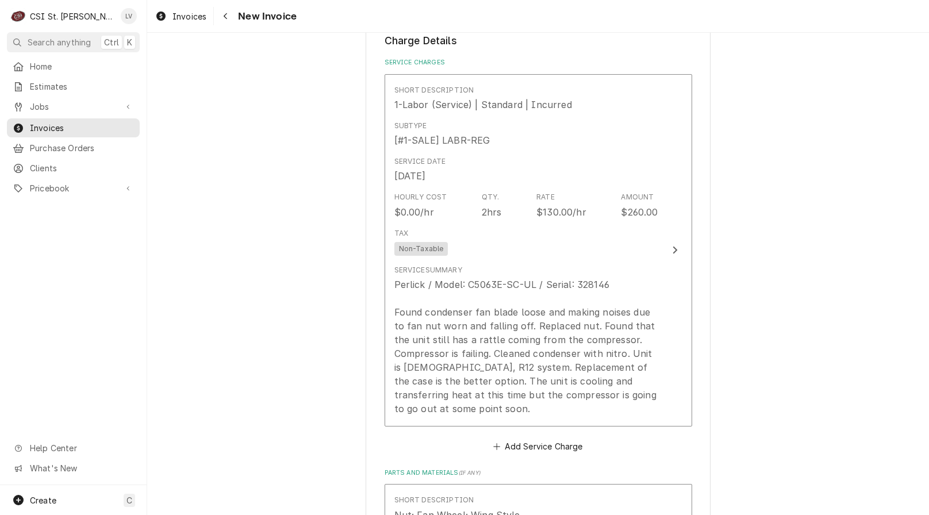
scroll to position [920, 0]
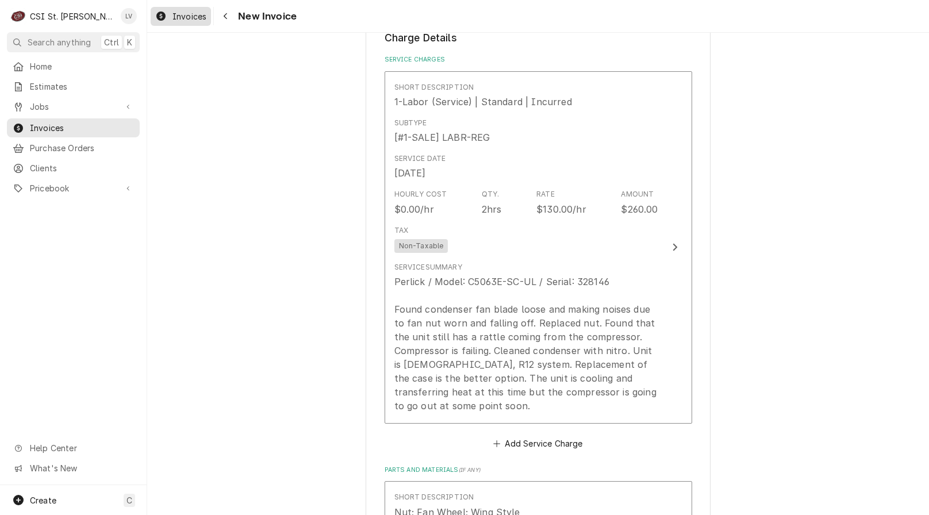
click at [183, 17] on span "Invoices" at bounding box center [190, 16] width 34 height 12
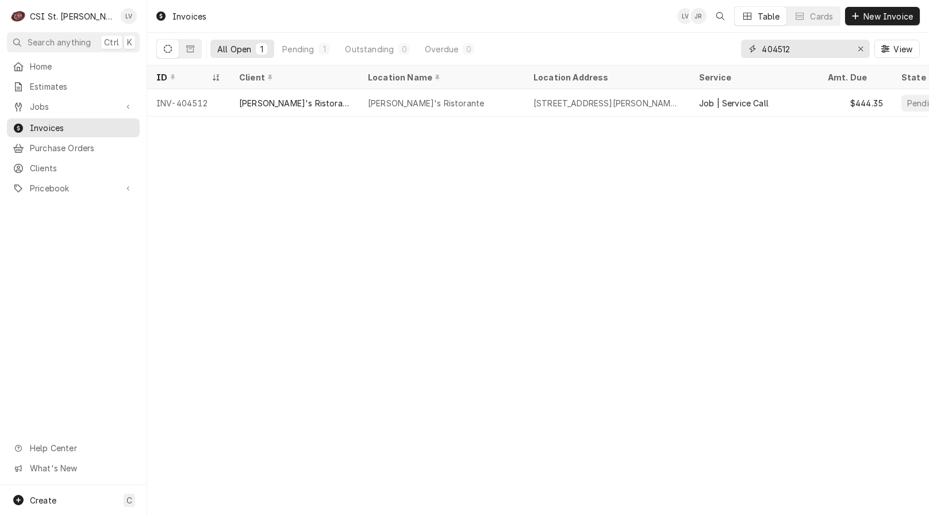
drag, startPoint x: 786, startPoint y: 49, endPoint x: 798, endPoint y: 51, distance: 11.6
click at [798, 51] on input "404512" at bounding box center [805, 49] width 86 height 18
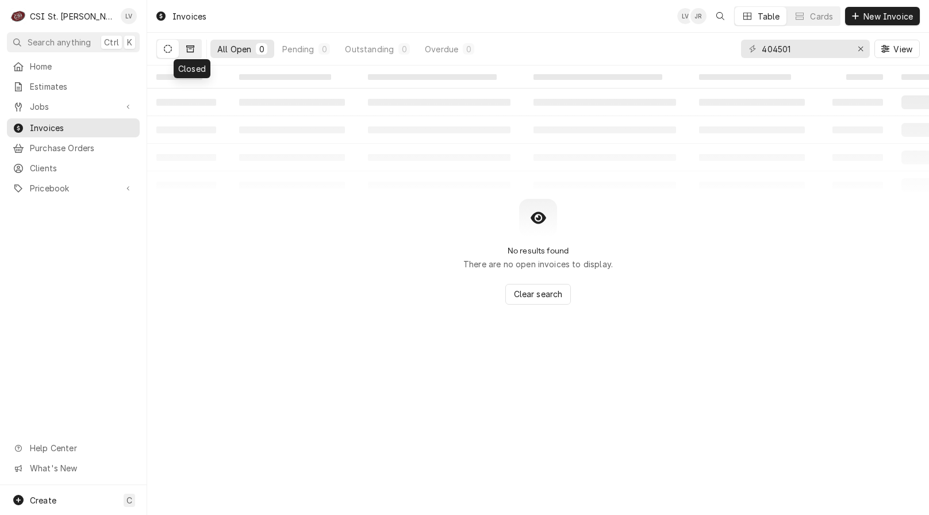
click at [188, 48] on icon "Dynamic Content Wrapper" at bounding box center [190, 49] width 8 height 8
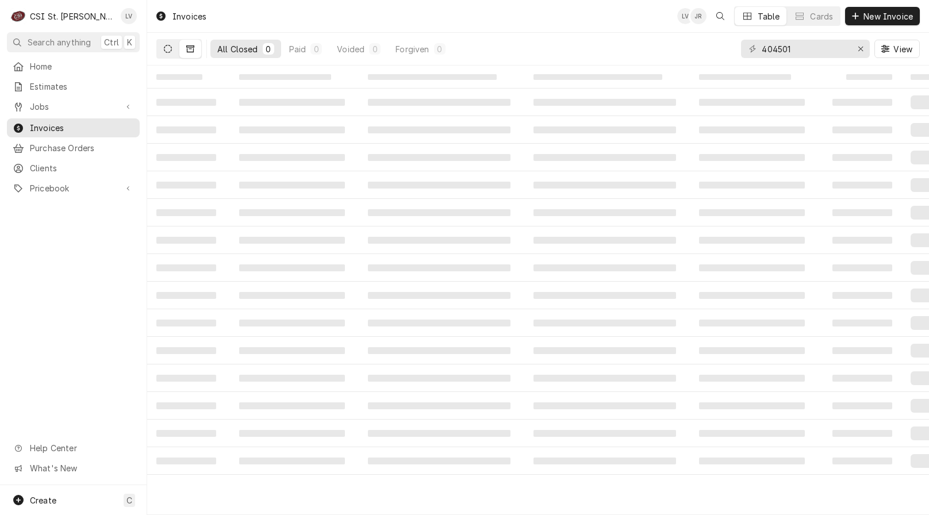
click at [163, 47] on button "Dynamic Content Wrapper" at bounding box center [168, 49] width 22 height 18
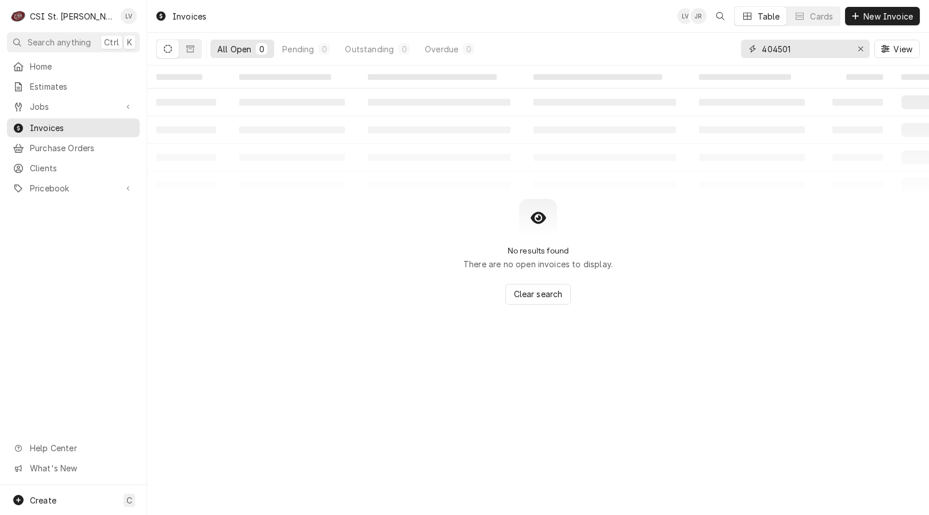
click at [798, 45] on input "404501" at bounding box center [805, 49] width 86 height 18
type input "404504"
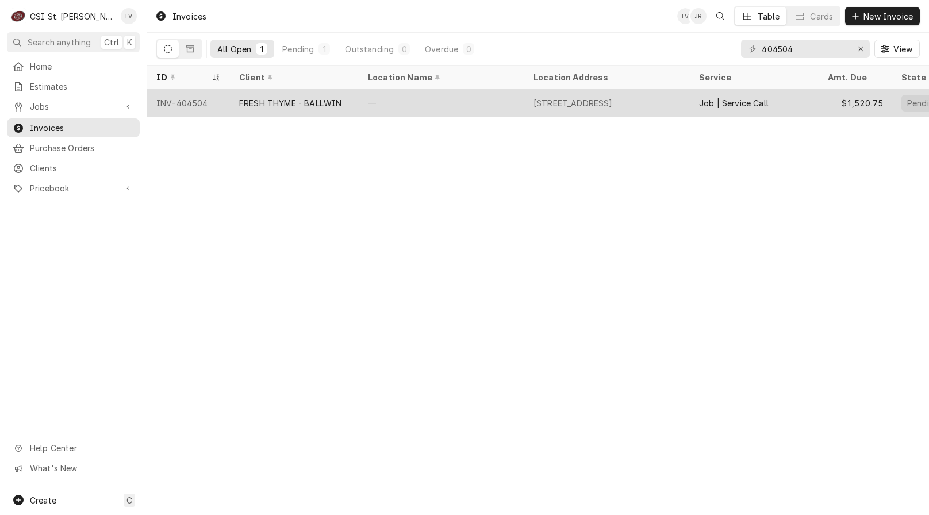
click at [613, 97] on div "[STREET_ADDRESS]" at bounding box center [573, 103] width 79 height 12
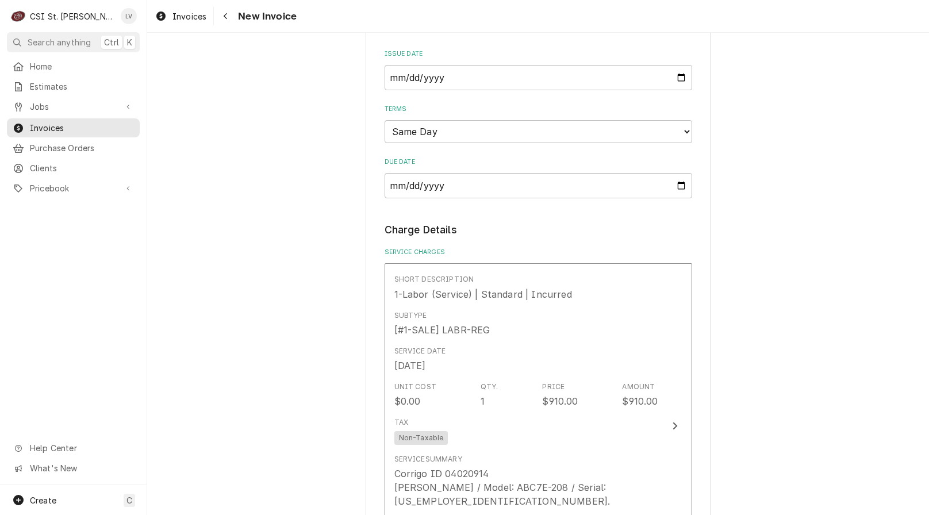
scroll to position [863, 0]
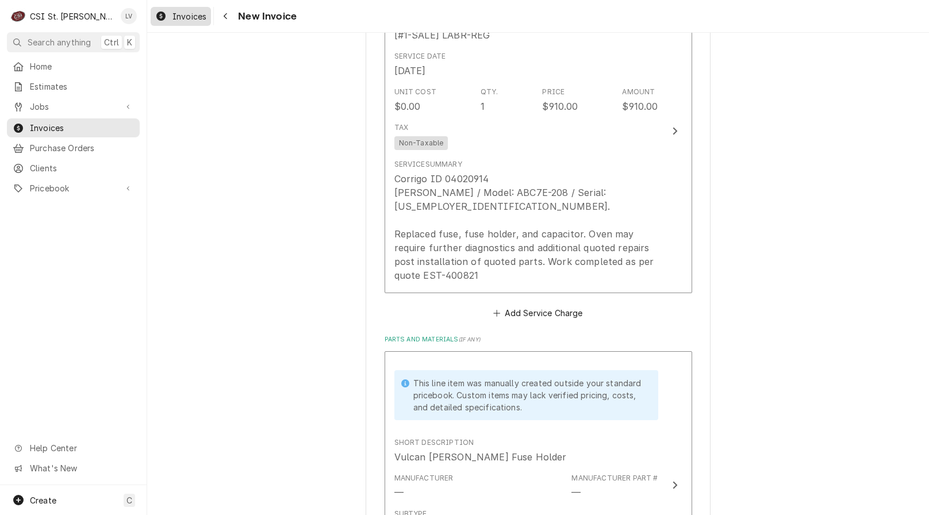
click at [169, 13] on div "Invoices" at bounding box center [181, 16] width 56 height 14
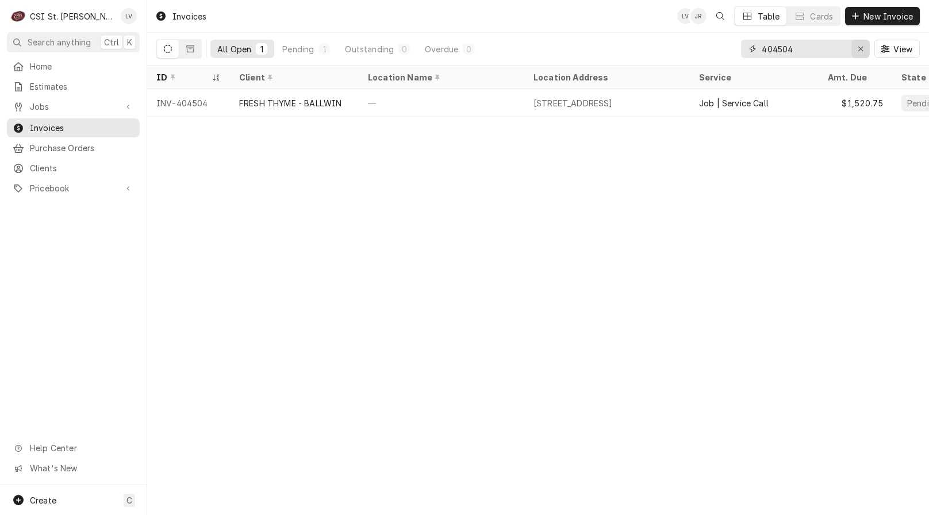
click at [853, 52] on button "Erase input" at bounding box center [861, 49] width 18 height 18
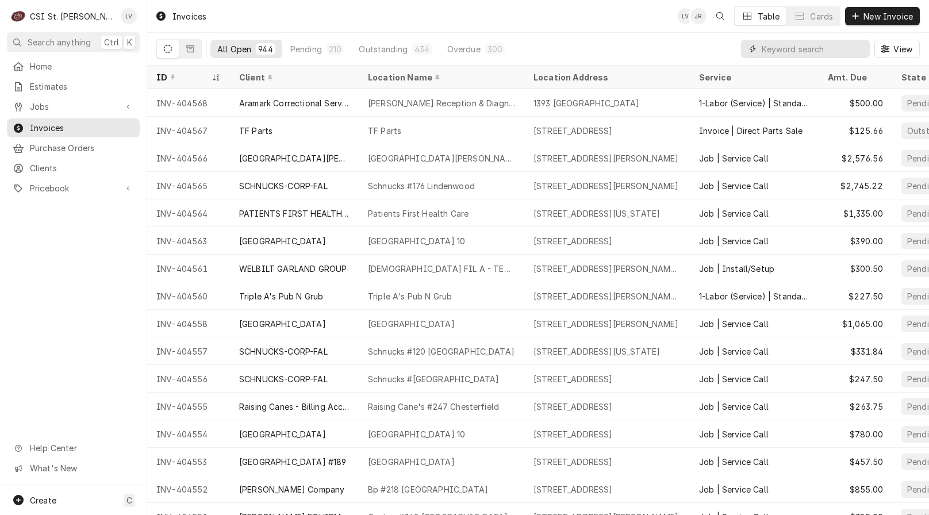
click at [774, 43] on input "Dynamic Content Wrapper" at bounding box center [813, 49] width 102 height 18
type input "404515"
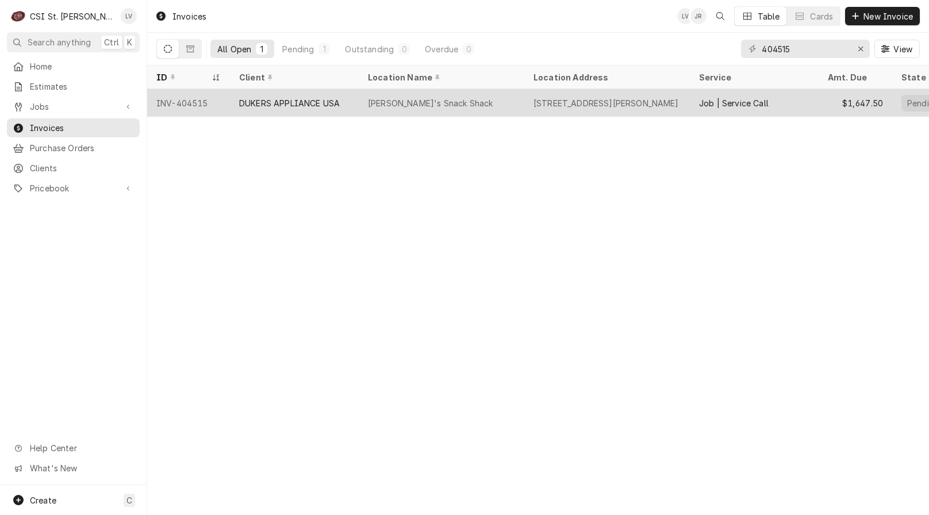
click at [355, 102] on div "DUKERS APPLIANCE USA" at bounding box center [294, 103] width 129 height 28
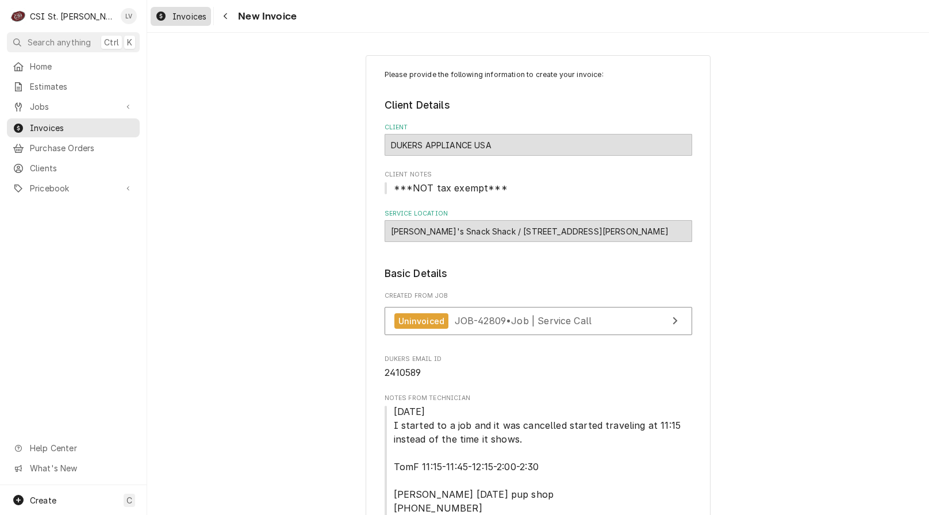
click at [182, 18] on span "Invoices" at bounding box center [190, 16] width 34 height 12
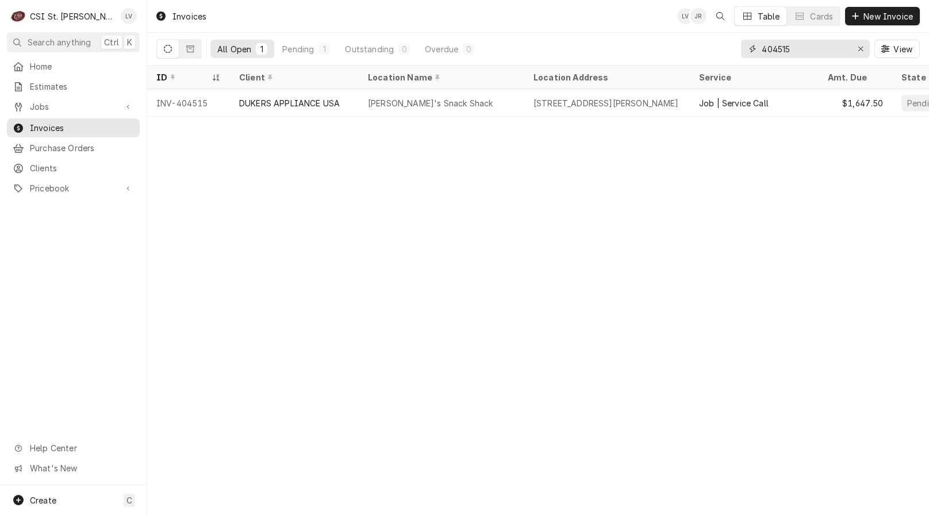
click at [858, 50] on icon "Erase input" at bounding box center [861, 49] width 6 height 8
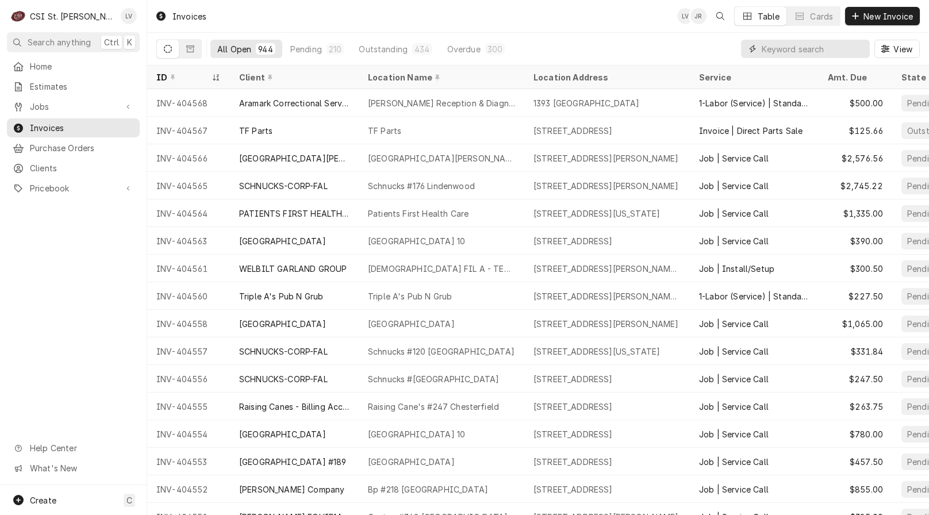
click at [771, 48] on input "Dynamic Content Wrapper" at bounding box center [813, 49] width 102 height 18
type input "404519"
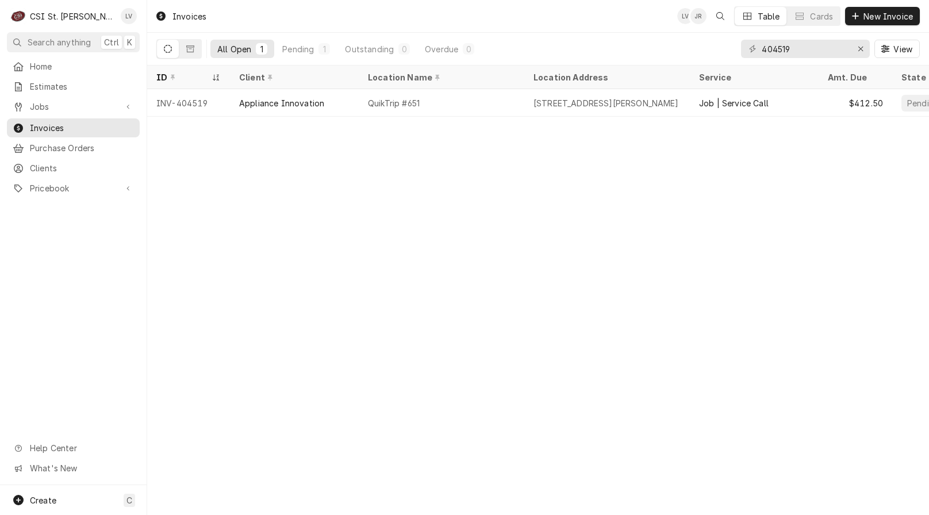
drag, startPoint x: 276, startPoint y: 108, endPoint x: 281, endPoint y: 123, distance: 15.6
click at [276, 108] on div "Appliance Innovation" at bounding box center [294, 103] width 129 height 28
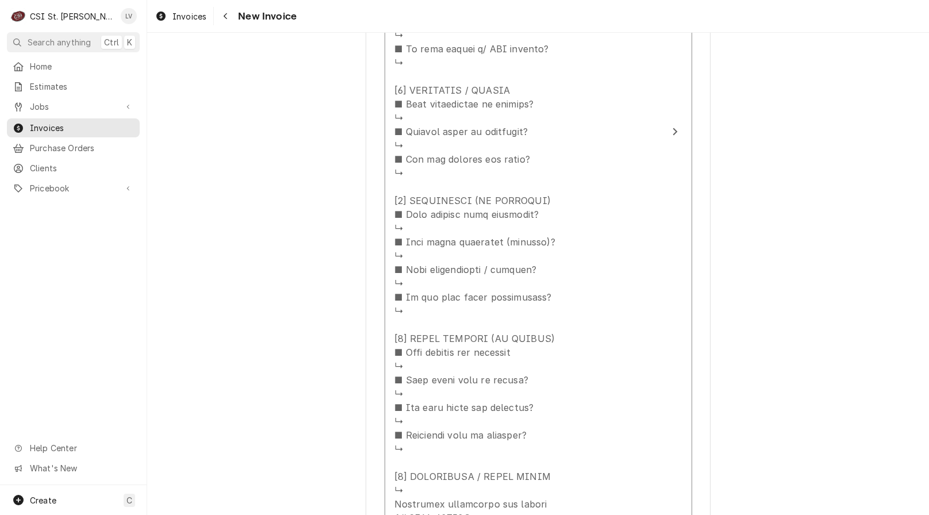
scroll to position [1955, 0]
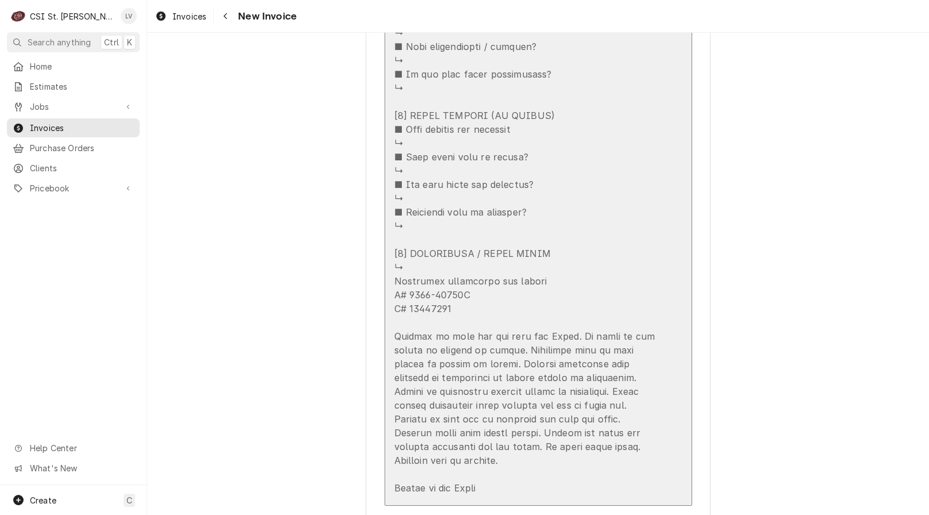
click at [556, 305] on div "Update Line Item" at bounding box center [527, 5] width 264 height 980
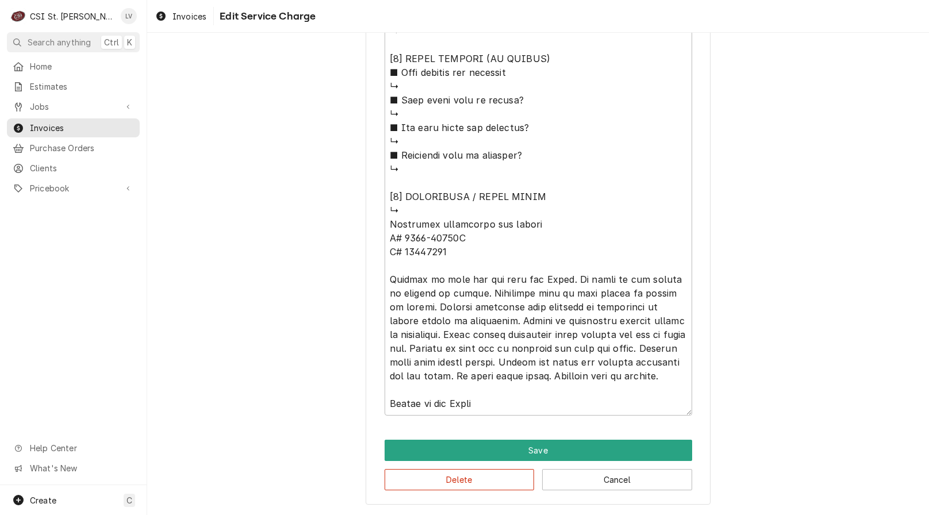
scroll to position [100, 0]
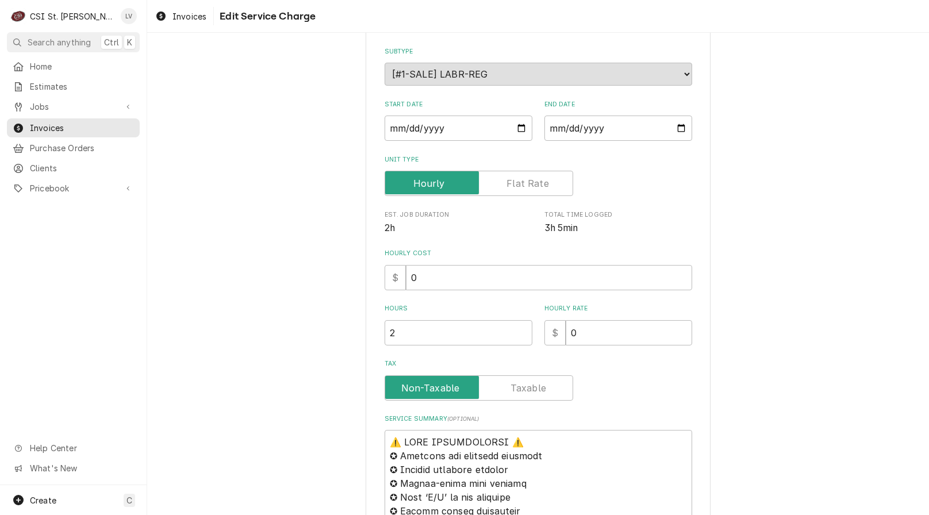
type textarea "x"
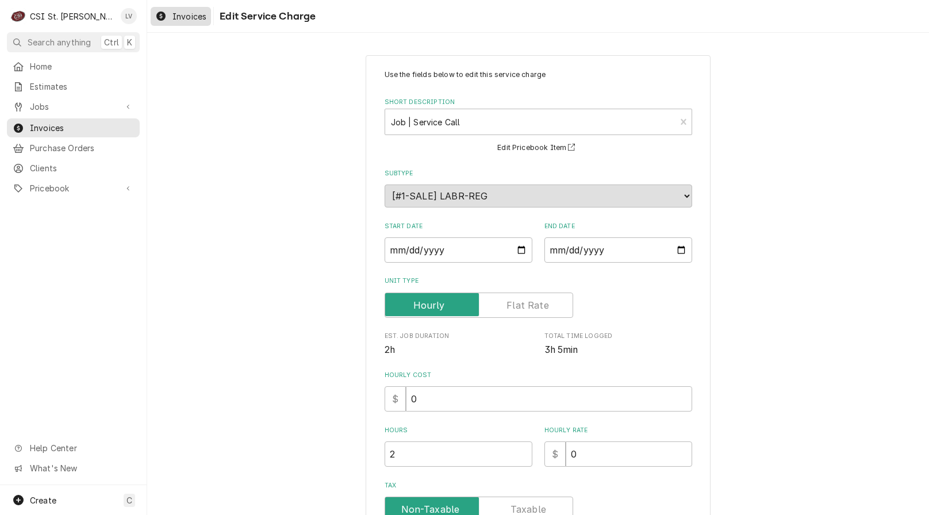
click at [174, 20] on span "Invoices" at bounding box center [190, 16] width 34 height 12
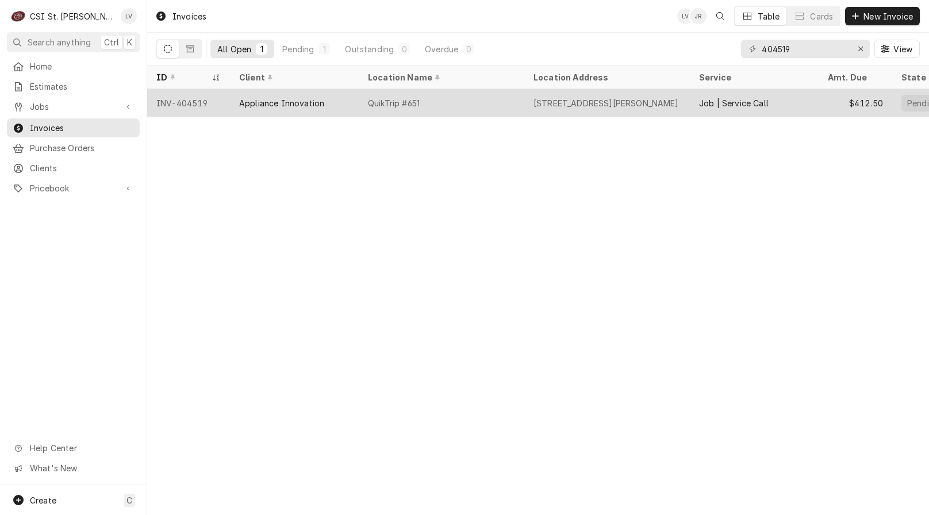
click at [282, 103] on div "Appliance Innovation" at bounding box center [281, 103] width 85 height 12
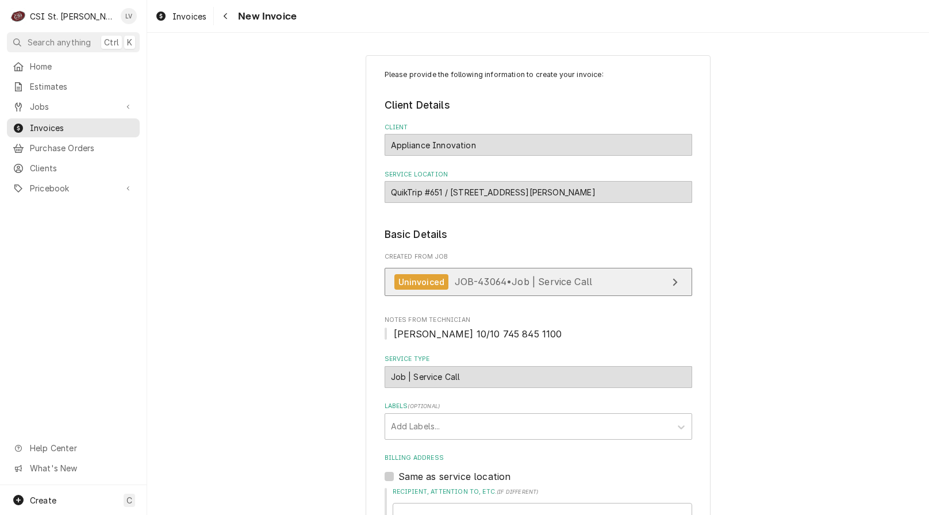
click at [502, 278] on span "JOB-43064 • Job | Service Call" at bounding box center [524, 282] width 138 height 12
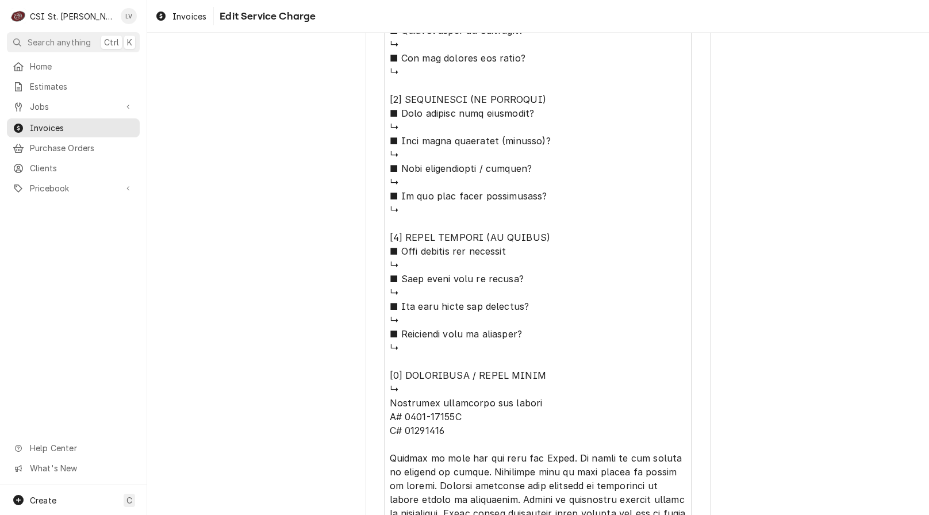
scroll to position [14, 0]
drag, startPoint x: 432, startPoint y: 387, endPoint x: 547, endPoint y: 404, distance: 115.7
click at [434, 386] on textarea "Service Summary ( optional )" at bounding box center [539, 113] width 308 height 963
type textarea "x"
type textarea "⚠️ LORE IPSUMDOLORSI ⚠️ ✪ Ametcons adi elitsedd eiusmodt ✪ Incidid utlabore etd…"
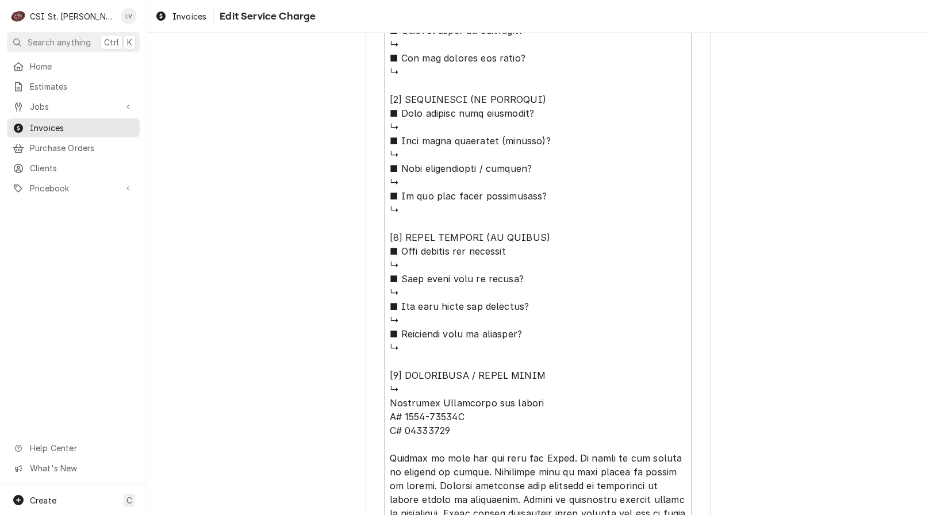
click at [478, 390] on textarea "Service Summary ( optional )" at bounding box center [539, 113] width 308 height 963
type textarea "x"
type textarea "⚠️ 𝗙𝗢𝗥𝗠 𝗜𝗡𝗦𝗧𝗥𝗨𝗖𝗧𝗜𝗢𝗡𝗦 ⚠️ ✪ 𝗖𝗼𝗺𝗽𝗹𝗲𝘁𝗲 𝗮𝗹𝗹 𝗿𝗲𝗹𝗲𝘃𝗮𝗻𝘁 𝘀𝗲𝗰𝘁𝗶𝗼𝗻𝘀 ✪ 𝗣𝗿𝗼𝘃𝗶𝗱𝗲 𝗱𝗲𝘁𝗮𝗶𝗹𝗲𝗱 𝗮𝗻𝘀…"
type textarea "x"
type textarea "⚠️ 𝗙𝗢𝗥𝗠 𝗜𝗡𝗦𝗧𝗥𝗨𝗖𝗧𝗜𝗢𝗡𝗦 ⚠️ ✪ 𝗖𝗼𝗺𝗽𝗹𝗲𝘁𝗲 𝗮𝗹𝗹 𝗿𝗲𝗹𝗲𝘃𝗮𝗻𝘁 𝘀𝗲𝗰𝘁𝗶𝗼𝗻𝘀 ✪ 𝗣𝗿𝗼𝘃𝗶𝗱𝗲 𝗱𝗲𝘁𝗮𝗶𝗹𝗲𝗱 𝗮𝗻𝘀…"
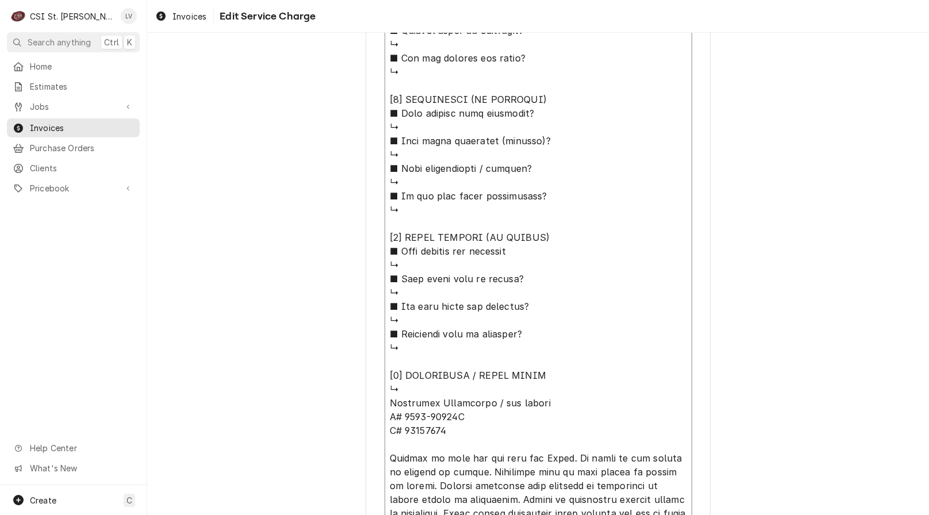
type textarea "x"
type textarea "⚠️ 𝗙𝗢𝗥𝗠 𝗜𝗡𝗦𝗧𝗥𝗨𝗖𝗧𝗜𝗢𝗡𝗦 ⚠️ ✪ 𝗖𝗼𝗺𝗽𝗹𝗲𝘁𝗲 𝗮𝗹𝗹 𝗿𝗲𝗹𝗲𝘃𝗮𝗻𝘁 𝘀𝗲𝗰𝘁𝗶𝗼𝗻𝘀 ✪ 𝗣𝗿𝗼𝘃𝗶𝗱𝗲 𝗱𝗲𝘁𝗮𝗶𝗹𝗲𝗱 𝗮𝗻𝘀…"
type textarea "x"
type textarea "⚠️ 𝗙𝗢𝗥𝗠 𝗜𝗡𝗦𝗧𝗥𝗨𝗖𝗧𝗜𝗢𝗡𝗦 ⚠️ ✪ 𝗖𝗼𝗺𝗽𝗹𝗲𝘁𝗲 𝗮𝗹𝗹 𝗿𝗲𝗹𝗲𝘃𝗮𝗻𝘁 𝘀𝗲𝗰𝘁𝗶𝗼𝗻𝘀 ✪ 𝗣𝗿𝗼𝘃𝗶𝗱𝗲 𝗱𝗲𝘁𝗮𝗶𝗹𝗲𝗱 𝗮𝗻𝘀…"
type textarea "x"
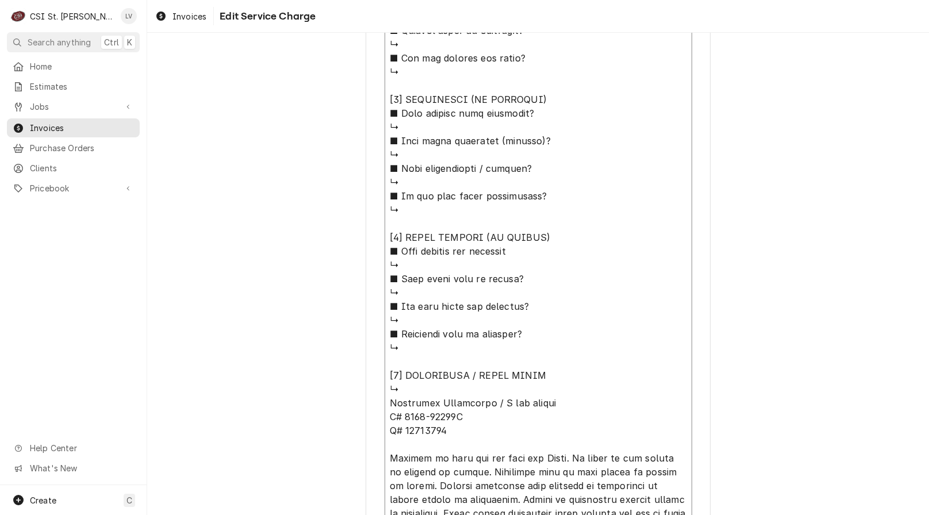
type textarea "⚠️ 𝗙𝗢𝗥𝗠 𝗜𝗡𝗦𝗧𝗥𝗨𝗖𝗧𝗜𝗢𝗡𝗦 ⚠️ ✪ 𝗖𝗼𝗺𝗽𝗹𝗲𝘁𝗲 𝗮𝗹𝗹 𝗿𝗲𝗹𝗲𝘃𝗮𝗻𝘁 𝘀𝗲𝗰𝘁𝗶𝗼𝗻𝘀 ✪ 𝗣𝗿𝗼𝘃𝗶𝗱𝗲 𝗱𝗲𝘁𝗮𝗶𝗹𝗲𝗱 𝗮𝗻𝘀…"
type textarea "x"
type textarea "⚠️ 𝗙𝗢𝗥𝗠 𝗜𝗡𝗦𝗧𝗥𝗨𝗖𝗧𝗜𝗢𝗡𝗦 ⚠️ ✪ 𝗖𝗼𝗺𝗽𝗹𝗲𝘁𝗲 𝗮𝗹𝗹 𝗿𝗲𝗹𝗲𝘃𝗮𝗻𝘁 𝘀𝗲𝗰𝘁𝗶𝗼𝗻𝘀 ✪ 𝗣𝗿𝗼𝘃𝗶𝗱𝗲 𝗱𝗲𝘁𝗮𝗶𝗹𝗲𝗱 𝗮𝗻𝘀…"
type textarea "x"
type textarea "⚠️ 𝗙𝗢𝗥𝗠 𝗜𝗡𝗦𝗧𝗥𝗨𝗖𝗧𝗜𝗢𝗡𝗦 ⚠️ ✪ 𝗖𝗼𝗺𝗽𝗹𝗲𝘁𝗲 𝗮𝗹𝗹 𝗿𝗲𝗹𝗲𝘃𝗮𝗻𝘁 𝘀𝗲𝗰𝘁𝗶𝗼𝗻𝘀 ✪ 𝗣𝗿𝗼𝘃𝗶𝗱𝗲 𝗱𝗲𝘁𝗮𝗶𝗹𝗲𝗱 𝗮𝗻𝘀…"
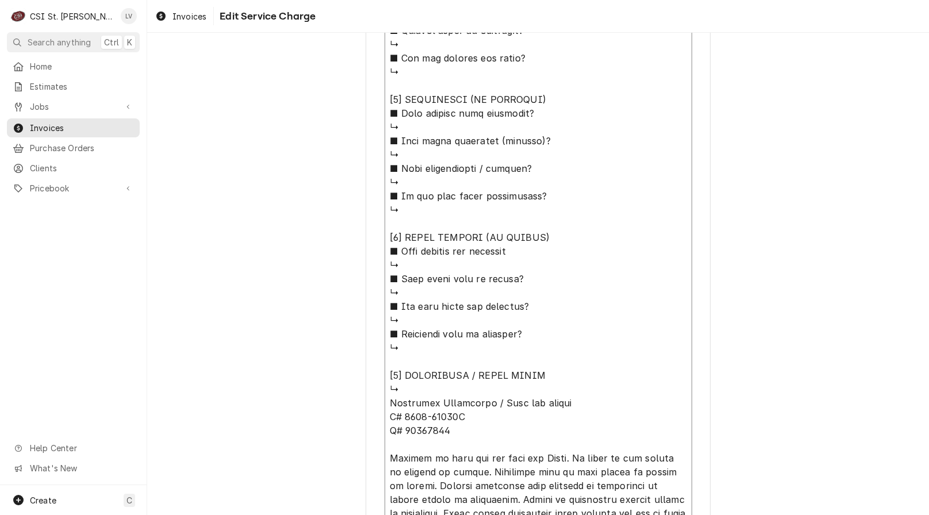
type textarea "x"
type textarea "⚠️ 𝗙𝗢𝗥𝗠 𝗜𝗡𝗦𝗧𝗥𝗨𝗖𝗧𝗜𝗢𝗡𝗦 ⚠️ ✪ 𝗖𝗼𝗺𝗽𝗹𝗲𝘁𝗲 𝗮𝗹𝗹 𝗿𝗲𝗹𝗲𝘃𝗮𝗻𝘁 𝘀𝗲𝗰𝘁𝗶𝗼𝗻𝘀 ✪ 𝗣𝗿𝗼𝘃𝗶𝗱𝗲 𝗱𝗲𝘁𝗮𝗶𝗹𝗲𝗱 𝗮𝗻𝘀…"
type textarea "x"
type textarea "⚠️ 𝗙𝗢𝗥𝗠 𝗜𝗡𝗦𝗧𝗥𝗨𝗖𝗧𝗜𝗢𝗡𝗦 ⚠️ ✪ 𝗖𝗼𝗺𝗽𝗹𝗲𝘁𝗲 𝗮𝗹𝗹 𝗿𝗲𝗹𝗲𝘃𝗮𝗻𝘁 𝘀𝗲𝗰𝘁𝗶𝗼𝗻𝘀 ✪ 𝗣𝗿𝗼𝘃𝗶𝗱𝗲 𝗱𝗲𝘁𝗮𝗶𝗹𝗲𝗱 𝗮𝗻𝘀…"
type textarea "x"
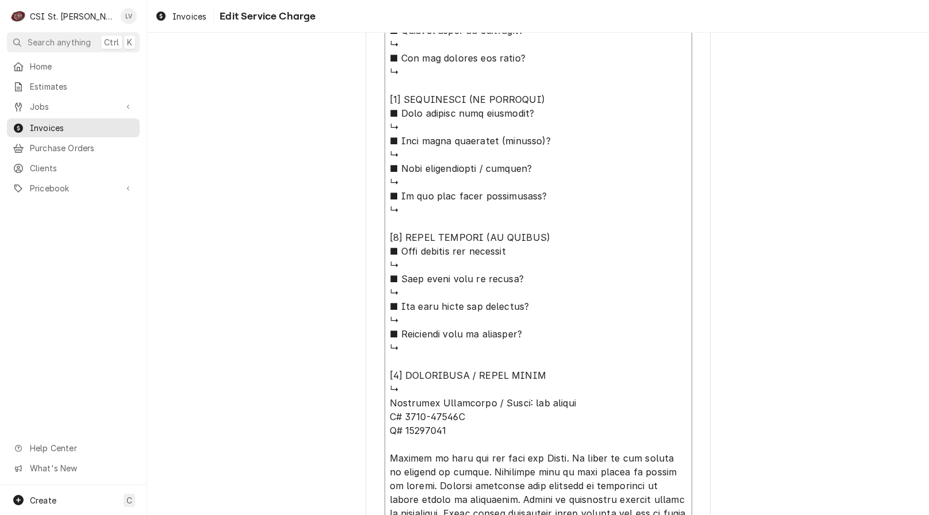
type textarea "⚠️ 𝗙𝗢𝗥𝗠 𝗜𝗡𝗦𝗧𝗥𝗨𝗖𝗧𝗜𝗢𝗡𝗦 ⚠️ ✪ 𝗖𝗼𝗺𝗽𝗹𝗲𝘁𝗲 𝗮𝗹𝗹 𝗿𝗲𝗹𝗲𝘃𝗮𝗻𝘁 𝘀𝗲𝗰𝘁𝗶𝗼𝗻𝘀 ✪ 𝗣𝗿𝗼𝘃𝗶𝗱𝗲 𝗱𝗲𝘁𝗮𝗶𝗹𝗲𝗱 𝗮𝗻𝘀…"
type textarea "x"
type textarea "⚠️ 𝗙𝗢𝗥𝗠 𝗜𝗡𝗦𝗧𝗥𝗨𝗖𝗧𝗜𝗢𝗡𝗦 ⚠️ ✪ 𝗖𝗼𝗺𝗽𝗹𝗲𝘁𝗲 𝗮𝗹𝗹 𝗿𝗲𝗹𝗲𝘃𝗮𝗻𝘁 𝘀𝗲𝗰𝘁𝗶𝗼𝗻𝘀 ✪ 𝗣𝗿𝗼𝘃𝗶𝗱𝗲 𝗱𝗲𝘁𝗮𝗶𝗹𝗲𝗱 𝗮𝗻𝘀…"
type textarea "x"
type textarea "⚠️ 𝗙𝗢𝗥𝗠 𝗜𝗡𝗦𝗧𝗥𝗨𝗖𝗧𝗜𝗢𝗡𝗦 ⚠️ ✪ 𝗖𝗼𝗺𝗽𝗹𝗲𝘁𝗲 𝗮𝗹𝗹 𝗿𝗲𝗹𝗲𝘃𝗮𝗻𝘁 𝘀𝗲𝗰𝘁𝗶𝗼𝗻𝘀 ✪ 𝗣𝗿𝗼𝘃𝗶𝗱𝗲 𝗱𝗲𝘁𝗮𝗶𝗹𝗲𝗱 𝗮𝗻𝘀…"
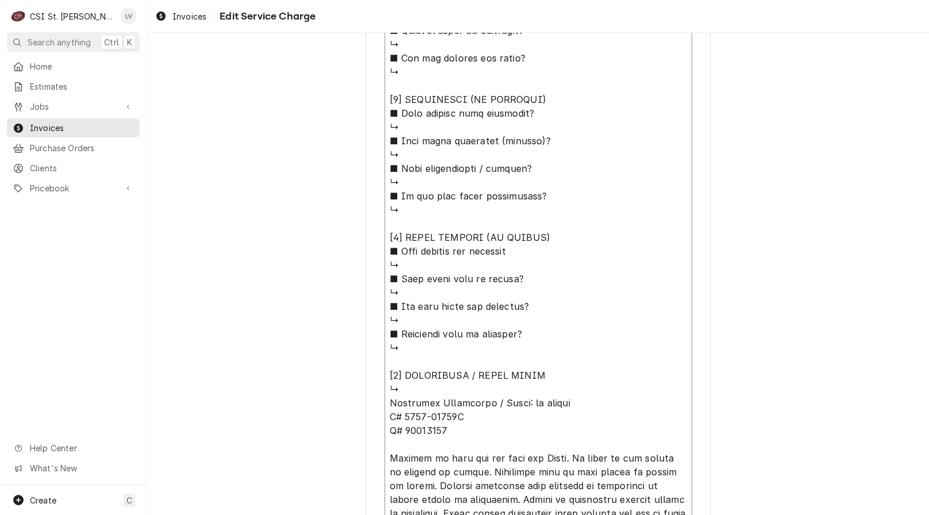
type textarea "x"
type textarea "⚠️ 𝗙𝗢𝗥𝗠 𝗜𝗡𝗦𝗧𝗥𝗨𝗖𝗧𝗜𝗢𝗡𝗦 ⚠️ ✪ 𝗖𝗼𝗺𝗽𝗹𝗲𝘁𝗲 𝗮𝗹𝗹 𝗿𝗲𝗹𝗲𝘃𝗮𝗻𝘁 𝘀𝗲𝗰𝘁𝗶𝗼𝗻𝘀 ✪ 𝗣𝗿𝗼𝘃𝗶𝗱𝗲 𝗱𝗲𝘁𝗮𝗶𝗹𝗲𝗱 𝗮𝗻𝘀…"
type textarea "x"
type textarea "⚠️ 𝗙𝗢𝗥𝗠 𝗜𝗡𝗦𝗧𝗥𝗨𝗖𝗧𝗜𝗢𝗡𝗦 ⚠️ ✪ 𝗖𝗼𝗺𝗽𝗹𝗲𝘁𝗲 𝗮𝗹𝗹 𝗿𝗲𝗹𝗲𝘃𝗮𝗻𝘁 𝘀𝗲𝗰𝘁𝗶𝗼𝗻𝘀 ✪ 𝗣𝗿𝗼𝘃𝗶𝗱𝗲 𝗱𝗲𝘁𝗮𝗶𝗹𝗲𝗱 𝗮𝗻𝘀…"
type textarea "x"
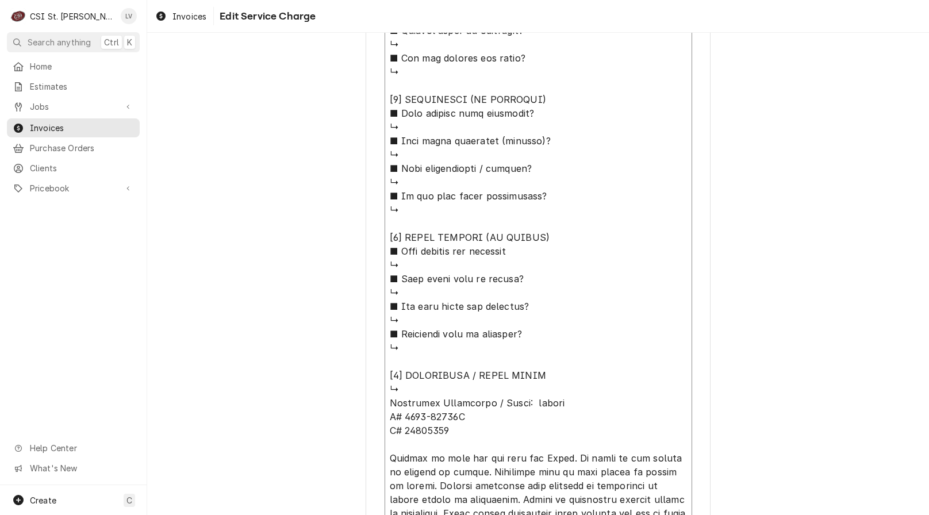
type textarea "⚠️ 𝗙𝗢𝗥𝗠 𝗜𝗡𝗦𝗧𝗥𝗨𝗖𝗧𝗜𝗢𝗡𝗦 ⚠️ ✪ 𝗖𝗼𝗺𝗽𝗹𝗲𝘁𝗲 𝗮𝗹𝗹 𝗿𝗲𝗹𝗲𝘃𝗮𝗻𝘁 𝘀𝗲𝗰𝘁𝗶𝗼𝗻𝘀 ✪ 𝗣𝗿𝗼𝘃𝗶𝗱𝗲 𝗱𝗲𝘁𝗮𝗶𝗹𝗲𝗱 𝗮𝗻𝘀…"
type textarea "x"
type textarea "⚠️ 𝗙𝗢𝗥𝗠 𝗜𝗡𝗦𝗧𝗥𝗨𝗖𝗧𝗜𝗢𝗡𝗦 ⚠️ ✪ 𝗖𝗼𝗺𝗽𝗹𝗲𝘁𝗲 𝗮𝗹𝗹 𝗿𝗲𝗹𝗲𝘃𝗮𝗻𝘁 𝘀𝗲𝗰𝘁𝗶𝗼𝗻𝘀 ✪ 𝗣𝗿𝗼𝘃𝗶𝗱𝗲 𝗱𝗲𝘁𝗮𝗶𝗹𝗲𝗱 𝗮𝗻𝘀…"
type textarea "x"
type textarea "⚠️ 𝗙𝗢𝗥𝗠 𝗜𝗡𝗦𝗧𝗥𝗨𝗖𝗧𝗜𝗢𝗡𝗦 ⚠️ ✪ 𝗖𝗼𝗺𝗽𝗹𝗲𝘁𝗲 𝗮𝗹𝗹 𝗿𝗲𝗹𝗲𝘃𝗮𝗻𝘁 𝘀𝗲𝗰𝘁𝗶𝗼𝗻𝘀 ✪ 𝗣𝗿𝗼𝘃𝗶𝗱𝗲 𝗱𝗲𝘁𝗮𝗶𝗹𝗲𝗱 𝗮𝗻𝘀…"
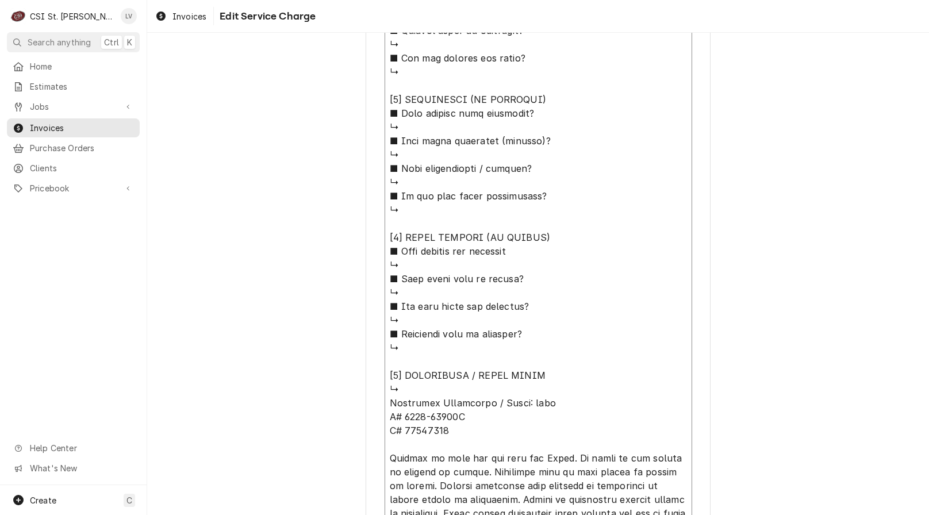
type textarea "x"
type textarea "⚠️ 𝗙𝗢𝗥𝗠 𝗜𝗡𝗦𝗧𝗥𝗨𝗖𝗧𝗜𝗢𝗡𝗦 ⚠️ ✪ 𝗖𝗼𝗺𝗽𝗹𝗲𝘁𝗲 𝗮𝗹𝗹 𝗿𝗲𝗹𝗲𝘃𝗮𝗻𝘁 𝘀𝗲𝗰𝘁𝗶𝗼𝗻𝘀 ✪ 𝗣𝗿𝗼𝘃𝗶𝗱𝗲 𝗱𝗲𝘁𝗮𝗶𝗹𝗲𝗱 𝗮𝗻𝘀…"
type textarea "x"
type textarea "⚠️ 𝗙𝗢𝗥𝗠 𝗜𝗡𝗦𝗧𝗥𝗨𝗖𝗧𝗜𝗢𝗡𝗦 ⚠️ ✪ 𝗖𝗼𝗺𝗽𝗹𝗲𝘁𝗲 𝗮𝗹𝗹 𝗿𝗲𝗹𝗲𝘃𝗮𝗻𝘁 𝘀𝗲𝗰𝘁𝗶𝗼𝗻𝘀 ✪ 𝗣𝗿𝗼𝘃𝗶𝗱𝗲 𝗱𝗲𝘁𝗮𝗶𝗹𝗲𝗱 𝗮𝗻𝘀…"
type textarea "x"
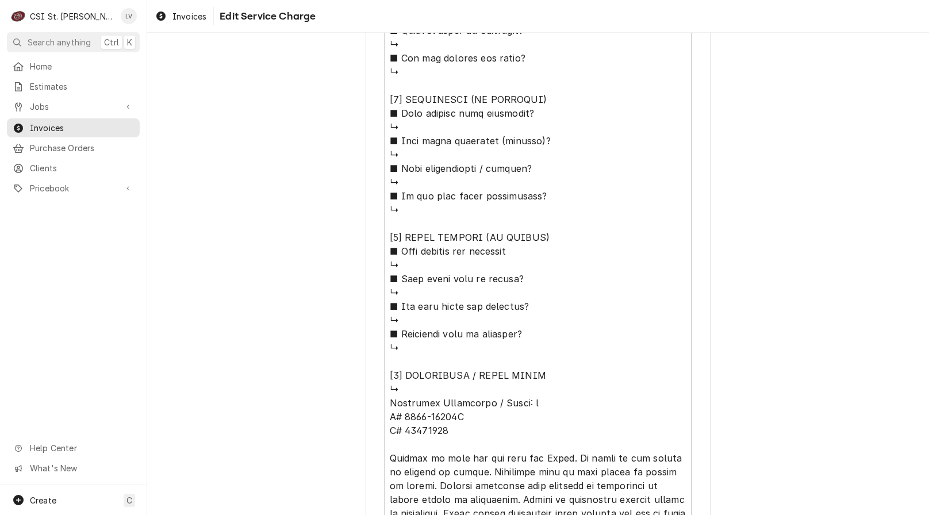
type textarea "⚠️ 𝗙𝗢𝗥𝗠 𝗜𝗡𝗦𝗧𝗥𝗨𝗖𝗧𝗜𝗢𝗡𝗦 ⚠️ ✪ 𝗖𝗼𝗺𝗽𝗹𝗲𝘁𝗲 𝗮𝗹𝗹 𝗿𝗲𝗹𝗲𝘃𝗮𝗻𝘁 𝘀𝗲𝗰𝘁𝗶𝗼𝗻𝘀 ✪ 𝗣𝗿𝗼𝘃𝗶𝗱𝗲 𝗱𝗲𝘁𝗮𝗶𝗹𝗲𝗱 𝗮𝗻𝘀…"
type textarea "x"
type textarea "⚠️ 𝗙𝗢𝗥𝗠 𝗜𝗡𝗦𝗧𝗥𝗨𝗖𝗧𝗜𝗢𝗡𝗦 ⚠️ ✪ 𝗖𝗼𝗺𝗽𝗹𝗲𝘁𝗲 𝗮𝗹𝗹 𝗿𝗲𝗹𝗲𝘃𝗮𝗻𝘁 𝘀𝗲𝗰𝘁𝗶𝗼𝗻𝘀 ✪ 𝗣𝗿𝗼𝘃𝗶𝗱𝗲 𝗱𝗲𝘁𝗮𝗶𝗹𝗲𝗱 𝗮𝗻𝘀…"
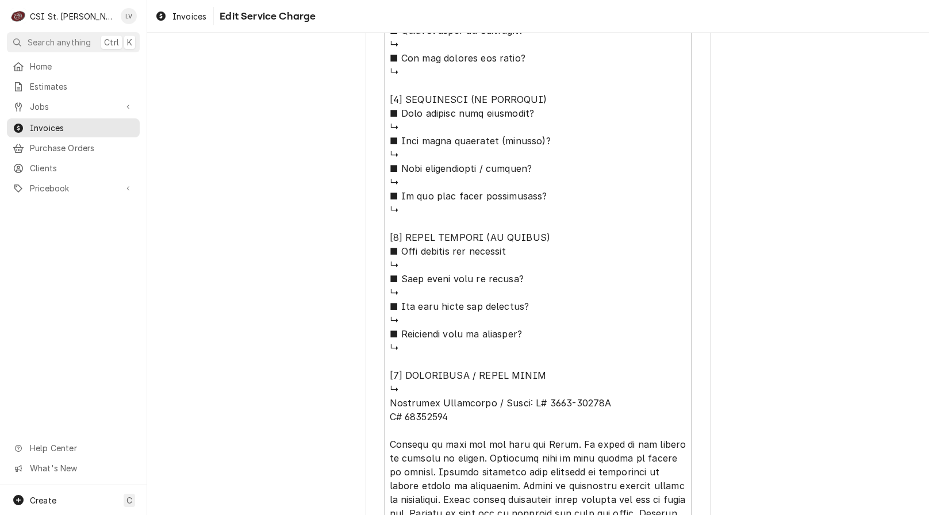
scroll to position [934, 0]
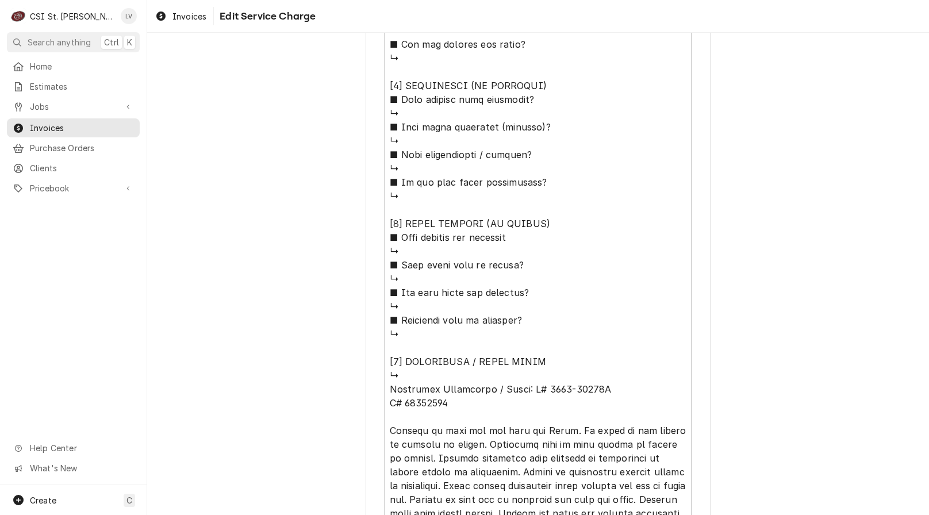
type textarea "x"
type textarea "⚠️ 𝗙𝗢𝗥𝗠 𝗜𝗡𝗦𝗧𝗥𝗨𝗖𝗧𝗜𝗢𝗡𝗦 ⚠️ ✪ 𝗖𝗼𝗺𝗽𝗹𝗲𝘁𝗲 𝗮𝗹𝗹 𝗿𝗲𝗹𝗲𝘃𝗮𝗻𝘁 𝘀𝗲𝗰𝘁𝗶𝗼𝗻𝘀 ✪ 𝗣𝗿𝗼𝘃𝗶𝗱𝗲 𝗱𝗲𝘁𝗮𝗶𝗹𝗲𝗱 𝗮𝗻𝘀…"
type textarea "x"
type textarea "⚠️ 𝗙𝗢𝗥𝗠 𝗜𝗡𝗦𝗧𝗥𝗨𝗖𝗧𝗜𝗢𝗡𝗦 ⚠️ ✪ 𝗖𝗼𝗺𝗽𝗹𝗲𝘁𝗲 𝗮𝗹𝗹 𝗿𝗲𝗹𝗲𝘃𝗮𝗻𝘁 𝘀𝗲𝗰𝘁𝗶𝗼𝗻𝘀 ✪ 𝗣𝗿𝗼𝘃𝗶𝗱𝗲 𝗱𝗲𝘁𝗮𝗶𝗹𝗲𝗱 𝗮𝗻𝘀…"
type textarea "x"
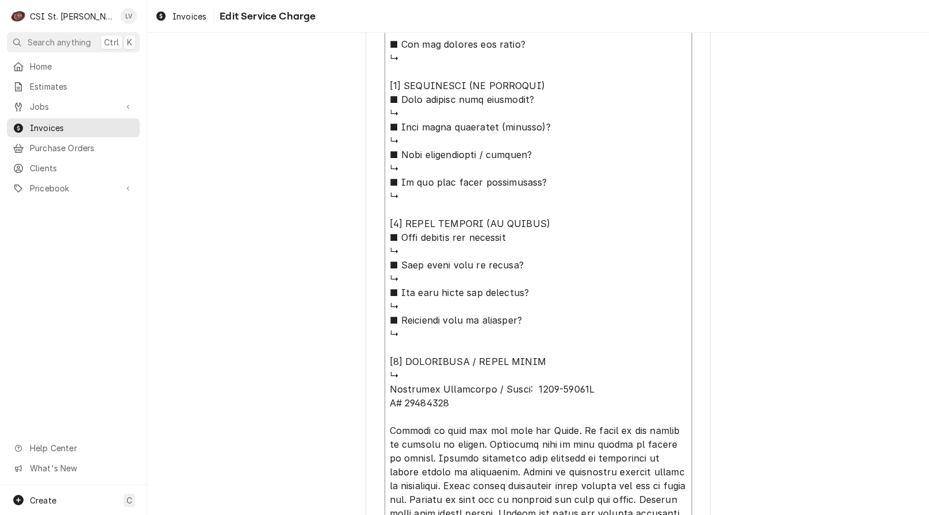
type textarea "⚠️ 𝗙𝗢𝗥𝗠 𝗜𝗡𝗦𝗧𝗥𝗨𝗖𝗧𝗜𝗢𝗡𝗦 ⚠️ ✪ 𝗖𝗼𝗺𝗽𝗹𝗲𝘁𝗲 𝗮𝗹𝗹 𝗿𝗲𝗹𝗲𝘃𝗮𝗻𝘁 𝘀𝗲𝗰𝘁𝗶𝗼𝗻𝘀 ✪ 𝗣𝗿𝗼𝘃𝗶𝗱𝗲 𝗱𝗲𝘁𝗮𝗶𝗹𝗲𝗱 𝗮𝗻𝘀…"
click at [622, 383] on textarea "Service Summary ( optional )" at bounding box center [539, 92] width 308 height 949
type textarea "x"
type textarea "⚠️ 𝗙𝗢𝗥𝗠 𝗜𝗡𝗦𝗧𝗥𝗨𝗖𝗧𝗜𝗢𝗡𝗦 ⚠️ ✪ 𝗖𝗼𝗺𝗽𝗹𝗲𝘁𝗲 𝗮𝗹𝗹 𝗿𝗲𝗹𝗲𝘃𝗮𝗻𝘁 𝘀𝗲𝗰𝘁𝗶𝗼𝗻𝘀 ✪ 𝗣𝗿𝗼𝘃𝗶𝗱𝗲 𝗱𝗲𝘁𝗮𝗶𝗹𝗲𝗱 𝗮𝗻𝘀…"
type textarea "x"
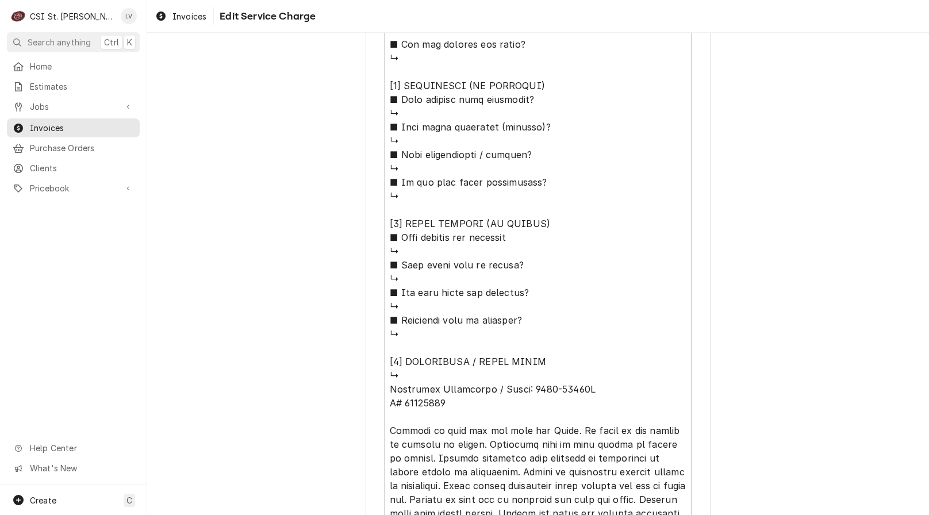
type textarea "⚠️ 𝗙𝗢𝗥𝗠 𝗜𝗡𝗦𝗧𝗥𝗨𝗖𝗧𝗜𝗢𝗡𝗦 ⚠️ ✪ 𝗖𝗼𝗺𝗽𝗹𝗲𝘁𝗲 𝗮𝗹𝗹 𝗿𝗲𝗹𝗲𝘃𝗮𝗻𝘁 𝘀𝗲𝗰𝘁𝗶𝗼𝗻𝘀 ✪ 𝗣𝗿𝗼𝘃𝗶𝗱𝗲 𝗱𝗲𝘁𝗮𝗶𝗹𝗲𝗱 𝗮𝗻𝘀…"
type textarea "x"
type textarea "⚠️ 𝗙𝗢𝗥𝗠 𝗜𝗡𝗦𝗧𝗥𝗨𝗖𝗧𝗜𝗢𝗡𝗦 ⚠️ ✪ 𝗖𝗼𝗺𝗽𝗹𝗲𝘁𝗲 𝗮𝗹𝗹 𝗿𝗲𝗹𝗲𝘃𝗮𝗻𝘁 𝘀𝗲𝗰𝘁𝗶𝗼𝗻𝘀 ✪ 𝗣𝗿𝗼𝘃𝗶𝗱𝗲 𝗱𝗲𝘁𝗮𝗶𝗹𝗲𝗱 𝗮𝗻𝘀…"
type textarea "x"
type textarea "⚠️ 𝗙𝗢𝗥𝗠 𝗜𝗡𝗦𝗧𝗥𝗨𝗖𝗧𝗜𝗢𝗡𝗦 ⚠️ ✪ 𝗖𝗼𝗺𝗽𝗹𝗲𝘁𝗲 𝗮𝗹𝗹 𝗿𝗲𝗹𝗲𝘃𝗮𝗻𝘁 𝘀𝗲𝗰𝘁𝗶𝗼𝗻𝘀 ✪ 𝗣𝗿𝗼𝘃𝗶𝗱𝗲 𝗱𝗲𝘁𝗮𝗶𝗹𝗲𝗱 𝗮𝗻𝘀…"
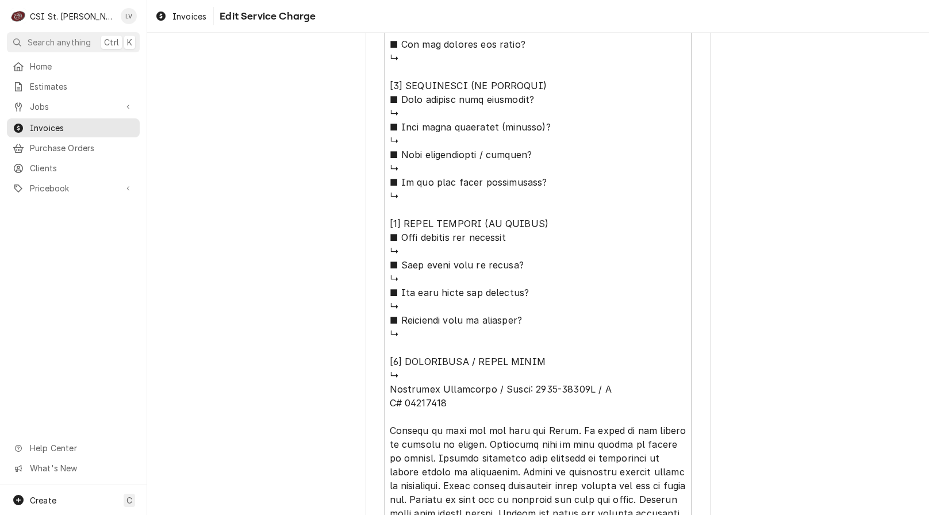
type textarea "x"
type textarea "⚠️ 𝗙𝗢𝗥𝗠 𝗜𝗡𝗦𝗧𝗥𝗨𝗖𝗧𝗜𝗢𝗡𝗦 ⚠️ ✪ 𝗖𝗼𝗺𝗽𝗹𝗲𝘁𝗲 𝗮𝗹𝗹 𝗿𝗲𝗹𝗲𝘃𝗮𝗻𝘁 𝘀𝗲𝗰𝘁𝗶𝗼𝗻𝘀 ✪ 𝗣𝗿𝗼𝘃𝗶𝗱𝗲 𝗱𝗲𝘁𝗮𝗶𝗹𝗲𝗱 𝗮𝗻𝘀…"
type textarea "x"
type textarea "⚠️ 𝗙𝗢𝗥𝗠 𝗜𝗡𝗦𝗧𝗥𝗨𝗖𝗧𝗜𝗢𝗡𝗦 ⚠️ ✪ 𝗖𝗼𝗺𝗽𝗹𝗲𝘁𝗲 𝗮𝗹𝗹 𝗿𝗲𝗹𝗲𝘃𝗮𝗻𝘁 𝘀𝗲𝗰𝘁𝗶𝗼𝗻𝘀 ✪ 𝗣𝗿𝗼𝘃𝗶𝗱𝗲 𝗱𝗲𝘁𝗮𝗶𝗹𝗲𝗱 𝗮𝗻𝘀…"
type textarea "x"
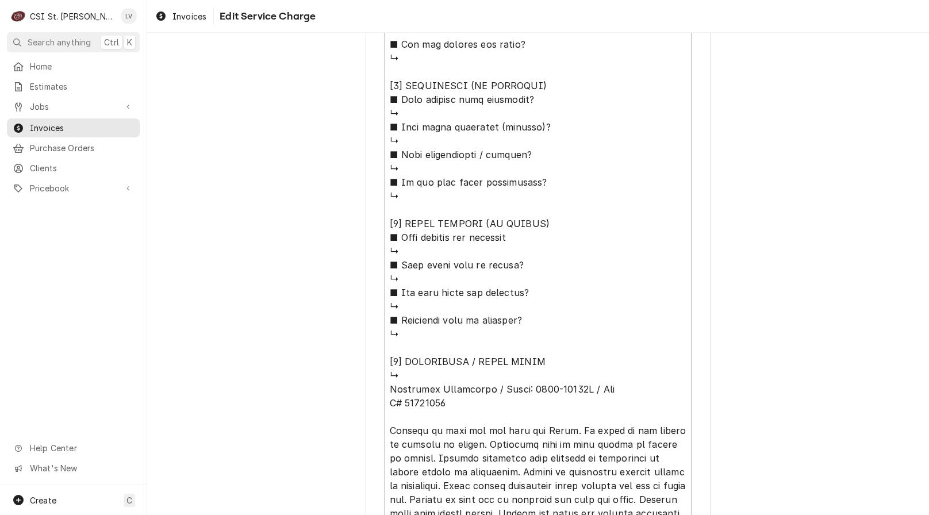
type textarea "⚠️ 𝗙𝗢𝗥𝗠 𝗜𝗡𝗦𝗧𝗥𝗨𝗖𝗧𝗜𝗢𝗡𝗦 ⚠️ ✪ 𝗖𝗼𝗺𝗽𝗹𝗲𝘁𝗲 𝗮𝗹𝗹 𝗿𝗲𝗹𝗲𝘃𝗮𝗻𝘁 𝘀𝗲𝗰𝘁𝗶𝗼𝗻𝘀 ✪ 𝗣𝗿𝗼𝘃𝗶𝗱𝗲 𝗱𝗲𝘁𝗮𝗶𝗹𝗲𝗱 𝗮𝗻𝘀…"
type textarea "x"
type textarea "⚠️ 𝗙𝗢𝗥𝗠 𝗜𝗡𝗦𝗧𝗥𝗨𝗖𝗧𝗜𝗢𝗡𝗦 ⚠️ ✪ 𝗖𝗼𝗺𝗽𝗹𝗲𝘁𝗲 𝗮𝗹𝗹 𝗿𝗲𝗹𝗲𝘃𝗮𝗻𝘁 𝘀𝗲𝗰𝘁𝗶𝗼𝗻𝘀 ✪ 𝗣𝗿𝗼𝘃𝗶𝗱𝗲 𝗱𝗲𝘁𝗮𝗶𝗹𝗲𝗱 𝗮𝗻𝘀…"
type textarea "x"
type textarea "⚠️ 𝗙𝗢𝗥𝗠 𝗜𝗡𝗦𝗧𝗥𝗨𝗖𝗧𝗜𝗢𝗡𝗦 ⚠️ ✪ 𝗖𝗼𝗺𝗽𝗹𝗲𝘁𝗲 𝗮𝗹𝗹 𝗿𝗲𝗹𝗲𝘃𝗮𝗻𝘁 𝘀𝗲𝗰𝘁𝗶𝗼𝗻𝘀 ✪ 𝗣𝗿𝗼𝘃𝗶𝗱𝗲 𝗱𝗲𝘁𝗮𝗶𝗹𝗲𝗱 𝗮𝗻𝘀…"
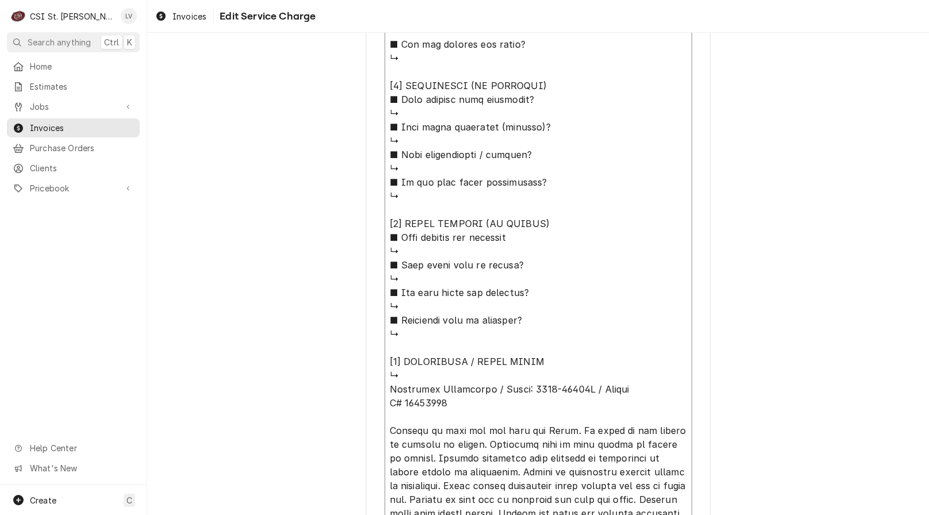
type textarea "x"
type textarea "⚠️ 𝗙𝗢𝗥𝗠 𝗜𝗡𝗦𝗧𝗥𝗨𝗖𝗧𝗜𝗢𝗡𝗦 ⚠️ ✪ 𝗖𝗼𝗺𝗽𝗹𝗲𝘁𝗲 𝗮𝗹𝗹 𝗿𝗲𝗹𝗲𝘃𝗮𝗻𝘁 𝘀𝗲𝗰𝘁𝗶𝗼𝗻𝘀 ✪ 𝗣𝗿𝗼𝘃𝗶𝗱𝗲 𝗱𝗲𝘁𝗮𝗶𝗹𝗲𝗱 𝗮𝗻𝘀…"
type textarea "x"
type textarea "⚠️ 𝗙𝗢𝗥𝗠 𝗜𝗡𝗦𝗧𝗥𝗨𝗖𝗧𝗜𝗢𝗡𝗦 ⚠️ ✪ 𝗖𝗼𝗺𝗽𝗹𝗲𝘁𝗲 𝗮𝗹𝗹 𝗿𝗲𝗹𝗲𝘃𝗮𝗻𝘁 𝘀𝗲𝗰𝘁𝗶𝗼𝗻𝘀 ✪ 𝗣𝗿𝗼𝘃𝗶𝗱𝗲 𝗱𝗲𝘁𝗮𝗶𝗹𝗲𝗱 𝗮𝗻𝘀…"
type textarea "x"
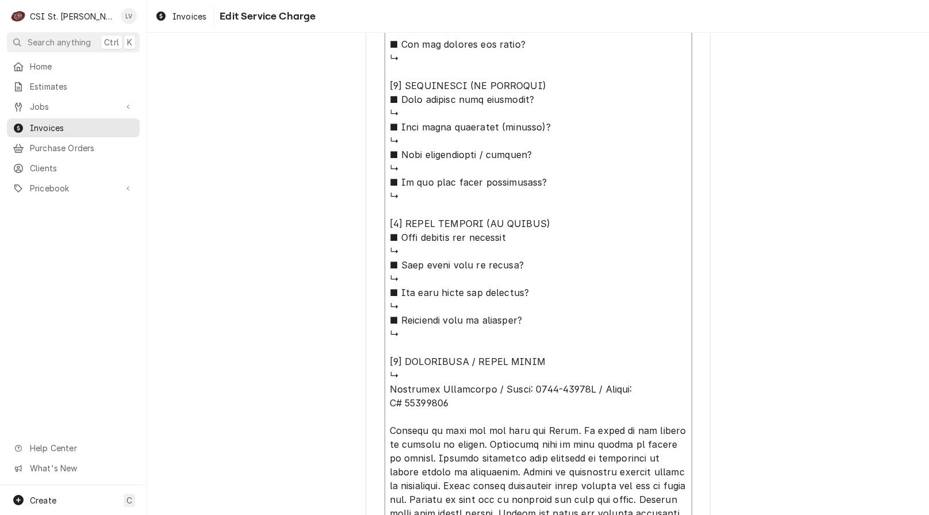
type textarea "⚠️ 𝗙𝗢𝗥𝗠 𝗜𝗡𝗦𝗧𝗥𝗨𝗖𝗧𝗜𝗢𝗡𝗦 ⚠️ ✪ 𝗖𝗼𝗺𝗽𝗹𝗲𝘁𝗲 𝗮𝗹𝗹 𝗿𝗲𝗹𝗲𝘃𝗮𝗻𝘁 𝘀𝗲𝗰𝘁𝗶𝗼𝗻𝘀 ✪ 𝗣𝗿𝗼𝘃𝗶𝗱𝗲 𝗱𝗲𝘁𝗮𝗶𝗹𝗲𝗱 𝗮𝗻𝘀…"
type textarea "x"
type textarea "⚠️ 𝗙𝗢𝗥𝗠 𝗜𝗡𝗦𝗧𝗥𝗨𝗖𝗧𝗜𝗢𝗡𝗦 ⚠️ ✪ 𝗖𝗼𝗺𝗽𝗹𝗲𝘁𝗲 𝗮𝗹𝗹 𝗿𝗲𝗹𝗲𝘃𝗮𝗻𝘁 𝘀𝗲𝗰𝘁𝗶𝗼𝗻𝘀 ✪ 𝗣𝗿𝗼𝘃𝗶𝗱𝗲 𝗱𝗲𝘁𝗮𝗶𝗹𝗲𝗱 𝗮𝗻𝘀…"
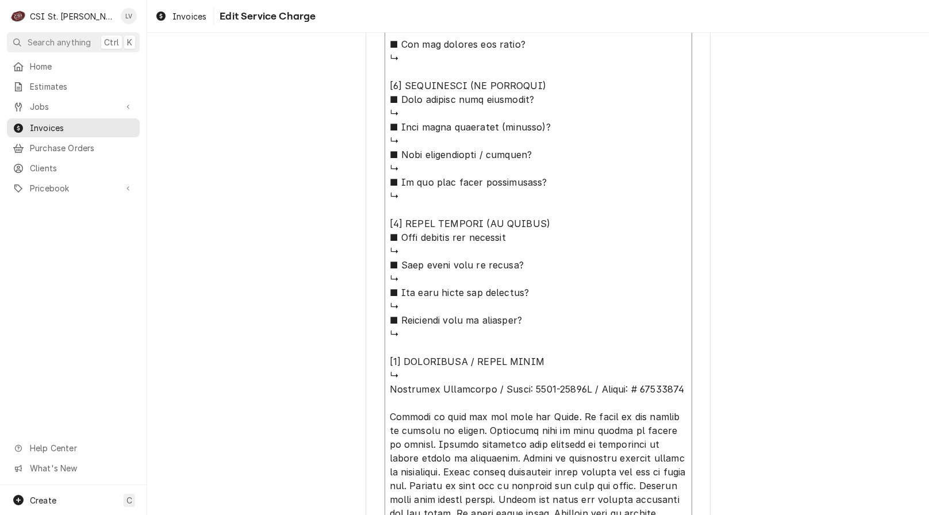
type textarea "x"
type textarea "⚠️ 𝗙𝗢𝗥𝗠 𝗜𝗡𝗦𝗧𝗥𝗨𝗖𝗧𝗜𝗢𝗡𝗦 ⚠️ ✪ 𝗖𝗼𝗺𝗽𝗹𝗲𝘁𝗲 𝗮𝗹𝗹 𝗿𝗲𝗹𝗲𝘃𝗮𝗻𝘁 𝘀𝗲𝗰𝘁𝗶𝗼𝗻𝘀 ✪ 𝗣𝗿𝗼𝘃𝗶𝗱𝗲 𝗱𝗲𝘁𝗮𝗶𝗹𝗲𝗱 𝗮𝗻𝘀…"
type textarea "x"
type textarea "⚠️ 𝗙𝗢𝗥𝗠 𝗜𝗡𝗦𝗧𝗥𝗨𝗖𝗧𝗜𝗢𝗡𝗦 ⚠️ ✪ 𝗖𝗼𝗺𝗽𝗹𝗲𝘁𝗲 𝗮𝗹𝗹 𝗿𝗲𝗹𝗲𝘃𝗮𝗻𝘁 𝘀𝗲𝗰𝘁𝗶𝗼𝗻𝘀 ✪ 𝗣𝗿𝗼𝘃𝗶𝗱𝗲 𝗱𝗲𝘁𝗮𝗶𝗹𝗲𝗱 𝗮𝗻𝘀…"
click at [669, 390] on textarea "Service Summary ( optional )" at bounding box center [539, 85] width 308 height 935
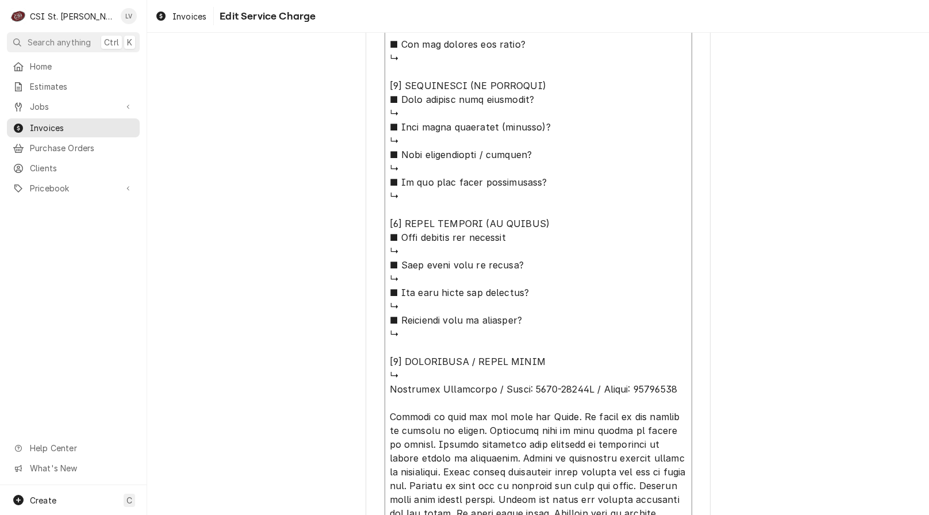
type textarea "x"
type textarea "⚠️ 𝗙𝗢𝗥𝗠 𝗜𝗡𝗦𝗧𝗥𝗨𝗖𝗧𝗜𝗢𝗡𝗦 ⚠️ ✪ 𝗖𝗼𝗺𝗽𝗹𝗲𝘁𝗲 𝗮𝗹𝗹 𝗿𝗲𝗹𝗲𝘃𝗮𝗻𝘁 𝘀𝗲𝗰𝘁𝗶𝗼𝗻𝘀 ✪ 𝗣𝗿𝗼𝘃𝗶𝗱𝗲 𝗱𝗲𝘁𝗮𝗶𝗹𝗲𝗱 𝗮𝗻𝘀…"
type textarea "x"
type textarea "⚠️ 𝗙𝗢𝗥𝗠 𝗜𝗡𝗦𝗧𝗥𝗨𝗖𝗧𝗜𝗢𝗡𝗦 ⚠️ ✪ 𝗖𝗼𝗺𝗽𝗹𝗲𝘁𝗲 𝗮𝗹𝗹 𝗿𝗲𝗹𝗲𝘃𝗮𝗻𝘁 𝘀𝗲𝗰𝘁𝗶𝗼𝗻𝘀 ✪ 𝗣𝗿𝗼𝘃𝗶𝗱𝗲 𝗱𝗲𝘁𝗮𝗶𝗹𝗲𝗱 𝗮𝗻𝘀…"
type textarea "x"
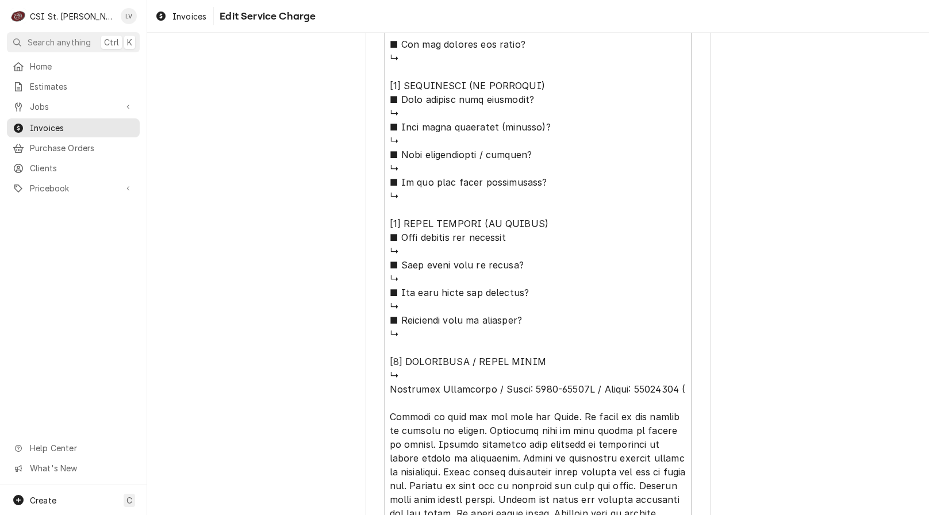
type textarea "⚠️ 𝗙𝗢𝗥𝗠 𝗜𝗡𝗦𝗧𝗥𝗨𝗖𝗧𝗜𝗢𝗡𝗦 ⚠️ ✪ 𝗖𝗼𝗺𝗽𝗹𝗲𝘁𝗲 𝗮𝗹𝗹 𝗿𝗲𝗹𝗲𝘃𝗮𝗻𝘁 𝘀𝗲𝗰𝘁𝗶𝗼𝗻𝘀 ✪ 𝗣𝗿𝗼𝘃𝗶𝗱𝗲 𝗱𝗲𝘁𝗮𝗶𝗹𝗲𝗱 𝗮𝗻𝘀…"
type textarea "x"
type textarea "⚠️ 𝗙𝗢𝗥𝗠 𝗜𝗡𝗦𝗧𝗥𝗨𝗖𝗧𝗜𝗢𝗡𝗦 ⚠️ ✪ 𝗖𝗼𝗺𝗽𝗹𝗲𝘁𝗲 𝗮𝗹𝗹 𝗿𝗲𝗹𝗲𝘃𝗮𝗻𝘁 𝘀𝗲𝗰𝘁𝗶𝗼𝗻𝘀 ✪ 𝗣𝗿𝗼𝘃𝗶𝗱𝗲 𝗱𝗲𝘁𝗮𝗶𝗹𝗲𝗱 𝗮𝗻𝘀…"
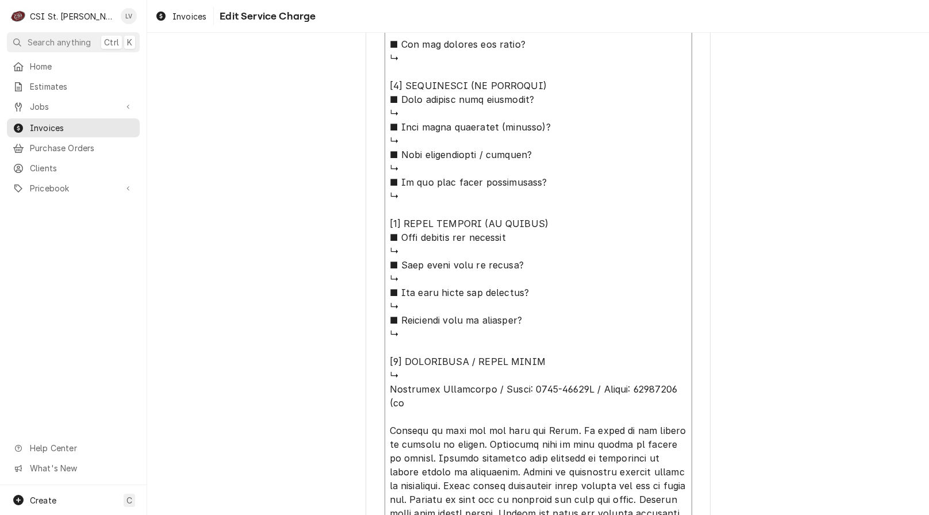
type textarea "x"
type textarea "⚠️ 𝗙𝗢𝗥𝗠 𝗜𝗡𝗦𝗧𝗥𝗨𝗖𝗧𝗜𝗢𝗡𝗦 ⚠️ ✪ 𝗖𝗼𝗺𝗽𝗹𝗲𝘁𝗲 𝗮𝗹𝗹 𝗿𝗲𝗹𝗲𝘃𝗮𝗻𝘁 𝘀𝗲𝗰𝘁𝗶𝗼𝗻𝘀 ✪ 𝗣𝗿𝗼𝘃𝗶𝗱𝗲 𝗱𝗲𝘁𝗮𝗶𝗹𝗲𝗱 𝗮𝗻𝘀…"
type textarea "x"
type textarea "⚠️ 𝗙𝗢𝗥𝗠 𝗜𝗡𝗦𝗧𝗥𝗨𝗖𝗧𝗜𝗢𝗡𝗦 ⚠️ ✪ 𝗖𝗼𝗺𝗽𝗹𝗲𝘁𝗲 𝗮𝗹𝗹 𝗿𝗲𝗹𝗲𝘃𝗮𝗻𝘁 𝘀𝗲𝗰𝘁𝗶𝗼𝗻𝘀 ✪ 𝗣𝗿𝗼𝘃𝗶𝗱𝗲 𝗱𝗲𝘁𝗮𝗶𝗹𝗲𝗱 𝗮𝗻𝘀…"
type textarea "x"
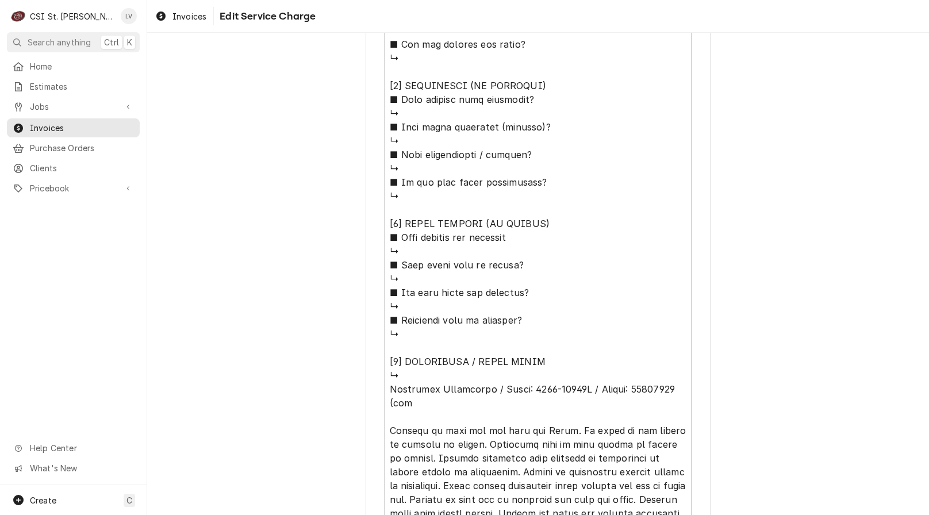
type textarea "⚠️ 𝗙𝗢𝗥𝗠 𝗜𝗡𝗦𝗧𝗥𝗨𝗖𝗧𝗜𝗢𝗡𝗦 ⚠️ ✪ 𝗖𝗼𝗺𝗽𝗹𝗲𝘁𝗲 𝗮𝗹𝗹 𝗿𝗲𝗹𝗲𝘃𝗮𝗻𝘁 𝘀𝗲𝗰𝘁𝗶𝗼𝗻𝘀 ✪ 𝗣𝗿𝗼𝘃𝗶𝗱𝗲 𝗱𝗲𝘁𝗮𝗶𝗹𝗲𝗱 𝗮𝗻𝘀…"
type textarea "x"
type textarea "⚠️ 𝗙𝗢𝗥𝗠 𝗜𝗡𝗦𝗧𝗥𝗨𝗖𝗧𝗜𝗢𝗡𝗦 ⚠️ ✪ 𝗖𝗼𝗺𝗽𝗹𝗲𝘁𝗲 𝗮𝗹𝗹 𝗿𝗲𝗹𝗲𝘃𝗮𝗻𝘁 𝘀𝗲𝗰𝘁𝗶𝗼𝗻𝘀 ✪ 𝗣𝗿𝗼𝘃𝗶𝗱𝗲 𝗱𝗲𝘁𝗮𝗶𝗹𝗲𝗱 𝗮𝗻𝘀…"
type textarea "x"
type textarea "⚠️ 𝗙𝗢𝗥𝗠 𝗜𝗡𝗦𝗧𝗥𝗨𝗖𝗧𝗜𝗢𝗡𝗦 ⚠️ ✪ 𝗖𝗼𝗺𝗽𝗹𝗲𝘁𝗲 𝗮𝗹𝗹 𝗿𝗲𝗹𝗲𝘃𝗮𝗻𝘁 𝘀𝗲𝗰𝘁𝗶𝗼𝗻𝘀 ✪ 𝗣𝗿𝗼𝘃𝗶𝗱𝗲 𝗱𝗲𝘁𝗮𝗶𝗹𝗲𝗱 𝗮𝗻𝘀…"
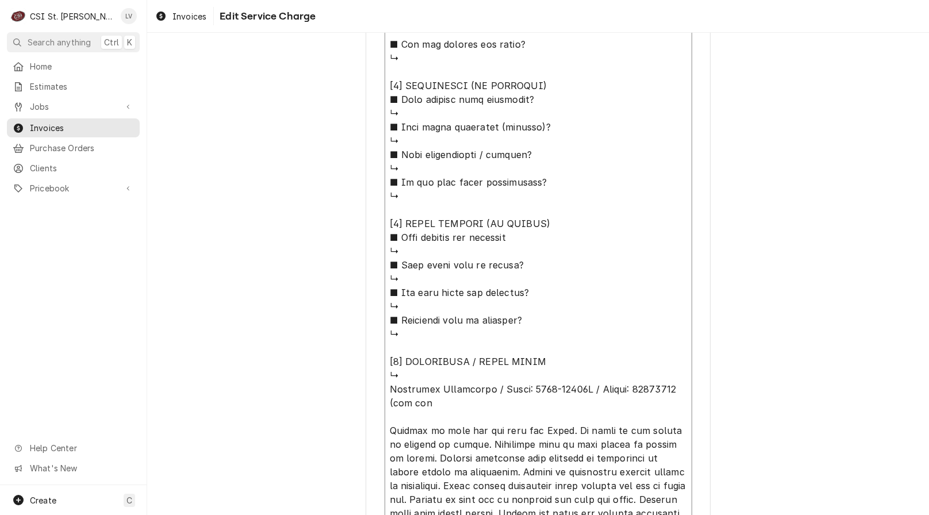
type textarea "x"
type textarea "⚠️ 𝗙𝗢𝗥𝗠 𝗜𝗡𝗦𝗧𝗥𝗨𝗖𝗧𝗜𝗢𝗡𝗦 ⚠️ ✪ 𝗖𝗼𝗺𝗽𝗹𝗲𝘁𝗲 𝗮𝗹𝗹 𝗿𝗲𝗹𝗲𝘃𝗮𝗻𝘁 𝘀𝗲𝗰𝘁𝗶𝗼𝗻𝘀 ✪ 𝗣𝗿𝗼𝘃𝗶𝗱𝗲 𝗱𝗲𝘁𝗮𝗶𝗹𝗲𝗱 𝗮𝗻𝘀…"
type textarea "x"
type textarea "⚠️ 𝗙𝗢𝗥𝗠 𝗜𝗡𝗦𝗧𝗥𝗨𝗖𝗧𝗜𝗢𝗡𝗦 ⚠️ ✪ 𝗖𝗼𝗺𝗽𝗹𝗲𝘁𝗲 𝗮𝗹𝗹 𝗿𝗲𝗹𝗲𝘃𝗮𝗻𝘁 𝘀𝗲𝗰𝘁𝗶𝗼𝗻𝘀 ✪ 𝗣𝗿𝗼𝘃𝗶𝗱𝗲 𝗱𝗲𝘁𝗮𝗶𝗹𝗲𝗱 𝗮𝗻𝘀…"
type textarea "x"
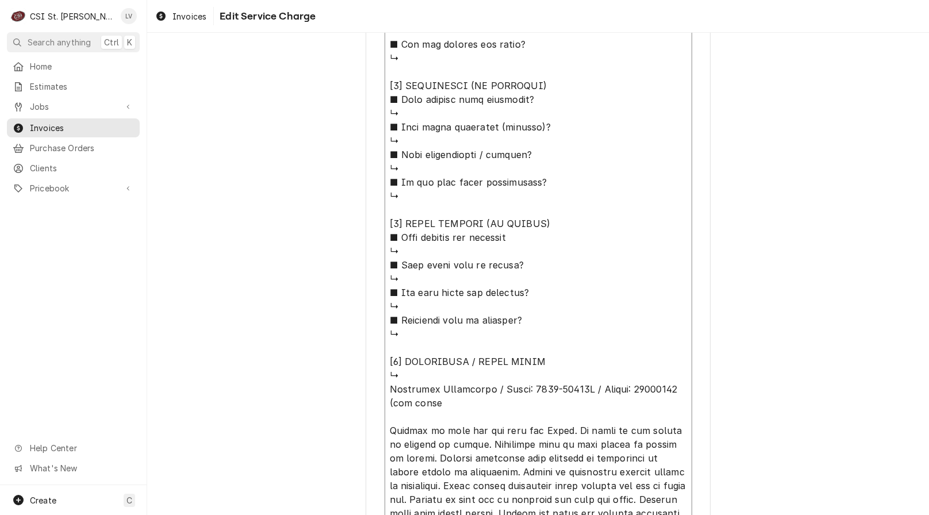
type textarea "⚠️ 𝗙𝗢𝗥𝗠 𝗜𝗡𝗦𝗧𝗥𝗨𝗖𝗧𝗜𝗢𝗡𝗦 ⚠️ ✪ 𝗖𝗼𝗺𝗽𝗹𝗲𝘁𝗲 𝗮𝗹𝗹 𝗿𝗲𝗹𝗲𝘃𝗮𝗻𝘁 𝘀𝗲𝗰𝘁𝗶𝗼𝗻𝘀 ✪ 𝗣𝗿𝗼𝘃𝗶𝗱𝗲 𝗱𝗲𝘁𝗮𝗶𝗹𝗲𝗱 𝗮𝗻𝘀…"
type textarea "x"
type textarea "⚠️ 𝗙𝗢𝗥𝗠 𝗜𝗡𝗦𝗧𝗥𝗨𝗖𝗧𝗜𝗢𝗡𝗦 ⚠️ ✪ 𝗖𝗼𝗺𝗽𝗹𝗲𝘁𝗲 𝗮𝗹𝗹 𝗿𝗲𝗹𝗲𝘃𝗮𝗻𝘁 𝘀𝗲𝗰𝘁𝗶𝗼𝗻𝘀 ✪ 𝗣𝗿𝗼𝘃𝗶𝗱𝗲 𝗱𝗲𝘁𝗮𝗶𝗹𝗲𝗱 𝗮𝗻𝘀…"
type textarea "x"
type textarea "⚠️ 𝗙𝗢𝗥𝗠 𝗜𝗡𝗦𝗧𝗥𝗨𝗖𝗧𝗜𝗢𝗡𝗦 ⚠️ ✪ 𝗖𝗼𝗺𝗽𝗹𝗲𝘁𝗲 𝗮𝗹𝗹 𝗿𝗲𝗹𝗲𝘃𝗮𝗻𝘁 𝘀𝗲𝗰𝘁𝗶𝗼𝗻𝘀 ✪ 𝗣𝗿𝗼𝘃𝗶𝗱𝗲 𝗱𝗲𝘁𝗮𝗶𝗹𝗲𝗱 𝗮𝗻𝘀…"
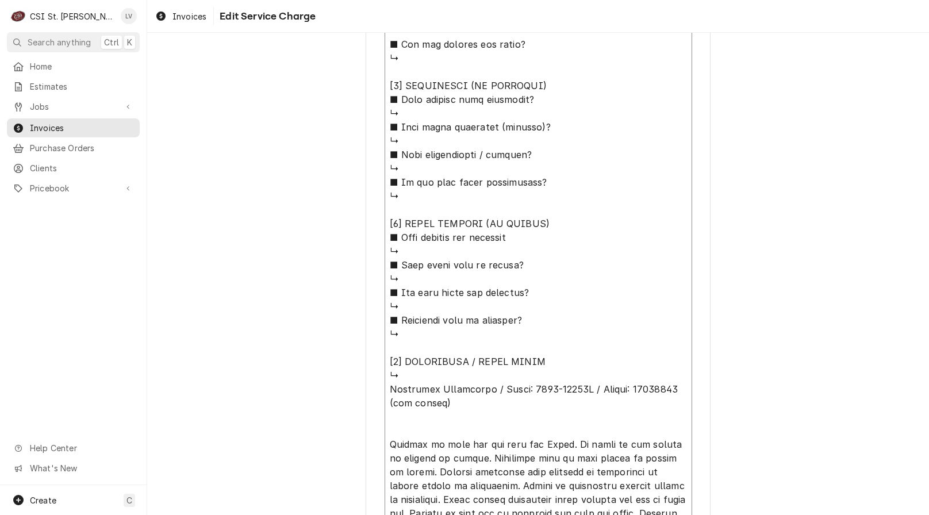
scroll to position [14, 0]
drag, startPoint x: 617, startPoint y: 431, endPoint x: 384, endPoint y: 426, distance: 233.6
click at [385, 426] on textarea "Service Summary ( optional )" at bounding box center [539, 99] width 308 height 963
type textarea "x"
type textarea "⚠️ 𝗙𝗢𝗥𝗠 𝗜𝗡𝗦𝗧𝗥𝗨𝗖𝗧𝗜𝗢𝗡𝗦 ⚠️ ✪ 𝗖𝗼𝗺𝗽𝗹𝗲𝘁𝗲 𝗮𝗹𝗹 𝗿𝗲𝗹𝗲𝘃𝗮𝗻𝘁 𝘀𝗲𝗰𝘁𝗶𝗼𝗻𝘀 ✪ 𝗣𝗿𝗼𝘃𝗶𝗱𝗲 𝗱𝗲𝘁𝗮𝗶𝗹𝗲𝗱 𝗮𝗻𝘀…"
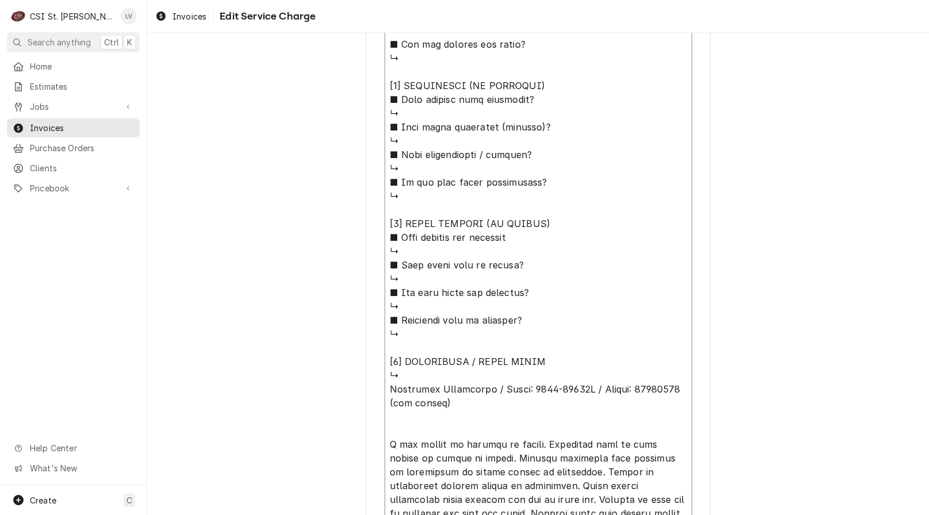
scroll to position [948, 0]
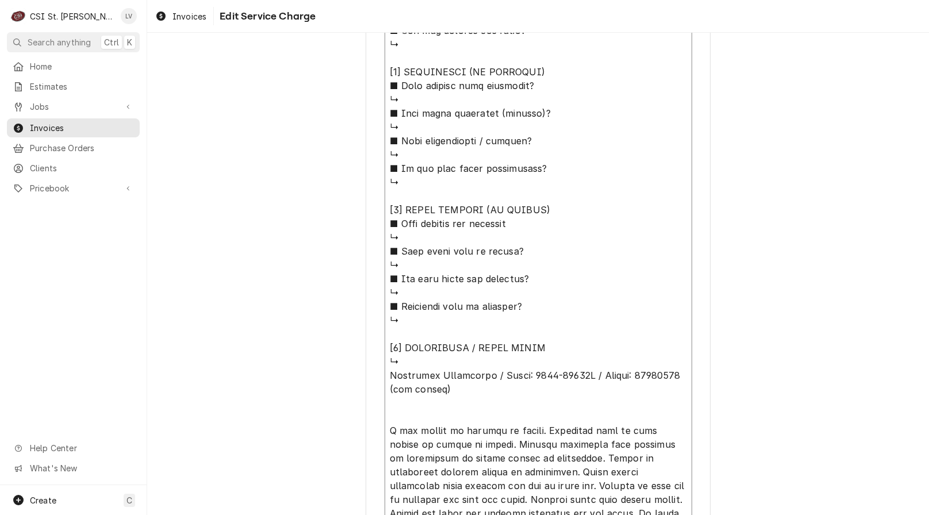
type textarea "x"
type textarea "⚠️ 𝗙𝗢𝗥𝗠 𝗜𝗡𝗦𝗧𝗥𝗨𝗖𝗧𝗜𝗢𝗡𝗦 ⚠️ ✪ 𝗖𝗼𝗺𝗽𝗹𝗲𝘁𝗲 𝗮𝗹𝗹 𝗿𝗲𝗹𝗲𝘃𝗮𝗻𝘁 𝘀𝗲𝗰𝘁𝗶𝗼𝗻𝘀 ✪ 𝗣𝗿𝗼𝘃𝗶𝗱𝗲 𝗱𝗲𝘁𝗮𝗶𝗹𝗲𝗱 𝗮𝗻𝘀…"
type textarea "x"
type textarea "⚠️ 𝗙𝗢𝗥𝗠 𝗜𝗡𝗦𝗧𝗥𝗨𝗖𝗧𝗜𝗢𝗡𝗦 ⚠️ ✪ 𝗖𝗼𝗺𝗽𝗹𝗲𝘁𝗲 𝗮𝗹𝗹 𝗿𝗲𝗹𝗲𝘃𝗮𝗻𝘁 𝘀𝗲𝗰𝘁𝗶𝗼𝗻𝘀 ✪ 𝗣𝗿𝗼𝘃𝗶𝗱𝗲 𝗱𝗲𝘁𝗮𝗶𝗹𝗲𝗱 𝗮𝗻𝘀…"
type textarea "x"
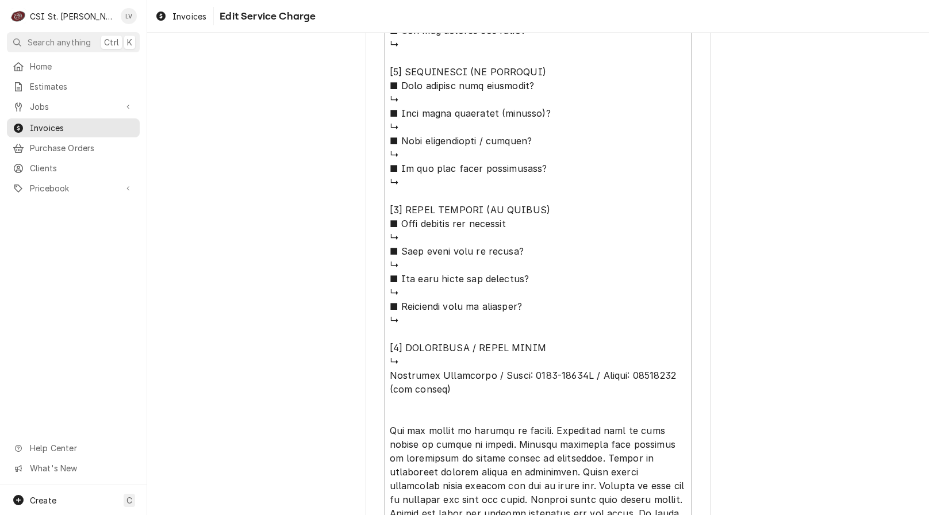
type textarea "⚠️ 𝗙𝗢𝗥𝗠 𝗜𝗡𝗦𝗧𝗥𝗨𝗖𝗧𝗜𝗢𝗡𝗦 ⚠️ ✪ 𝗖𝗼𝗺𝗽𝗹𝗲𝘁𝗲 𝗮𝗹𝗹 𝗿𝗲𝗹𝗲𝘃𝗮𝗻𝘁 𝘀𝗲𝗰𝘁𝗶𝗼𝗻𝘀 ✪ 𝗣𝗿𝗼𝘃𝗶𝗱𝗲 𝗱𝗲𝘁𝗮𝗶𝗹𝗲𝗱 𝗮𝗻𝘀…"
type textarea "x"
type textarea "⚠️ 𝗙𝗢𝗥𝗠 𝗜𝗡𝗦𝗧𝗥𝗨𝗖𝗧𝗜𝗢𝗡𝗦 ⚠️ ✪ 𝗖𝗼𝗺𝗽𝗹𝗲𝘁𝗲 𝗮𝗹𝗹 𝗿𝗲𝗹𝗲𝘃𝗮𝗻𝘁 𝘀𝗲𝗰𝘁𝗶𝗼𝗻𝘀 ✪ 𝗣𝗿𝗼𝘃𝗶𝗱𝗲 𝗱𝗲𝘁𝗮𝗶𝗹𝗲𝗱 𝗮𝗻𝘀…"
type textarea "x"
type textarea "⚠️ 𝗙𝗢𝗥𝗠 𝗜𝗡𝗦𝗧𝗥𝗨𝗖𝗧𝗜𝗢𝗡𝗦 ⚠️ ✪ 𝗖𝗼𝗺𝗽𝗹𝗲𝘁𝗲 𝗮𝗹𝗹 𝗿𝗲𝗹𝗲𝘃𝗮𝗻𝘁 𝘀𝗲𝗰𝘁𝗶𝗼𝗻𝘀 ✪ 𝗣𝗿𝗼𝘃𝗶𝗱𝗲 𝗱𝗲𝘁𝗮𝗶𝗹𝗲𝗱 𝗮𝗻𝘀…"
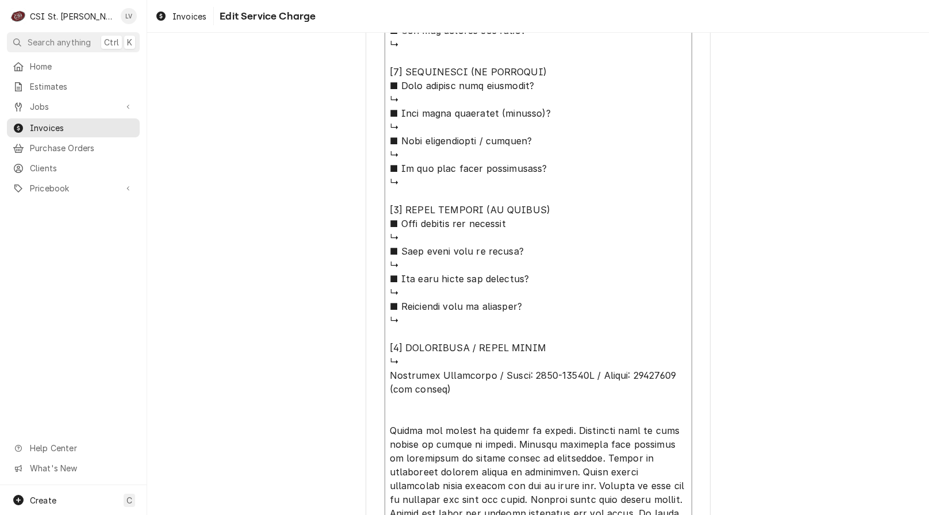
type textarea "x"
type textarea "⚠️ 𝗙𝗢𝗥𝗠 𝗜𝗡𝗦𝗧𝗥𝗨𝗖𝗧𝗜𝗢𝗡𝗦 ⚠️ ✪ 𝗖𝗼𝗺𝗽𝗹𝗲𝘁𝗲 𝗮𝗹𝗹 𝗿𝗲𝗹𝗲𝘃𝗮𝗻𝘁 𝘀𝗲𝗰𝘁𝗶𝗼𝗻𝘀 ✪ 𝗣𝗿𝗼𝘃𝗶𝗱𝗲 𝗱𝗲𝘁𝗮𝗶𝗹𝗲𝗱 𝗮𝗻𝘀…"
type textarea "x"
type textarea "⚠️ 𝗙𝗢𝗥𝗠 𝗜𝗡𝗦𝗧𝗥𝗨𝗖𝗧𝗜𝗢𝗡𝗦 ⚠️ ✪ 𝗖𝗼𝗺𝗽𝗹𝗲𝘁𝗲 𝗮𝗹𝗹 𝗿𝗲𝗹𝗲𝘃𝗮𝗻𝘁 𝘀𝗲𝗰𝘁𝗶𝗼𝗻𝘀 ✪ 𝗣𝗿𝗼𝘃𝗶𝗱𝗲 𝗱𝗲𝘁𝗮𝗶𝗹𝗲𝗱 𝗮𝗻𝘀…"
type textarea "x"
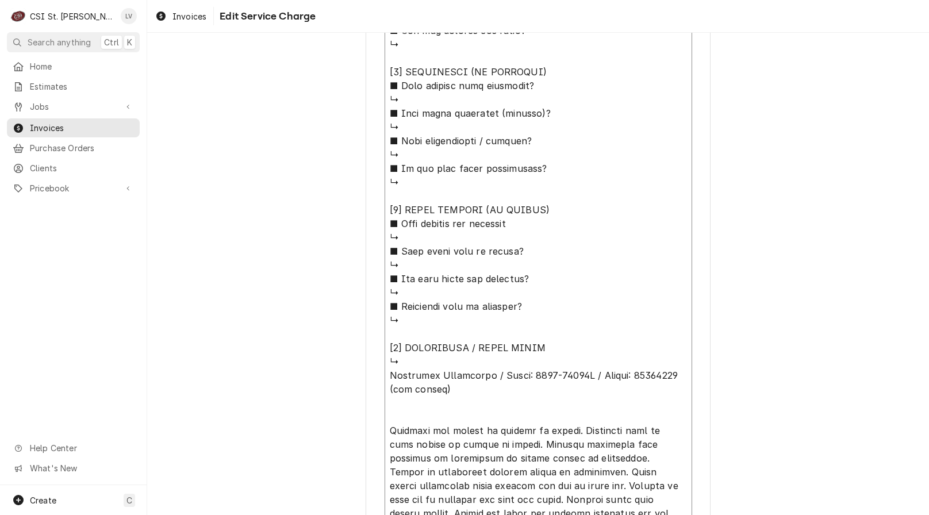
type textarea "⚠️ 𝗙𝗢𝗥𝗠 𝗜𝗡𝗦𝗧𝗥𝗨𝗖𝗧𝗜𝗢𝗡𝗦 ⚠️ ✪ 𝗖𝗼𝗺𝗽𝗹𝗲𝘁𝗲 𝗮𝗹𝗹 𝗿𝗲𝗹𝗲𝘃𝗮𝗻𝘁 𝘀𝗲𝗰𝘁𝗶𝗼𝗻𝘀 ✪ 𝗣𝗿𝗼𝘃𝗶𝗱𝗲 𝗱𝗲𝘁𝗮𝗶𝗹𝗲𝗱 𝗮𝗻𝘀…"
type textarea "x"
type textarea "⚠️ 𝗙𝗢𝗥𝗠 𝗜𝗡𝗦𝗧𝗥𝗨𝗖𝗧𝗜𝗢𝗡𝗦 ⚠️ ✪ 𝗖𝗼𝗺𝗽𝗹𝗲𝘁𝗲 𝗮𝗹𝗹 𝗿𝗲𝗹𝗲𝘃𝗮𝗻𝘁 𝘀𝗲𝗰𝘁𝗶𝗼𝗻𝘀 ✪ 𝗣𝗿𝗼𝘃𝗶𝗱𝗲 𝗱𝗲𝘁𝗮𝗶𝗹𝗲𝗱 𝗮𝗻𝘀…"
type textarea "x"
type textarea "⚠️ 𝗙𝗢𝗥𝗠 𝗜𝗡𝗦𝗧𝗥𝗨𝗖𝗧𝗜𝗢𝗡𝗦 ⚠️ ✪ 𝗖𝗼𝗺𝗽𝗹𝗲𝘁𝗲 𝗮𝗹𝗹 𝗿𝗲𝗹𝗲𝘃𝗮𝗻𝘁 𝘀𝗲𝗰𝘁𝗶𝗼𝗻𝘀 ✪ 𝗣𝗿𝗼𝘃𝗶𝗱𝗲 𝗱𝗲𝘁𝗮𝗶𝗹𝗲𝗱 𝗮𝗻𝘀…"
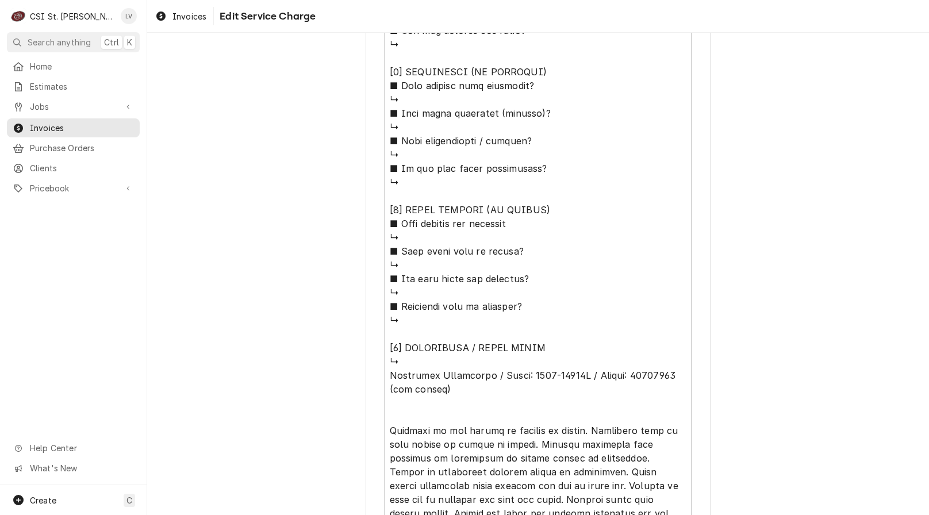
type textarea "x"
type textarea "⚠️ 𝗙𝗢𝗥𝗠 𝗜𝗡𝗦𝗧𝗥𝗨𝗖𝗧𝗜𝗢𝗡𝗦 ⚠️ ✪ 𝗖𝗼𝗺𝗽𝗹𝗲𝘁𝗲 𝗮𝗹𝗹 𝗿𝗲𝗹𝗲𝘃𝗮𝗻𝘁 𝘀𝗲𝗰𝘁𝗶𝗼𝗻𝘀 ✪ 𝗣𝗿𝗼𝘃𝗶𝗱𝗲 𝗱𝗲𝘁𝗮𝗶𝗹𝗲𝗱 𝗮𝗻𝘀…"
type textarea "x"
type textarea "⚠️ 𝗙𝗢𝗥𝗠 𝗜𝗡𝗦𝗧𝗥𝗨𝗖𝗧𝗜𝗢𝗡𝗦 ⚠️ ✪ 𝗖𝗼𝗺𝗽𝗹𝗲𝘁𝗲 𝗮𝗹𝗹 𝗿𝗲𝗹𝗲𝘃𝗮𝗻𝘁 𝘀𝗲𝗰𝘁𝗶𝗼𝗻𝘀 ✪ 𝗣𝗿𝗼𝘃𝗶𝗱𝗲 𝗱𝗲𝘁𝗮𝗶𝗹𝗲𝗱 𝗮𝗻𝘀…"
type textarea "x"
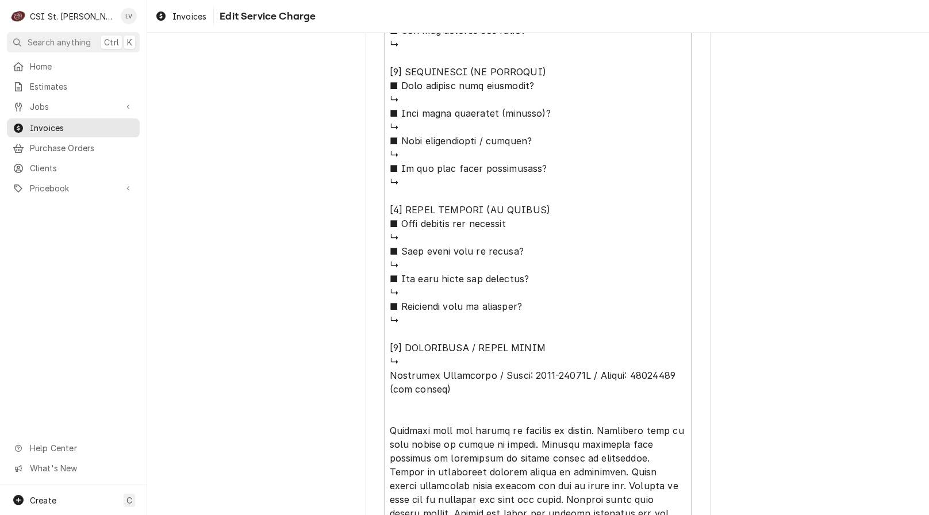
type textarea "⚠️ 𝗙𝗢𝗥𝗠 𝗜𝗡𝗦𝗧𝗥𝗨𝗖𝗧𝗜𝗢𝗡𝗦 ⚠️ ✪ 𝗖𝗼𝗺𝗽𝗹𝗲𝘁𝗲 𝗮𝗹𝗹 𝗿𝗲𝗹𝗲𝘃𝗮𝗻𝘁 𝘀𝗲𝗰𝘁𝗶𝗼𝗻𝘀 ✪ 𝗣𝗿𝗼𝘃𝗶𝗱𝗲 𝗱𝗲𝘁𝗮𝗶𝗹𝗲𝗱 𝗮𝗻𝘀…"
type textarea "x"
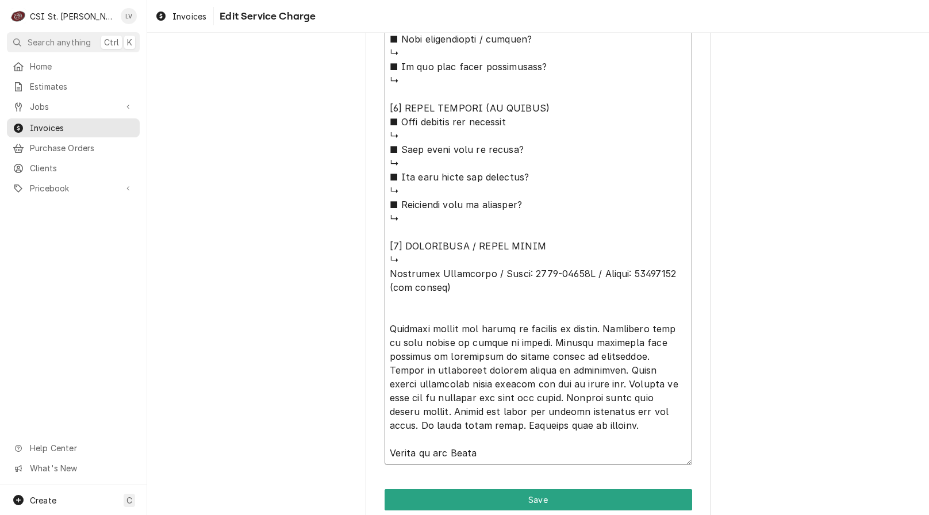
scroll to position [1099, 0]
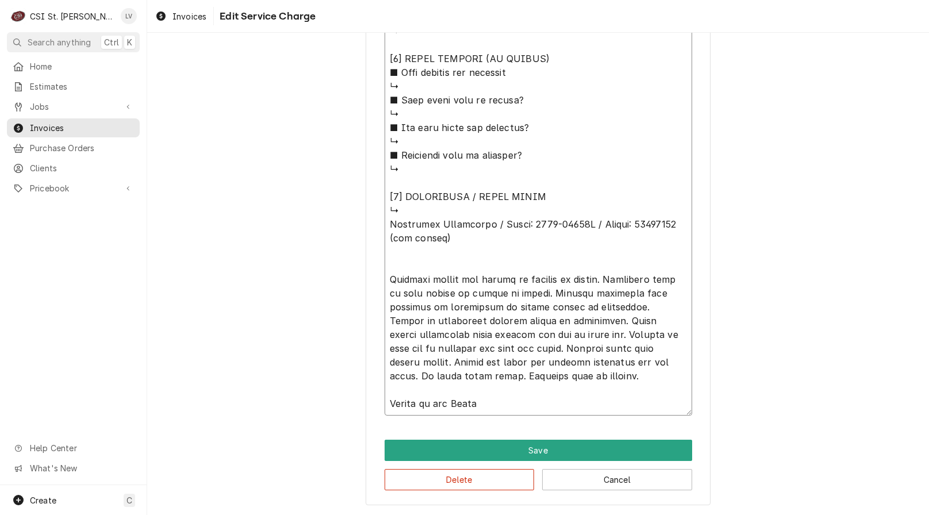
drag, startPoint x: 506, startPoint y: 377, endPoint x: 366, endPoint y: 286, distance: 166.7
type textarea "⚠️ 𝗙𝗢𝗥𝗠 𝗜𝗡𝗦𝗧𝗥𝗨𝗖𝗧𝗜𝗢𝗡𝗦 ⚠️ ✪ 𝗖𝗼𝗺𝗽𝗹𝗲𝘁𝗲 𝗮𝗹𝗹 𝗿𝗲𝗹𝗲𝘃𝗮𝗻𝘁 𝘀𝗲𝗰𝘁𝗶𝗼𝗻𝘀 ✪ 𝗣𝗿𝗼𝘃𝗶𝗱𝗲 𝗱𝗲𝘁𝗮𝗶𝗹𝗲𝗱 𝗮𝗻𝘀…"
drag, startPoint x: 387, startPoint y: 265, endPoint x: 604, endPoint y: 414, distance: 263.5
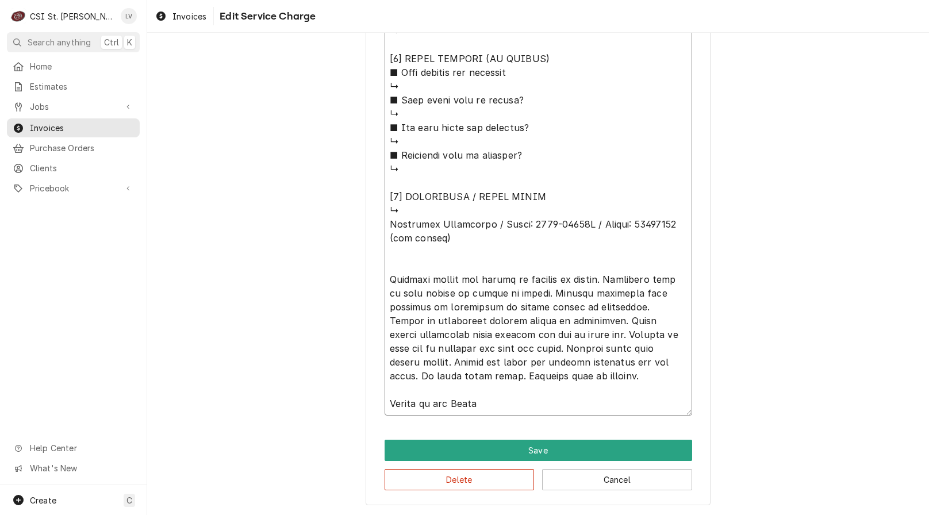
paste textarea "Customer reported tea brewer leaking in cooler. Found liquid in bottom of coole…"
type textarea "x"
type textarea "⚠️ 𝗙𝗢𝗥𝗠 𝗜𝗡𝗦𝗧𝗥𝗨𝗖𝗧𝗜𝗢𝗡𝗦 ⚠️ ✪ 𝗖𝗼𝗺𝗽𝗹𝗲𝘁𝗲 𝗮𝗹𝗹 𝗿𝗲𝗹𝗲𝘃𝗮𝗻𝘁 𝘀𝗲𝗰𝘁𝗶𝗼𝗻𝘀 ✪ 𝗣𝗿𝗼𝘃𝗶𝗱𝗲 𝗱𝗲𝘁𝗮𝗶𝗹𝗲𝗱 𝗮𝗻𝘀…"
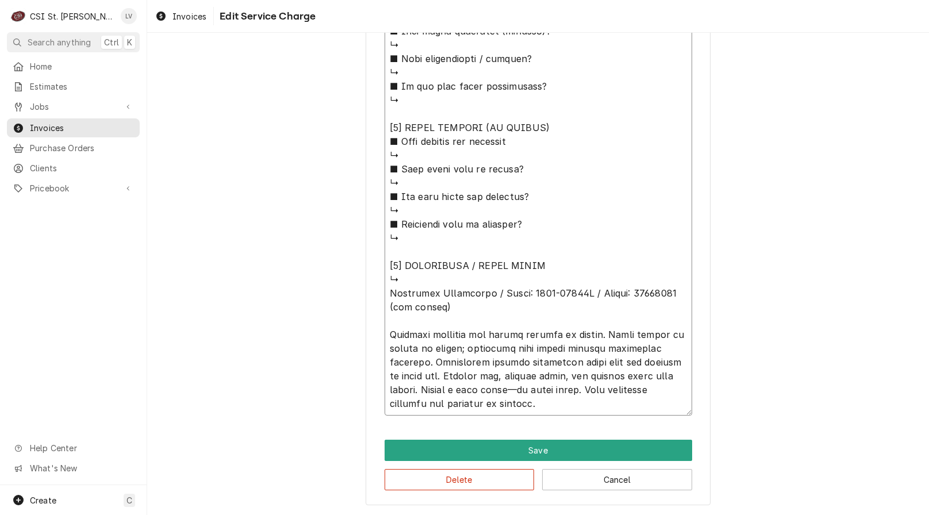
scroll to position [1030, 0]
drag, startPoint x: 479, startPoint y: 405, endPoint x: 365, endPoint y: 301, distance: 154.7
type textarea "x"
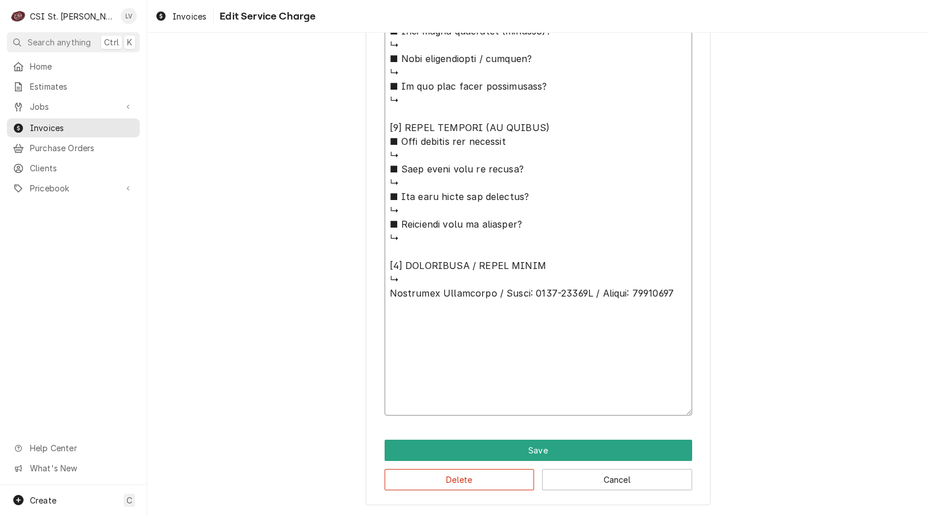
scroll to position [920, 0]
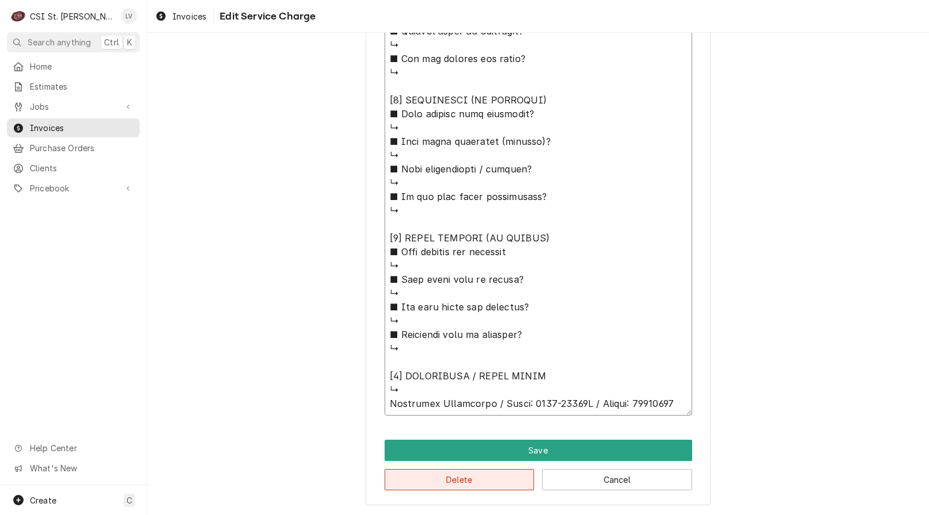
type textarea "⚠️ 𝗙𝗢𝗥𝗠 𝗜𝗡𝗦𝗧𝗥𝗨𝗖𝗧𝗜𝗢𝗡𝗦 ⚠️ ✪ 𝗖𝗼𝗺𝗽𝗹𝗲𝘁𝗲 𝗮𝗹𝗹 𝗿𝗲𝗹𝗲𝘃𝗮𝗻𝘁 𝘀𝗲𝗰𝘁𝗶𝗼𝗻𝘀 ✪ 𝗣𝗿𝗼𝘃𝗶𝗱𝗲 𝗱𝗲𝘁𝗮𝗶𝗹𝗲𝗱 𝗮𝗻𝘀…"
click at [491, 485] on button "Delete" at bounding box center [460, 479] width 150 height 21
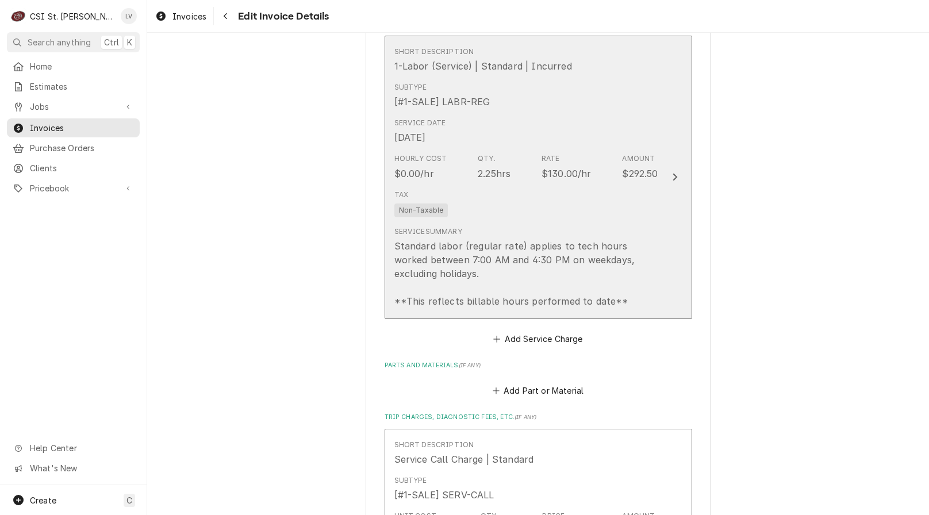
click at [514, 247] on div "Standard labor (regular rate) applies to tech hours worked between 7:00 AM and …" at bounding box center [527, 273] width 264 height 69
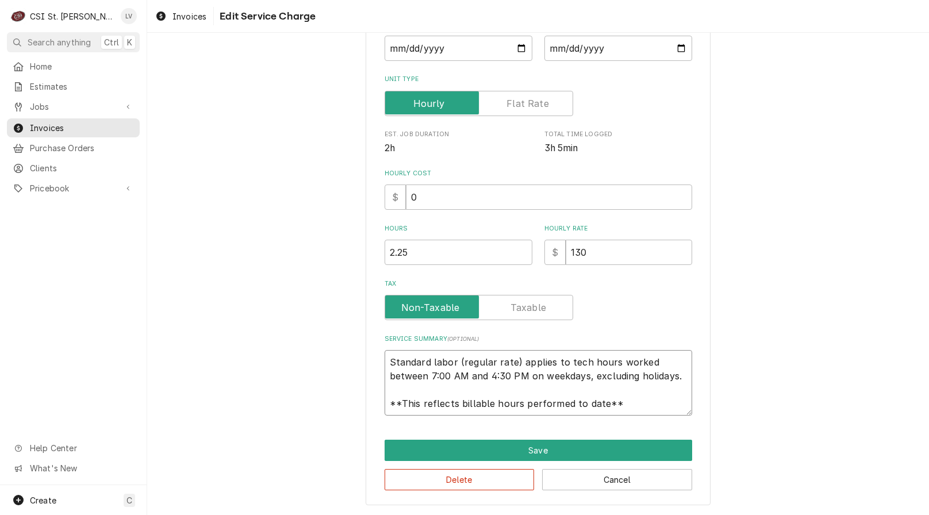
scroll to position [14, 0]
drag, startPoint x: 384, startPoint y: 366, endPoint x: 667, endPoint y: 422, distance: 288.3
click at [667, 422] on div "Use the fields below to edit this service charge Short Description 1-Labor (Ser…" at bounding box center [538, 179] width 345 height 652
paste textarea "(tea brewer) Customer reported tea brewer leaking in cooler. Found liquid in bo…"
type textarea "x"
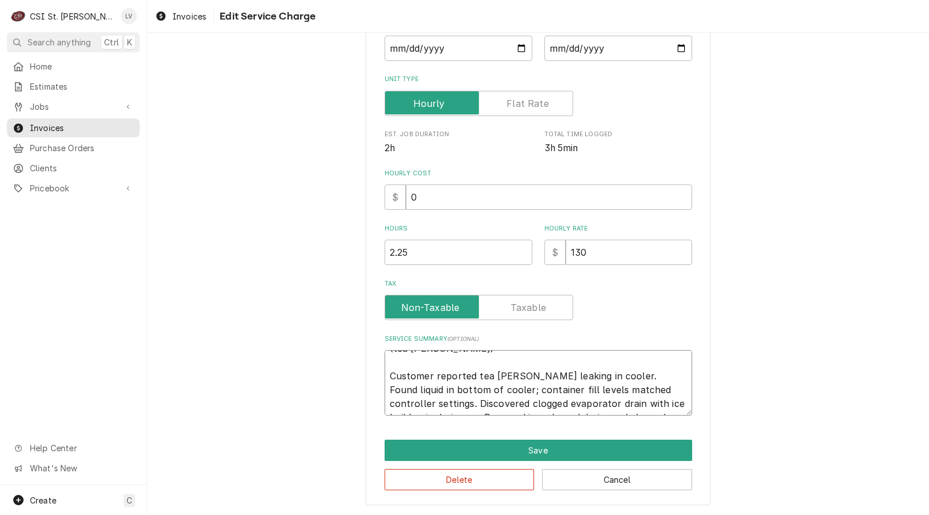
scroll to position [0, 0]
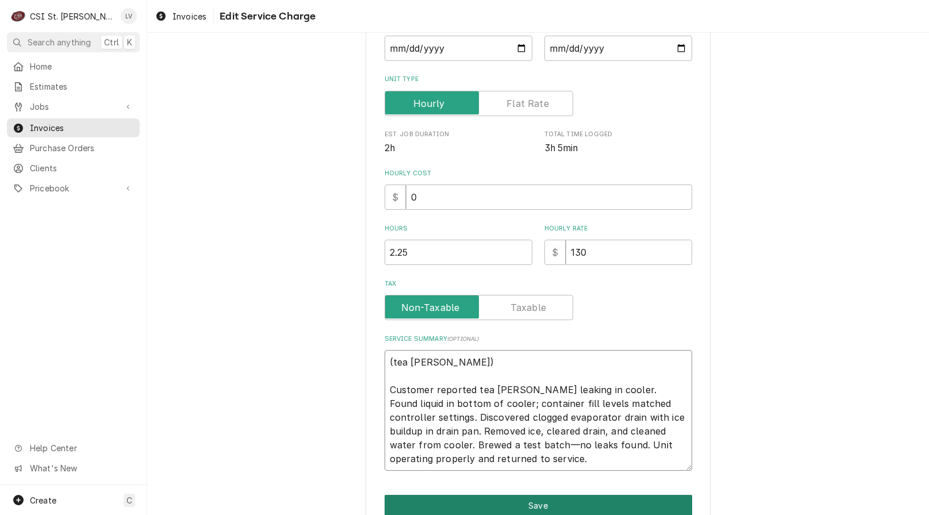
type textarea "(tea brewer) Customer reported tea brewer leaking in cooler. Found liquid in bo…"
click at [555, 507] on button "Save" at bounding box center [539, 505] width 308 height 21
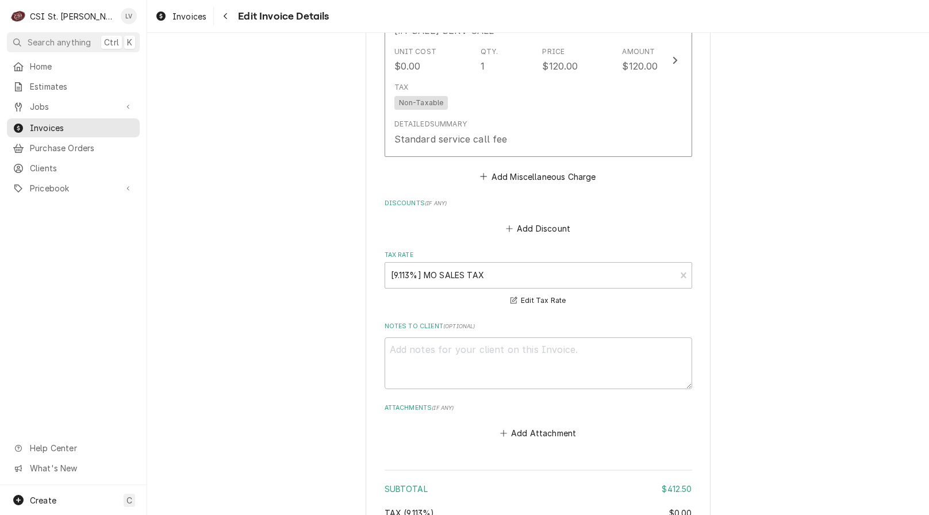
scroll to position [1714, 0]
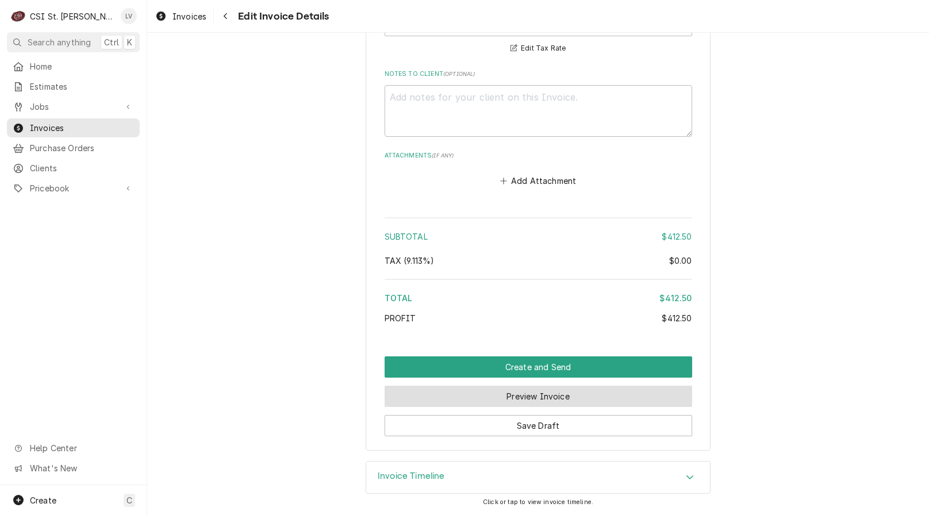
click at [525, 396] on button "Preview Invoice" at bounding box center [539, 396] width 308 height 21
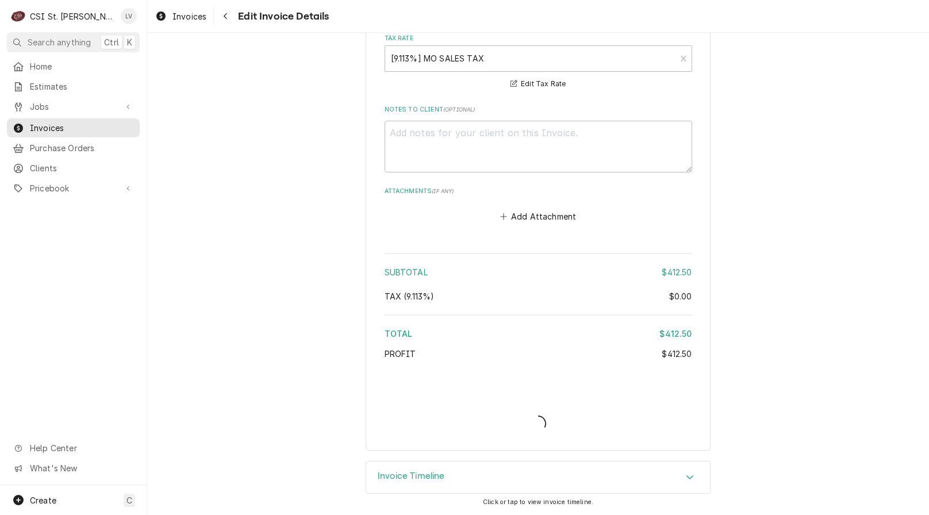
scroll to position [1679, 0]
type textarea "x"
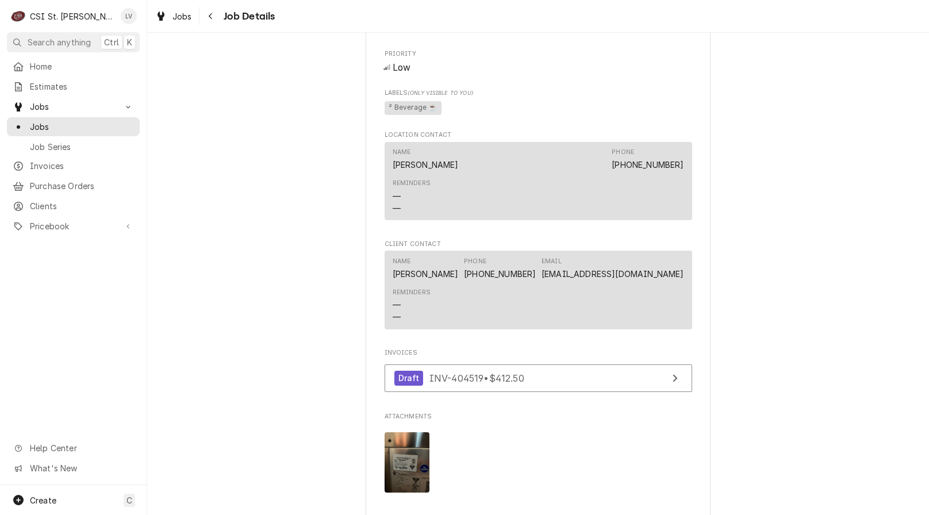
scroll to position [920, 0]
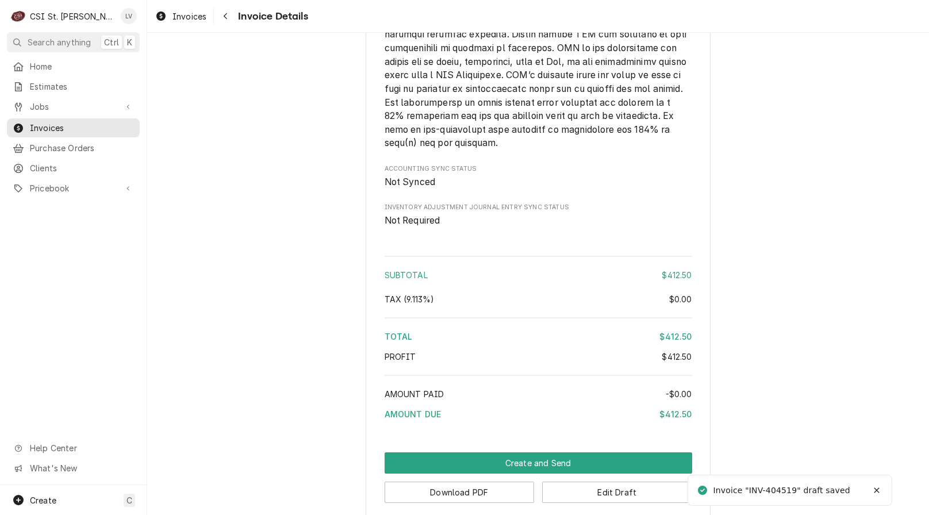
scroll to position [1750, 0]
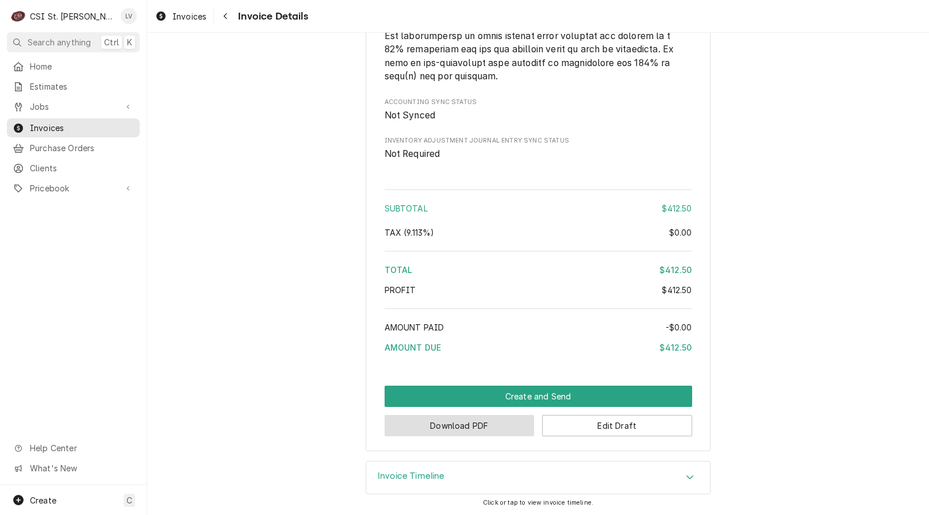
click at [447, 426] on button "Download PDF" at bounding box center [460, 425] width 150 height 21
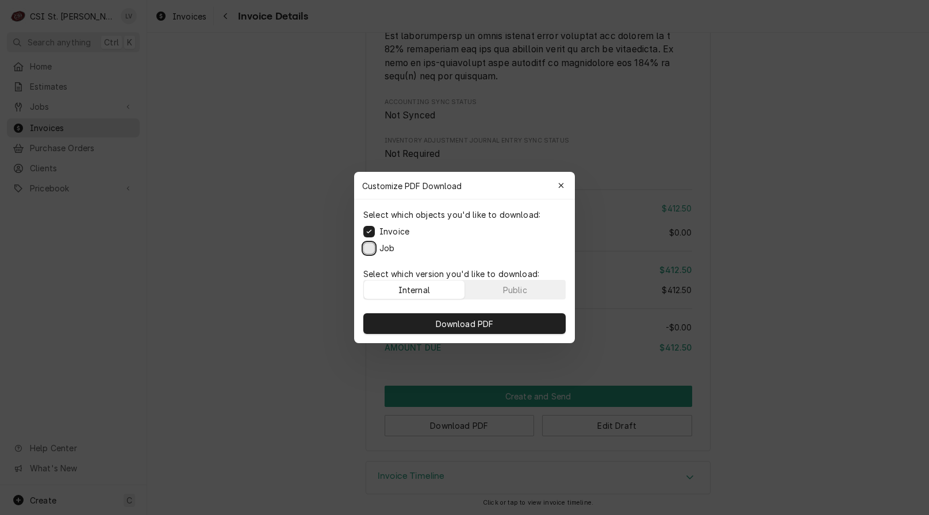
drag, startPoint x: 367, startPoint y: 248, endPoint x: 359, endPoint y: 275, distance: 28.2
click at [367, 248] on button "Job" at bounding box center [369, 249] width 12 height 12
click at [432, 320] on button "Download PDF" at bounding box center [464, 323] width 202 height 21
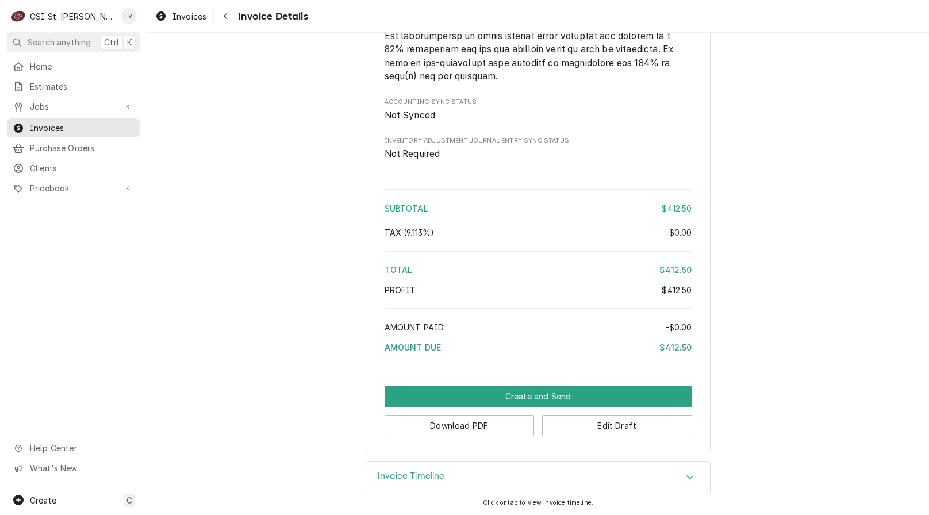
click at [51, 340] on div "Home Estimates Jobs Jobs Job Series Invoices Purchase Orders Clients Pricebook …" at bounding box center [73, 271] width 147 height 428
click at [181, 13] on span "Invoices" at bounding box center [190, 16] width 34 height 12
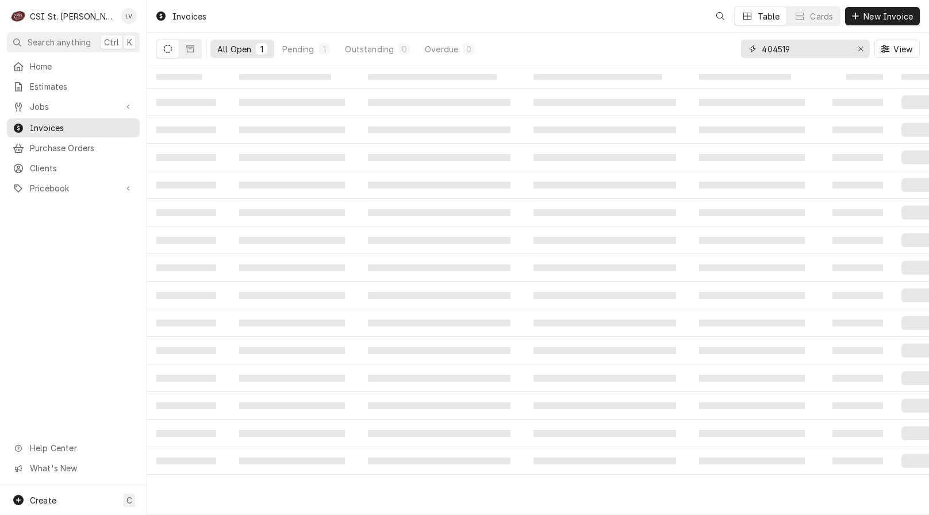
click at [803, 48] on input "404519" at bounding box center [805, 49] width 86 height 18
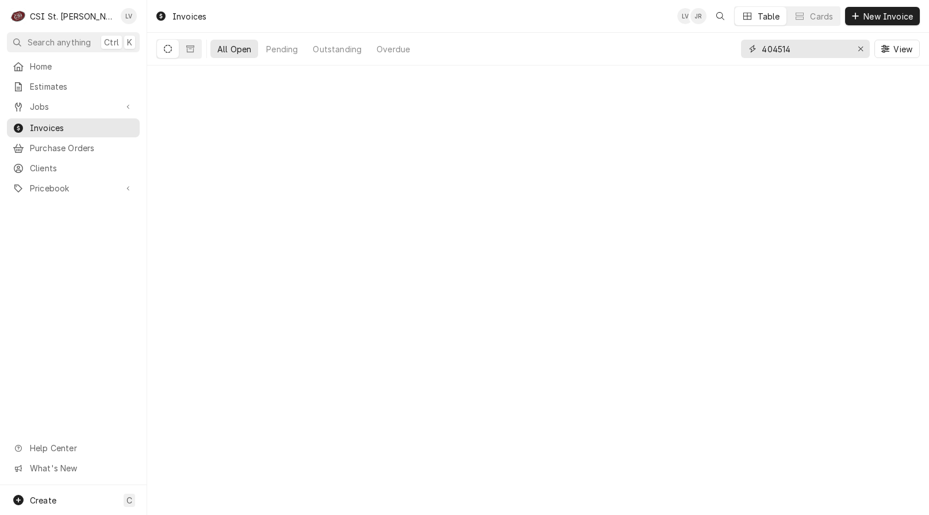
type input "404514"
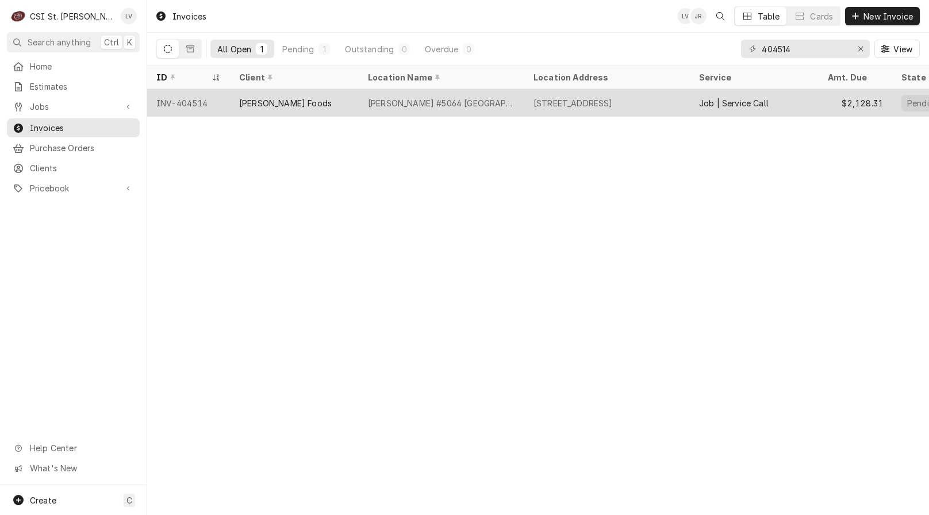
click at [296, 105] on div "[PERSON_NAME] Foods" at bounding box center [294, 103] width 129 height 28
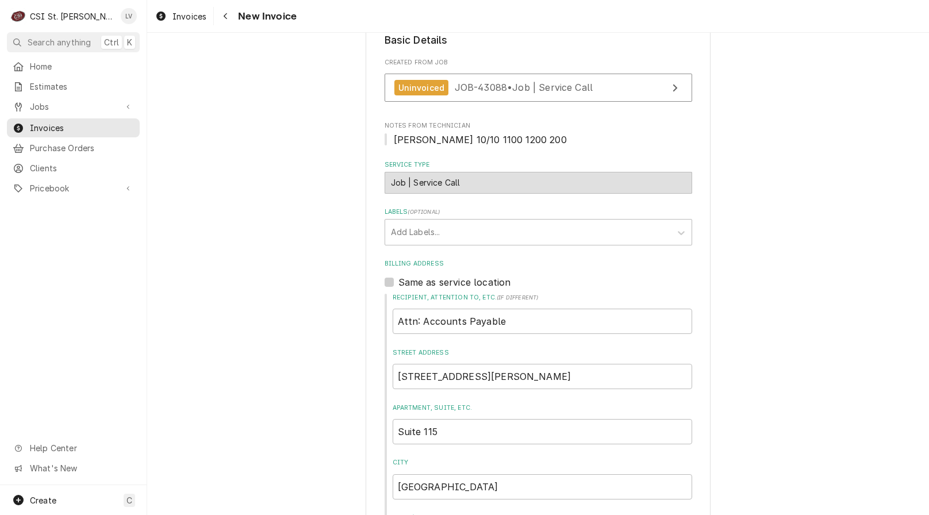
scroll to position [58, 0]
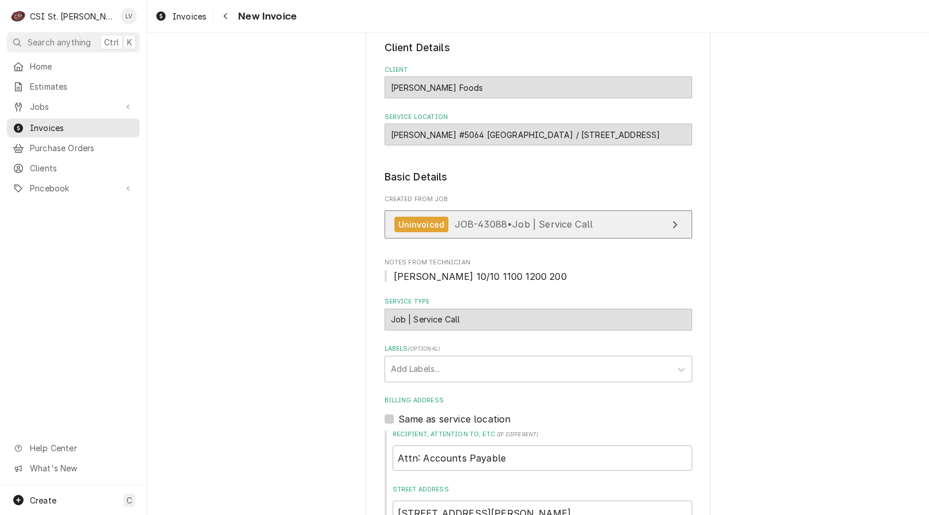
click at [491, 223] on span "JOB-43088 • Job | Service Call" at bounding box center [524, 225] width 139 height 12
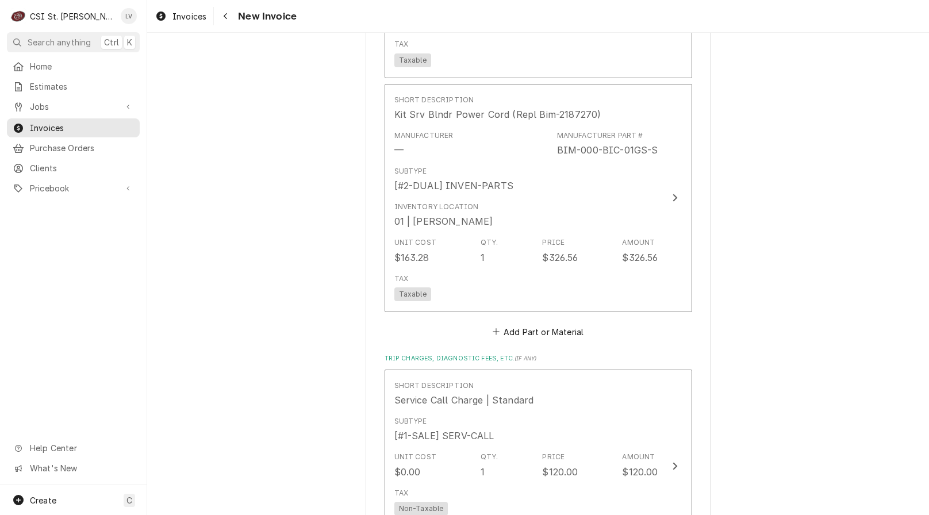
scroll to position [2013, 0]
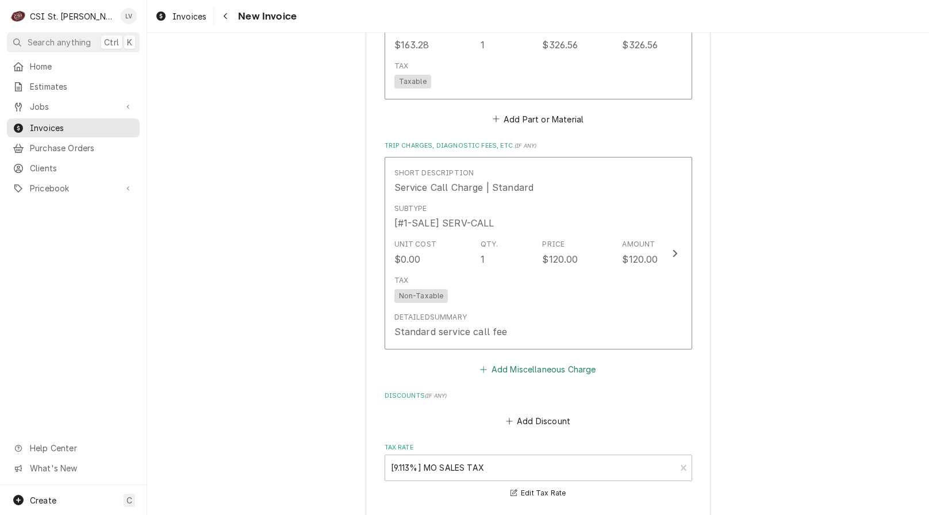
click at [527, 368] on button "Add Miscellaneous Charge" at bounding box center [538, 370] width 120 height 16
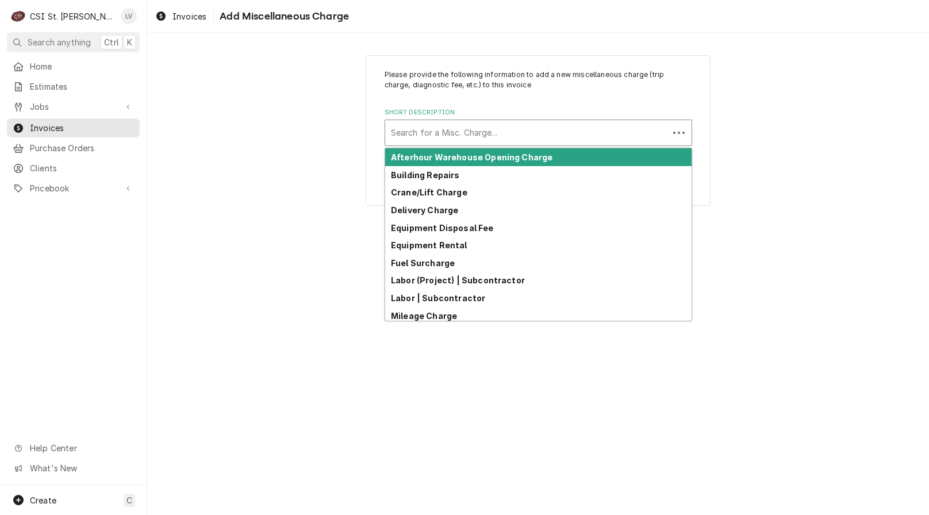
click at [437, 132] on div "Short Description" at bounding box center [527, 132] width 272 height 21
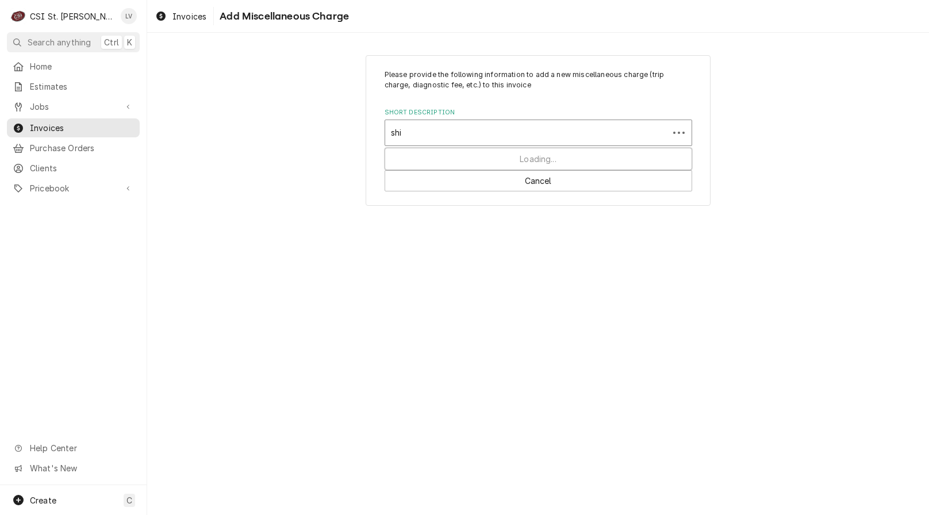
type input "ship"
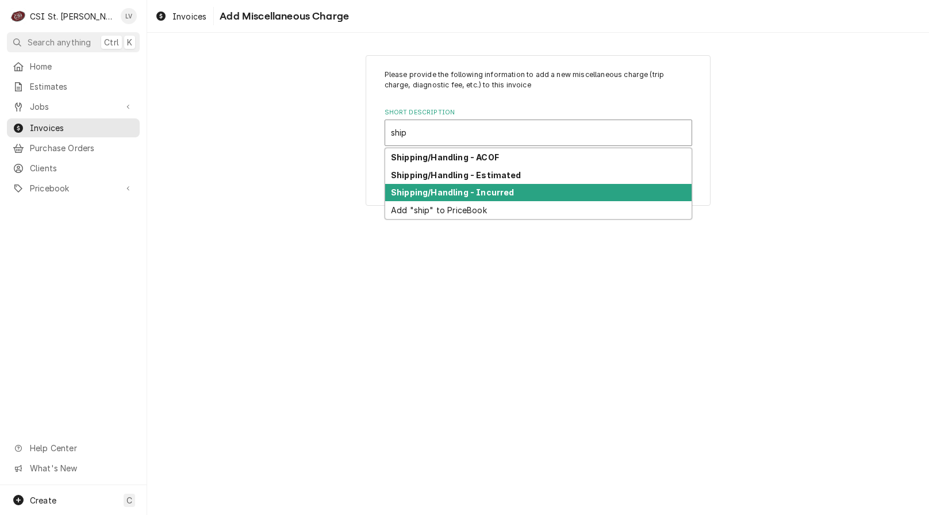
click at [427, 189] on strong "Shipping/Handling - Incurred" at bounding box center [452, 192] width 123 height 10
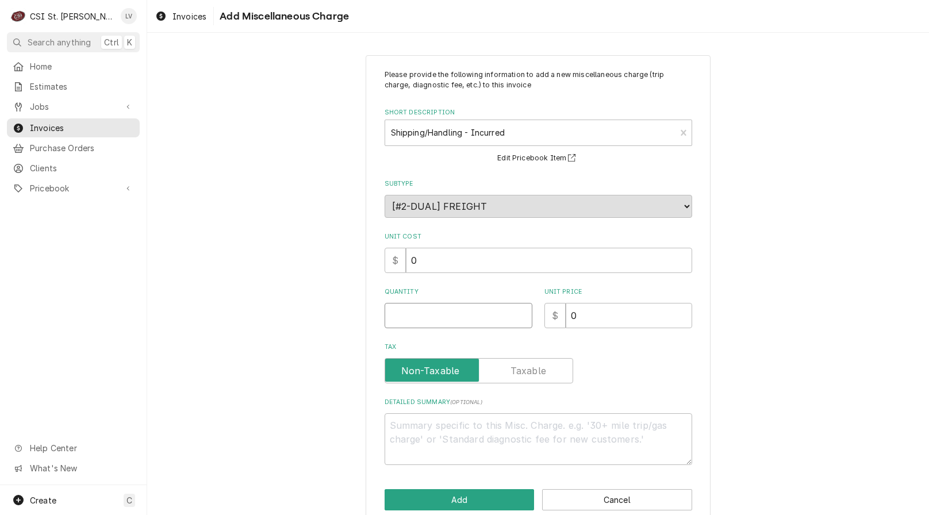
click at [422, 318] on input "Quantity" at bounding box center [459, 315] width 148 height 25
type textarea "x"
type input "1"
type textarea "x"
type input "9"
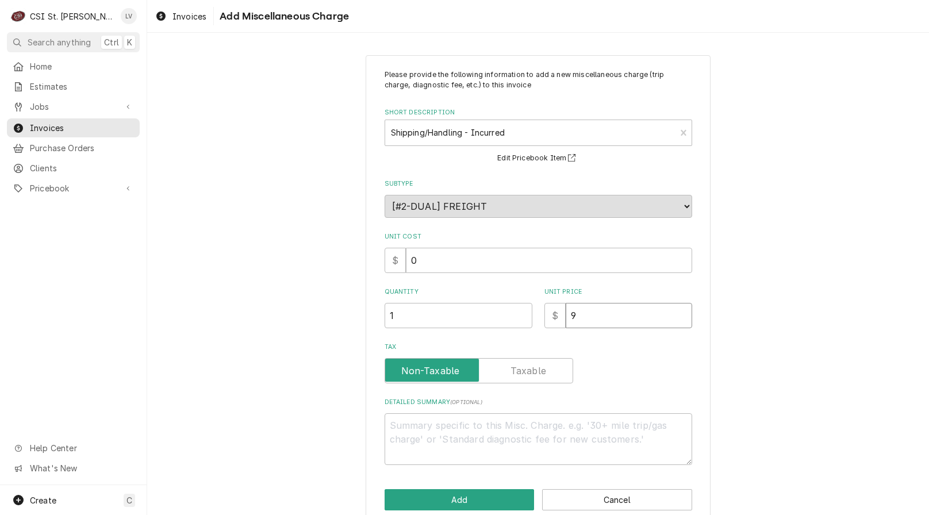
type textarea "x"
type input "91"
type textarea "x"
type input "91.3"
type textarea "x"
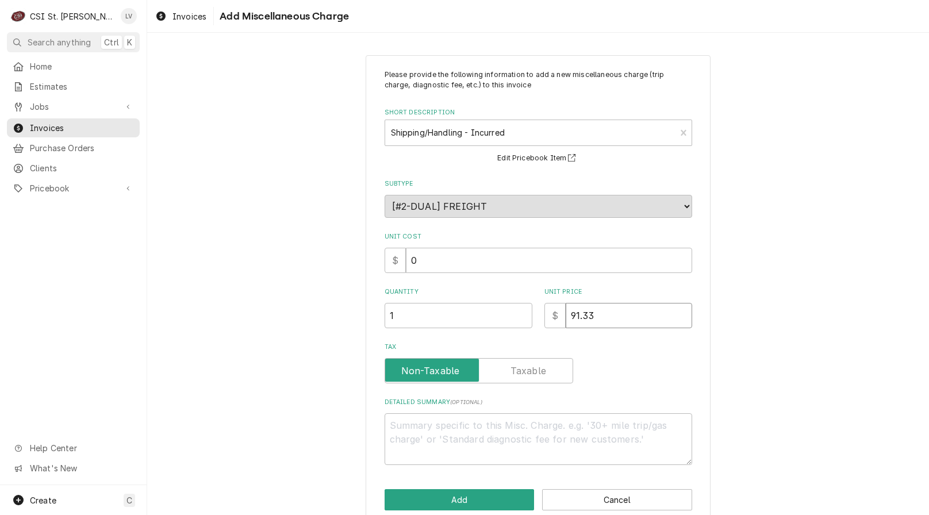
type input "91.33"
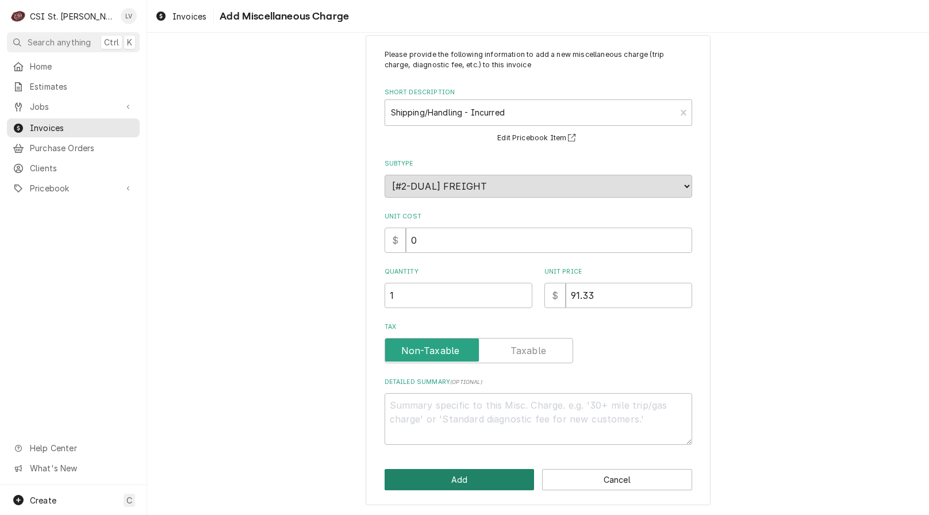
click at [487, 480] on button "Add" at bounding box center [460, 479] width 150 height 21
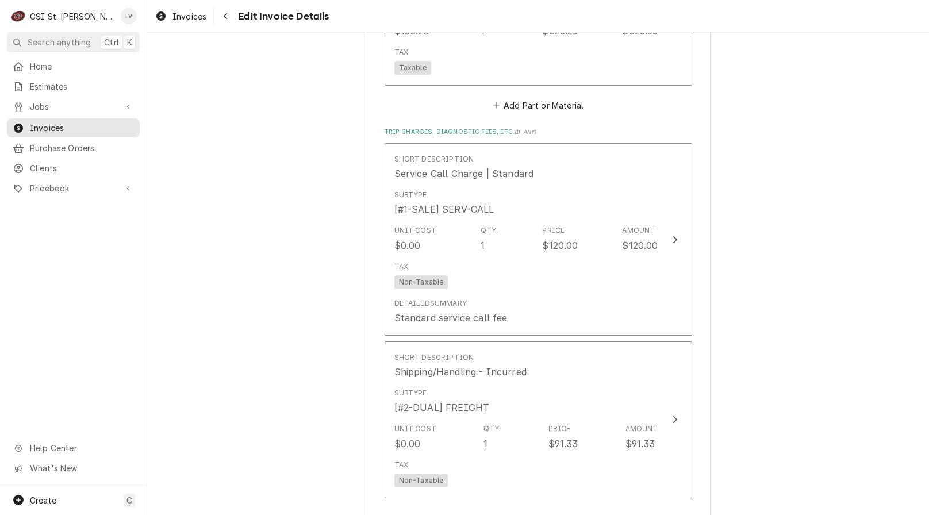
scroll to position [2156, 0]
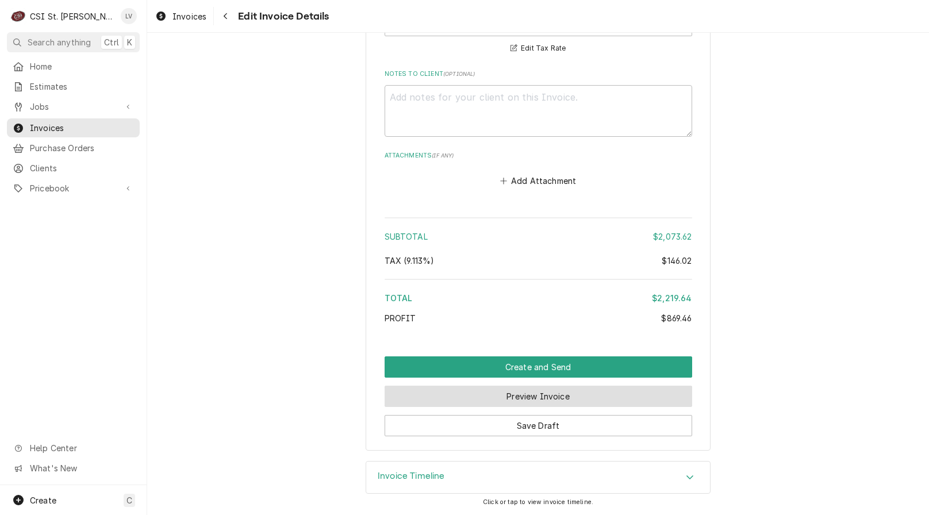
click at [510, 395] on button "Preview Invoice" at bounding box center [539, 396] width 308 height 21
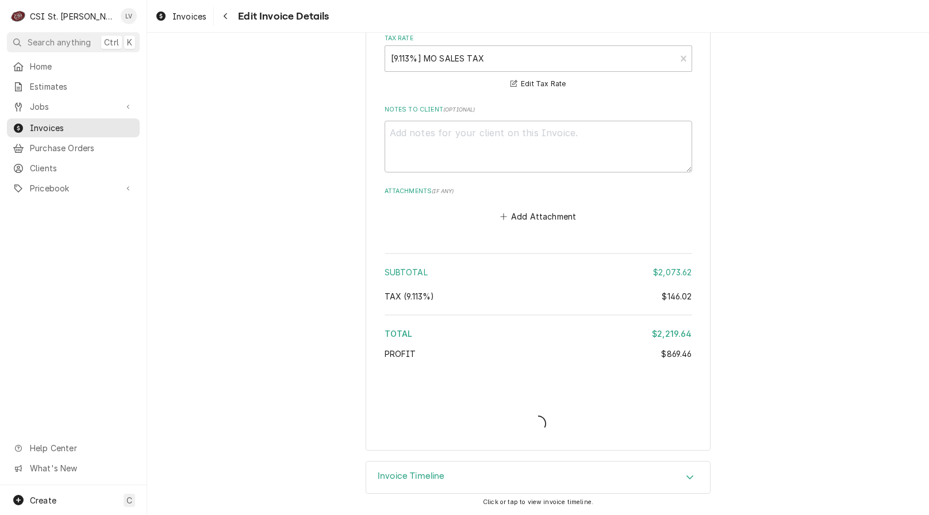
scroll to position [2585, 0]
type textarea "x"
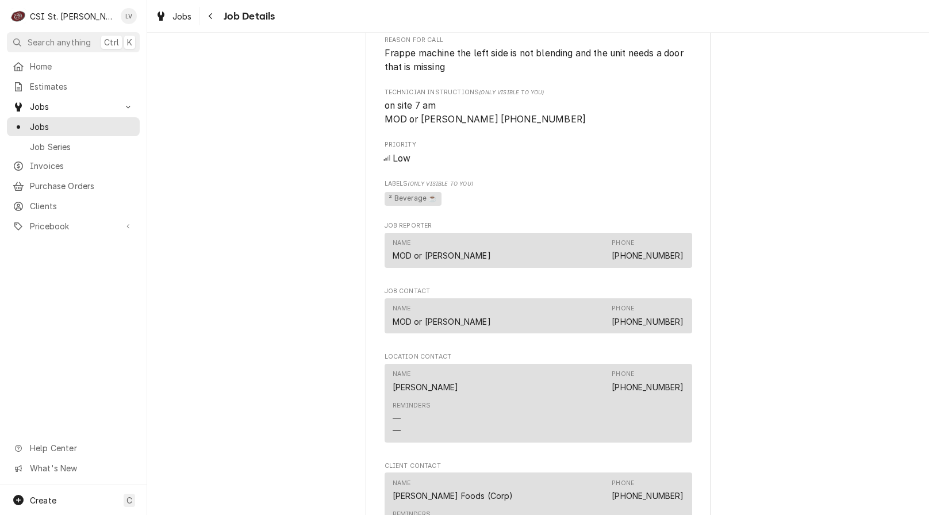
scroll to position [863, 0]
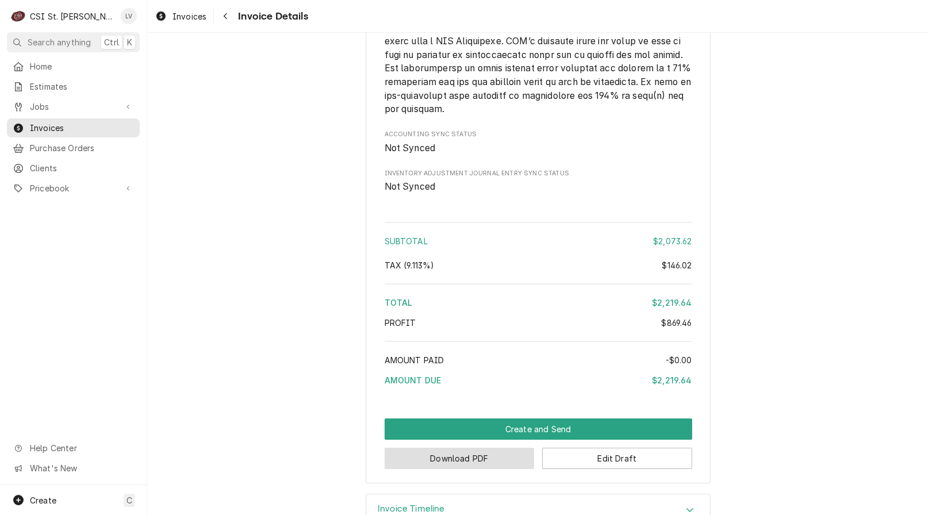
scroll to position [2531, 0]
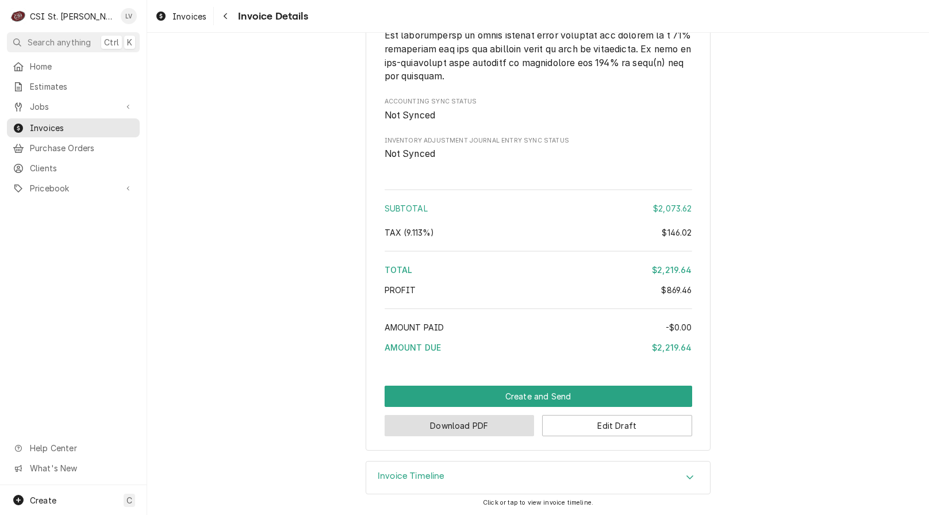
click at [462, 432] on button "Download PDF" at bounding box center [460, 425] width 150 height 21
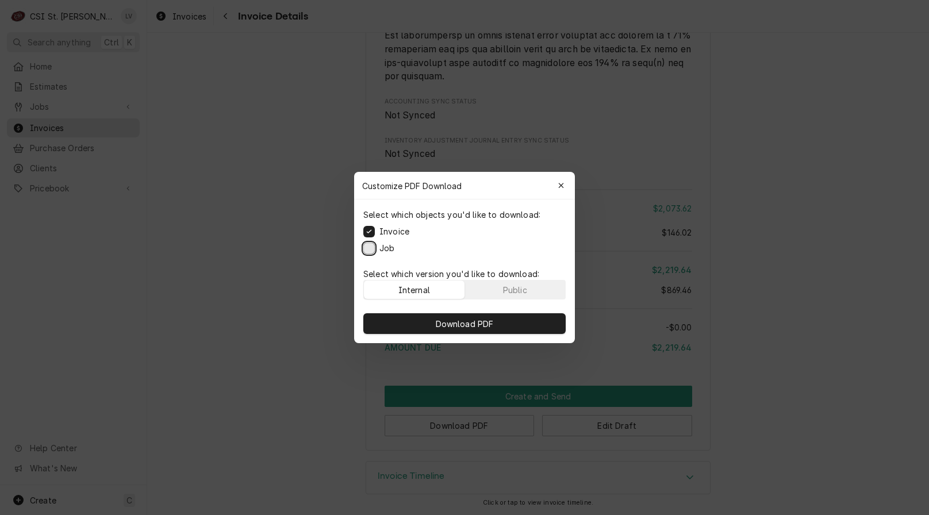
click at [366, 249] on button "Job" at bounding box center [369, 249] width 12 height 12
click at [413, 320] on button "Download PDF" at bounding box center [464, 323] width 202 height 21
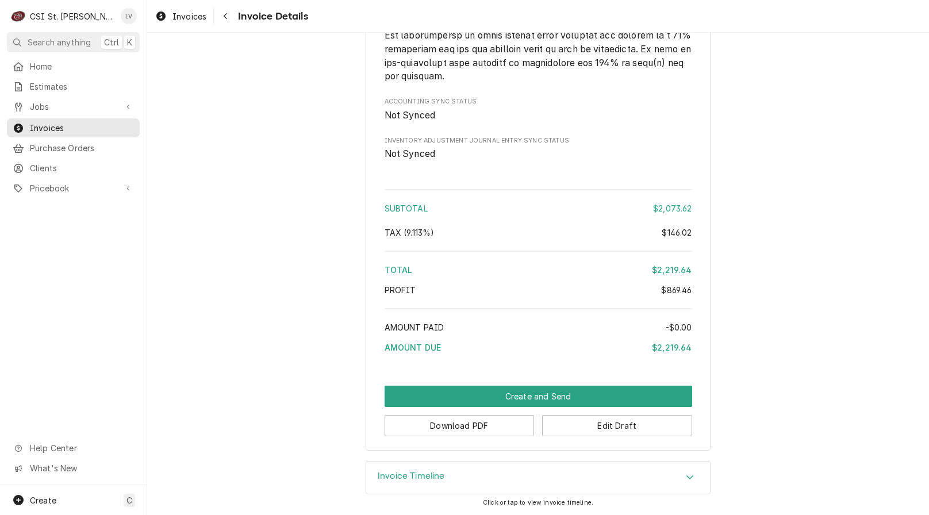
click at [37, 313] on div "Home Estimates Jobs Jobs Job Series Invoices Purchase Orders Clients Pricebook …" at bounding box center [73, 271] width 147 height 428
click at [184, 17] on span "Invoices" at bounding box center [190, 16] width 34 height 12
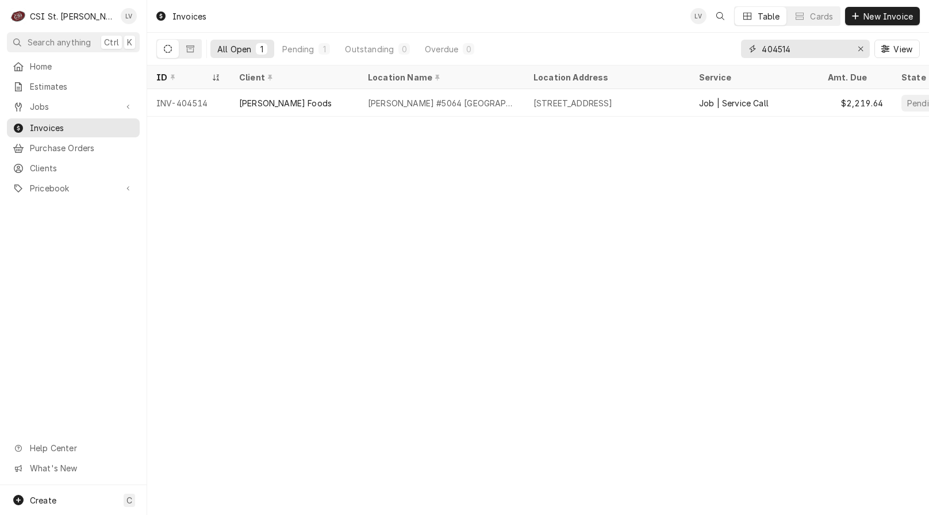
click at [798, 47] on input "404514" at bounding box center [805, 49] width 86 height 18
type input "404520"
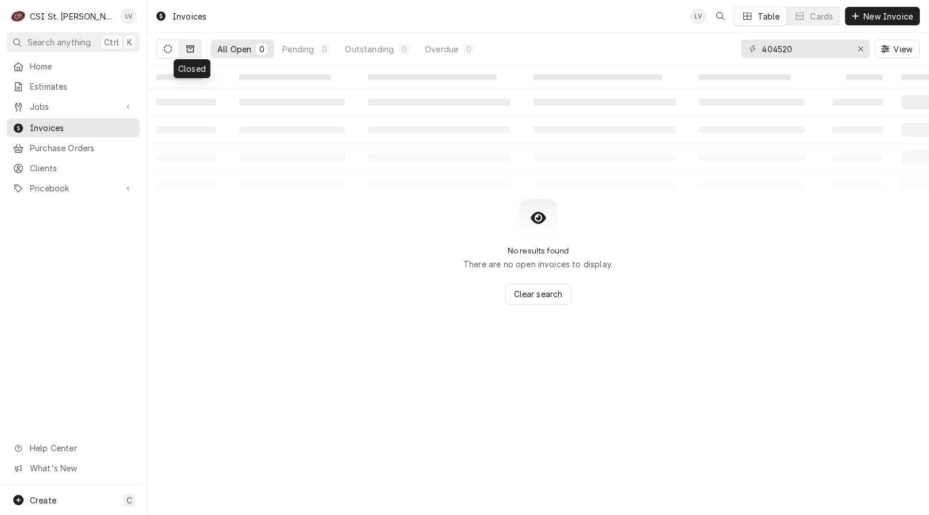
click at [192, 47] on icon "Dynamic Content Wrapper" at bounding box center [190, 49] width 8 height 8
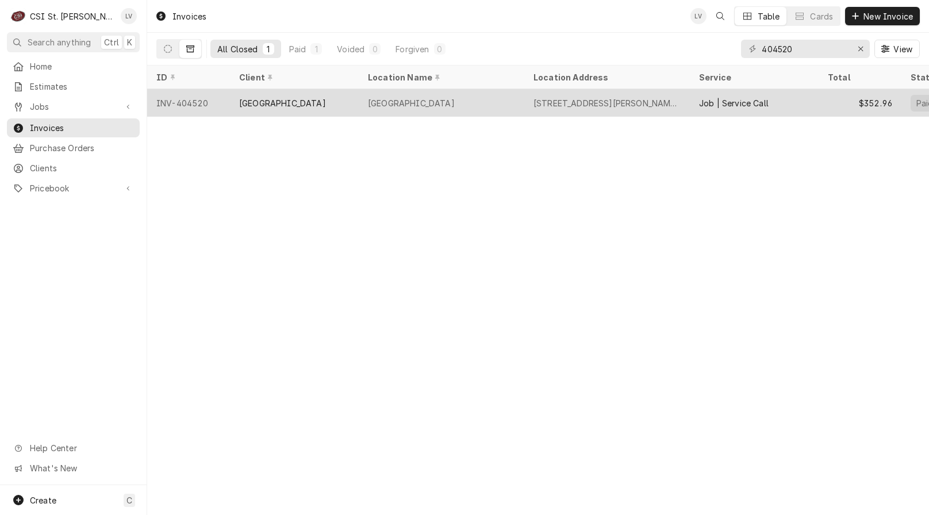
click at [204, 106] on div "INV-404520" at bounding box center [188, 103] width 83 height 28
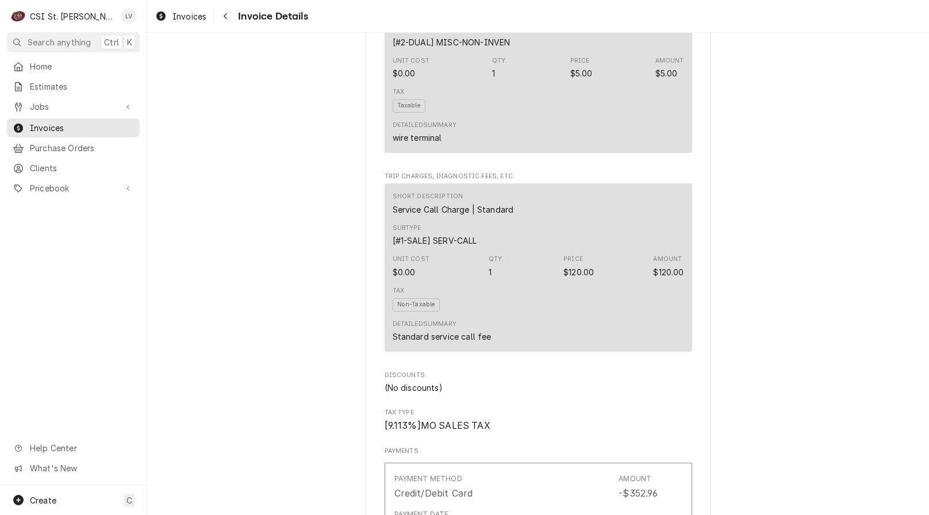
scroll to position [1035, 0]
click at [175, 11] on span "Invoices" at bounding box center [190, 16] width 34 height 12
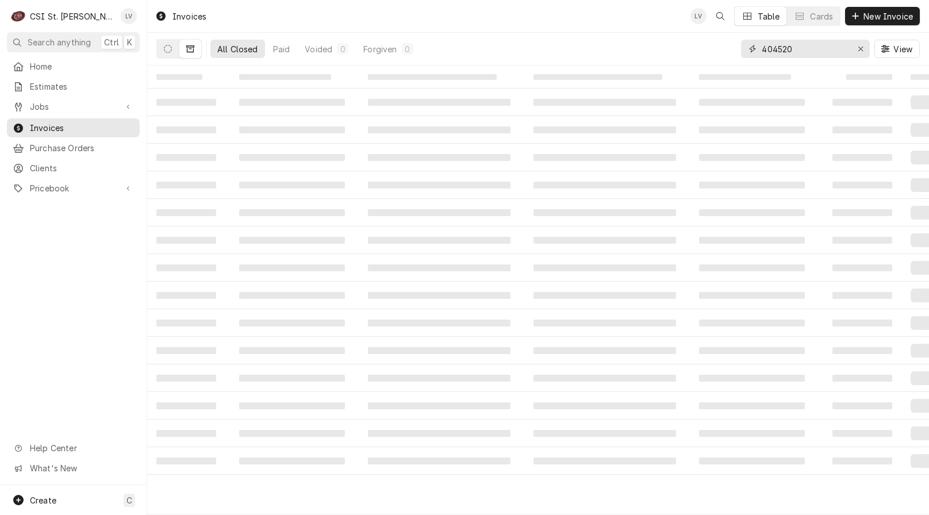
click at [822, 51] on input "404520" at bounding box center [805, 49] width 86 height 18
type input "404520"
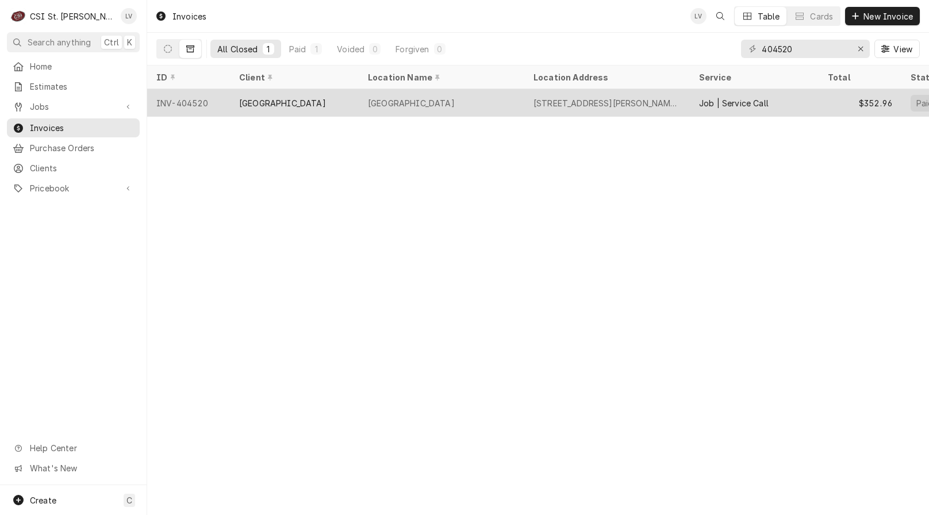
click at [318, 105] on div "Raintree School" at bounding box center [294, 103] width 129 height 28
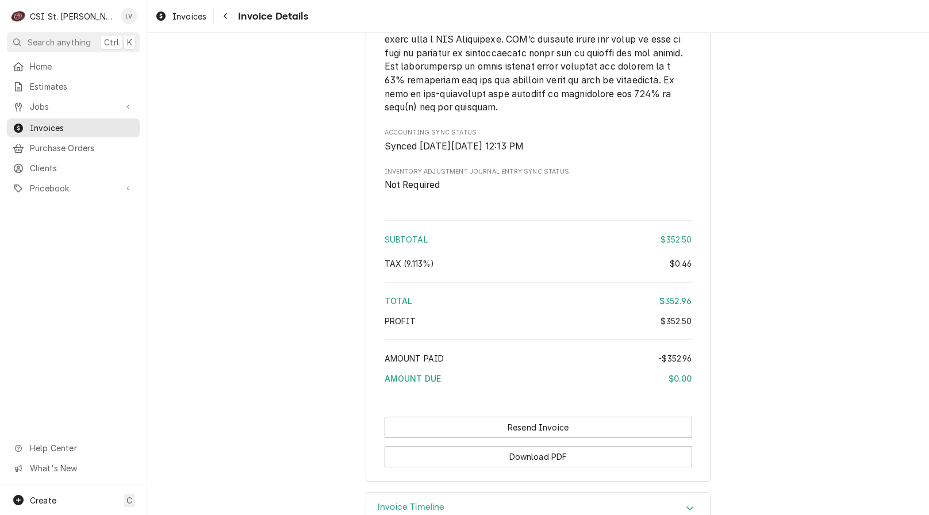
scroll to position [2091, 0]
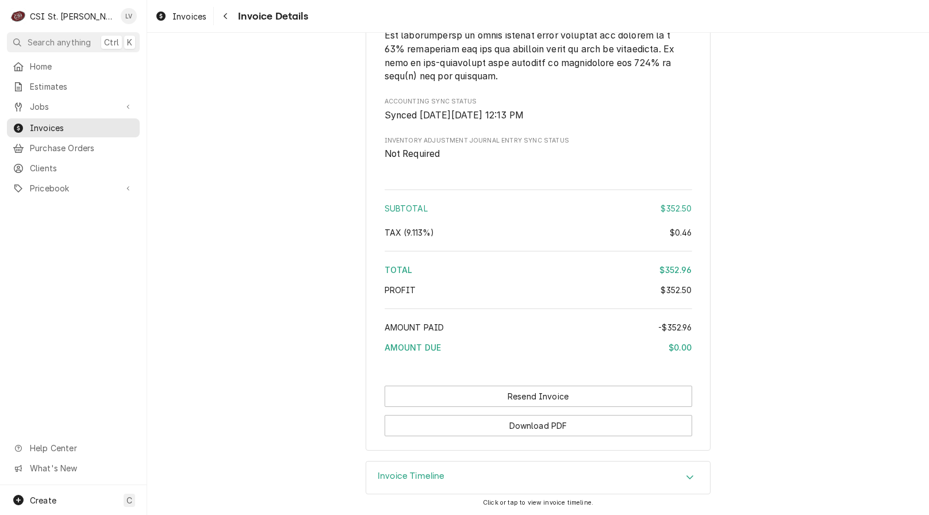
click at [405, 476] on h3 "Invoice Timeline" at bounding box center [411, 476] width 67 height 11
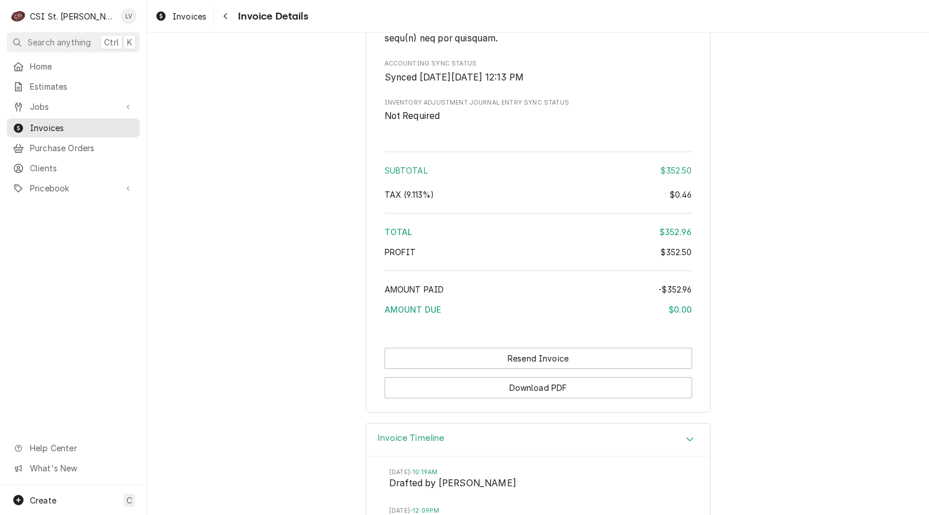
scroll to position [2262, 0]
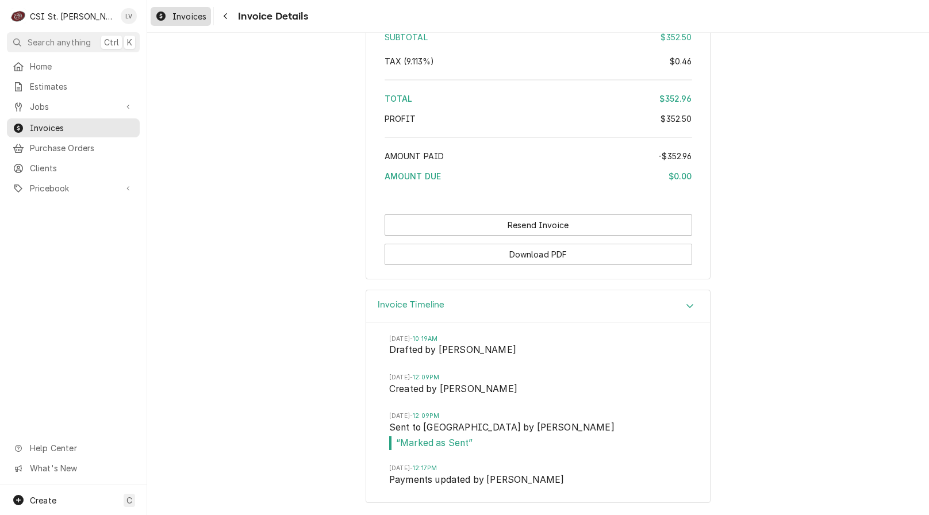
click at [181, 17] on span "Invoices" at bounding box center [190, 16] width 34 height 12
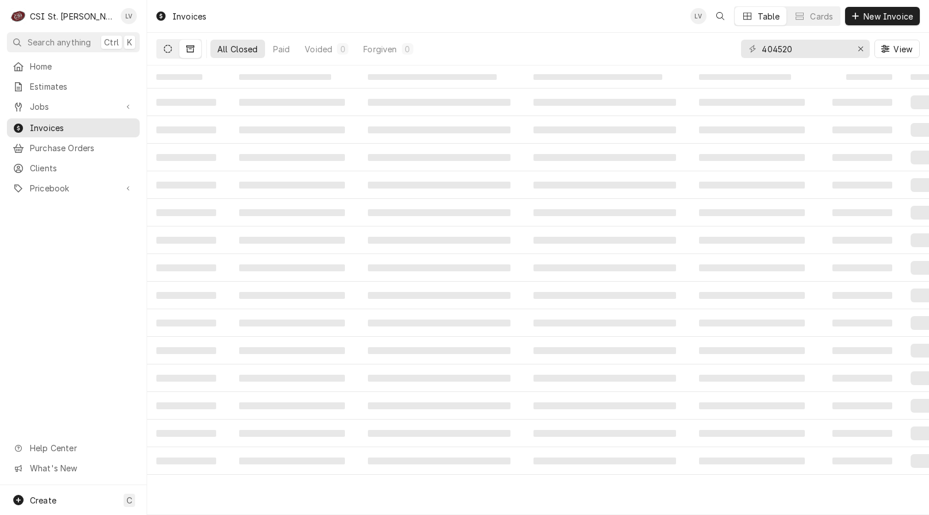
click at [168, 47] on icon "Dynamic Content Wrapper" at bounding box center [168, 49] width 8 height 8
click at [801, 51] on input "404520" at bounding box center [805, 49] width 86 height 18
type input "404521"
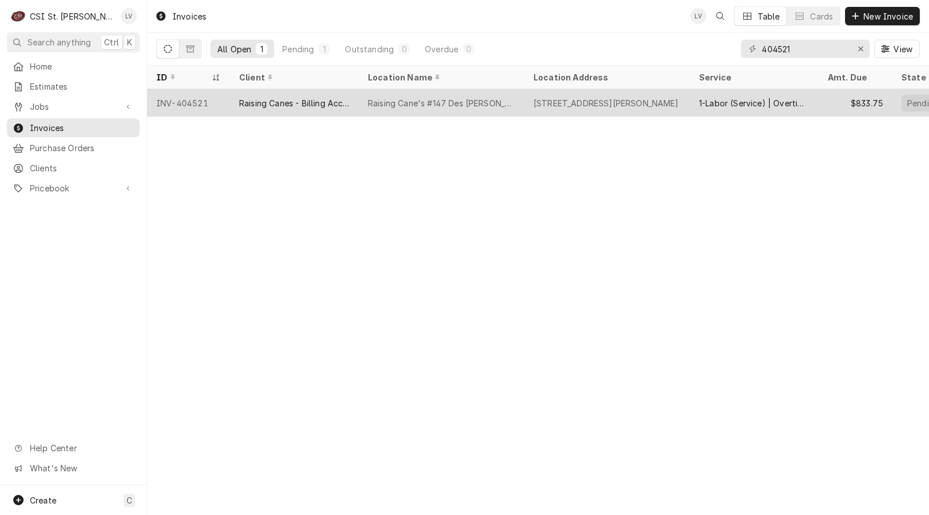
click at [332, 104] on div "Raising Canes - Billing Account" at bounding box center [294, 103] width 110 height 12
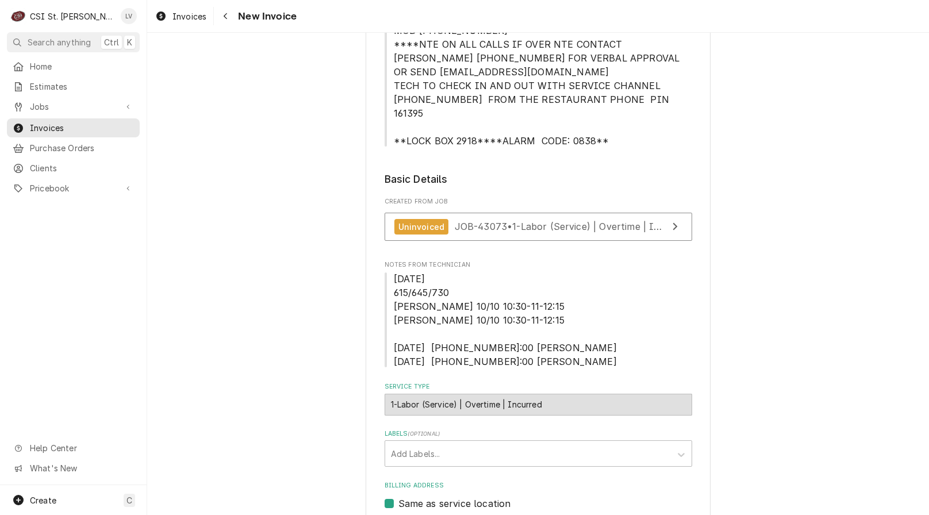
scroll to position [288, 0]
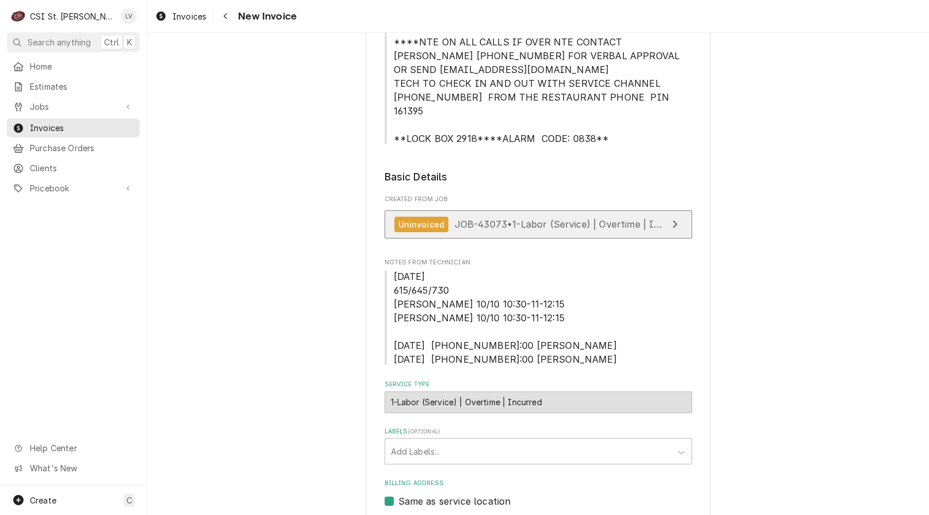
click at [462, 217] on div "Uninvoiced JOB-43073 • 1-Labor (Service) | Overtime | Incurred" at bounding box center [531, 225] width 273 height 16
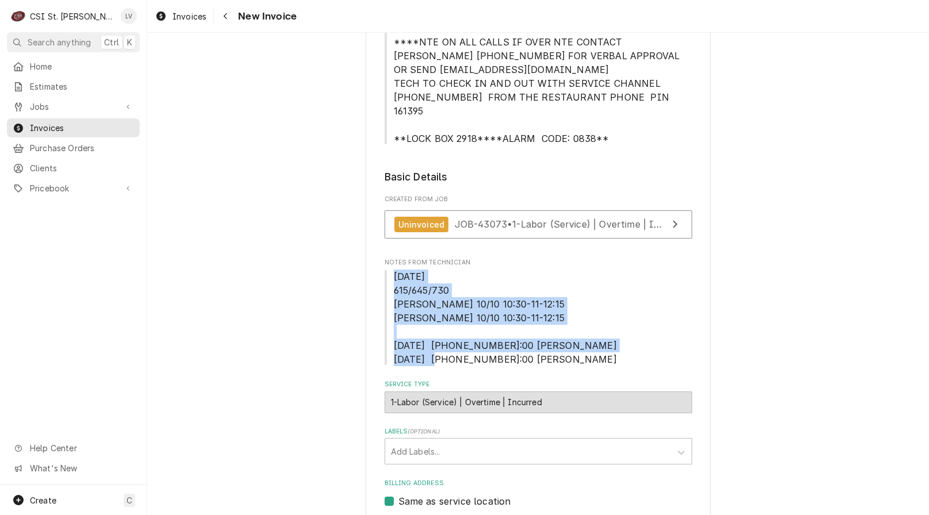
drag, startPoint x: 389, startPoint y: 265, endPoint x: 565, endPoint y: 346, distance: 193.8
click at [565, 346] on span "10/2/25 615/645/730 Chuck 10/10 10:30-11-12:15 Jeffrey 10/10 10:30-11-12:15 10-…" at bounding box center [539, 318] width 308 height 97
copy span "10/2/25 615/645/730 Chuck 10/10 10:30-11-12:15 Jeffrey 10/10 10:30-11-12:15 10-…"
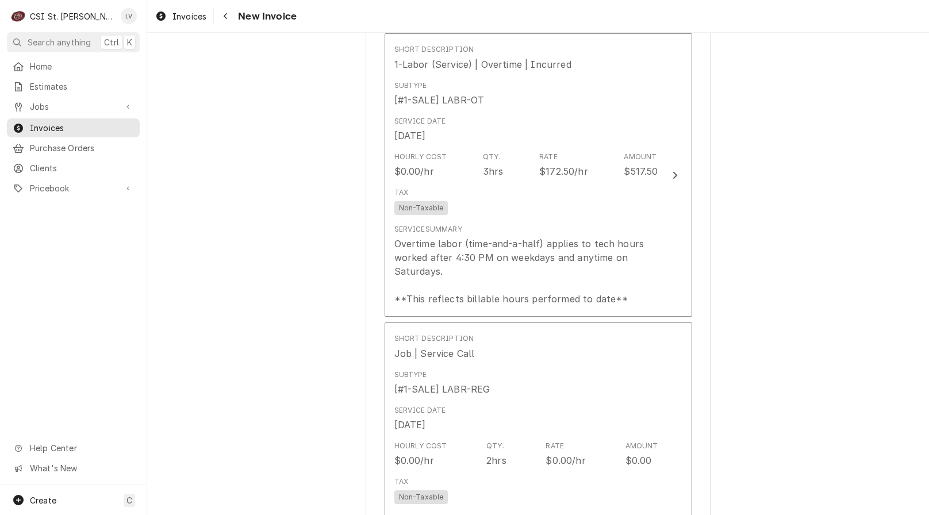
scroll to position [863, 0]
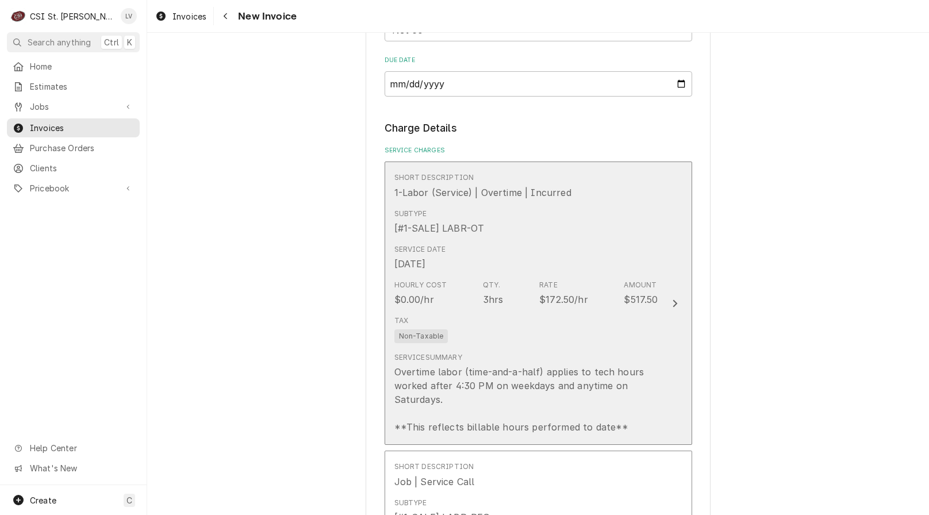
click at [523, 312] on div "Tax Non-Taxable" at bounding box center [527, 329] width 264 height 37
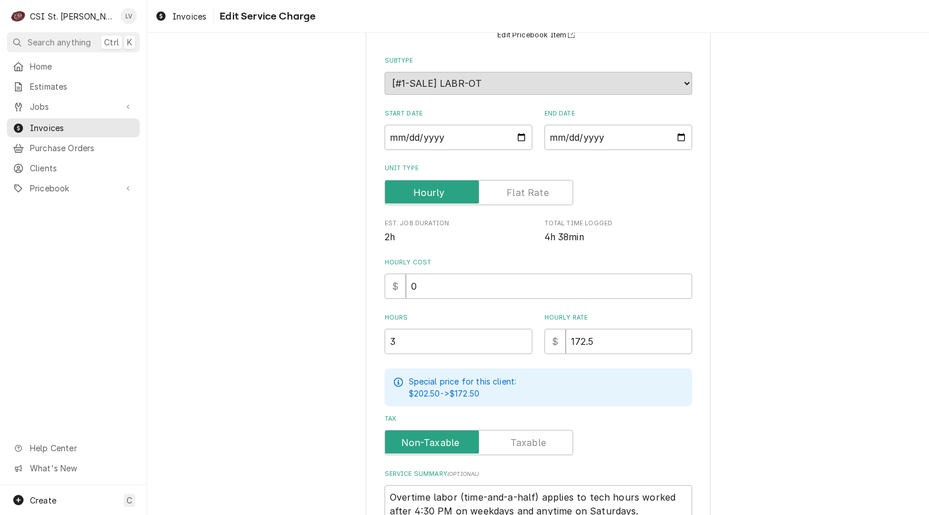
scroll to position [247, 0]
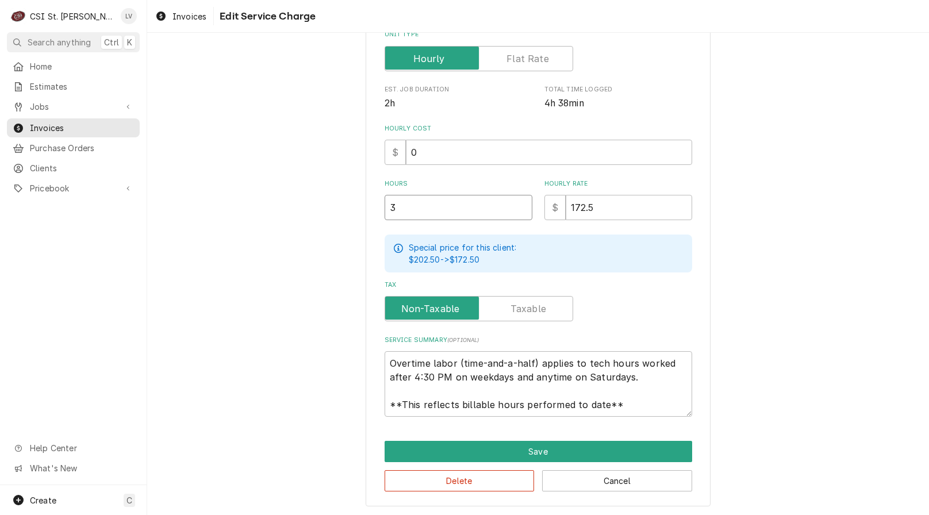
drag, startPoint x: 392, startPoint y: 208, endPoint x: 292, endPoint y: 219, distance: 100.1
click at [292, 219] on div "Use the fields below to edit this service charge Short Description 1-Labor (Ser…" at bounding box center [538, 157] width 782 height 718
type textarea "x"
type input "1"
type textarea "x"
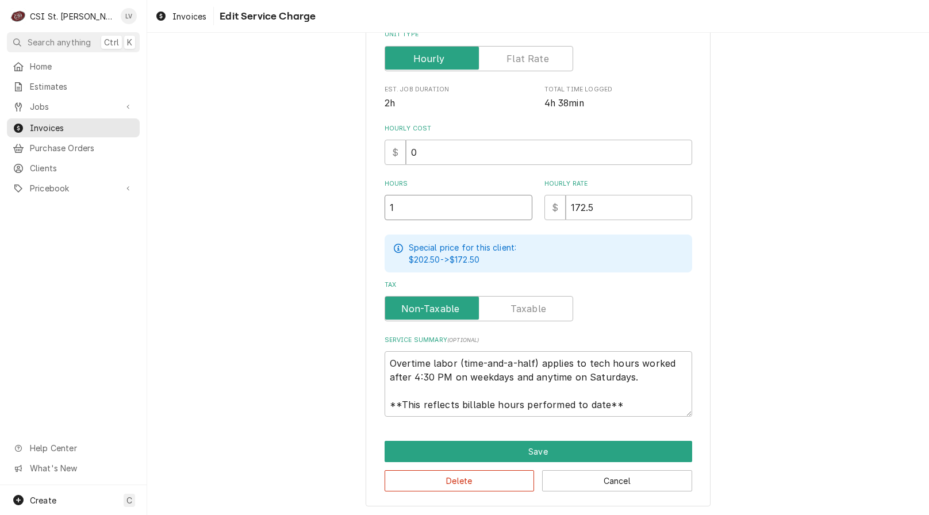
type input "1.2"
type textarea "x"
type input "1.25"
click at [236, 321] on div "Use the fields below to edit this service charge Short Description 1-Labor (Ser…" at bounding box center [538, 157] width 782 height 718
drag, startPoint x: 388, startPoint y: 361, endPoint x: 656, endPoint y: 406, distance: 271.7
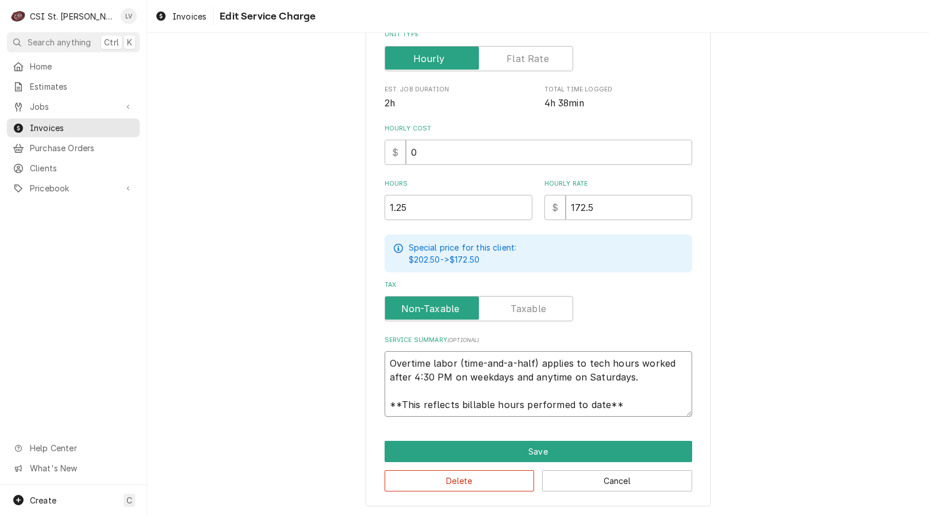
click at [656, 407] on textarea "Overtime labor (time-and-a-half) applies to tech hours worked after 4:30 PM on …" at bounding box center [539, 384] width 308 height 66
type textarea "x"
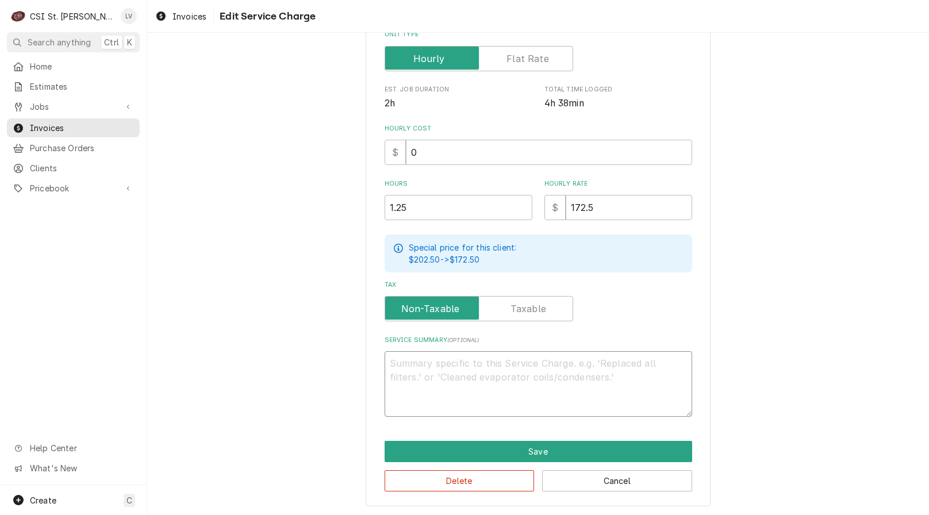
scroll to position [233, 0]
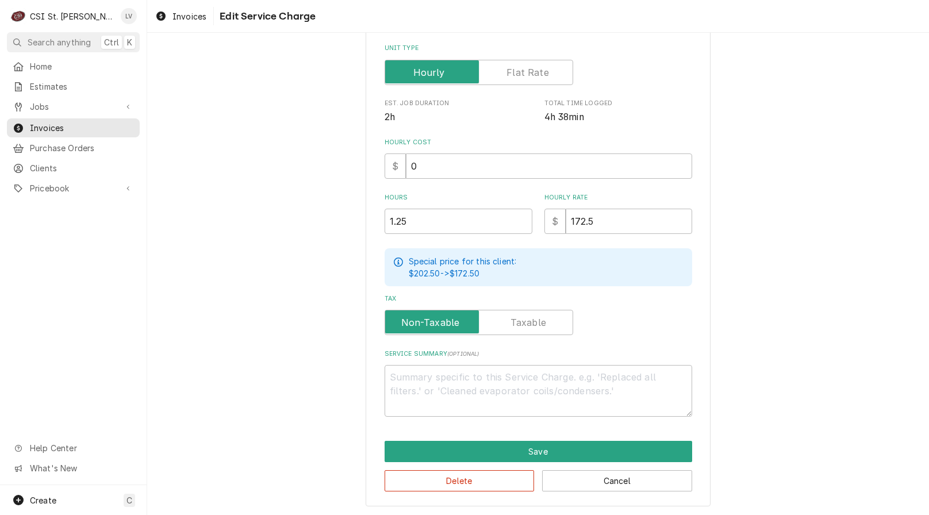
click at [298, 327] on div "Use the fields below to edit this service charge Short Description 1-Labor (Ser…" at bounding box center [538, 164] width 782 height 705
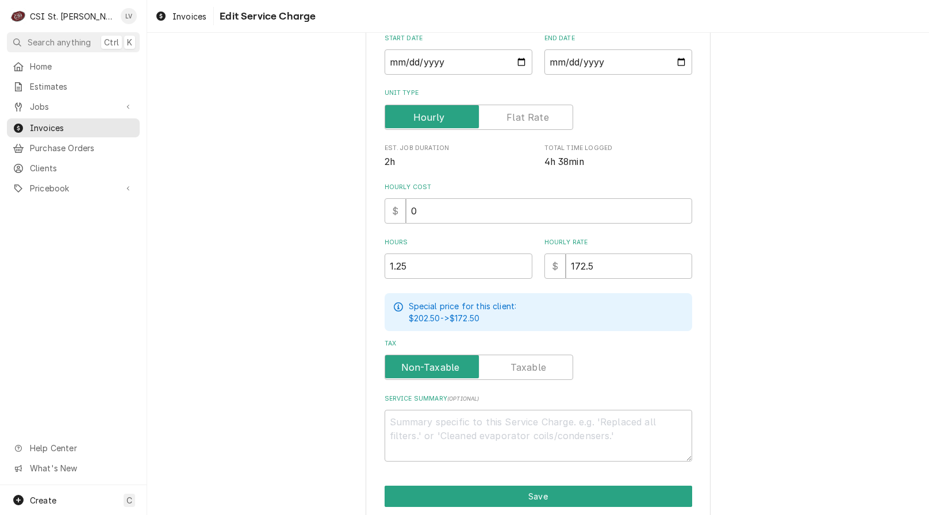
scroll to position [118, 0]
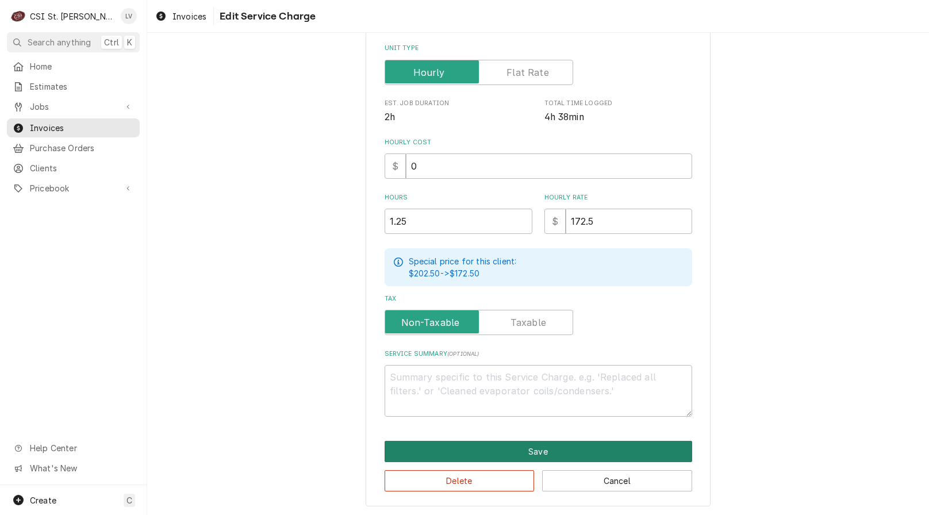
click at [487, 455] on button "Save" at bounding box center [539, 451] width 308 height 21
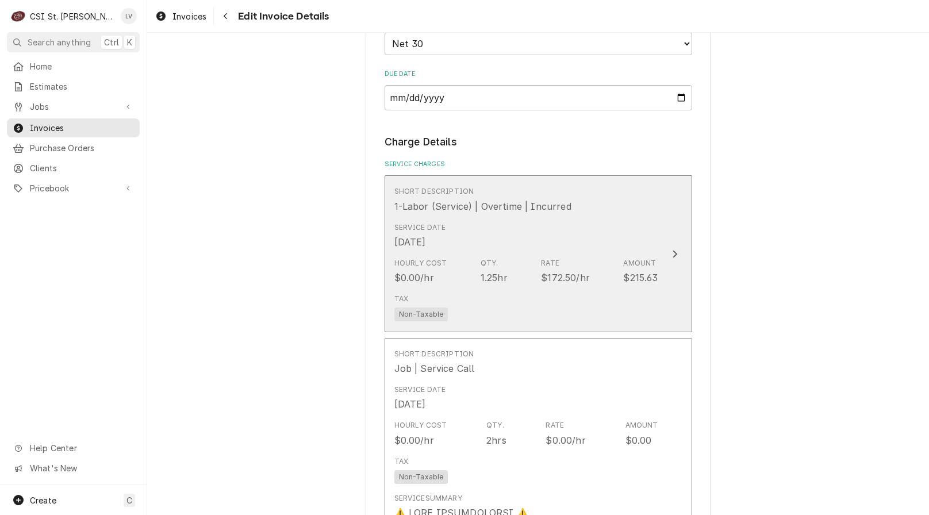
scroll to position [849, 0]
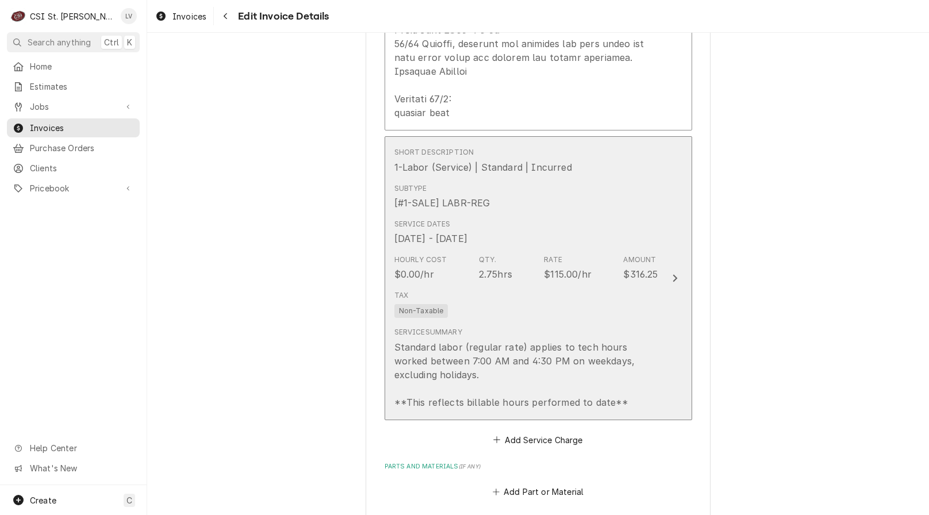
click at [516, 363] on div "Standard labor (regular rate) applies to tech hours worked between 7:00 AM and …" at bounding box center [527, 374] width 264 height 69
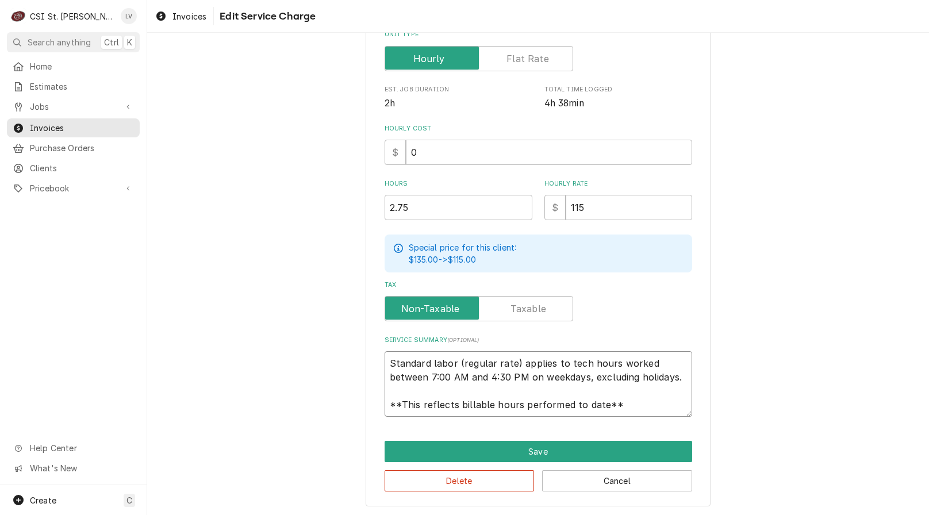
scroll to position [14, 0]
drag, startPoint x: 385, startPoint y: 358, endPoint x: 675, endPoint y: 413, distance: 294.4
click at [675, 414] on textarea "Standard labor (regular rate) applies to tech hours worked between 7:00 AM and …" at bounding box center [539, 384] width 308 height 66
type textarea "x"
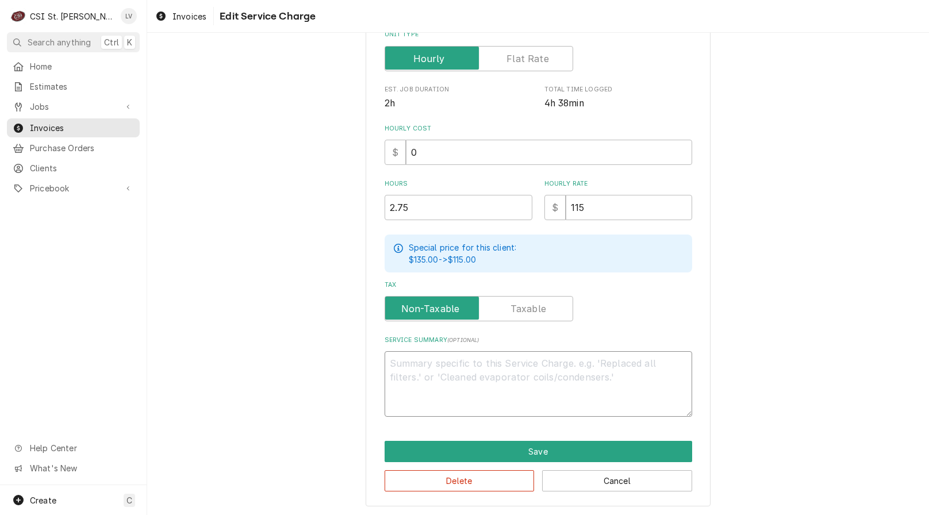
scroll to position [233, 0]
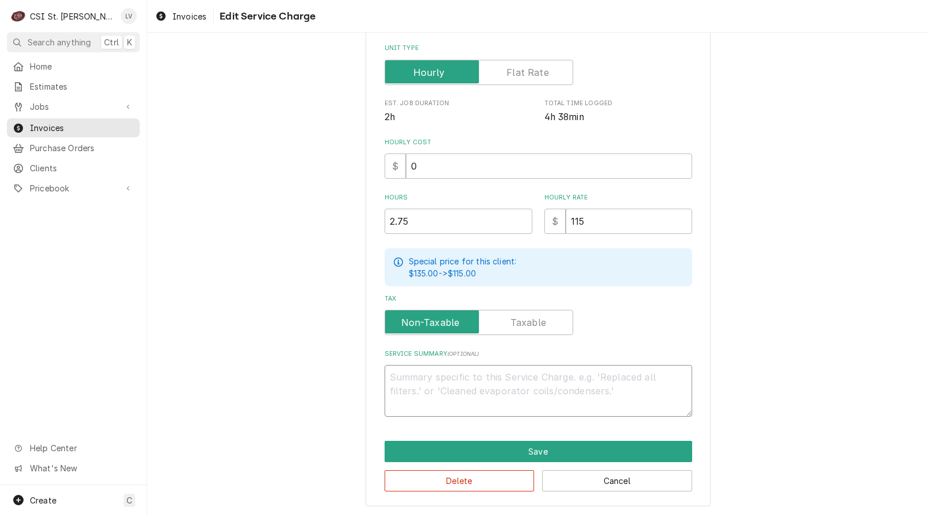
type textarea "x"
type textarea "1"
type textarea "x"
type textarea "10"
type textarea "x"
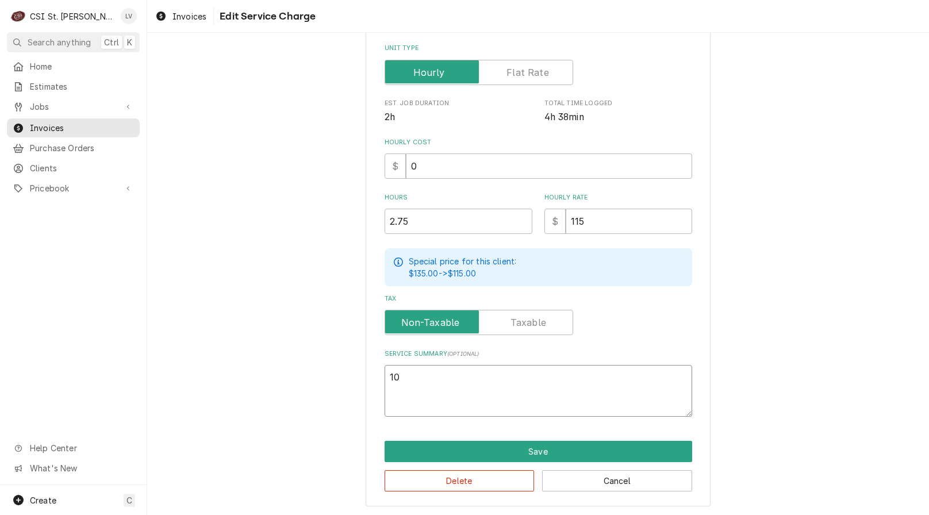
type textarea "10/"
type textarea "x"
type textarea "10/8"
type textarea "x"
type textarea "10/8"
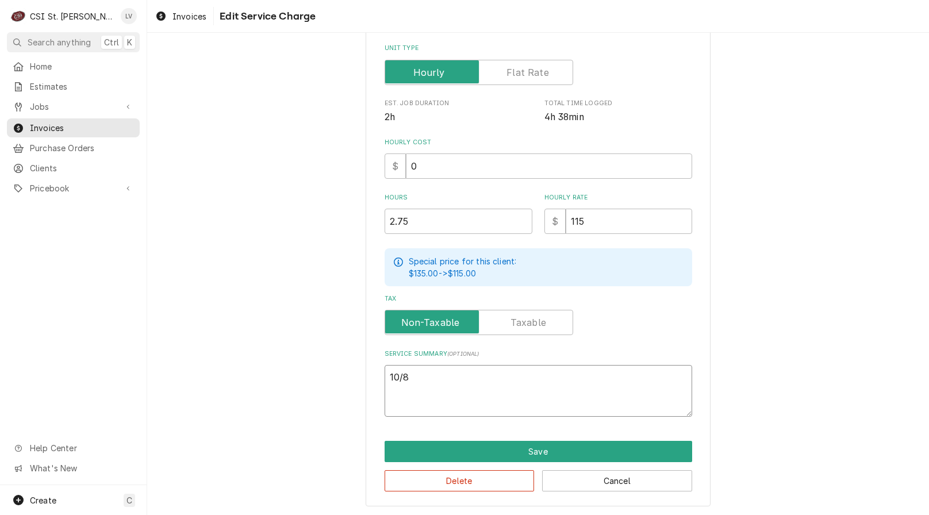
type textarea "x"
type textarea "10/8 -"
type textarea "x"
type textarea "10/8 -"
type textarea "x"
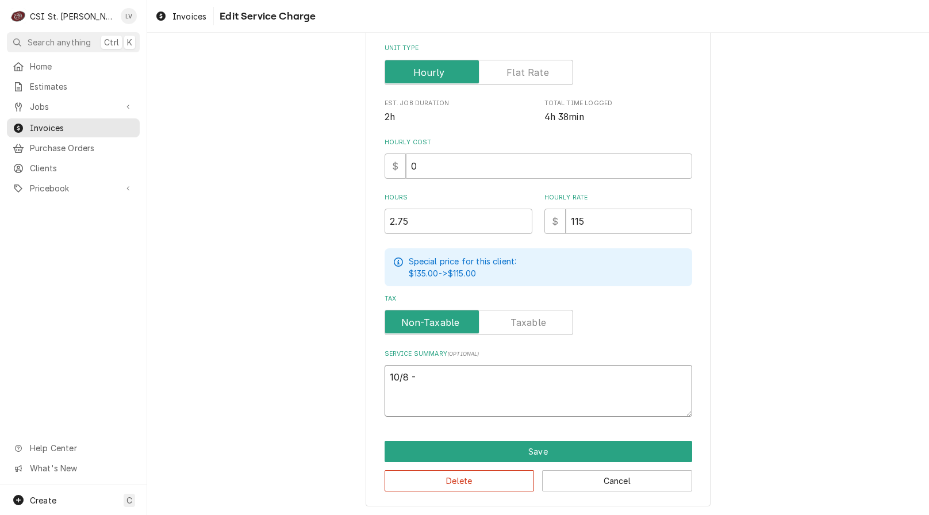
type textarea "10/8 -"
type textarea "x"
type textarea "10/8 -"
type textarea "x"
type textarea "10/8 - 1"
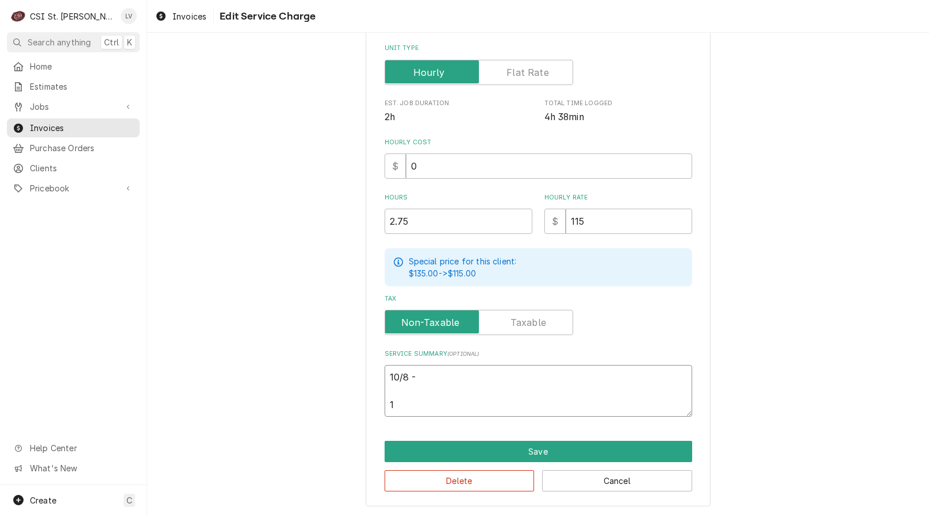
type textarea "x"
type textarea "10/8 - 10"
type textarea "x"
type textarea "10/8 - 10/"
type textarea "x"
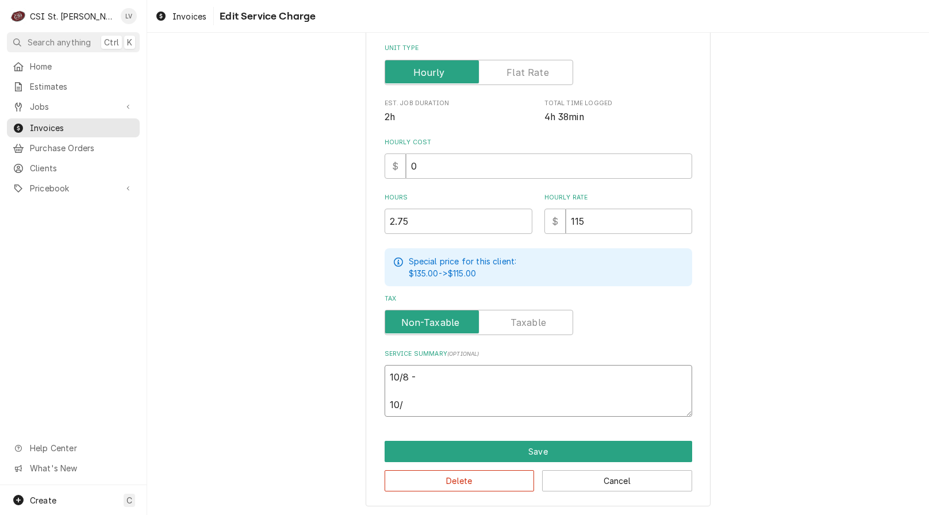
type textarea "10/8 - 10/1"
type textarea "x"
type textarea "10/8 - 10/10"
type textarea "x"
type textarea "10/8 - 10/10"
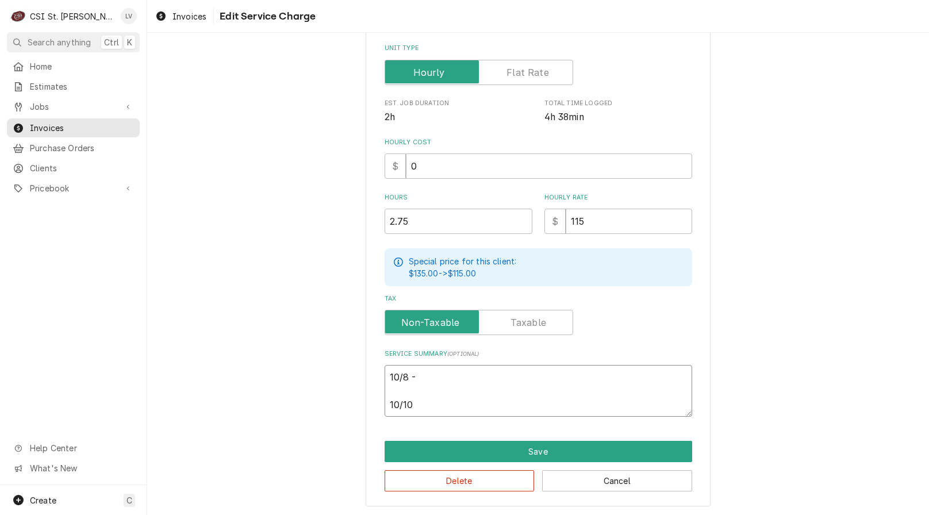
type textarea "x"
type textarea "10/8 - 10/10 -"
type textarea "x"
type textarea "10/8 - 10/10 -"
drag, startPoint x: 419, startPoint y: 222, endPoint x: 345, endPoint y: 226, distance: 73.7
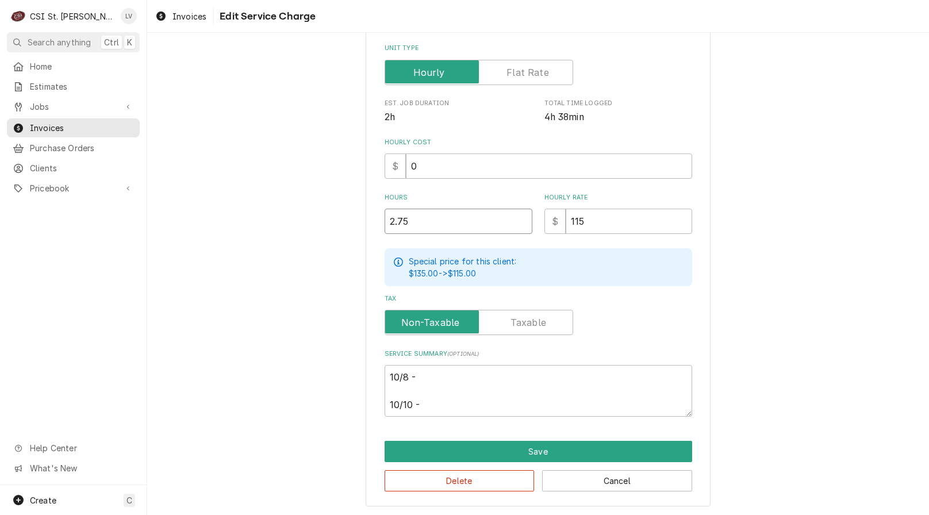
click at [345, 226] on div "Use the fields below to edit this service charge Short Description 1-Labor (Ser…" at bounding box center [538, 164] width 782 height 705
type textarea "x"
type input "5"
click at [236, 330] on div "Use the fields below to edit this service charge Short Description 1-Labor (Ser…" at bounding box center [538, 164] width 782 height 705
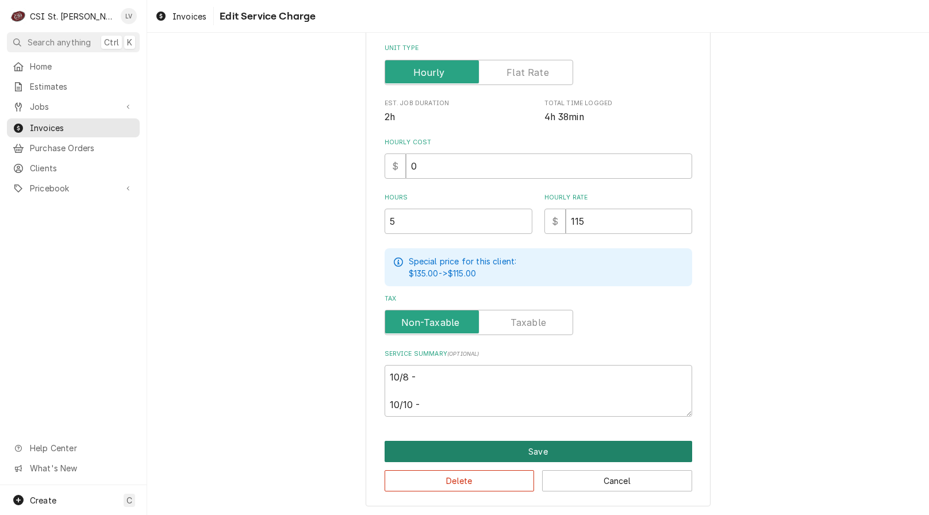
click at [470, 449] on button "Save" at bounding box center [539, 451] width 308 height 21
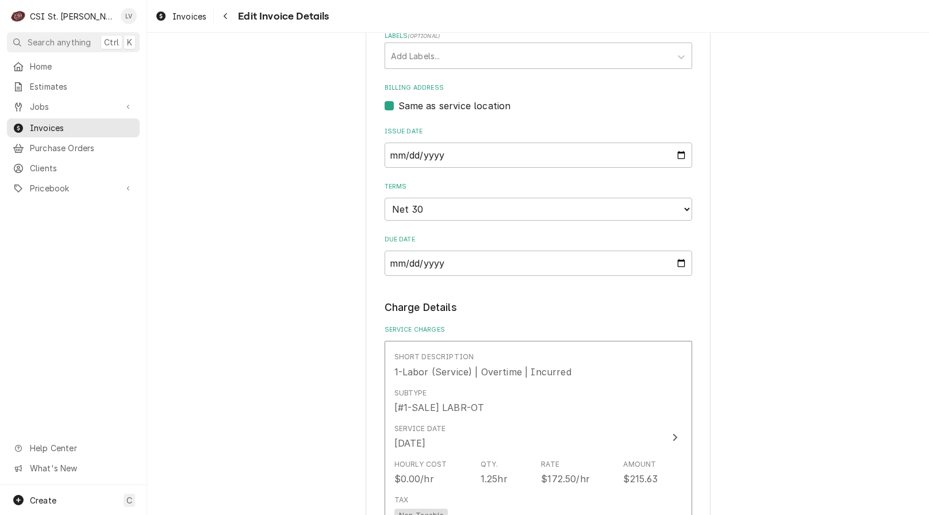
scroll to position [690, 0]
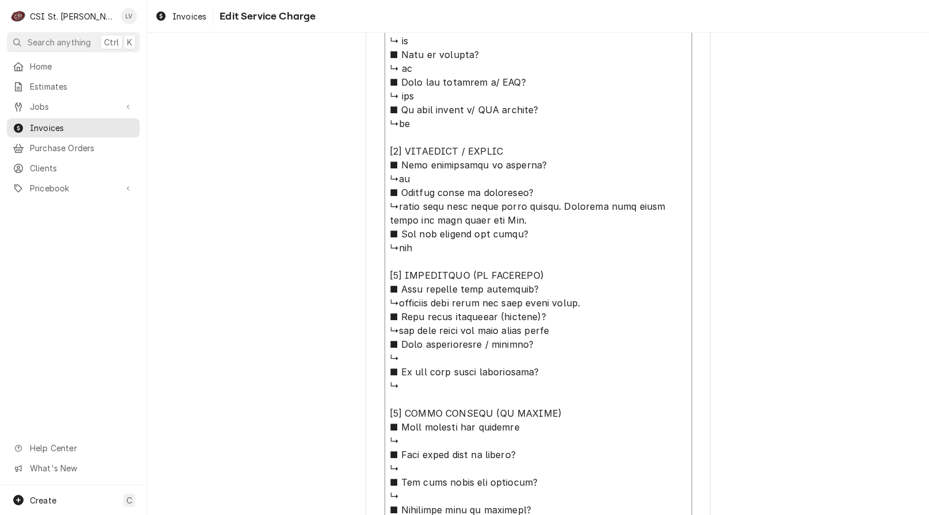
scroll to position [769, 0]
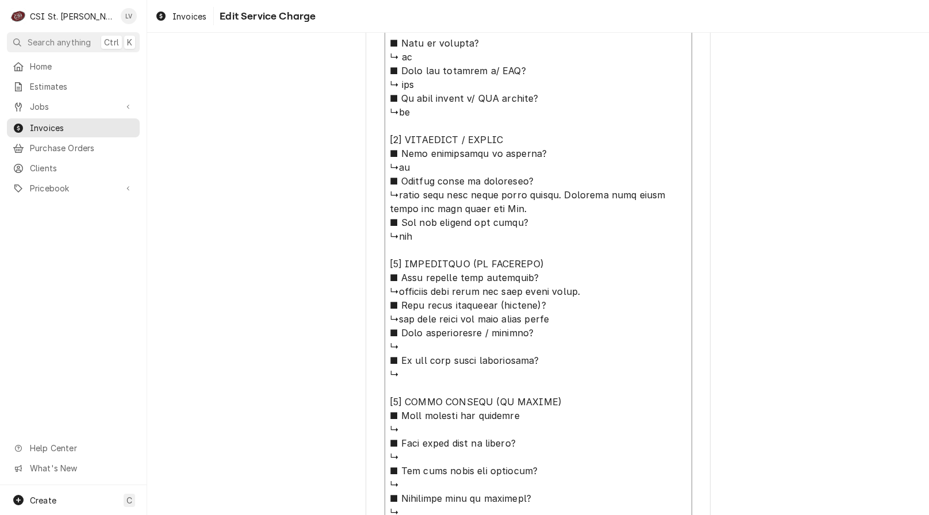
drag, startPoint x: 388, startPoint y: 106, endPoint x: 584, endPoint y: 147, distance: 200.2
click at [584, 147] on textarea "Service Summary ( optional )" at bounding box center [539, 271] width 308 height 977
type textarea "x"
type textarea "A ■ 𝗨𝗻𝗶𝘁 𝗼𝗽𝗲𝗿𝗮𝘁𝗶𝗼𝗻𝗮𝗹 𝗼𝗻 𝗮𝗿𝗿𝗶𝘃𝗮𝗹? ↳no ■ 𝗘𝘅𝗽𝗹𝗮𝗶𝗻 𝘀𝘁𝗲𝗽𝘀 𝘁𝗼 𝗱𝗶𝗮𝗴𝗻𝗼𝘀𝗶𝘀? ↳found unit …"
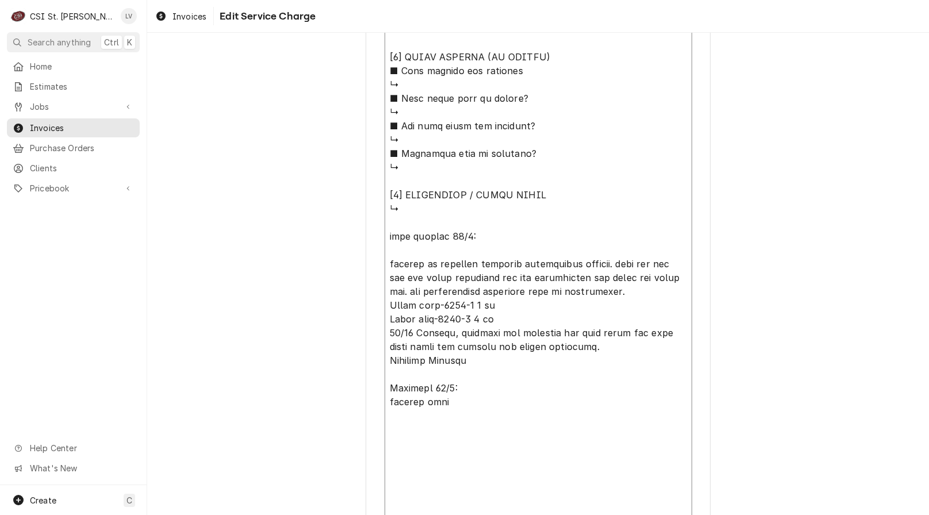
scroll to position [424, 0]
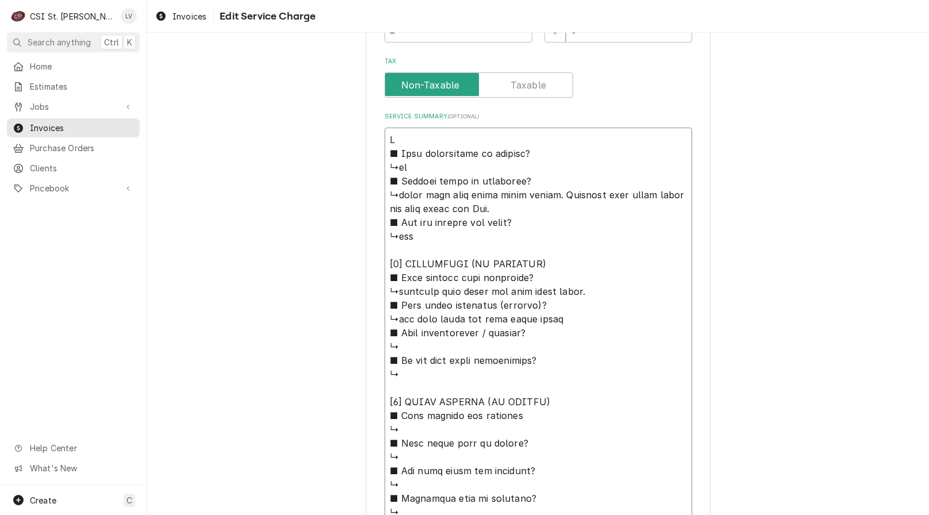
type textarea "x"
type textarea "Ac ■ 𝗨𝗻𝗶𝘁 𝗼𝗽𝗲𝗿𝗮𝘁𝗶𝗼𝗻𝗮𝗹 𝗼𝗻 𝗮𝗿𝗿𝗶𝘃𝗮𝗹? ↳no ■ 𝗘𝘅𝗽𝗹𝗮𝗶𝗻 𝘀𝘁𝗲𝗽𝘀 𝘁𝗼 𝗱𝗶𝗮𝗴𝗻𝗼𝘀𝗶𝘀? ↳found unit…"
type textarea "x"
type textarea "Acc ■ 𝗨𝗻𝗶𝘁 𝗼𝗽𝗲𝗿𝗮𝘁𝗶𝗼𝗻𝗮𝗹 𝗼𝗻 𝗮𝗿𝗿𝗶𝘃𝗮𝗹? ↳no ■ 𝗘𝘅𝗽𝗹𝗮𝗶𝗻 𝘀𝘁𝗲𝗽𝘀 𝘁𝗼 𝗱𝗶𝗮𝗴𝗻𝗼𝘀𝗶𝘀? ↳found uni…"
type textarea "x"
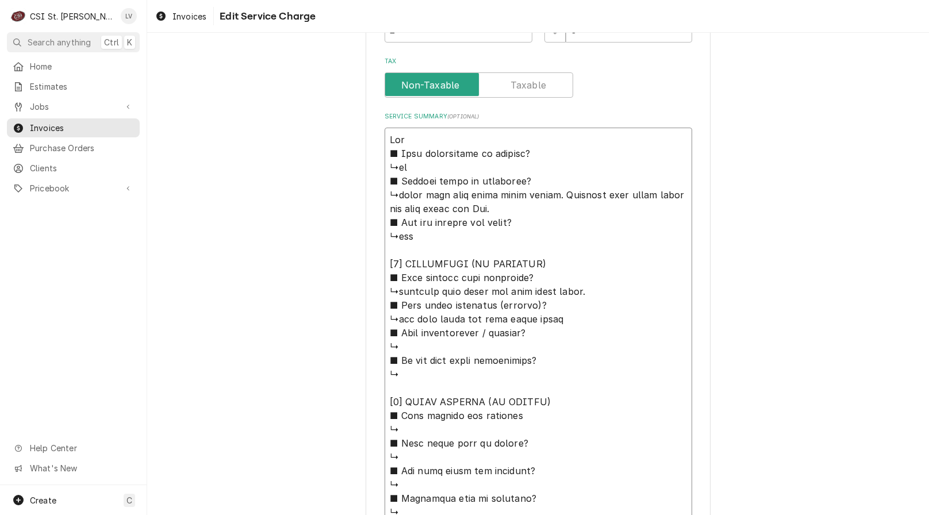
type textarea "Accu ■ 𝗨𝗻𝗶𝘁 𝗼𝗽𝗲𝗿𝗮𝘁𝗶𝗼𝗻𝗮𝗹 𝗼𝗻 𝗮𝗿𝗿𝗶𝘃𝗮𝗹? ↳no ■ 𝗘𝘅𝗽𝗹𝗮𝗶𝗻 𝘀𝘁𝗲𝗽𝘀 𝘁𝗼 𝗱𝗶𝗮𝗴𝗻𝗼𝘀𝗶𝘀? ↳found un…"
type textarea "x"
type textarea "AccuT ■ 𝗨𝗻𝗶𝘁 𝗼𝗽𝗲𝗿𝗮𝘁𝗶𝗼𝗻𝗮𝗹 𝗼𝗻 𝗮𝗿𝗿𝗶𝘃𝗮𝗹? ↳no ■ 𝗘𝘅𝗽𝗹𝗮𝗶𝗻 𝘀𝘁𝗲𝗽𝘀 𝘁𝗼 𝗱𝗶𝗮𝗴𝗻𝗼𝘀𝗶𝘀? ↳found u…"
type textarea "x"
type textarea "AccuTe ■ 𝗨𝗻𝗶𝘁 𝗼𝗽𝗲𝗿𝗮𝘁𝗶𝗼𝗻𝗮𝗹 𝗼𝗻 𝗮𝗿𝗿𝗶𝘃𝗮𝗹? ↳no ■ 𝗘𝘅𝗽𝗹𝗮𝗶𝗻 𝘀𝘁𝗲𝗽𝘀 𝘁𝗼 𝗱𝗶𝗮𝗴𝗻𝗼𝘀𝗶𝘀? ↳found …"
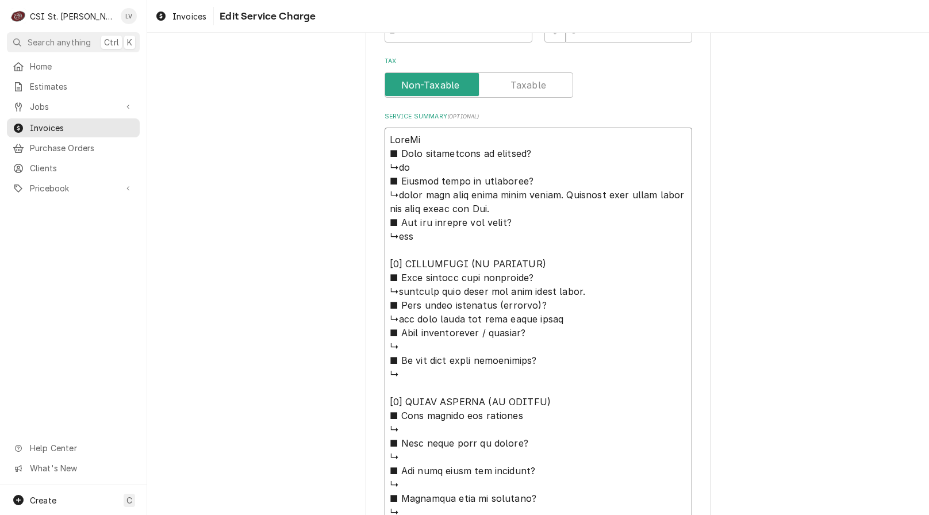
type textarea "x"
type textarea "AccuTem ■ 𝗨𝗻𝗶𝘁 𝗼𝗽𝗲𝗿𝗮𝘁𝗶𝗼𝗻𝗮𝗹 𝗼𝗻 𝗮𝗿𝗿𝗶𝘃𝗮𝗹? ↳no ■ 𝗘𝘅𝗽𝗹𝗮𝗶𝗻 𝘀𝘁𝗲𝗽𝘀 𝘁𝗼 𝗱𝗶𝗮𝗴𝗻𝗼𝘀𝗶𝘀? ↳found…"
type textarea "x"
type textarea "AccuTemp ■ 𝗨𝗻𝗶𝘁 𝗼𝗽𝗲𝗿𝗮𝘁𝗶𝗼𝗻𝗮𝗹 𝗼𝗻 𝗮𝗿𝗿𝗶𝘃𝗮𝗹? ↳no ■ 𝗘𝘅𝗽𝗹𝗮𝗶𝗻 𝘀𝘁𝗲𝗽𝘀 𝘁𝗼 𝗱𝗶𝗮𝗴𝗻𝗼𝘀𝗶𝘀? ↳foun…"
type textarea "x"
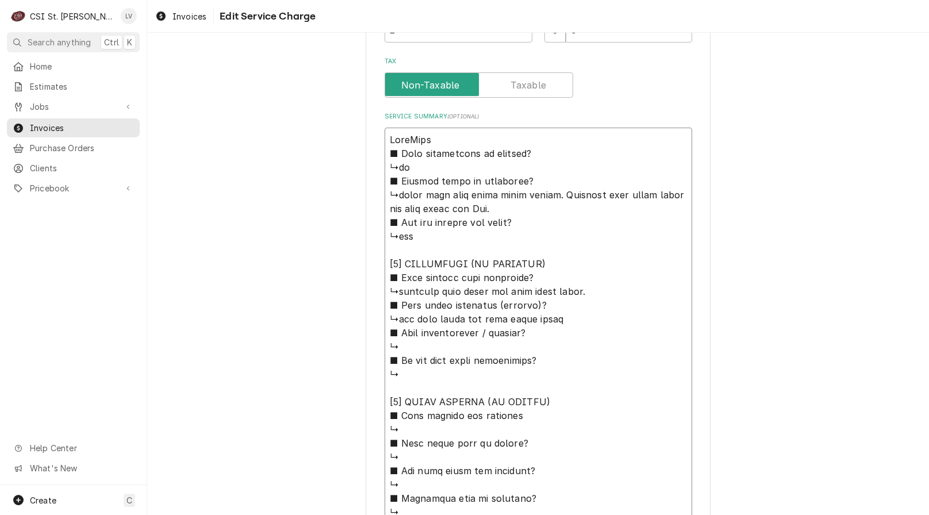
type textarea "AccuTemp ■ 𝗨𝗻𝗶𝘁 𝗼𝗽𝗲𝗿𝗮𝘁𝗶𝗼𝗻𝗮𝗹 𝗼𝗻 𝗮𝗿𝗿𝗶𝘃𝗮𝗹? ↳no ■ 𝗘𝘅𝗽𝗹𝗮𝗶𝗻 𝘀𝘁𝗲𝗽𝘀 𝘁𝗼 𝗱𝗶𝗮𝗴𝗻𝗼𝘀𝗶𝘀? ↳foun…"
type textarea "x"
type textarea "AccuTemp / ■ 𝗨𝗻𝗶𝘁 𝗼𝗽𝗲𝗿𝗮𝘁𝗶𝗼𝗻𝗮𝗹 𝗼𝗻 𝗮𝗿𝗿𝗶𝘃𝗮𝗹? ↳no ■ 𝗘𝘅𝗽𝗹𝗮𝗶𝗻 𝘀𝘁𝗲𝗽𝘀 𝘁𝗼 𝗱𝗶𝗮𝗴𝗻𝗼𝘀𝗶𝘀? ↳fo…"
type textarea "x"
type textarea "AccuTemp / ■ 𝗨𝗻𝗶𝘁 𝗼𝗽𝗲𝗿𝗮𝘁𝗶𝗼𝗻𝗮𝗹 𝗼𝗻 𝗮𝗿𝗿𝗶𝘃𝗮𝗹? ↳no ■ 𝗘𝘅𝗽𝗹𝗮𝗶𝗻 𝘀𝘁𝗲𝗽𝘀 𝘁𝗼 𝗱𝗶𝗮𝗴𝗻𝗼𝘀𝗶𝘀? ↳fo…"
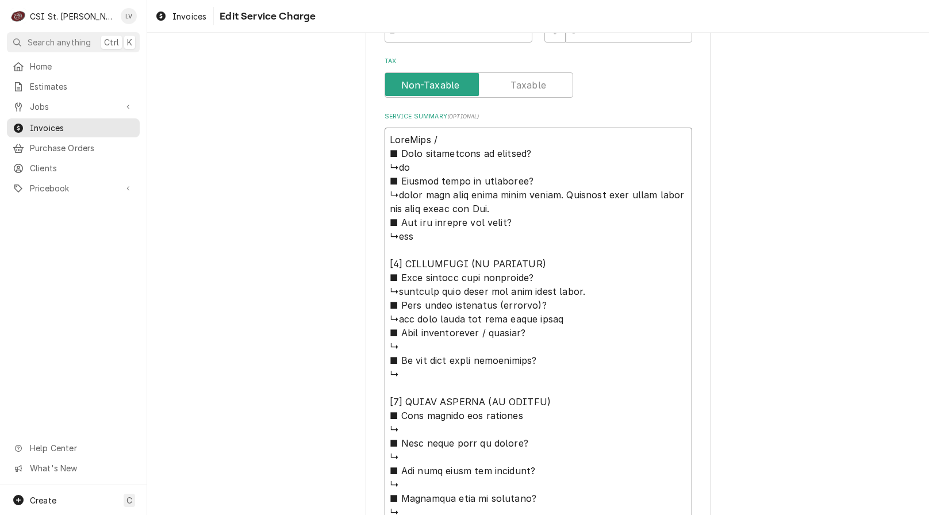
type textarea "x"
type textarea "AccuTemp / < ■ 𝗨𝗻𝗶𝘁 𝗼𝗽𝗲𝗿𝗮𝘁𝗶𝗼𝗻𝗮𝗹 𝗼𝗻 𝗮𝗿𝗿𝗶𝘃𝗮𝗹? ↳no ■ 𝗘𝘅𝗽𝗹𝗮𝗶𝗻 𝘀𝘁𝗲𝗽𝘀 𝘁𝗼 𝗱𝗶𝗮𝗴𝗻𝗼𝘀𝗶𝘀? ↳…"
type textarea "x"
type textarea "AccuTemp / <o ■ 𝗨𝗻𝗶𝘁 𝗼𝗽𝗲𝗿𝗮𝘁𝗶𝗼𝗻𝗮𝗹 𝗼𝗻 𝗮𝗿𝗿𝗶𝘃𝗮𝗹? ↳no ■ 𝗘𝘅𝗽𝗹𝗮𝗶𝗻 𝘀𝘁𝗲𝗽𝘀 𝘁𝗼 𝗱𝗶𝗮𝗴𝗻𝗼𝘀𝗶𝘀? …"
type textarea "x"
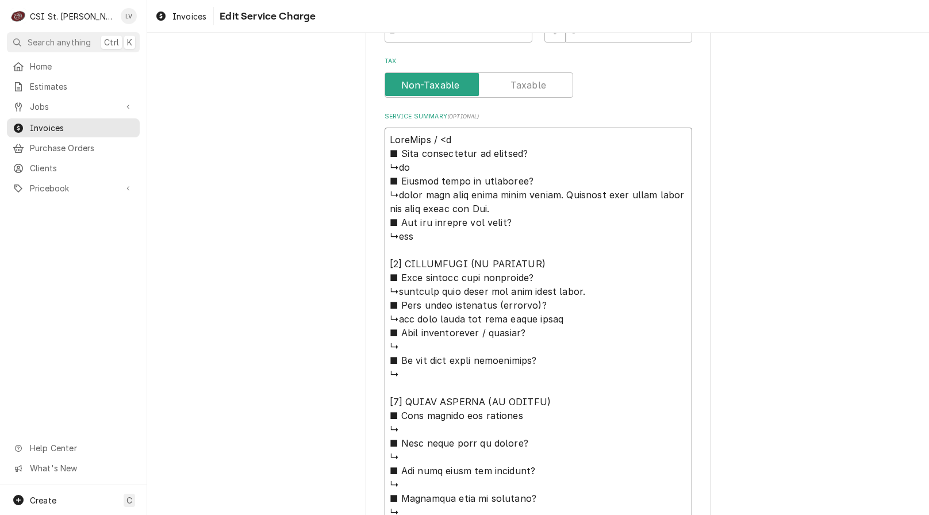
type textarea "AccuTemp / <od ■ 𝗨𝗻𝗶𝘁 𝗼𝗽𝗲𝗿𝗮𝘁𝗶𝗼𝗻𝗮𝗹 𝗼𝗻 𝗮𝗿𝗿𝗶𝘃𝗮𝗹? ↳no ■ 𝗘𝘅𝗽𝗹𝗮𝗶𝗻 𝘀𝘁𝗲𝗽𝘀 𝘁𝗼 𝗱𝗶𝗮𝗴𝗻𝗼𝘀𝗶𝘀?…"
type textarea "x"
type textarea "AccuTemp / <o ■ 𝗨𝗻𝗶𝘁 𝗼𝗽𝗲𝗿𝗮𝘁𝗶𝗼𝗻𝗮𝗹 𝗼𝗻 𝗮𝗿𝗿𝗶𝘃𝗮𝗹? ↳no ■ 𝗘𝘅𝗽𝗹𝗮𝗶𝗻 𝘀𝘁𝗲𝗽𝘀 𝘁𝗼 𝗱𝗶𝗮𝗴𝗻𝗼𝘀𝗶𝘀? …"
type textarea "x"
type textarea "AccuTemp / < ■ 𝗨𝗻𝗶𝘁 𝗼𝗽𝗲𝗿𝗮𝘁𝗶𝗼𝗻𝗮𝗹 𝗼𝗻 𝗮𝗿𝗿𝗶𝘃𝗮𝗹? ↳no ■ 𝗘𝘅𝗽𝗹𝗮𝗶𝗻 𝘀𝘁𝗲𝗽𝘀 𝘁𝗼 𝗱𝗶𝗮𝗴𝗻𝗼𝘀𝗶𝘀? ↳…"
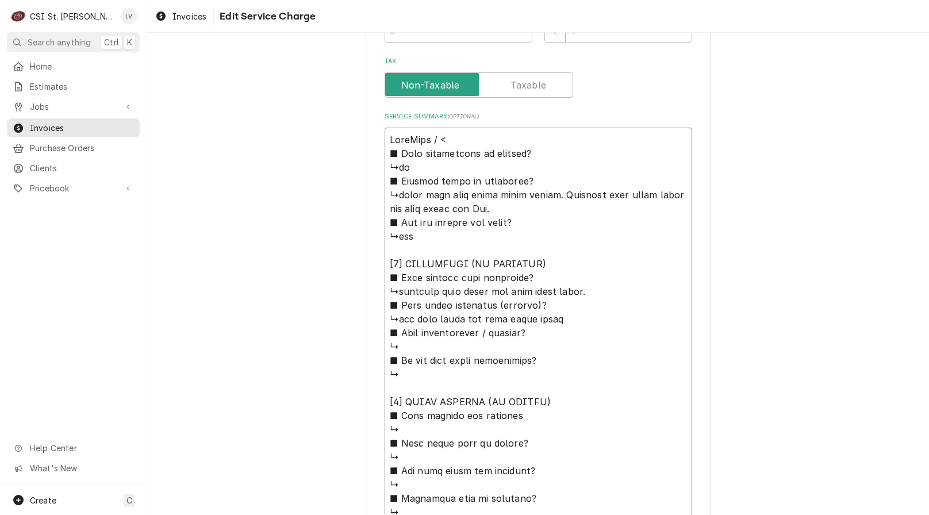
type textarea "x"
type textarea "AccuTemp / ■ 𝗨𝗻𝗶𝘁 𝗼𝗽𝗲𝗿𝗮𝘁𝗶𝗼𝗻𝗮𝗹 𝗼𝗻 𝗮𝗿𝗿𝗶𝘃𝗮𝗹? ↳no ■ 𝗘𝘅𝗽𝗹𝗮𝗶𝗻 𝘀𝘁𝗲𝗽𝘀 𝘁𝗼 𝗱𝗶𝗮𝗴𝗻𝗼𝘀𝗶𝘀? ↳fo…"
type textarea "x"
type textarea "AccuTemp / M ■ 𝗨𝗻𝗶𝘁 𝗼𝗽𝗲𝗿𝗮𝘁𝗶𝗼𝗻𝗮𝗹 𝗼𝗻 𝗮𝗿𝗿𝗶𝘃𝗮𝗹? ↳no ■ 𝗘𝘅𝗽𝗹𝗮𝗶𝗻 𝘀𝘁𝗲𝗽𝘀 𝘁𝗼 𝗱𝗶𝗮𝗴𝗻𝗼𝘀𝗶𝘀? ↳…"
type textarea "x"
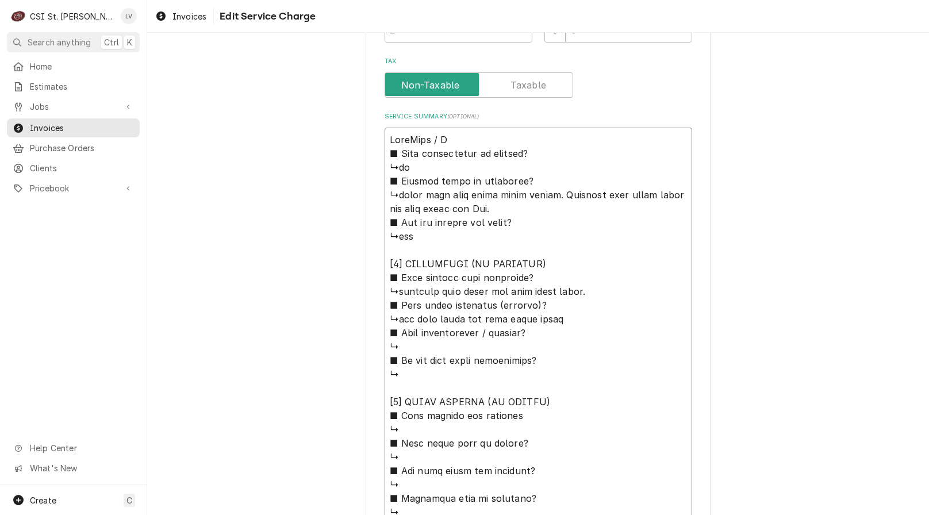
type textarea "AccuTemp / Mo ■ 𝗨𝗻𝗶𝘁 𝗼𝗽𝗲𝗿𝗮𝘁𝗶𝗼𝗻𝗮𝗹 𝗼𝗻 𝗮𝗿𝗿𝗶𝘃𝗮𝗹? ↳no ■ 𝗘𝘅𝗽𝗹𝗮𝗶𝗻 𝘀𝘁𝗲𝗽𝘀 𝘁𝗼 𝗱𝗶𝗮𝗴𝗻𝗼𝘀𝗶𝘀? …"
type textarea "x"
type textarea "AccuTemp / Mod ■ 𝗨𝗻𝗶𝘁 𝗼𝗽𝗲𝗿𝗮𝘁𝗶𝗼𝗻𝗮𝗹 𝗼𝗻 𝗮𝗿𝗿𝗶𝘃𝗮𝗹? ↳no ■ 𝗘𝘅𝗽𝗹𝗮𝗶𝗻 𝘀𝘁𝗲𝗽𝘀 𝘁𝗼 𝗱𝗶𝗮𝗴𝗻𝗼𝘀𝗶𝘀?…"
type textarea "x"
type textarea "AccuTemp / Mode ■ 𝗨𝗻𝗶𝘁 𝗼𝗽𝗲𝗿𝗮𝘁𝗶𝗼𝗻𝗮𝗹 𝗼𝗻 𝗮𝗿𝗿𝗶𝘃𝗮𝗹? ↳no ■ 𝗘𝘅𝗽𝗹𝗮𝗶𝗻 𝘀𝘁𝗲𝗽𝘀 𝘁𝗼 𝗱𝗶𝗮𝗴𝗻𝗼𝘀𝗶𝘀…"
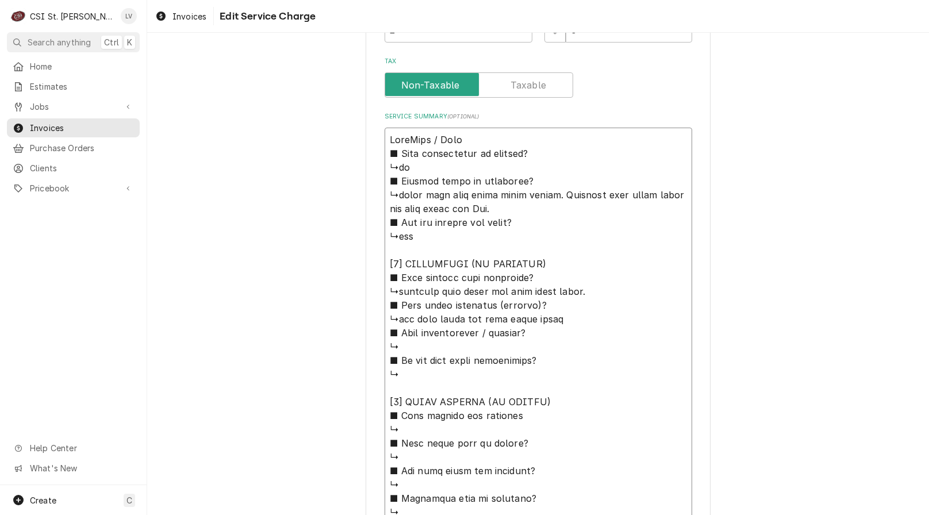
type textarea "x"
type textarea "AccuTemp / Model ■ 𝗨𝗻𝗶𝘁 𝗼𝗽𝗲𝗿𝗮𝘁𝗶𝗼𝗻𝗮𝗹 𝗼𝗻 𝗮𝗿𝗿𝗶𝘃𝗮𝗹? ↳no ■ 𝗘𝘅𝗽𝗹𝗮𝗶𝗻 𝘀𝘁𝗲𝗽𝘀 𝘁𝗼 𝗱𝗶𝗮𝗴𝗻𝗼𝘀𝗶…"
type textarea "x"
type textarea "AccuTemp / Model: ■ 𝗨𝗻𝗶𝘁 𝗼𝗽𝗲𝗿𝗮𝘁𝗶𝗼𝗻𝗮𝗹 𝗼𝗻 𝗮𝗿𝗿𝗶𝘃𝗮𝗹? ↳no ■ 𝗘𝘅𝗽𝗹𝗮𝗶𝗻 𝘀𝘁𝗲𝗽𝘀 𝘁𝗼 𝗱𝗶𝗮𝗴𝗻𝗼𝘀…"
type textarea "x"
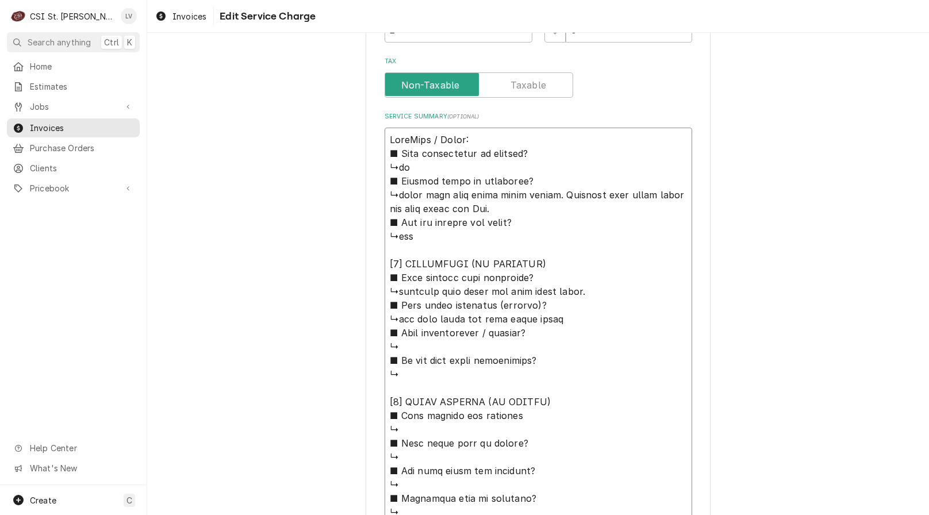
type textarea "AccuTemp / Model: ■ 𝗨𝗻𝗶𝘁 𝗼𝗽𝗲𝗿𝗮𝘁𝗶𝗼𝗻𝗮𝗹 𝗼𝗻 𝗮𝗿𝗿𝗶𝘃𝗮𝗹? ↳no ■ 𝗘𝘅𝗽𝗹𝗮𝗶𝗻 𝘀𝘁𝗲𝗽𝘀 𝘁𝗼 𝗱𝗶𝗮𝗴𝗻𝗼𝘀…"
type textarea "x"
type textarea "AccuTemp / Model: S ■ 𝗨𝗻𝗶𝘁 𝗼𝗽𝗲𝗿𝗮𝘁𝗶𝗼𝗻𝗮𝗹 𝗼𝗻 𝗮𝗿𝗿𝗶𝘃𝗮𝗹? ↳no ■ 𝗘𝘅𝗽𝗹𝗮𝗶𝗻 𝘀𝘁𝗲𝗽𝘀 𝘁𝗼 𝗱𝗶𝗮𝗴𝗻…"
type textarea "x"
type textarea "AccuTemp / Model: ■ 𝗨𝗻𝗶𝘁 𝗼𝗽𝗲𝗿𝗮𝘁𝗶𝗼𝗻𝗮𝗹 𝗼𝗻 𝗮𝗿𝗿𝗶𝘃𝗮𝗹? ↳no ■ 𝗘𝘅𝗽𝗹𝗮𝗶𝗻 𝘀𝘁𝗲𝗽𝘀 𝘁𝗼 𝗱𝗶𝗮𝗴𝗻𝗼𝘀…"
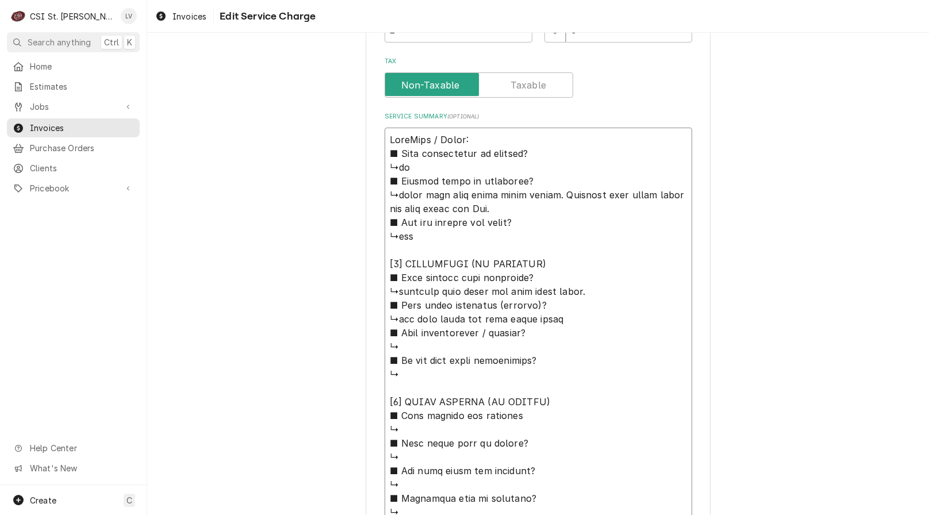
type textarea "x"
type textarea "AccuTemp / Model: ■ 𝗨𝗻𝗶𝘁 𝗼𝗽𝗲𝗿𝗮𝘁𝗶𝗼𝗻𝗮𝗹 𝗼𝗻 𝗮𝗿𝗿𝗶𝘃𝗮𝗹? ↳no ■ 𝗘𝘅𝗽𝗹𝗮𝗶𝗻 𝘀𝘁𝗲𝗽𝘀 𝘁𝗼 𝗱𝗶𝗮𝗴𝗻𝗼𝘀…"
type textarea "x"
type textarea "AccuTemp / Model: / ■ 𝗨𝗻𝗶𝘁 𝗼𝗽𝗲𝗿𝗮𝘁𝗶𝗼𝗻𝗮𝗹 𝗼𝗻 𝗮𝗿𝗿𝗶𝘃𝗮𝗹? ↳no ■ 𝗘𝘅𝗽𝗹𝗮𝗶𝗻 𝘀𝘁𝗲𝗽𝘀 𝘁𝗼 𝗱𝗶𝗮𝗴𝗻…"
type textarea "x"
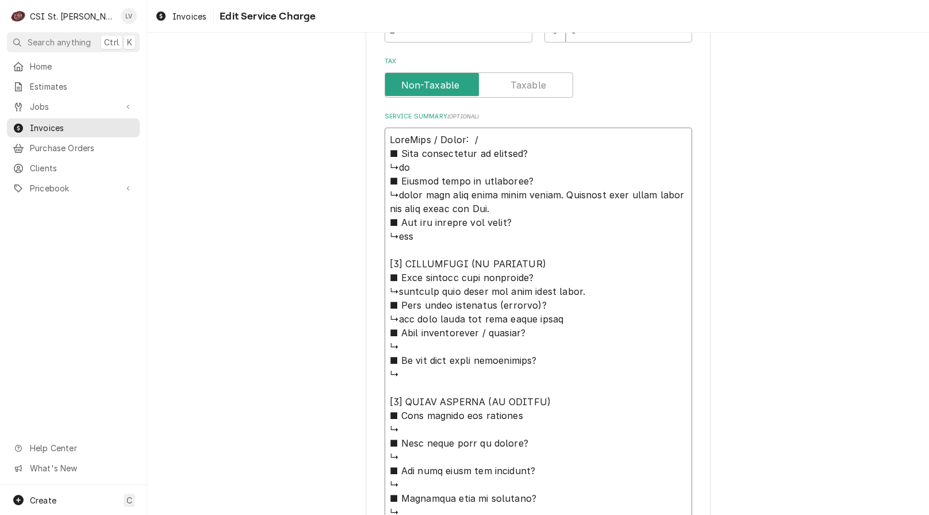
type textarea "AccuTemp / Model: / ■ 𝗨𝗻𝗶𝘁 𝗼𝗽𝗲𝗿𝗮𝘁𝗶𝗼𝗻𝗮𝗹 𝗼𝗻 𝗮𝗿𝗿𝗶𝘃𝗮𝗹? ↳no ■ 𝗘𝘅𝗽𝗹𝗮𝗶𝗻 𝘀𝘁𝗲𝗽𝘀 𝘁𝗼 𝗱𝗶𝗮𝗴𝗻…"
type textarea "x"
type textarea "AccuTemp / Model: / S ■ 𝗨𝗻𝗶𝘁 𝗼𝗽𝗲𝗿𝗮𝘁𝗶𝗼𝗻𝗮𝗹 𝗼𝗻 𝗮𝗿𝗿𝗶𝘃𝗮𝗹? ↳no ■ 𝗘𝘅𝗽𝗹𝗮𝗶𝗻 𝘀𝘁𝗲𝗽𝘀 𝘁𝗼 𝗱𝗶𝗮…"
type textarea "x"
type textarea "AccuTemp / Model: / Se ■ 𝗨𝗻𝗶𝘁 𝗼𝗽𝗲𝗿𝗮𝘁𝗶𝗼𝗻𝗮𝗹 𝗼𝗻 𝗮𝗿𝗿𝗶𝘃𝗮𝗹? ↳no ■ 𝗘𝘅𝗽𝗹𝗮𝗶𝗻 𝘀𝘁𝗲𝗽𝘀 𝘁𝗼 𝗱𝗶…"
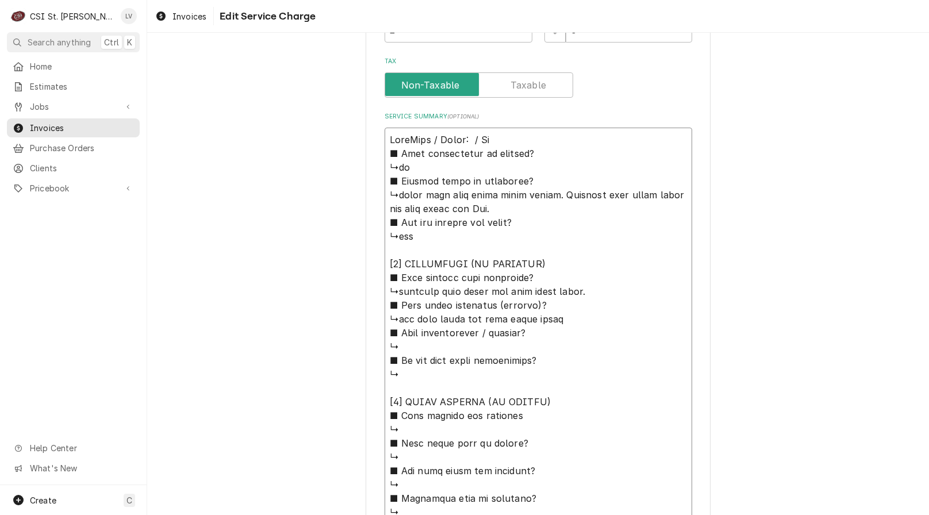
type textarea "x"
type textarea "AccuTemp / Model: / Ser ■ 𝗨𝗻𝗶𝘁 𝗼𝗽𝗲𝗿𝗮𝘁𝗶𝗼𝗻𝗮𝗹 𝗼𝗻 𝗮𝗿𝗿𝗶𝘃𝗮𝗹? ↳no ■ 𝗘𝘅𝗽𝗹𝗮𝗶𝗻 𝘀𝘁𝗲𝗽𝘀 𝘁𝗼 𝗱…"
type textarea "x"
type textarea "AccuTemp / Model: / Seri ■ 𝗨𝗻𝗶𝘁 𝗼𝗽𝗲𝗿𝗮𝘁𝗶𝗼𝗻𝗮𝗹 𝗼𝗻 𝗮𝗿𝗿𝗶𝘃𝗮𝗹? ↳no ■ 𝗘𝘅𝗽𝗹𝗮𝗶𝗻 𝘀𝘁𝗲𝗽𝘀 𝘁𝗼 …"
type textarea "x"
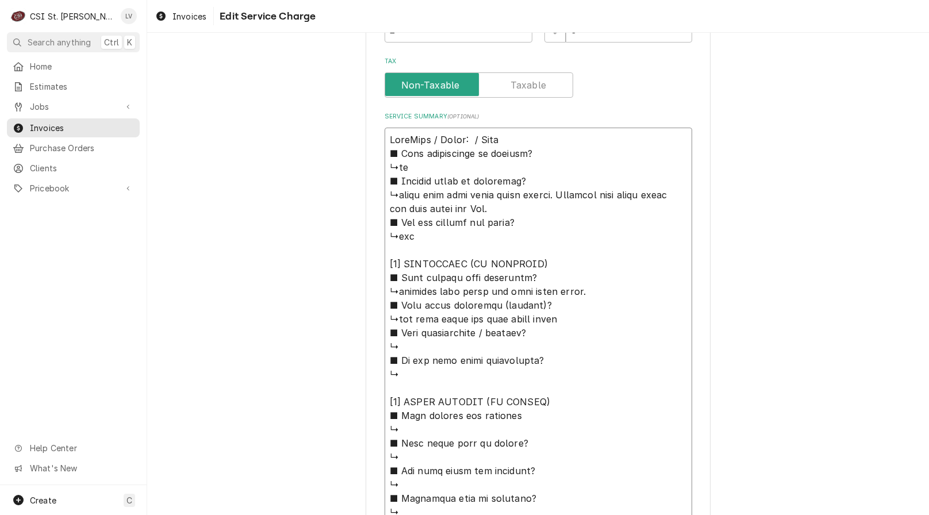
type textarea "AccuTemp / Model: / Seria ■ 𝗨𝗻𝗶𝘁 𝗼𝗽𝗲𝗿𝗮𝘁𝗶𝗼𝗻𝗮𝗹 𝗼𝗻 𝗮𝗿𝗿𝗶𝘃𝗮𝗹? ↳no ■ 𝗘𝘅𝗽𝗹𝗮𝗶𝗻 𝘀𝘁𝗲𝗽𝘀 𝘁𝗼…"
type textarea "x"
type textarea "AccuTemp / Model: / Serial ■ 𝗨𝗻𝗶𝘁 𝗼𝗽𝗲𝗿𝗮𝘁𝗶𝗼𝗻𝗮𝗹 𝗼𝗻 𝗮𝗿𝗿𝗶𝘃𝗮𝗹? ↳no ■ 𝗘𝘅𝗽𝗹𝗮𝗶𝗻 𝘀𝘁𝗲𝗽𝘀 𝘁…"
type textarea "x"
type textarea "AccuTemp / Model: / Serial: ■ 𝗨𝗻𝗶𝘁 𝗼𝗽𝗲𝗿𝗮𝘁𝗶𝗼𝗻𝗮𝗹 𝗼𝗻 𝗮𝗿𝗿𝗶𝘃𝗮𝗹? ↳no ■ 𝗘𝘅𝗽𝗹𝗮𝗶𝗻 𝘀𝘁𝗲𝗽𝘀 …"
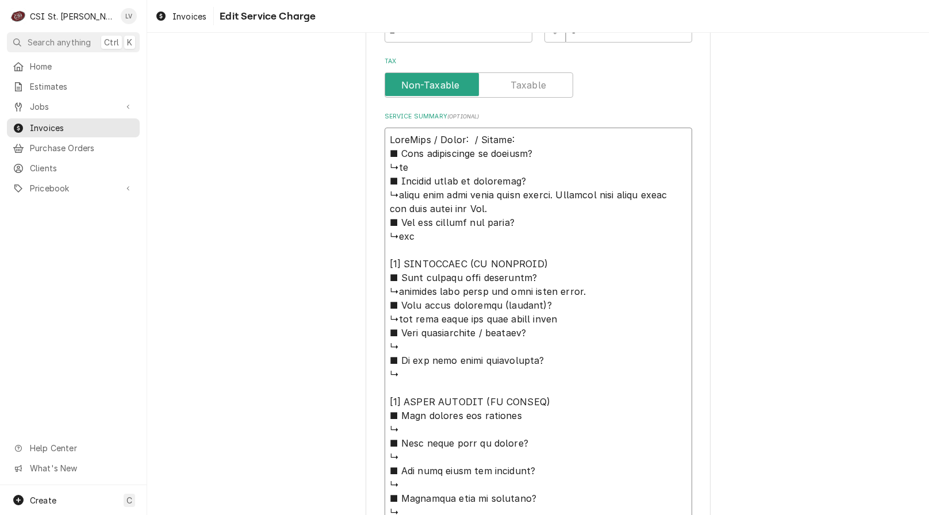
type textarea "x"
type textarea "AccuTemp / Model: / Serial: ■ 𝗨𝗻𝗶𝘁 𝗼𝗽𝗲𝗿𝗮𝘁𝗶𝗼𝗻𝗮𝗹 𝗼𝗻 𝗮𝗿𝗿𝗶𝘃𝗮𝗹? ↳no ■ 𝗘𝘅𝗽𝗹𝗮𝗶𝗻 𝘀𝘁𝗲𝗽𝘀 …"
type textarea "x"
type textarea "AccuTemp / Model: / Serial: ■ 𝗨𝗻𝗶𝘁 𝗼𝗽𝗲𝗿𝗮𝘁𝗶𝗼𝗻𝗮𝗹 𝗼𝗻 𝗮𝗿𝗿𝗶𝘃𝗮𝗹? ↳no ■ 𝗘𝘅𝗽𝗹𝗮𝗶𝗻 𝘀𝘁𝗲𝗽𝘀 …"
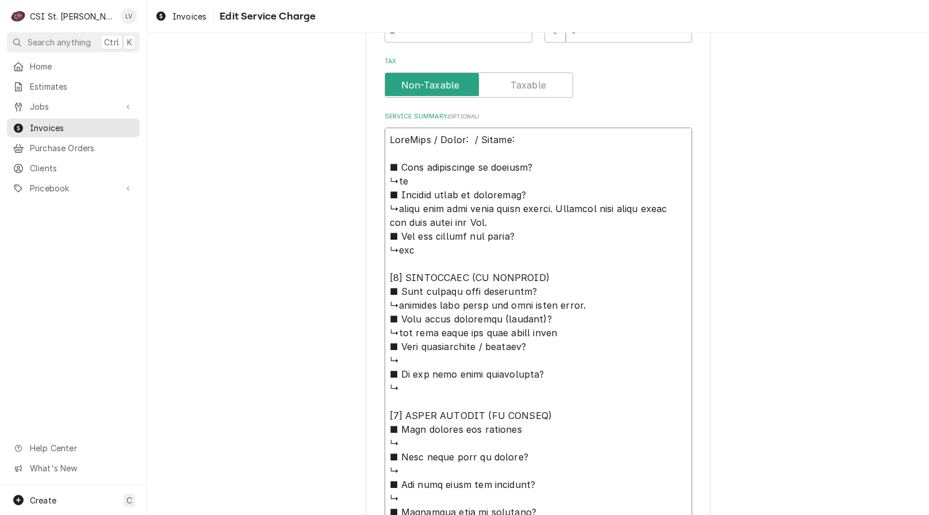
scroll to position [438, 0]
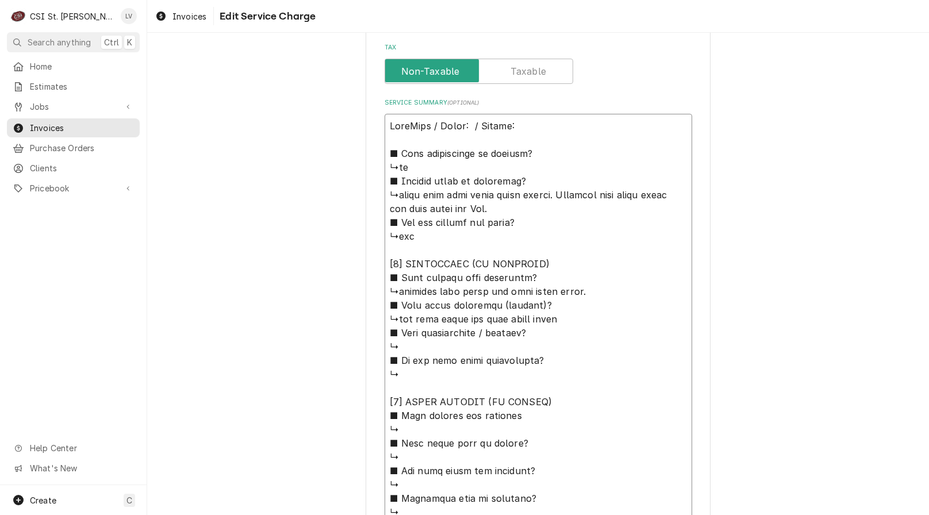
drag, startPoint x: 423, startPoint y: 197, endPoint x: 378, endPoint y: 162, distance: 57.4
click at [378, 162] on div "Use the fields below to edit this service charge Short Description Job | Servic…" at bounding box center [538, 233] width 345 height 1232
type textarea "x"
type textarea "AccuTemp / Model: / Serial: ■ 𝗨𝗻𝗶𝘁 𝗼𝗽𝗲𝗿𝗮𝘁𝗶𝗼𝗻𝗮𝗹 𝗼𝗻 𝗮𝗿𝗿𝗶𝘃𝗮𝗹? Funit high limit boa…"
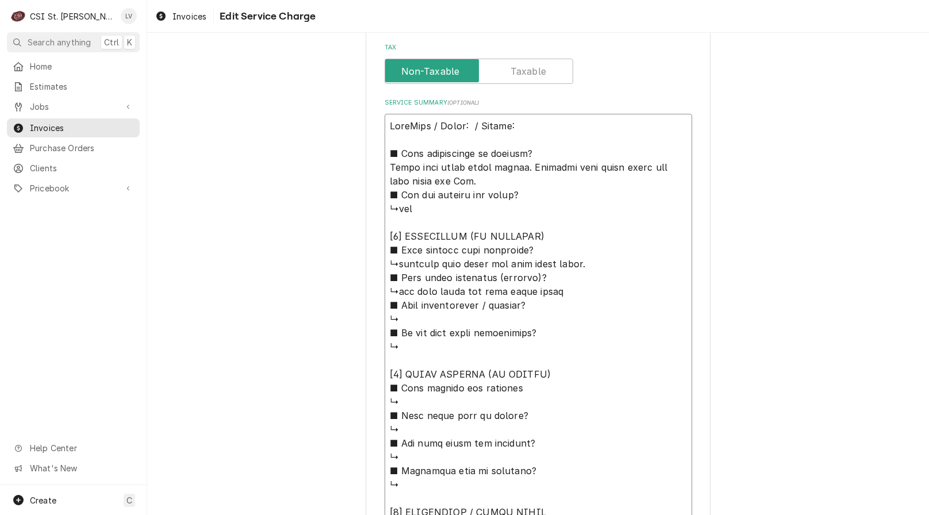
type textarea "x"
type textarea "AccuTemp / Model: / Serial: ■ 𝗨𝗻𝗶𝘁 𝗼𝗽𝗲𝗿𝗮𝘁𝗶𝗼𝗻𝗮𝗹 𝗼𝗻 𝗮𝗿𝗿𝗶𝘃𝗮𝗹? Founit high limit bo…"
type textarea "x"
type textarea "AccuTemp / Model: / Serial: ■ 𝗨𝗻𝗶𝘁 𝗼𝗽𝗲𝗿𝗮𝘁𝗶𝗼𝗻𝗮𝗹 𝗼𝗻 𝗮𝗿𝗿𝗶𝘃𝗮𝗹? Fouunit high limit b…"
type textarea "x"
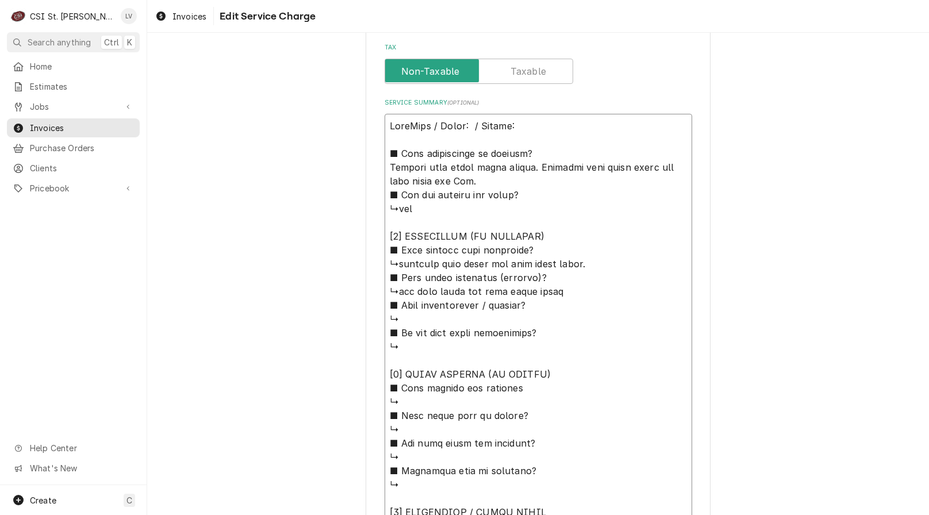
type textarea "AccuTemp / Model: / Serial: ■ 𝗨𝗻𝗶𝘁 𝗼𝗽𝗲𝗿𝗮𝘁𝗶𝗼𝗻𝗮𝗹 𝗼𝗻 𝗮𝗿𝗿𝗶𝘃𝗮𝗹? Foununit high limit …"
type textarea "x"
type textarea "AccuTemp / Model: / Serial: ■ 𝗨𝗻𝗶𝘁 𝗼𝗽𝗲𝗿𝗮𝘁𝗶𝗼𝗻𝗮𝗹 𝗼𝗻 𝗮𝗿𝗿𝗶𝘃𝗮𝗹? Foundunit high limit…"
type textarea "x"
type textarea "AccuTemp / Model: / Serial: ■ 𝗨𝗻𝗶𝘁 𝗼𝗽𝗲𝗿𝗮𝘁𝗶𝗼𝗻𝗮𝗹 𝗼𝗻 𝗮𝗿𝗿𝗶𝘃𝗮𝗹? Found unit high limi…"
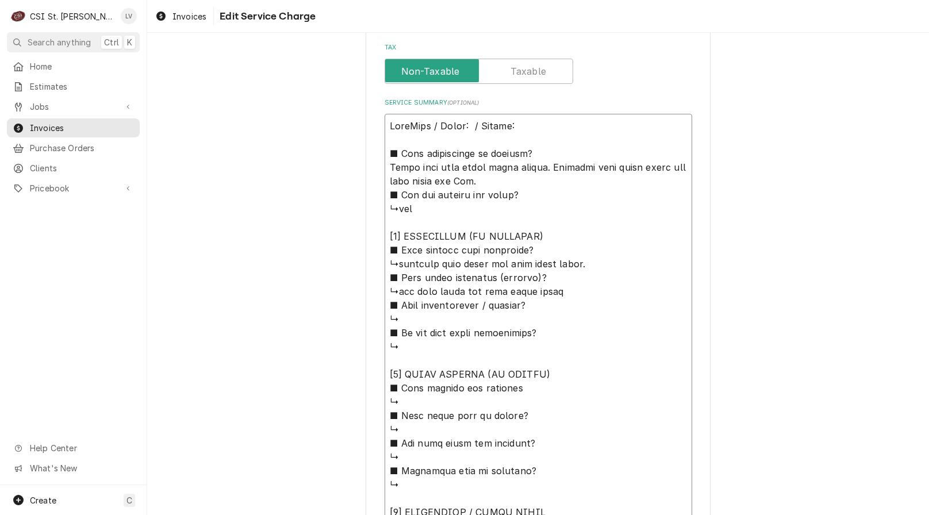
type textarea "x"
type textarea "AccuTemp / Model: / Serial: ■ 𝗨𝗻𝗶𝘁 𝗼𝗽𝗲𝗿𝗮𝘁𝗶𝗼𝗻𝗮𝗹 𝗼𝗻 𝗮𝗿𝗿𝗶𝘃𝗮𝗹? Found nit high limit…"
type textarea "x"
type textarea "AccuTemp / Model: / Serial: ■ 𝗨𝗻𝗶𝘁 𝗼𝗽𝗲𝗿𝗮𝘁𝗶𝗼𝗻𝗮𝗹 𝗼𝗻 𝗮𝗿𝗿𝗶𝘃𝗮𝗹? Found it high limit …"
type textarea "x"
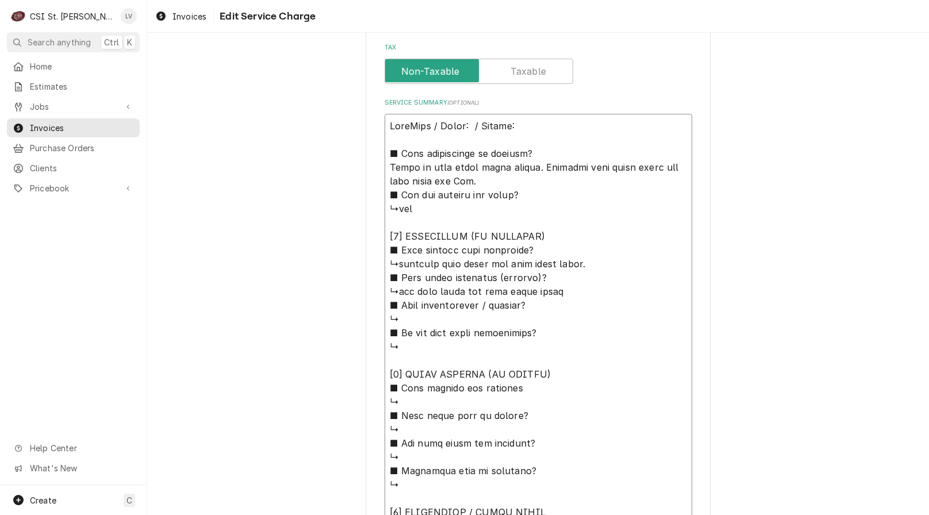
type textarea "AccuTemp / Model: / Serial: ■ 𝗨𝗻𝗶𝘁 𝗼𝗽𝗲𝗿𝗮𝘁𝗶𝗼𝗻𝗮𝗹 𝗼𝗻 𝗮𝗿𝗿𝗶𝘃𝗮𝗹? Found t high limit b…"
type textarea "x"
type textarea "AccuTemp / Model: / Serial: ■ 𝗨𝗻𝗶𝘁 𝗼𝗽𝗲𝗿𝗮𝘁𝗶𝗼𝗻𝗮𝗹 𝗼𝗻 𝗮𝗿𝗿𝗶𝘃𝗮𝗹? Found high limit boa…"
type textarea "x"
type textarea "AccuTemp / Model: / Serial: ■ 𝗨𝗻𝗶𝘁 𝗼𝗽𝗲𝗿𝗮𝘁𝗶𝗼𝗻𝗮𝗹 𝗼𝗻 𝗮𝗿𝗿𝗶𝘃𝗮𝗹? Found high limit boa…"
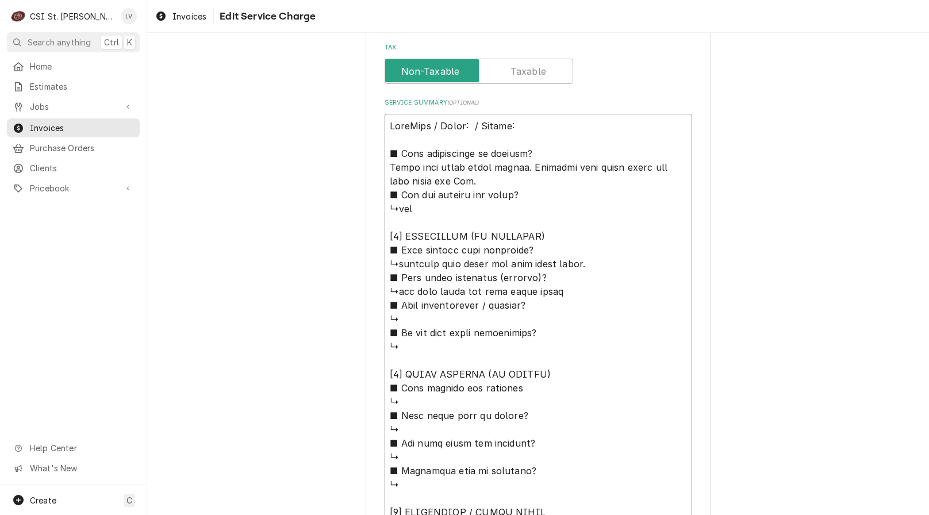
type textarea "x"
type textarea "AccuTemp / Model: / Serial: ■ 𝗨𝗻𝗶𝘁 𝗼𝗽𝗲𝗿𝗮𝘁𝗶𝗼𝗻𝗮𝗹 𝗼𝗻 𝗮𝗿𝗿𝗶𝘃𝗮𝗹? Found igh limit boar…"
type textarea "x"
type textarea "AccuTemp / Model: / Serial: ■ 𝗨𝗻𝗶𝘁 𝗼𝗽𝗲𝗿𝗮𝘁𝗶𝗼𝗻𝗮𝗹 𝗼𝗻 𝗮𝗿𝗿𝗶𝘃𝗮𝗹? Found gh limit board…"
type textarea "x"
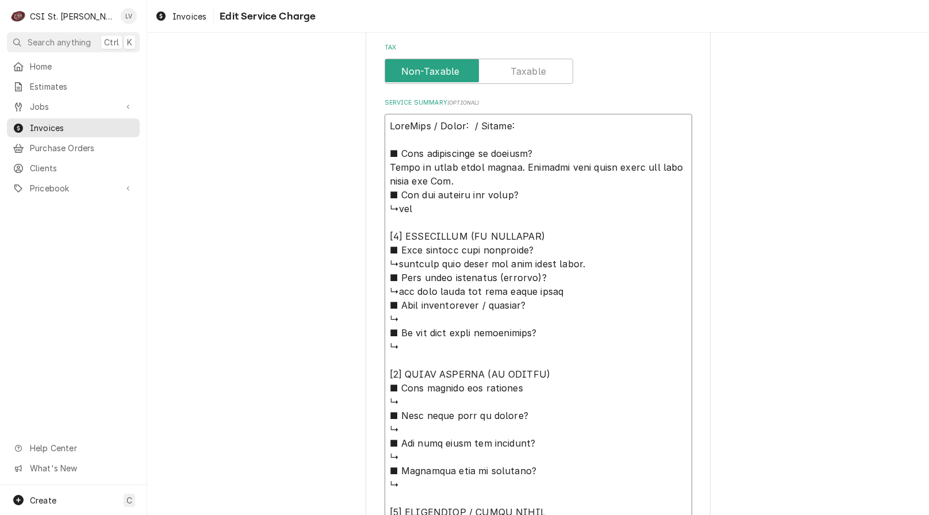
type textarea "AccuTemp / Model: / Serial: ■ 𝗨𝗻𝗶𝘁 𝗼𝗽𝗲𝗿𝗮𝘁𝗶𝗼𝗻𝗮𝗹 𝗼𝗻 𝗮𝗿𝗿𝗶𝘃𝗮𝗹? Found h limit board …"
type textarea "x"
type textarea "AccuTemp / Model: / Serial: ■ 𝗨𝗻𝗶𝘁 𝗼𝗽𝗲𝗿𝗮𝘁𝗶𝗼𝗻𝗮𝗹 𝗼𝗻 𝗮𝗿𝗿𝗶𝘃𝗮𝗹? Found limit board fa…"
type textarea "x"
type textarea "AccuTemp / Model: / Serial: ■ 𝗨𝗻𝗶𝘁 𝗼𝗽𝗲𝗿𝗮𝘁𝗶𝗼𝗻𝗮𝗹 𝗼𝗻 𝗮𝗿𝗿𝗶𝘃𝗮𝗹? Found limit board fa…"
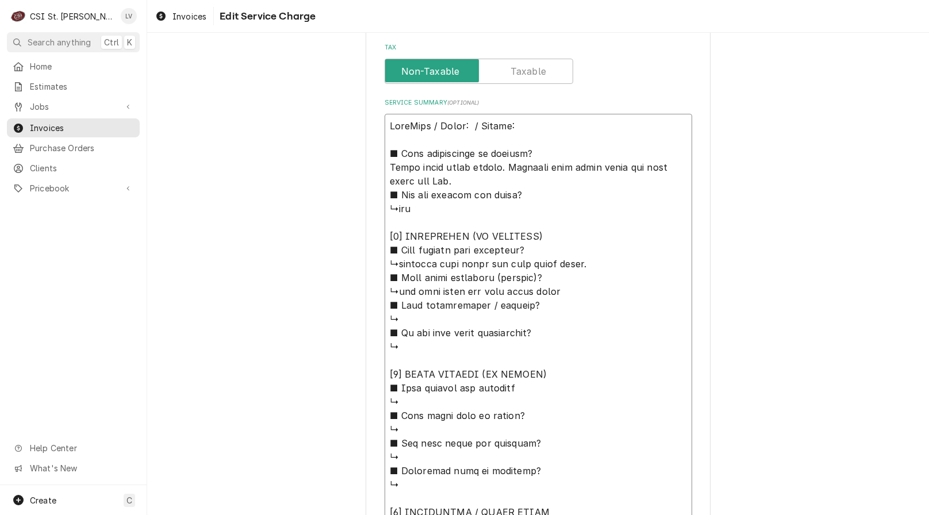
type textarea "x"
type textarea "AccuTemp / Model: / Serial: ■ 𝗨𝗻𝗶𝘁 𝗼𝗽𝗲𝗿𝗮𝘁𝗶𝗼𝗻𝗮𝗹 𝗼𝗻 𝗮𝗿𝗿𝗶𝘃𝗮𝗹? Found hlimit board f…"
type textarea "x"
type textarea "AccuTemp / Model: / Serial: ■ 𝗨𝗻𝗶𝘁 𝗼𝗽𝗲𝗿𝗮𝘁𝗶𝗼𝗻𝗮𝗹 𝗼𝗻 𝗮𝗿𝗿𝗶𝘃𝗮𝗹? Found hilimit board …"
type textarea "x"
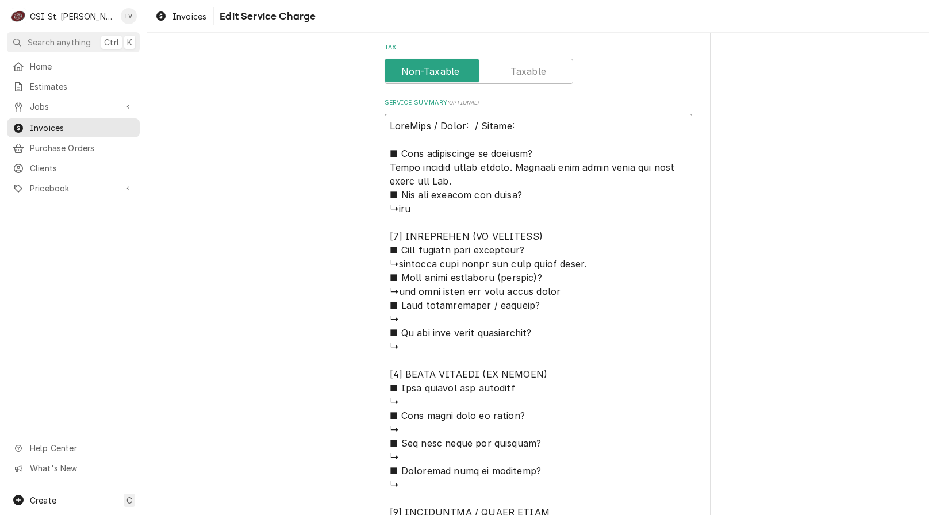
type textarea "AccuTemp / Model: / Serial: ■ 𝗨𝗻𝗶𝘁 𝗼𝗽𝗲𝗿𝗮𝘁𝗶𝗼𝗻𝗮𝗹 𝗼𝗻 𝗮𝗿𝗿𝗶𝘃𝗮𝗹? Found hi-limit board…"
click at [561, 169] on textarea "Service Summary ( optional )" at bounding box center [539, 423] width 308 height 618
type textarea "x"
type textarea "AccuTemp / Model: / Serial: ■ 𝗨𝗻𝗶𝘁 𝗼𝗽𝗲𝗿𝗮𝘁𝗶𝗼𝗻𝗮𝗹 𝗼𝗻 𝗮𝗿𝗿𝗶𝘃𝗮𝗹? Found hi-limit board…"
type textarea "x"
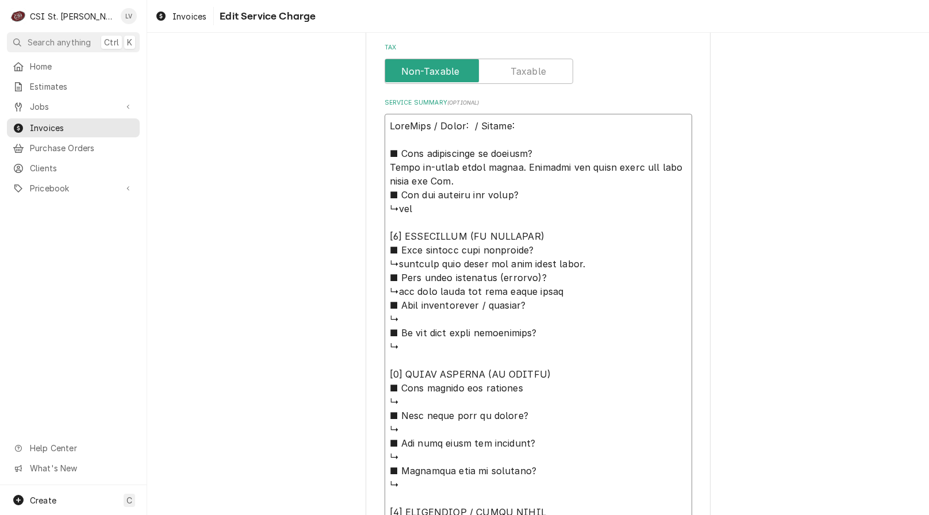
type textarea "AccuTemp / Model: / Serial: ■ 𝗨𝗻𝗶𝘁 𝗼𝗽𝗲𝗿𝗮𝘁𝗶𝗼𝗻𝗮𝗹 𝗼𝗻 𝗮𝗿𝗿𝗶𝘃𝗮𝗹? Found hi-limit board…"
type textarea "x"
type textarea "AccuTemp / Model: / Serial: ■ 𝗨𝗻𝗶𝘁 𝗼𝗽𝗲𝗿𝗮𝘁𝗶𝗼𝗻𝗮𝗹 𝗼𝗻 𝗮𝗿𝗿𝗶𝘃𝗮𝗹? Found hi-limit board…"
type textarea "x"
type textarea "AccuTemp / Model: / Serial: ■ 𝗨𝗻𝗶𝘁 𝗼𝗽𝗲𝗿𝗮𝘁𝗶𝗼𝗻𝗮𝗹 𝗼𝗻 𝗮𝗿𝗿𝗶𝘃𝗮𝗹? Found hi-limit board…"
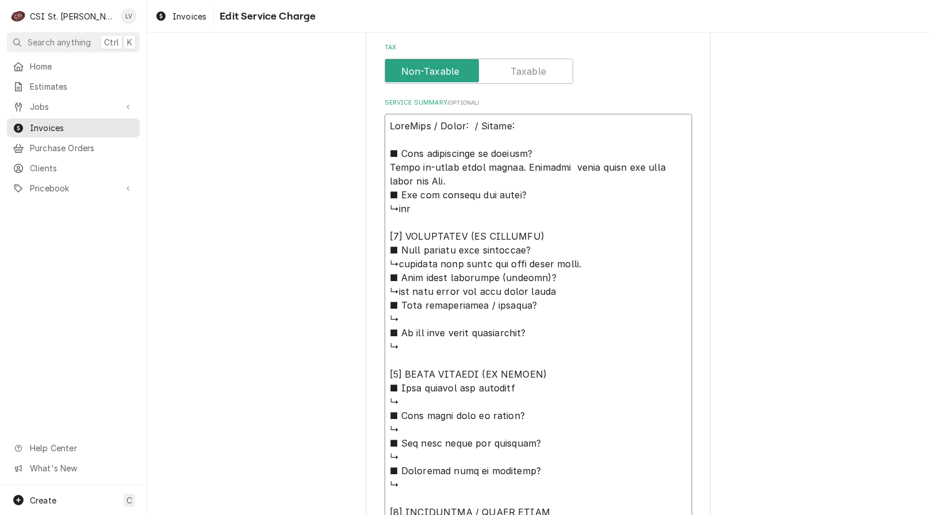
type textarea "x"
type textarea "AccuTemp / Model: / Serial: ■ 𝗨𝗻𝗶𝘁 𝗼𝗽𝗲𝗿𝗮𝘁𝗶𝗼𝗻𝗮𝗹 𝗼𝗻 𝗮𝗿𝗿𝗶𝘃𝗮𝗹? Found hi-limit board…"
type textarea "x"
type textarea "AccuTemp / Model: / Serial: ■ 𝗨𝗻𝗶𝘁 𝗼𝗽𝗲𝗿𝗮𝘁𝗶𝗼𝗻𝗮𝗹 𝗼𝗻 𝗮𝗿𝗿𝗶𝘃𝗮𝗹? Found hi-limit board…"
type textarea "x"
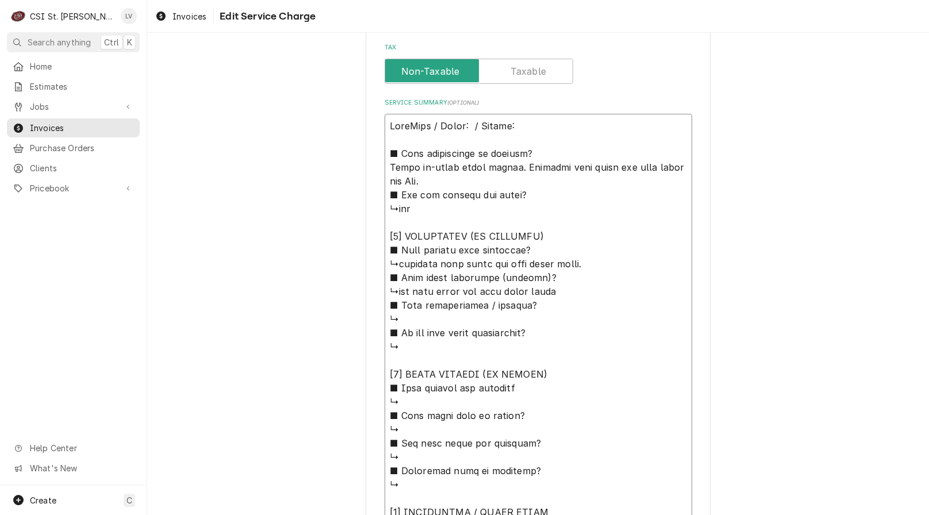
type textarea "AccuTemp / Model: / Serial: ■ 𝗨𝗻𝗶𝘁 𝗼𝗽𝗲𝗿𝗮𝘁𝗶𝗼𝗻𝗮𝗹 𝗼𝗻 𝗮𝗿𝗿𝗶𝘃𝗮𝗹? Found hi-limit board…"
type textarea "x"
type textarea "AccuTemp / Model: / Serial: ■ 𝗨𝗻𝗶𝘁 𝗼𝗽𝗲𝗿𝗮𝘁𝗶𝗼𝗻𝗮𝗹 𝗼𝗻 𝗮𝗿𝗿𝗶𝘃𝗮𝗹? Found hi-limit board…"
type textarea "x"
type textarea "AccuTemp / Model: / Serial: ■ 𝗨𝗻𝗶𝘁 𝗼𝗽𝗲𝗿𝗮𝘁𝗶𝗼𝗻𝗮𝗹 𝗼𝗻 𝗮𝗿𝗿𝗶𝘃𝗮𝗹? Found hi-limit board…"
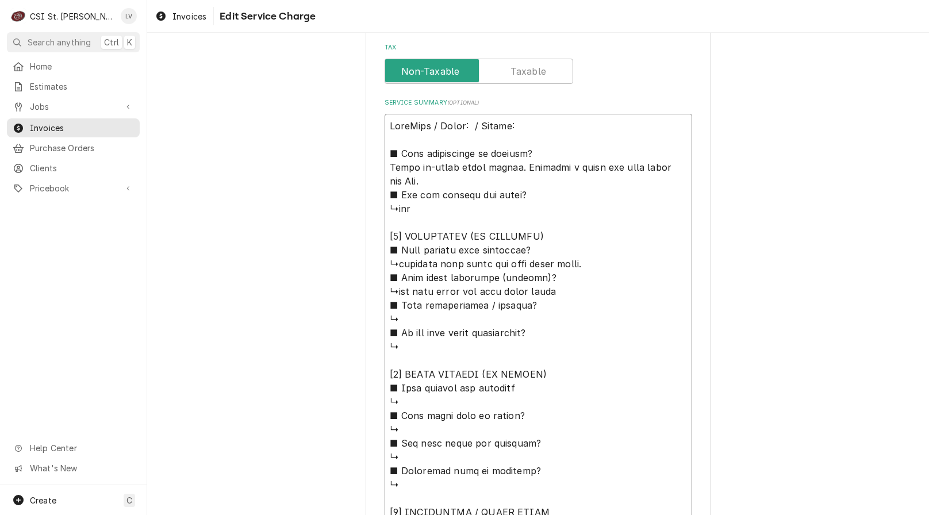
type textarea "x"
type textarea "AccuTemp / Model: / Serial: ■ 𝗨𝗻𝗶𝘁 𝗼𝗽𝗲𝗿𝗮𝘁𝗶𝗼𝗻𝗮𝗹 𝗼𝗻 𝗮𝗿𝗿𝗶𝘃𝗮𝗹? Found hi-limit board…"
type textarea "x"
type textarea "AccuTemp / Model: / Serial: ■ 𝗨𝗻𝗶𝘁 𝗼𝗽𝗲𝗿𝗮𝘁𝗶𝗼𝗻𝗮𝗹 𝗼𝗻 𝗮𝗿𝗿𝗶𝘃𝗮𝗹? Found hi-limit board…"
drag, startPoint x: 610, startPoint y: 168, endPoint x: 637, endPoint y: 178, distance: 28.4
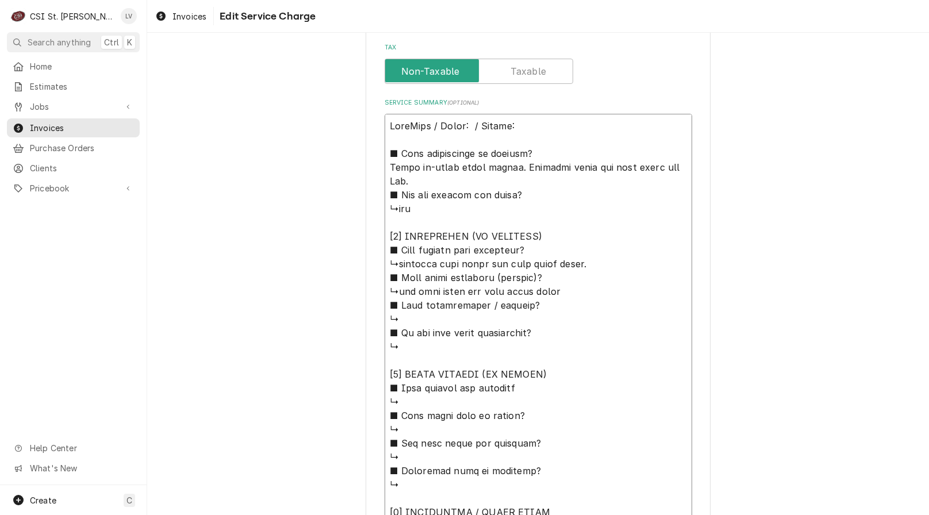
click at [612, 167] on textarea "Service Summary ( optional )" at bounding box center [539, 416] width 308 height 604
type textarea "x"
type textarea "AccuTemp / Model: / Serial: ■ 𝗨𝗻𝗶𝘁 𝗼𝗽𝗲𝗿𝗮𝘁𝗶𝗼𝗻𝗮𝗹 𝗼𝗻 𝗮𝗿𝗿𝗶𝘃𝗮𝗹? Found hi-limit board…"
type textarea "x"
type textarea "AccuTemp / Model: / Serial: ■ 𝗨𝗻𝗶𝘁 𝗼𝗽𝗲𝗿𝗮𝘁𝗶𝗼𝗻𝗮𝗹 𝗼𝗻 𝗮𝗿𝗿𝗶𝘃𝗮𝗹? Found hi-limit board…"
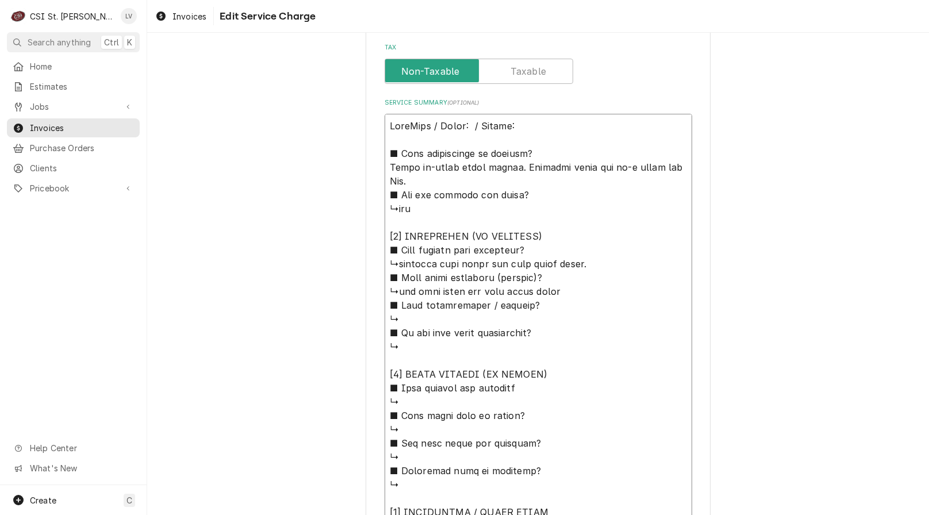
type textarea "x"
type textarea "AccuTemp / Model: / Serial: ■ 𝗨𝗻𝗶𝘁 𝗼𝗽𝗲𝗿𝗮𝘁𝗶𝗼𝗻𝗮𝗹 𝗼𝗻 𝗮𝗿𝗿𝗶𝘃𝗮𝗹? Found hi-limit board…"
type textarea "x"
type textarea "AccuTemp / Model: / Serial: ■ 𝗨𝗻𝗶𝘁 𝗼𝗽𝗲𝗿𝗮𝘁𝗶𝗼𝗻𝗮𝗹 𝗼𝗻 𝗮𝗿𝗿𝗶𝘃𝗮𝗹? Found hi-limit board…"
click at [631, 167] on textarea "Service Summary ( optional )" at bounding box center [539, 416] width 308 height 604
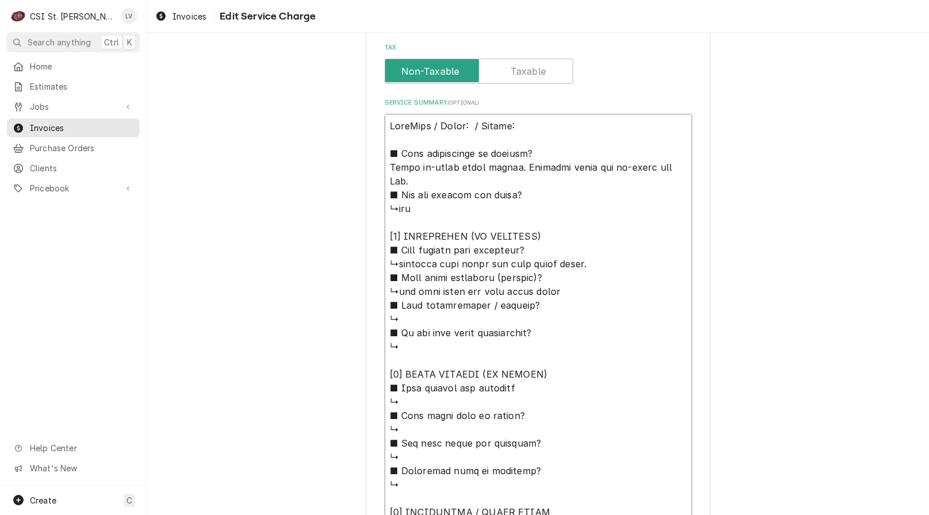
type textarea "x"
type textarea "AccuTemp / Model: / Serial: ■ 𝗨𝗻𝗶𝘁 𝗼𝗽𝗲𝗿𝗮𝘁𝗶𝗼𝗻𝗮𝗹 𝗼𝗻 𝗮𝗿𝗿𝗶𝘃𝗮𝗹? Found hi-limit board…"
type textarea "x"
type textarea "AccuTemp / Model: / Serial: ■ 𝗨𝗻𝗶𝘁 𝗼𝗽𝗲𝗿𝗮𝘁𝗶𝗼𝗻𝗮𝗹 𝗼𝗻 𝗮𝗿𝗿𝗶𝘃𝗮𝗹? Found hi-limit board…"
type textarea "x"
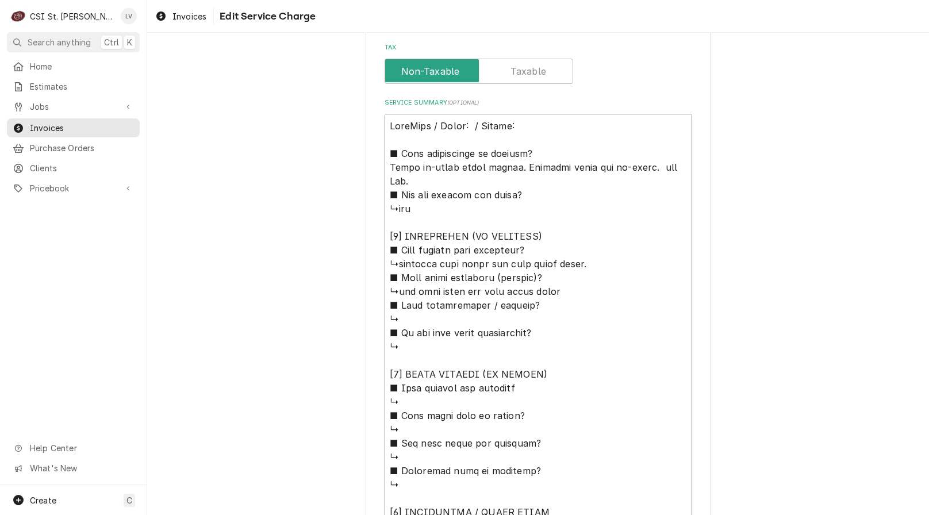
type textarea "AccuTemp / Model: / Serial: ■ 𝗨𝗻𝗶𝘁 𝗼𝗽𝗲𝗿𝗮𝘁𝗶𝗼𝗻𝗮𝗹 𝗼𝗻 𝗮𝗿𝗿𝗶𝘃𝗮𝗹? Found hi-limit board…"
type textarea "x"
type textarea "AccuTemp / Model: / Serial: ■ 𝗨𝗻𝗶𝘁 𝗼𝗽𝗲𝗿𝗮𝘁𝗶𝗼𝗻𝗮𝗹 𝗼𝗻 𝗮𝗿𝗿𝗶𝘃𝗮𝗹? Found hi-limit board…"
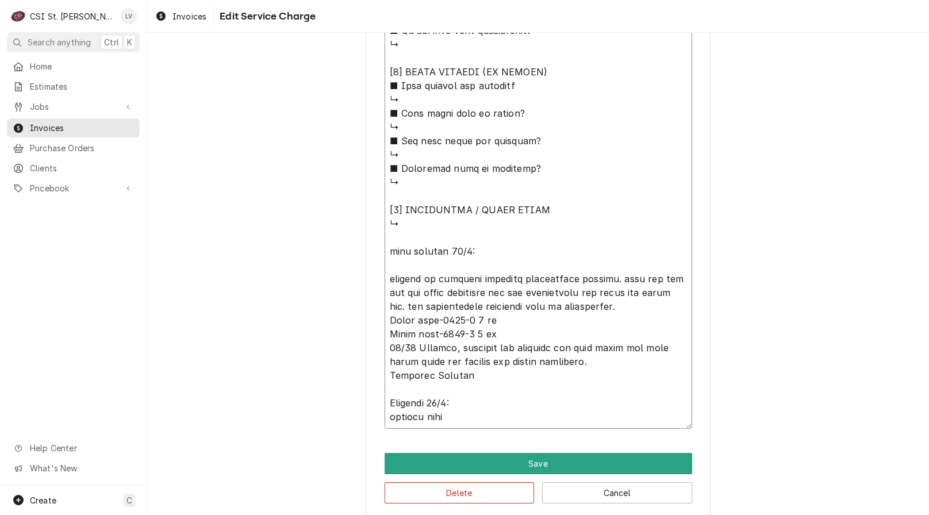
scroll to position [761, 0]
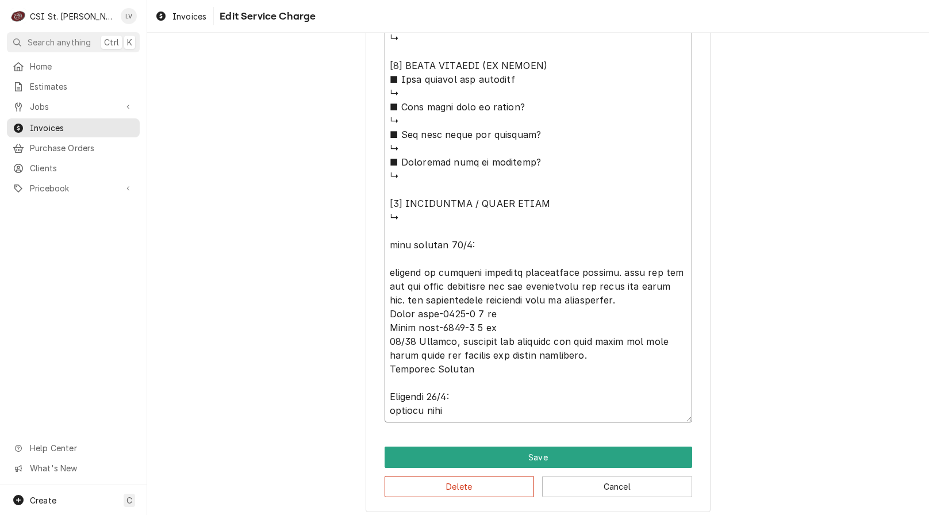
drag, startPoint x: 383, startPoint y: 194, endPoint x: 541, endPoint y: 261, distance: 171.6
click at [541, 261] on textarea "Service Summary ( optional )" at bounding box center [539, 106] width 308 height 631
type textarea "x"
type textarea "AccuTemp / Model: / Serial: ■ 𝗨𝗻𝗶𝘁 𝗼𝗽𝗲𝗿𝗮𝘁𝗶𝗼𝗻𝗮𝗹 𝗼𝗻 𝗮𝗿𝗿𝗶𝘃𝗮𝗹? Found hi-limit board…"
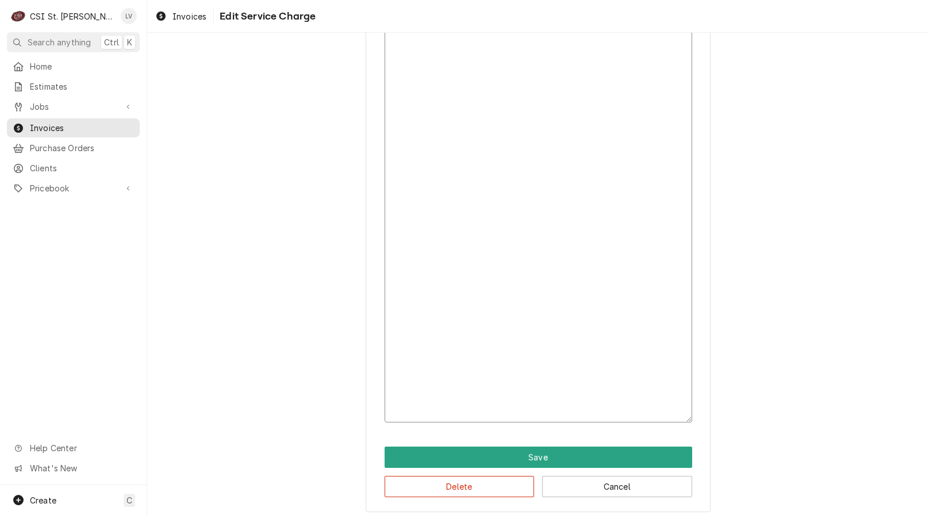
scroll to position [374, 0]
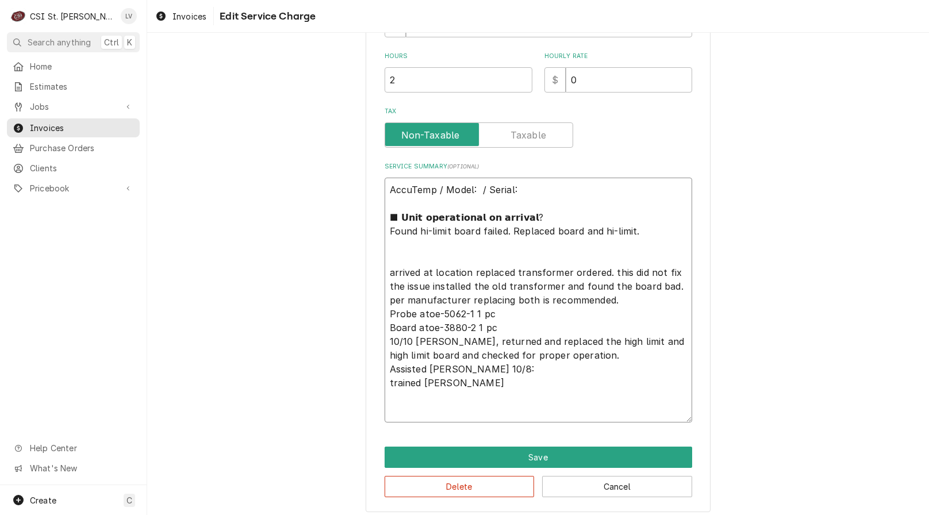
drag, startPoint x: 472, startPoint y: 274, endPoint x: 385, endPoint y: 277, distance: 86.3
click at [385, 276] on textarea "AccuTemp / Model: / Serial: ■ 𝗨𝗻𝗶𝘁 𝗼𝗽𝗲𝗿𝗮𝘁𝗶𝗼𝗻𝗮𝗹 𝗼𝗻 𝗮𝗿𝗿𝗶𝘃𝗮𝗹? Found hi-limit board…" at bounding box center [539, 300] width 308 height 245
click at [554, 273] on textarea "AccuTemp / Model: / Serial: ■ 𝗨𝗻𝗶𝘁 𝗼𝗽𝗲𝗿𝗮𝘁𝗶𝗼𝗻𝗮𝗹 𝗼𝗻 𝗮𝗿𝗿𝗶𝘃𝗮𝗹? Found hi-limit board…" at bounding box center [539, 300] width 308 height 245
click at [663, 272] on textarea "AccuTemp / Model: / Serial: ■ 𝗨𝗻𝗶𝘁 𝗼𝗽𝗲𝗿𝗮𝘁𝗶𝗼𝗻𝗮𝗹 𝗼𝗻 𝗮𝗿𝗿𝗶𝘃𝗮𝗹? Found hi-limit board…" at bounding box center [539, 300] width 308 height 245
click at [428, 286] on textarea "AccuTemp / Model: / Serial: ■ 𝗨𝗻𝗶𝘁 𝗼𝗽𝗲𝗿𝗮𝘁𝗶𝗼𝗻𝗮𝗹 𝗼𝗻 𝗮𝗿𝗿𝗶𝘃𝗮𝗹? Found hi-limit board…" at bounding box center [539, 300] width 308 height 245
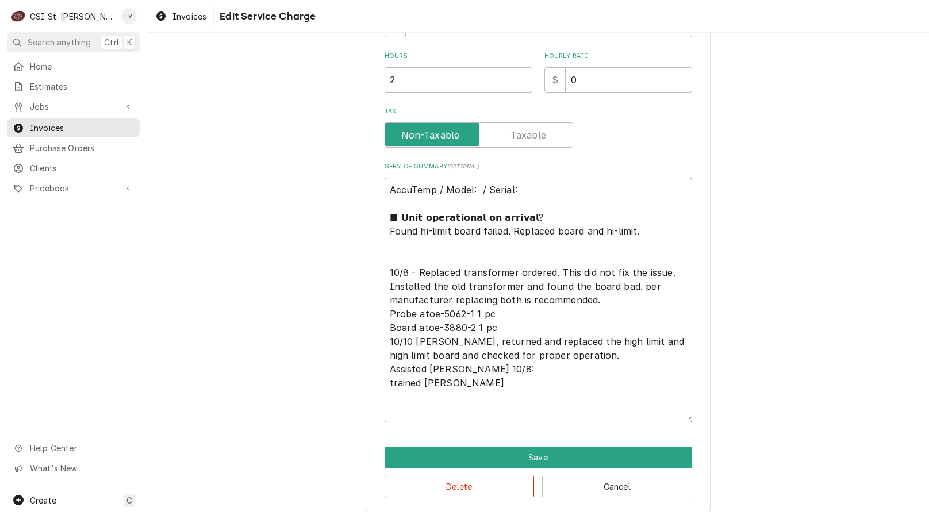
drag, startPoint x: 416, startPoint y: 230, endPoint x: 635, endPoint y: 232, distance: 219.7
click at [635, 232] on textarea "AccuTemp / Model: / Serial: ■ 𝗨𝗻𝗶𝘁 𝗼𝗽𝗲𝗿𝗮𝘁𝗶𝗼𝗻𝗮𝗹 𝗼𝗻 𝗮𝗿𝗿𝗶𝘃𝗮𝗹? Found hi-limit board…" at bounding box center [539, 300] width 308 height 245
drag, startPoint x: 564, startPoint y: 287, endPoint x: 635, endPoint y: 296, distance: 72.5
click at [635, 296] on textarea "AccuTemp / Model: / Serial: ■ 𝗨𝗻𝗶𝘁 𝗼𝗽𝗲𝗿𝗮𝘁𝗶𝗼𝗻𝗮𝗹 𝗼𝗻 𝗮𝗿𝗿𝗶𝘃𝗮𝗹? Found hi-limit board…" at bounding box center [539, 300] width 308 height 245
paste textarea "hi-limit board failed. Replaced board and hi-limit"
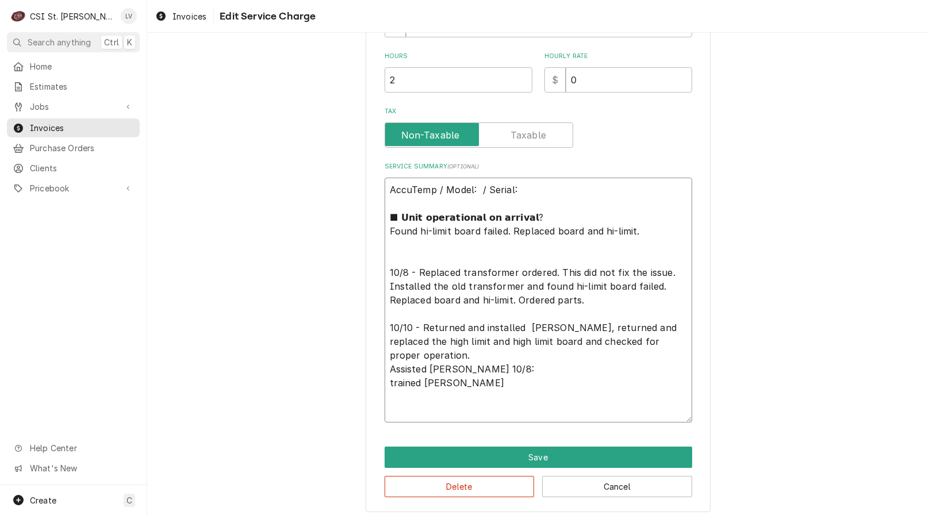
scroll to position [367, 0]
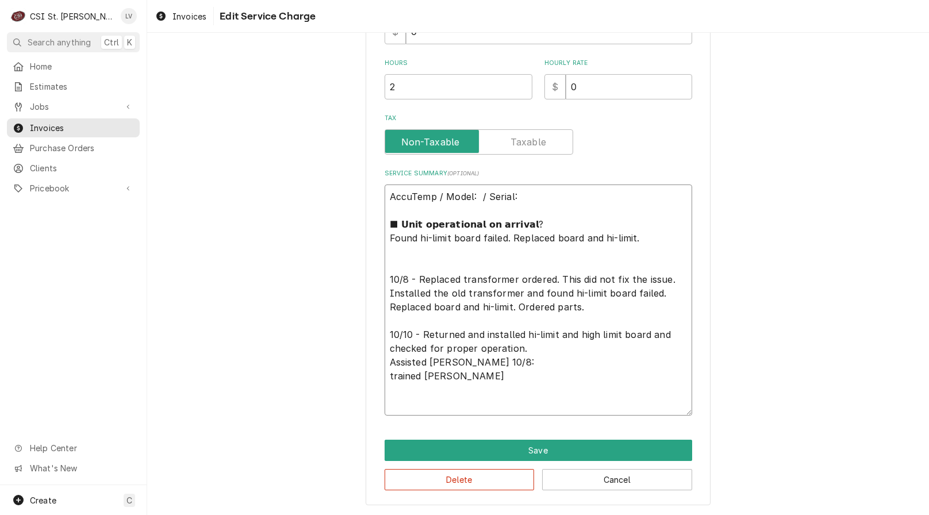
drag, startPoint x: 580, startPoint y: 334, endPoint x: 595, endPoint y: 329, distance: 15.1
click at [585, 331] on textarea "AccuTemp / Model: / Serial: ■ 𝗨𝗻𝗶𝘁 𝗼𝗽𝗲𝗿𝗮𝘁𝗶𝗼𝗻𝗮𝗹 𝗼𝗻 𝗮𝗿𝗿𝗶𝘃𝗮𝗹? Found hi-limit board…" at bounding box center [539, 300] width 308 height 231
click at [634, 338] on textarea "AccuTemp / Model: / Serial: ■ 𝗨𝗻𝗶𝘁 𝗼𝗽𝗲𝗿𝗮𝘁𝗶𝗼𝗻𝗮𝗹 𝗼𝗻 𝗮𝗿𝗿𝗶𝘃𝗮𝗹? Found hi-limit board…" at bounding box center [539, 300] width 308 height 231
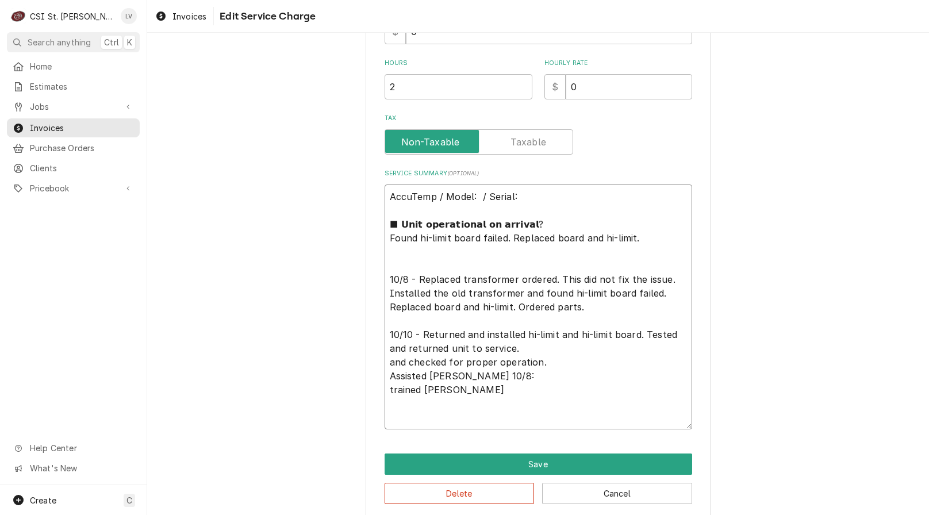
scroll to position [374, 0]
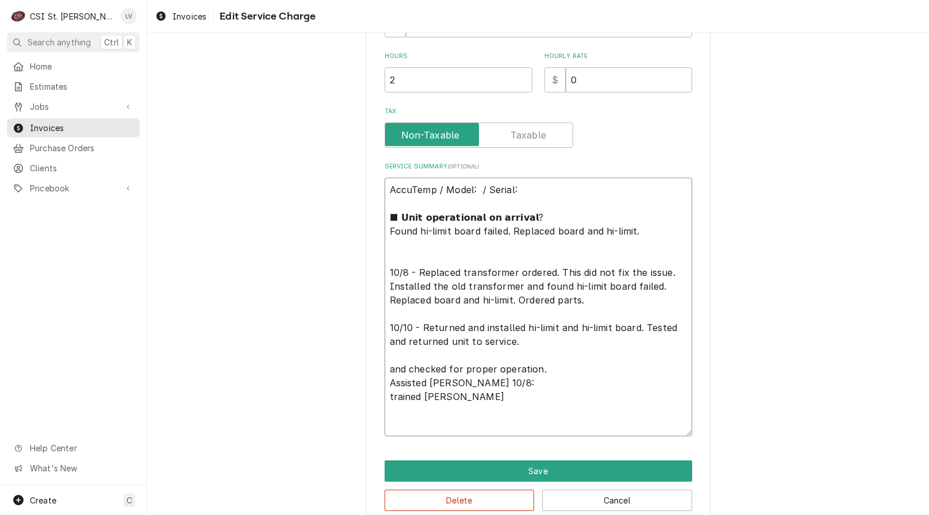
drag, startPoint x: 386, startPoint y: 369, endPoint x: 530, endPoint y: 436, distance: 158.5
click at [530, 436] on textarea "AccuTemp / Model: / Serial: ■ 𝗨𝗻𝗶𝘁 𝗼𝗽𝗲𝗿𝗮𝘁𝗶𝗼𝗻𝗮𝗹 𝗼𝗻 𝗮𝗿𝗿𝗶𝘃𝗮𝗹? Found hi-limit board…" at bounding box center [539, 307] width 308 height 259
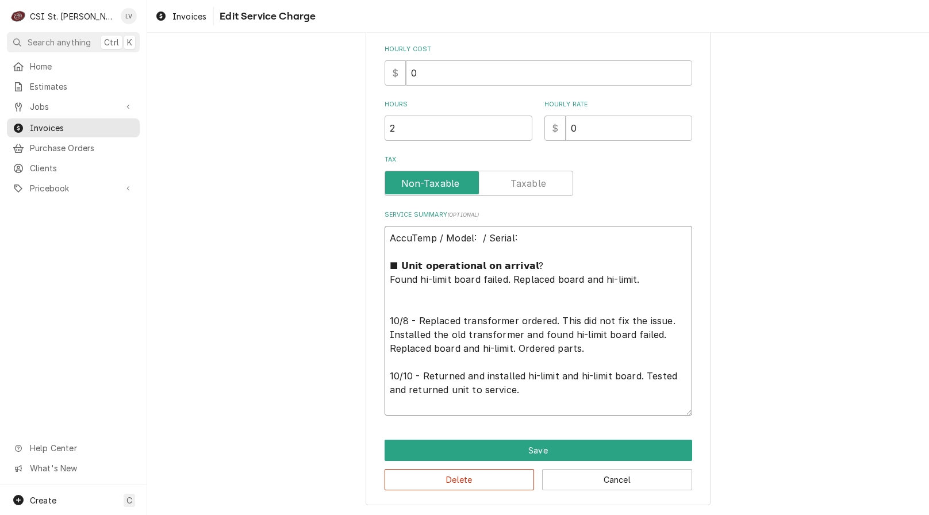
scroll to position [312, 0]
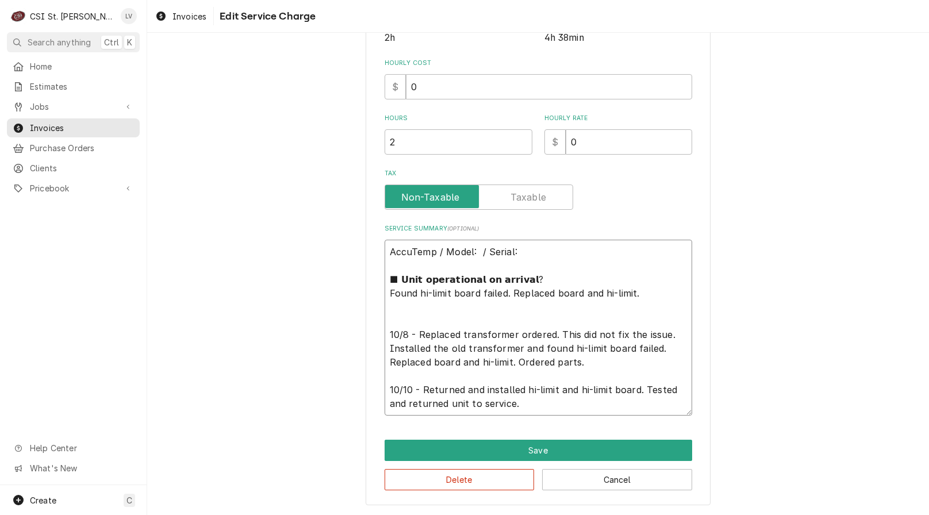
drag, startPoint x: 388, startPoint y: 279, endPoint x: 385, endPoint y: 324, distance: 45.5
click at [385, 324] on textarea "AccuTemp / Model: / Serial: ■ 𝗨𝗻𝗶𝘁 𝗼𝗽𝗲𝗿𝗮𝘁𝗶𝗼𝗻𝗮𝗹 𝗼𝗻 𝗮𝗿𝗿𝗶𝘃𝗮𝗹? Found hi-limit board…" at bounding box center [539, 328] width 308 height 176
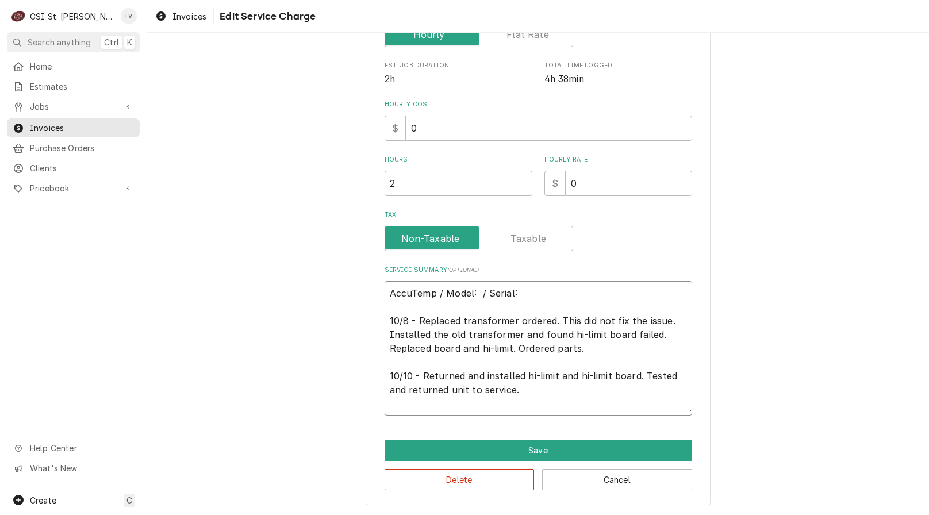
scroll to position [257, 0]
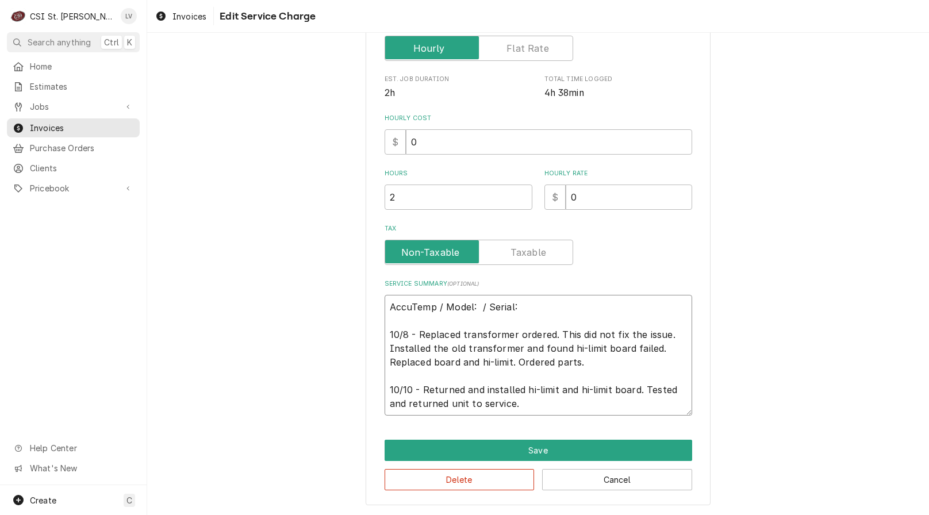
drag, startPoint x: 520, startPoint y: 407, endPoint x: 349, endPoint y: 281, distance: 212.7
click at [349, 280] on div "Use the fields below to edit this service charge Short Description Job | Servic…" at bounding box center [538, 152] width 782 height 728
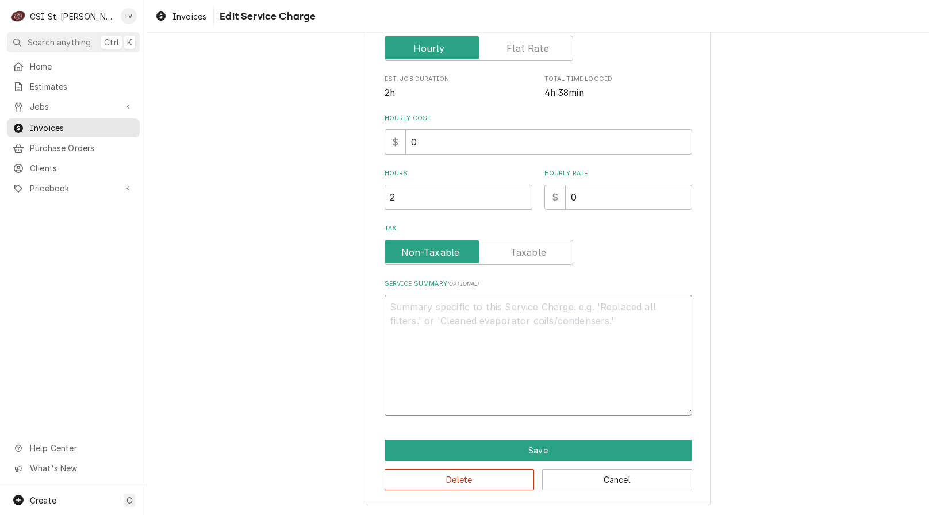
scroll to position [188, 0]
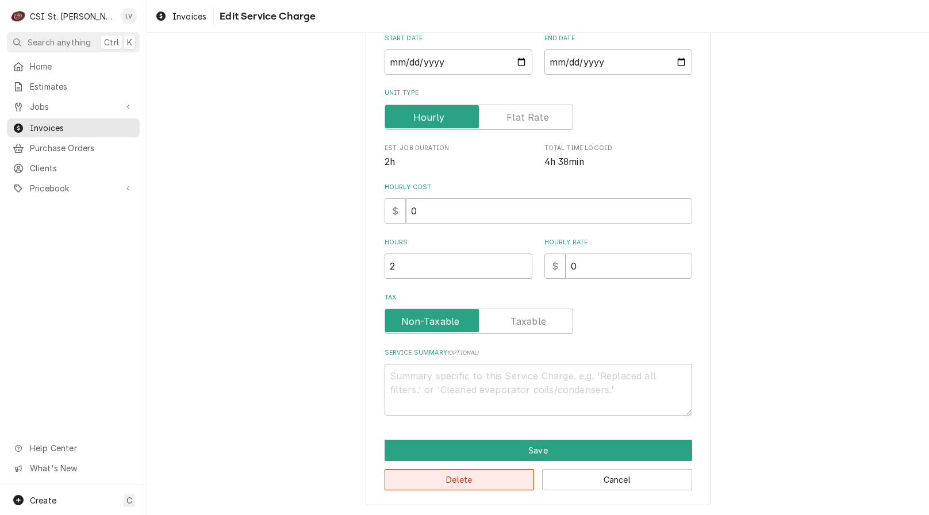
click at [420, 473] on button "Delete" at bounding box center [460, 479] width 150 height 21
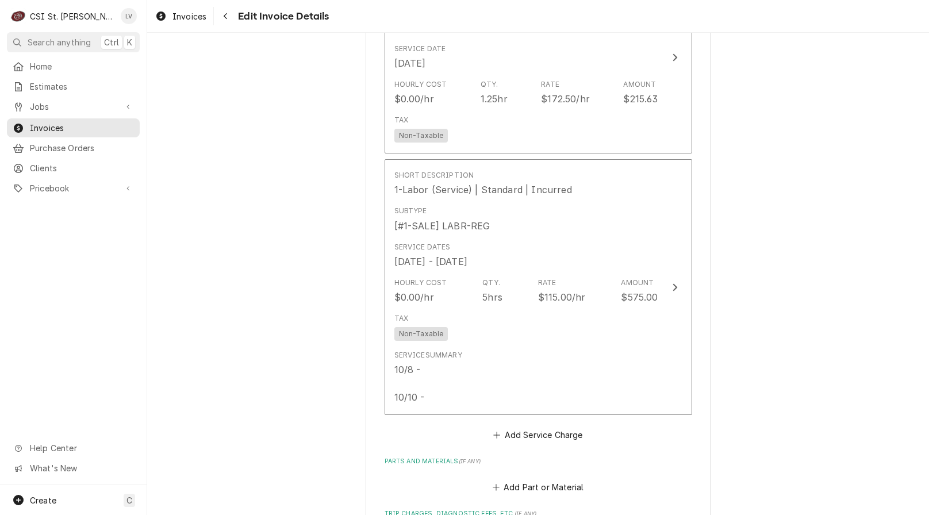
scroll to position [1029, 0]
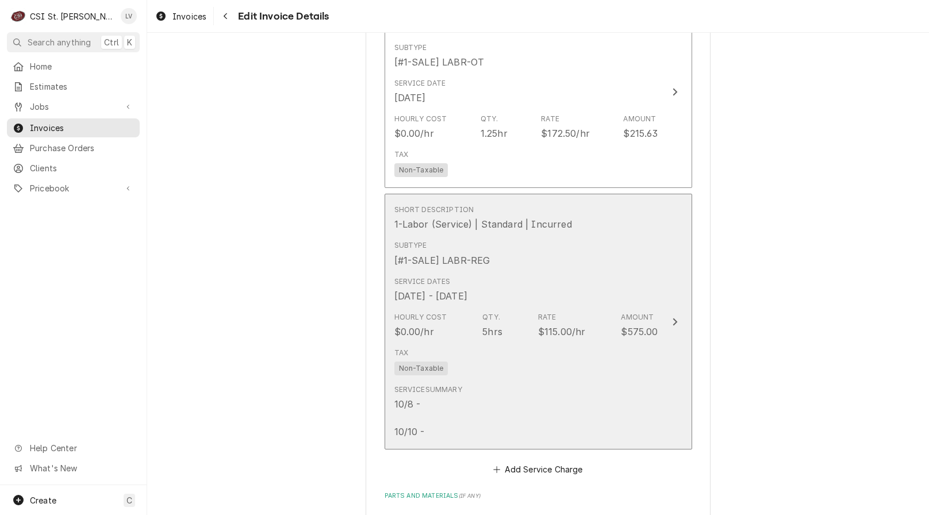
click at [515, 308] on div "Hourly Cost $0.00/hr Qty. 5hrs Rate $115.00/hr Amount $575.00" at bounding box center [527, 326] width 264 height 36
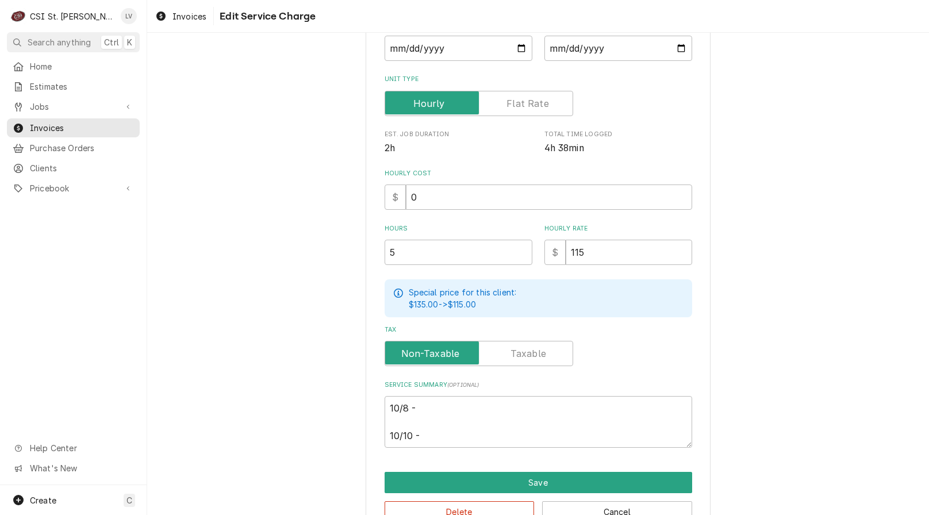
scroll to position [233, 0]
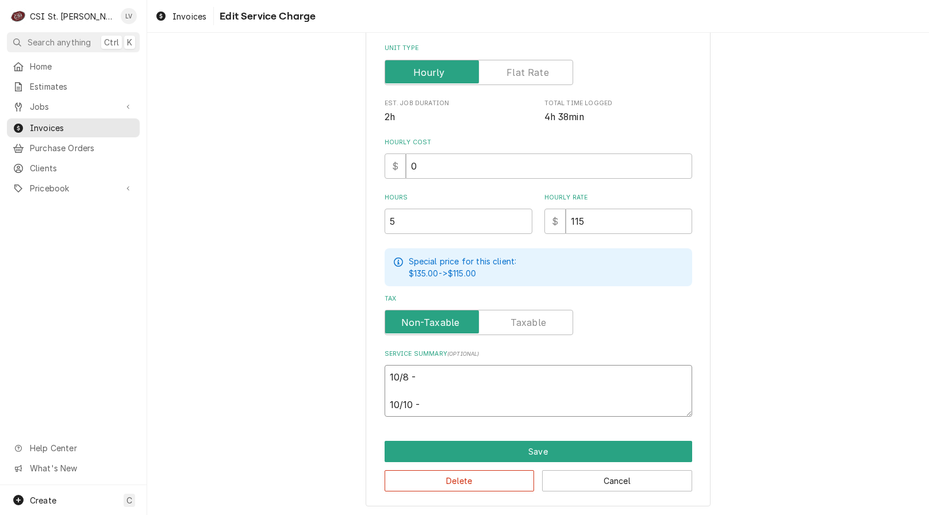
drag, startPoint x: 383, startPoint y: 373, endPoint x: 485, endPoint y: 405, distance: 106.6
click at [485, 405] on textarea "10/8 - 10/10 -" at bounding box center [539, 391] width 308 height 52
paste textarea "AccuTemp / Model: / Serial: 10/8 - Replaced transformer ordered. This did not f…"
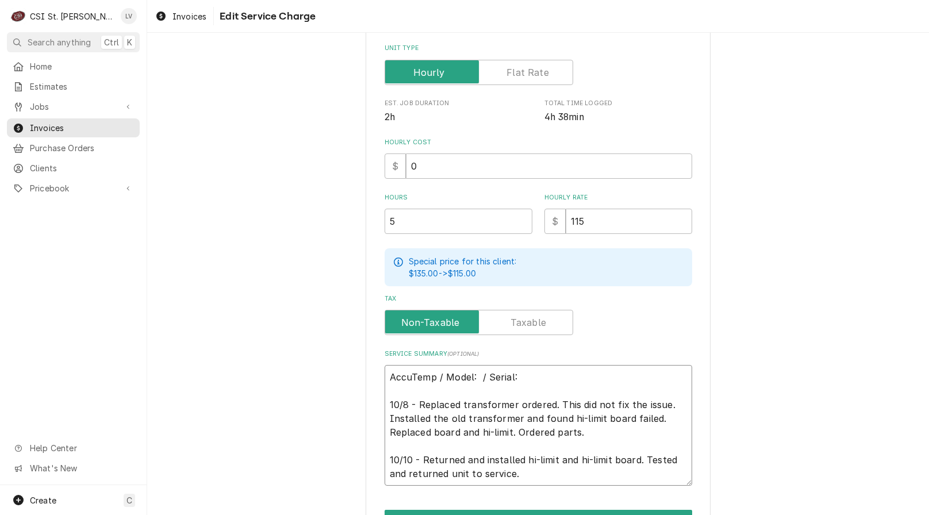
drag, startPoint x: 535, startPoint y: 377, endPoint x: 363, endPoint y: 388, distance: 172.3
click at [366, 388] on div "Use the fields below to edit this service charge Short Description 1-Labor (Ser…" at bounding box center [538, 198] width 345 height 753
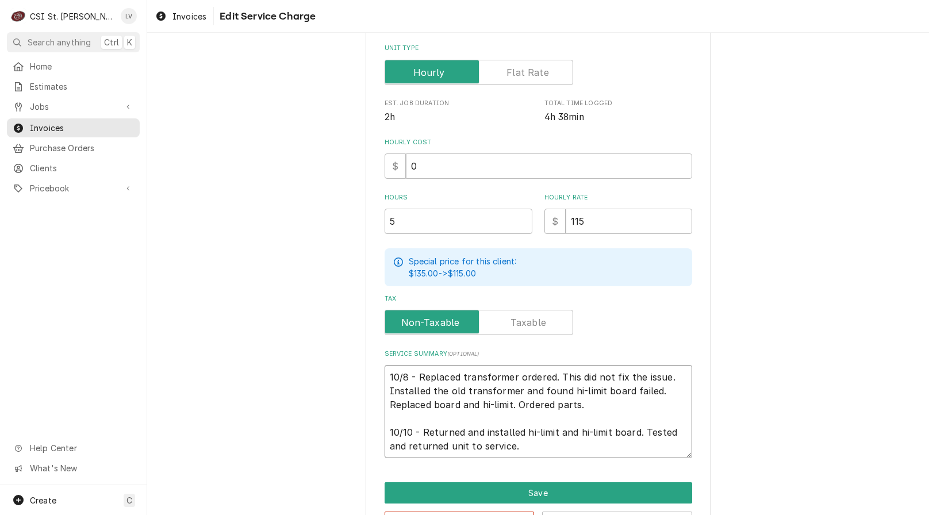
scroll to position [175, 0]
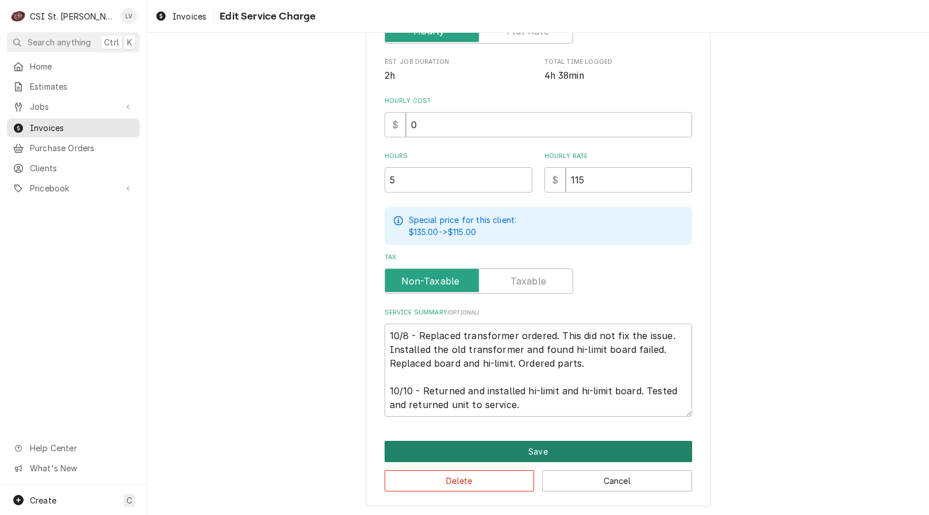
click at [517, 457] on button "Save" at bounding box center [539, 451] width 308 height 21
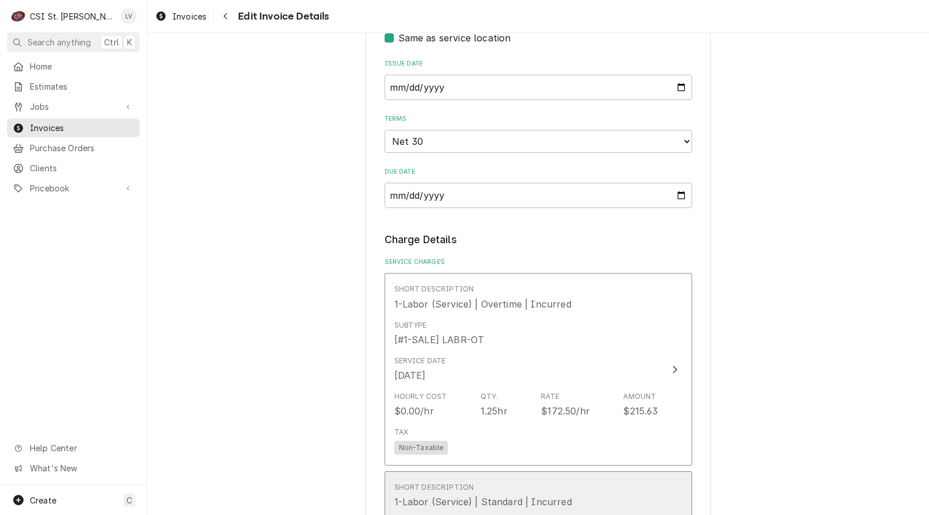
scroll to position [728, 0]
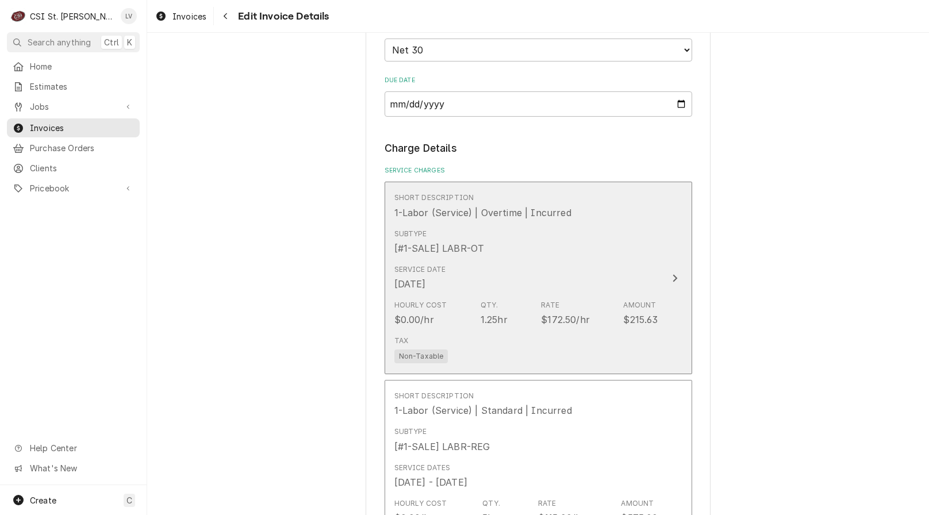
click at [493, 331] on div "Tax Non-Taxable" at bounding box center [527, 349] width 264 height 37
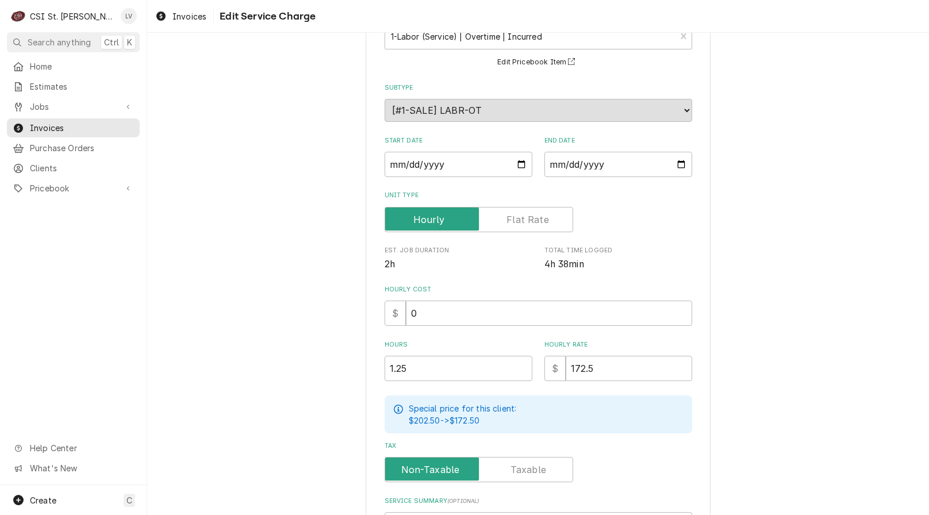
scroll to position [233, 0]
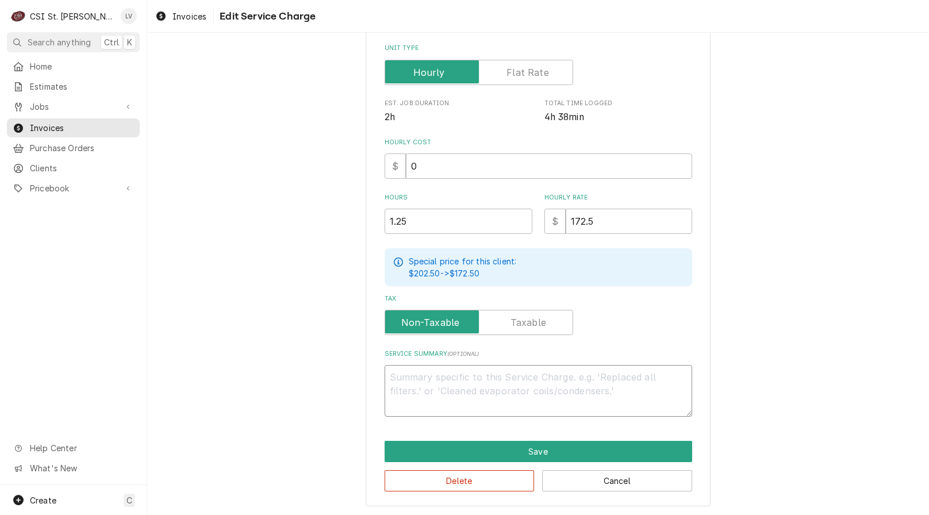
click at [427, 376] on textarea "Service Summary ( optional )" at bounding box center [539, 391] width 308 height 52
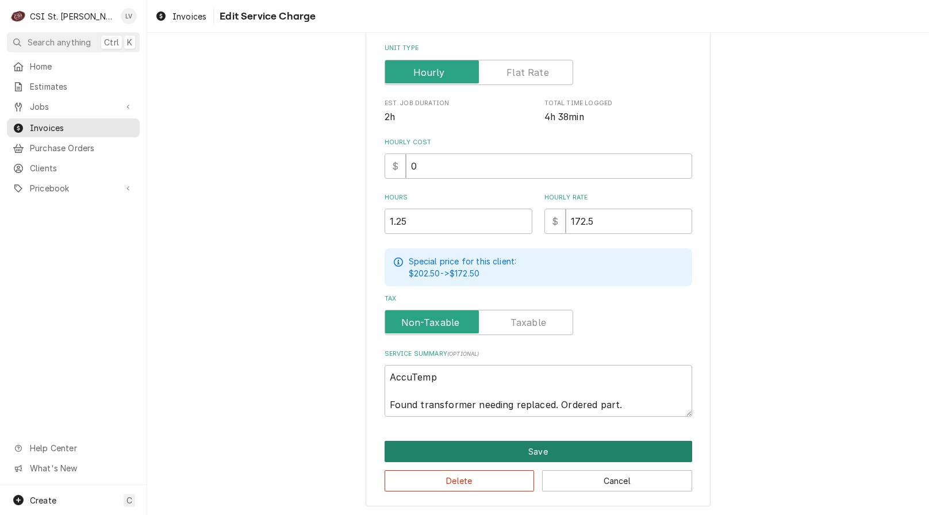
click at [477, 450] on button "Save" at bounding box center [539, 451] width 308 height 21
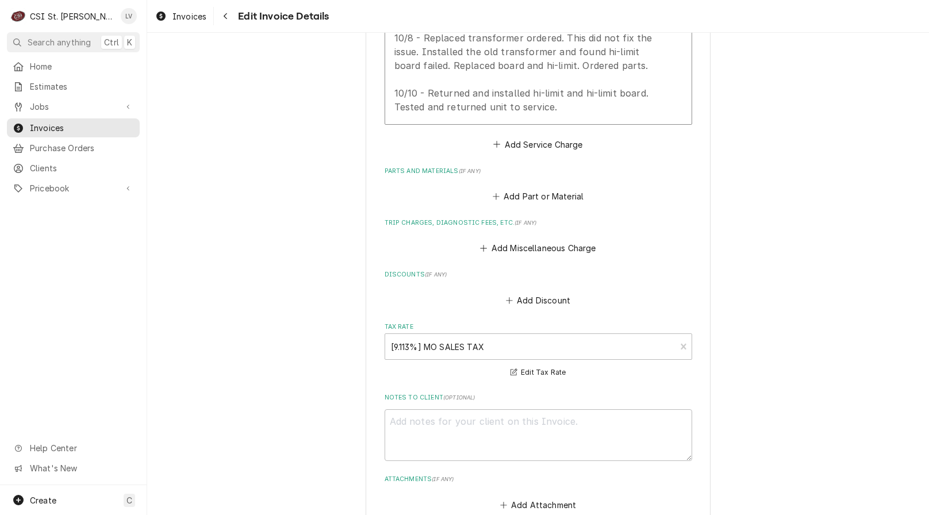
scroll to position [1461, 0]
click at [537, 238] on button "Add Miscellaneous Charge" at bounding box center [538, 246] width 120 height 16
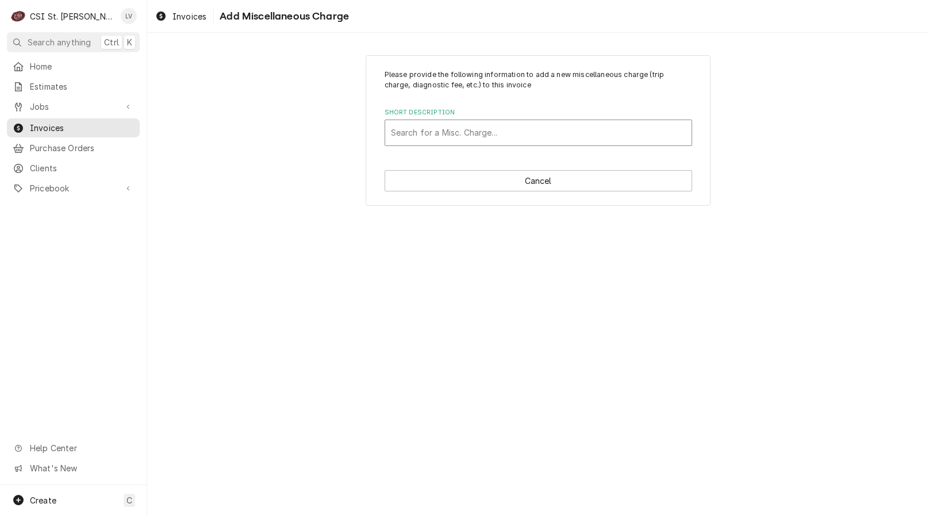
click at [427, 128] on div "Short Description" at bounding box center [538, 132] width 295 height 21
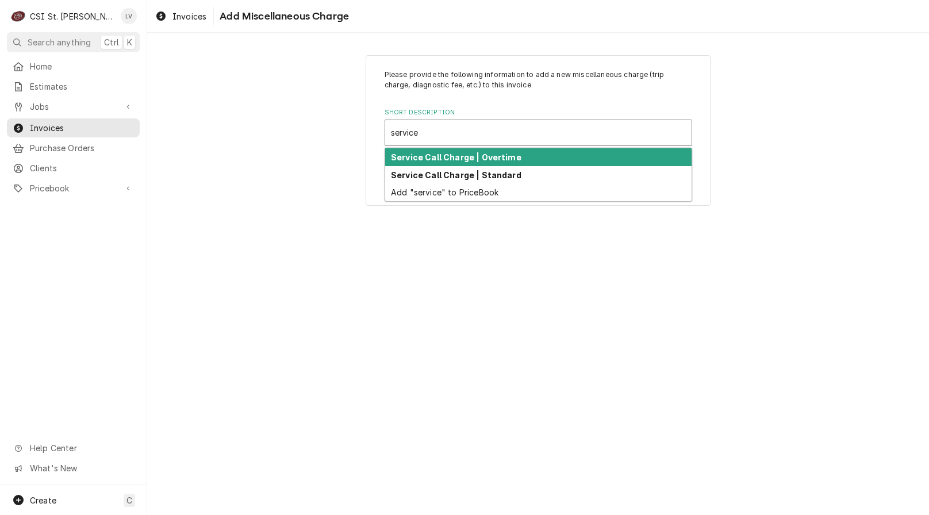
click at [414, 157] on strong "Service Call Charge | Overtime" at bounding box center [456, 157] width 131 height 10
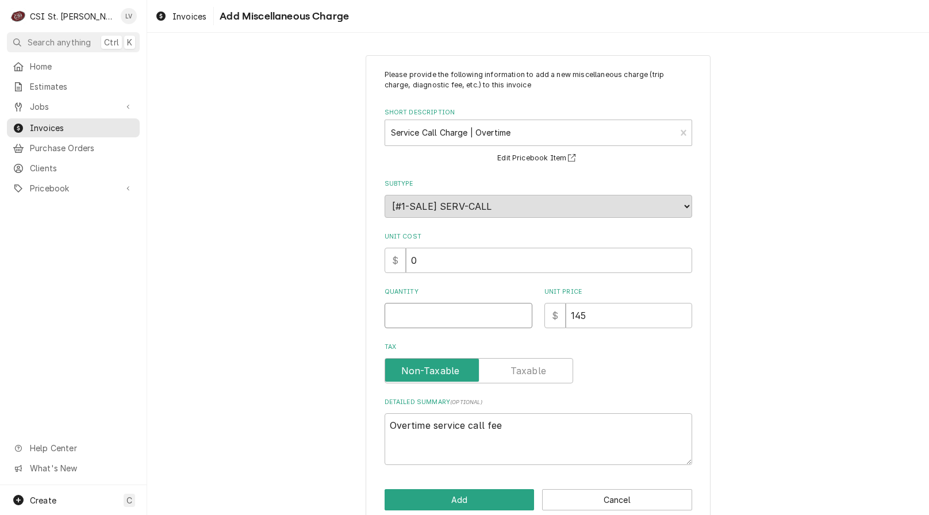
click at [394, 313] on input "Quantity" at bounding box center [459, 315] width 148 height 25
click at [409, 504] on button "Add" at bounding box center [460, 499] width 150 height 21
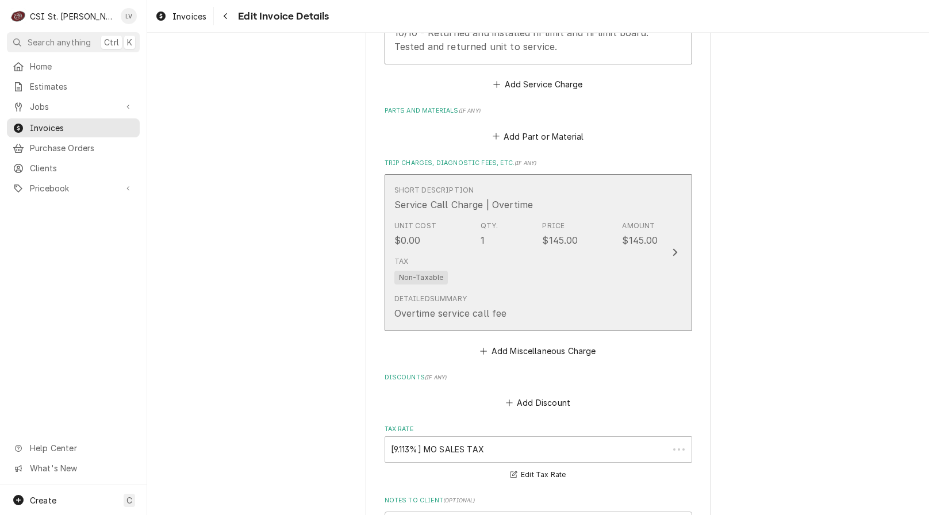
scroll to position [1519, 0]
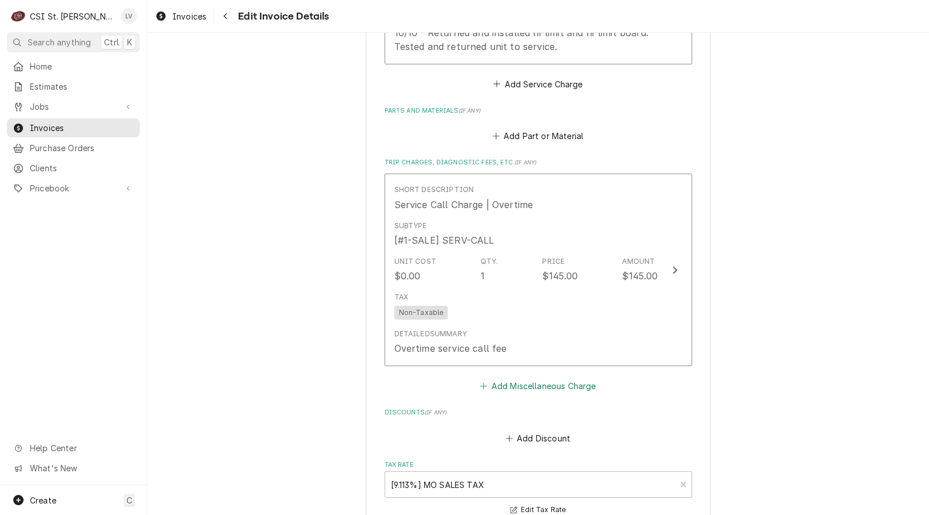
click at [514, 378] on button "Add Miscellaneous Charge" at bounding box center [538, 386] width 120 height 16
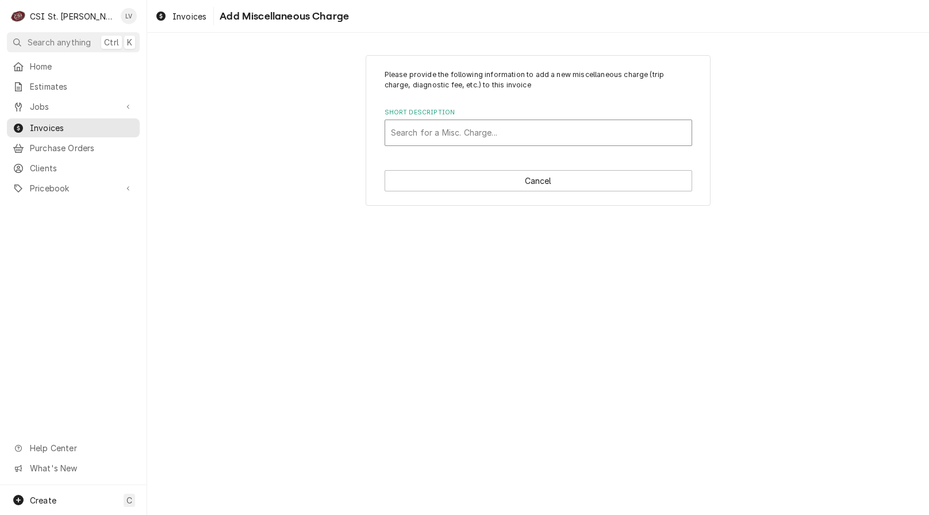
click at [430, 128] on div "Short Description" at bounding box center [538, 132] width 295 height 21
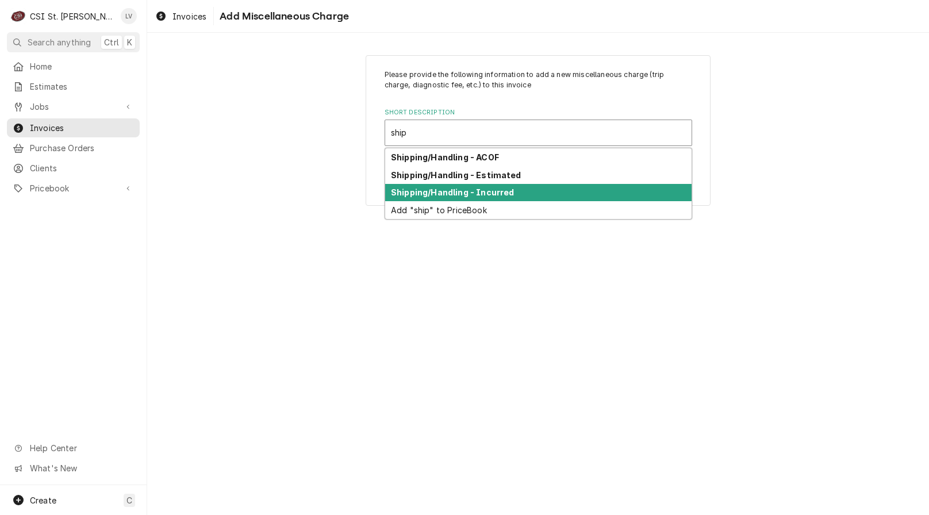
click at [446, 190] on strong "Shipping/Handling - Incurred" at bounding box center [452, 192] width 123 height 10
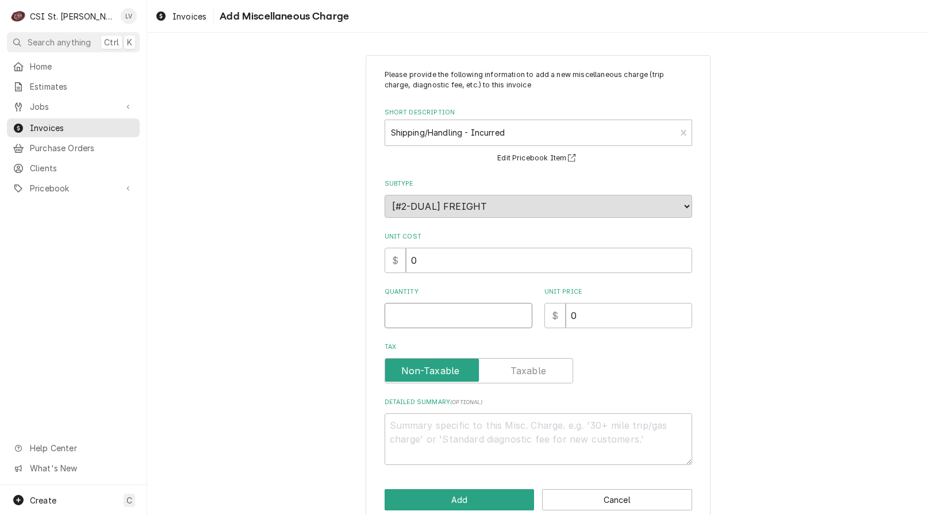
click at [402, 317] on input "Quantity" at bounding box center [459, 315] width 148 height 25
click at [420, 499] on button "Add" at bounding box center [460, 499] width 150 height 21
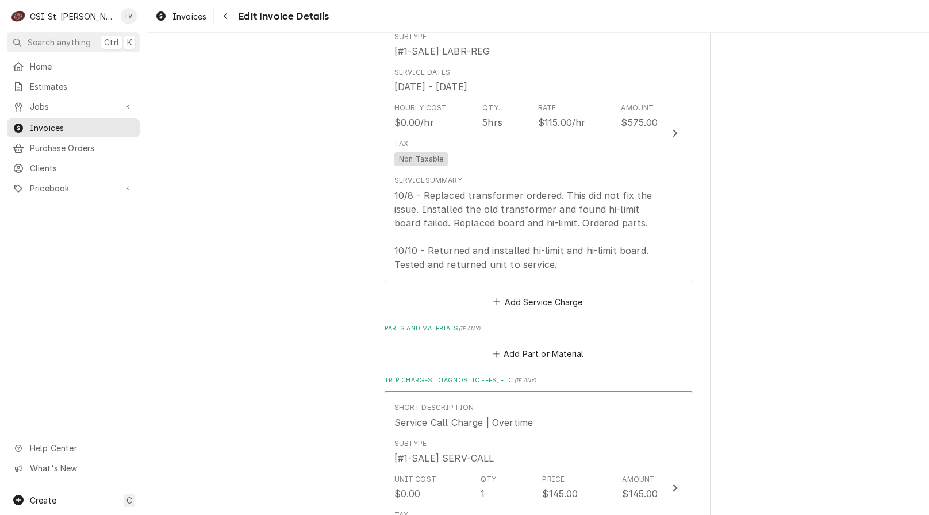
scroll to position [1232, 0]
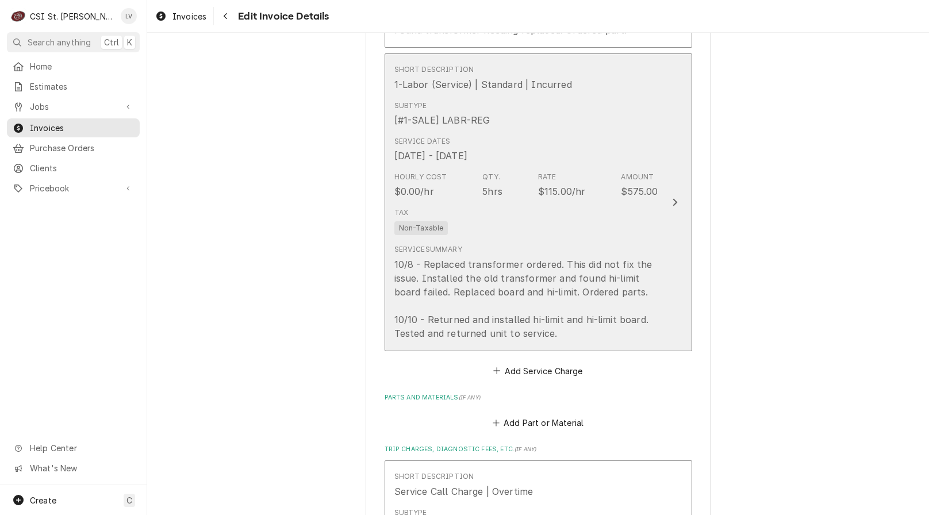
click at [453, 258] on div "10/8 - Replaced transformer ordered. This did not fix the issue. Installed the …" at bounding box center [527, 299] width 264 height 83
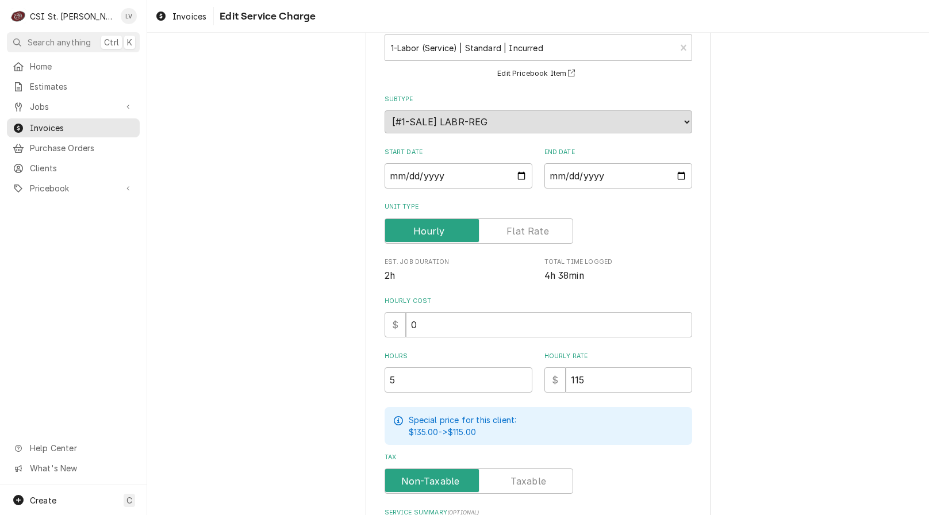
scroll to position [274, 0]
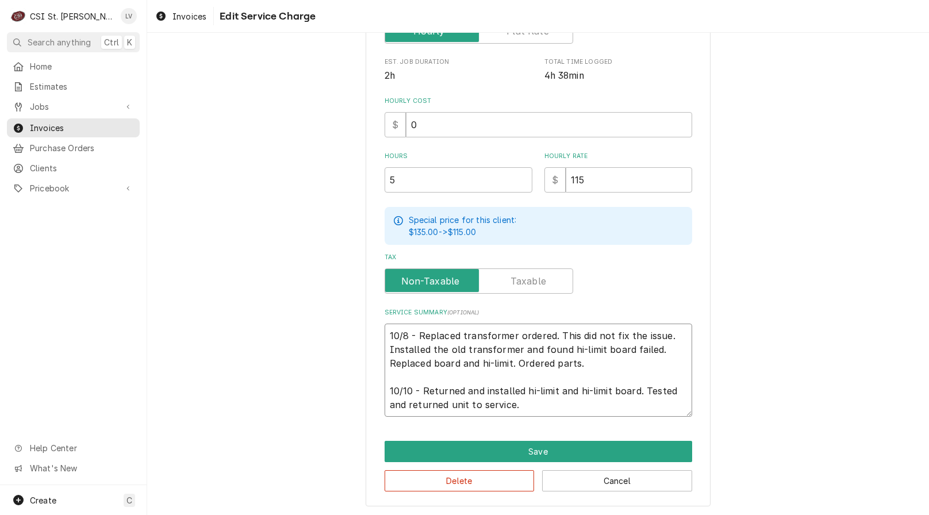
drag, startPoint x: 424, startPoint y: 336, endPoint x: 458, endPoint y: 338, distance: 34.0
click at [458, 338] on textarea "10/8 - Replaced transformer ordered. This did not fix the issue. Installed the …" at bounding box center [539, 370] width 308 height 93
click at [589, 331] on textarea "10/8 - Returned and installed new transformer ordered. This did not fix the iss…" at bounding box center [539, 370] width 308 height 93
click at [409, 349] on textarea "10/8 - Returned and installed new transformer. This did not fix the issue. Inst…" at bounding box center [539, 370] width 308 height 93
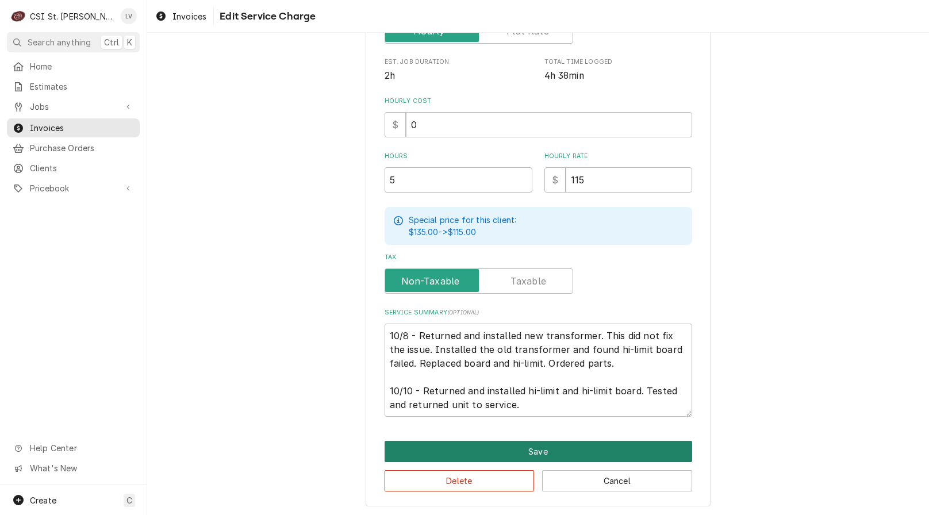
click at [553, 446] on button "Save" at bounding box center [539, 451] width 308 height 21
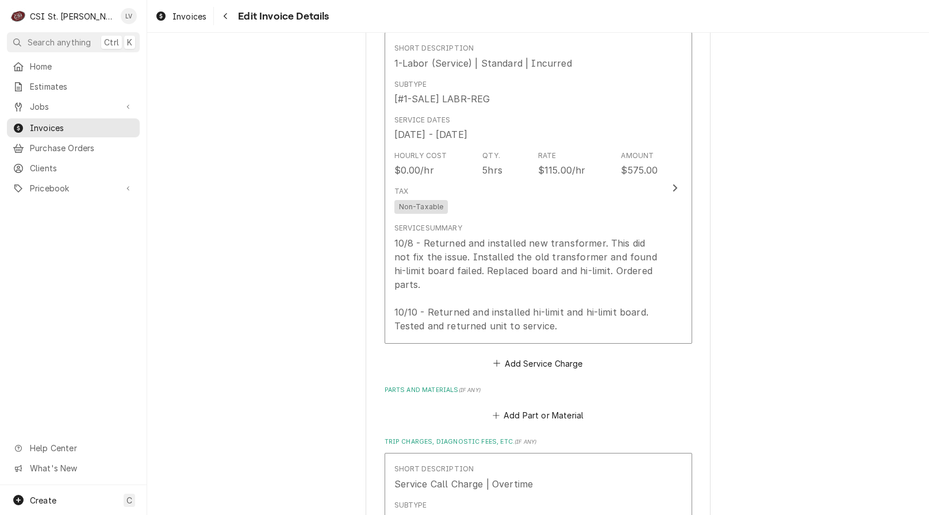
scroll to position [1312, 0]
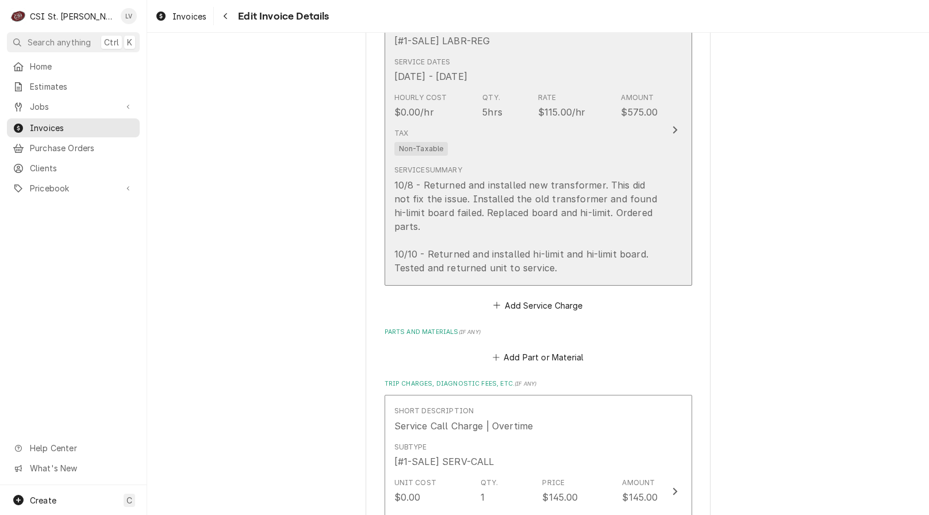
click at [560, 257] on div "10/8 - Returned and installed new transformer. This did not fix the issue. Inst…" at bounding box center [527, 226] width 264 height 97
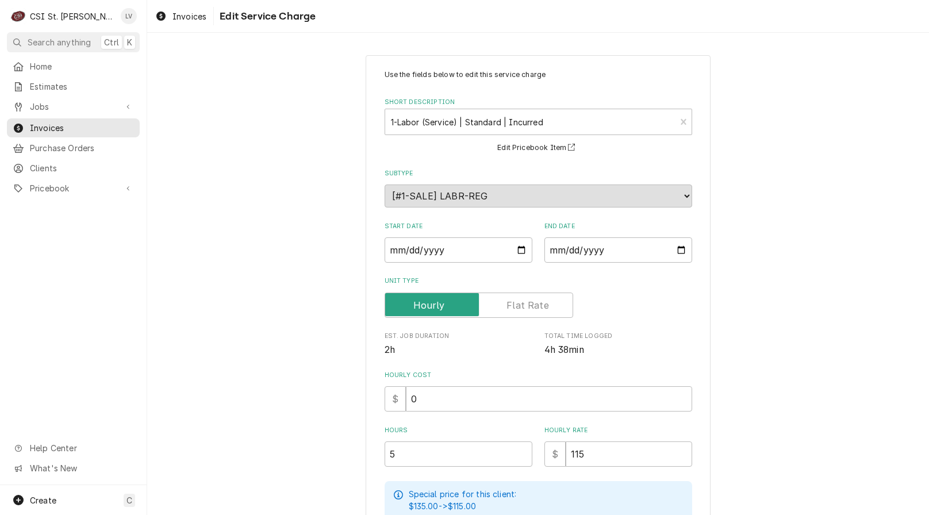
scroll to position [274, 0]
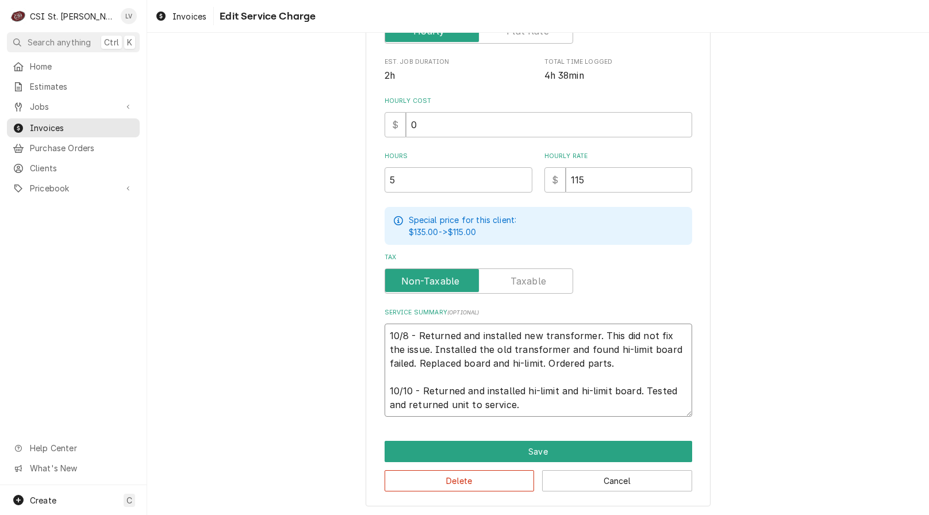
click at [589, 365] on textarea "10/8 - Returned and installed new transformer. This did not fix the issue. Inst…" at bounding box center [539, 370] width 308 height 93
click at [616, 480] on button "Cancel" at bounding box center [617, 480] width 150 height 21
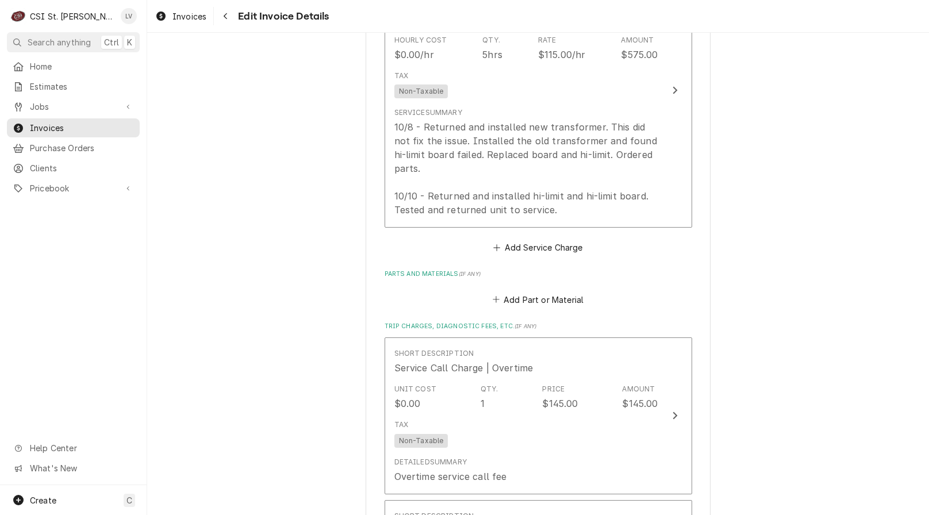
scroll to position [1369, 0]
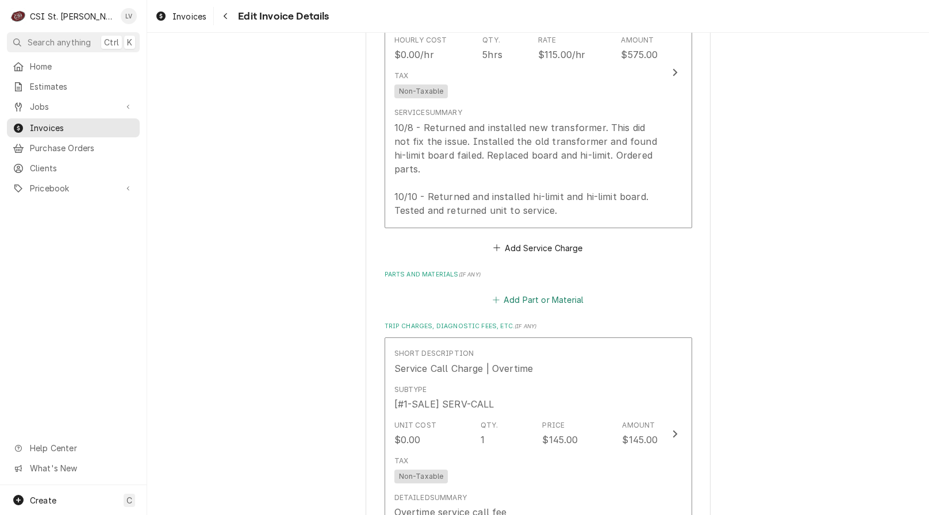
click at [531, 292] on button "Add Part or Material" at bounding box center [538, 300] width 95 height 16
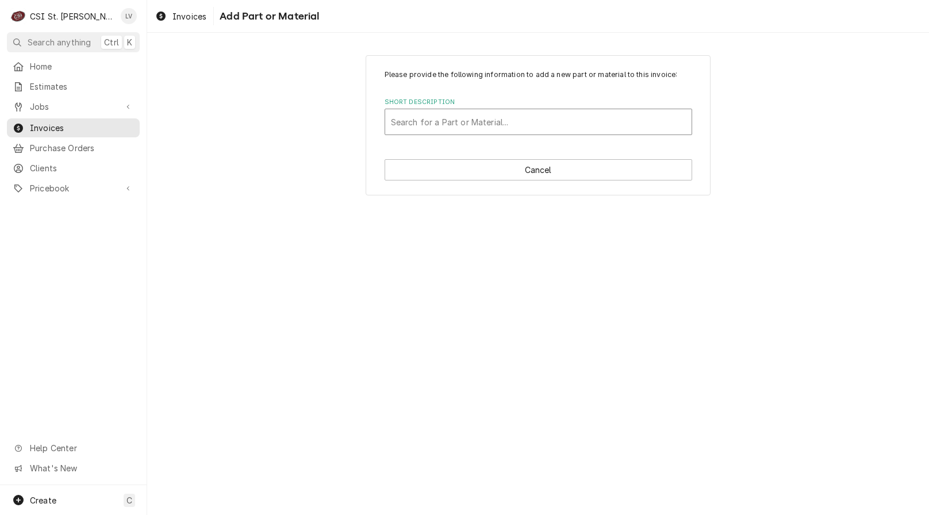
click at [428, 119] on div "Short Description" at bounding box center [538, 122] width 295 height 21
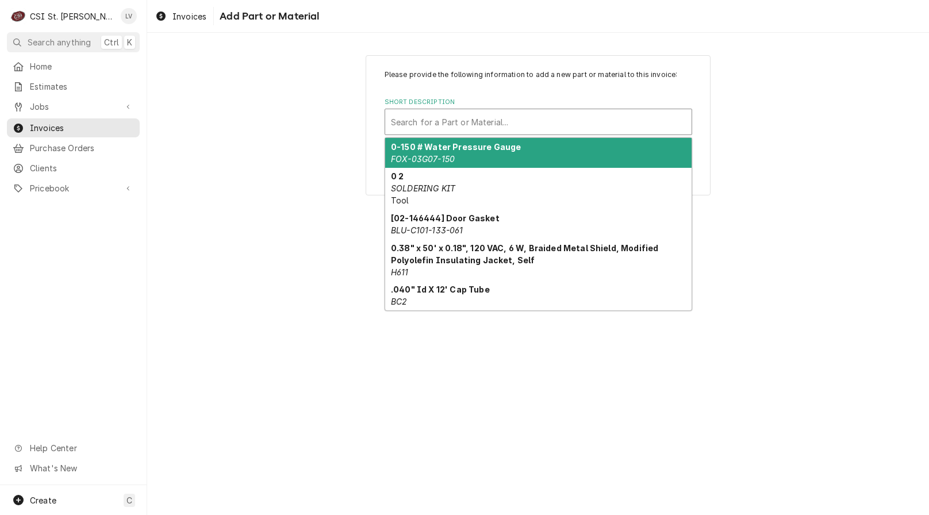
paste input "ACC-AT0A-2779-2"
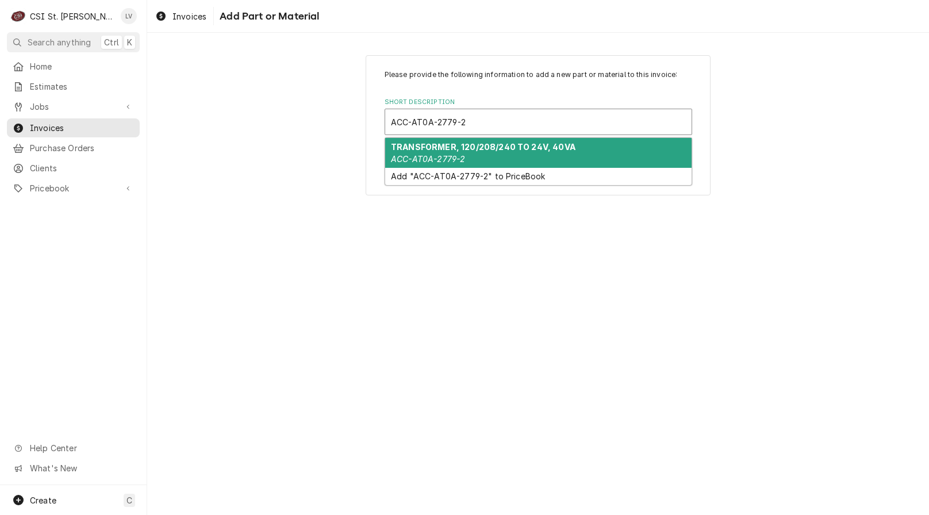
click at [417, 148] on strong "TRANSFORMER, 120/208/240 TO 24V, 40VA" at bounding box center [483, 147] width 185 height 10
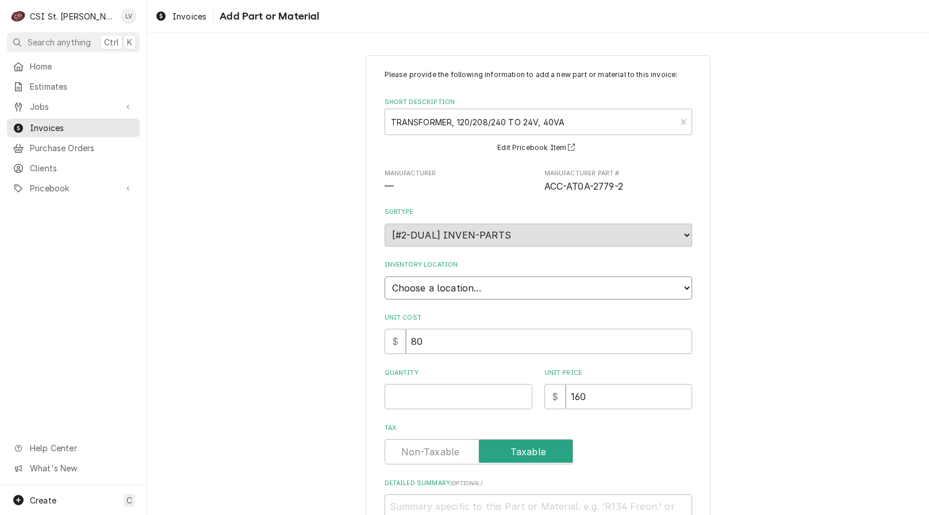
click at [406, 285] on select "Choose a location... 00 | STL WAREHOUSE 01 | CHUCK WAMBOLDT V#93 01 | COURTNEY …" at bounding box center [539, 288] width 308 height 23
click at [385, 277] on select "Choose a location... 00 | STL WAREHOUSE 01 | CHUCK WAMBOLDT V#93 01 | COURTNEY …" at bounding box center [539, 288] width 308 height 23
click at [420, 392] on input "Quantity" at bounding box center [459, 396] width 148 height 25
click at [214, 338] on div "Please provide the following information to add a new part or material to this …" at bounding box center [538, 331] width 782 height 572
click at [415, 290] on select "Choose a location... 00 | STL WAREHOUSE 01 | CHUCK WAMBOLDT V#93 01 | COURTNEY …" at bounding box center [539, 288] width 308 height 23
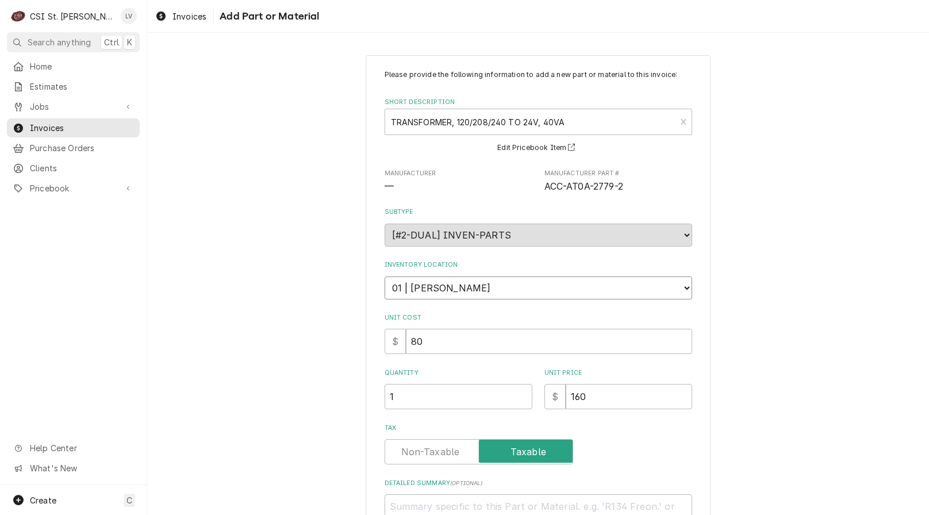
click at [385, 277] on select "Choose a location... 00 | STL WAREHOUSE 01 | CHUCK WAMBOLDT V#93 01 | COURTNEY …" at bounding box center [539, 288] width 308 height 23
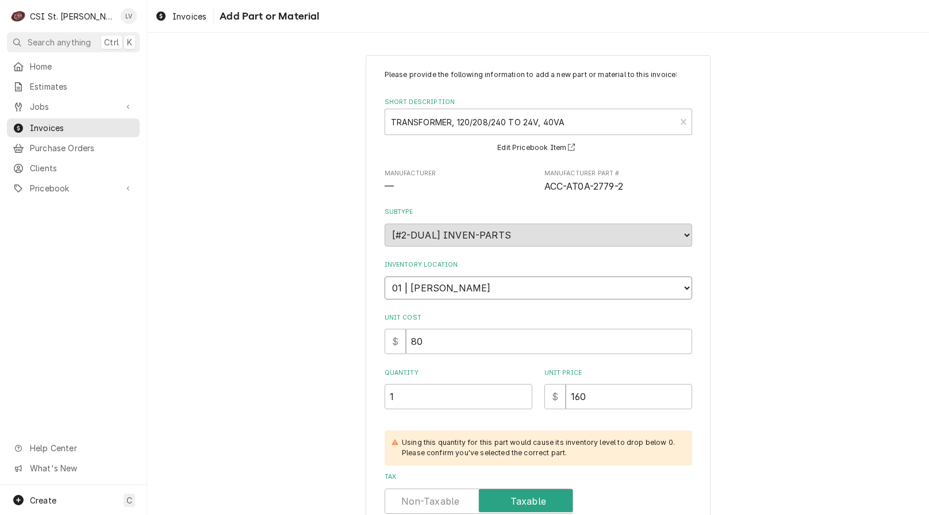
click at [420, 286] on select "Choose a location... 00 | STL WAREHOUSE 01 | CHUCK WAMBOLDT V#93 01 | COURTNEY …" at bounding box center [539, 288] width 308 height 23
click at [385, 277] on select "Choose a location... 00 | STL WAREHOUSE 01 | CHUCK WAMBOLDT V#93 01 | COURTNEY …" at bounding box center [539, 288] width 308 height 23
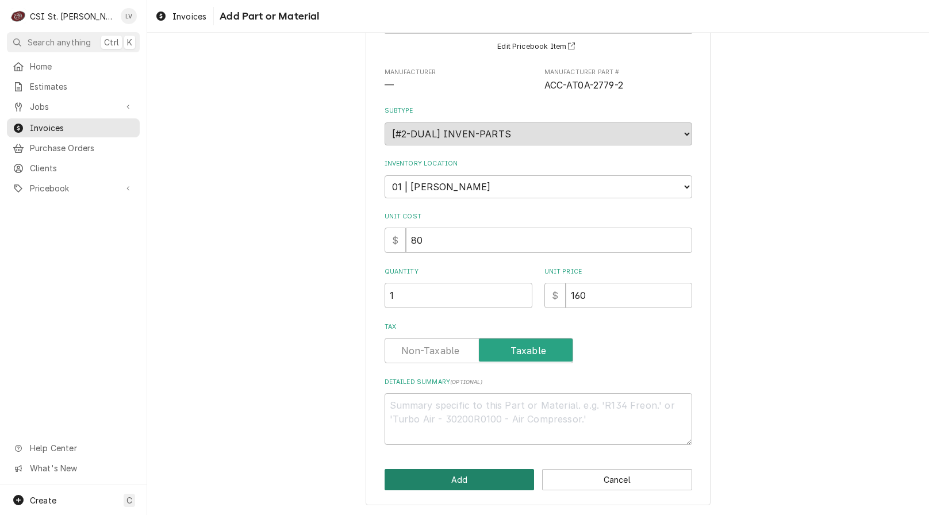
click at [414, 482] on button "Add" at bounding box center [460, 479] width 150 height 21
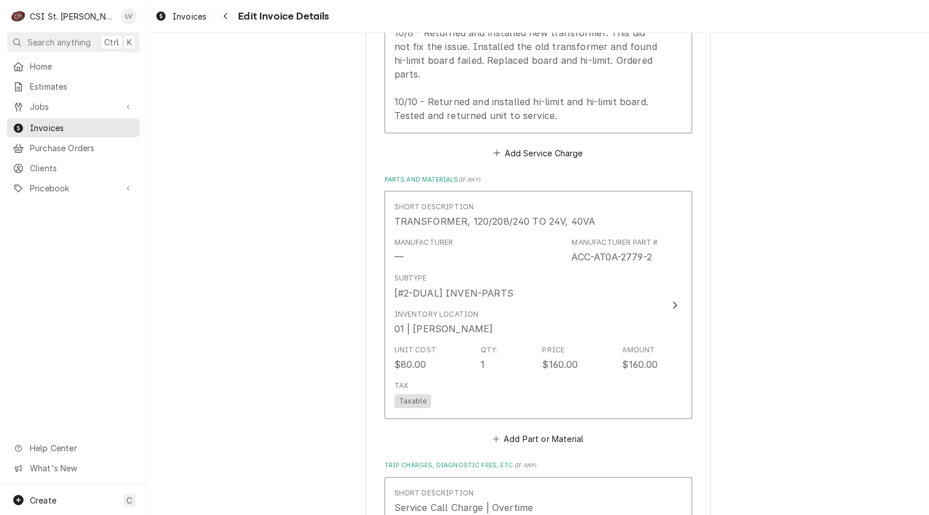
scroll to position [1484, 0]
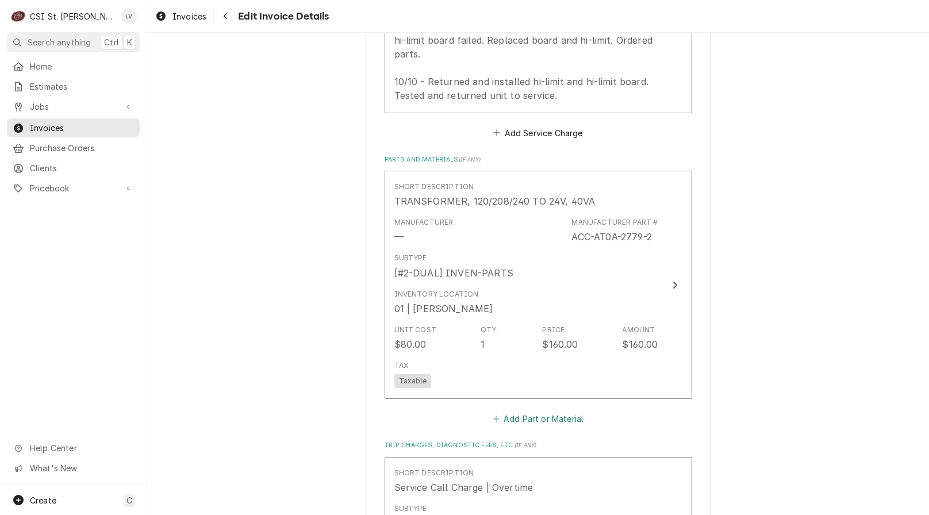
click at [533, 411] on button "Add Part or Material" at bounding box center [538, 419] width 95 height 16
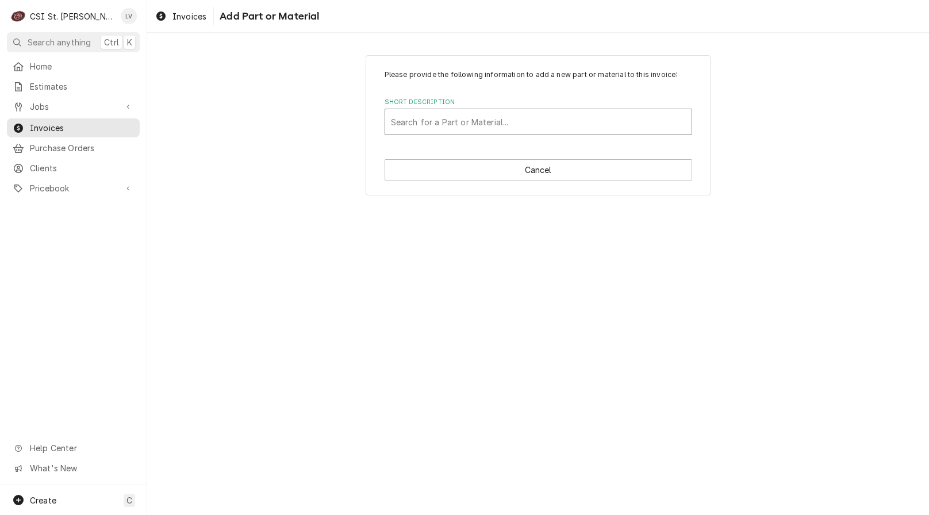
click at [419, 115] on div "Short Description" at bounding box center [538, 122] width 295 height 21
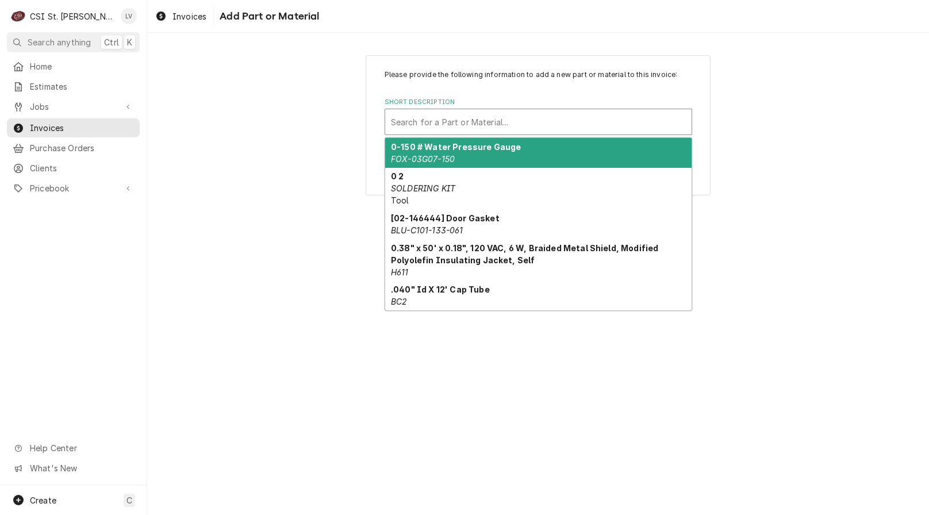
paste input "ACC-AT0E-5062-1"
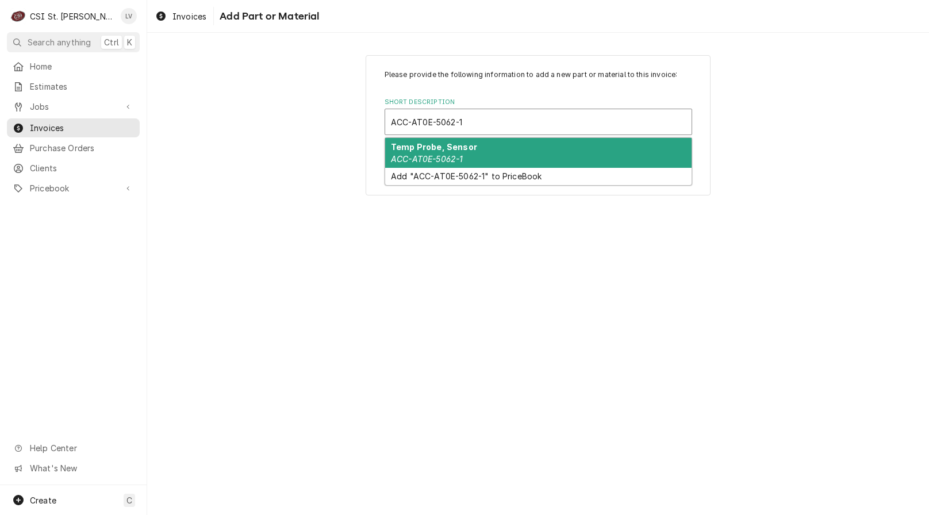
click at [403, 148] on strong "Temp Probe, Sensor" at bounding box center [434, 147] width 86 height 10
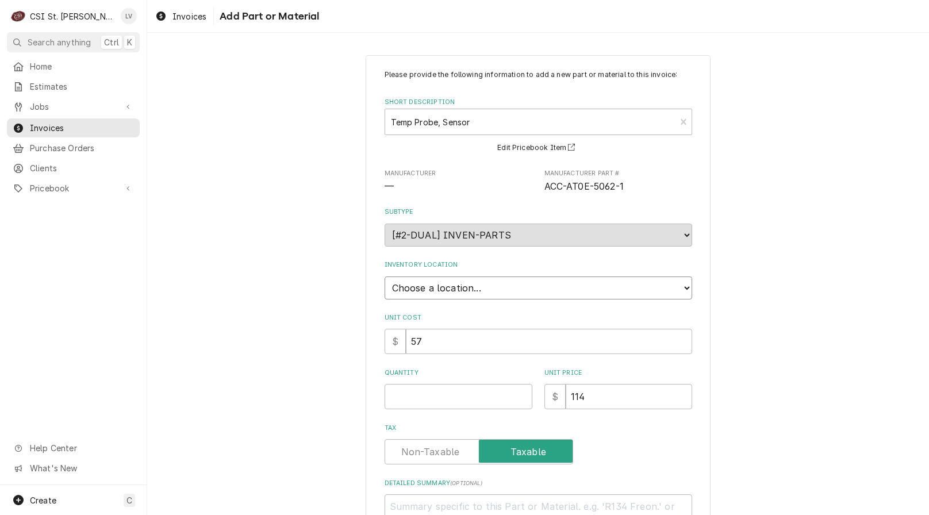
click at [414, 286] on select "Choose a location... 00 | STL WAREHOUSE 01 | CHUCK WAMBOLDT V#93 01 | COURTNEY …" at bounding box center [539, 288] width 308 height 23
click at [385, 277] on select "Choose a location... 00 | STL WAREHOUSE 01 | CHUCK WAMBOLDT V#93 01 | COURTNEY …" at bounding box center [539, 288] width 308 height 23
click at [404, 393] on input "Quantity" at bounding box center [459, 396] width 148 height 25
click at [230, 367] on div "Please provide the following information to add a new part or material to this …" at bounding box center [538, 331] width 782 height 572
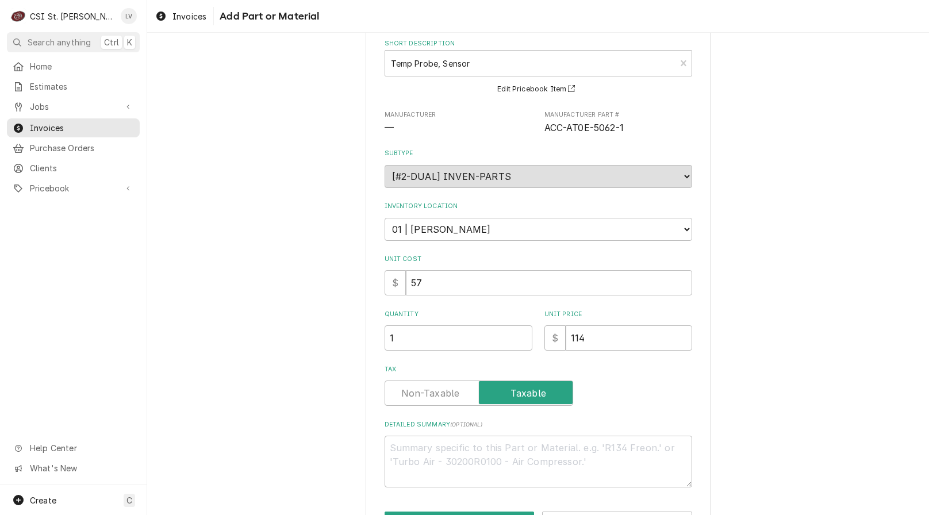
scroll to position [101, 0]
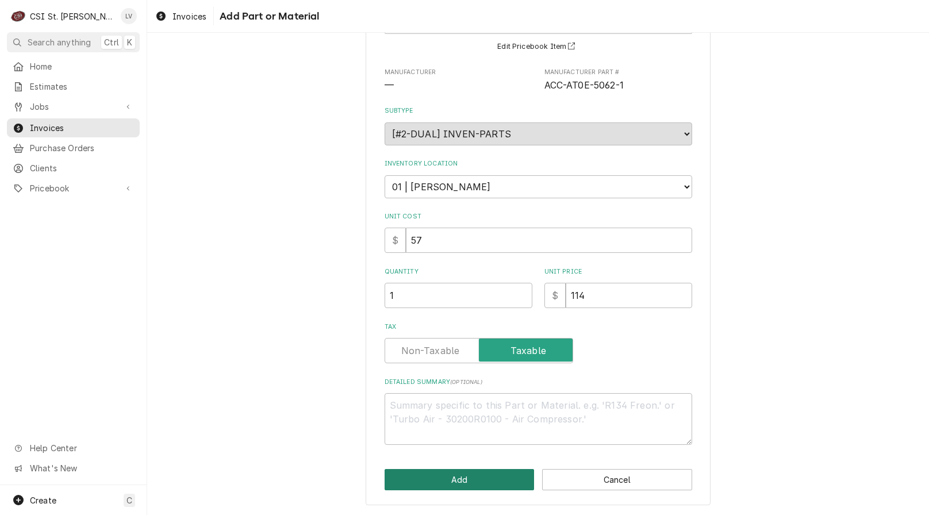
click at [455, 481] on button "Add" at bounding box center [460, 479] width 150 height 21
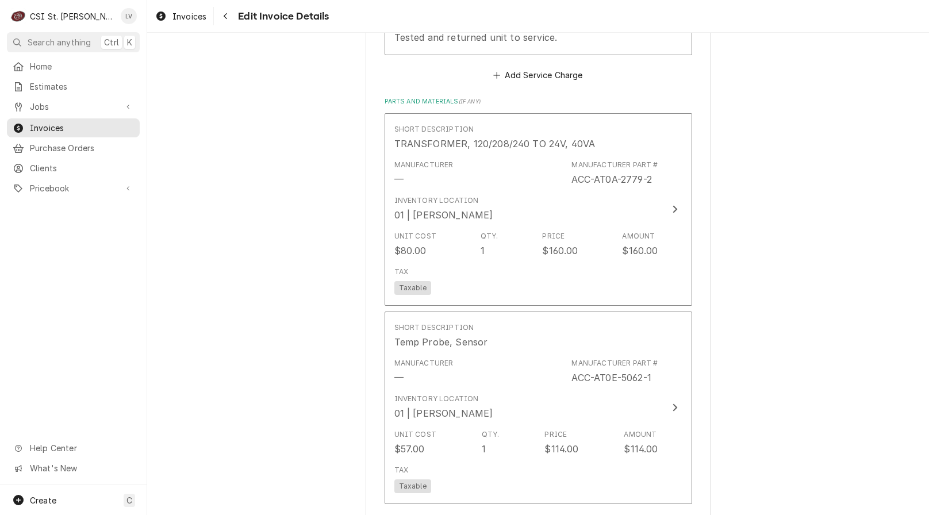
scroll to position [1471, 0]
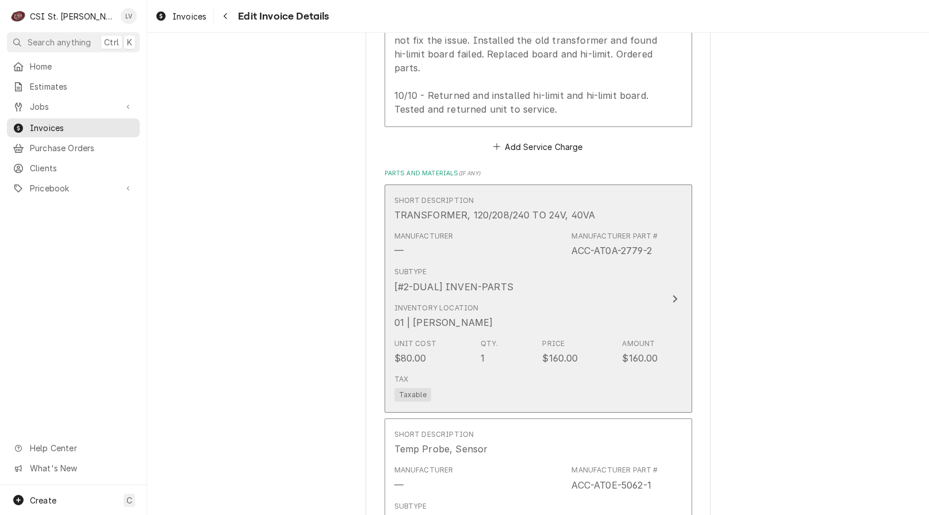
click at [454, 349] on div "Unit Cost $80.00 Qty. 1 Price $160.00 Amount $160.00" at bounding box center [527, 352] width 264 height 36
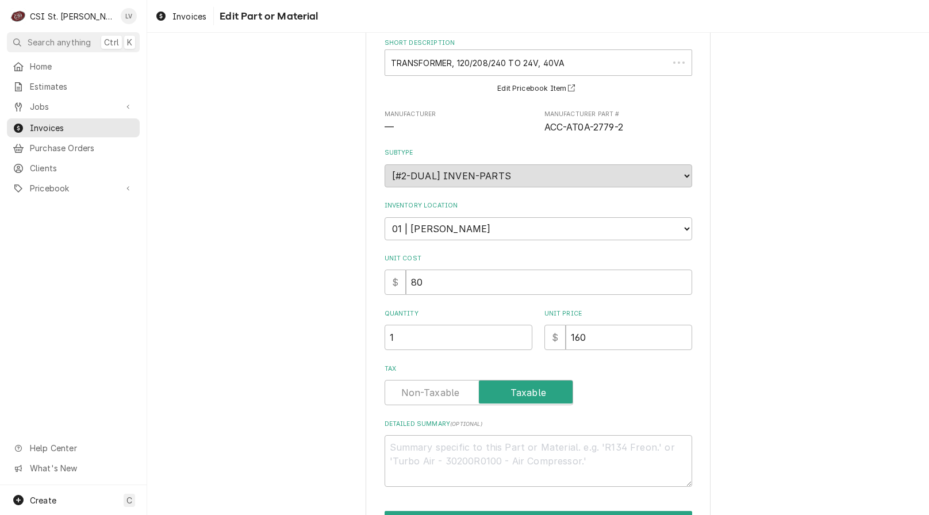
scroll to position [131, 0]
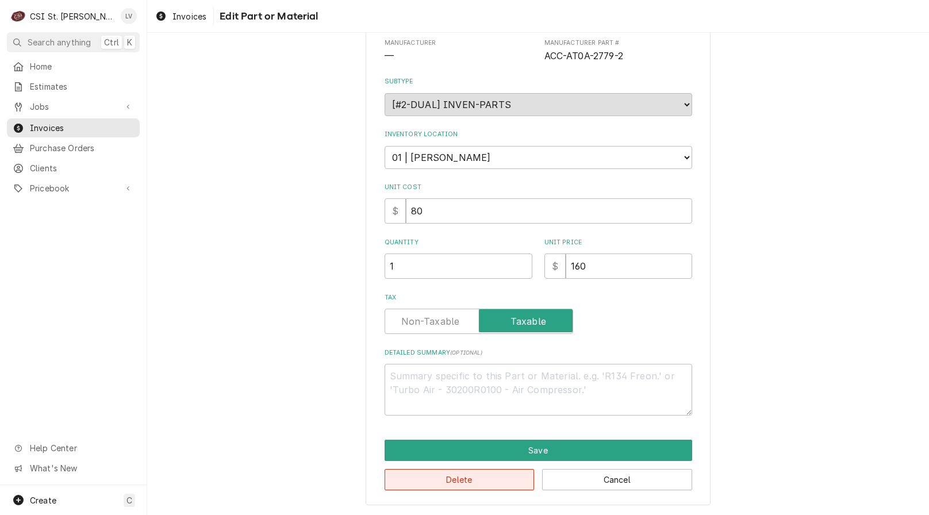
click at [511, 476] on button "Delete" at bounding box center [460, 479] width 150 height 21
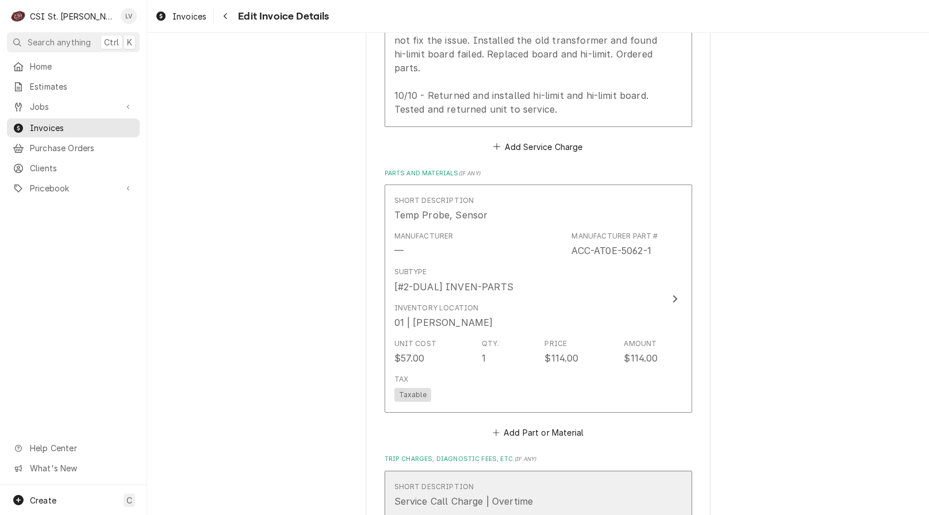
scroll to position [1528, 0]
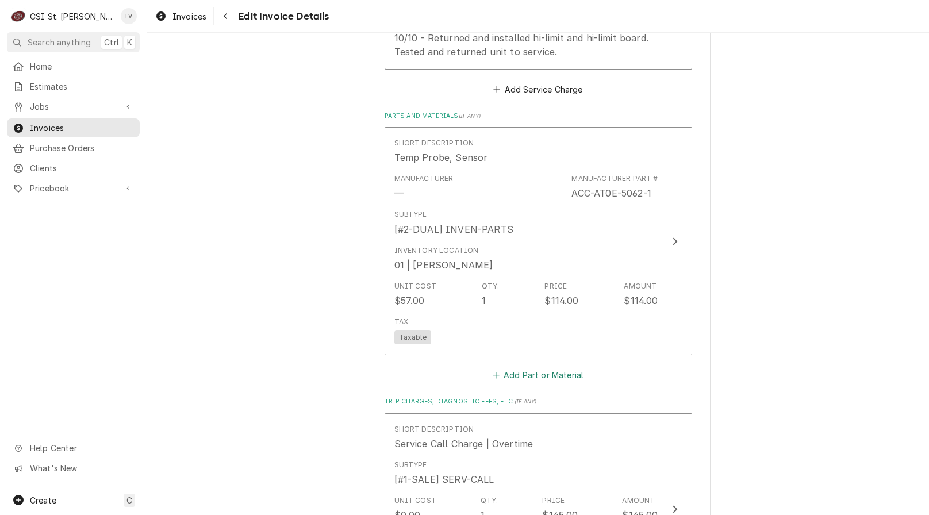
click at [532, 367] on button "Add Part or Material" at bounding box center [538, 375] width 95 height 16
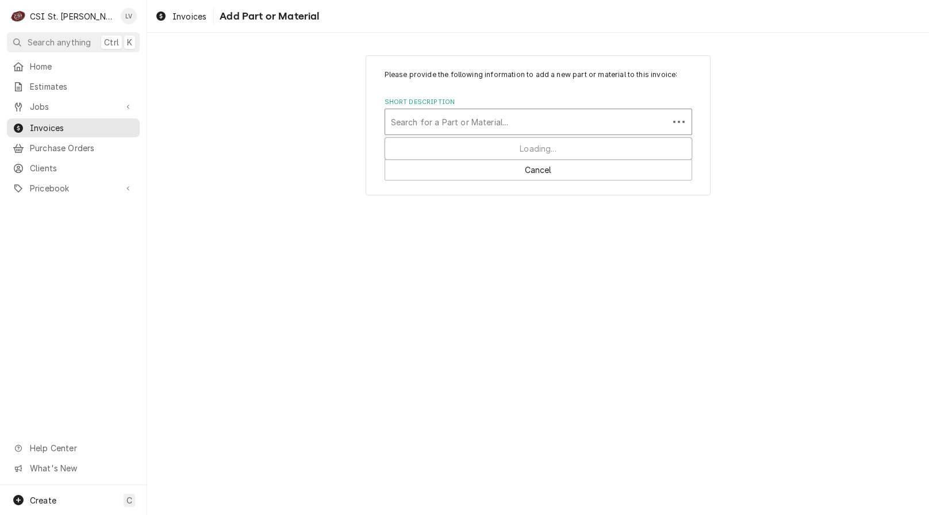
click at [415, 118] on div "Short Description" at bounding box center [527, 122] width 272 height 21
paste input "ACC-AT0E-3880-2"
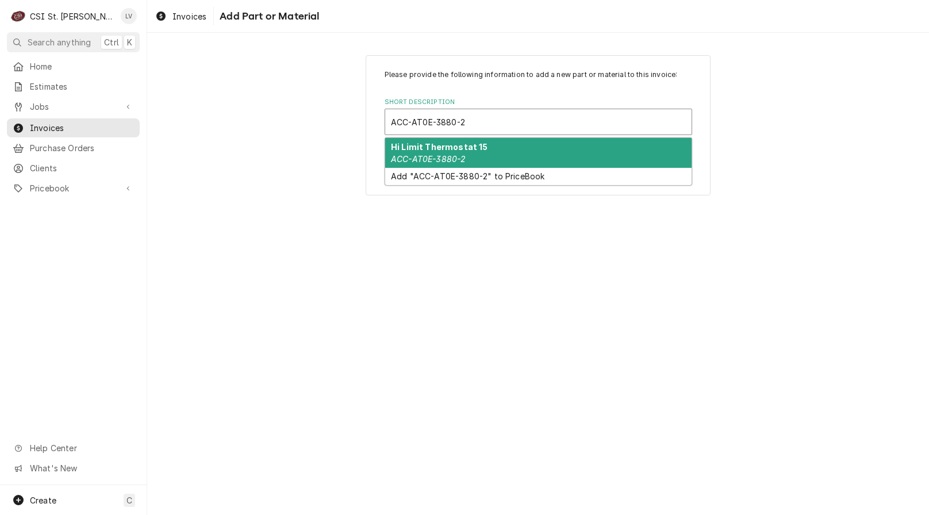
click at [411, 151] on strong "Hi Limit Thermostat 15" at bounding box center [439, 147] width 97 height 10
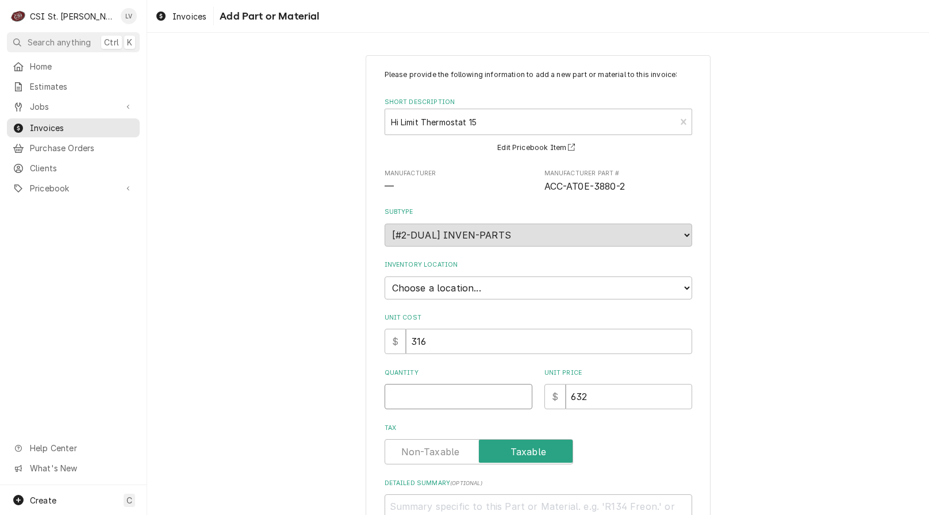
drag, startPoint x: 403, startPoint y: 393, endPoint x: 409, endPoint y: 390, distance: 7.2
click at [407, 392] on input "Quantity" at bounding box center [459, 396] width 148 height 25
click at [426, 288] on select "Choose a location... 00 | STL WAREHOUSE 01 | CHUCK WAMBOLDT V#93 01 | COURTNEY …" at bounding box center [539, 288] width 308 height 23
click at [385, 277] on select "Choose a location... 00 | STL WAREHOUSE 01 | CHUCK WAMBOLDT V#93 01 | COURTNEY …" at bounding box center [539, 288] width 308 height 23
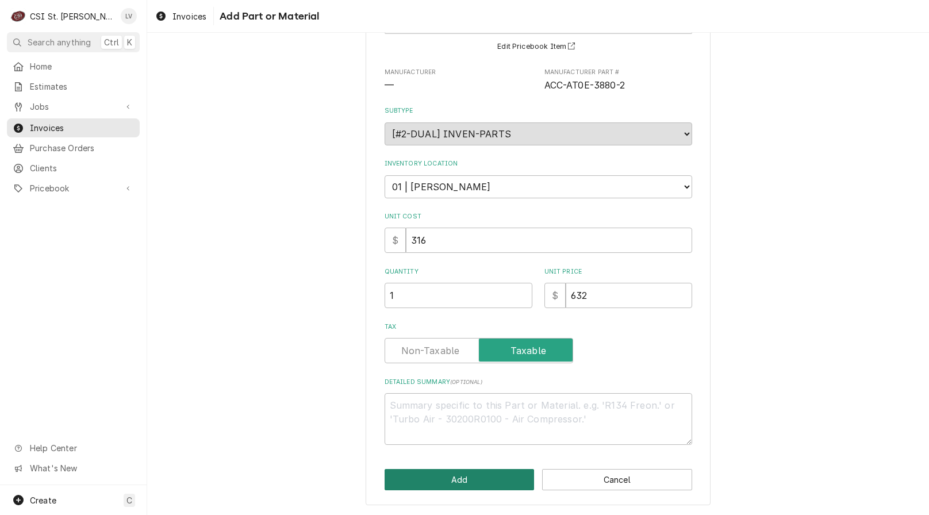
click at [433, 484] on button "Add" at bounding box center [460, 479] width 150 height 21
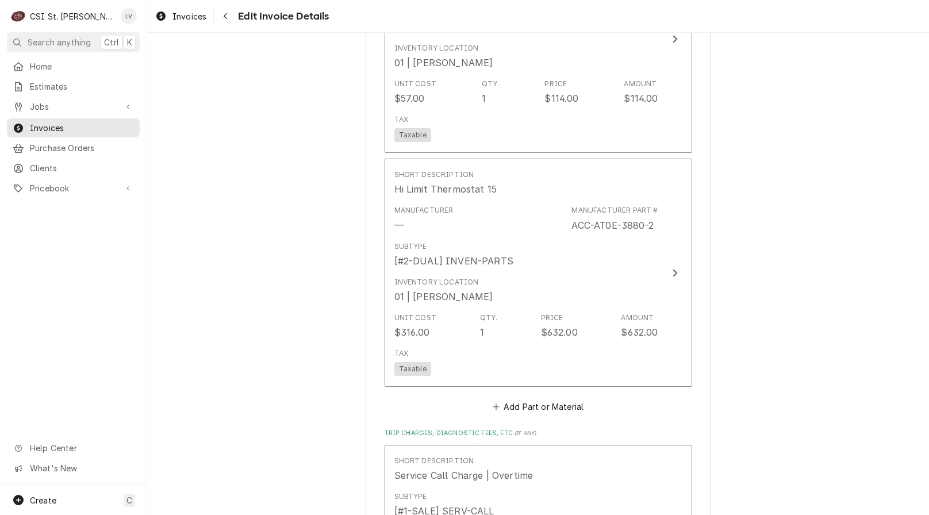
scroll to position [2118, 0]
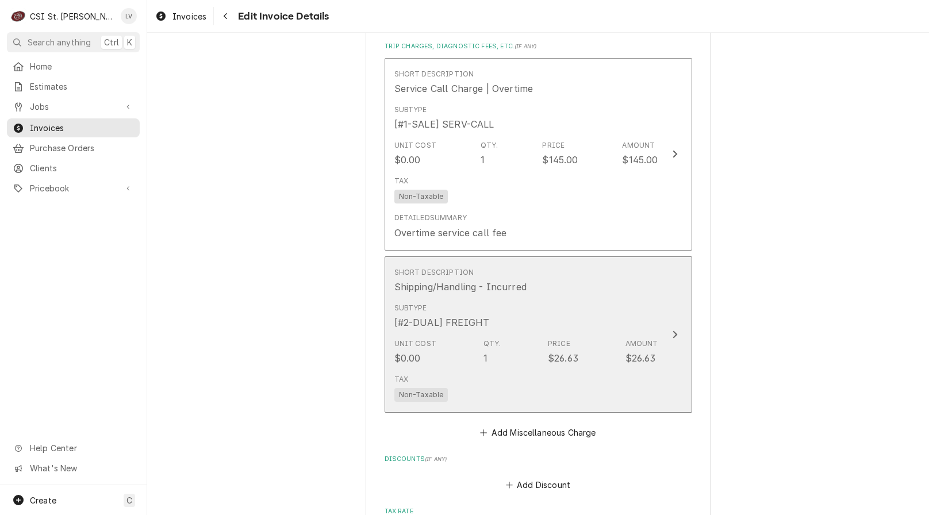
click at [604, 376] on div "Tax Non-Taxable" at bounding box center [527, 388] width 264 height 37
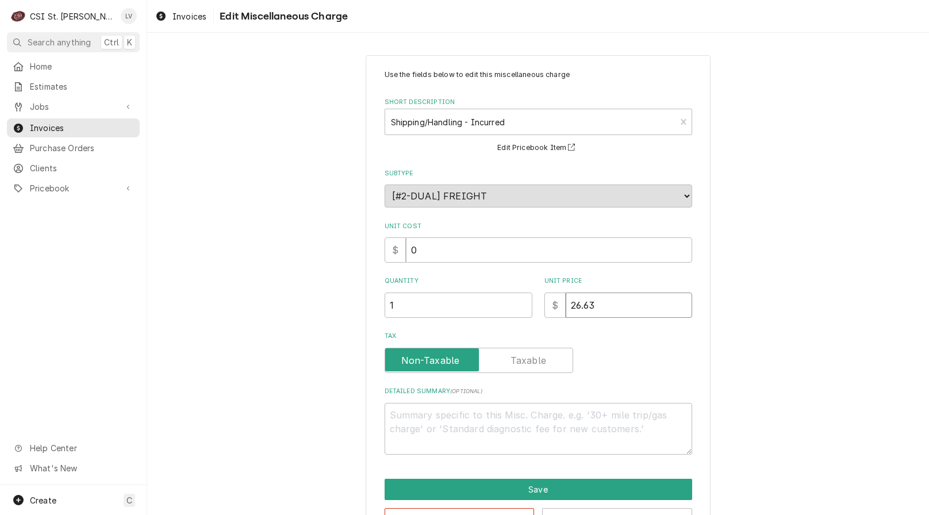
drag, startPoint x: 619, startPoint y: 305, endPoint x: 530, endPoint y: 298, distance: 88.9
click at [533, 298] on div "Quantity 1 Unit Price $ 26.63" at bounding box center [539, 297] width 308 height 41
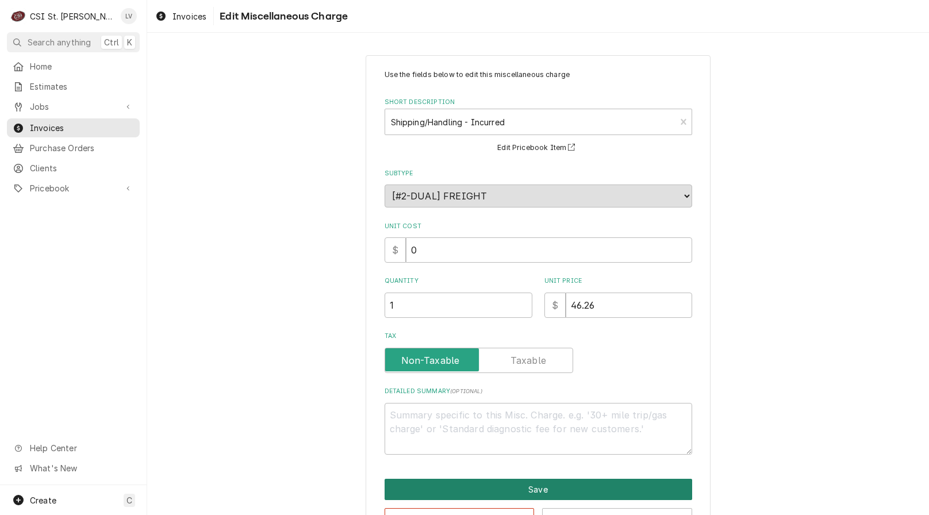
click at [488, 489] on button "Save" at bounding box center [539, 489] width 308 height 21
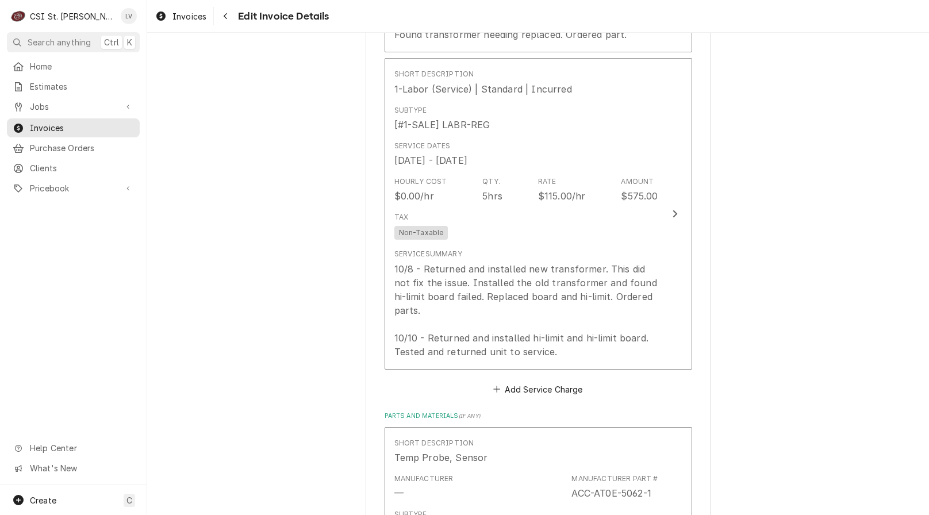
scroll to position [1204, 0]
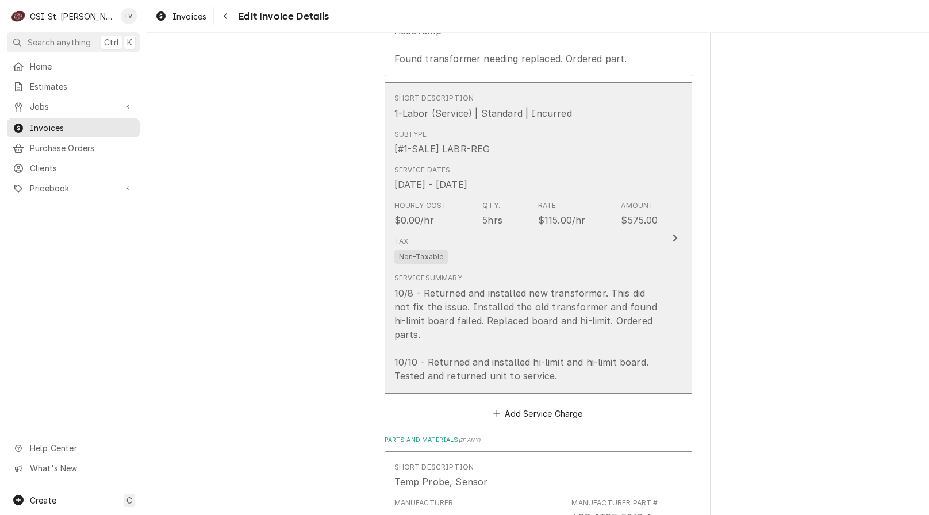
click at [506, 305] on div "10/8 - Returned and installed new transformer. This did not fix the issue. Inst…" at bounding box center [527, 334] width 264 height 97
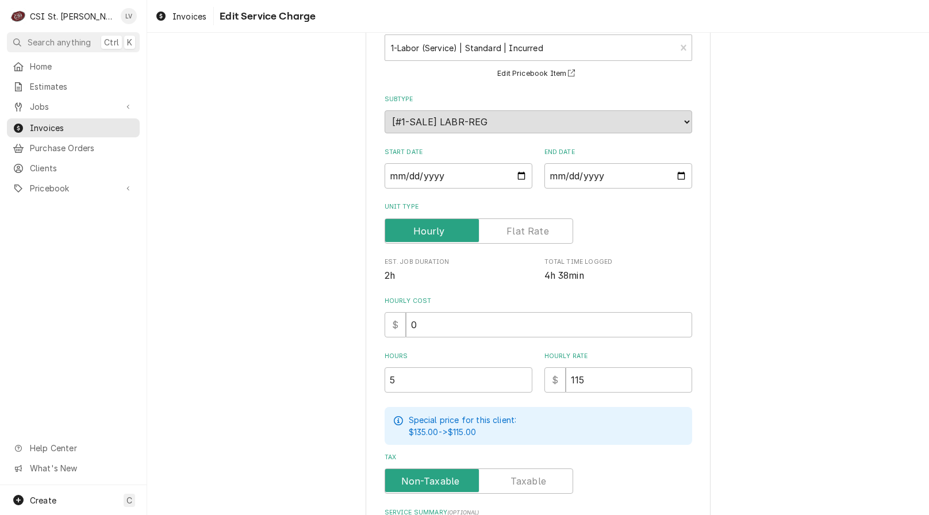
scroll to position [274, 0]
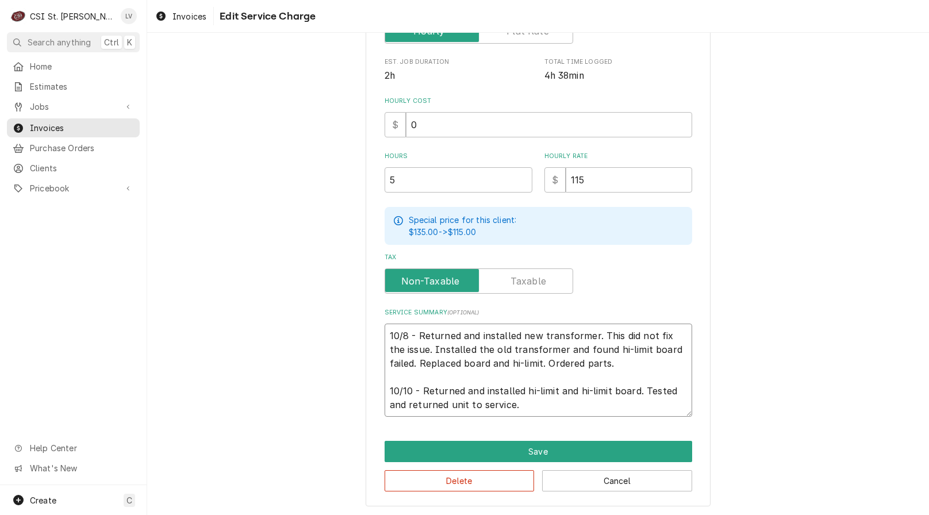
click at [542, 348] on textarea "10/8 - Returned and installed new transformer. This did not fix the issue. Inst…" at bounding box center [539, 370] width 308 height 93
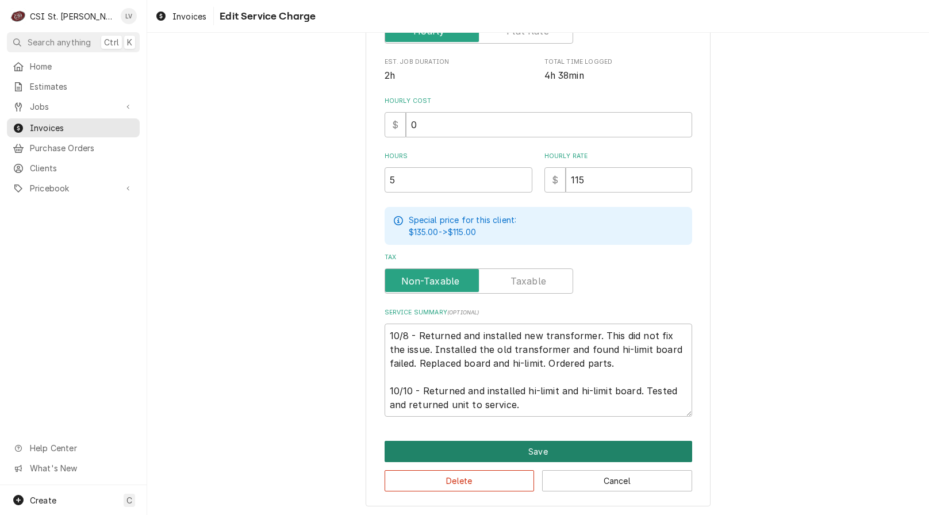
click at [535, 443] on button "Save" at bounding box center [539, 451] width 308 height 21
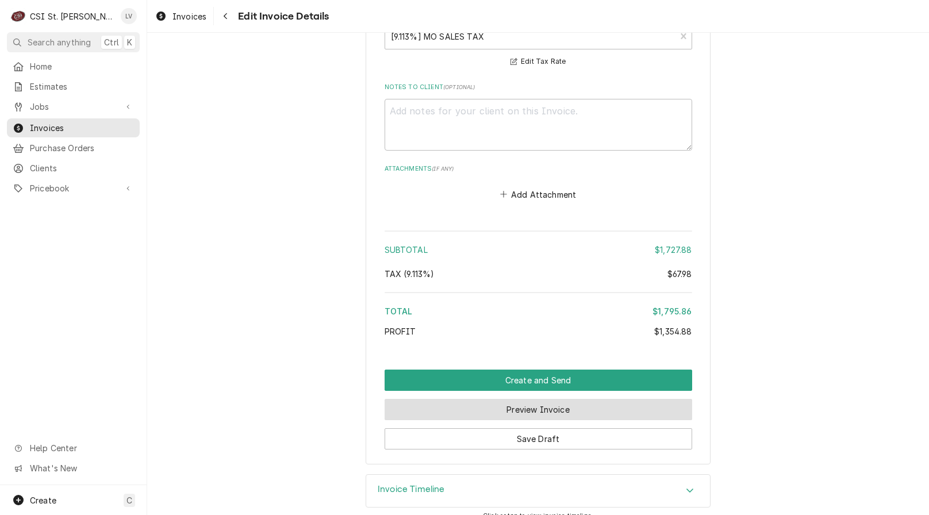
click at [506, 399] on button "Preview Invoice" at bounding box center [539, 409] width 308 height 21
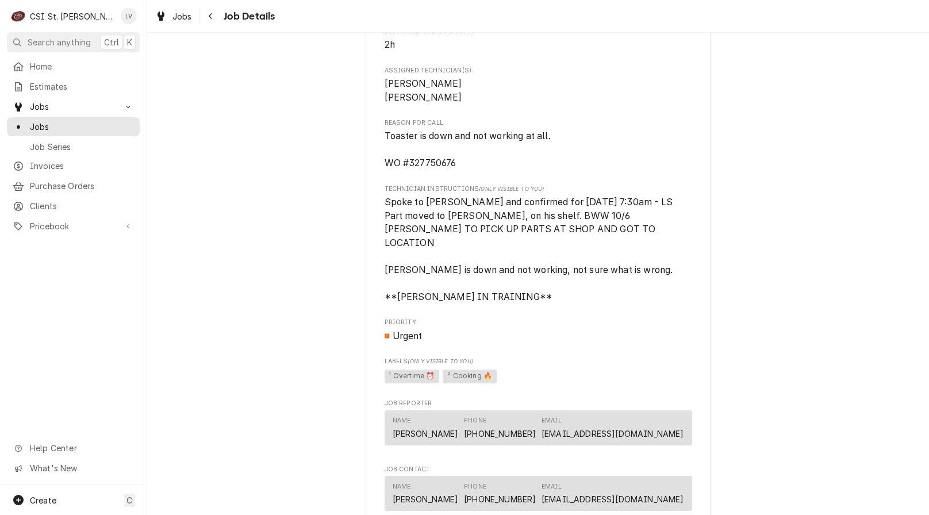
scroll to position [690, 0]
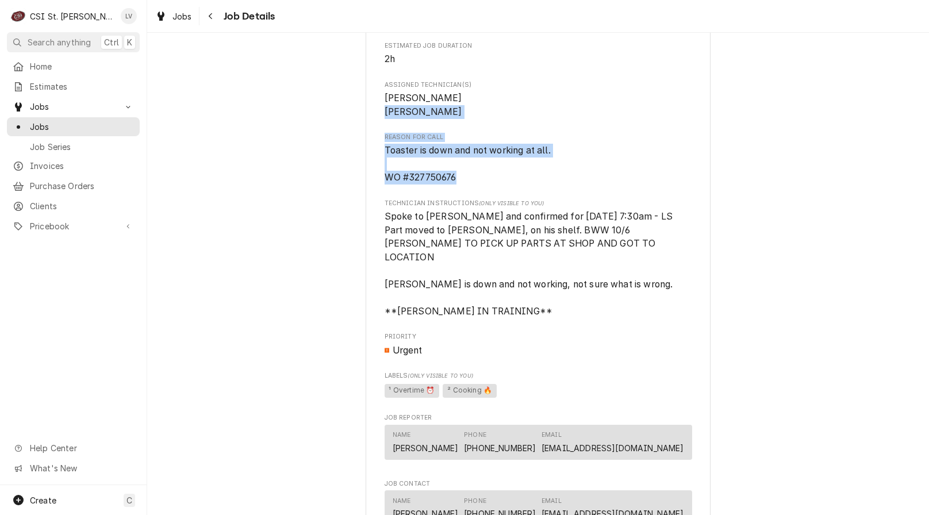
drag, startPoint x: 381, startPoint y: 124, endPoint x: 501, endPoint y: 192, distance: 138.0
click at [501, 192] on div "Roopairs Job ID JOB-43073 Date Received [DATE] Service Type 1-Labor (Service) |…" at bounding box center [539, 185] width 308 height 1440
copy div "Kevin Floyd Reason For Call Toaster is down and not working at all. WO #3277506…"
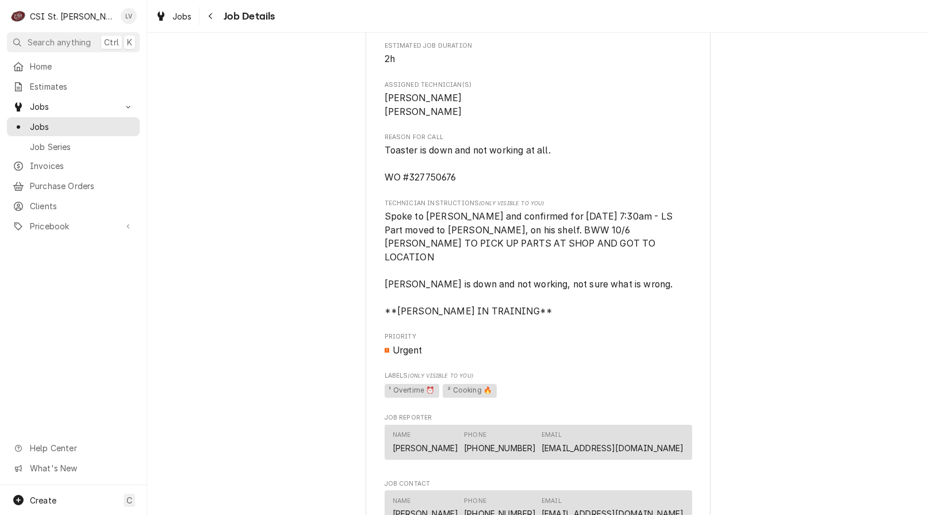
click at [306, 359] on div "Completed and Uninvoiced Raising Canes - Billing Account Raising Cane's #147 De…" at bounding box center [538, 267] width 782 height 1825
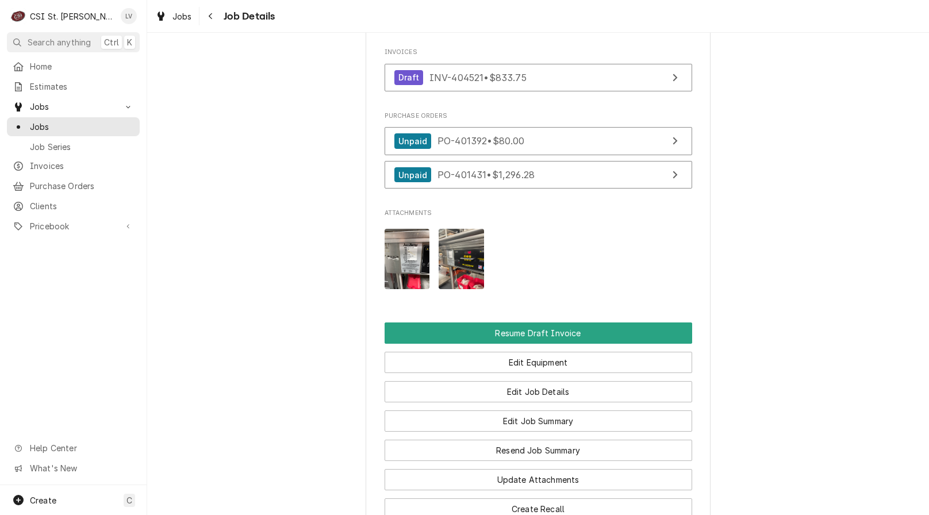
scroll to position [1495, 0]
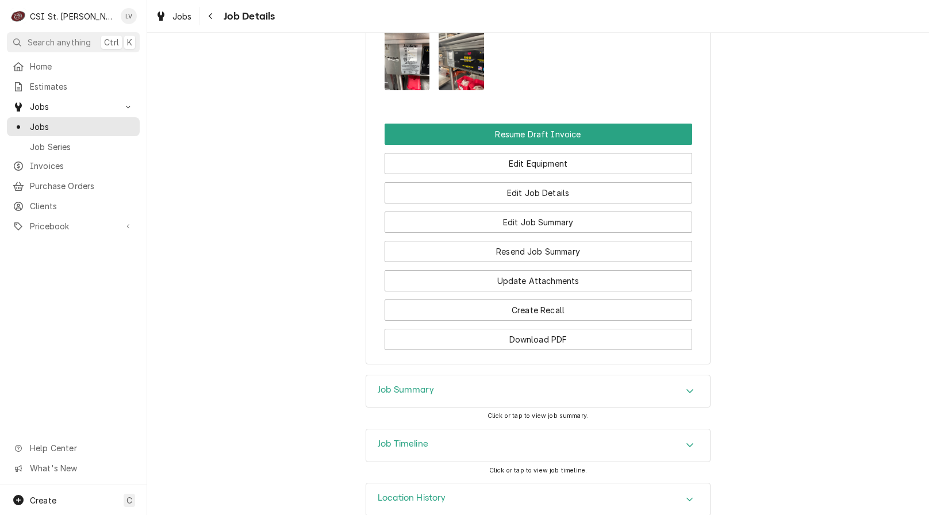
click at [428, 443] on div "Job Timeline" at bounding box center [538, 446] width 344 height 32
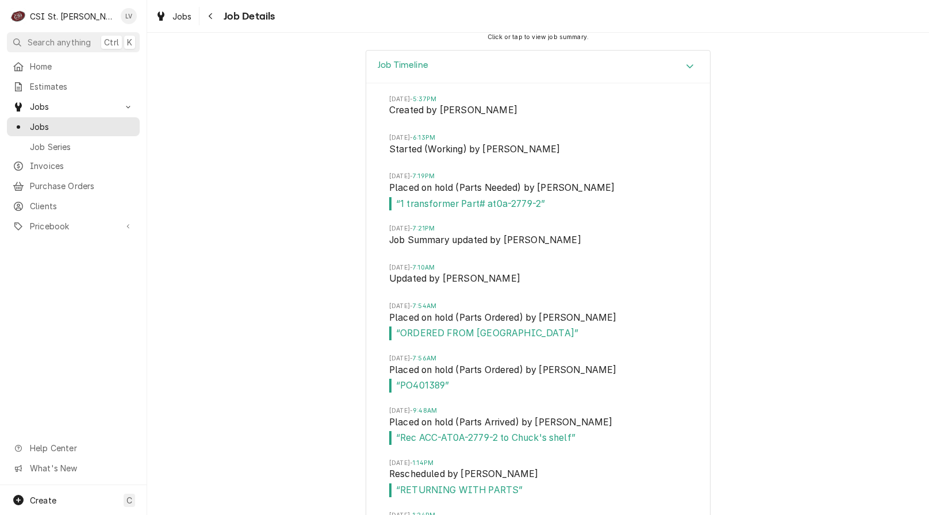
scroll to position [1668, 0]
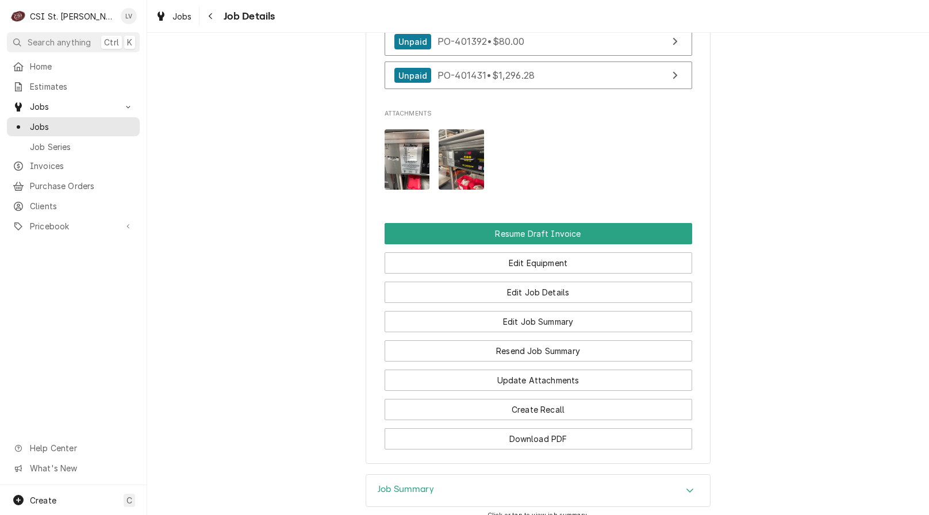
scroll to position [1410, 0]
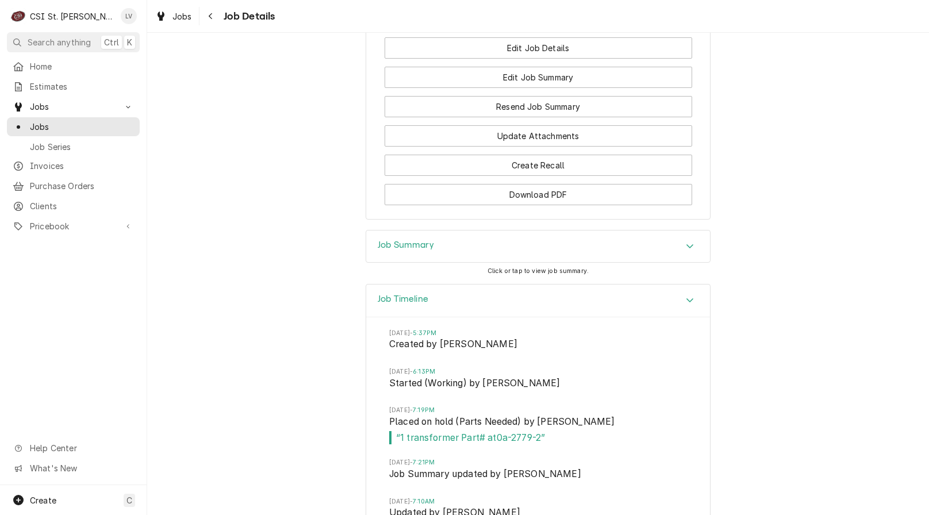
click at [686, 302] on icon "Accordion Header" at bounding box center [690, 300] width 8 height 9
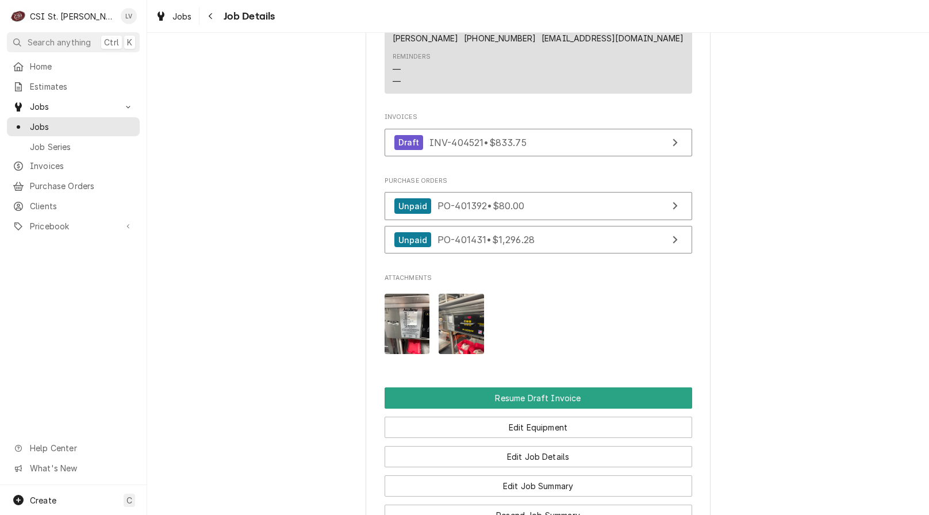
scroll to position [1230, 0]
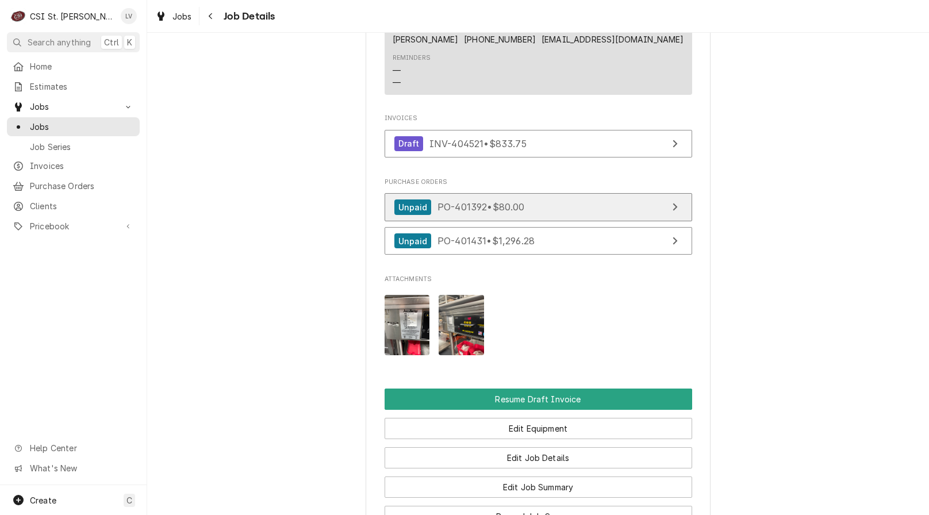
click at [558, 212] on link "Unpaid PO-401392 • $80.00" at bounding box center [539, 207] width 308 height 28
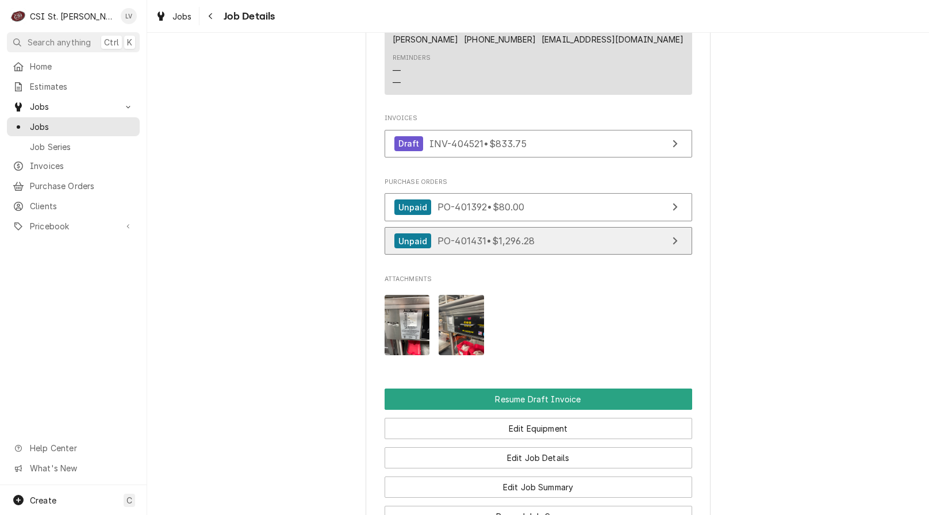
click at [454, 243] on span "PO-401431 • $1,296.28" at bounding box center [486, 241] width 97 height 12
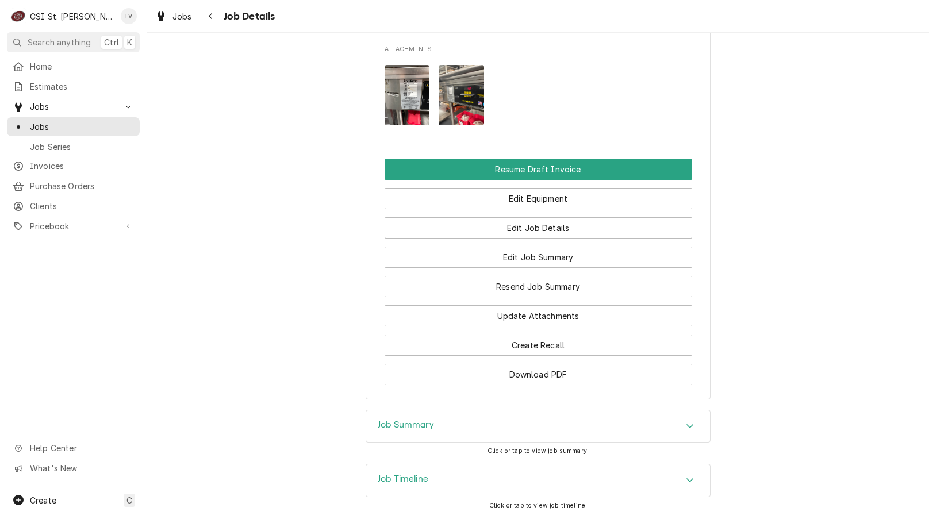
scroll to position [1518, 0]
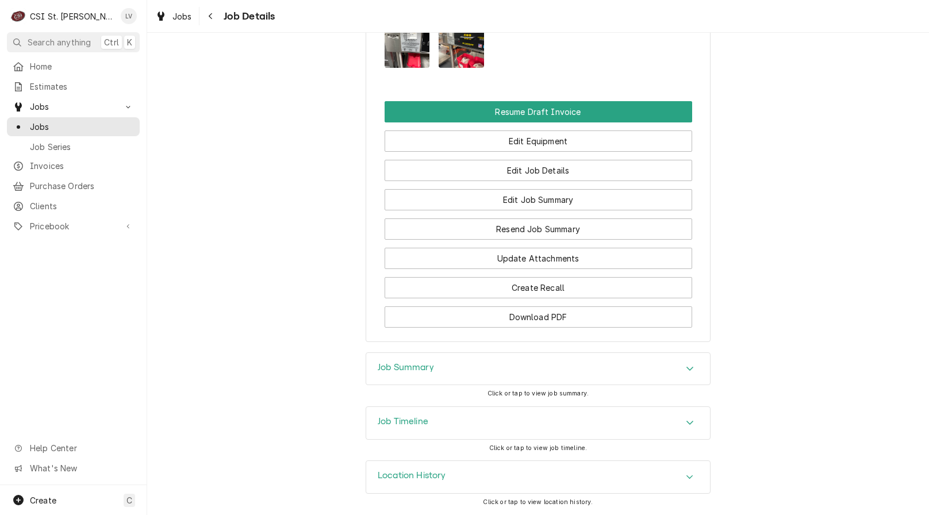
click at [409, 425] on h3 "Job Timeline" at bounding box center [403, 421] width 51 height 11
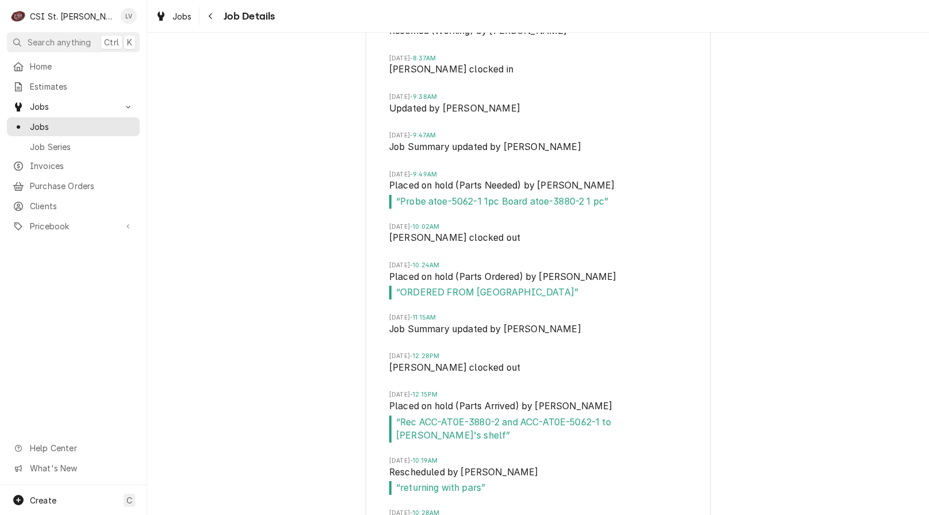
scroll to position [2783, 0]
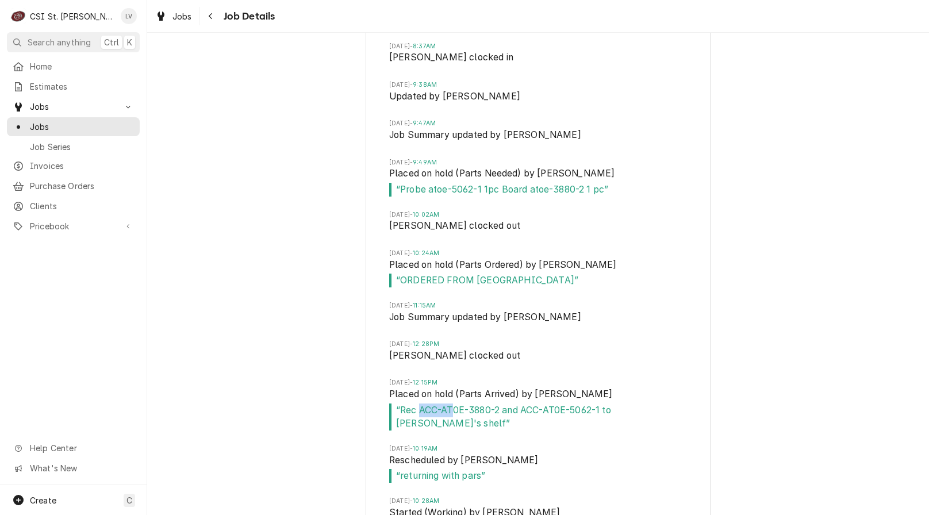
drag, startPoint x: 416, startPoint y: 409, endPoint x: 453, endPoint y: 414, distance: 37.0
click at [450, 412] on span "“ Rec ACC-AT0E-3880-2 and ACC-AT0E-5062-1 to Jeff's shelf ”" at bounding box center [538, 417] width 298 height 27
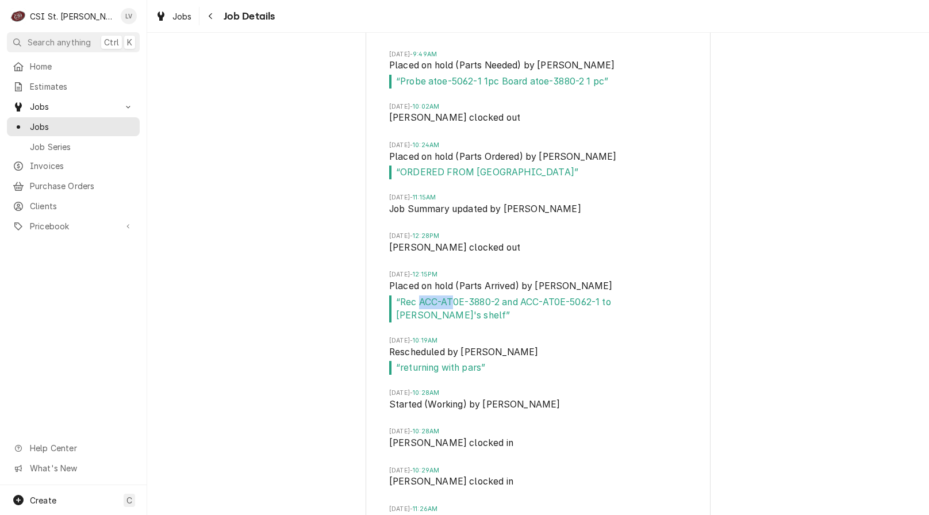
scroll to position [2898, 0]
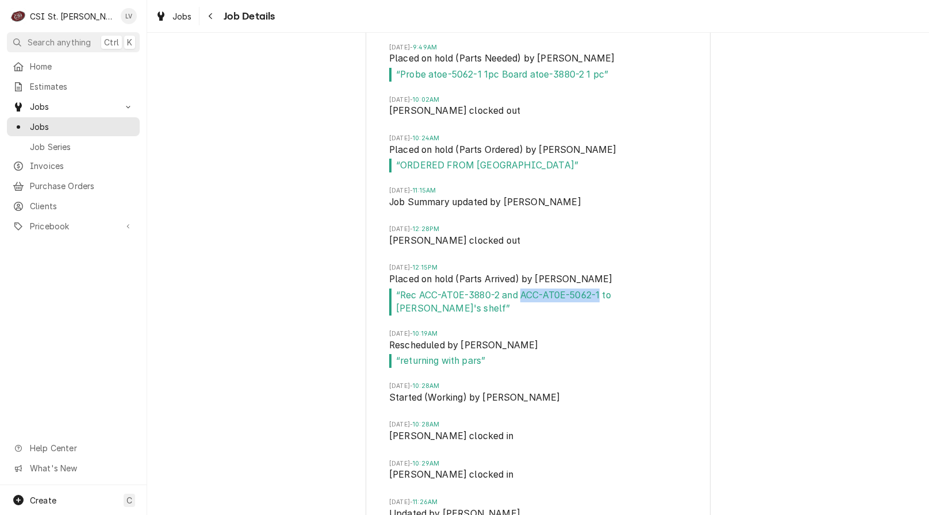
drag, startPoint x: 521, startPoint y: 293, endPoint x: 599, endPoint y: 301, distance: 78.7
click at [599, 301] on span "“ Rec ACC-AT0E-3880-2 and ACC-AT0E-5062-1 to Jeff's shelf ”" at bounding box center [538, 302] width 298 height 27
copy span "ACC-AT0E-5062-1"
drag, startPoint x: 495, startPoint y: 297, endPoint x: 416, endPoint y: 296, distance: 78.8
click at [416, 296] on span "“ Rec ACC-AT0E-3880-2 and ACC-AT0E-5062-1 to Jeff's shelf ”" at bounding box center [538, 302] width 298 height 27
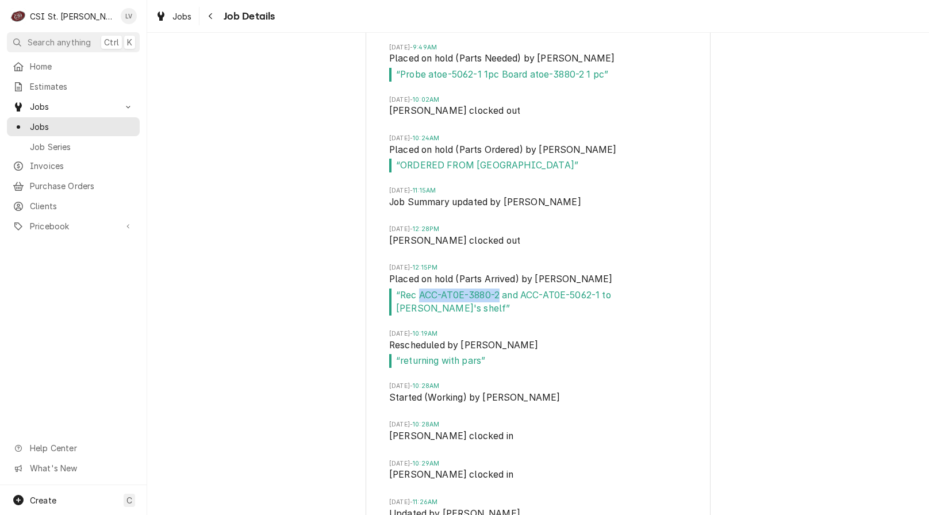
copy span "ACC-AT0E-3880-2"
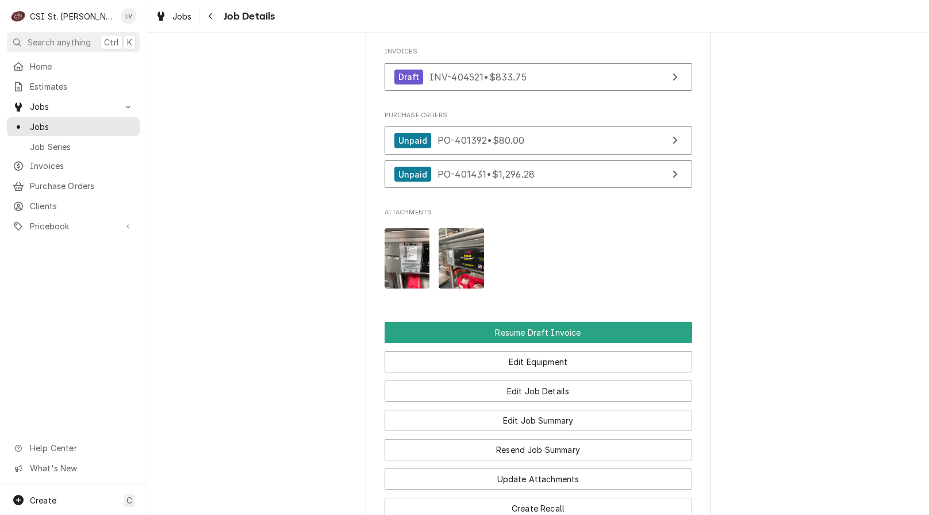
scroll to position [1288, 0]
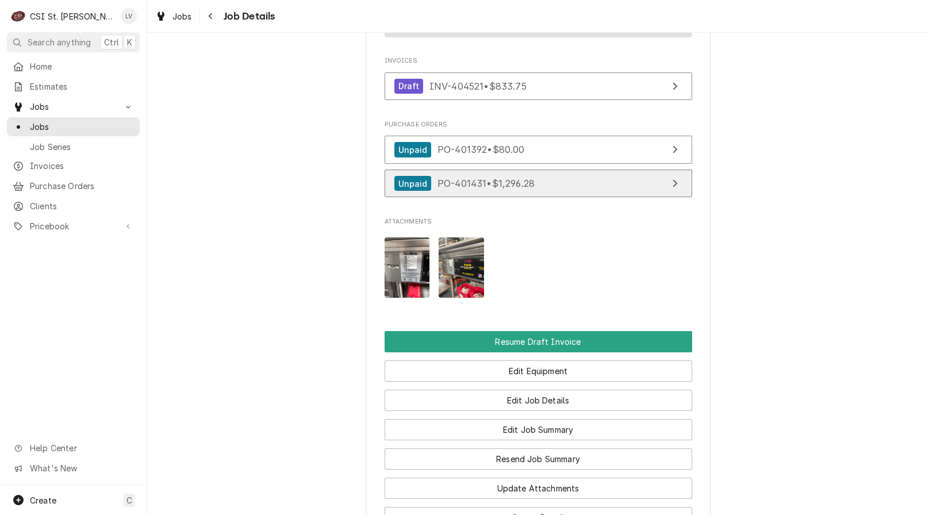
click at [563, 185] on link "Unpaid PO-401431 • $1,296.28" at bounding box center [539, 184] width 308 height 28
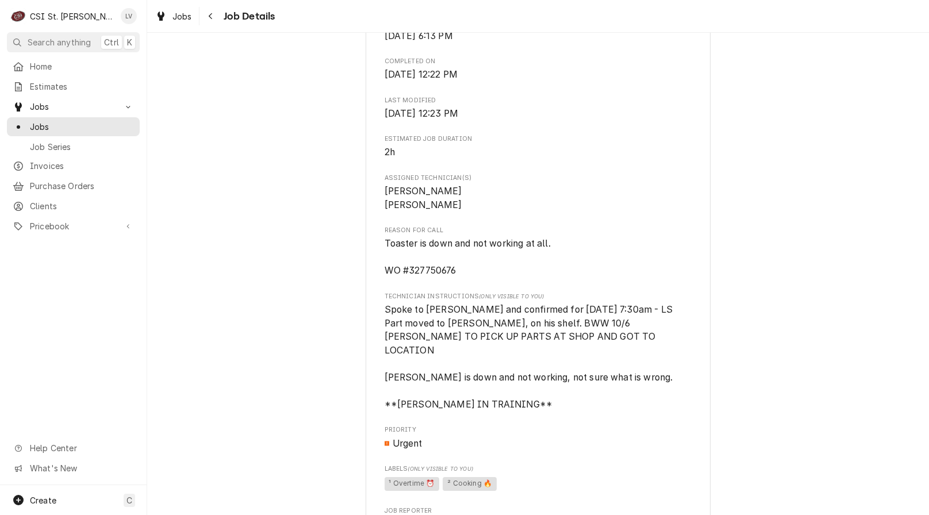
scroll to position [598, 0]
drag, startPoint x: 458, startPoint y: 280, endPoint x: 380, endPoint y: 284, distance: 78.9
click at [385, 277] on span "Toaster is down and not working at all. WO #327750676" at bounding box center [539, 256] width 308 height 41
copy span "WO #327750676"
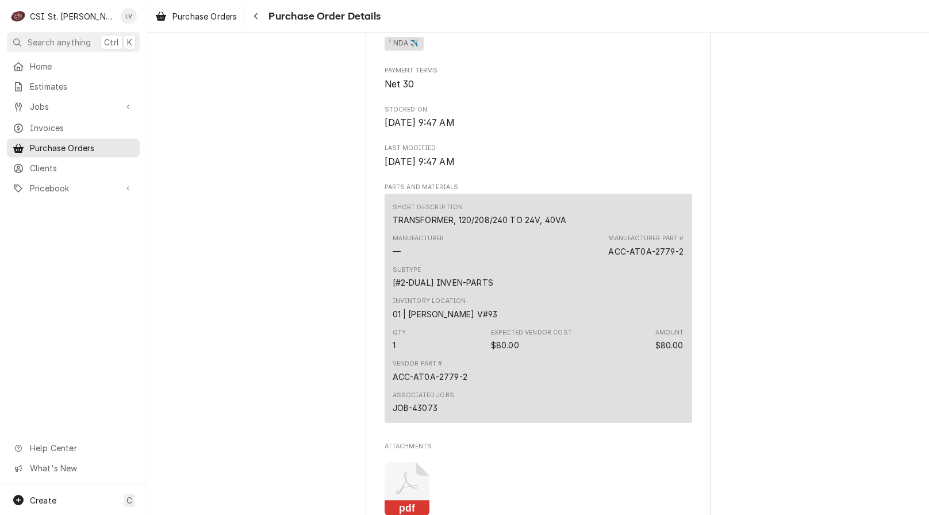
scroll to position [748, 0]
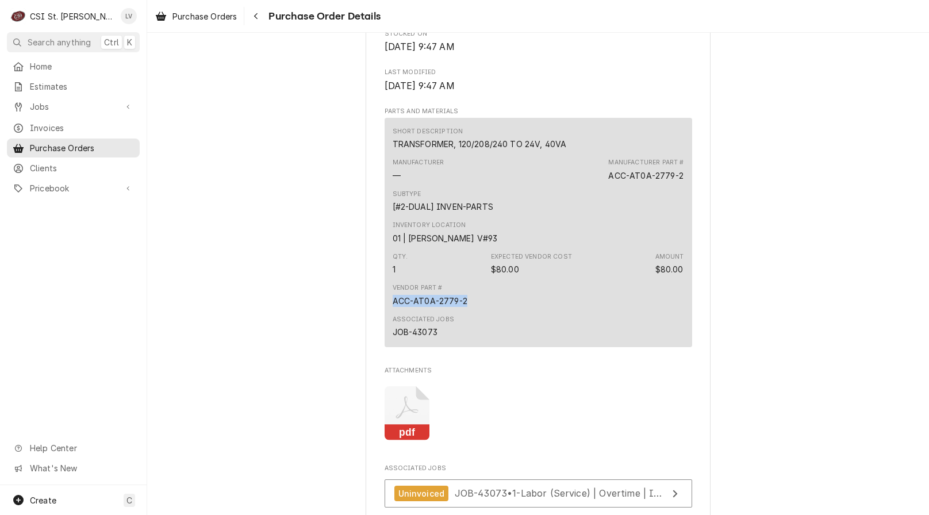
drag, startPoint x: 467, startPoint y: 337, endPoint x: 387, endPoint y: 340, distance: 80.0
click at [387, 340] on div "Short Description TRANSFORMER, 120/208/240 TO 24V, 40VA Manufacturer — Manufact…" at bounding box center [539, 232] width 308 height 229
copy div "ACC-AT0A-2779-2"
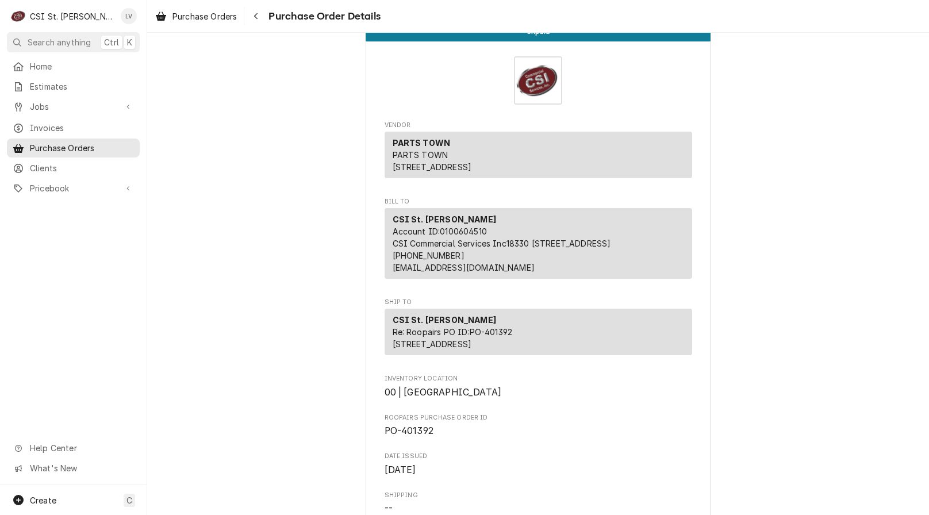
scroll to position [0, 0]
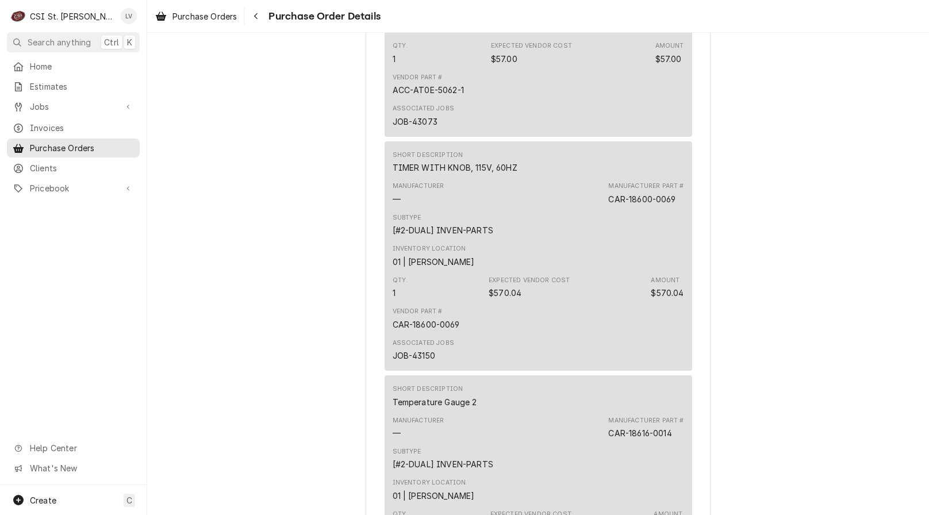
scroll to position [1093, 0]
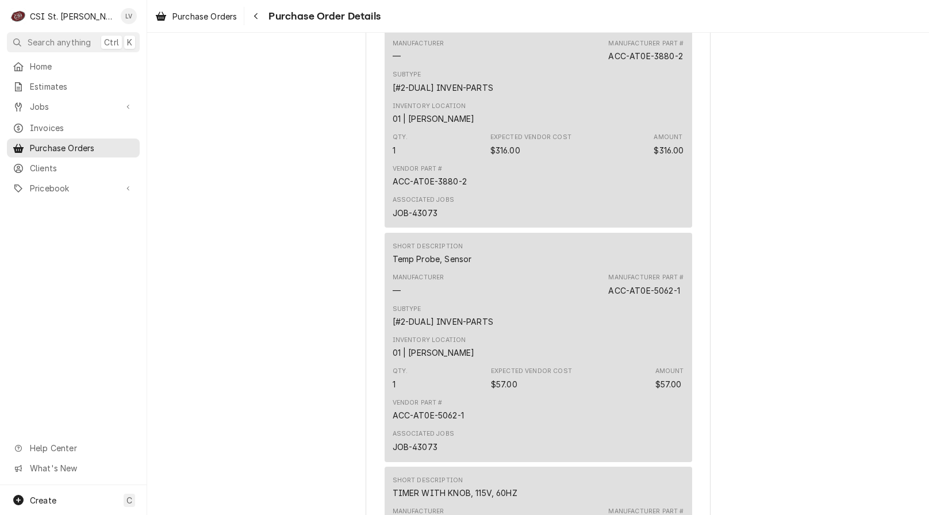
scroll to position [805, 0]
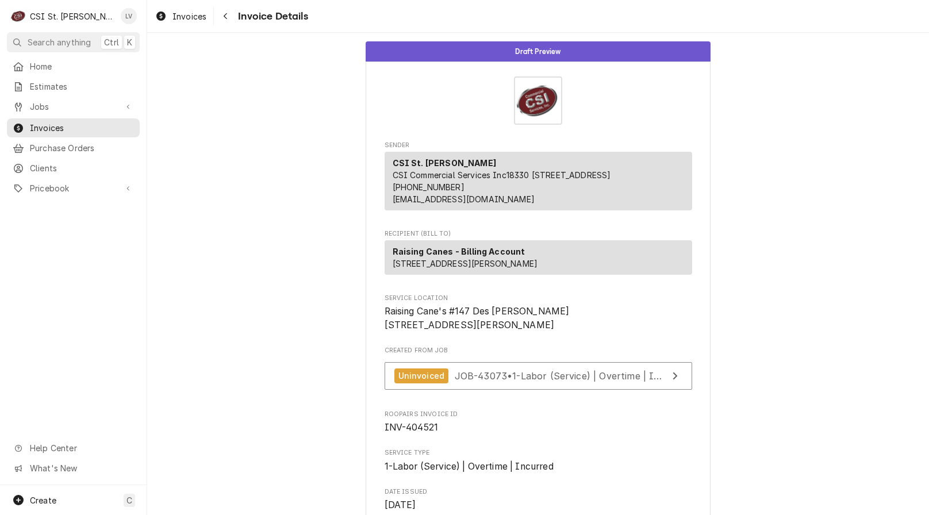
scroll to position [460, 0]
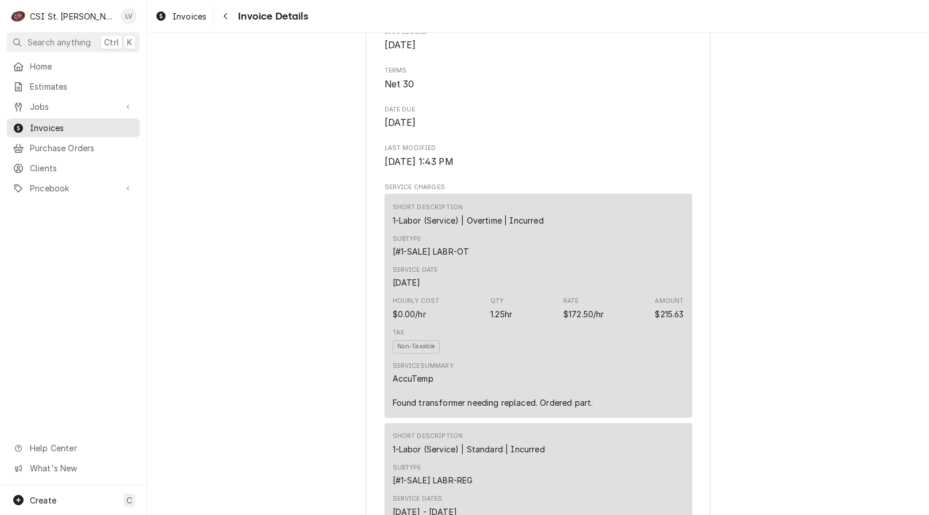
click at [478, 358] on div "Tax Non-Taxable" at bounding box center [539, 340] width 292 height 33
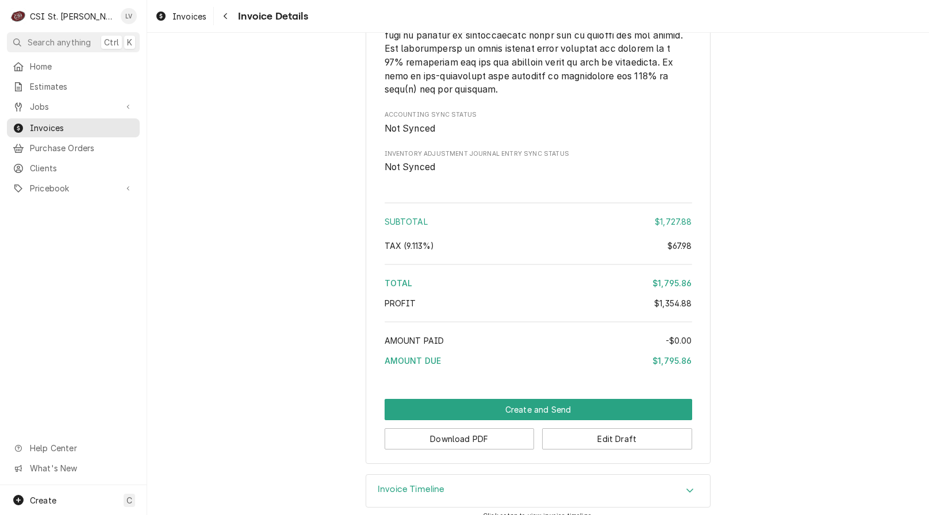
scroll to position [2507, 0]
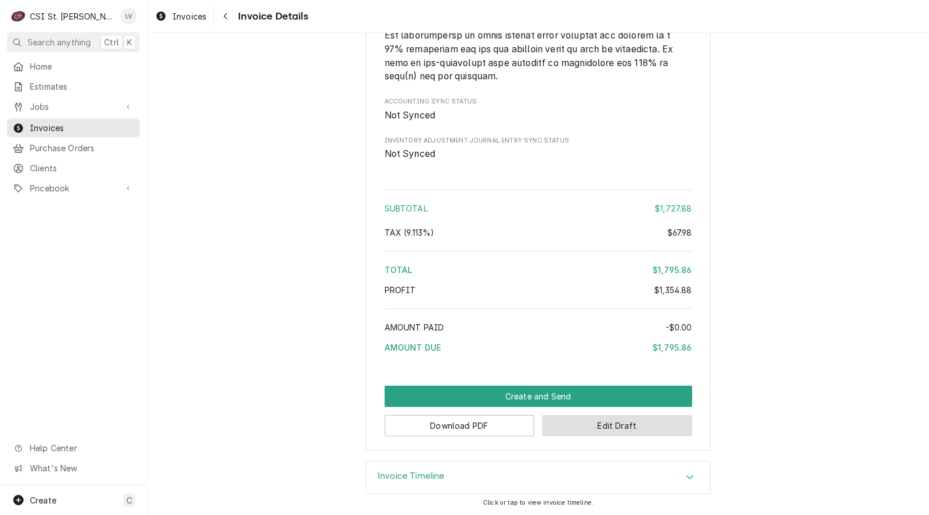
click at [597, 431] on button "Edit Draft" at bounding box center [617, 425] width 150 height 21
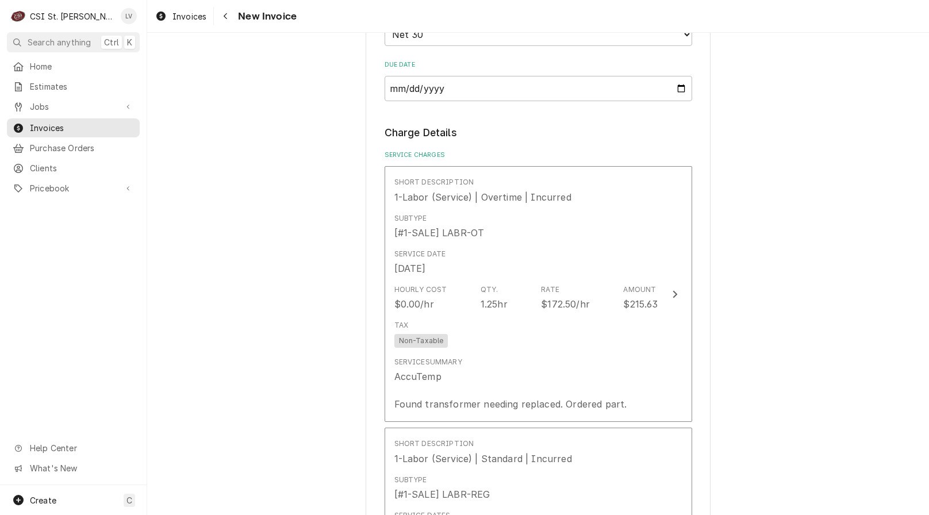
scroll to position [863, 0]
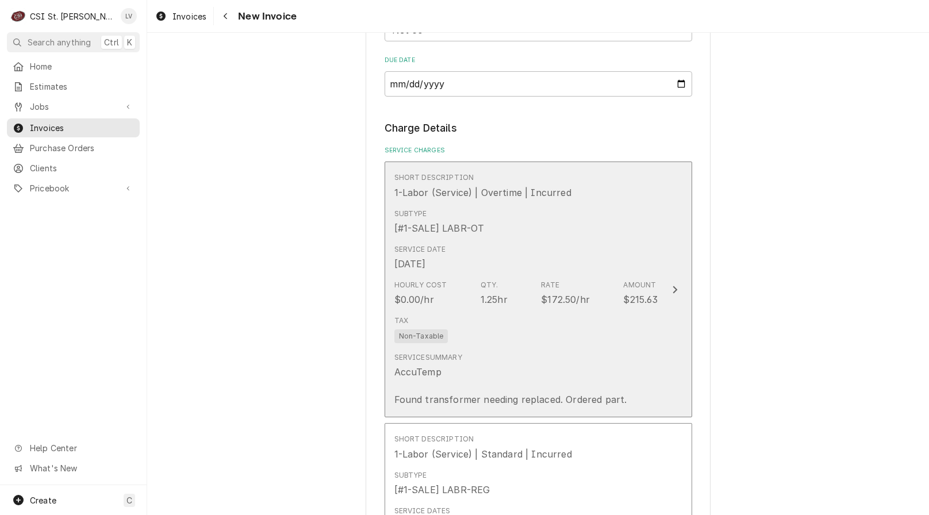
click at [483, 353] on div "Service Summary AccuTemp Found transformer needing replaced. Ordered part." at bounding box center [511, 380] width 233 height 54
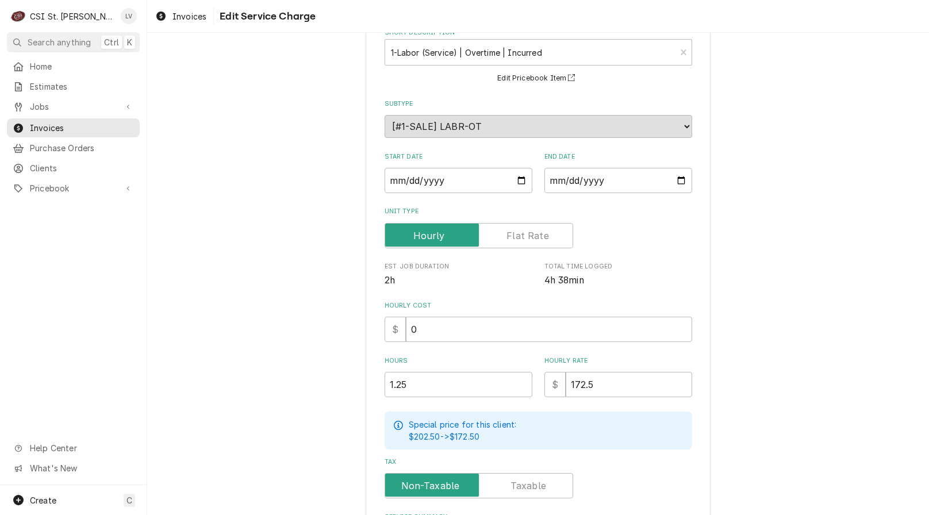
scroll to position [233, 0]
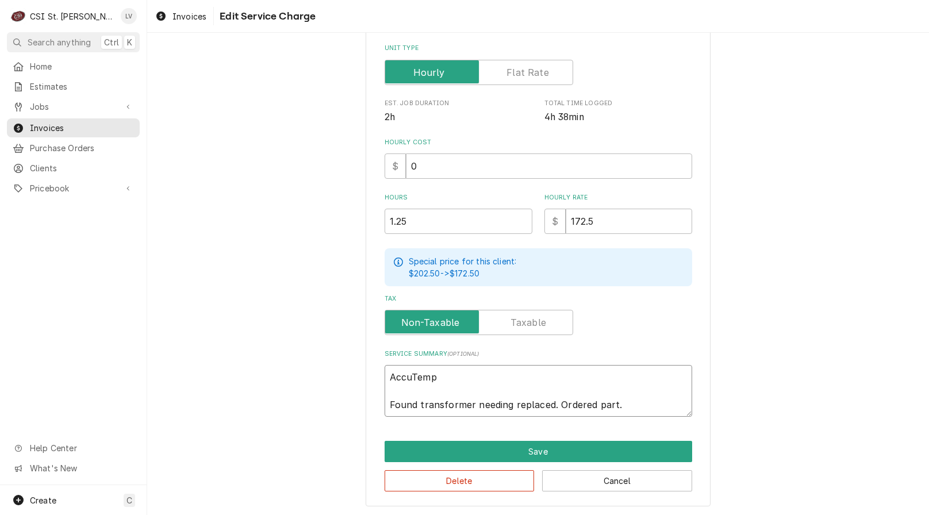
drag, startPoint x: 445, startPoint y: 374, endPoint x: 365, endPoint y: 376, distance: 79.4
click at [366, 375] on div "Use the fields below to edit this service charge Short Description 1-Labor (Ser…" at bounding box center [538, 164] width 345 height 684
paste textarea "WO #327750676"
type textarea "x"
type textarea "WO #327750676 Found transformer needing replaced. Ordered part."
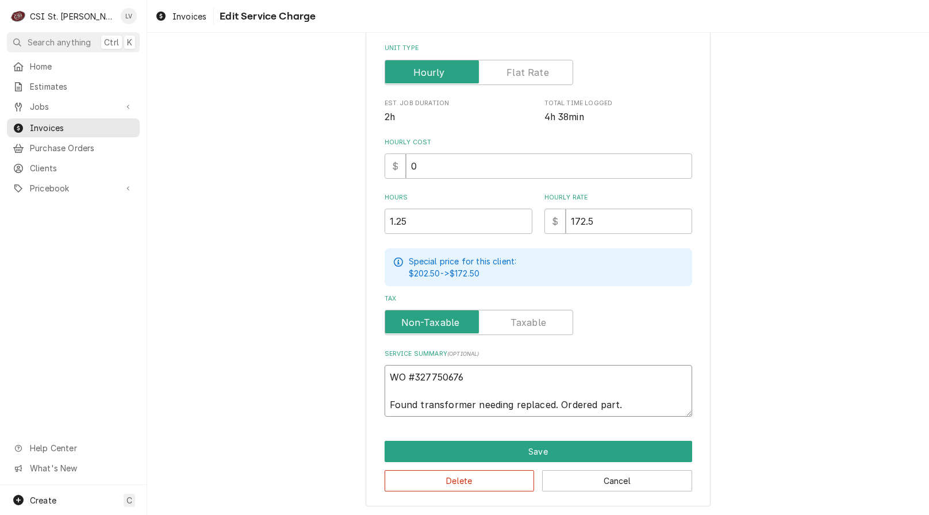
drag, startPoint x: 388, startPoint y: 387, endPoint x: 403, endPoint y: 390, distance: 15.2
click at [388, 386] on textarea "WO #327750676 Found transformer needing replaced. Ordered part." at bounding box center [539, 391] width 308 height 52
type textarea "x"
type textarea "WO #327750676 A Found transformer needing replaced. Ordered part."
type textarea "x"
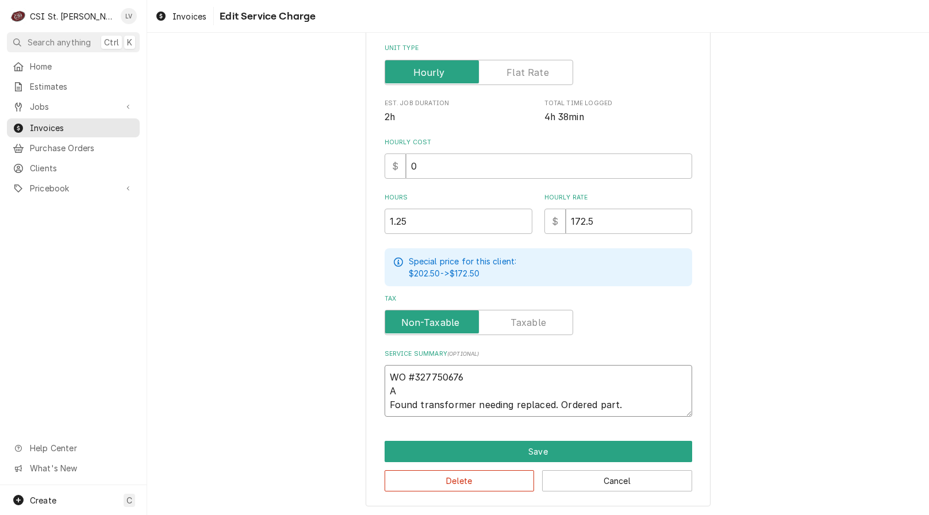
type textarea "WO #327750676 Ac Found transformer needing replaced. Ordered part."
type textarea "x"
type textarea "WO #327750676 Acc Found transformer needing replaced. Ordered part."
type textarea "x"
type textarea "WO #327750676 Accu Found transformer needing replaced. Ordered part."
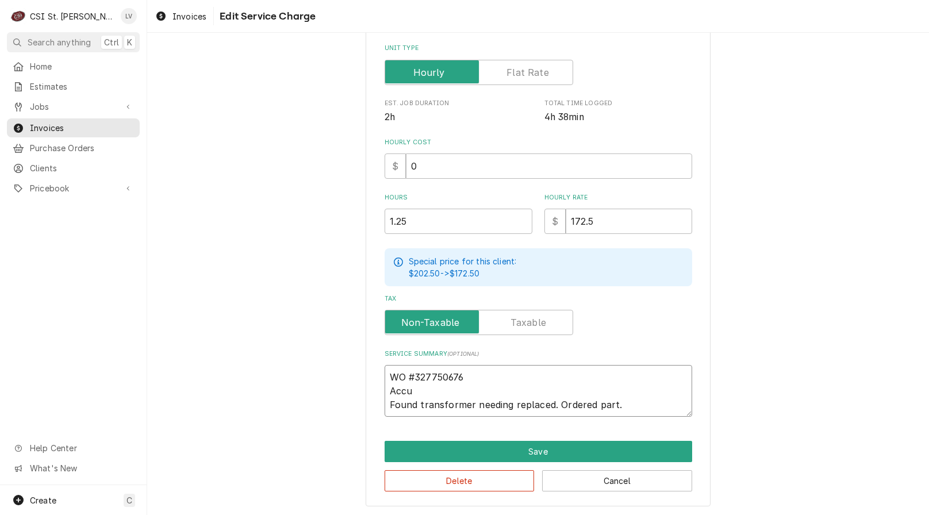
type textarea "x"
type textarea "WO #327750676 Accut Found transformer needing replaced. Ordered part."
type textarea "x"
type textarea "WO #327750676 Accute Found transformer needing replaced. Ordered part."
type textarea "x"
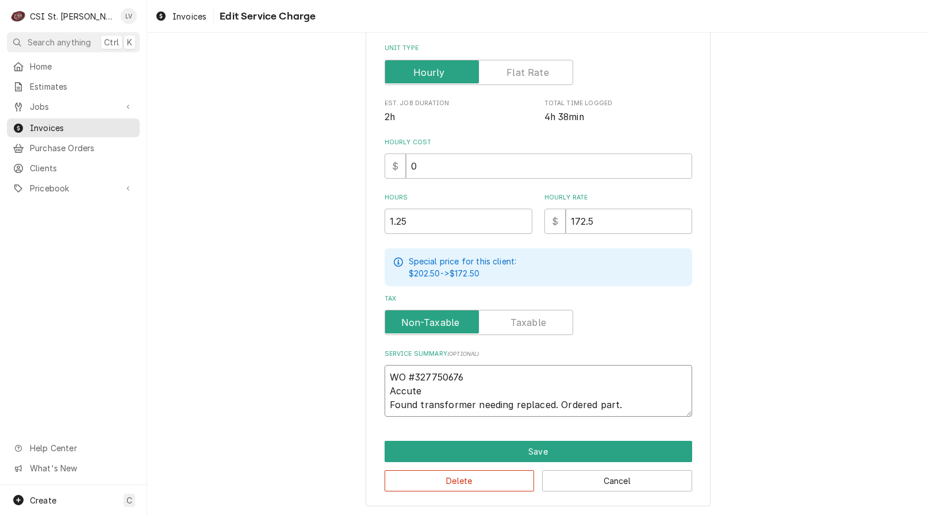
type textarea "WO #327750676 Accut Found transformer needing replaced. Ordered part."
type textarea "x"
type textarea "WO #327750676 Accu Found transformer needing replaced. Ordered part."
type textarea "x"
type textarea "WO #327750676 AccuT Found transformer needing replaced. Ordered part."
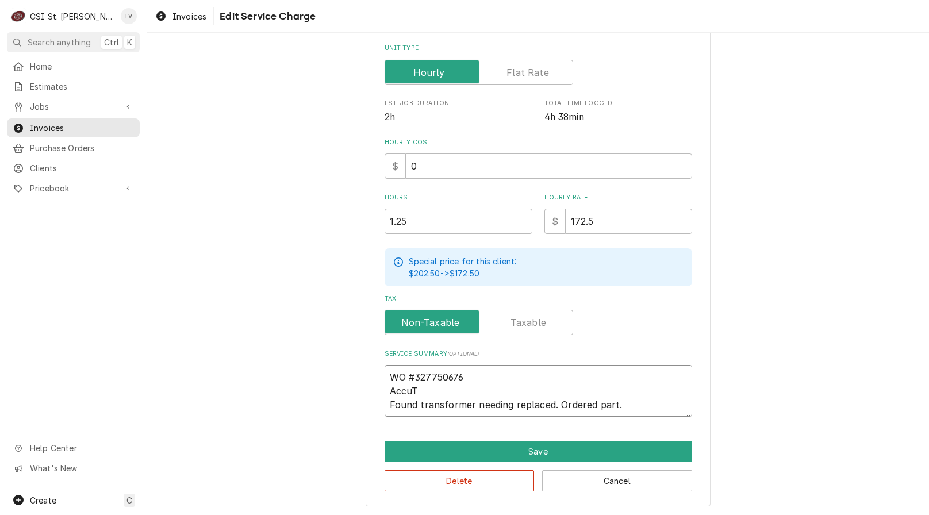
type textarea "x"
type textarea "WO #327750676 AccuTe Found transformer needing replaced. Ordered part."
type textarea "x"
type textarea "WO #327750676 AccuTem Found transformer needing replaced. Ordered part."
type textarea "x"
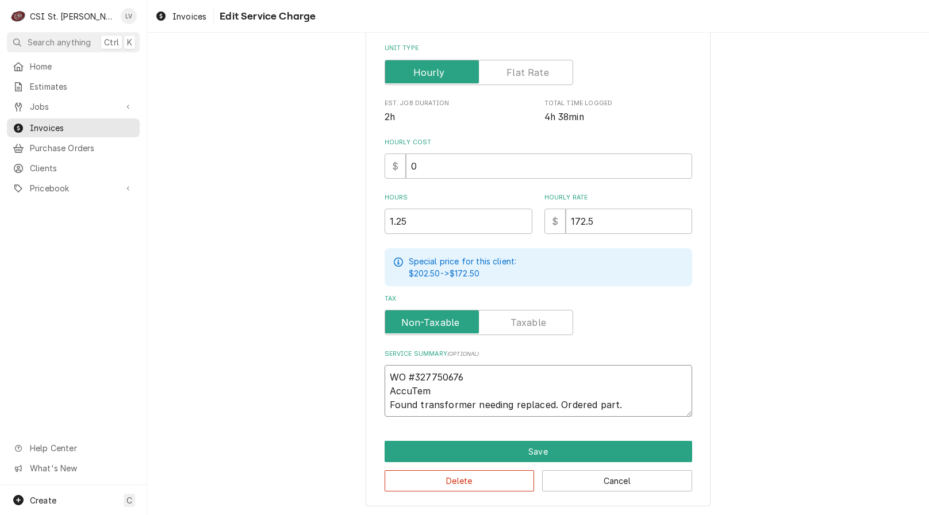
type textarea "WO #327750676 AccuTemp Found transformer needing replaced. Ordered part."
type textarea "x"
type textarea "WO #327750676 AccuTemp Found transformer needing replaced. Ordered part."
type textarea "x"
type textarea "WO #327750676 AccuTemp t Found transformer needing replaced. Ordered part."
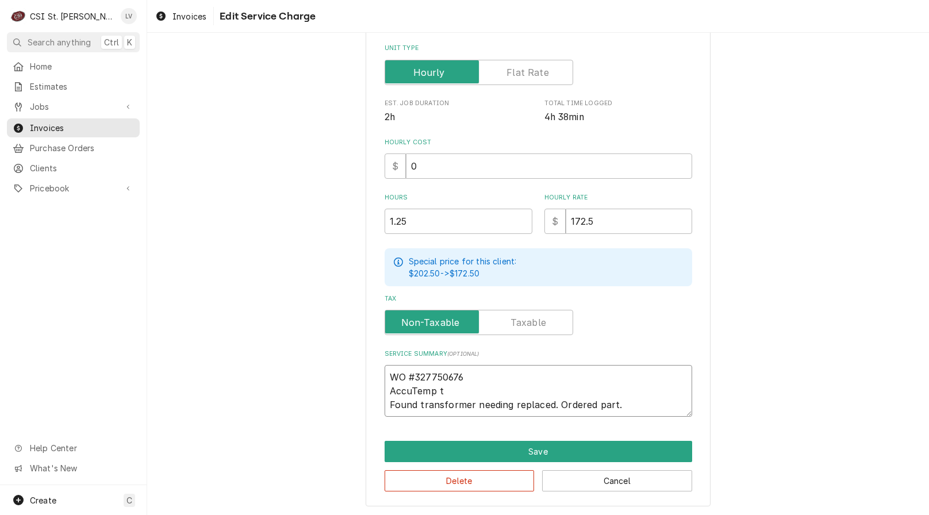
type textarea "x"
type textarea "WO #327750676 AccuTemp to Found transformer needing replaced. Ordered part."
type textarea "x"
type textarea "WO #327750676 AccuTemp toa Found transformer needing replaced. Ordered part."
type textarea "x"
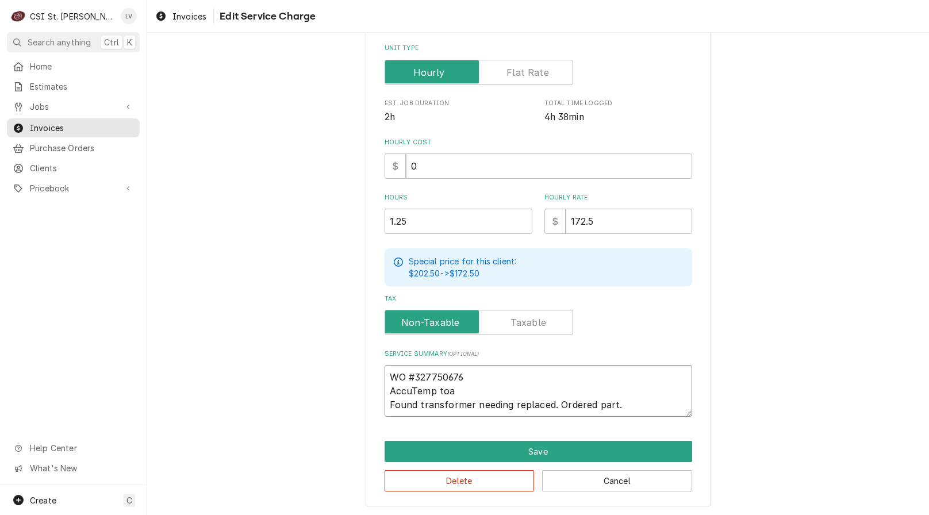
type textarea "WO #327750676 AccuTemp toas Found transformer needing replaced. Ordered part."
type textarea "x"
type textarea "WO #327750676 AccuTemp toast Found transformer needing replaced. Ordered part."
type textarea "x"
type textarea "WO #327750676 AccuTemp toaste Found transformer needing replaced. Ordered part."
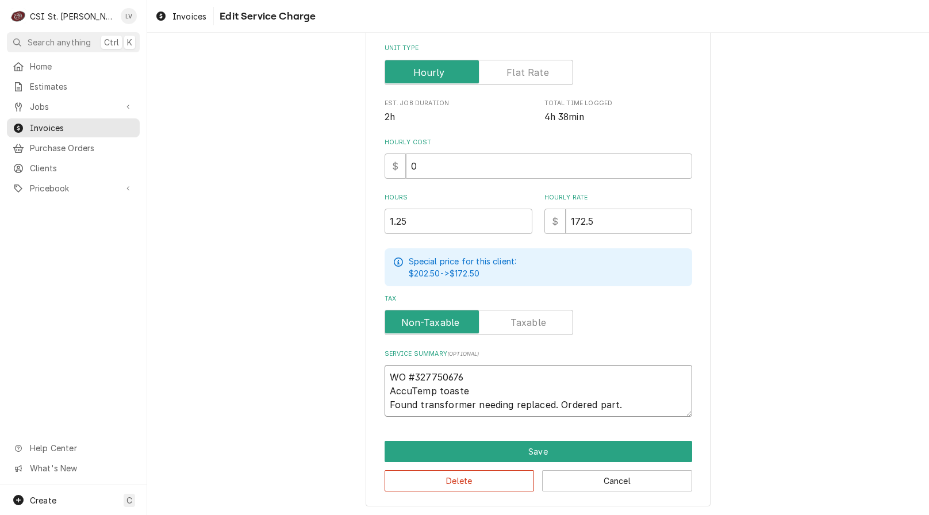
type textarea "x"
type textarea "WO #327750676 AccuTemp toaster Found transformer needing replaced. Ordered part."
type textarea "x"
type textarea "WO #327750676 AccuTemp toaster Found transformer needing replaced. Ordered part."
type textarea "x"
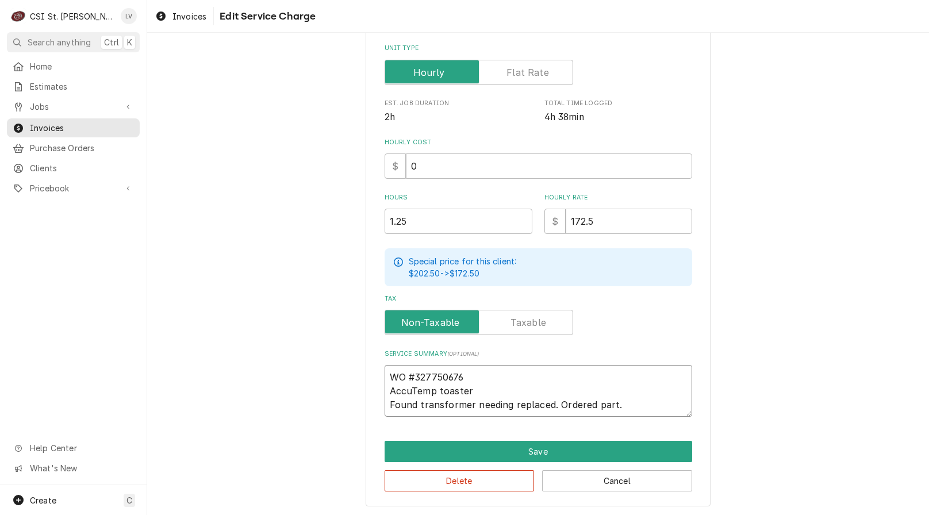
type textarea "WO #327750676 AccuTemp toaster - Found transformer needing replaced. Ordered pa…"
type textarea "x"
type textarea "WO #327750676 AccuTemp toaster - Found transformer needing replaced. Ordered pa…"
type textarea "x"
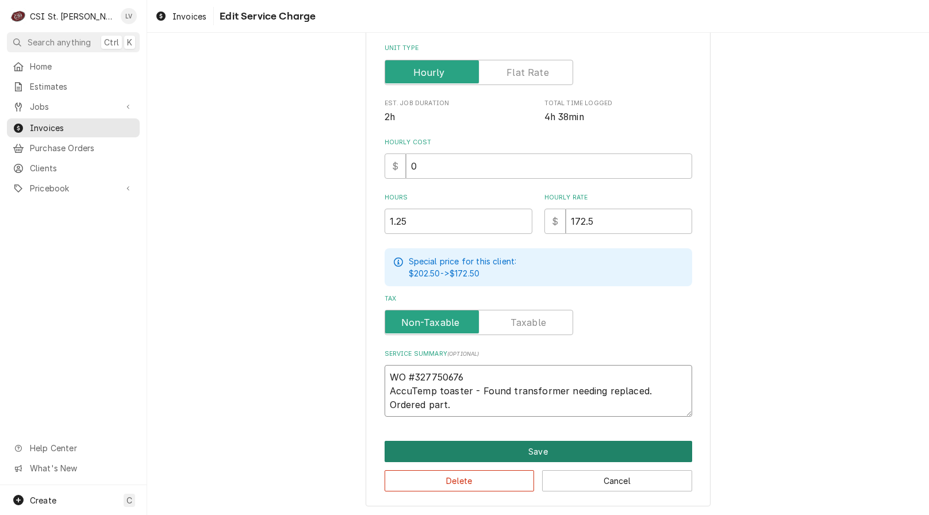
type textarea "WO #327750676 AccuTemp toaster - Found transformer needing replaced. Ordered pa…"
click at [497, 453] on button "Save" at bounding box center [539, 451] width 308 height 21
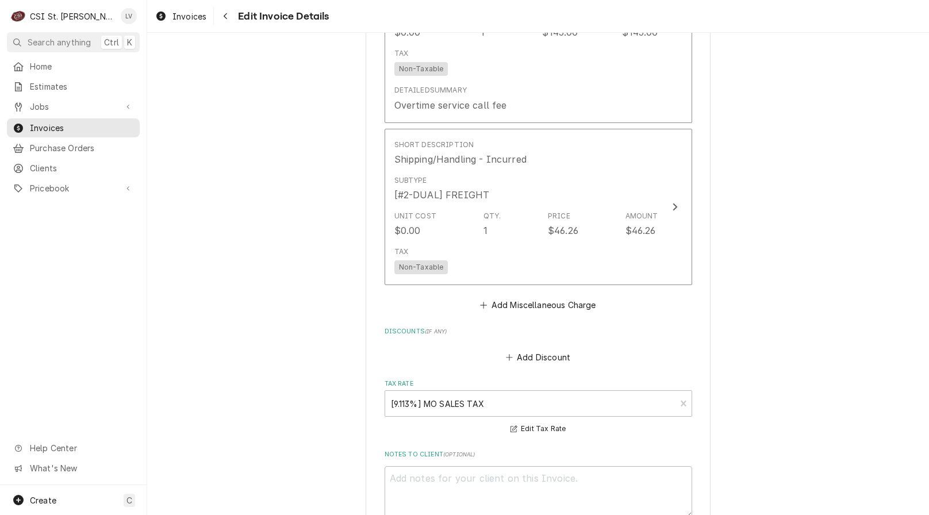
scroll to position [2574, 0]
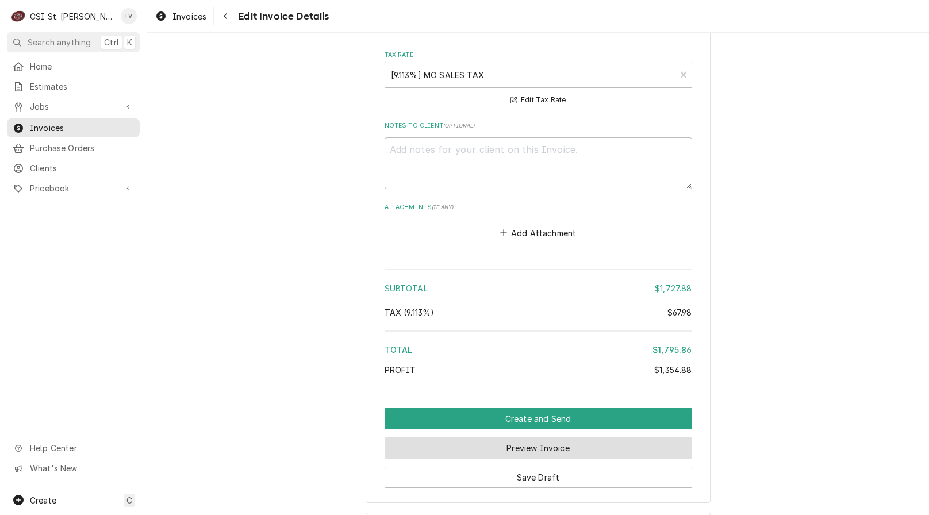
click at [504, 438] on button "Preview Invoice" at bounding box center [539, 448] width 308 height 21
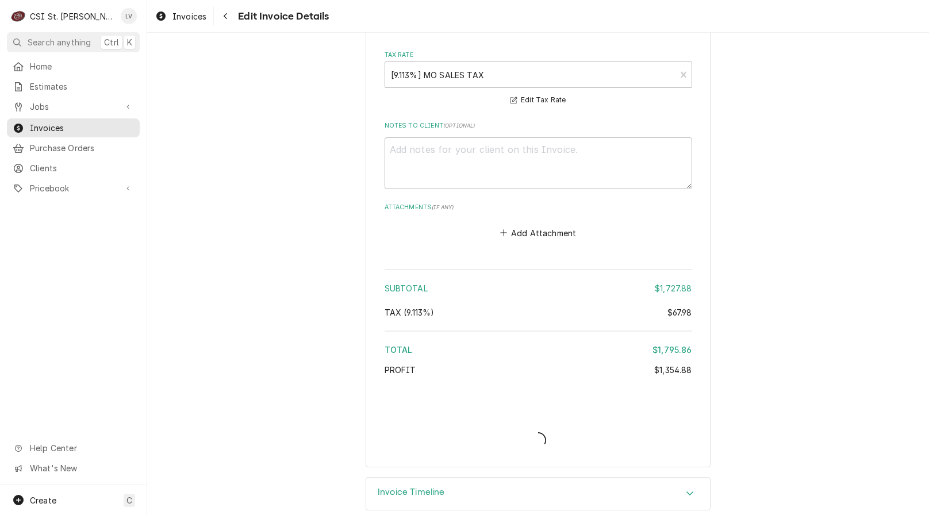
type textarea "x"
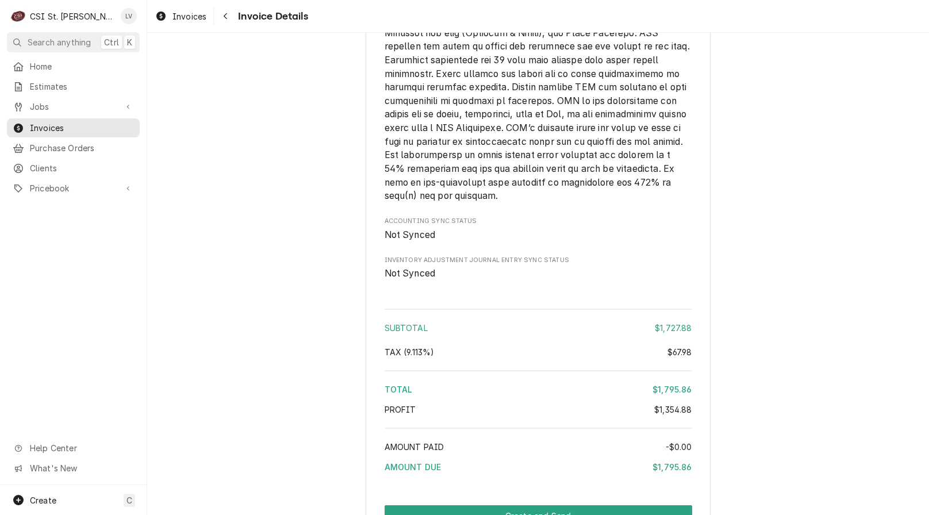
scroll to position [2495, 0]
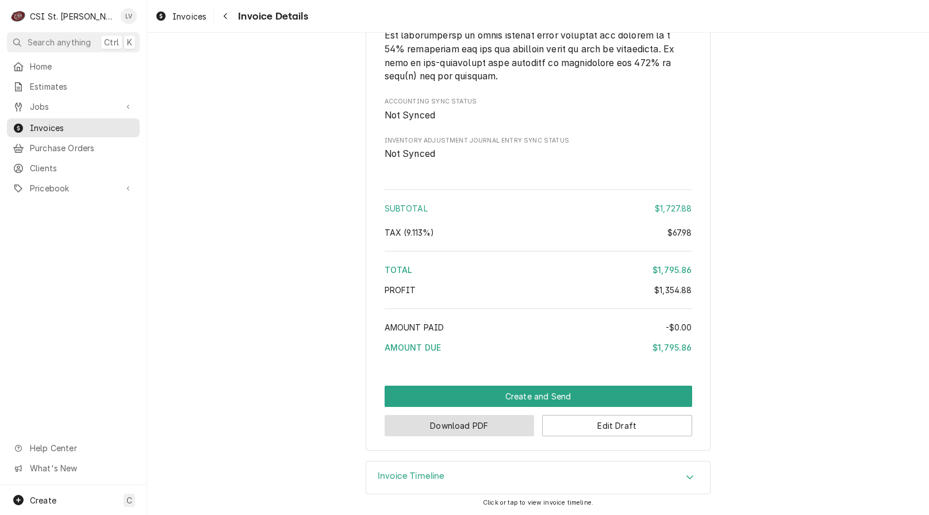
click at [451, 426] on button "Download PDF" at bounding box center [460, 425] width 150 height 21
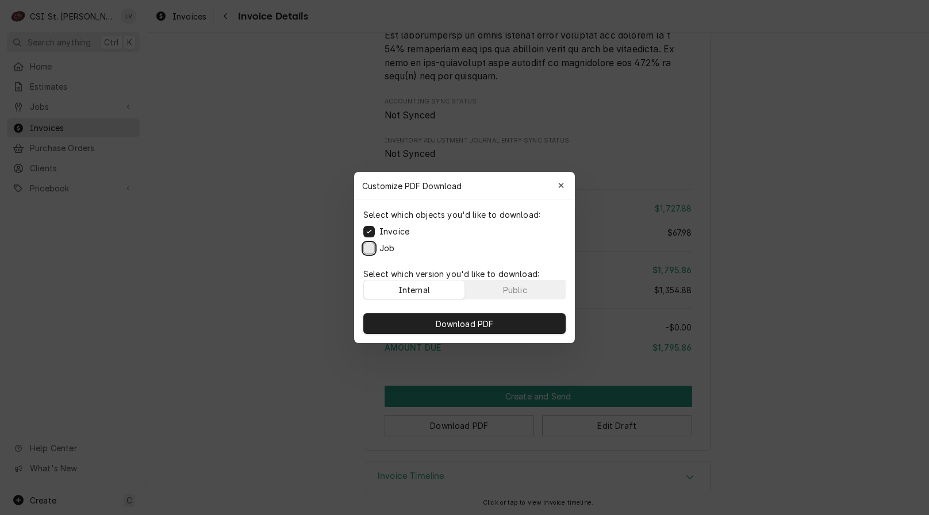
drag, startPoint x: 370, startPoint y: 244, endPoint x: 388, endPoint y: 285, distance: 45.1
click at [373, 246] on button "Job" at bounding box center [369, 249] width 12 height 12
click at [417, 326] on button "Download PDF" at bounding box center [464, 323] width 202 height 21
